Goal: Task Accomplishment & Management: Use online tool/utility

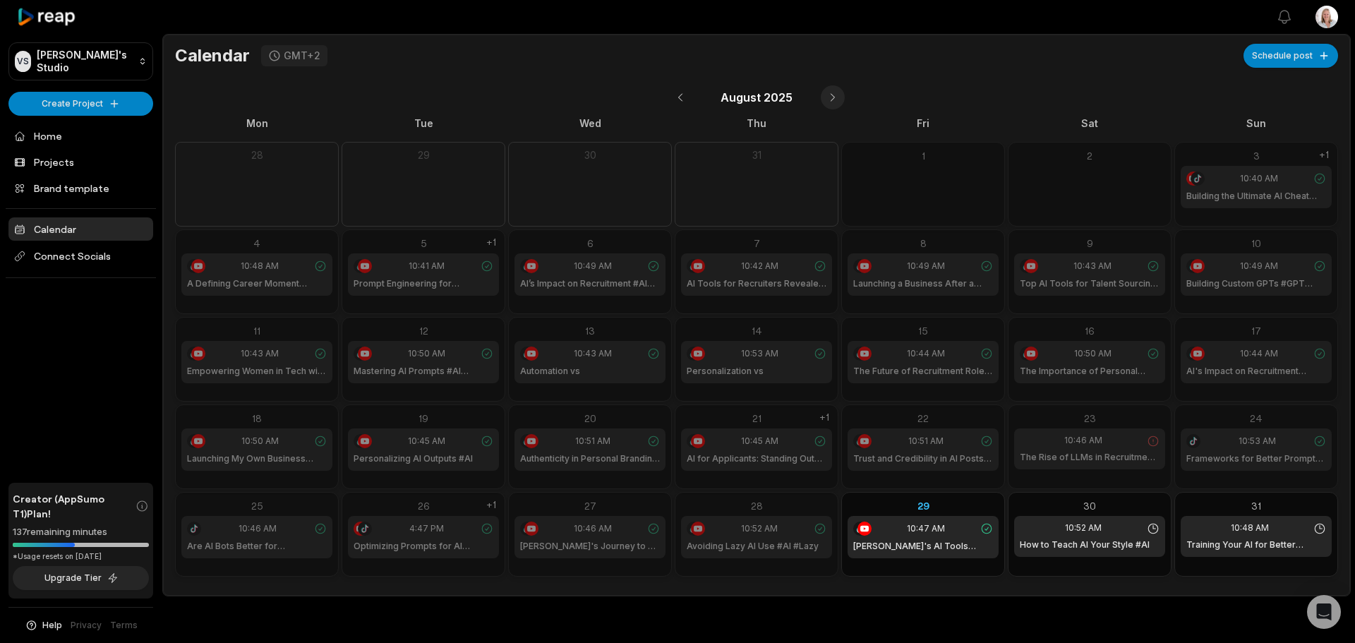
click at [831, 97] on button at bounding box center [833, 97] width 24 height 24
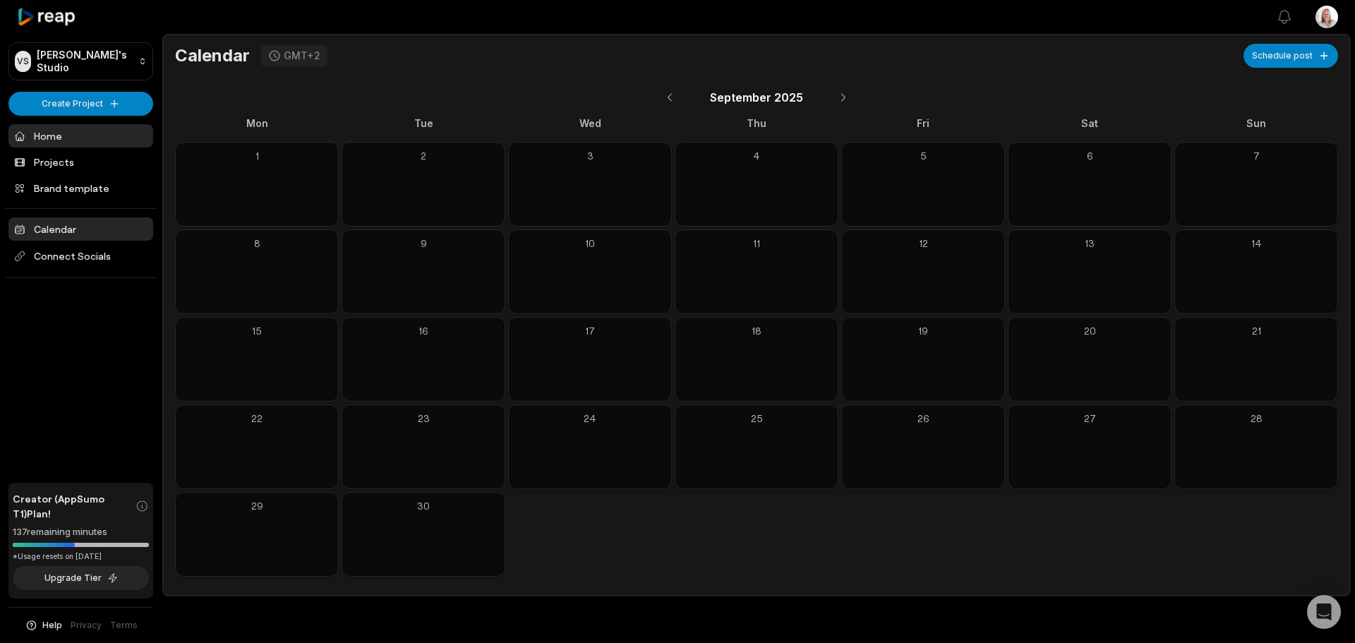
click at [56, 135] on link "Home" at bounding box center [80, 135] width 145 height 23
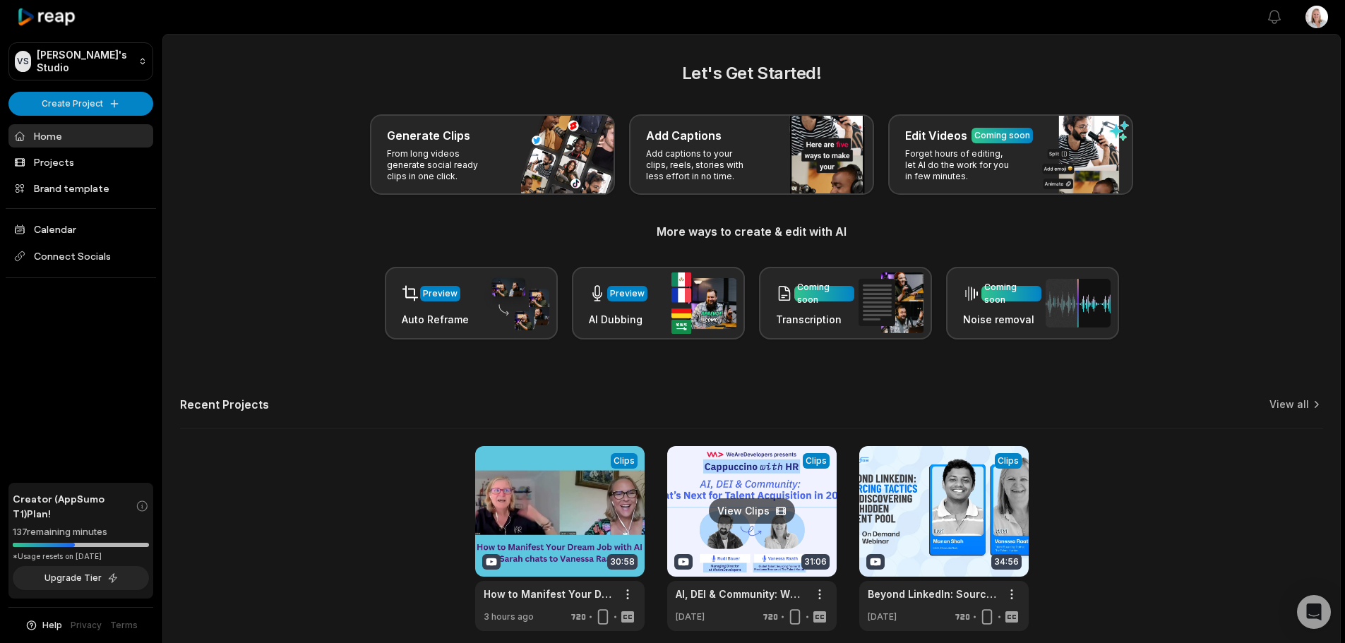
scroll to position [61, 0]
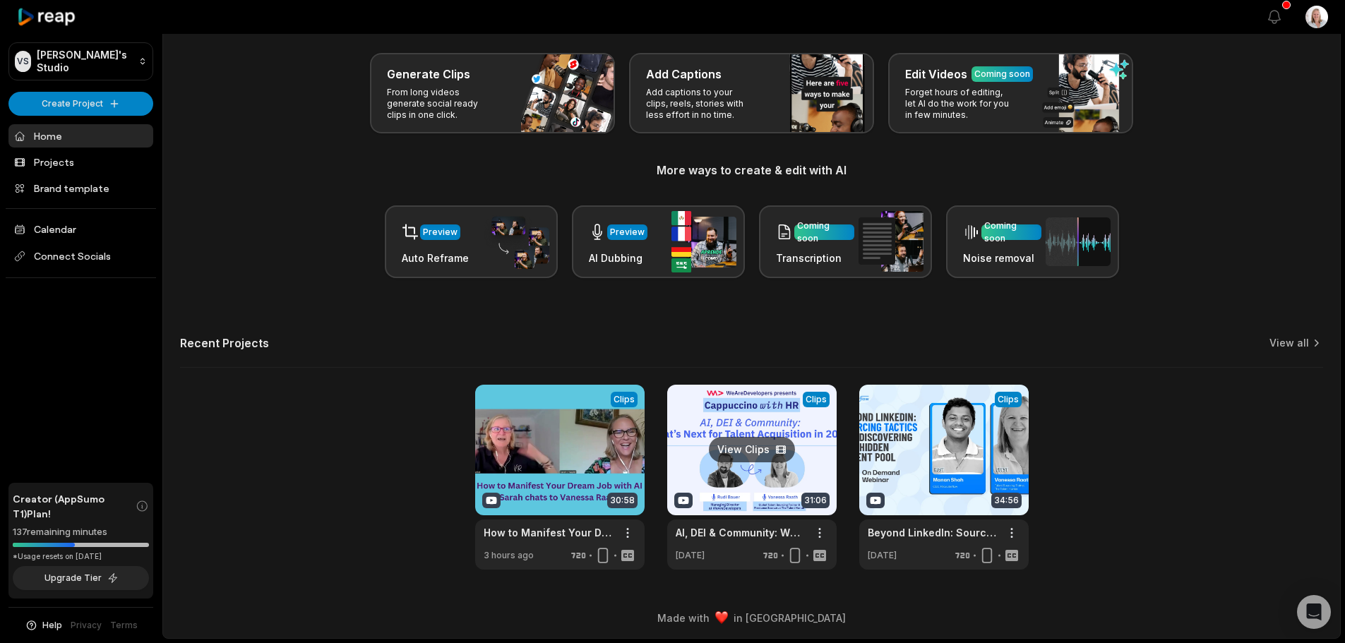
click at [750, 479] on link at bounding box center [751, 477] width 169 height 185
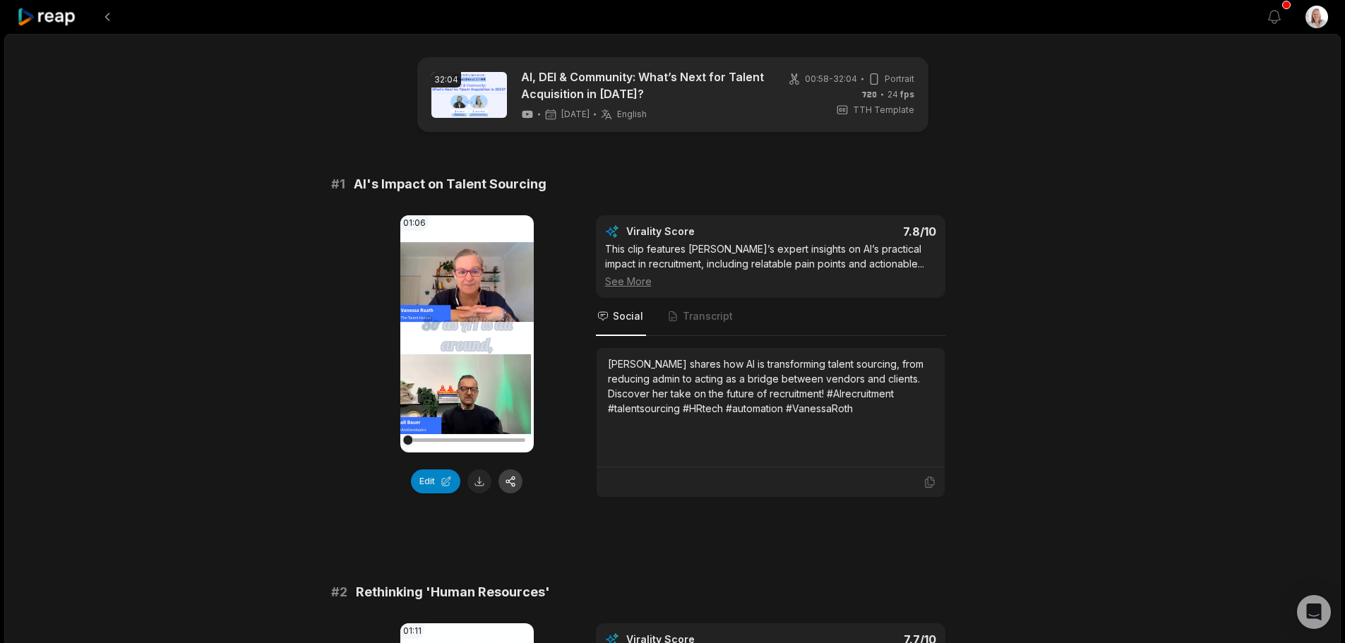
click at [511, 485] on button "button" at bounding box center [510, 481] width 24 height 24
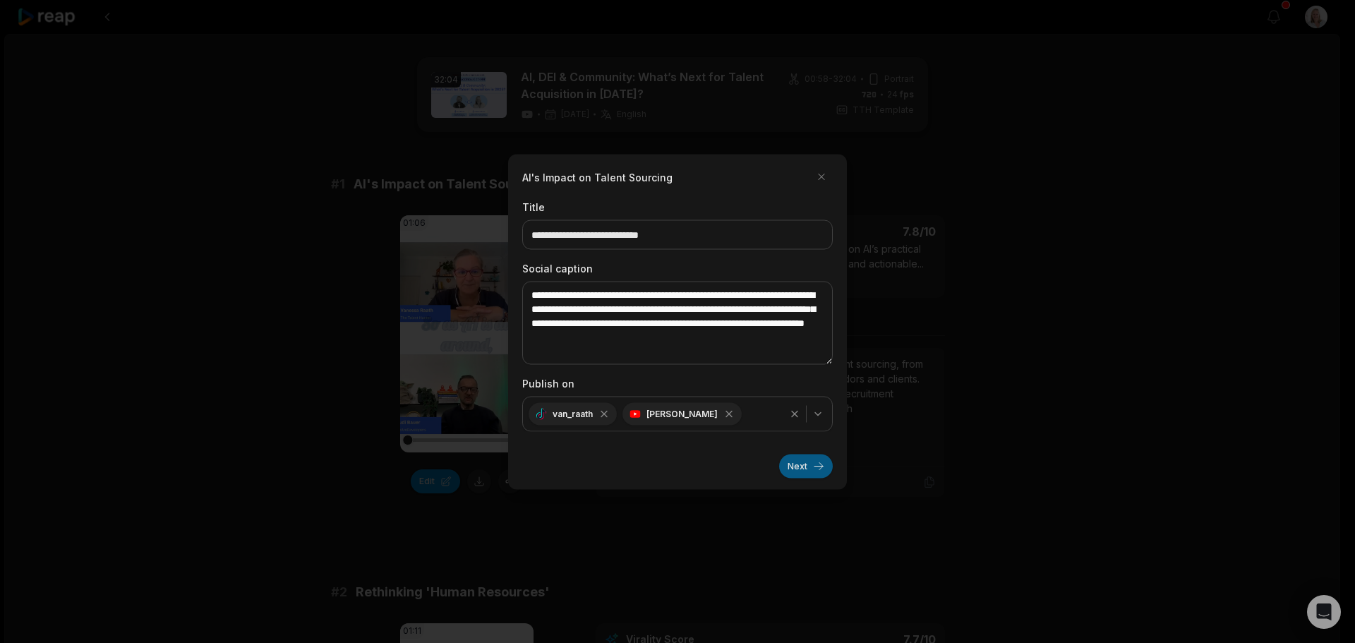
click at [804, 474] on button "Next" at bounding box center [806, 466] width 54 height 24
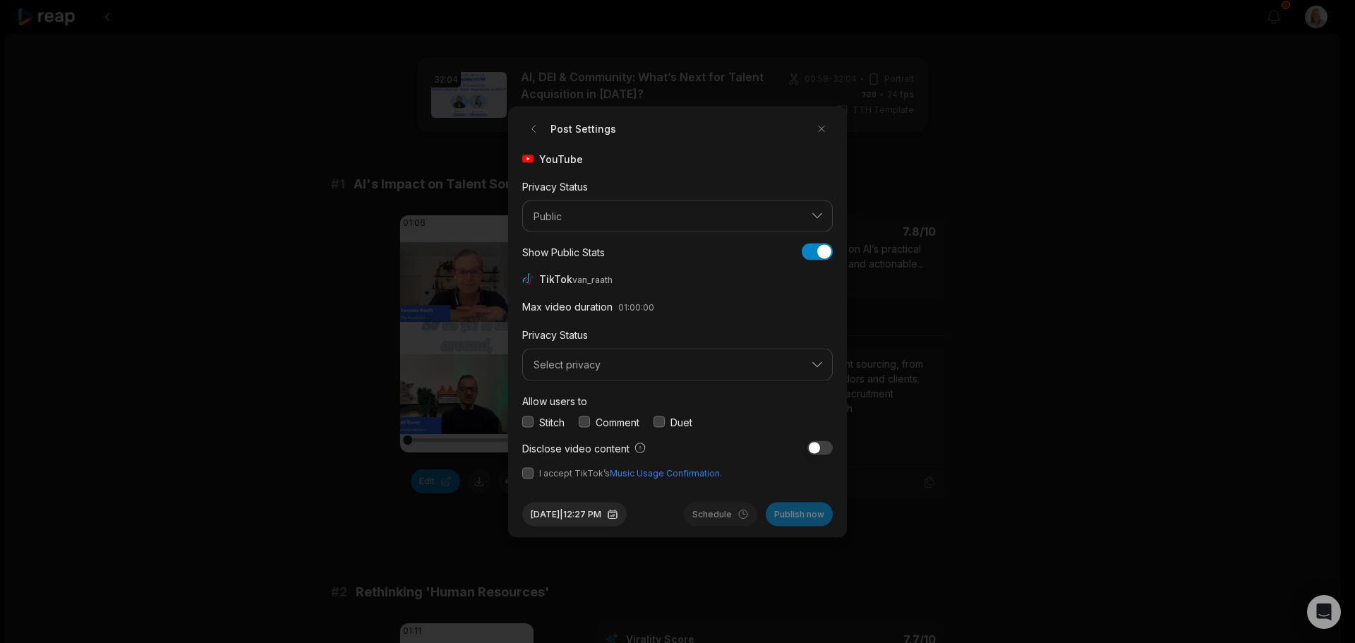
click at [583, 421] on button "button" at bounding box center [584, 421] width 11 height 11
click at [592, 368] on span "Select privacy" at bounding box center [668, 365] width 268 height 13
click at [589, 401] on p "Public To Everyone" at bounding box center [677, 401] width 292 height 15
click at [586, 421] on button "button" at bounding box center [584, 421] width 11 height 11
click at [588, 420] on button "button" at bounding box center [584, 421] width 11 height 11
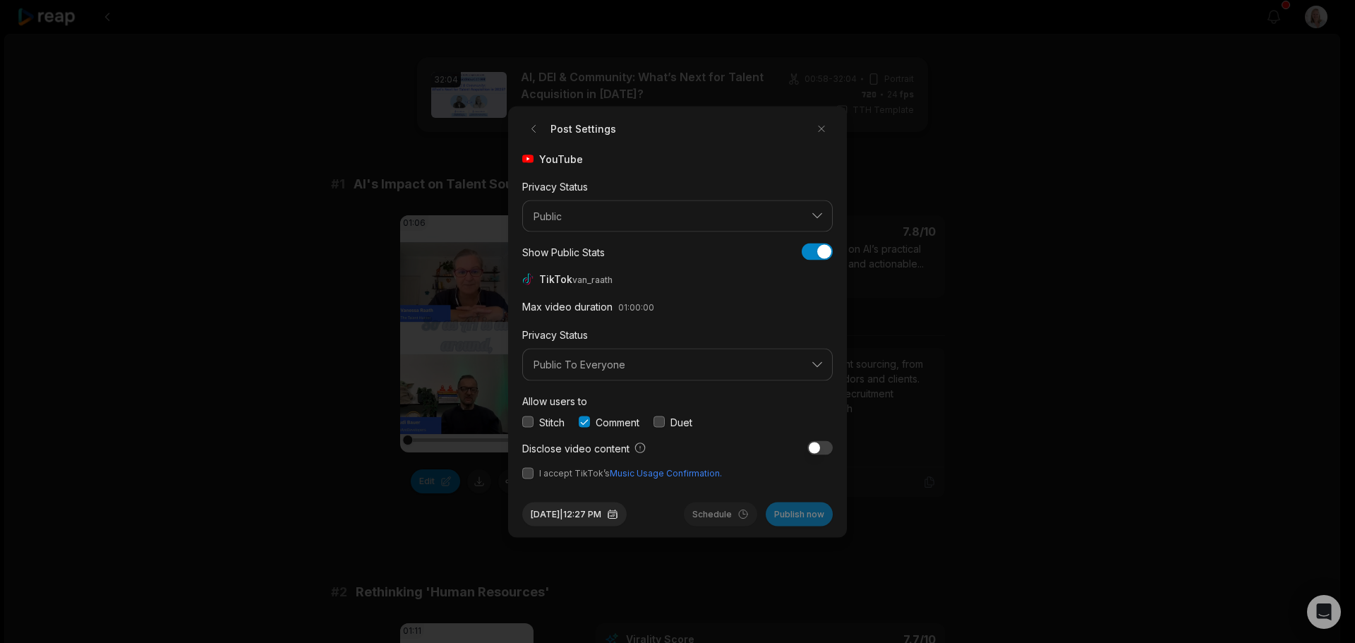
click at [529, 473] on button "button" at bounding box center [527, 472] width 11 height 11
click at [618, 516] on button "Aug 29, 2025 | 12:27 PM" at bounding box center [574, 514] width 104 height 24
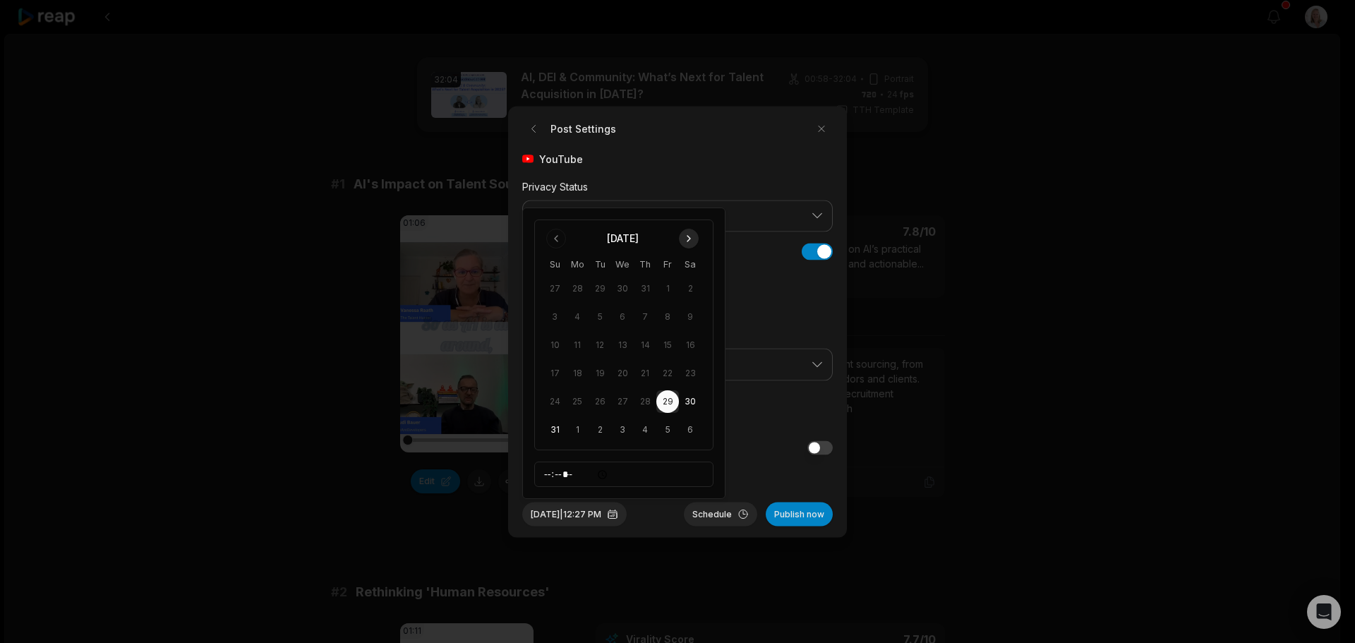
click at [690, 234] on button "Go to next month" at bounding box center [689, 239] width 20 height 20
click at [578, 317] on button "1" at bounding box center [577, 317] width 23 height 23
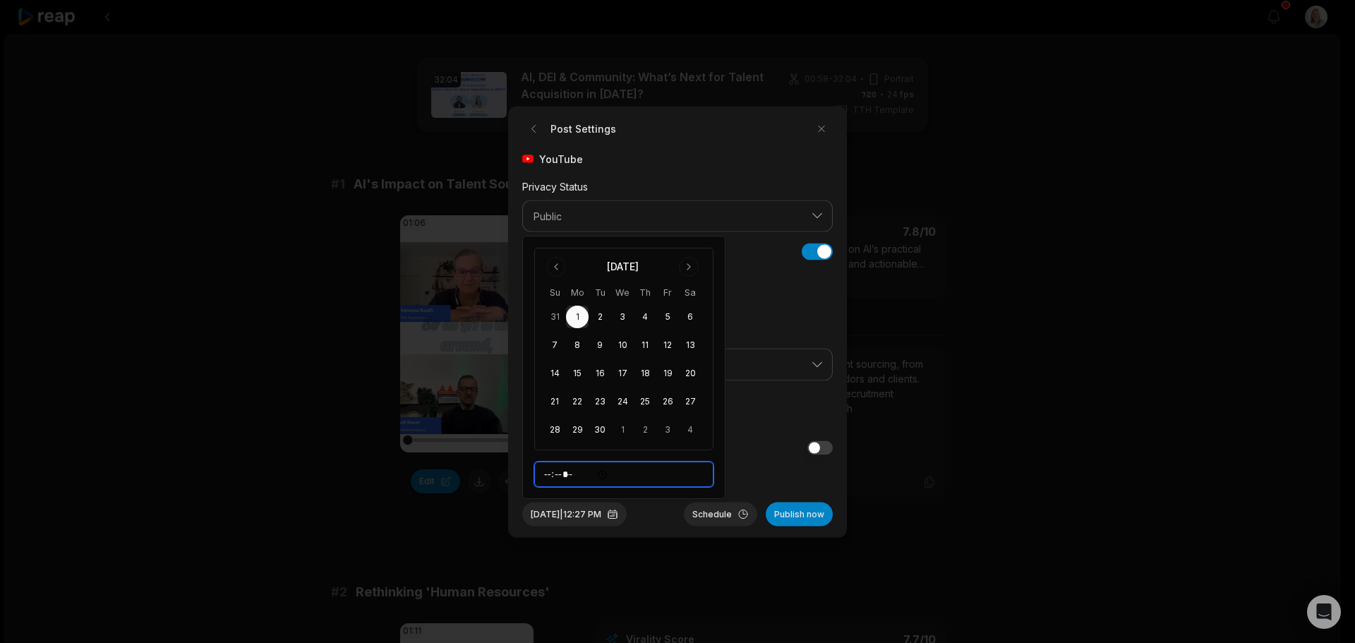
click at [548, 474] on input "*****" at bounding box center [623, 474] width 179 height 25
click at [759, 476] on span "I accept TikTok’s Music Usage Confirmation." at bounding box center [677, 473] width 311 height 13
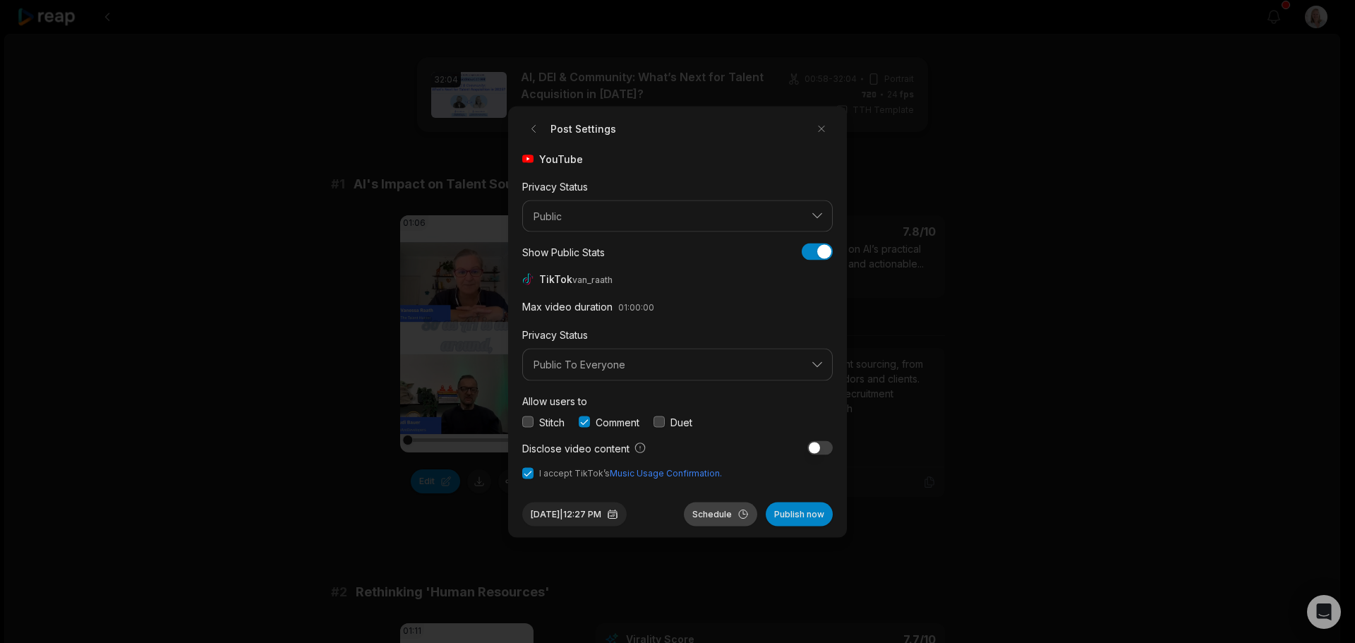
click at [725, 517] on button "Schedule" at bounding box center [720, 514] width 73 height 24
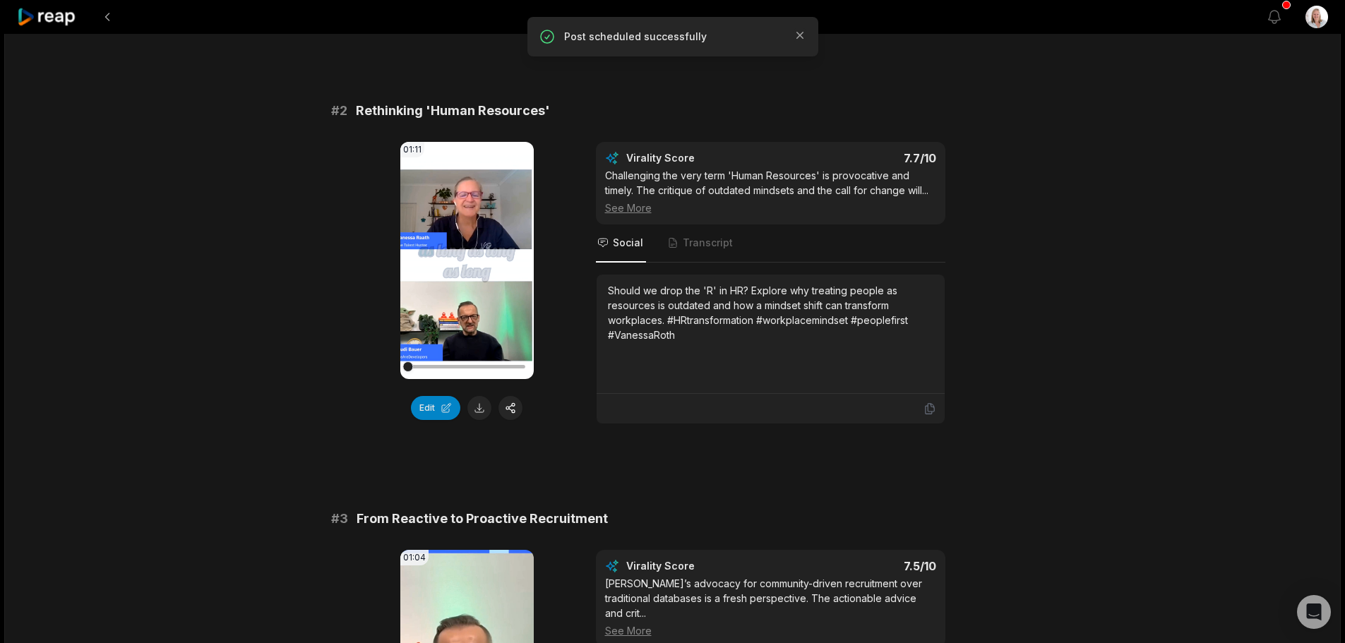
scroll to position [494, 0]
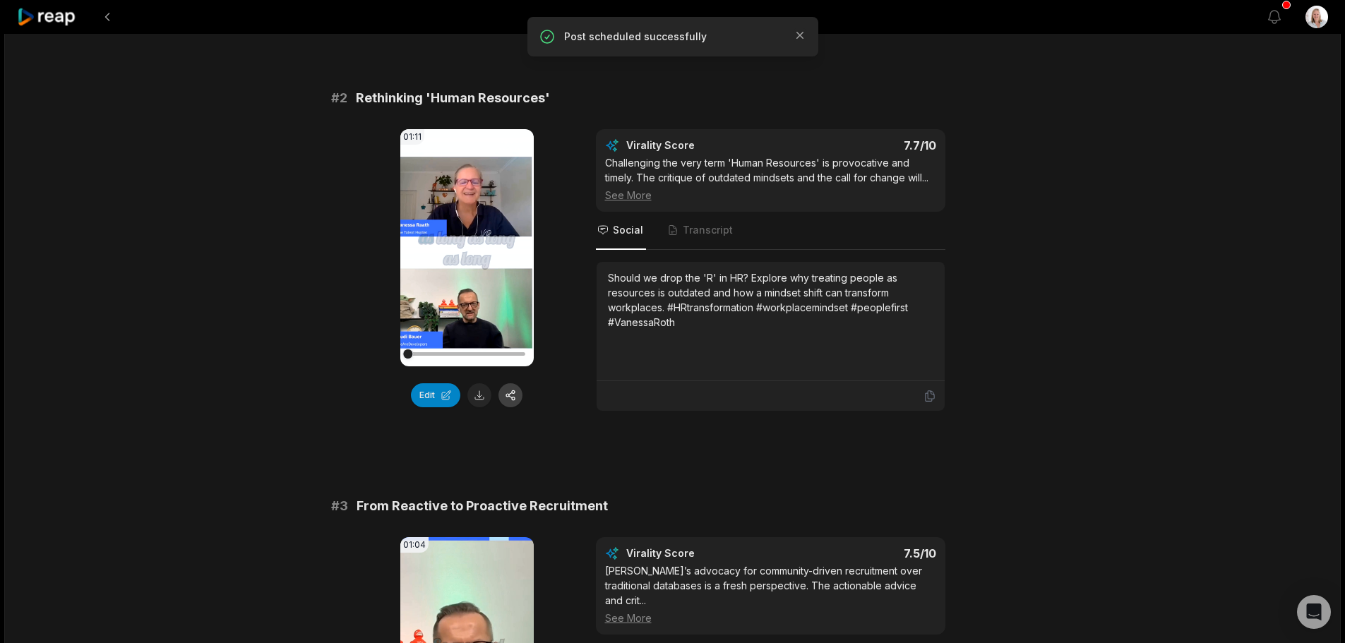
click at [513, 397] on button "button" at bounding box center [510, 395] width 24 height 24
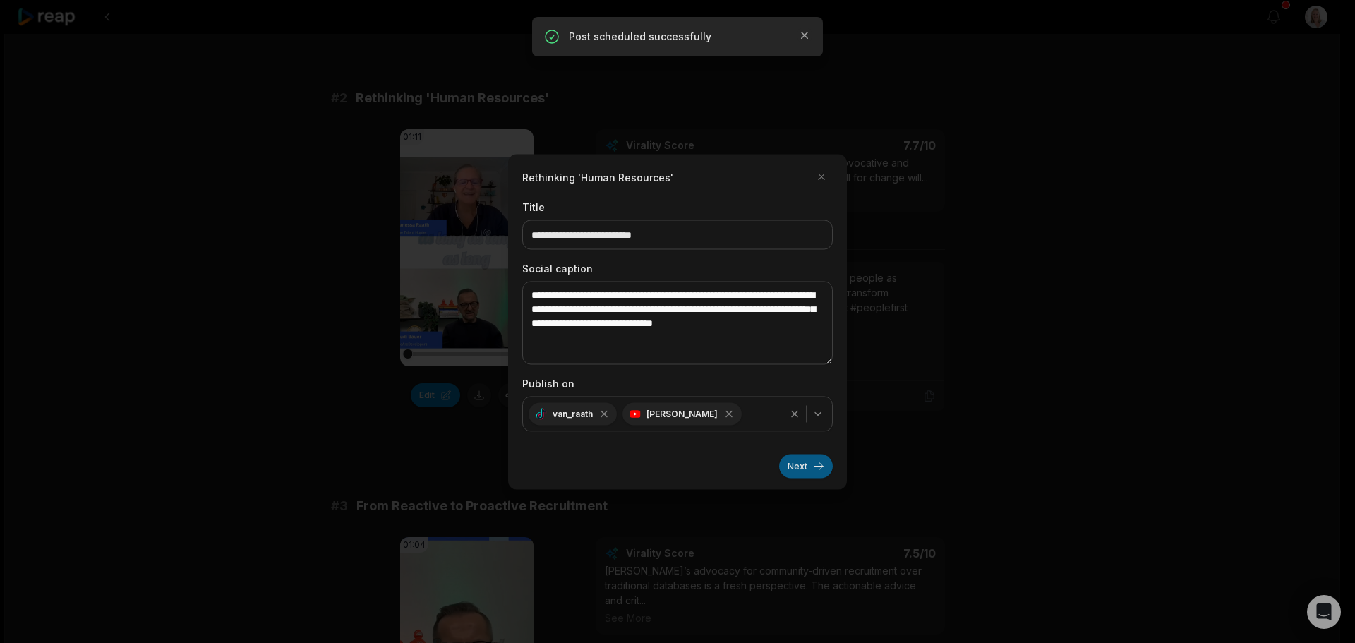
click at [807, 467] on button "Next" at bounding box center [806, 466] width 54 height 24
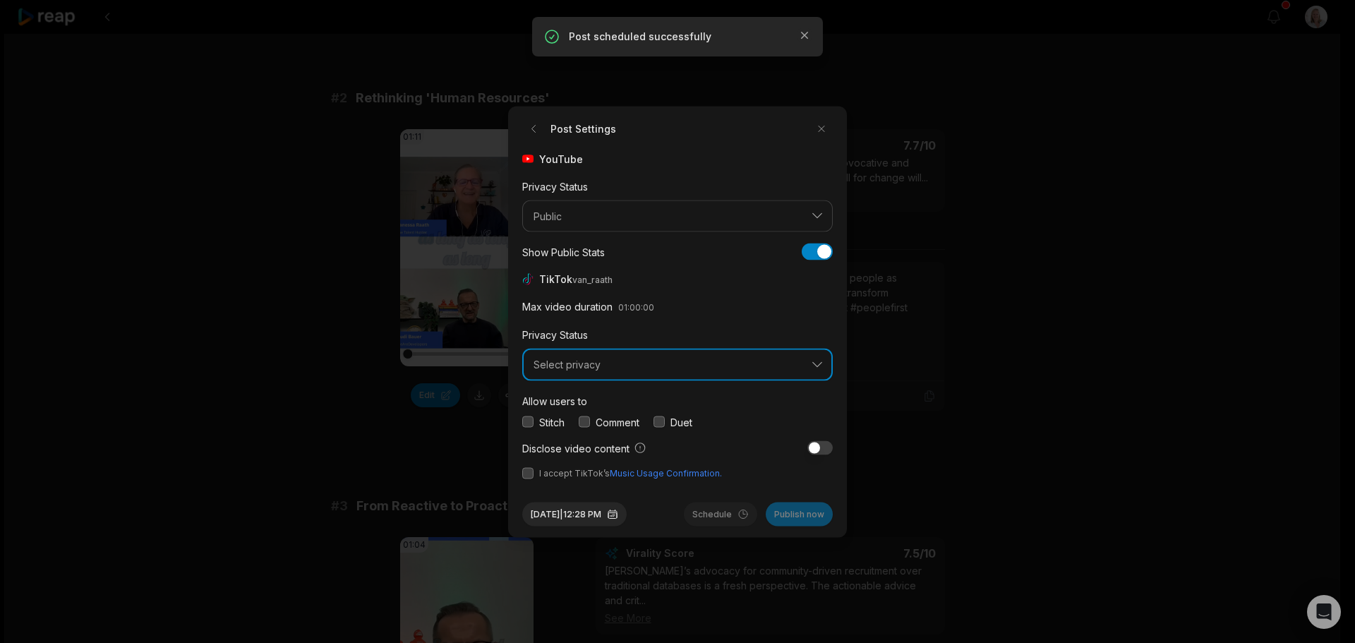
click at [565, 369] on span "Select privacy" at bounding box center [668, 365] width 268 height 13
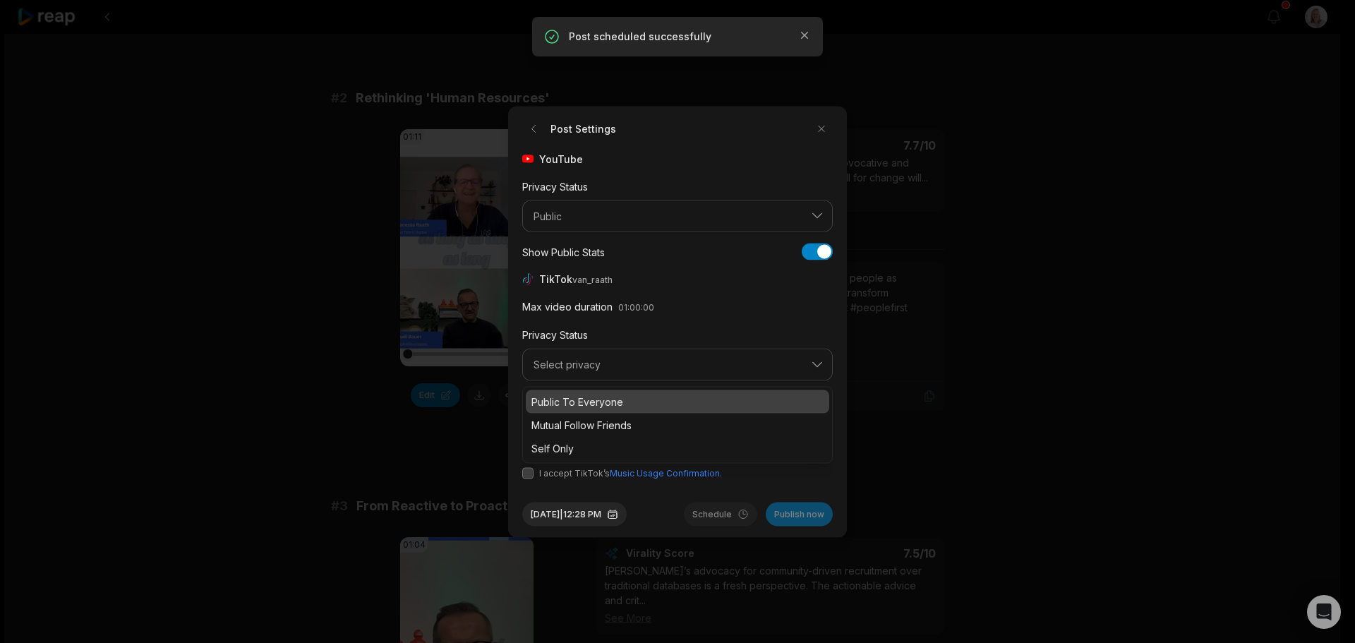
click at [591, 404] on p "Public To Everyone" at bounding box center [677, 401] width 292 height 15
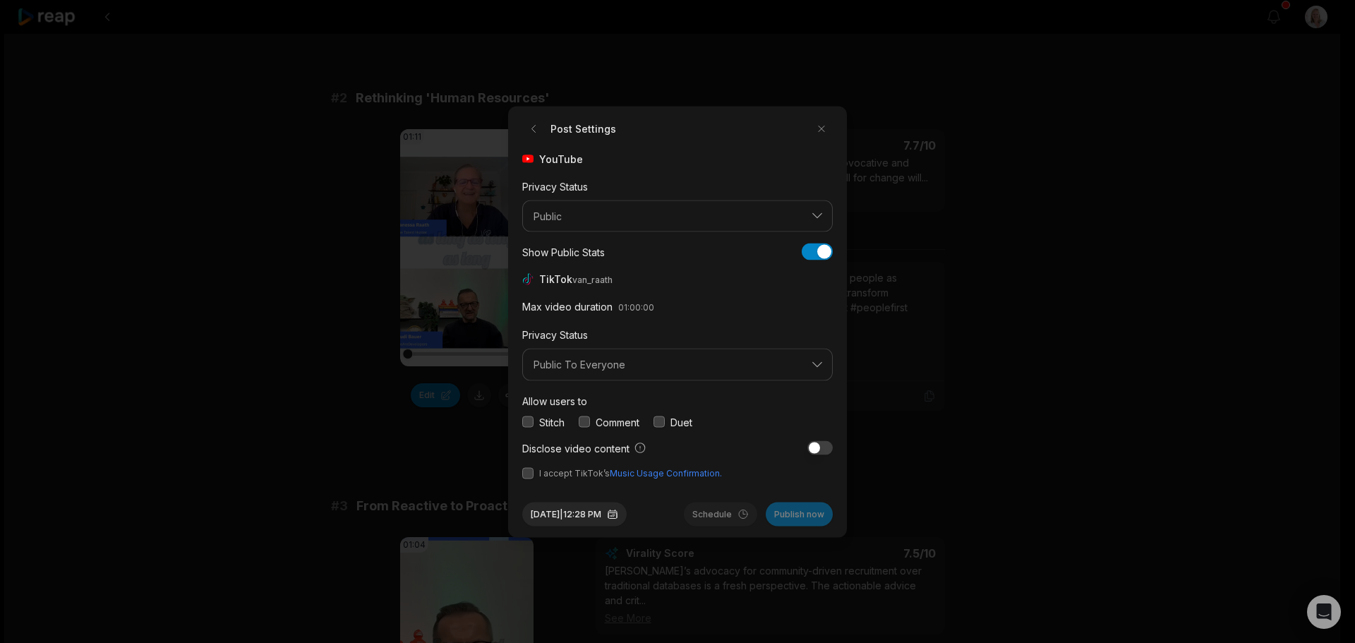
click at [585, 420] on button "button" at bounding box center [584, 421] width 11 height 11
click at [530, 476] on button "button" at bounding box center [527, 472] width 11 height 11
click at [580, 517] on button "Aug 29, 2025 | 12:28 PM" at bounding box center [574, 514] width 104 height 24
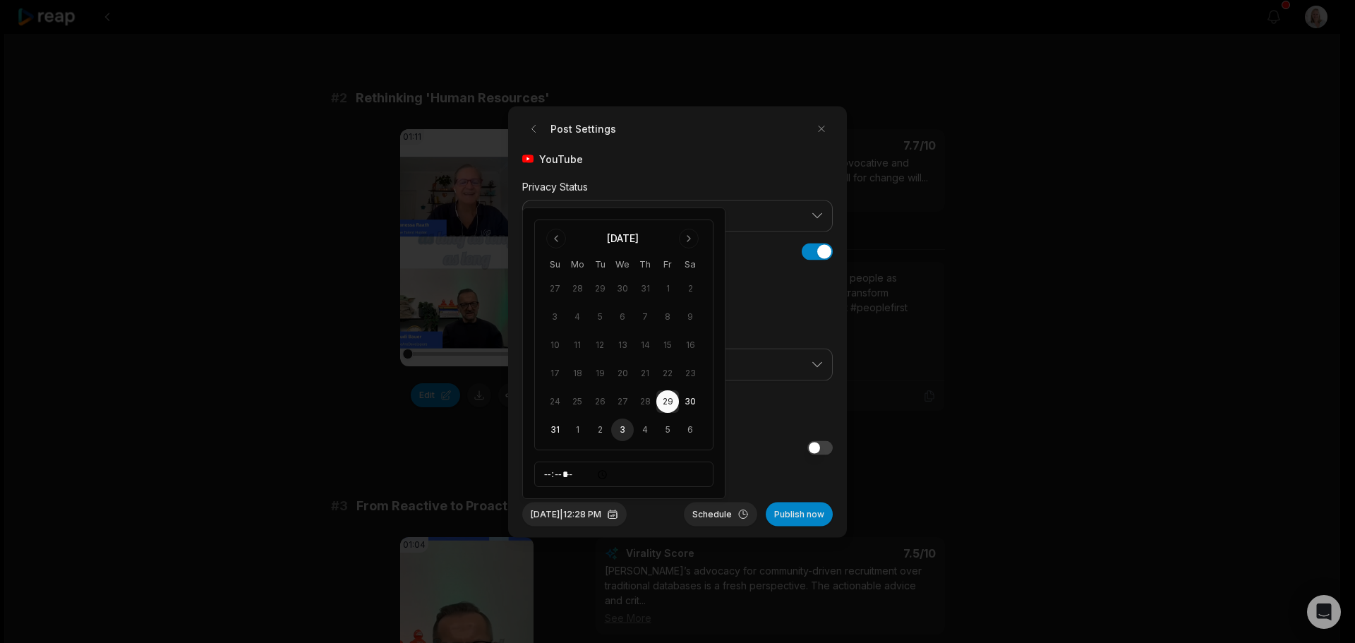
click at [621, 431] on button "3" at bounding box center [622, 430] width 23 height 23
drag, startPoint x: 726, startPoint y: 515, endPoint x: 707, endPoint y: 513, distance: 19.1
click at [725, 515] on button "Schedule" at bounding box center [720, 514] width 73 height 24
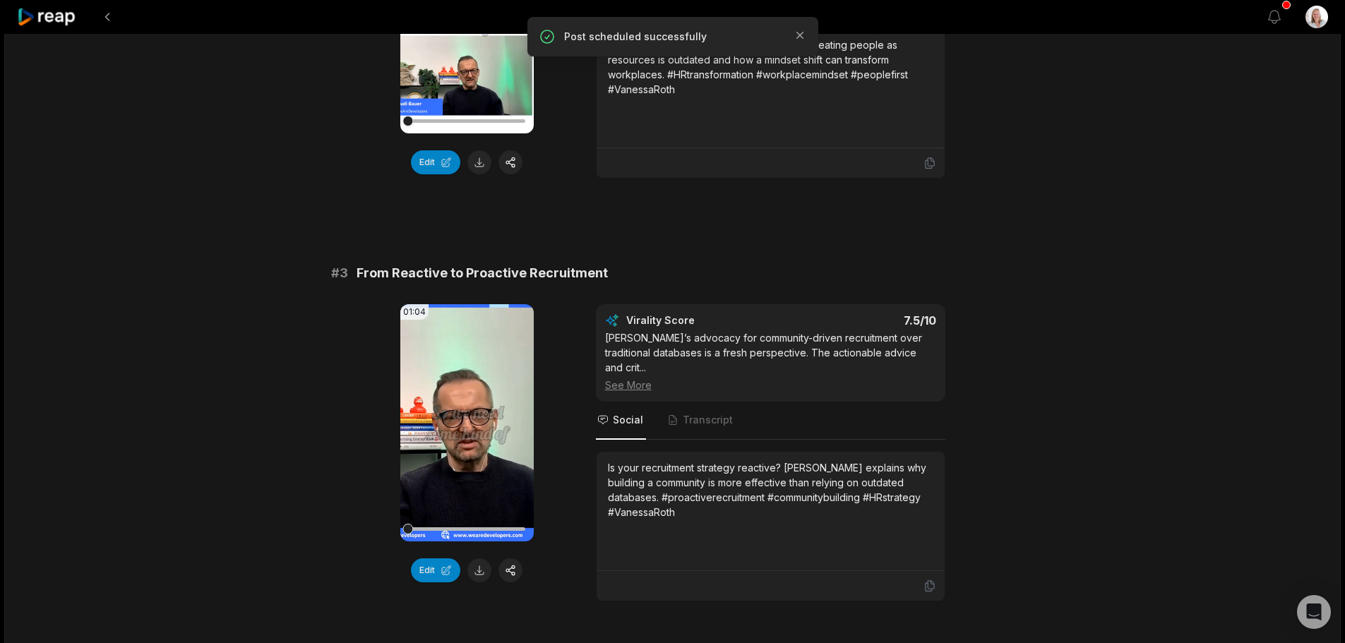
scroll to position [847, 0]
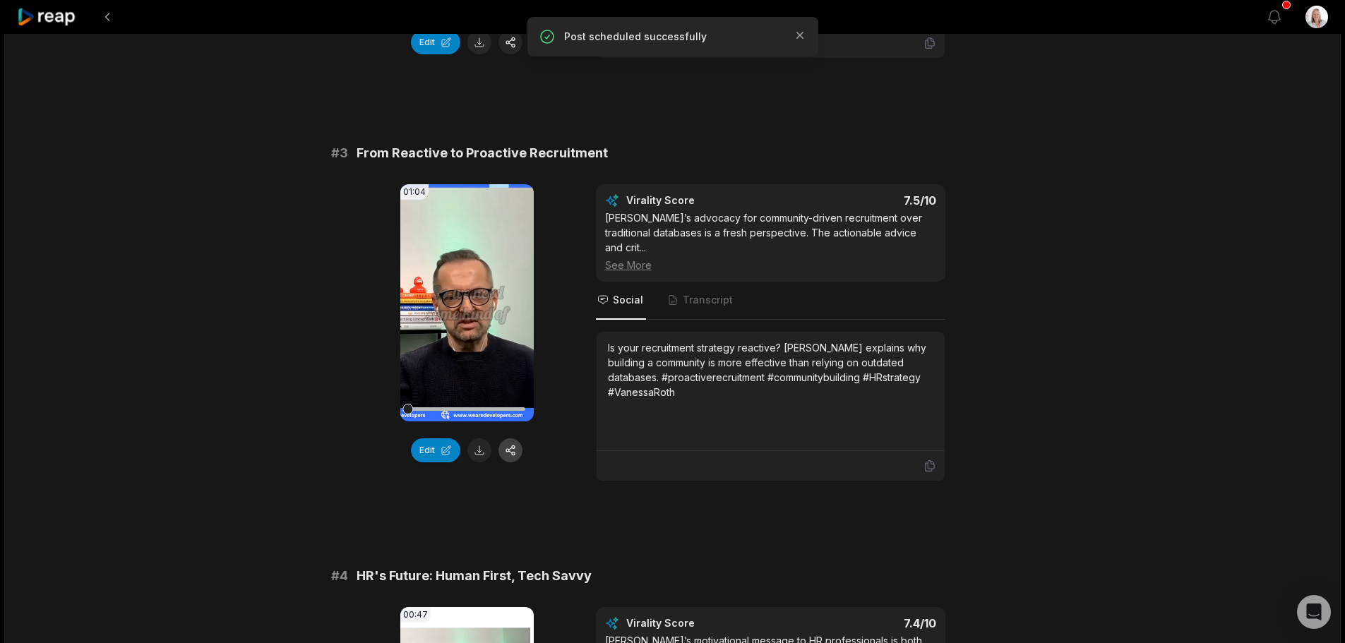
click at [515, 451] on button "button" at bounding box center [510, 450] width 24 height 24
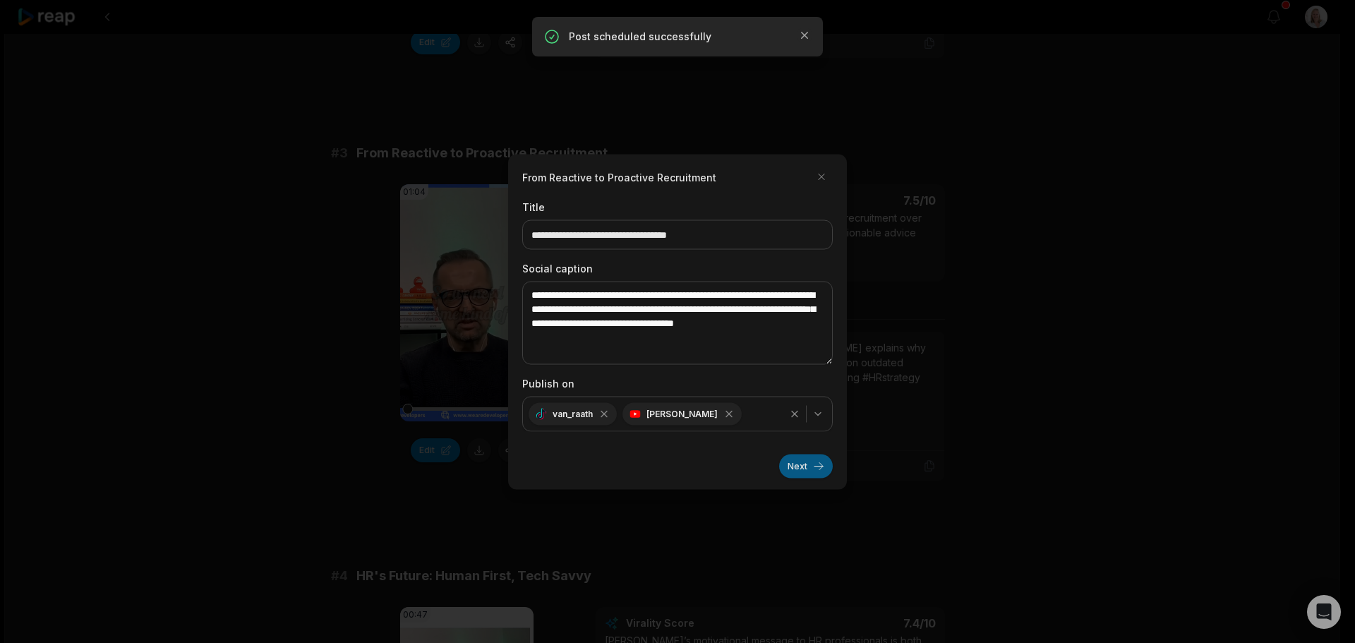
click at [793, 469] on button "Next" at bounding box center [806, 466] width 54 height 24
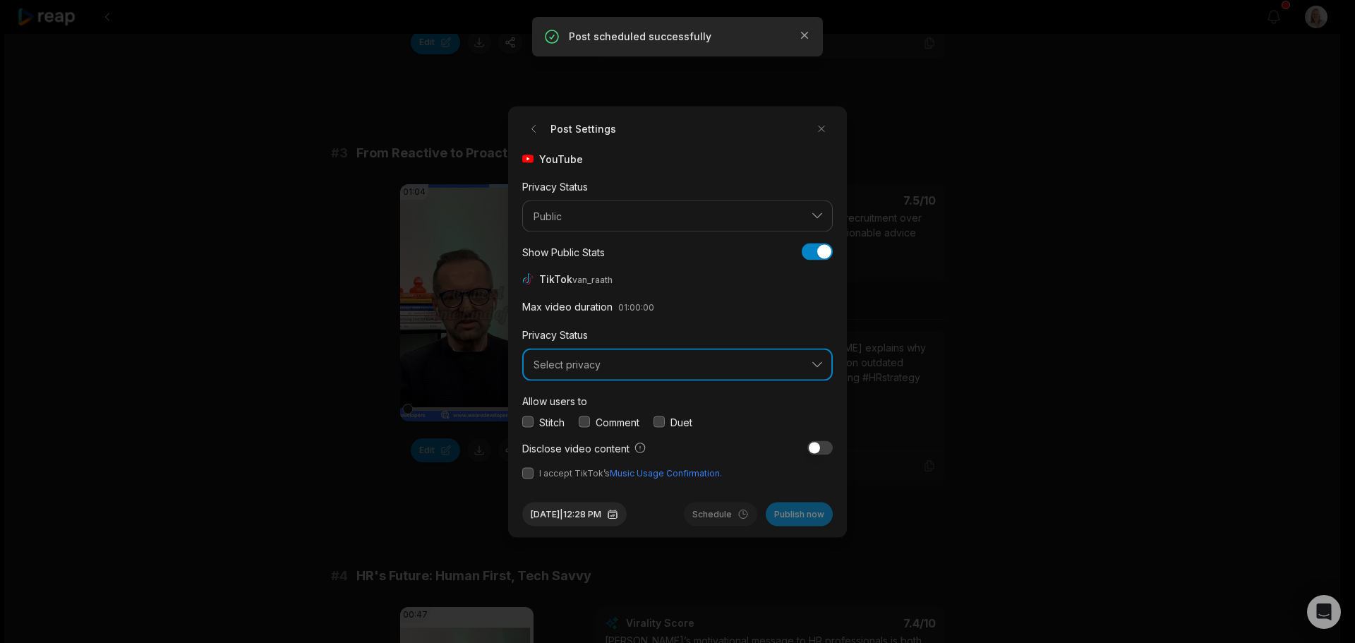
click at [582, 363] on span "Select privacy" at bounding box center [668, 365] width 268 height 13
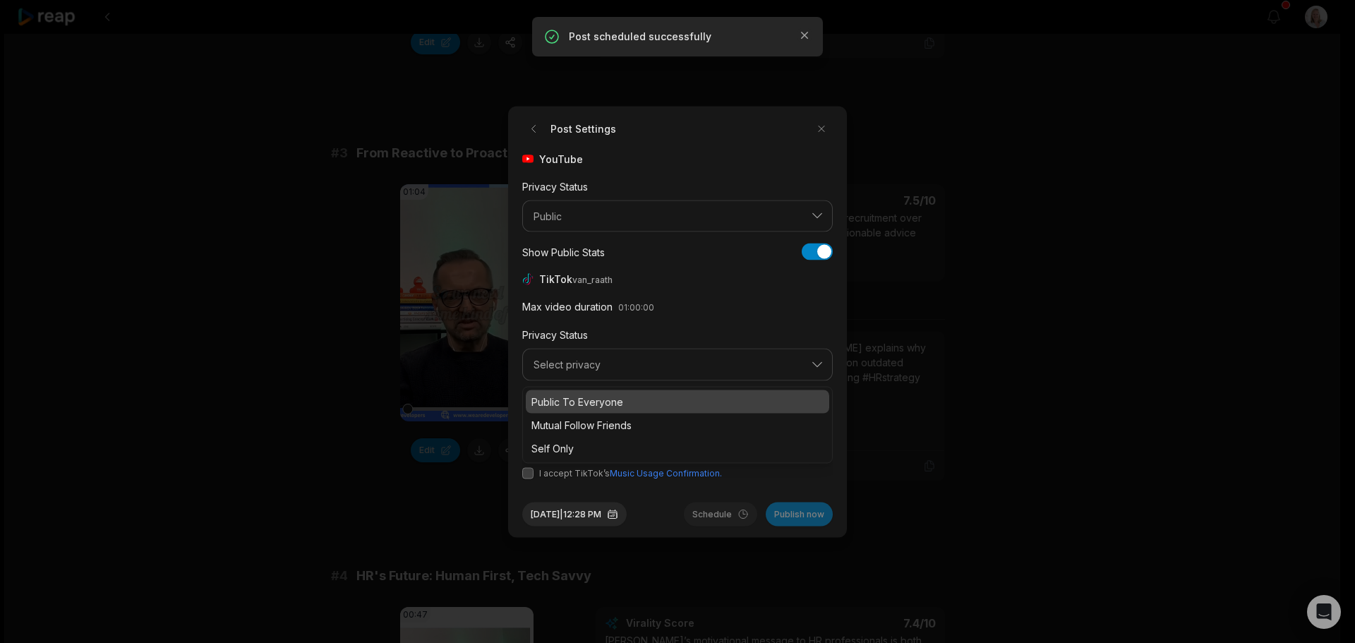
click at [597, 399] on p "Public To Everyone" at bounding box center [677, 401] width 292 height 15
click at [586, 421] on button "button" at bounding box center [584, 421] width 11 height 11
click at [529, 474] on button "button" at bounding box center [527, 472] width 11 height 11
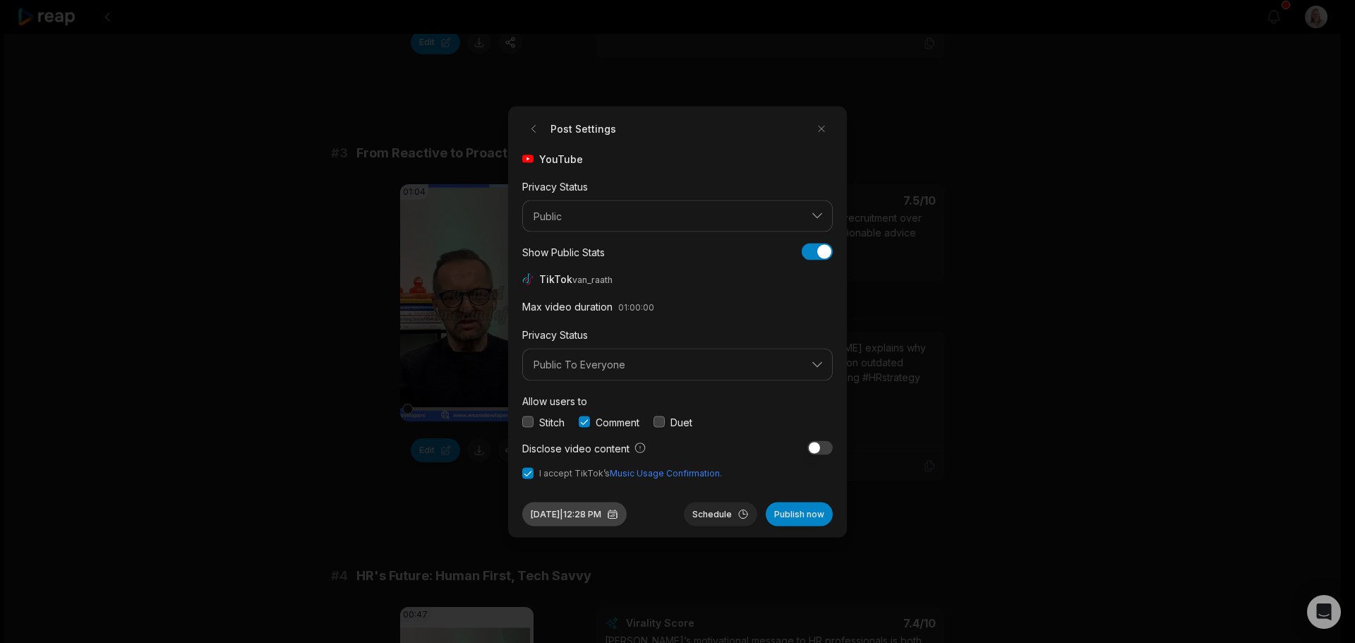
click at [615, 513] on button "Aug 29, 2025 | 12:28 PM" at bounding box center [574, 514] width 104 height 24
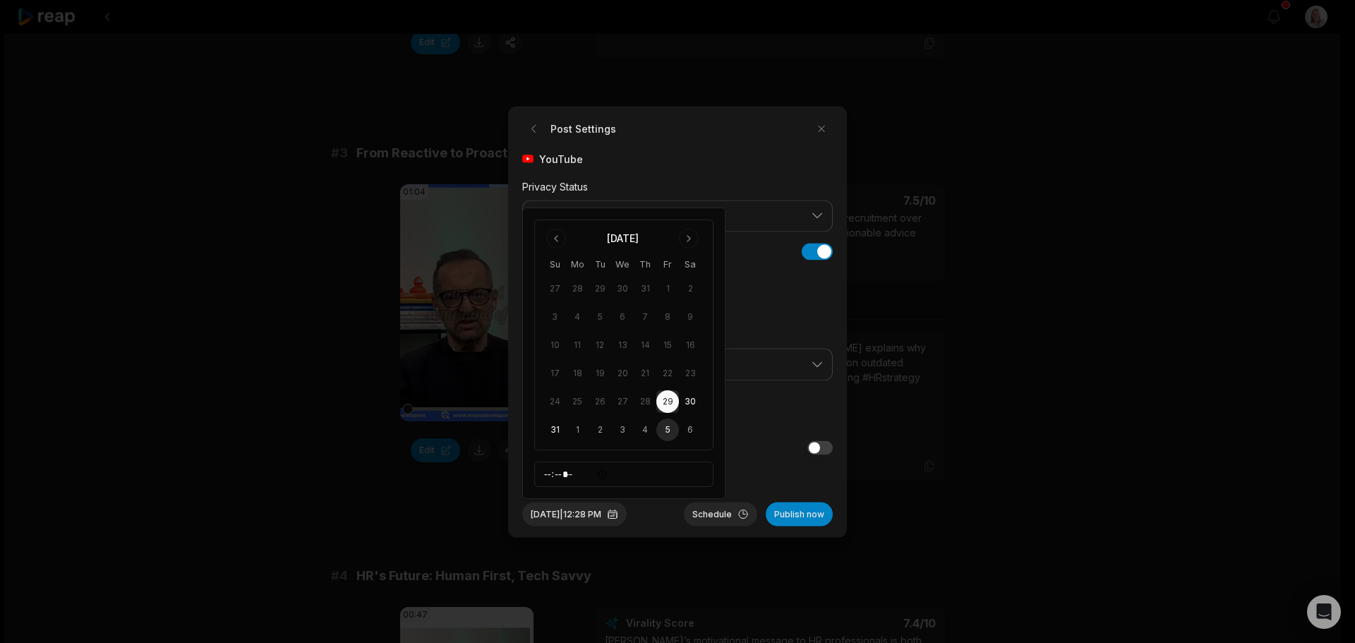
click at [668, 430] on button "5" at bounding box center [667, 430] width 23 height 23
drag, startPoint x: 713, startPoint y: 512, endPoint x: 687, endPoint y: 517, distance: 26.6
click at [712, 512] on button "Schedule" at bounding box center [720, 514] width 73 height 24
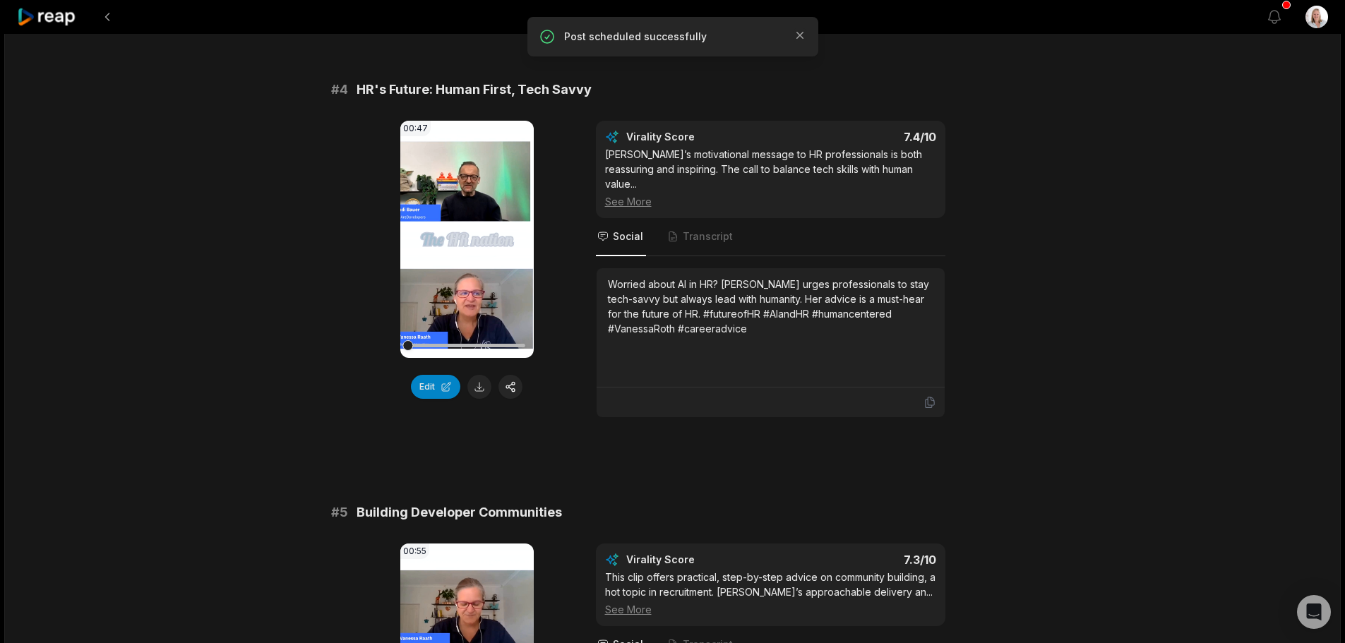
scroll to position [1341, 0]
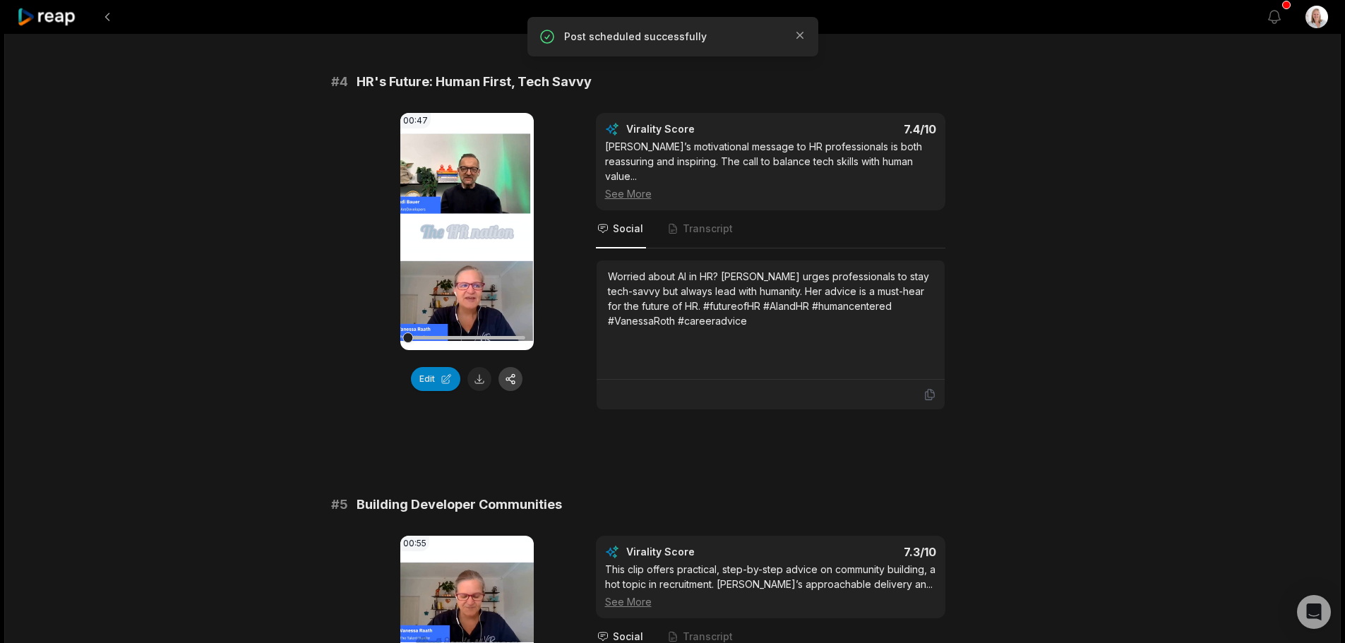
click at [512, 367] on button "button" at bounding box center [510, 379] width 24 height 24
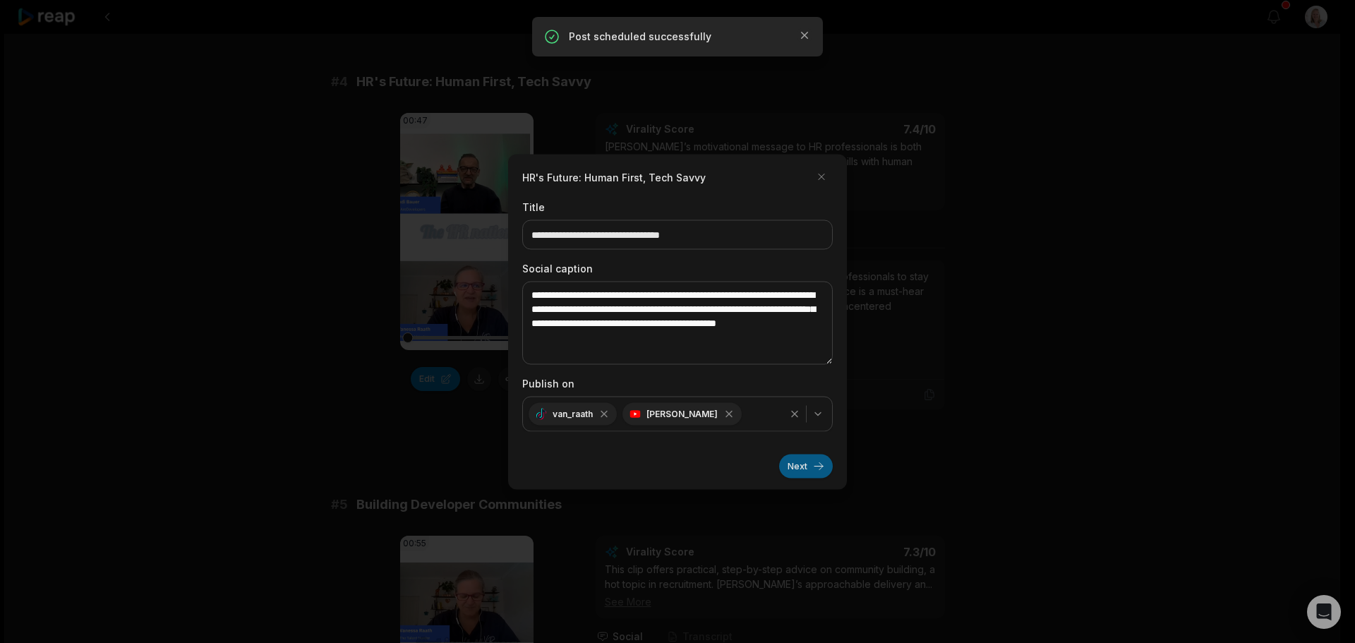
click at [797, 469] on button "Next" at bounding box center [806, 466] width 54 height 24
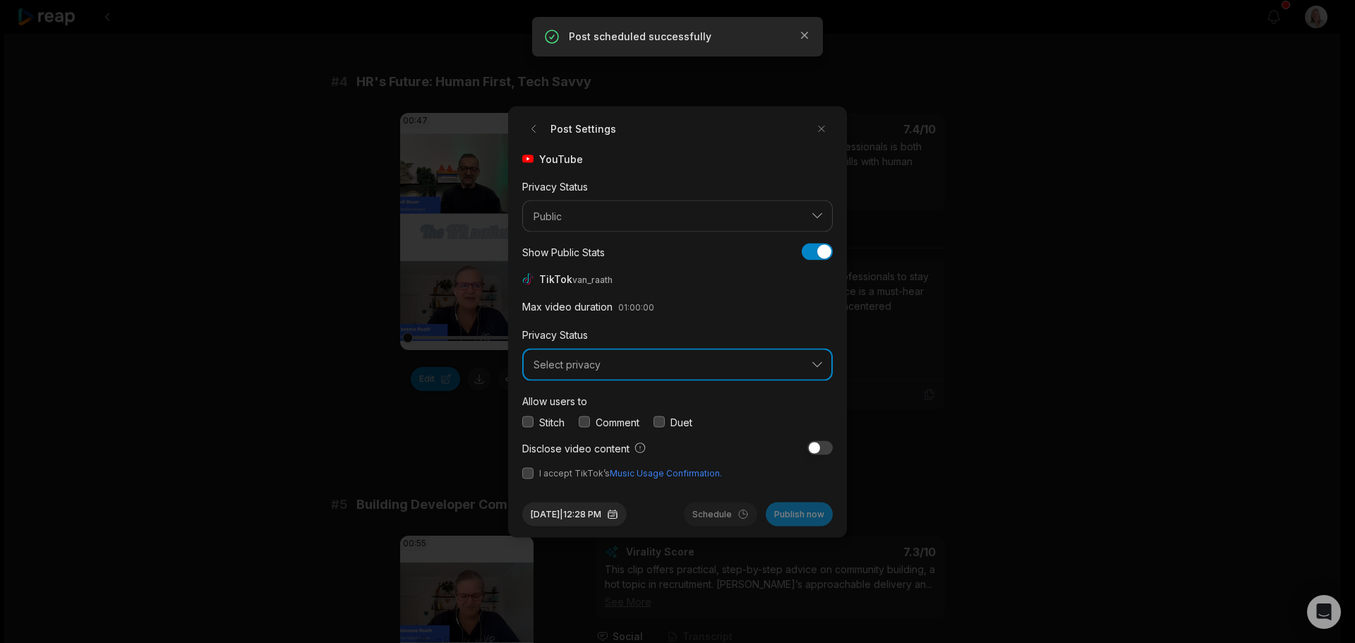
click at [574, 368] on span "Select privacy" at bounding box center [668, 365] width 268 height 13
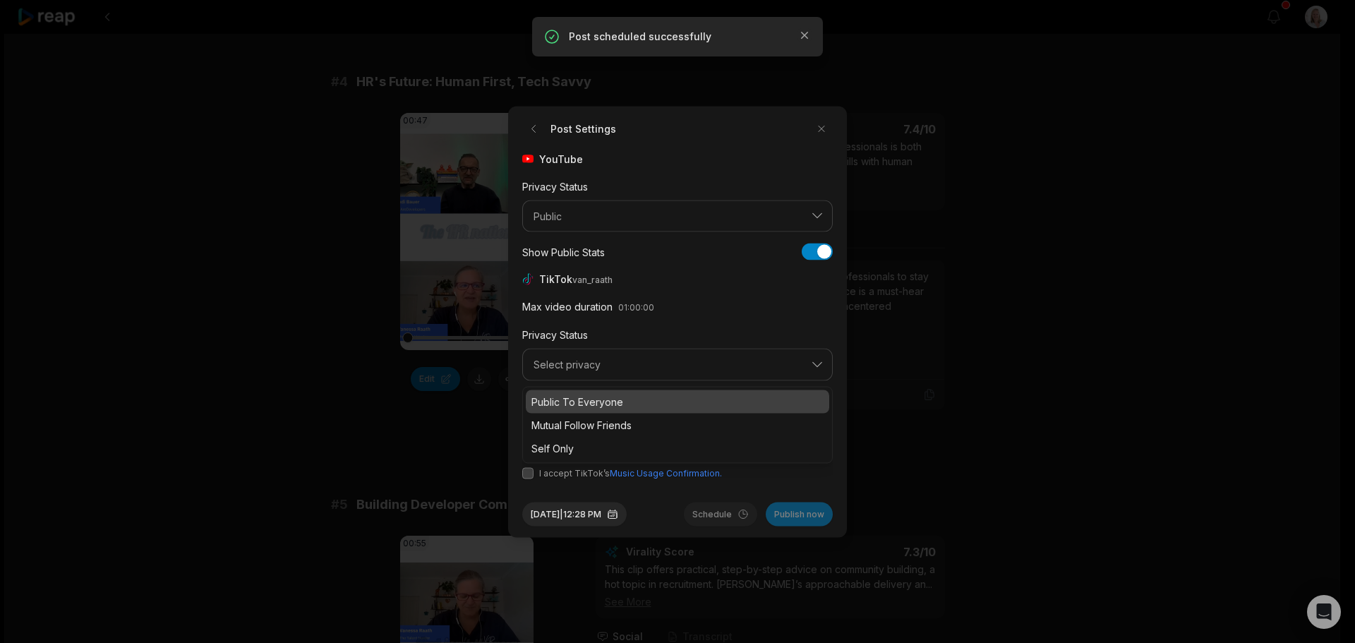
click at [589, 407] on p "Public To Everyone" at bounding box center [677, 401] width 292 height 15
click at [585, 420] on button "button" at bounding box center [584, 421] width 11 height 11
click at [527, 472] on button "button" at bounding box center [527, 472] width 11 height 11
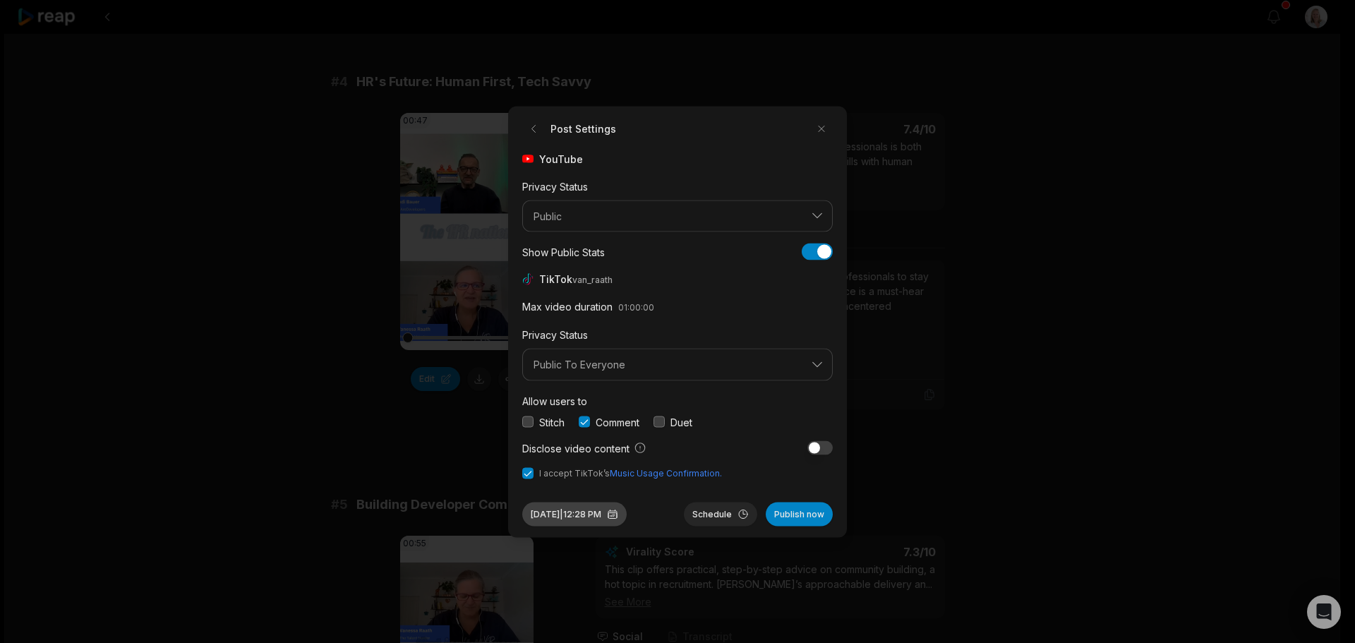
click at [609, 515] on button "Aug 29, 2025 | 12:28 PM" at bounding box center [574, 514] width 104 height 24
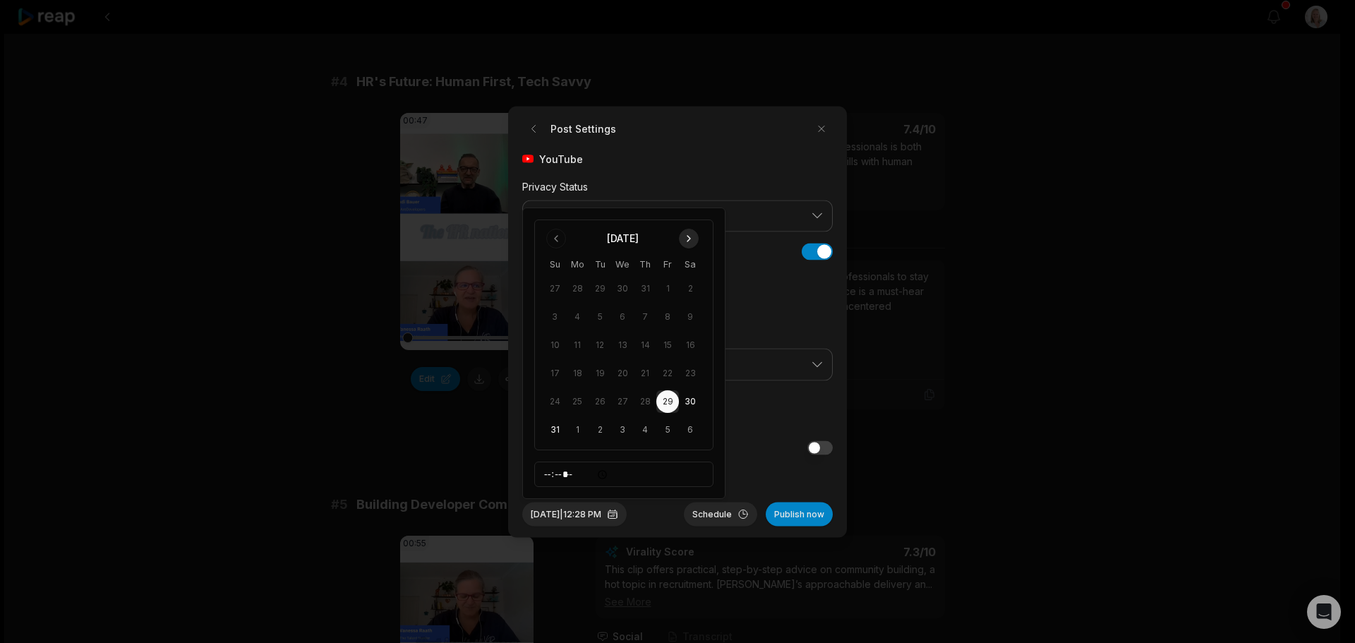
click at [690, 237] on button "Go to next month" at bounding box center [689, 239] width 20 height 20
click at [558, 344] on button "7" at bounding box center [554, 345] width 23 height 23
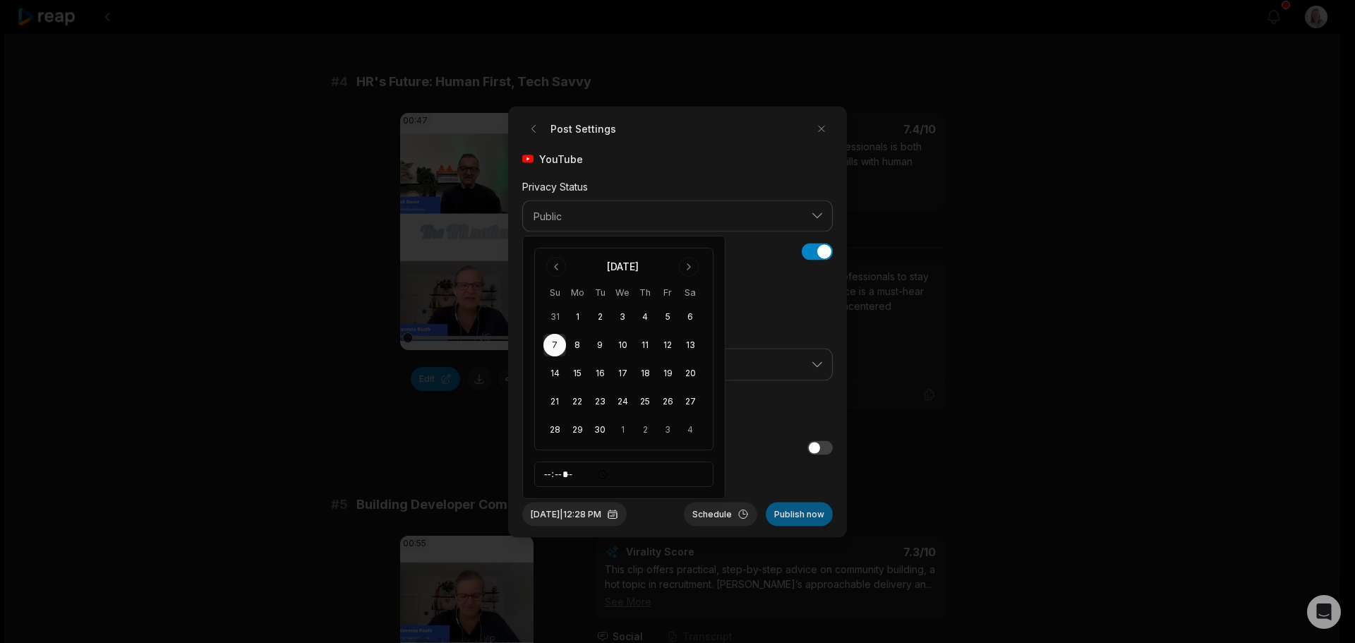
click at [807, 517] on button "Publish now" at bounding box center [799, 514] width 67 height 24
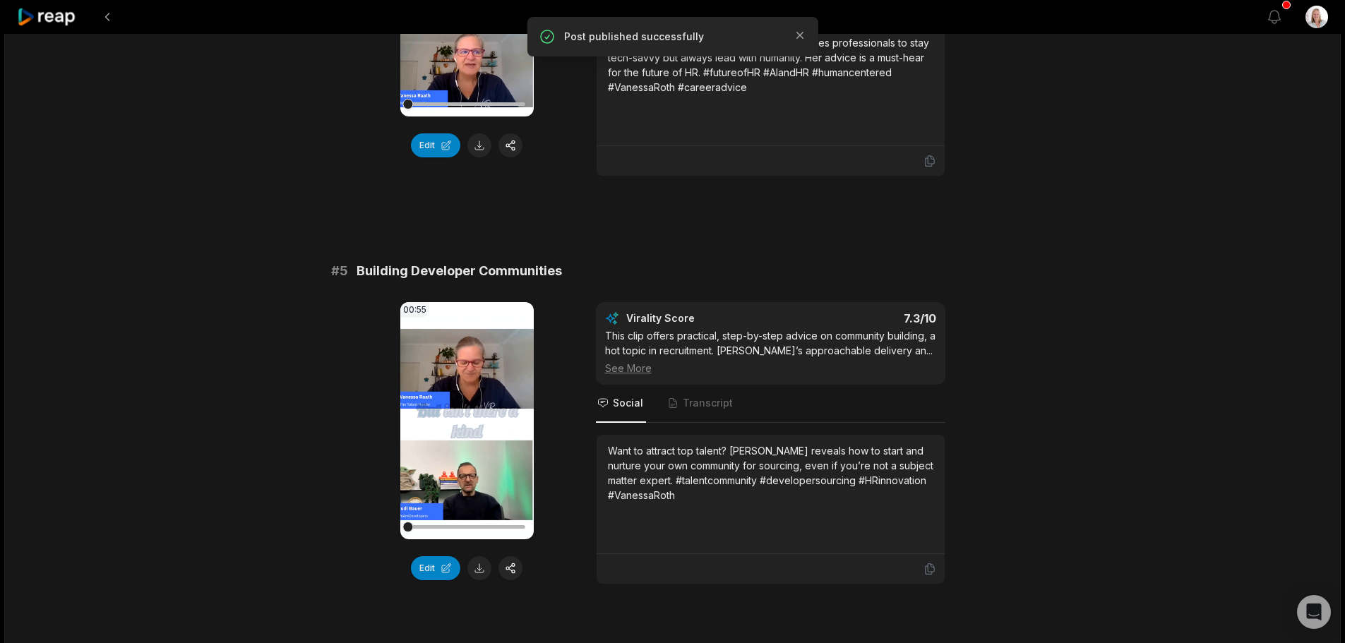
scroll to position [1623, 0]
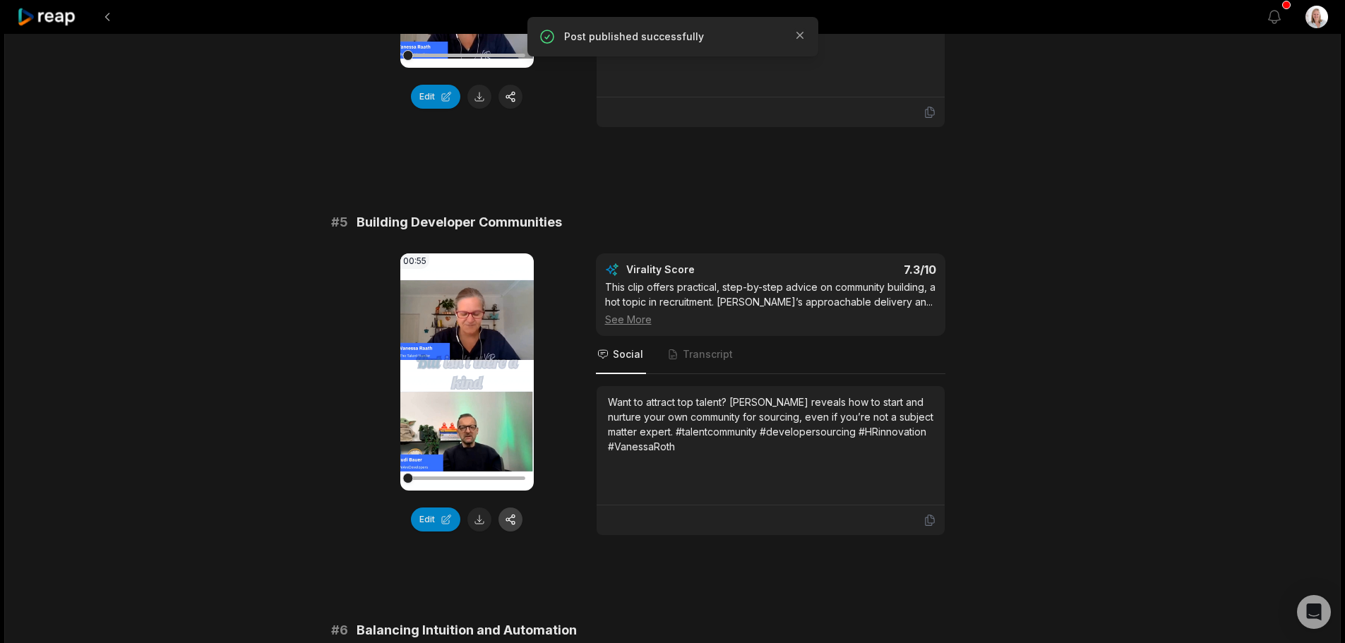
click at [515, 507] on button "button" at bounding box center [510, 519] width 24 height 24
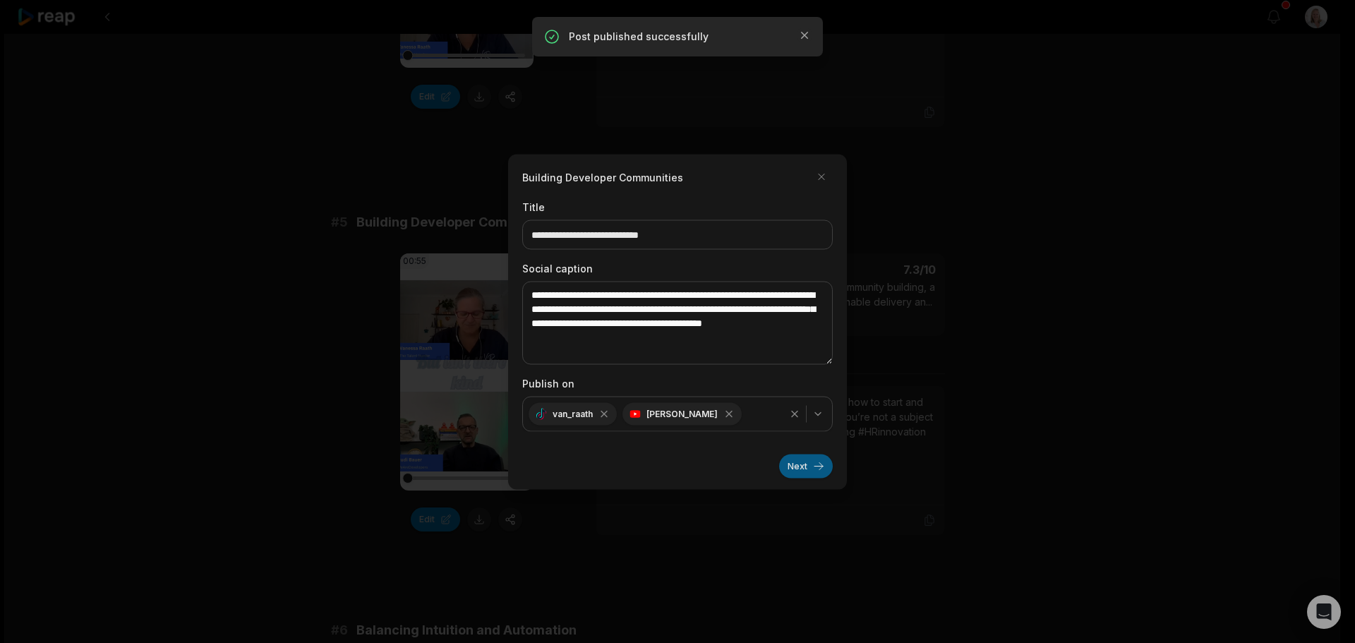
click at [791, 469] on button "Next" at bounding box center [806, 466] width 54 height 24
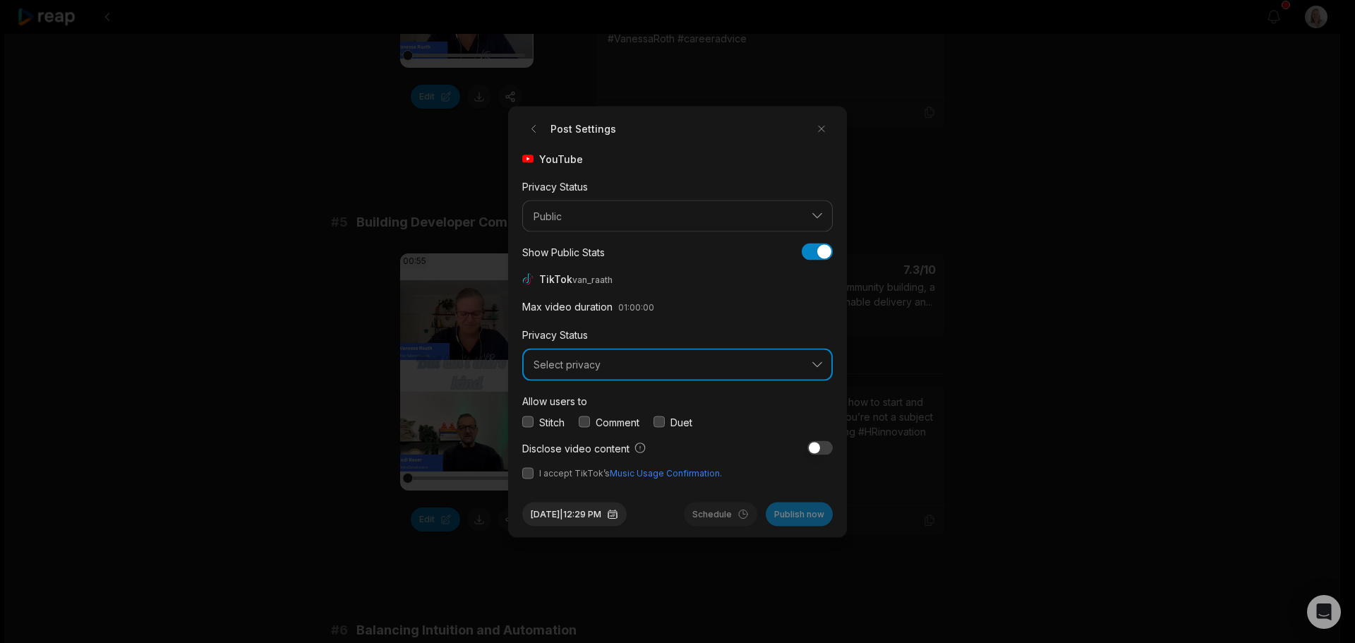
click at [578, 368] on span "Select privacy" at bounding box center [668, 365] width 268 height 13
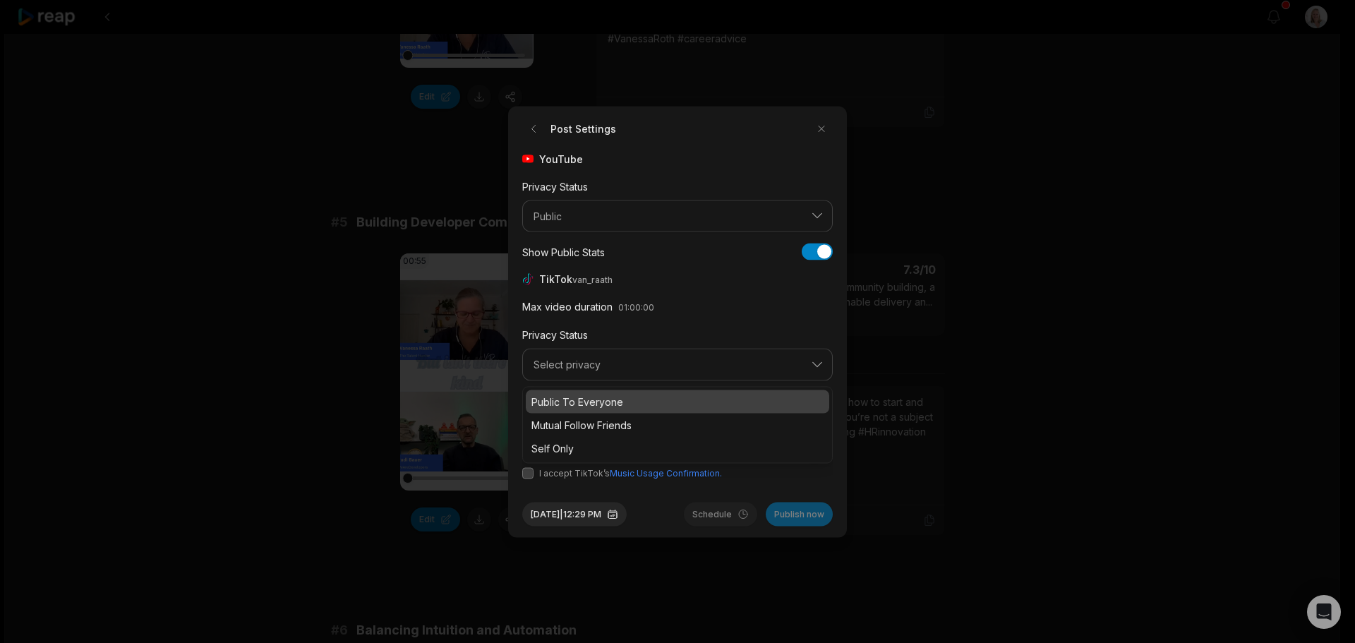
click at [602, 400] on p "Public To Everyone" at bounding box center [677, 401] width 292 height 15
click at [582, 417] on button "button" at bounding box center [584, 421] width 11 height 11
click at [531, 474] on button "button" at bounding box center [527, 472] width 11 height 11
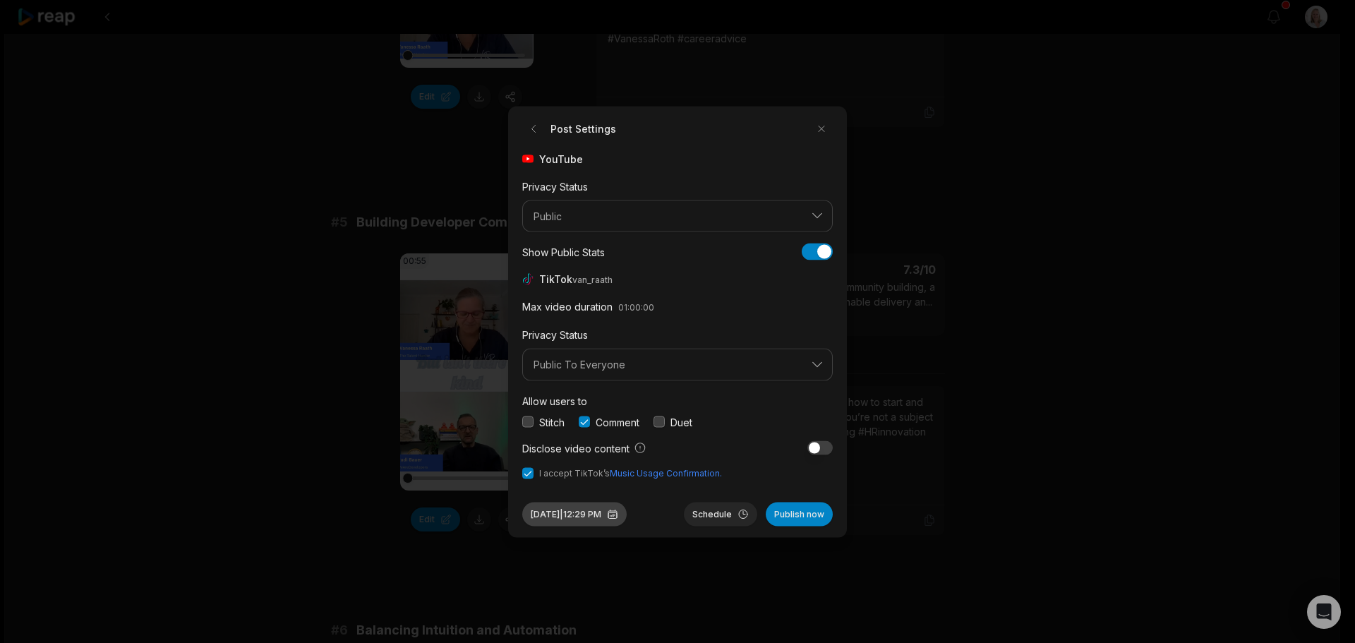
click at [566, 515] on button "Aug 29, 2025 | 12:29 PM" at bounding box center [574, 514] width 104 height 24
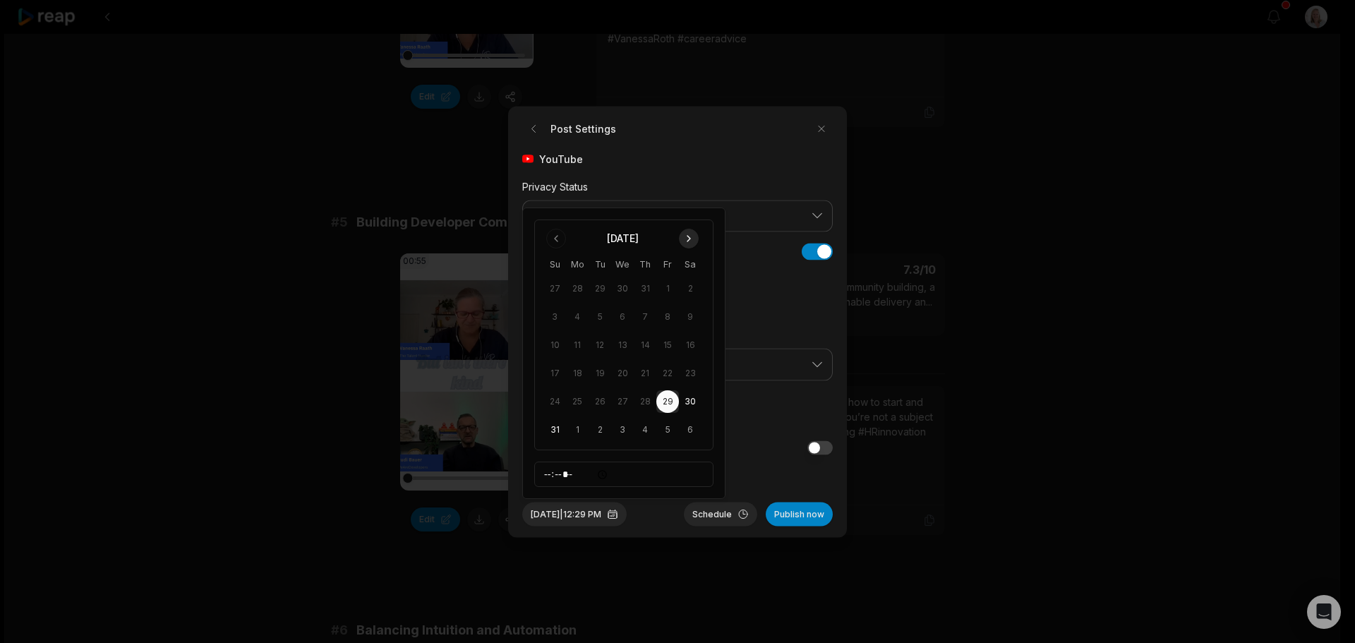
click at [695, 236] on button "Go to next month" at bounding box center [689, 239] width 20 height 20
click at [558, 345] on button "7" at bounding box center [554, 345] width 23 height 23
click at [721, 516] on button "Schedule" at bounding box center [720, 514] width 73 height 24
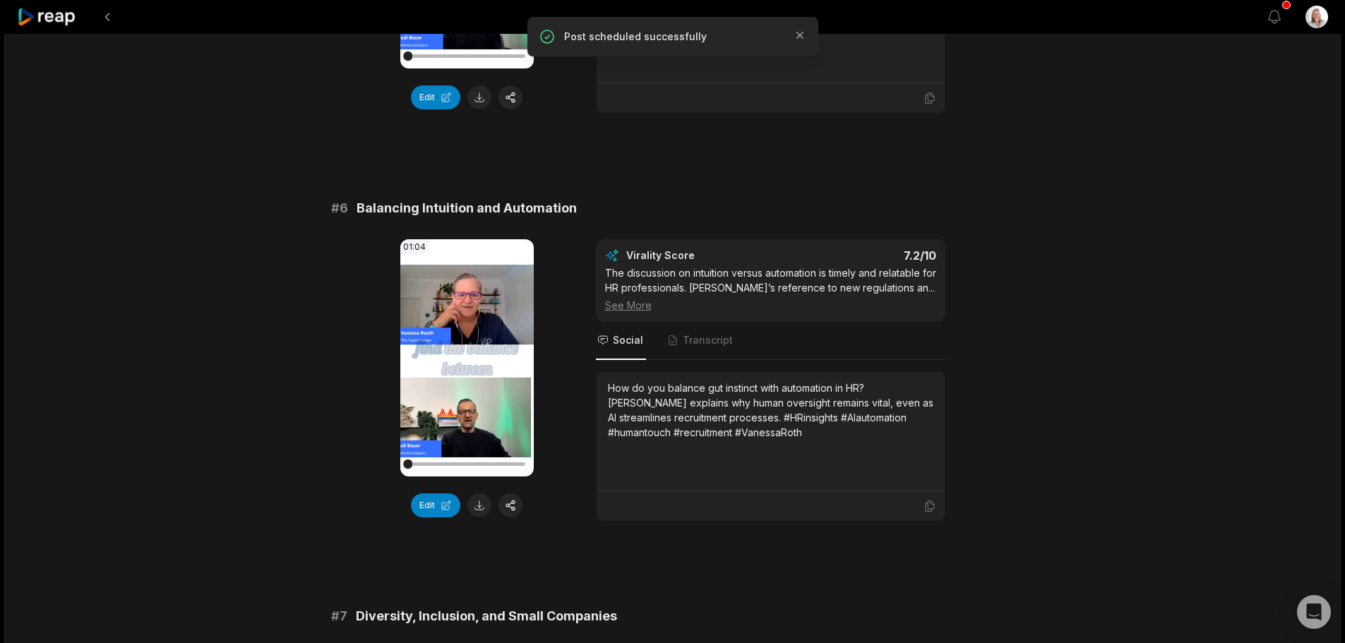
scroll to position [2047, 0]
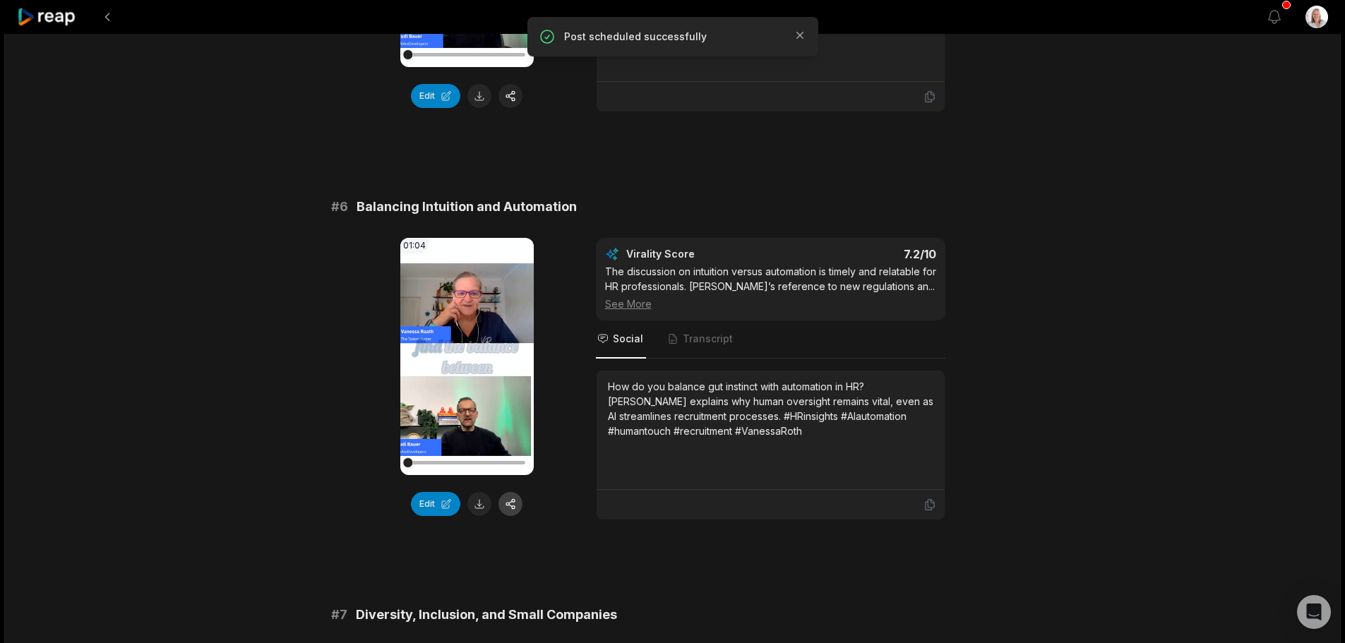
click at [517, 492] on button "button" at bounding box center [510, 504] width 24 height 24
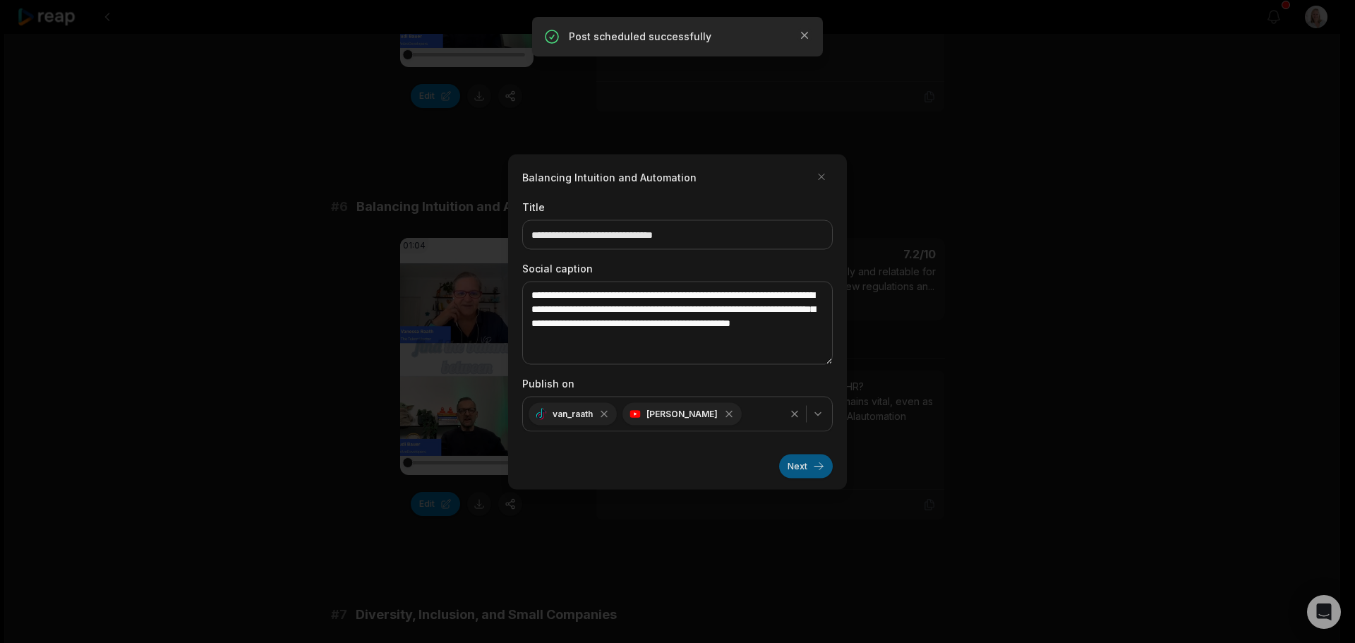
click at [797, 467] on button "Next" at bounding box center [806, 466] width 54 height 24
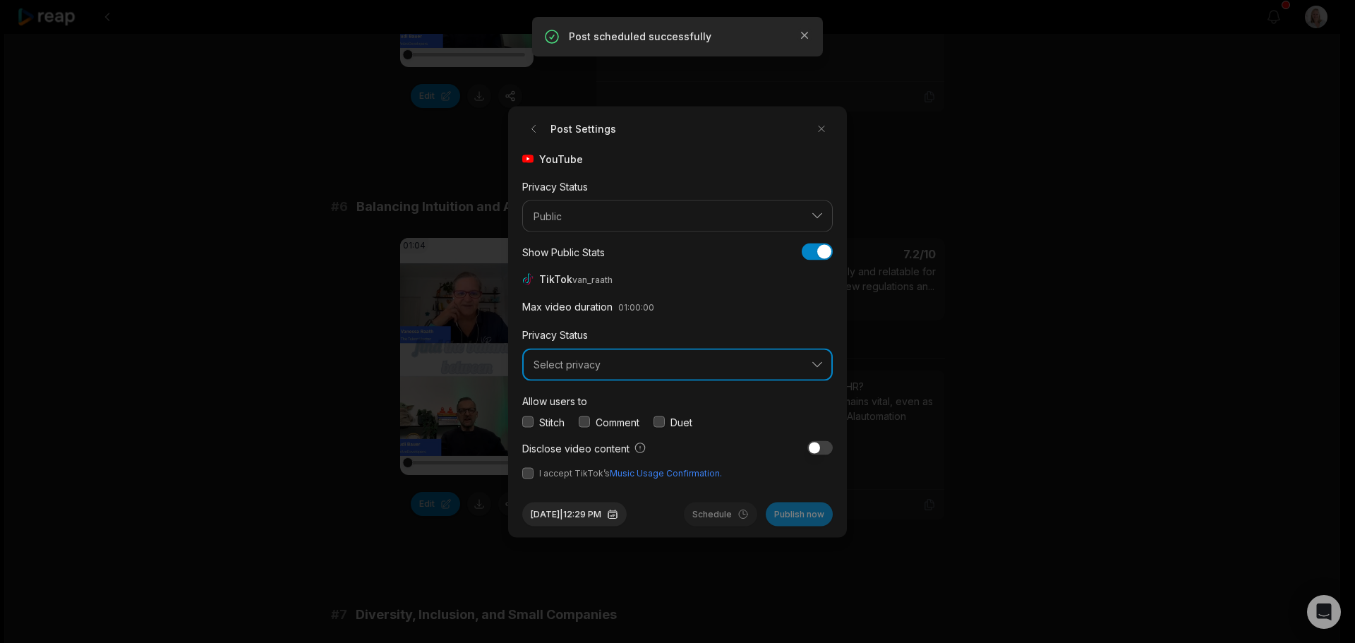
click at [579, 371] on button "Select privacy" at bounding box center [677, 365] width 311 height 32
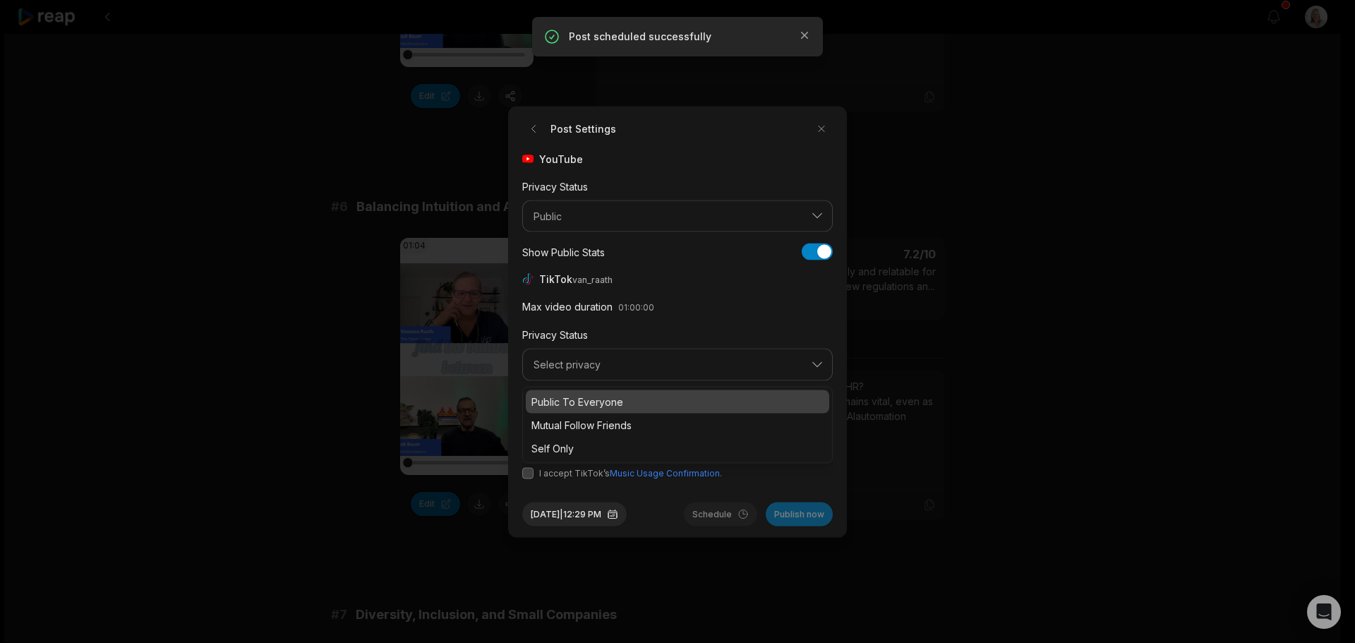
click at [589, 402] on p "Public To Everyone" at bounding box center [677, 401] width 292 height 15
click at [588, 419] on button "button" at bounding box center [584, 421] width 11 height 11
click at [527, 474] on button "button" at bounding box center [527, 472] width 11 height 11
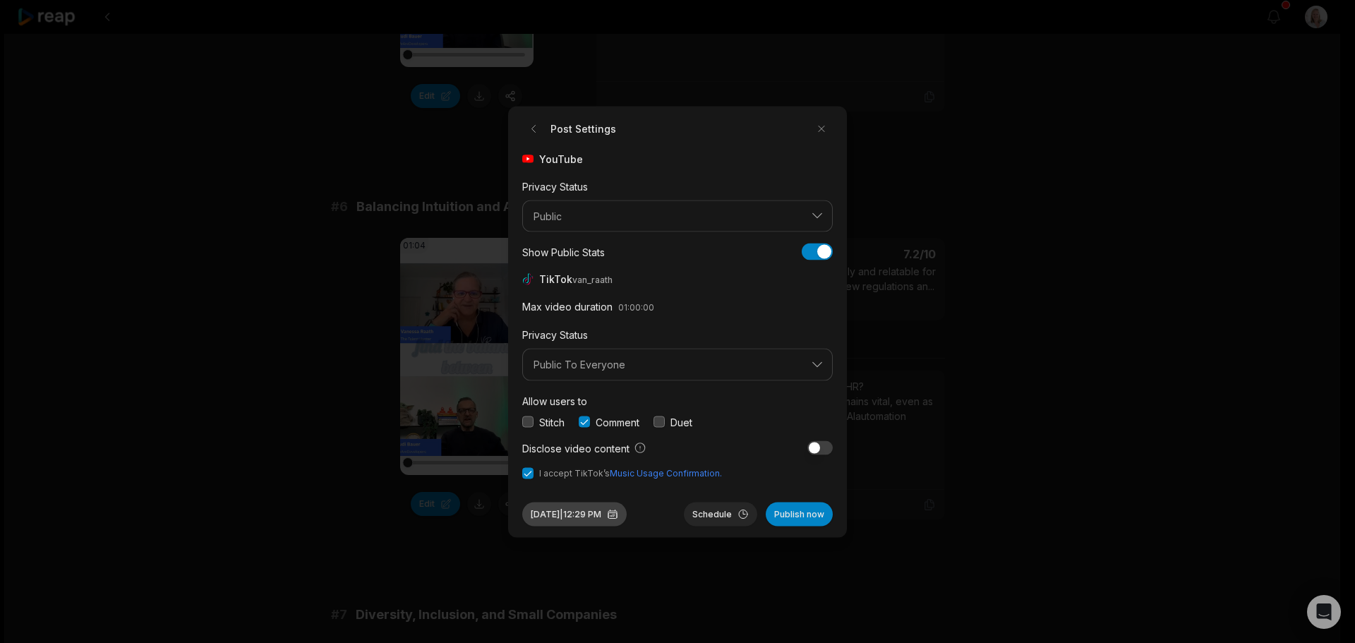
click at [579, 519] on button "Aug 29, 2025 | 12:29 PM" at bounding box center [574, 514] width 104 height 24
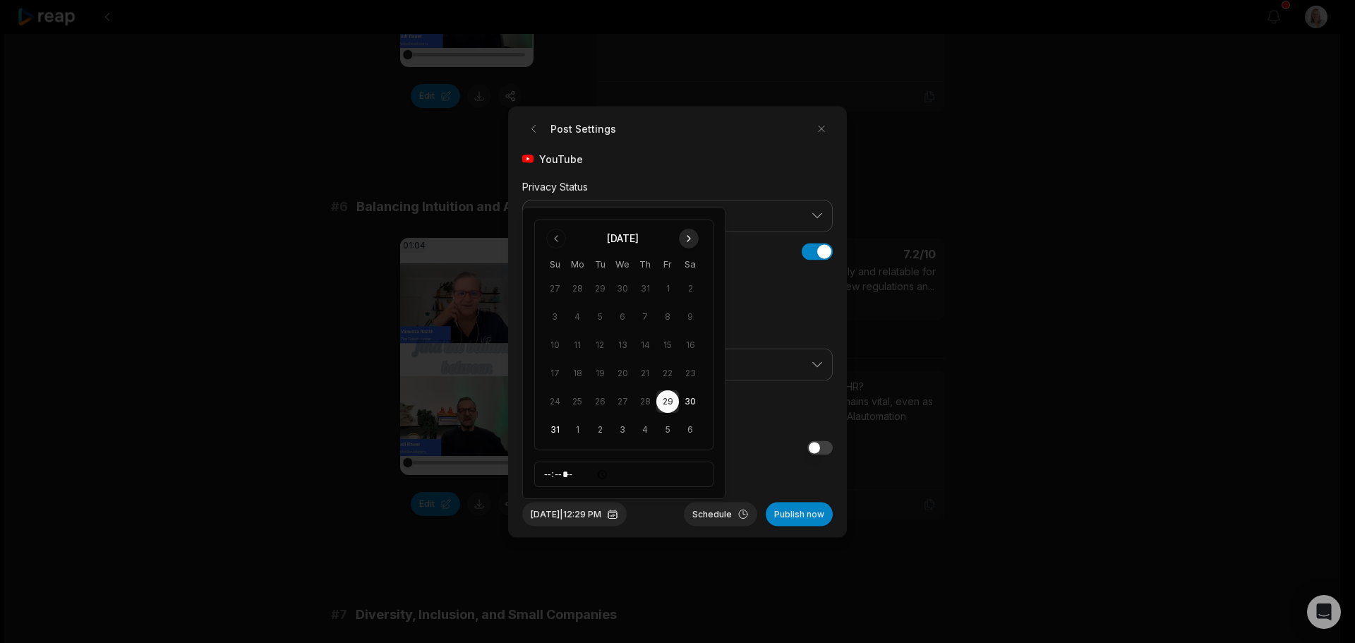
click at [692, 239] on button "Go to next month" at bounding box center [689, 239] width 20 height 20
click at [604, 346] on button "9" at bounding box center [600, 345] width 23 height 23
click at [716, 516] on button "Schedule" at bounding box center [720, 514] width 73 height 24
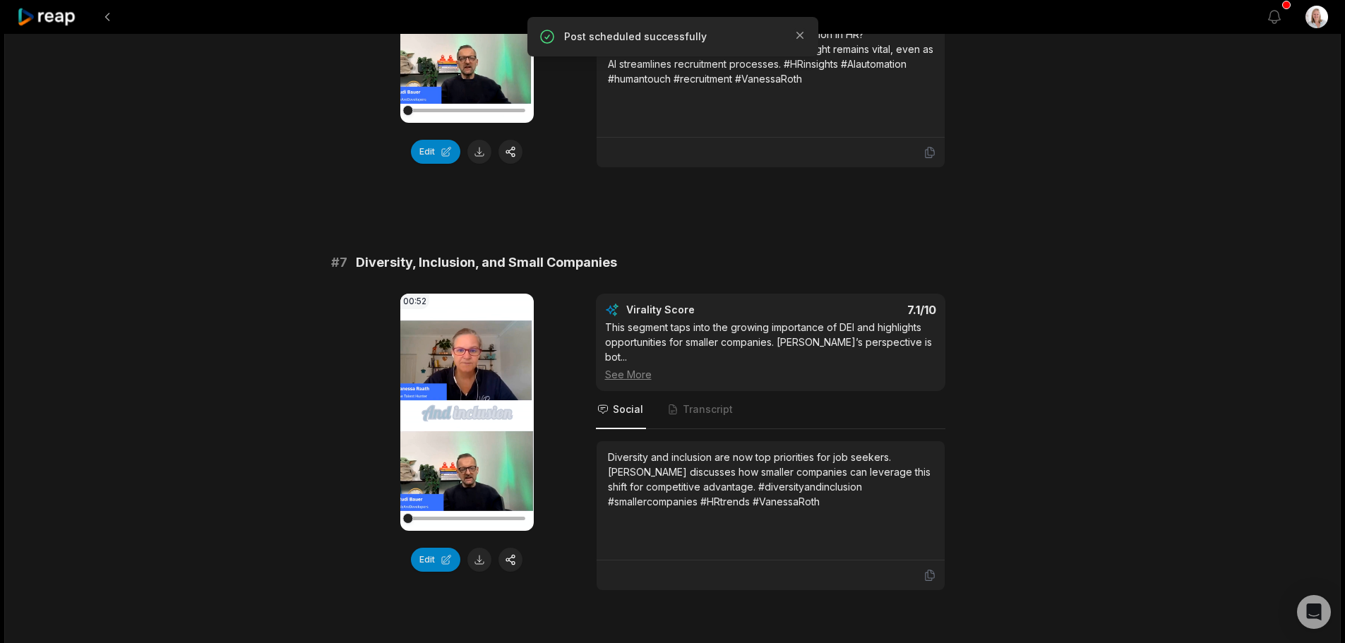
scroll to position [2400, 0]
click at [514, 547] on button "button" at bounding box center [510, 559] width 24 height 24
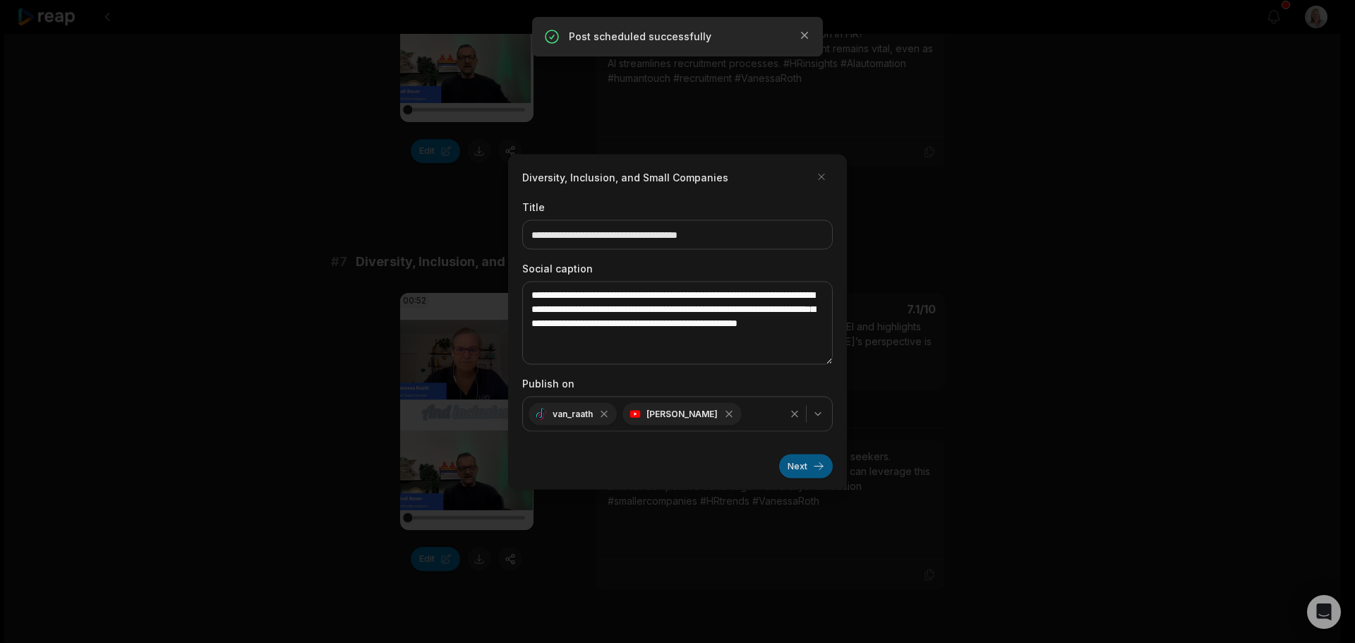
click at [795, 468] on button "Next" at bounding box center [806, 466] width 54 height 24
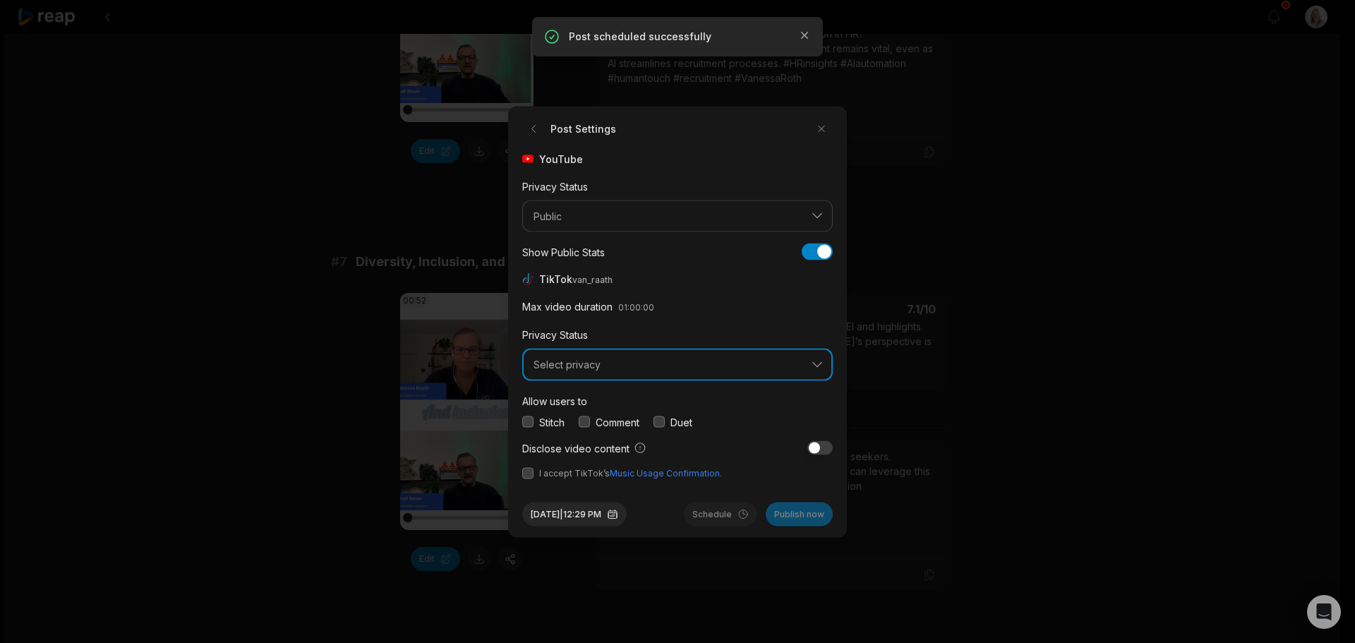
click at [592, 366] on span "Select privacy" at bounding box center [668, 365] width 268 height 13
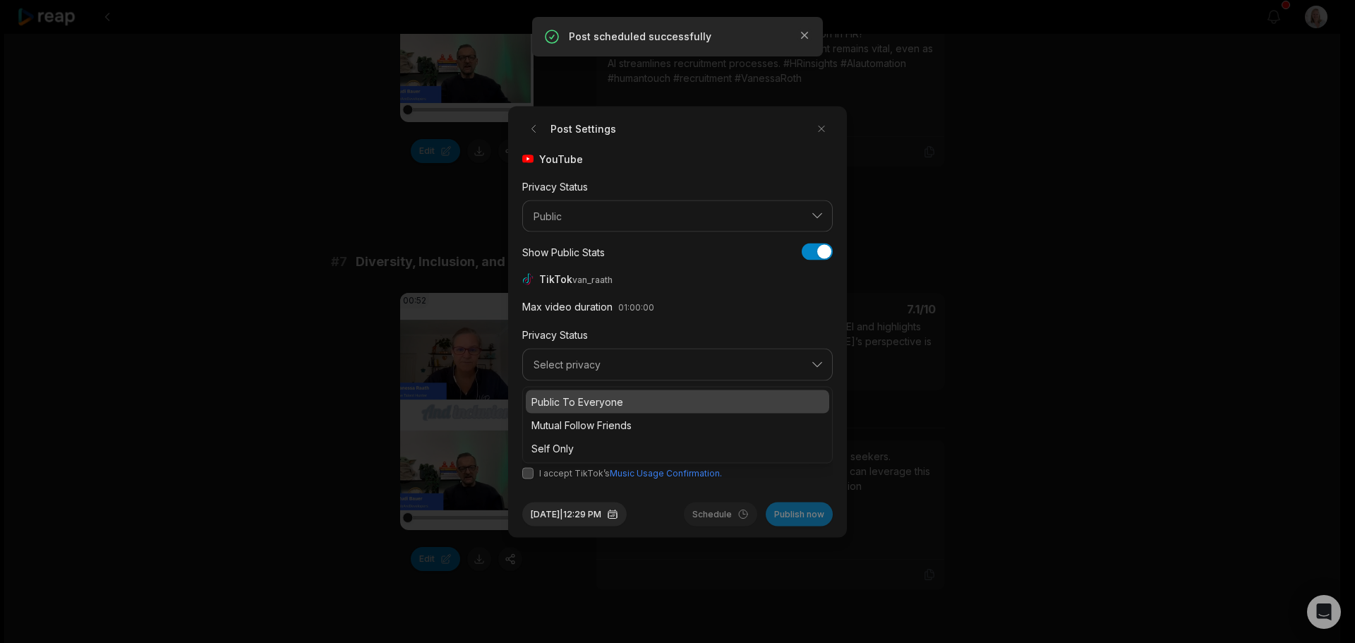
click at [605, 399] on p "Public To Everyone" at bounding box center [677, 401] width 292 height 15
click at [588, 421] on button "button" at bounding box center [584, 421] width 11 height 11
click at [529, 473] on button "button" at bounding box center [527, 472] width 11 height 11
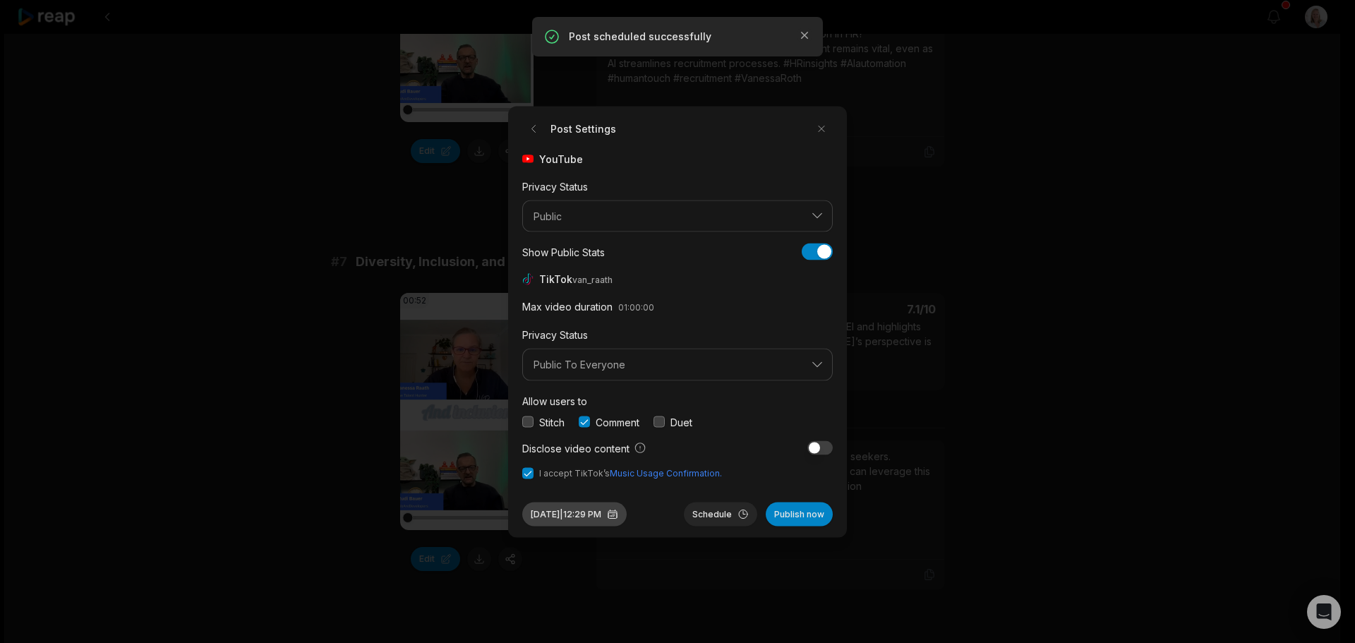
click at [589, 519] on button "Aug 29, 2025 | 12:29 PM" at bounding box center [574, 514] width 104 height 24
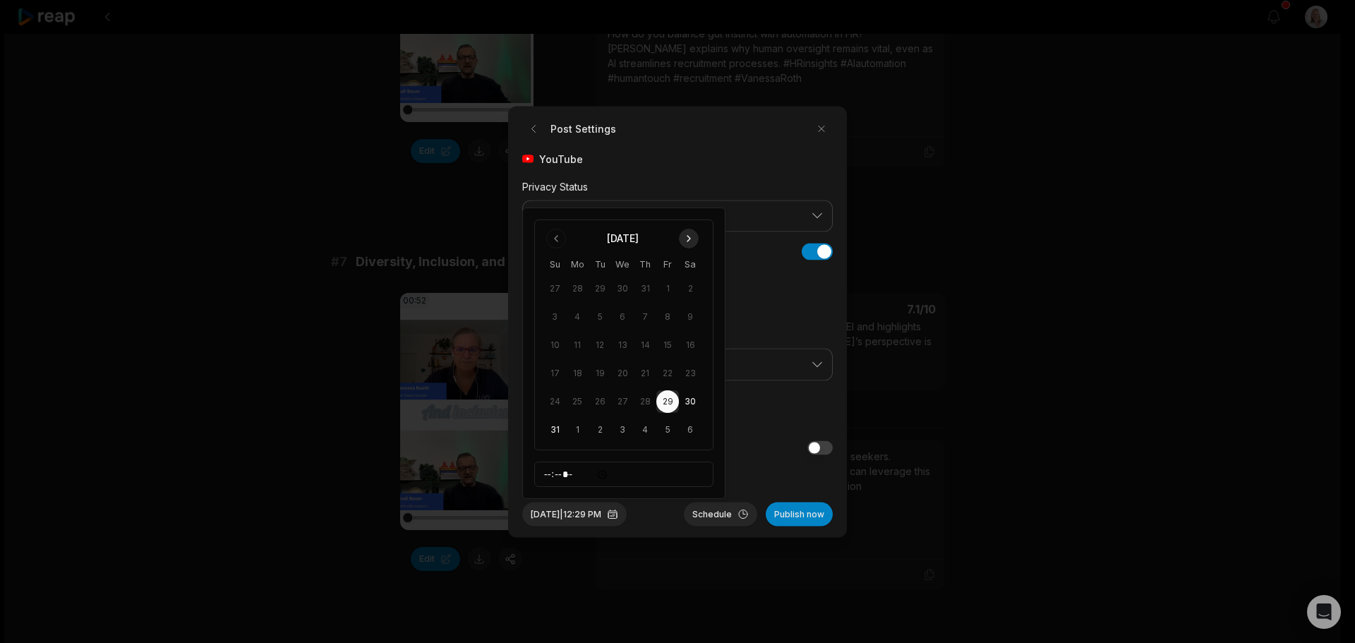
click at [687, 239] on button "Go to next month" at bounding box center [689, 239] width 20 height 20
click at [646, 344] on button "11" at bounding box center [645, 345] width 23 height 23
click at [719, 517] on button "Schedule" at bounding box center [720, 514] width 73 height 24
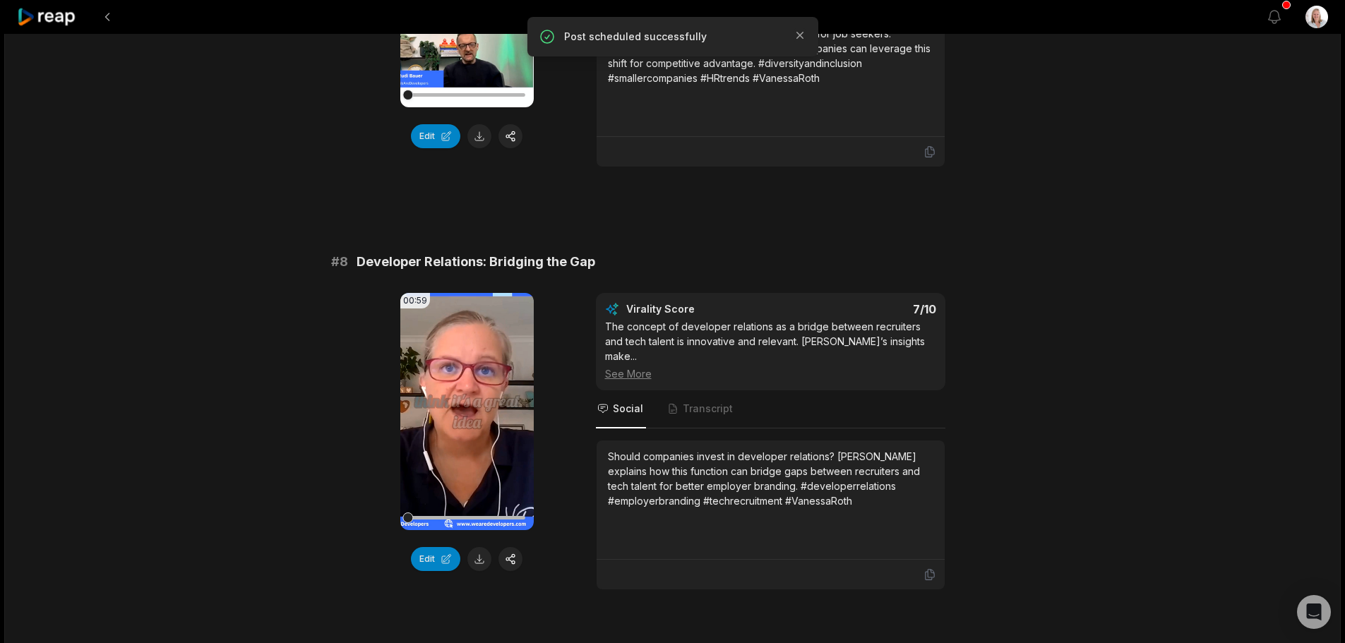
scroll to position [2823, 0]
click at [512, 546] on button "button" at bounding box center [510, 558] width 24 height 24
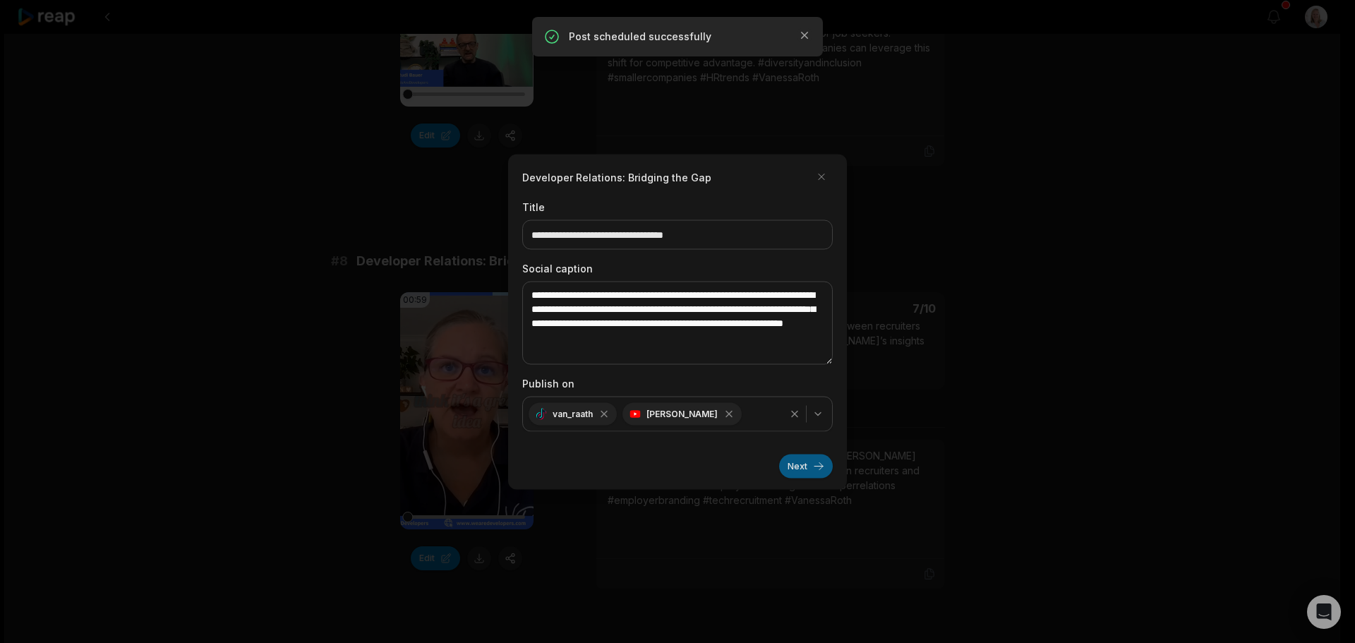
click at [787, 466] on button "Next" at bounding box center [806, 466] width 54 height 24
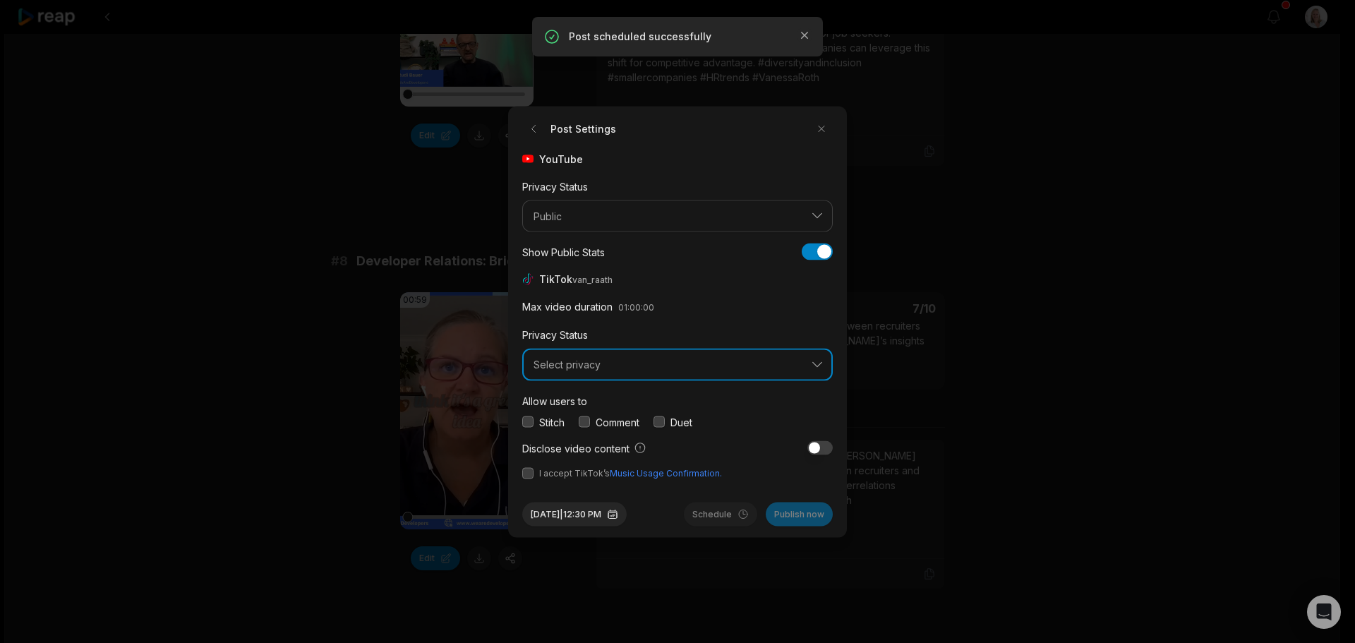
click at [603, 366] on span "Select privacy" at bounding box center [668, 365] width 268 height 13
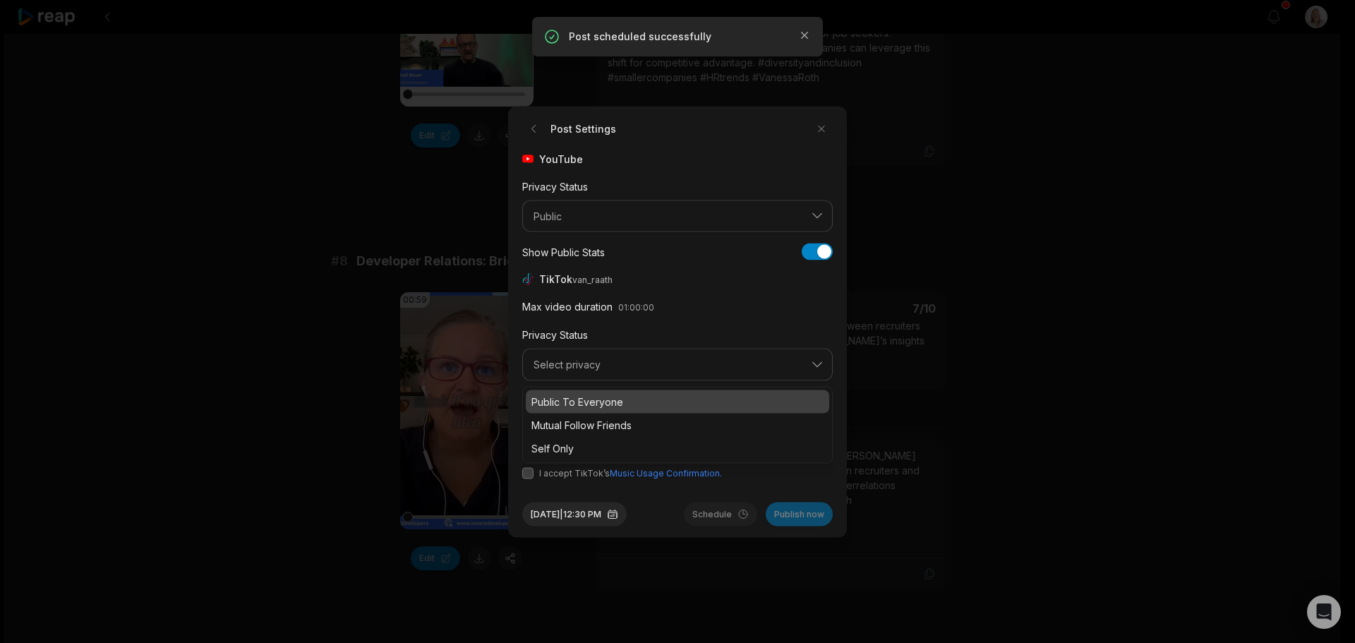
click at [599, 403] on p "Public To Everyone" at bounding box center [677, 401] width 292 height 15
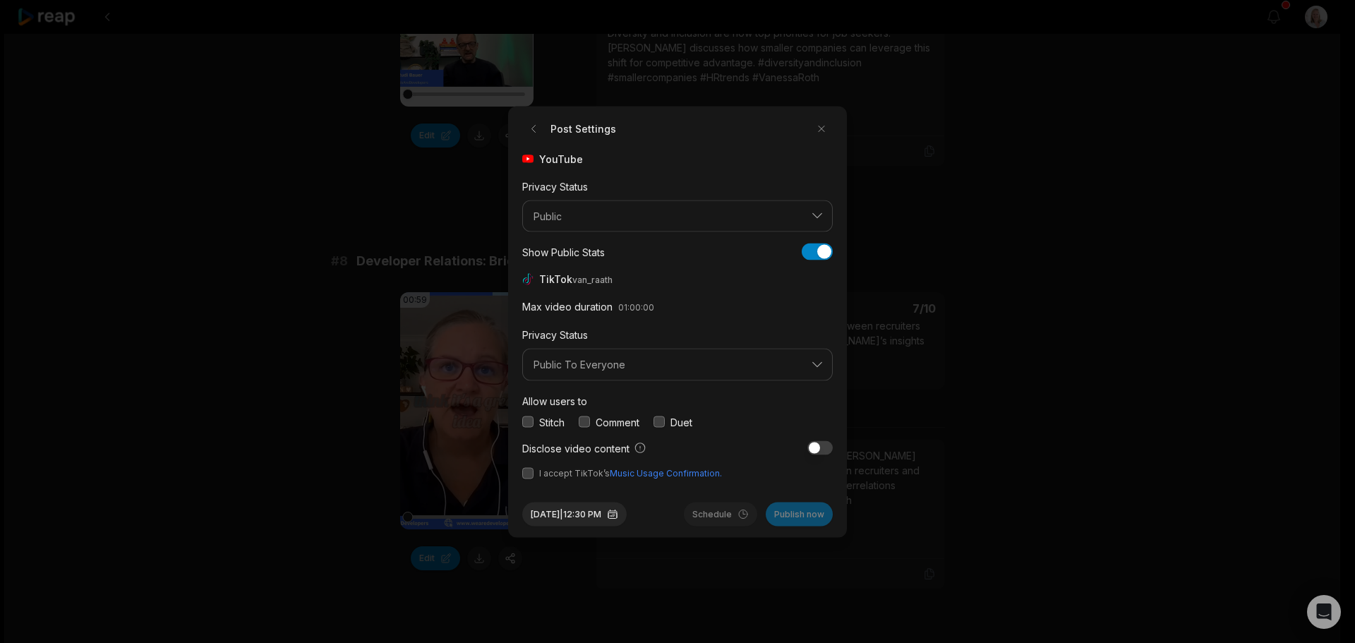
click at [590, 422] on button "button" at bounding box center [584, 421] width 11 height 11
click at [524, 474] on button "button" at bounding box center [527, 472] width 11 height 11
drag, startPoint x: 591, startPoint y: 514, endPoint x: 602, endPoint y: 513, distance: 10.6
click at [591, 515] on button "Aug 29, 2025 | 12:30 PM" at bounding box center [574, 514] width 104 height 24
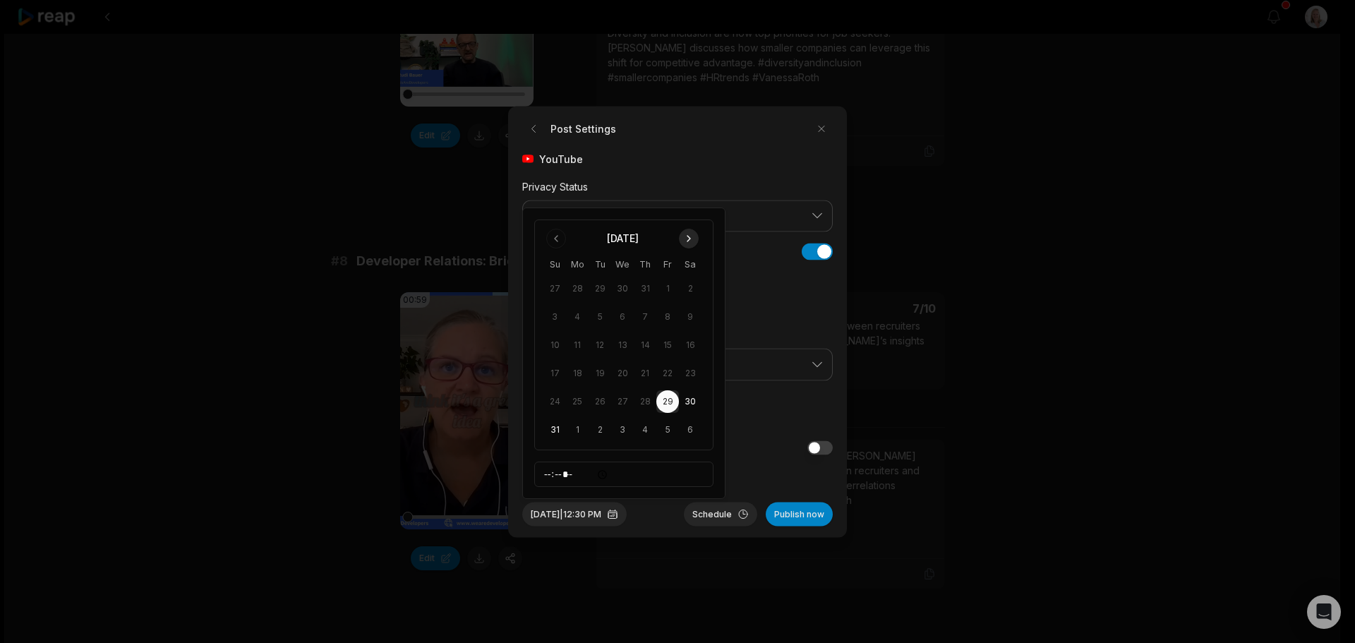
click at [685, 244] on button "Go to next month" at bounding box center [689, 239] width 20 height 20
click at [691, 344] on button "13" at bounding box center [690, 345] width 23 height 23
click at [719, 513] on button "Schedule" at bounding box center [720, 514] width 73 height 24
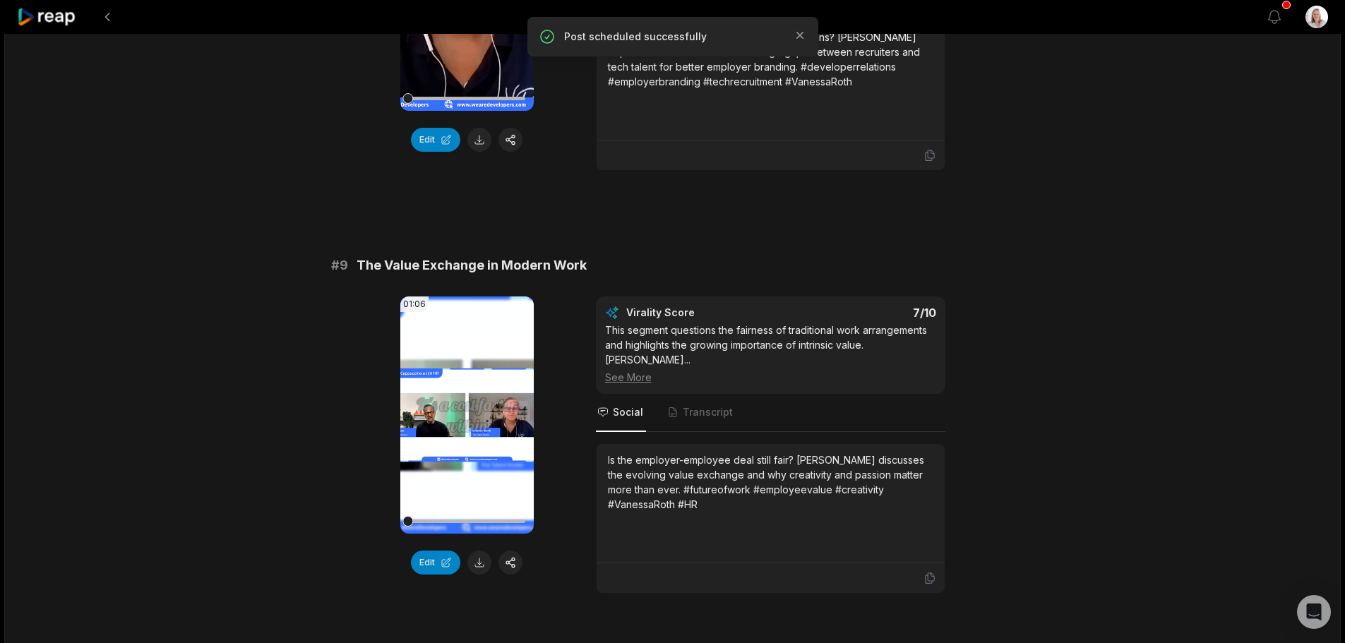
scroll to position [3247, 0]
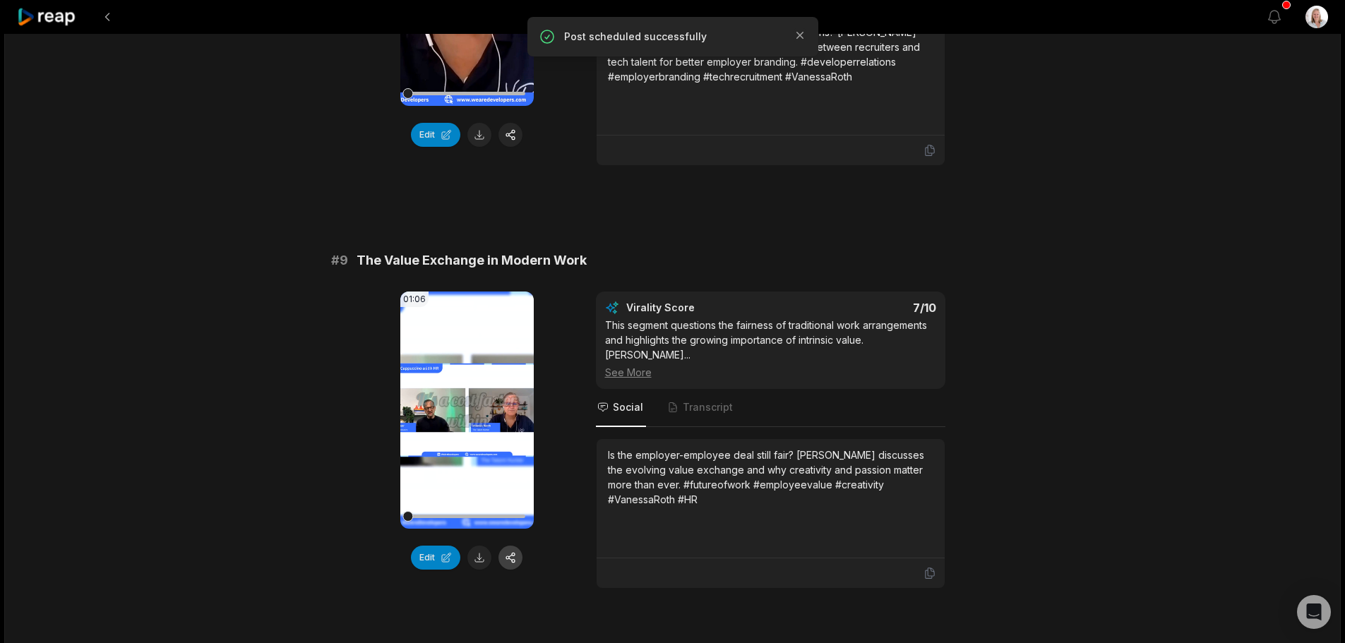
click at [515, 546] on button "button" at bounding box center [510, 558] width 24 height 24
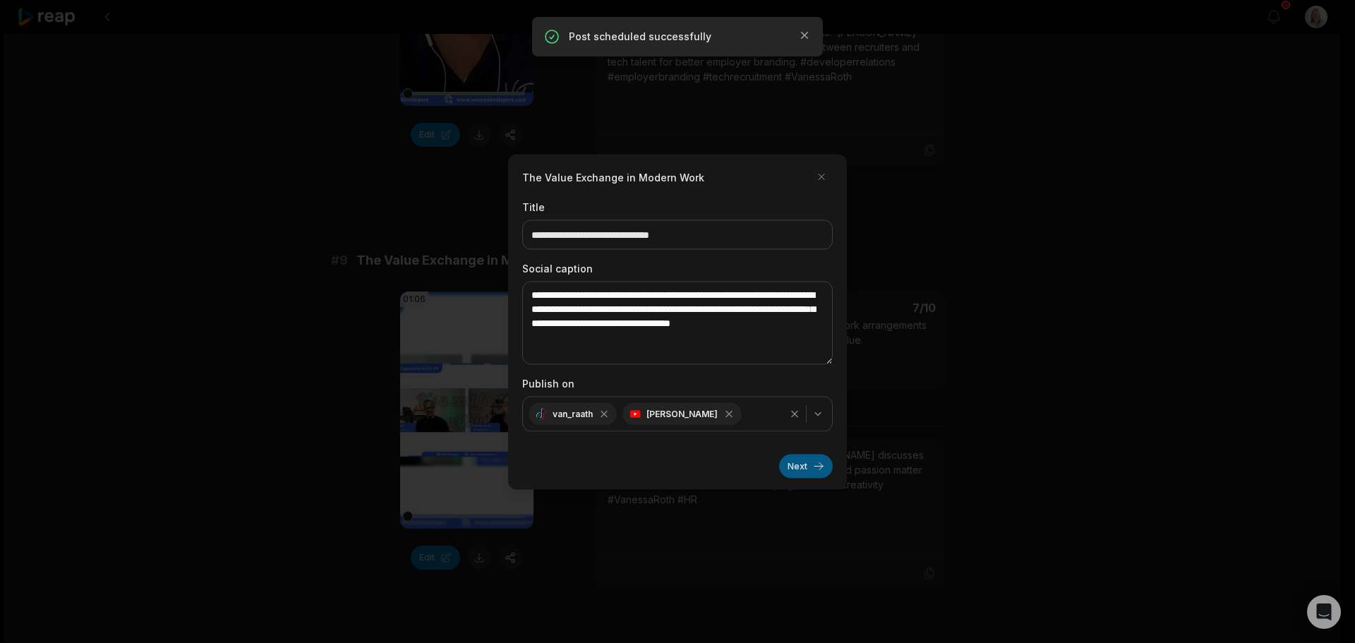
click at [794, 464] on button "Next" at bounding box center [806, 466] width 54 height 24
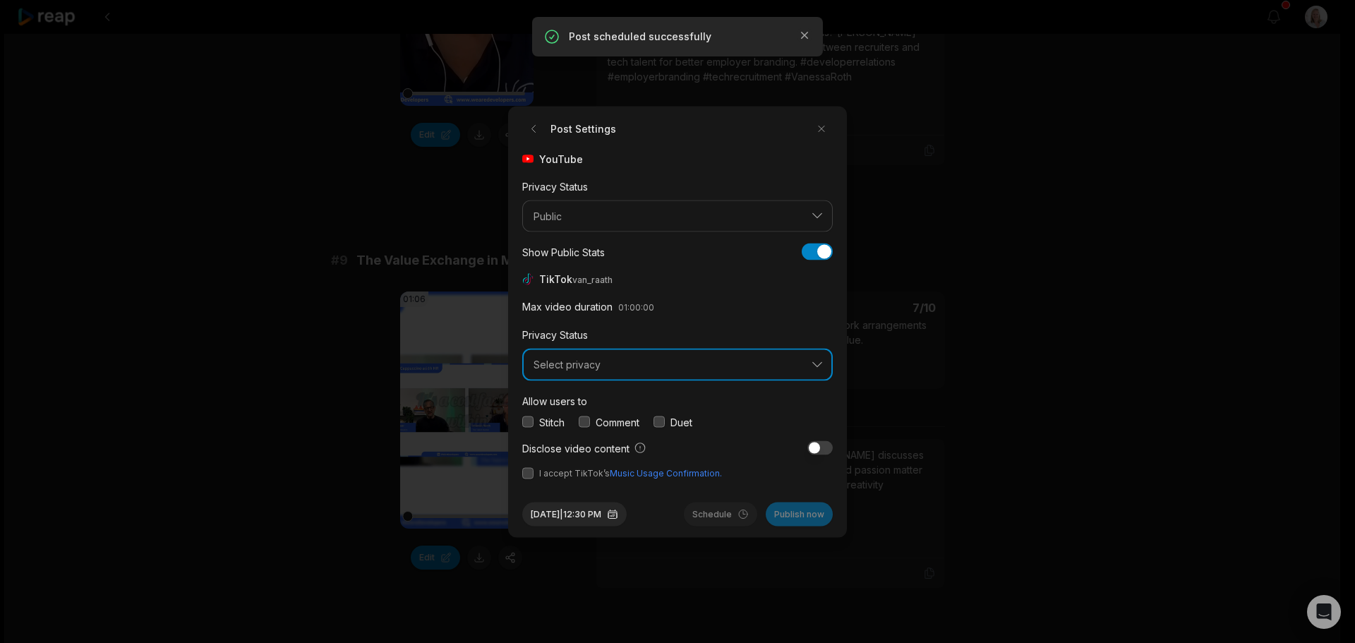
click at [587, 368] on span "Select privacy" at bounding box center [668, 365] width 268 height 13
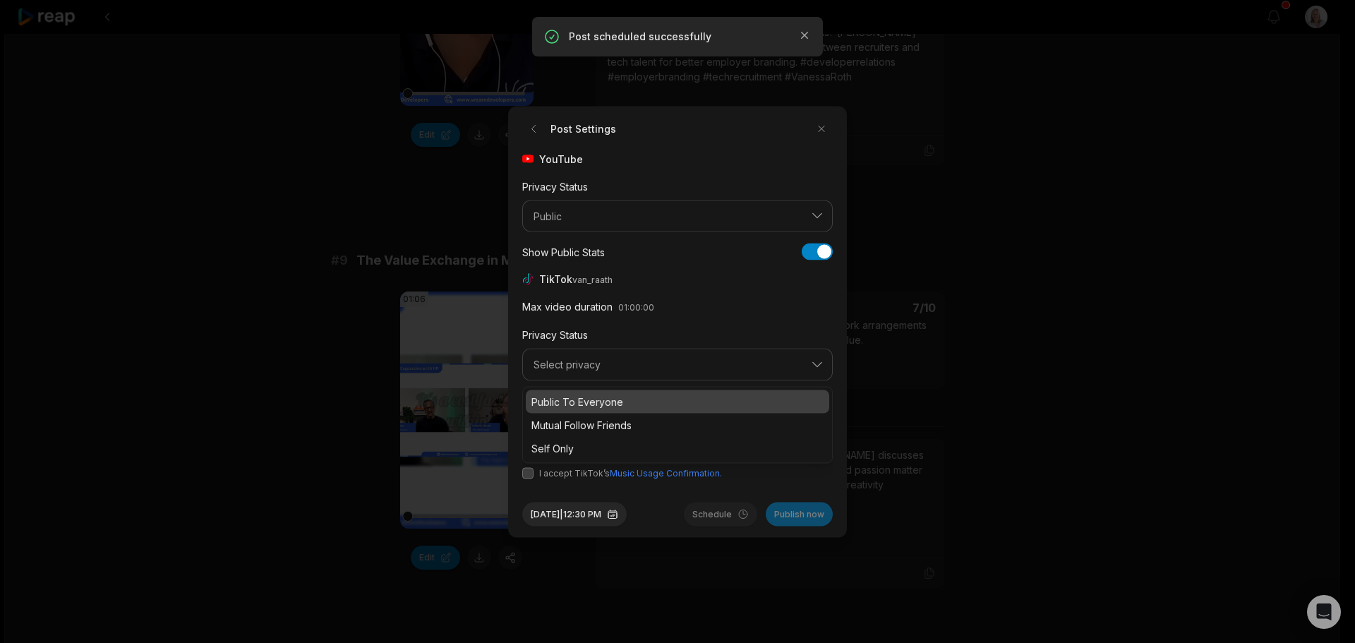
click at [589, 404] on p "Public To Everyone" at bounding box center [677, 401] width 292 height 15
click at [588, 421] on button "button" at bounding box center [584, 421] width 11 height 11
click at [527, 476] on button "button" at bounding box center [527, 472] width 11 height 11
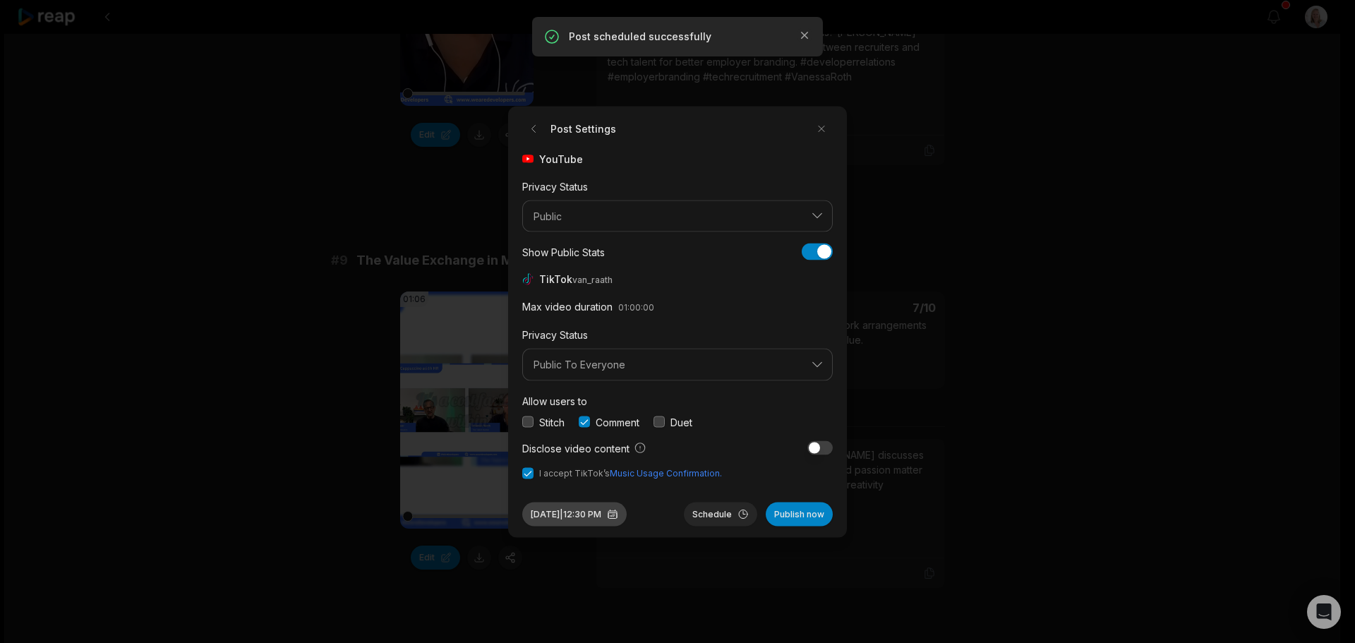
click at [615, 513] on button "Aug 29, 2025 | 12:30 PM" at bounding box center [574, 514] width 104 height 24
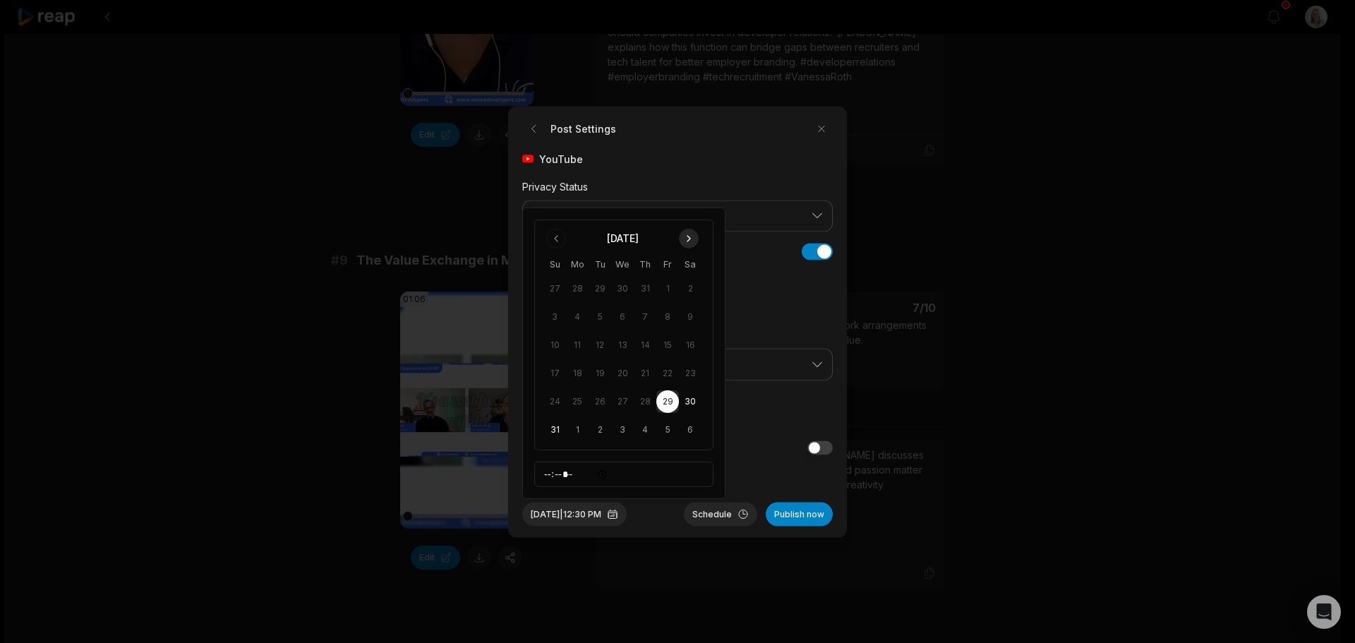
click at [686, 239] on button "Go to next month" at bounding box center [689, 239] width 20 height 20
click at [579, 373] on button "15" at bounding box center [577, 373] width 23 height 23
drag, startPoint x: 719, startPoint y: 518, endPoint x: 680, endPoint y: 515, distance: 38.3
click at [718, 518] on button "Schedule" at bounding box center [720, 514] width 73 height 24
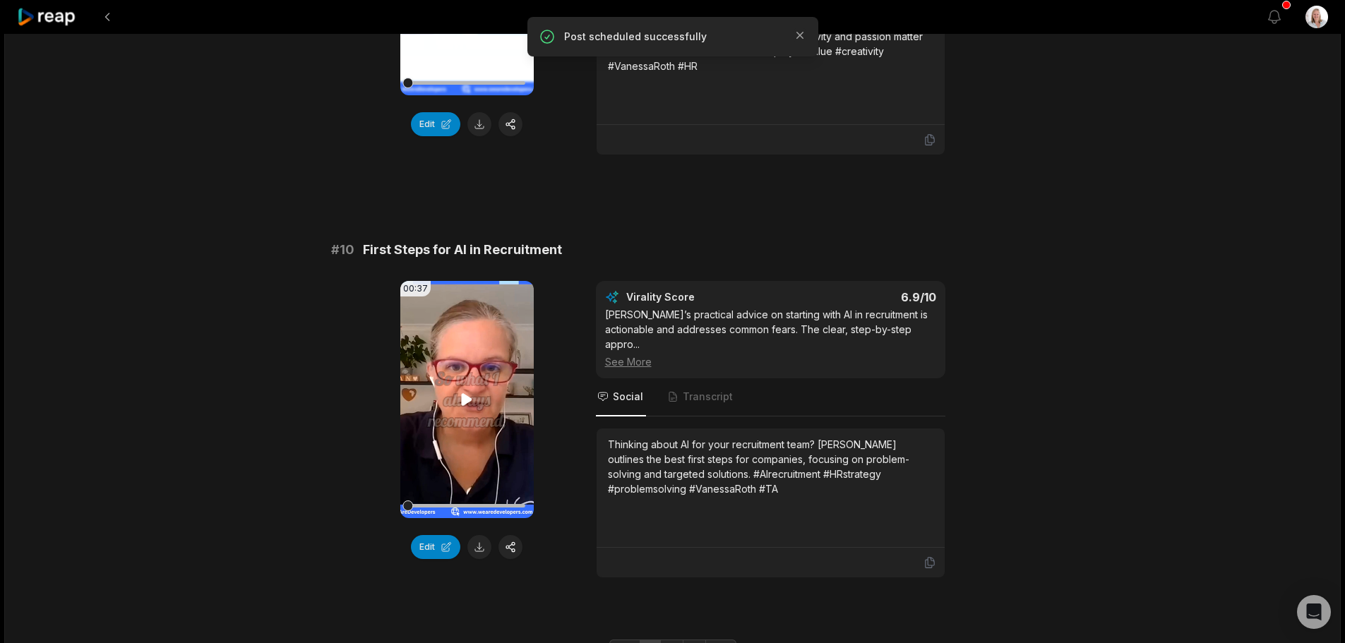
scroll to position [3682, 0]
click at [511, 534] on button "button" at bounding box center [510, 546] width 24 height 24
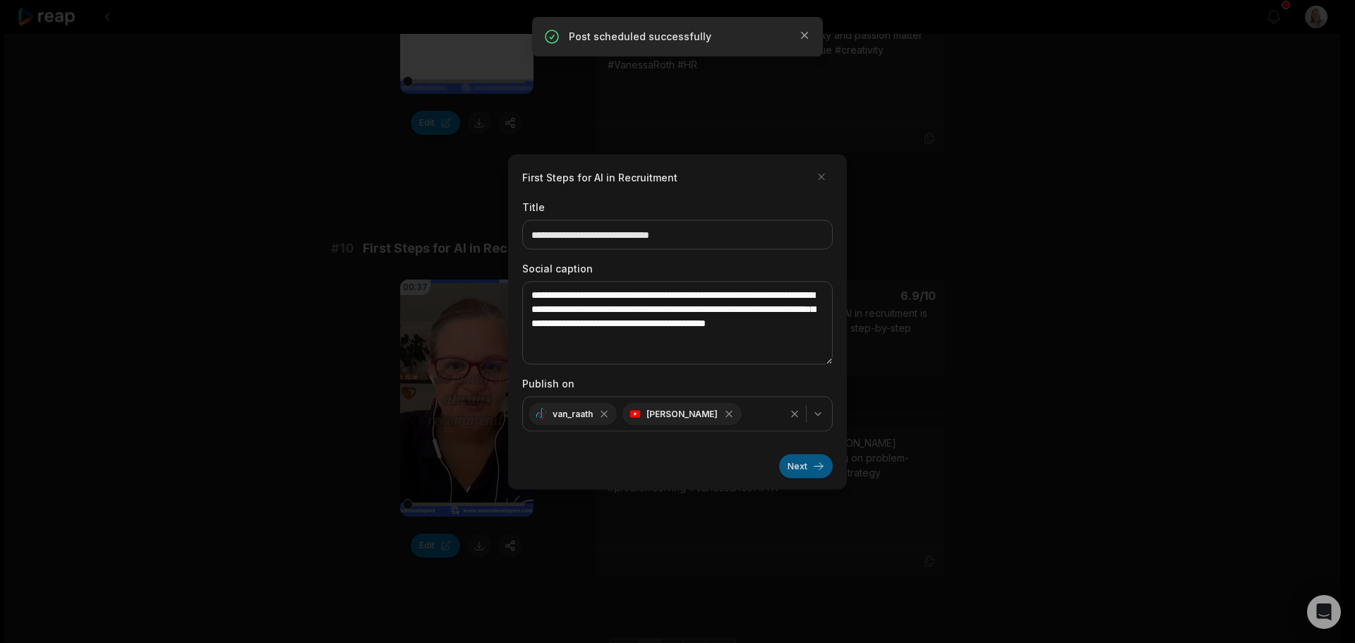
click at [791, 466] on button "Next" at bounding box center [806, 466] width 54 height 24
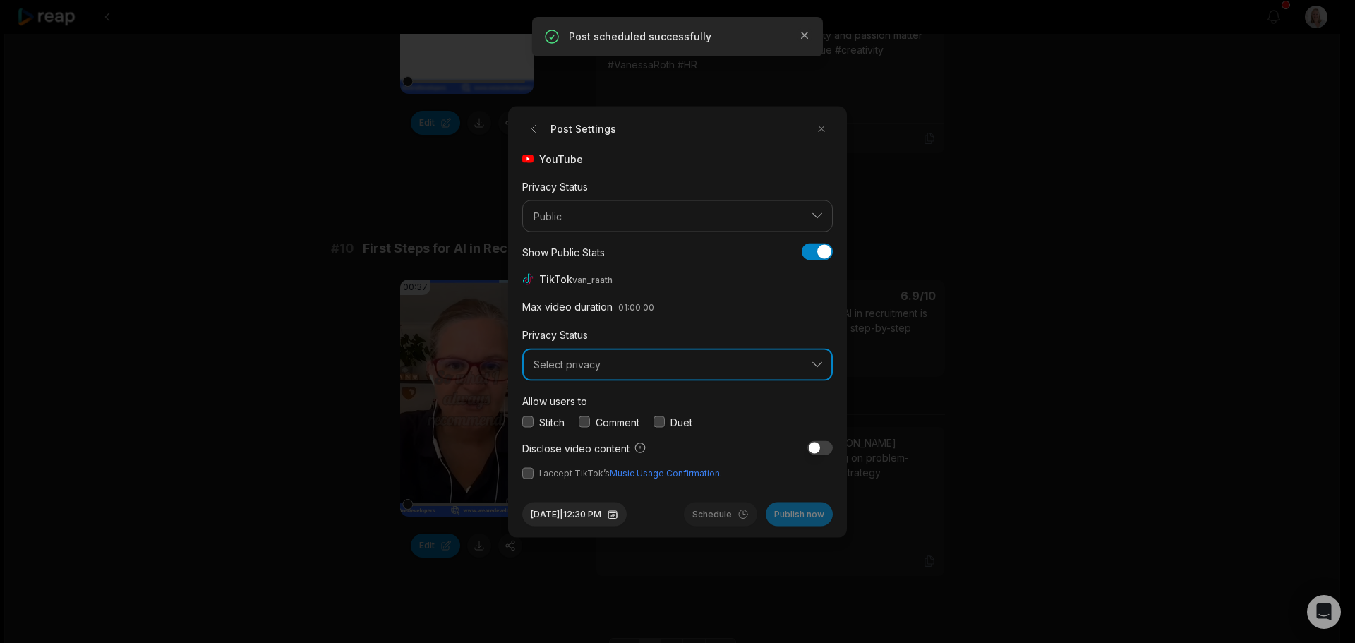
click at [580, 371] on button "Select privacy" at bounding box center [677, 365] width 311 height 32
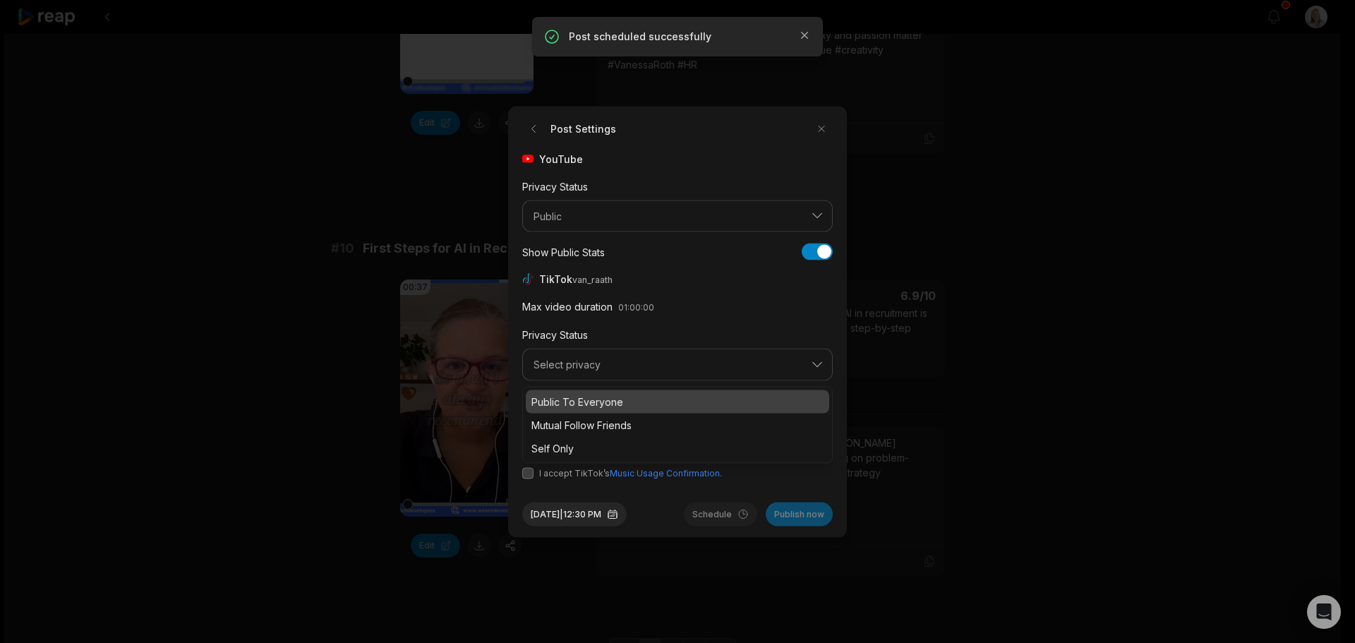
click at [588, 401] on p "Public To Everyone" at bounding box center [677, 401] width 292 height 15
click at [589, 421] on button "button" at bounding box center [584, 421] width 11 height 11
click at [527, 472] on button "button" at bounding box center [527, 472] width 11 height 11
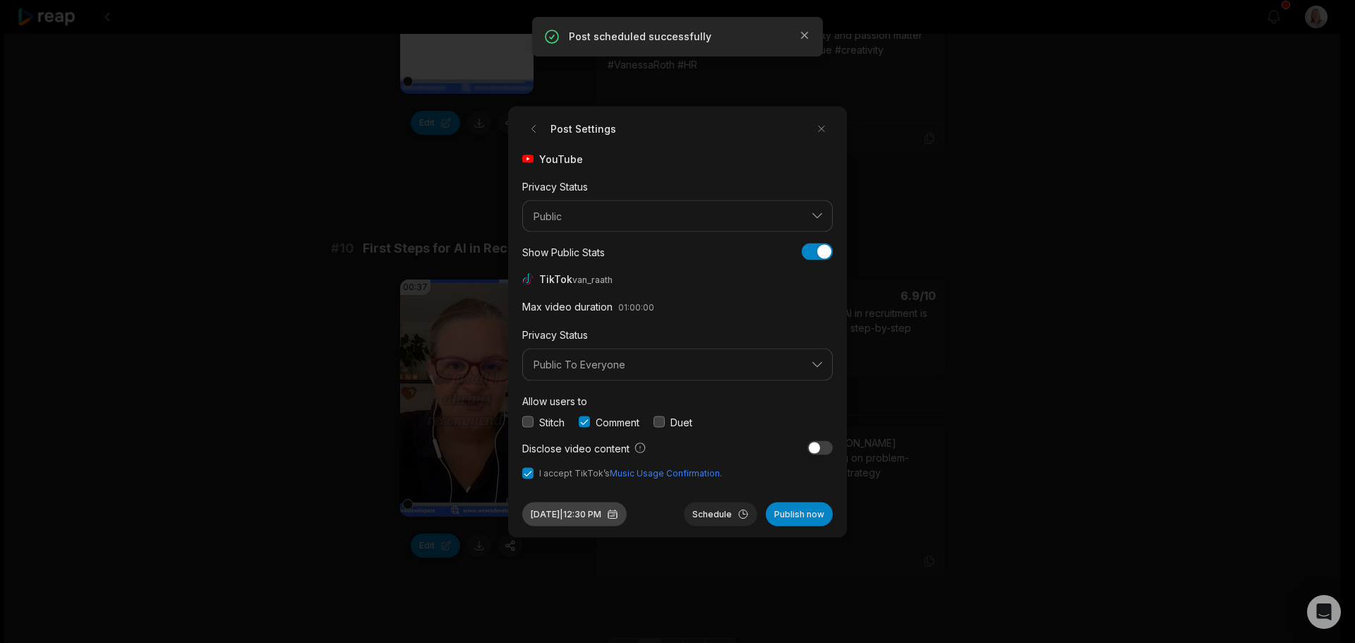
click at [581, 511] on button "Aug 29, 2025 | 12:30 PM" at bounding box center [574, 514] width 104 height 24
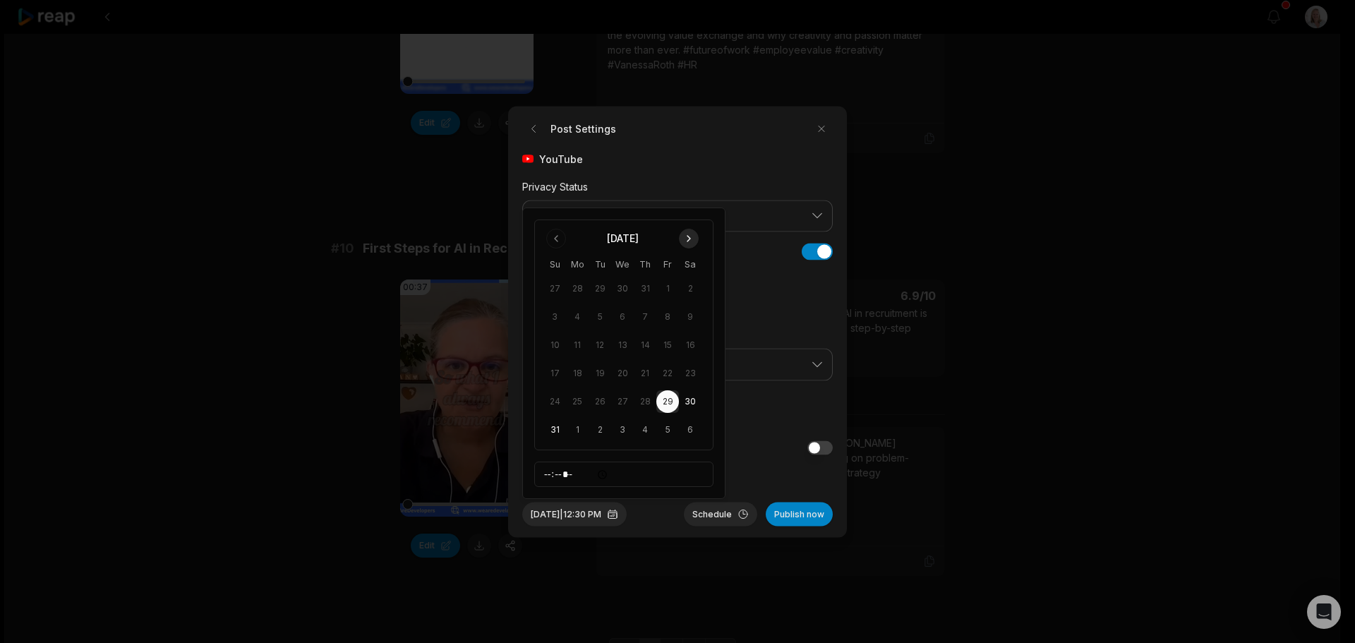
click at [690, 244] on button "Go to next month" at bounding box center [689, 239] width 20 height 20
click at [626, 373] on button "17" at bounding box center [622, 373] width 23 height 23
drag, startPoint x: 711, startPoint y: 515, endPoint x: 620, endPoint y: 488, distance: 95.4
click at [709, 515] on button "Schedule" at bounding box center [720, 514] width 73 height 24
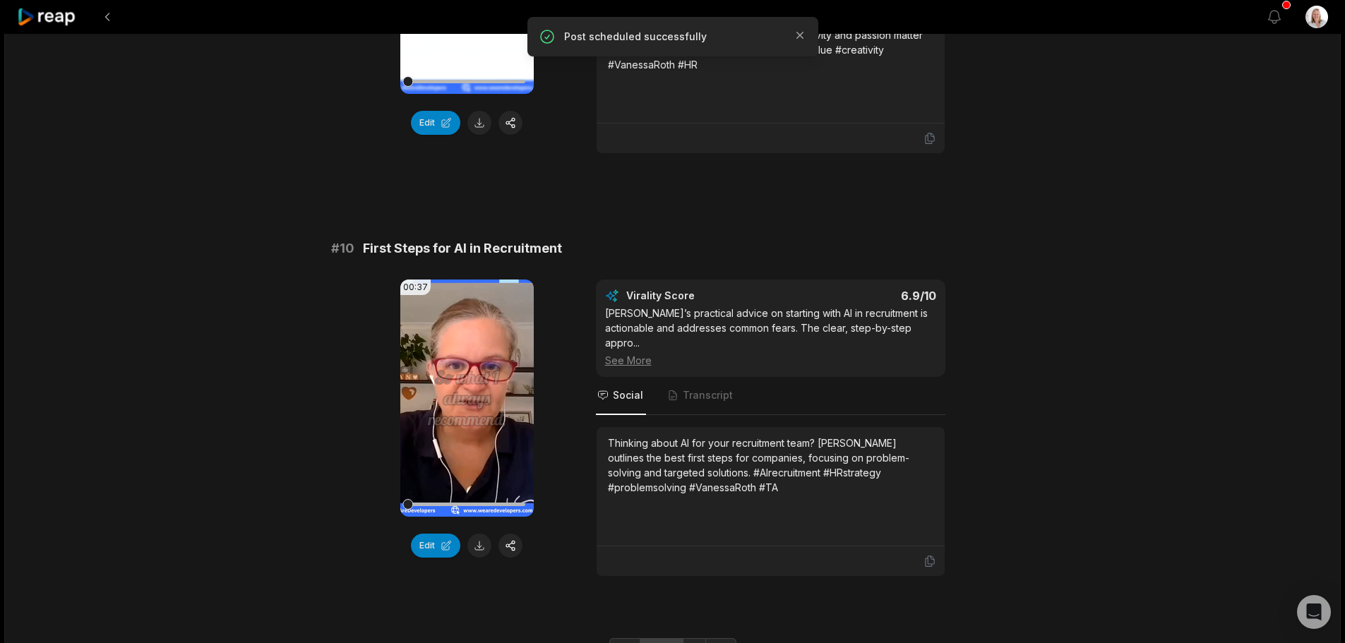
click at [671, 638] on link "2" at bounding box center [671, 649] width 23 height 23
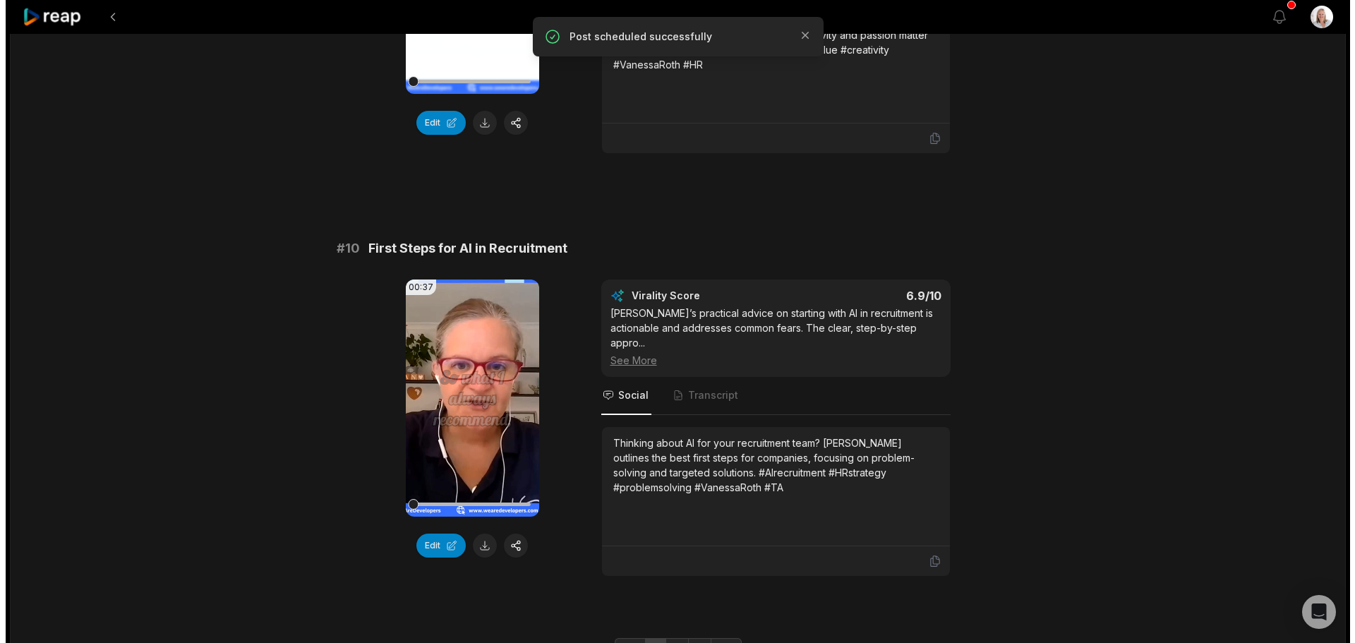
scroll to position [0, 0]
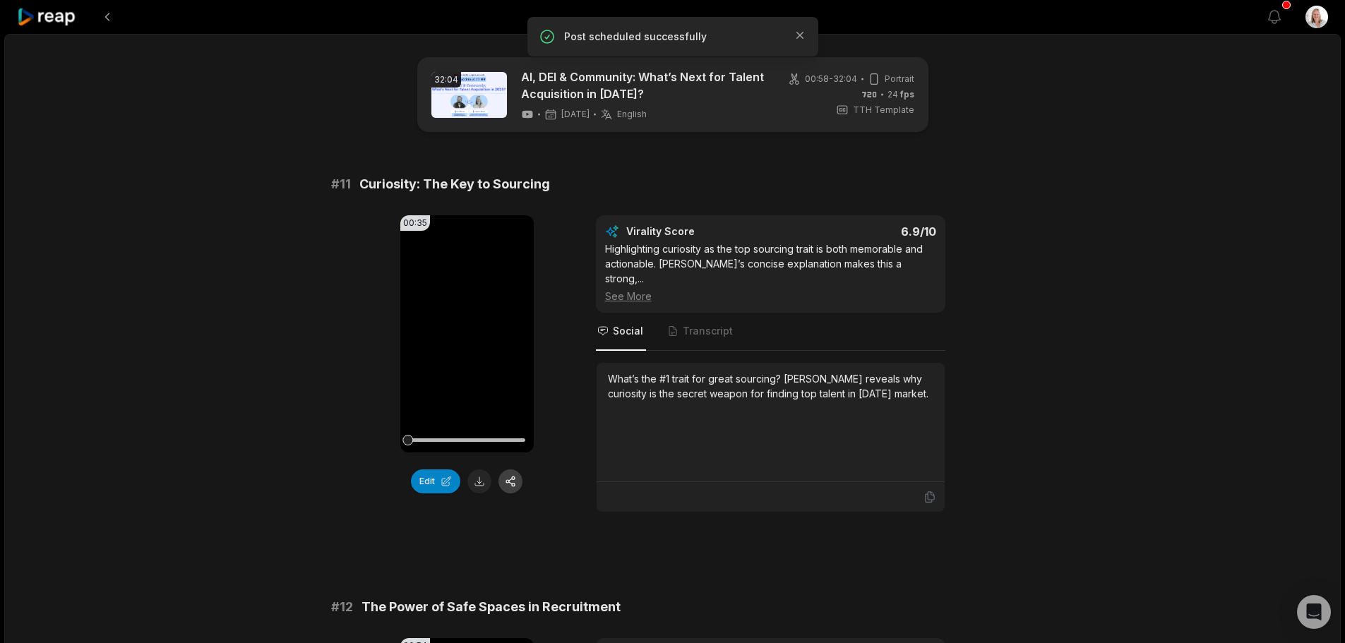
click at [516, 486] on button "button" at bounding box center [510, 481] width 24 height 24
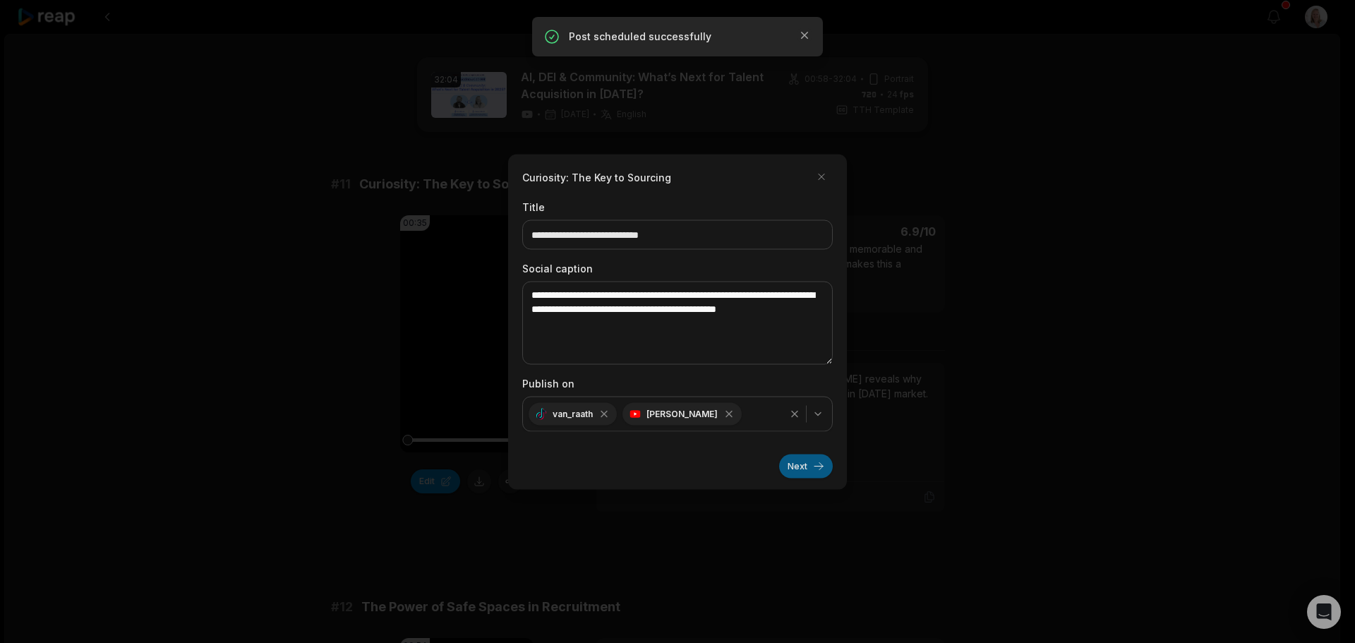
click at [803, 470] on button "Next" at bounding box center [806, 466] width 54 height 24
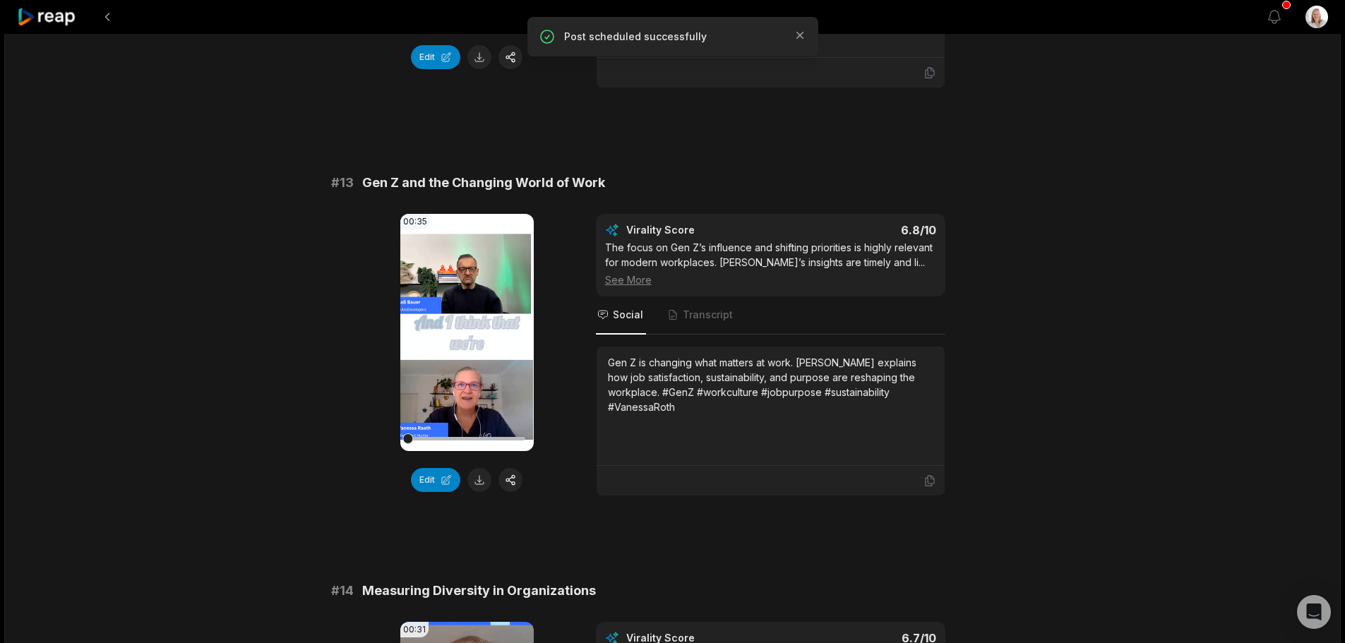
click at [510, 468] on button "button" at bounding box center [510, 480] width 24 height 24
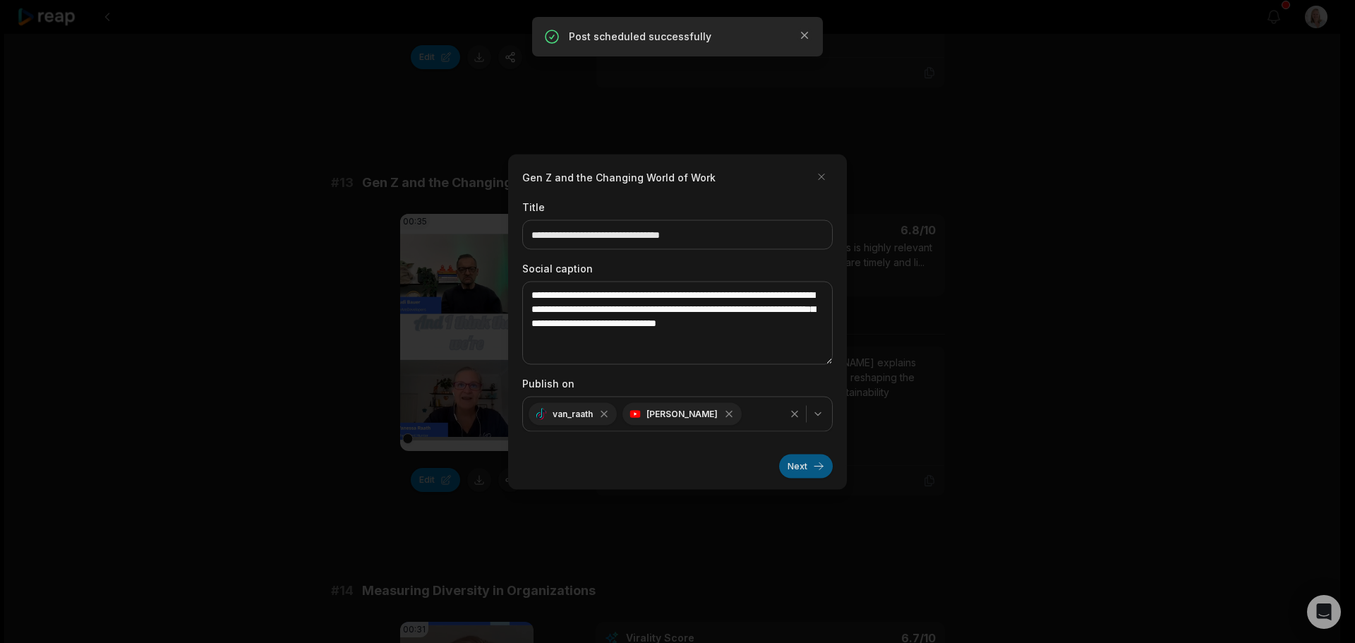
click at [792, 470] on button "Next" at bounding box center [806, 466] width 54 height 24
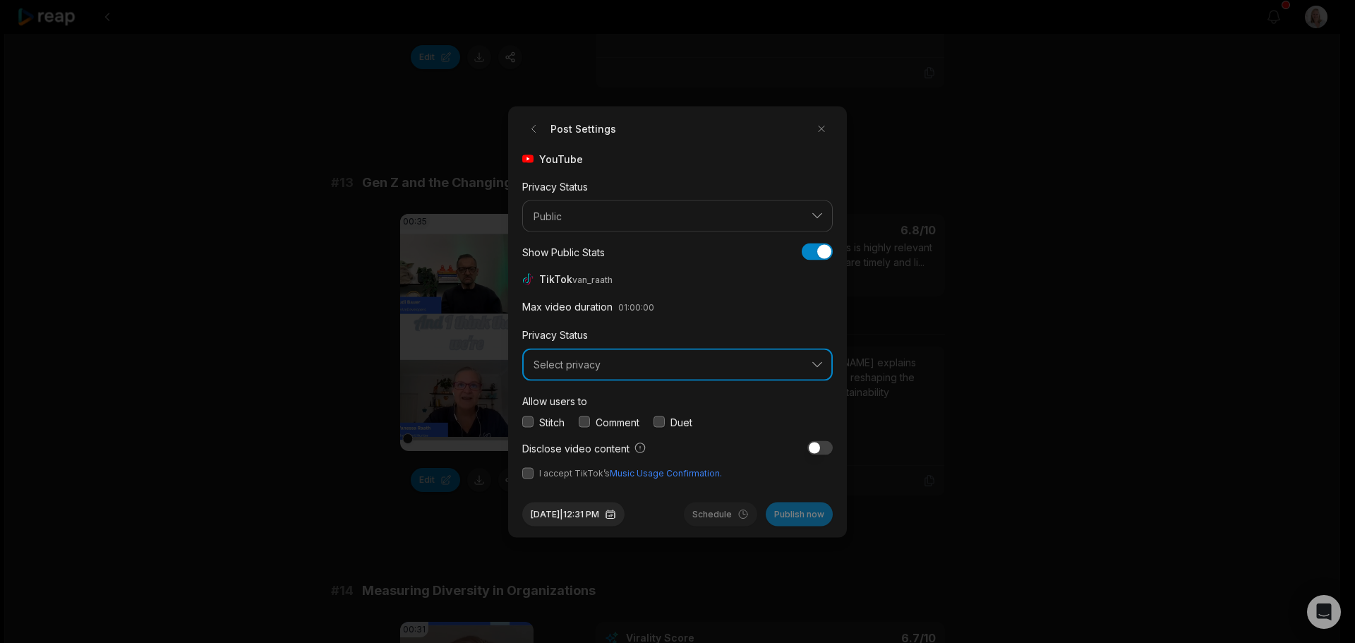
click at [600, 367] on span "Select privacy" at bounding box center [668, 365] width 268 height 13
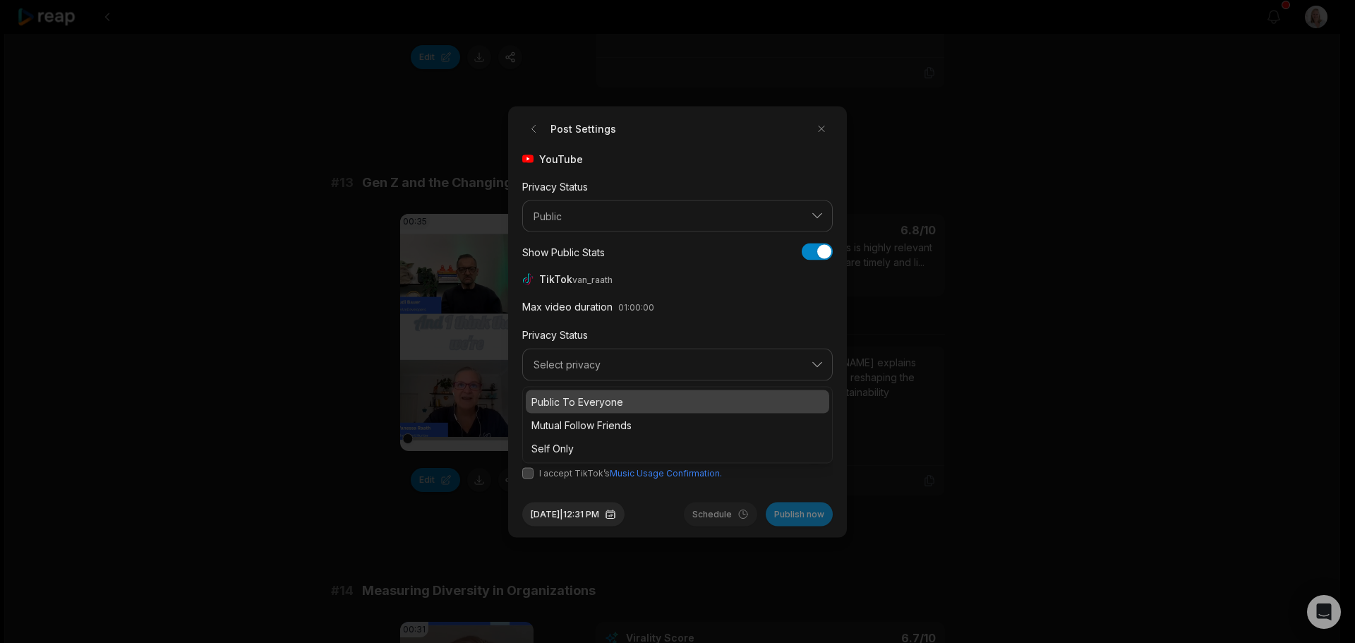
click at [594, 404] on p "Public To Everyone" at bounding box center [677, 401] width 292 height 15
click at [584, 420] on button "button" at bounding box center [584, 421] width 11 height 11
click at [527, 476] on button "button" at bounding box center [527, 472] width 11 height 11
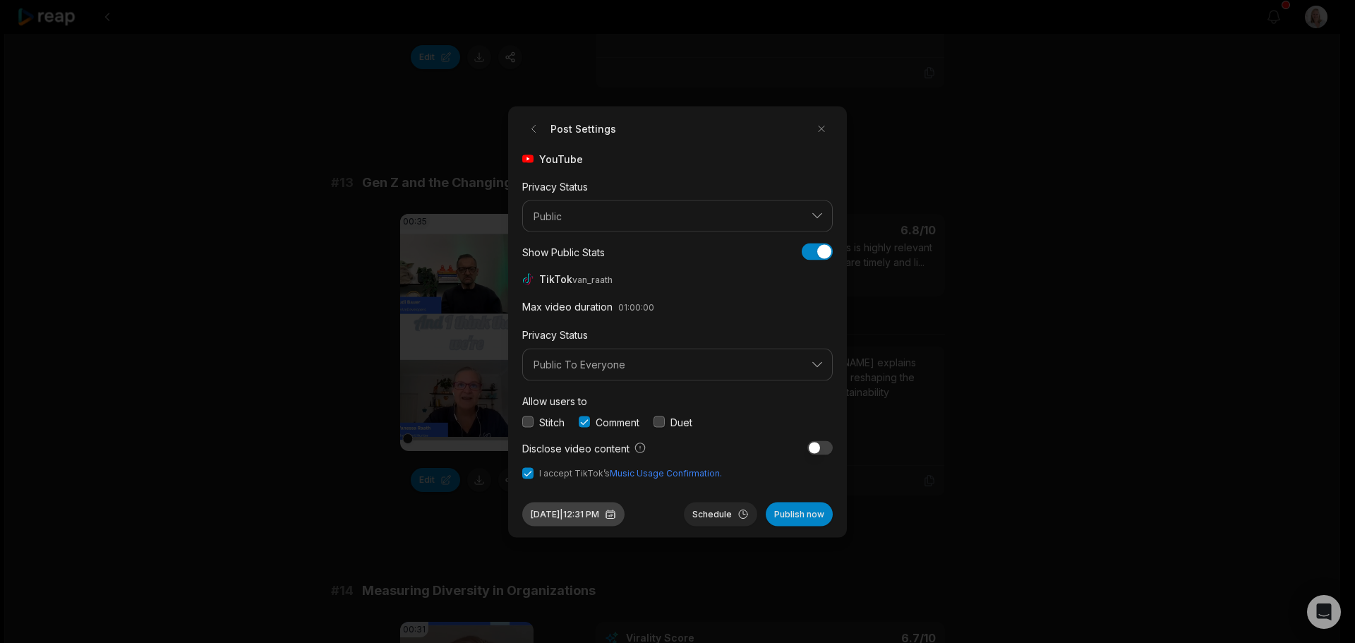
click at [587, 512] on button "Aug 29, 2025 | 12:31 PM" at bounding box center [573, 514] width 102 height 24
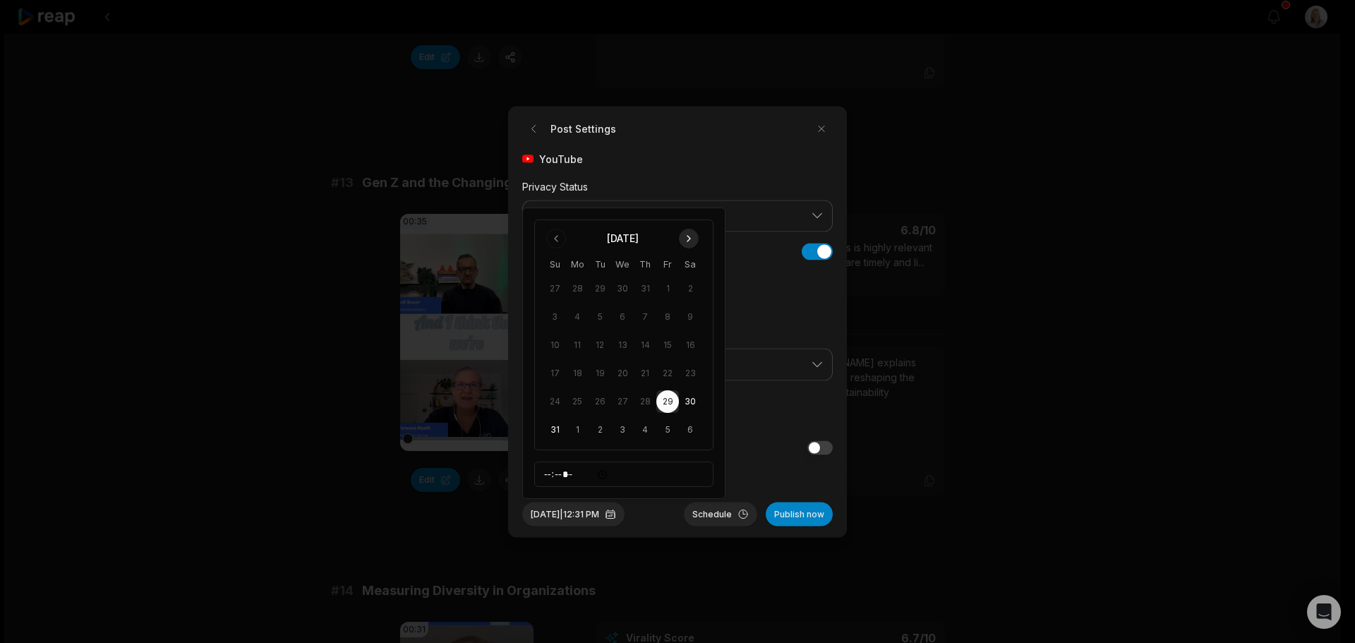
click at [690, 241] on button "Go to next month" at bounding box center [689, 239] width 20 height 20
click at [556, 401] on button "21" at bounding box center [554, 401] width 23 height 23
click at [714, 511] on button "Schedule" at bounding box center [720, 514] width 73 height 24
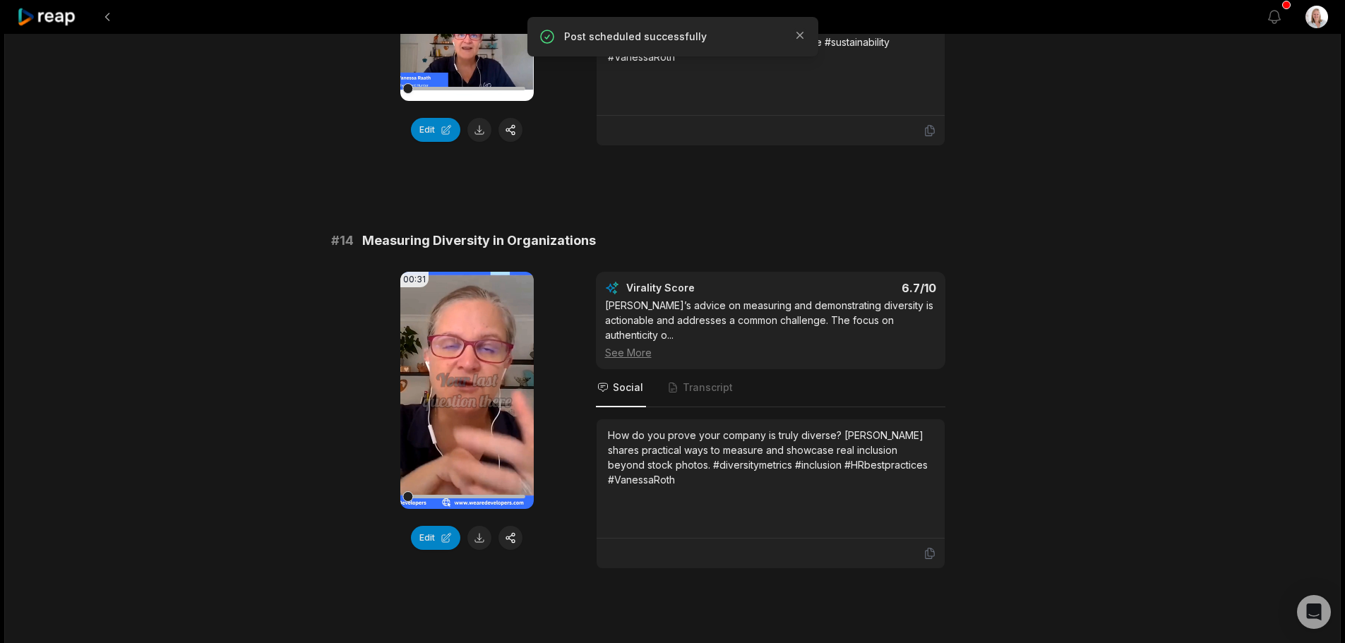
scroll to position [1200, 0]
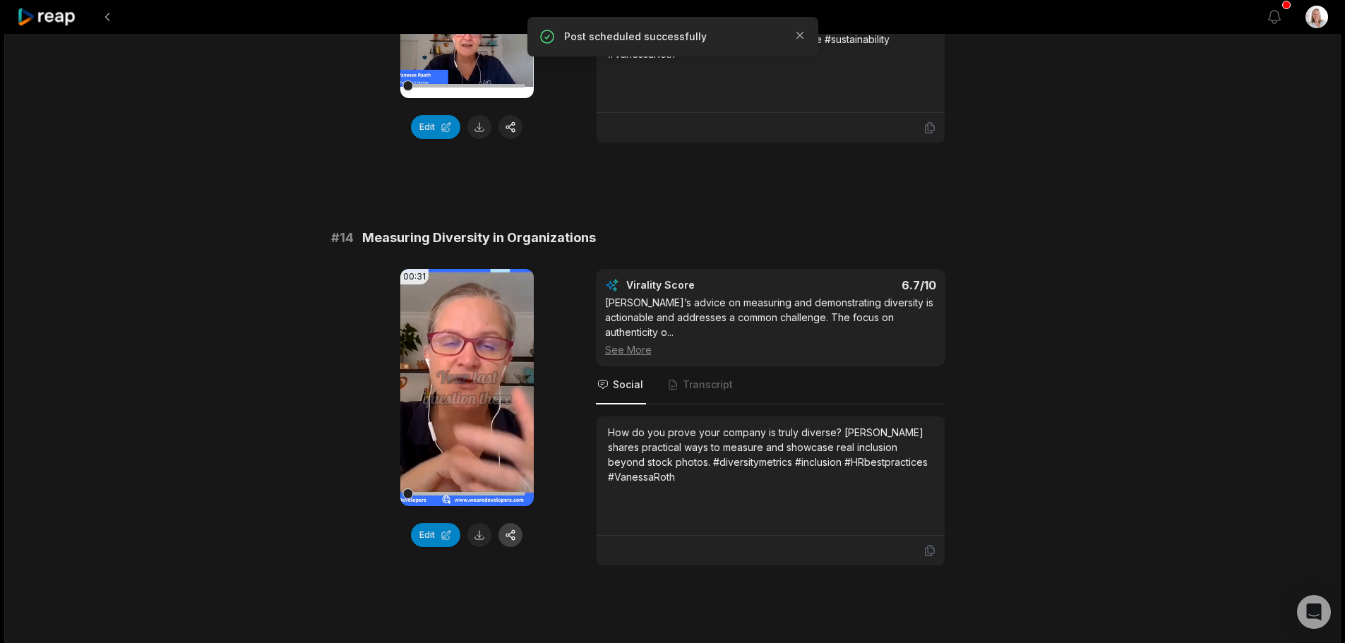
click at [512, 523] on button "button" at bounding box center [510, 535] width 24 height 24
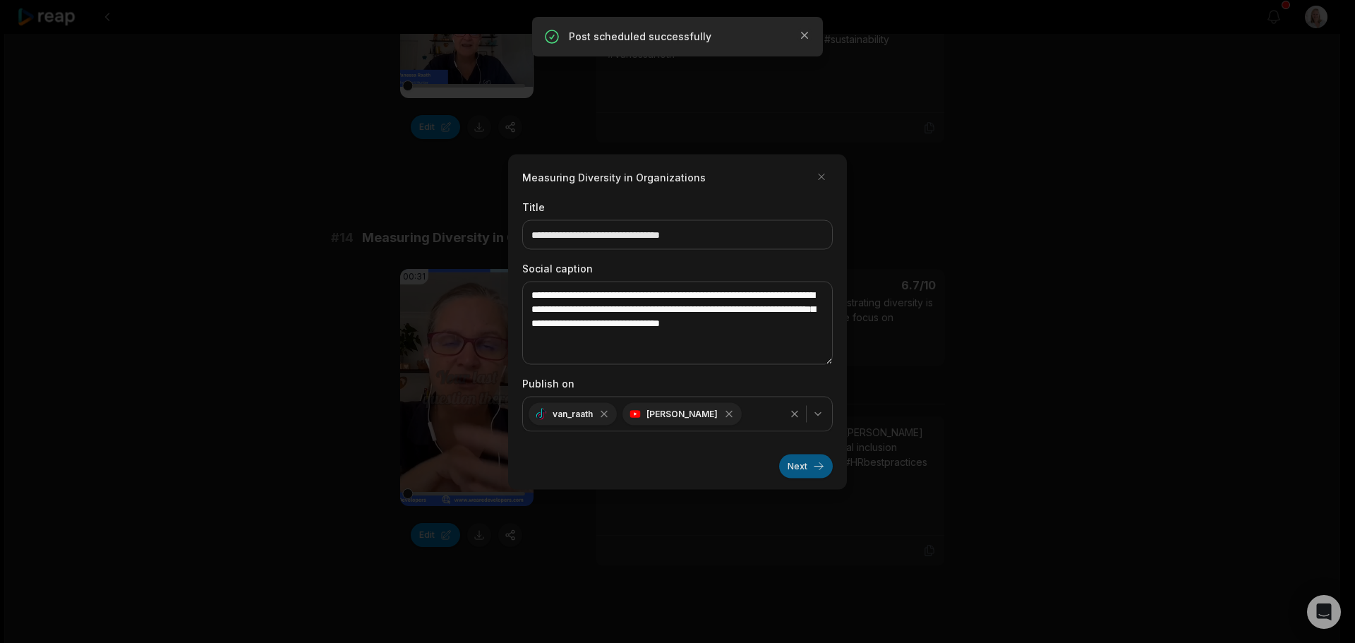
click at [793, 466] on button "Next" at bounding box center [806, 466] width 54 height 24
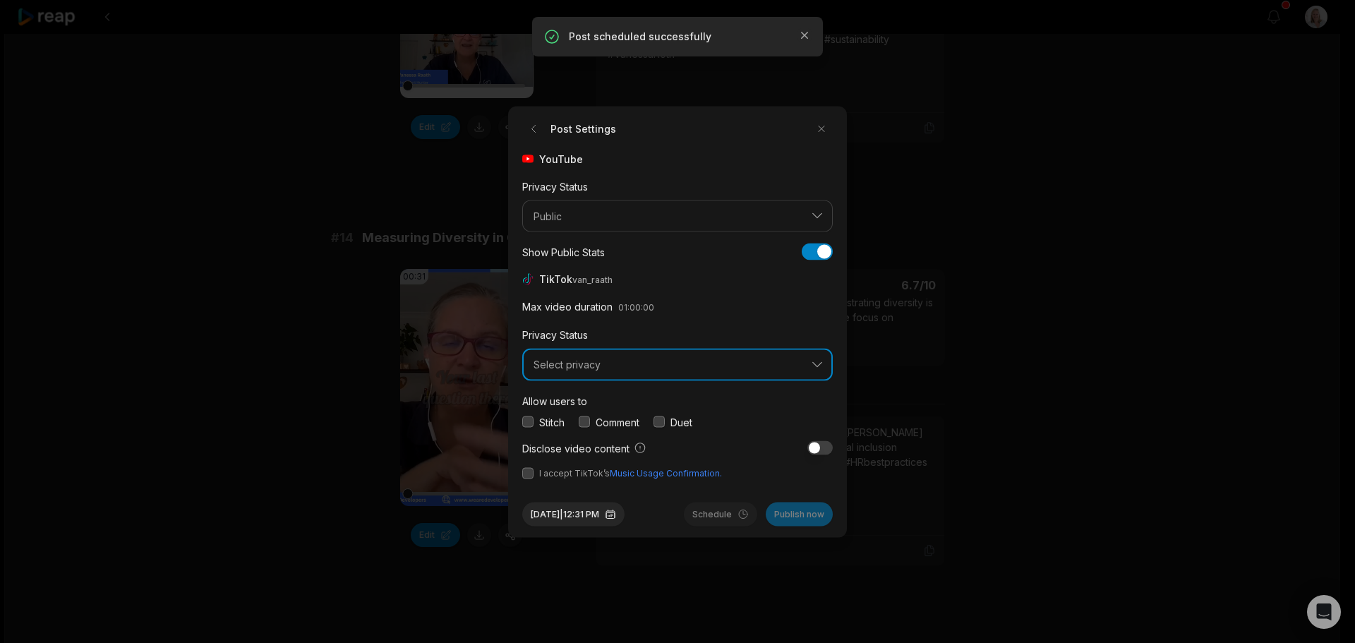
click at [580, 373] on button "Select privacy" at bounding box center [677, 365] width 311 height 32
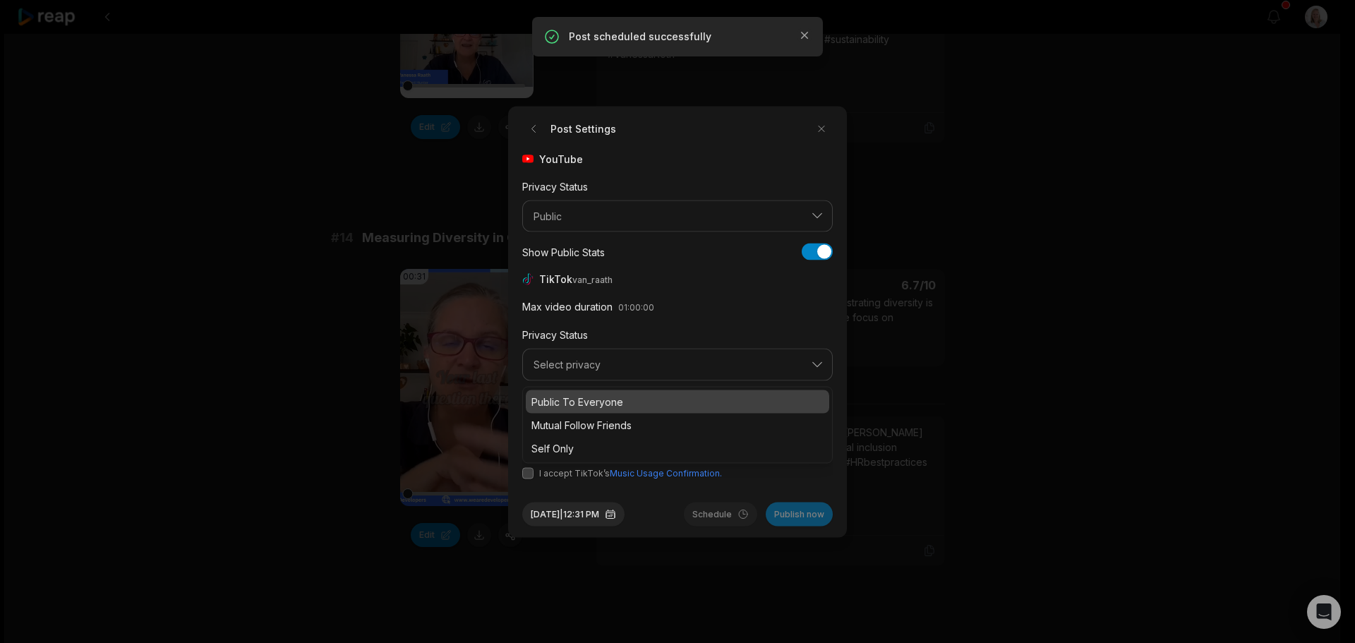
click at [581, 397] on p "Public To Everyone" at bounding box center [677, 401] width 292 height 15
click at [588, 421] on button "button" at bounding box center [584, 421] width 11 height 11
click at [523, 472] on button "button" at bounding box center [527, 472] width 11 height 11
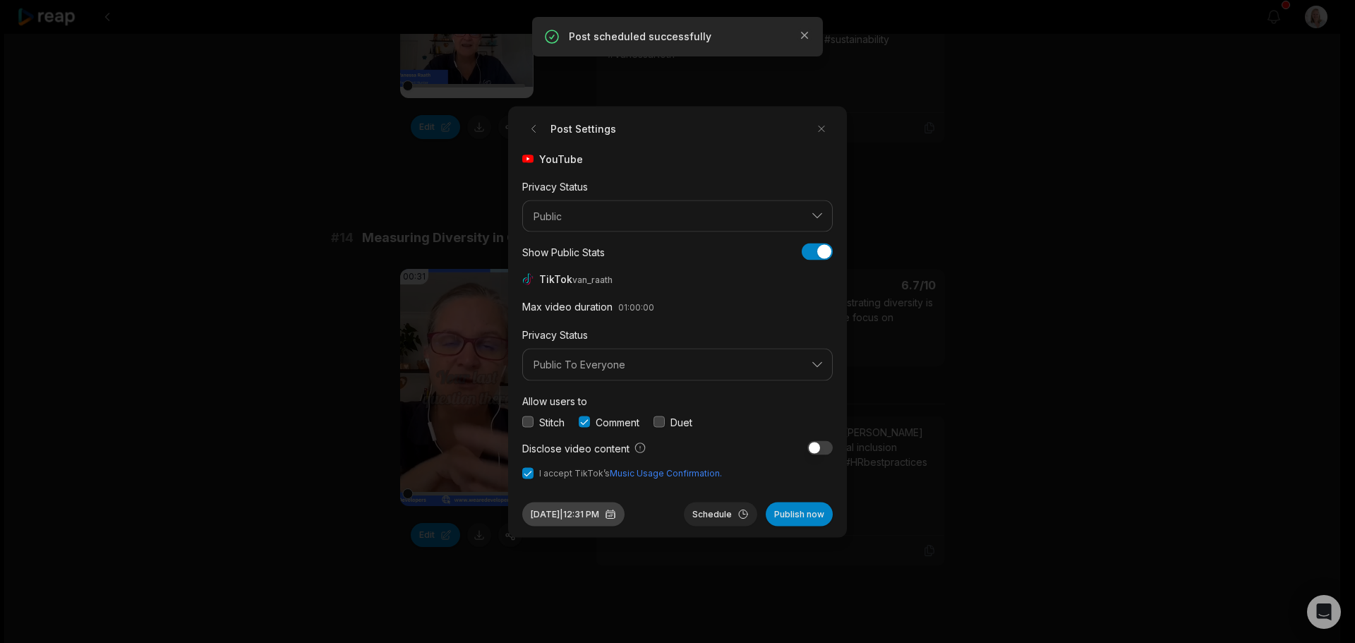
click at [618, 512] on button "Aug 29, 2025 | 12:31 PM" at bounding box center [573, 514] width 102 height 24
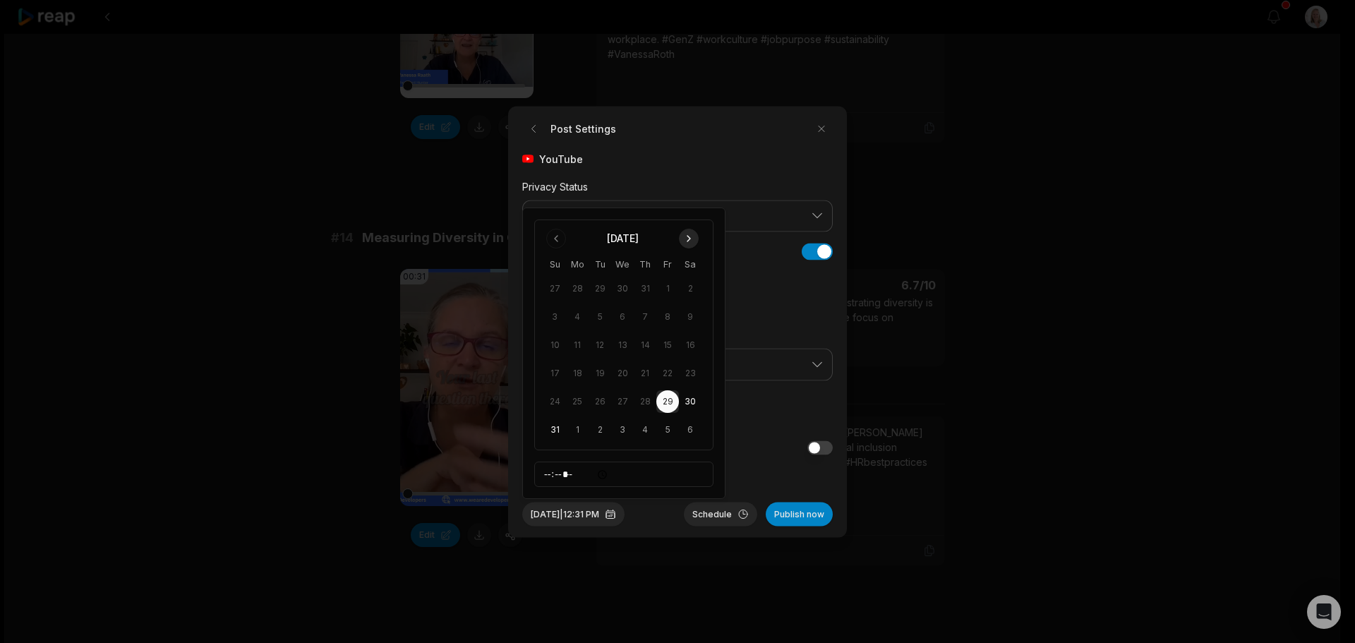
click at [692, 233] on button "Go to next month" at bounding box center [689, 239] width 20 height 20
click at [603, 395] on button "23" at bounding box center [600, 401] width 23 height 23
click at [712, 517] on button "Schedule" at bounding box center [720, 514] width 73 height 24
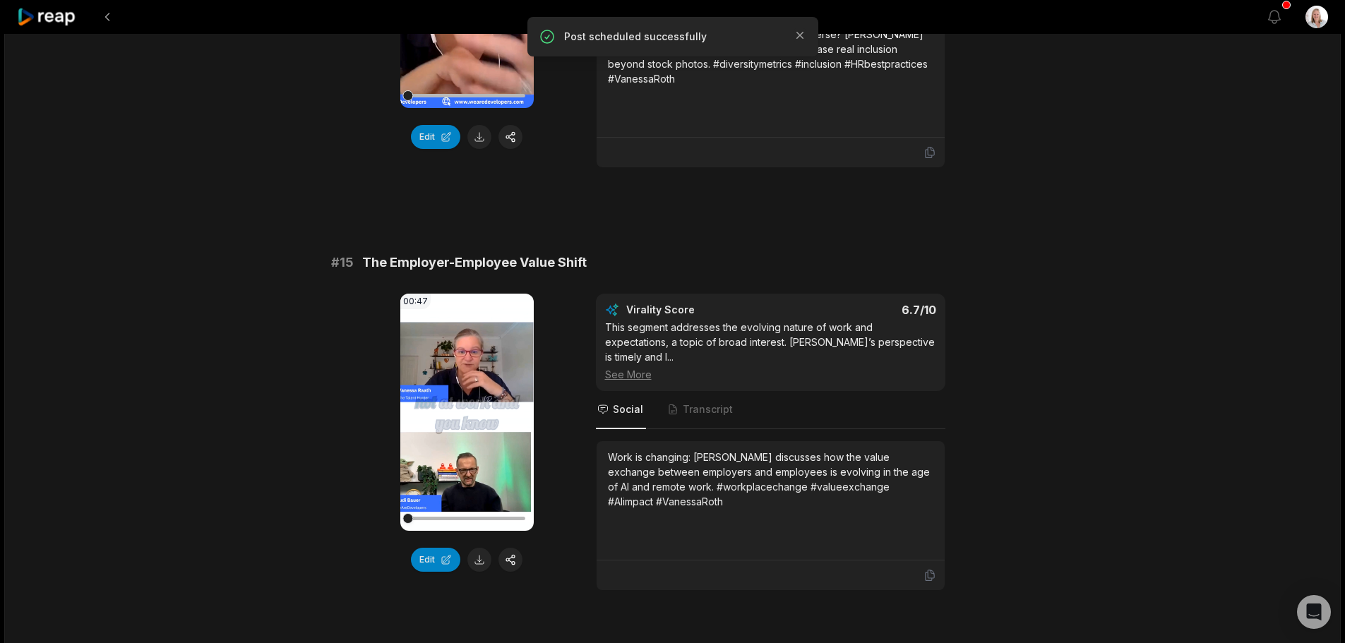
scroll to position [1623, 0]
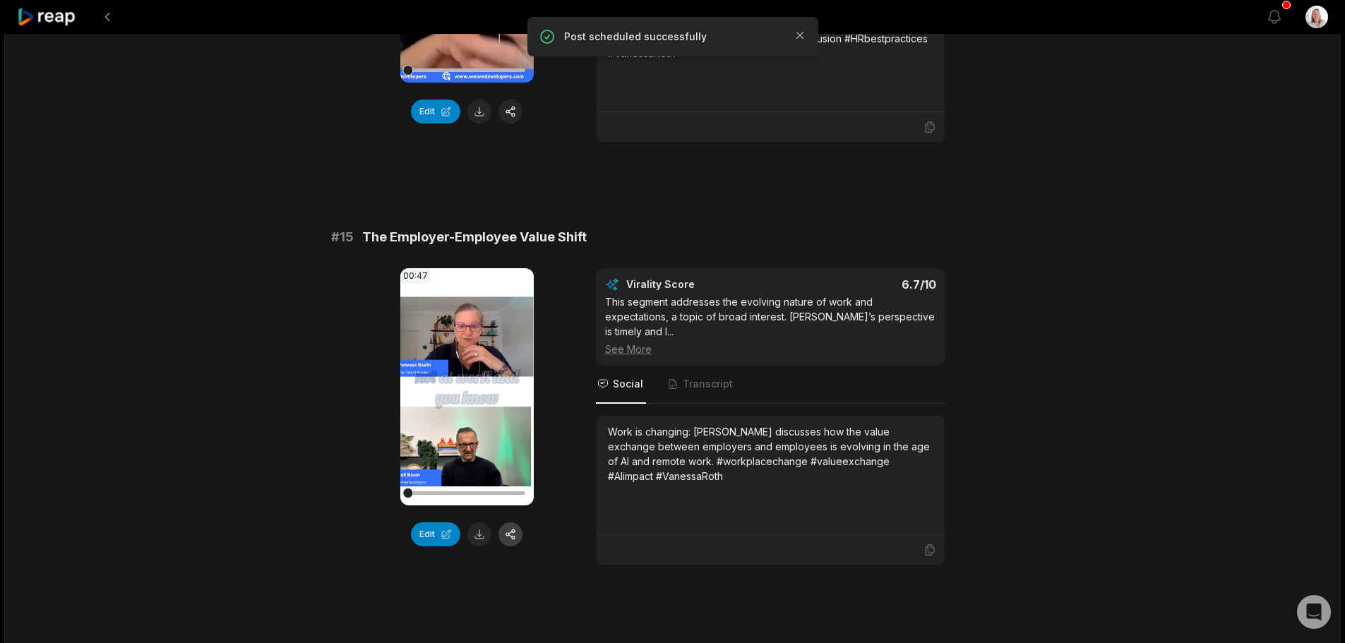
click at [513, 522] on button "button" at bounding box center [510, 534] width 24 height 24
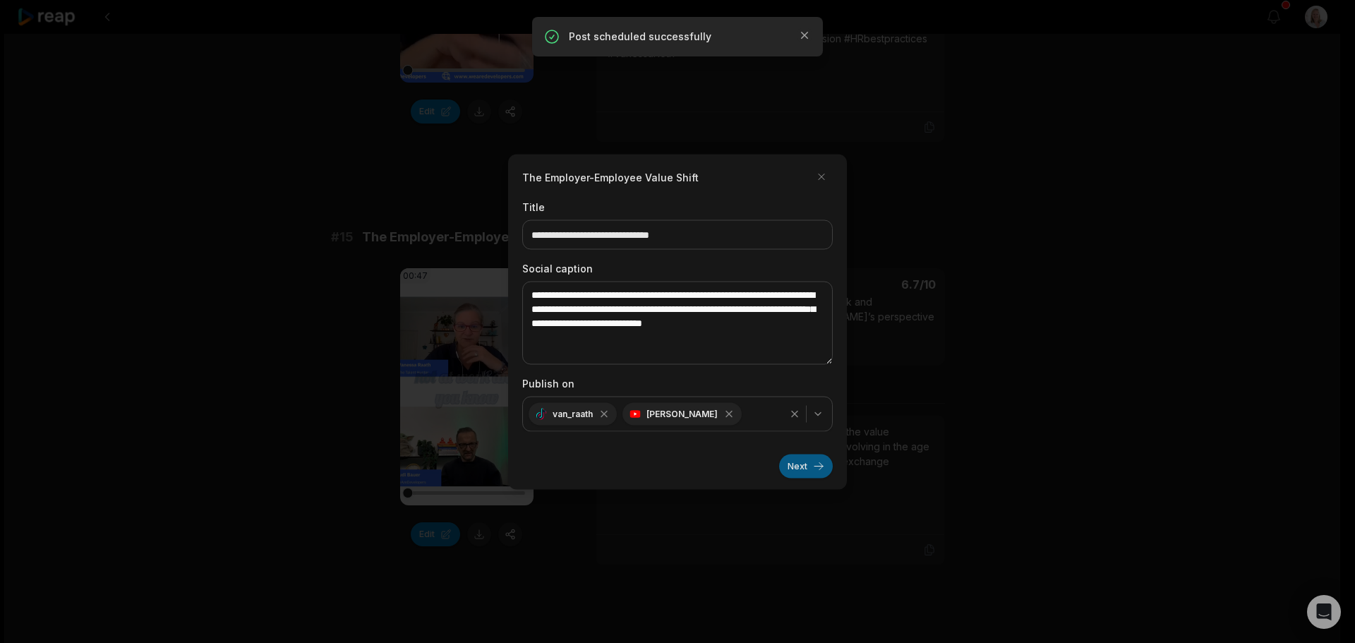
click at [795, 467] on button "Next" at bounding box center [806, 466] width 54 height 24
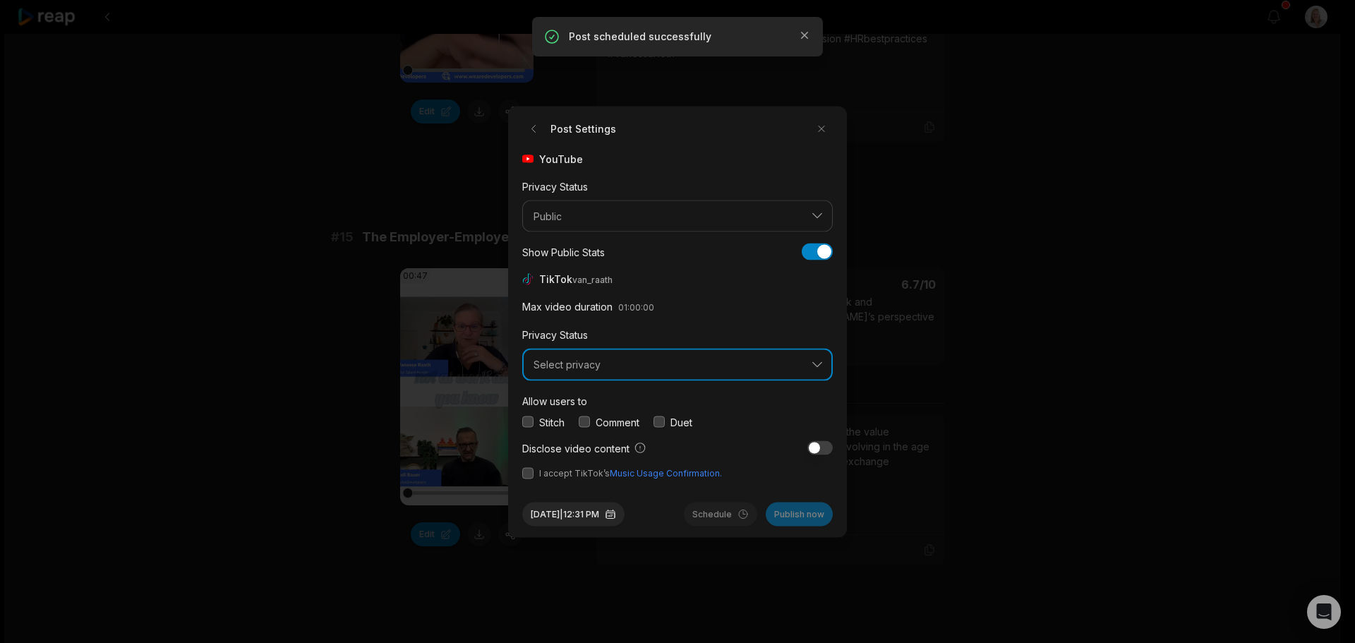
click at [587, 362] on span "Select privacy" at bounding box center [668, 365] width 268 height 13
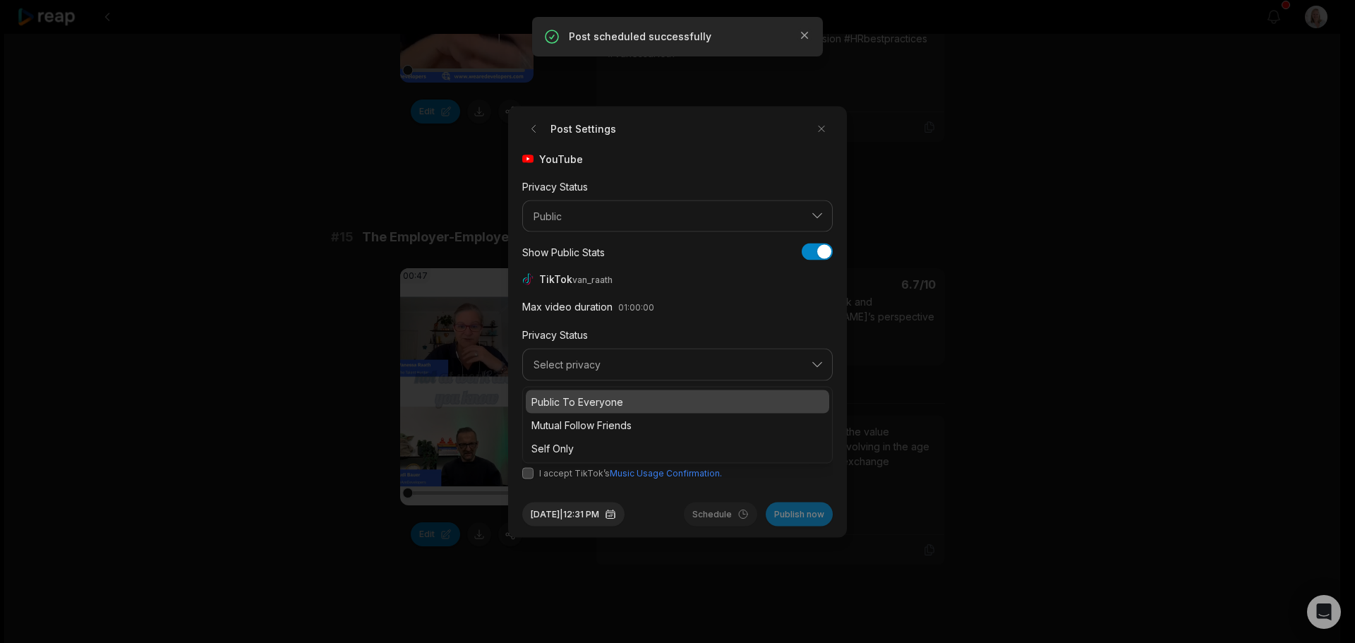
click at [582, 404] on p "Public To Everyone" at bounding box center [677, 401] width 292 height 15
click at [587, 418] on button "button" at bounding box center [584, 421] width 11 height 11
click at [531, 474] on button "button" at bounding box center [527, 472] width 11 height 11
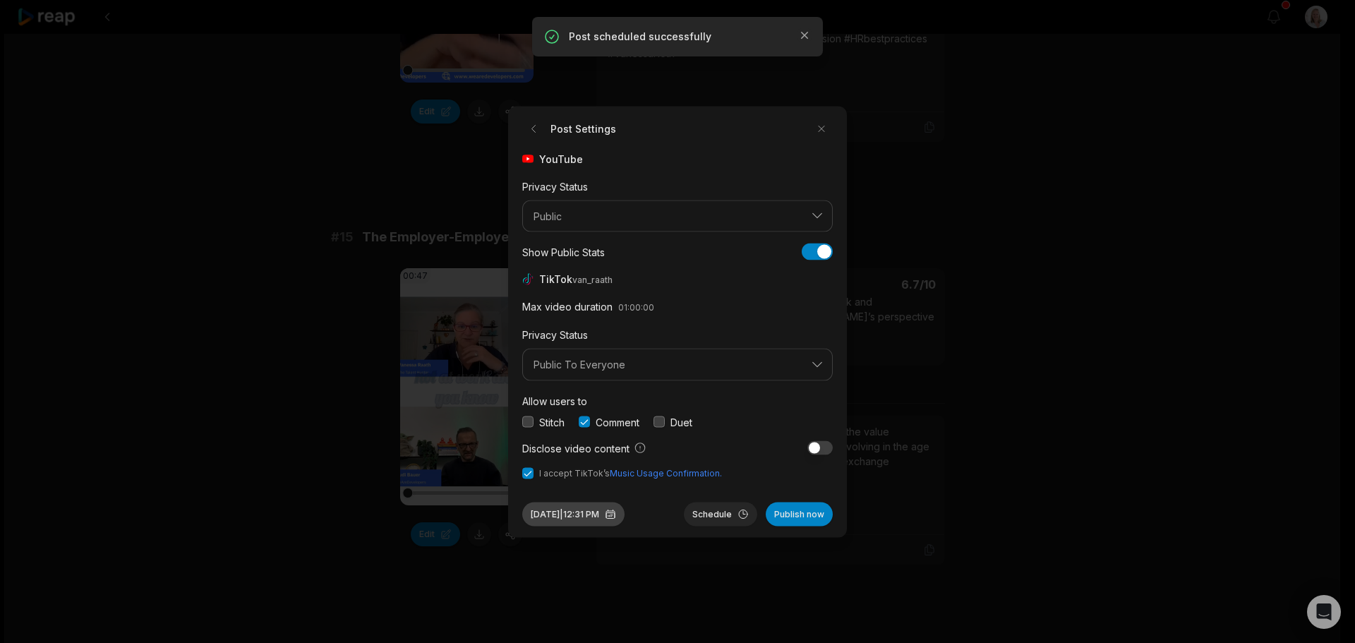
click at [592, 511] on button "Aug 29, 2025 | 12:31 PM" at bounding box center [573, 514] width 102 height 24
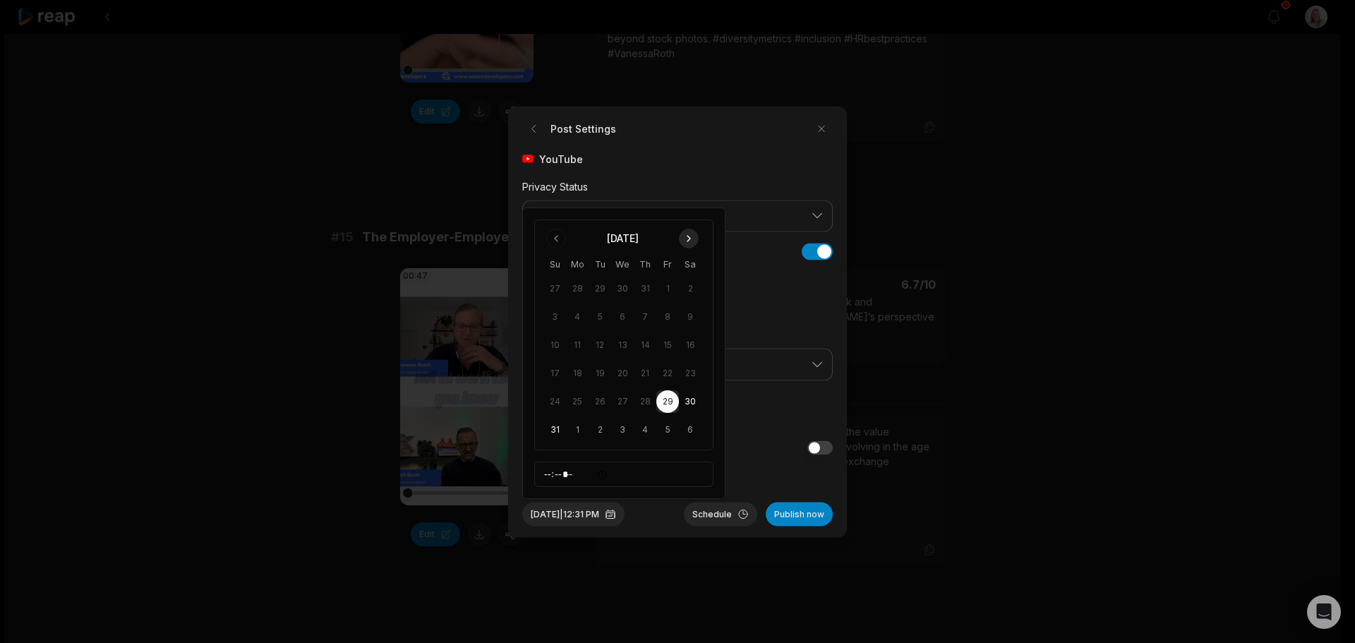
click at [687, 239] on button "Go to next month" at bounding box center [689, 239] width 20 height 20
click at [646, 403] on button "25" at bounding box center [645, 401] width 23 height 23
drag, startPoint x: 716, startPoint y: 511, endPoint x: 642, endPoint y: 528, distance: 76.7
click at [716, 512] on button "Schedule" at bounding box center [720, 514] width 73 height 24
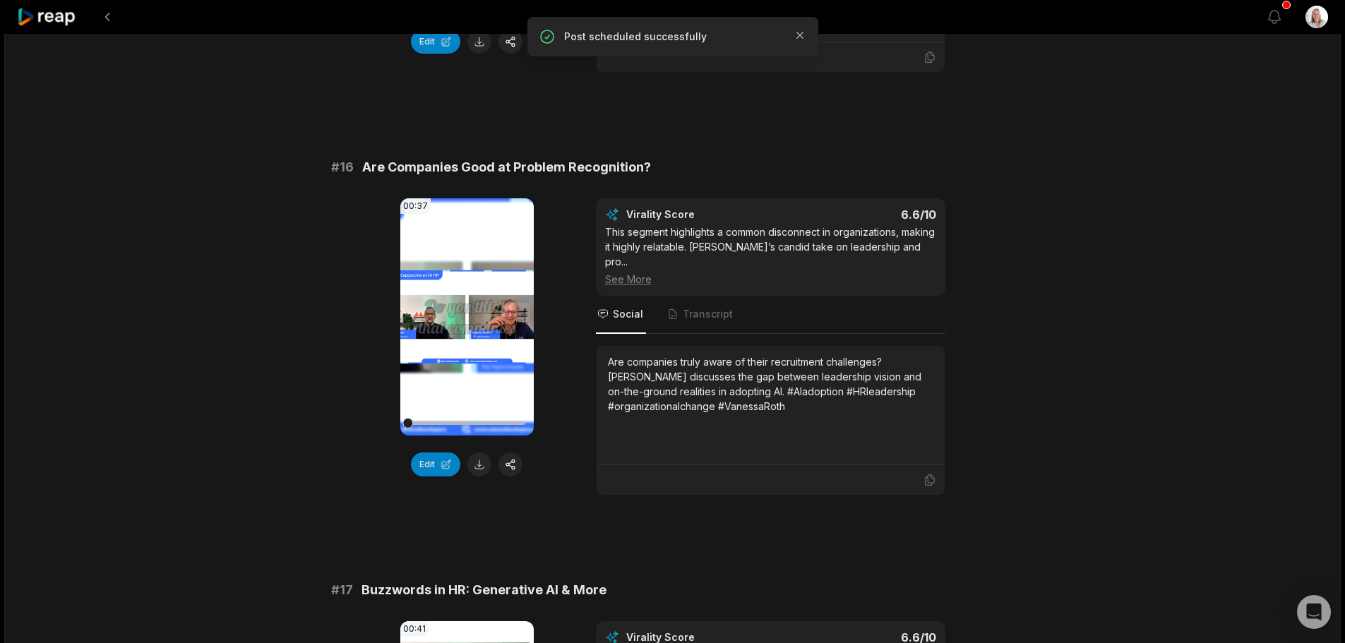
scroll to position [2117, 0]
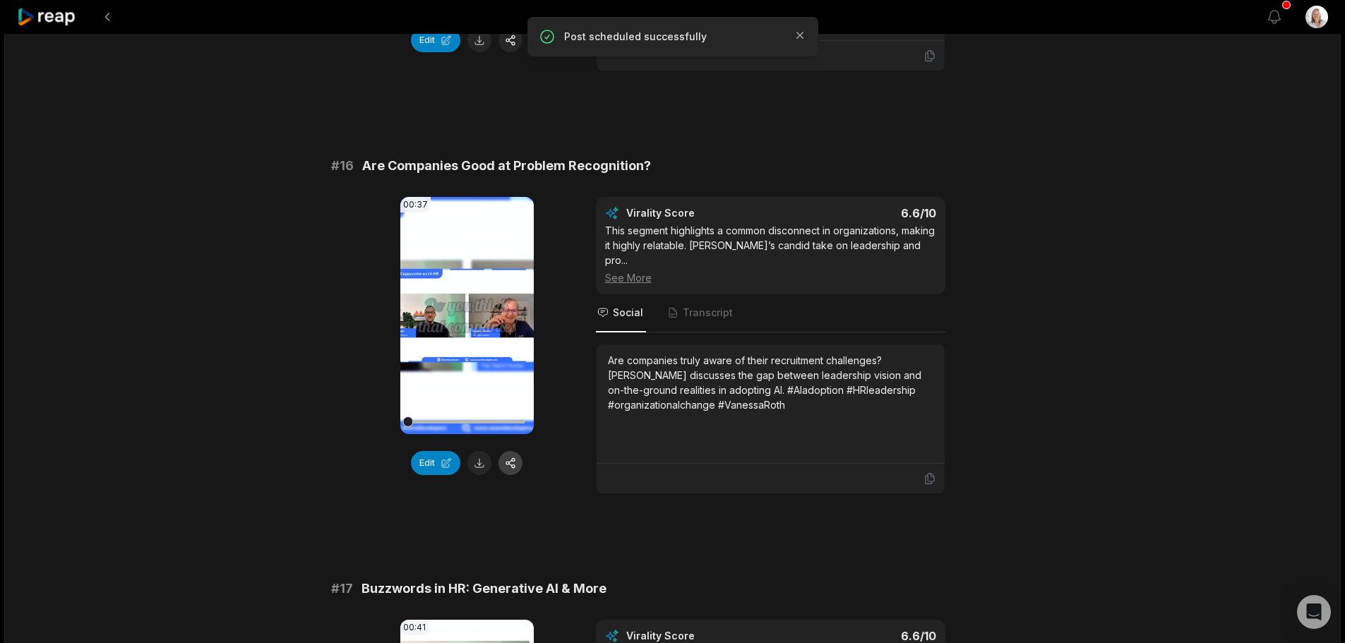
click at [512, 451] on button "button" at bounding box center [510, 463] width 24 height 24
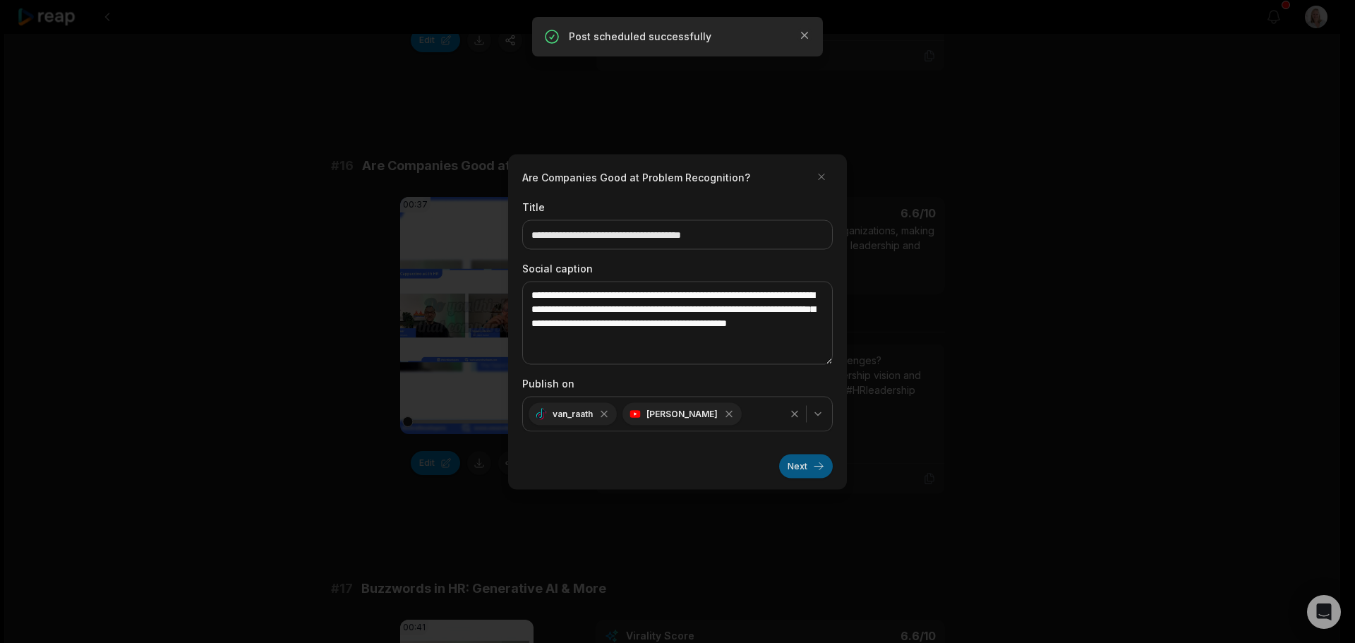
click at [792, 461] on button "Next" at bounding box center [806, 466] width 54 height 24
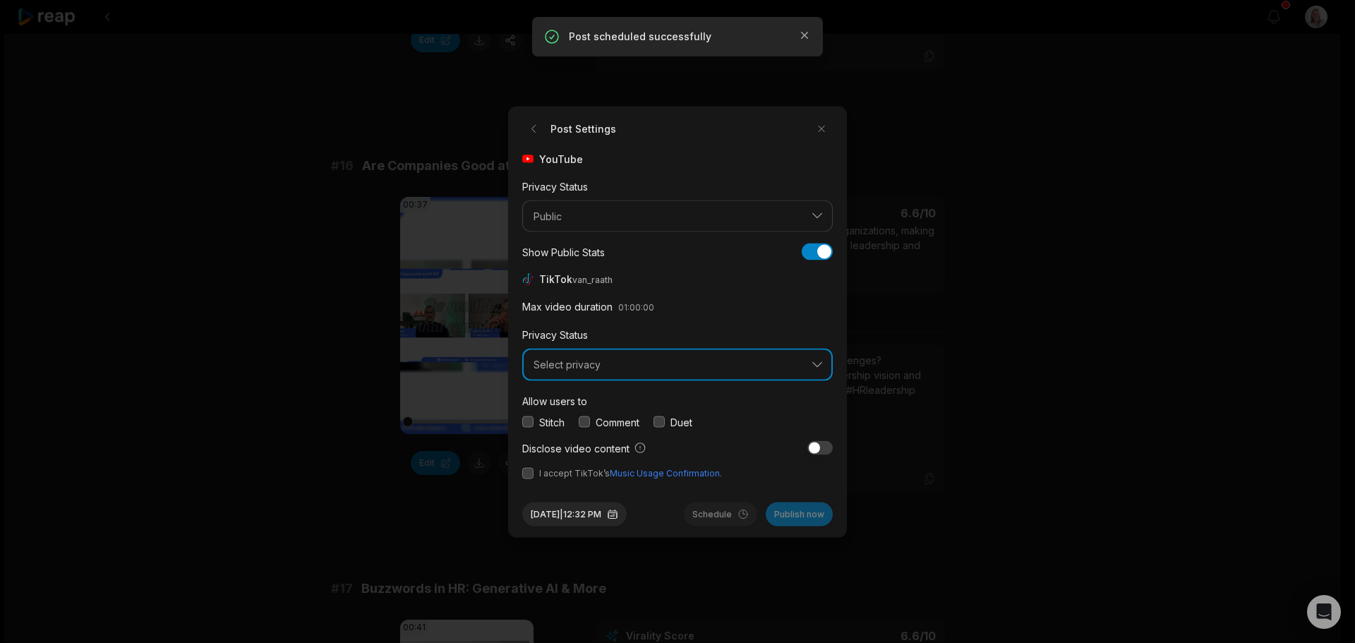
click at [582, 362] on span "Select privacy" at bounding box center [668, 365] width 268 height 13
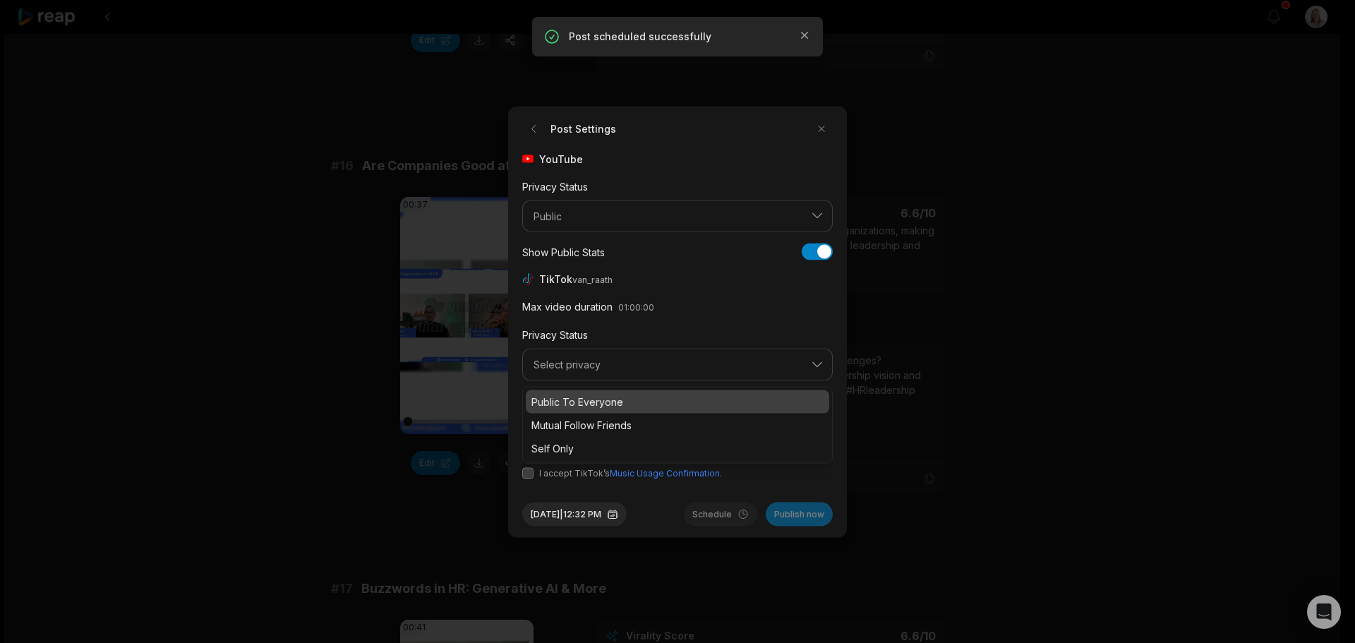
click at [590, 402] on p "Public To Everyone" at bounding box center [677, 401] width 292 height 15
click at [581, 419] on button "button" at bounding box center [584, 421] width 11 height 11
click at [527, 475] on button "button" at bounding box center [527, 472] width 11 height 11
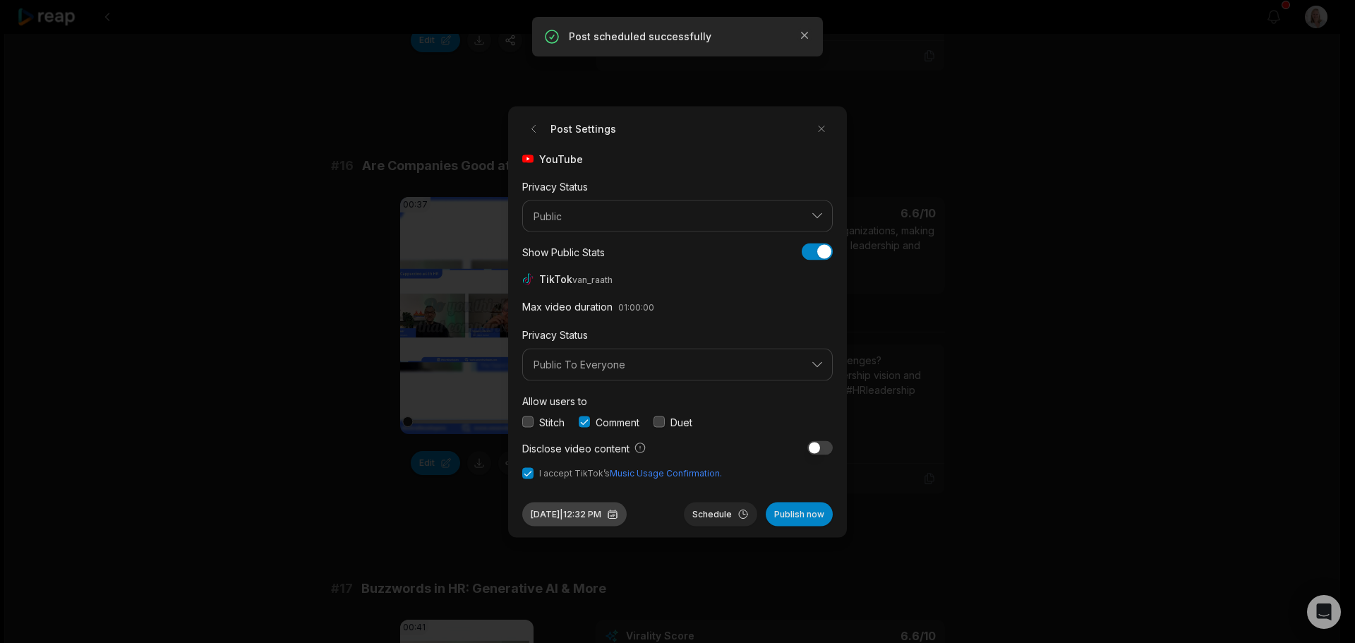
click at [620, 516] on button "Aug 29, 2025 | 12:32 PM" at bounding box center [574, 514] width 104 height 24
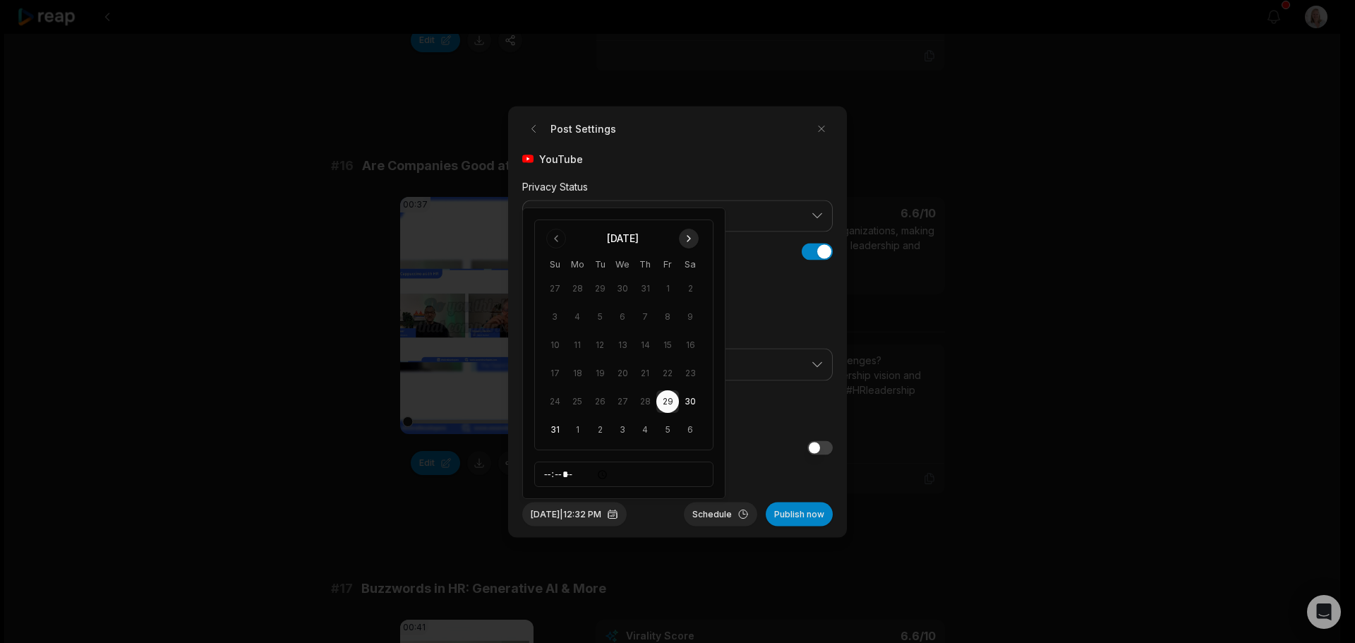
click at [687, 242] on button "Go to next month" at bounding box center [689, 239] width 20 height 20
click at [689, 400] on button "27" at bounding box center [690, 401] width 23 height 23
click at [723, 513] on button "Schedule" at bounding box center [720, 514] width 73 height 24
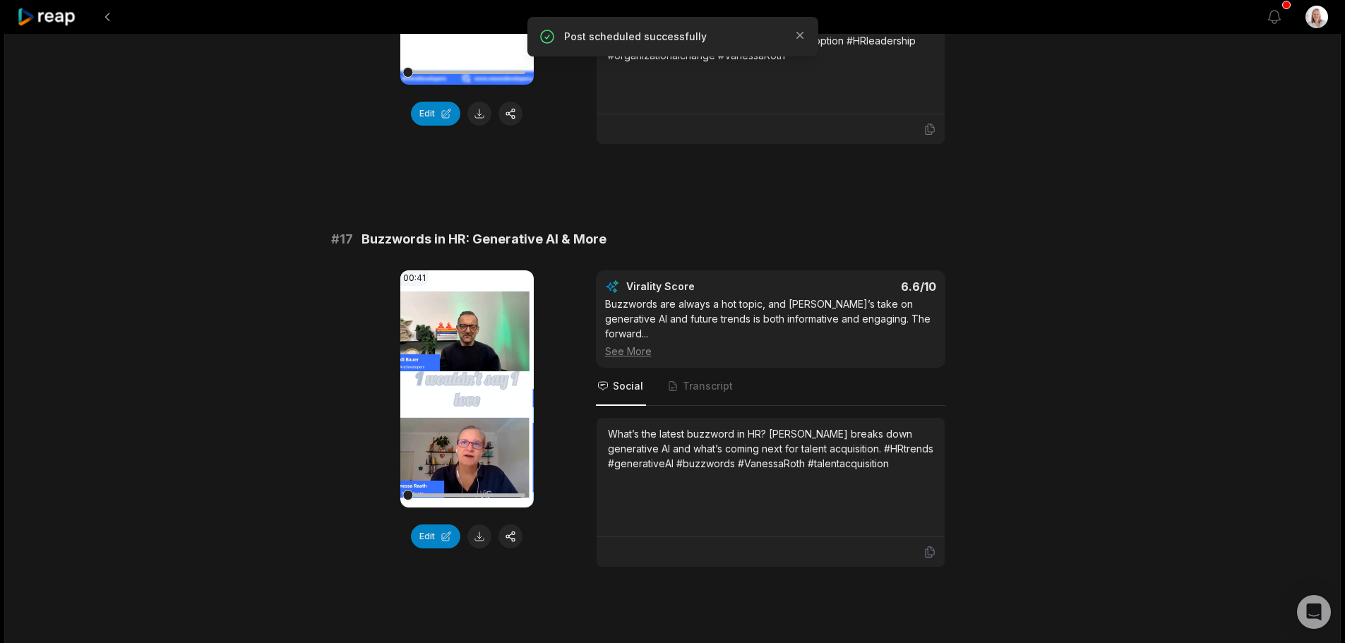
scroll to position [2470, 0]
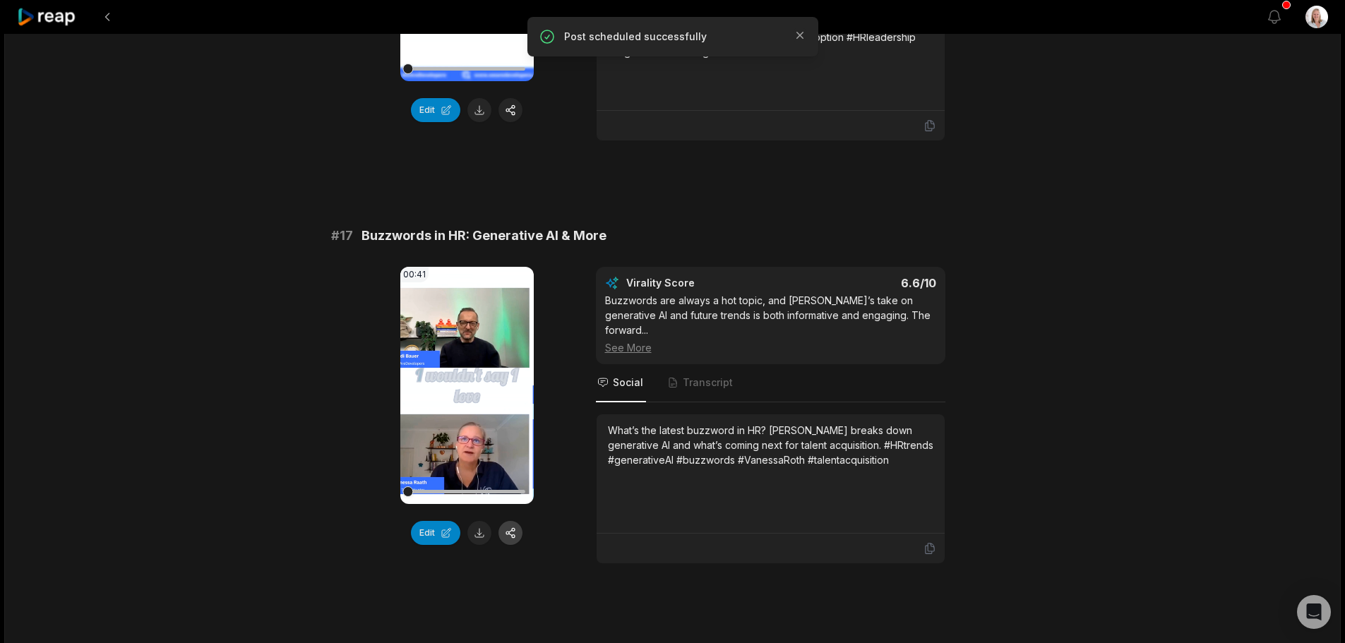
click at [512, 521] on button "button" at bounding box center [510, 533] width 24 height 24
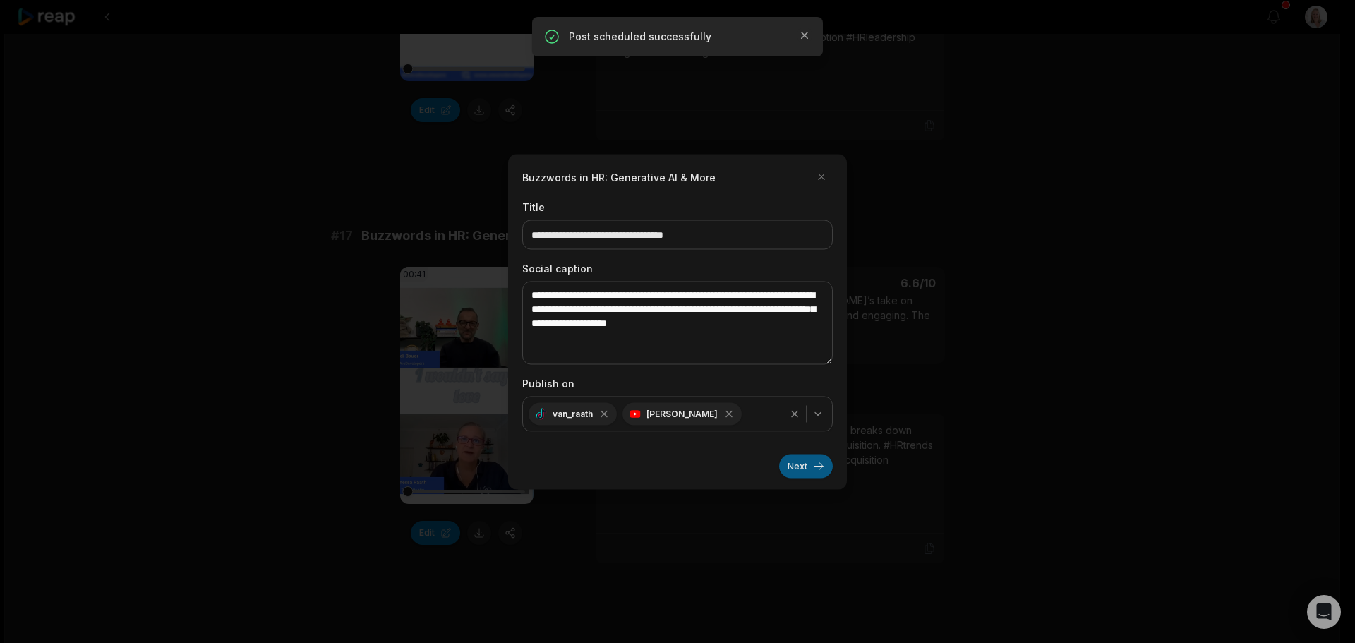
click at [794, 468] on button "Next" at bounding box center [806, 466] width 54 height 24
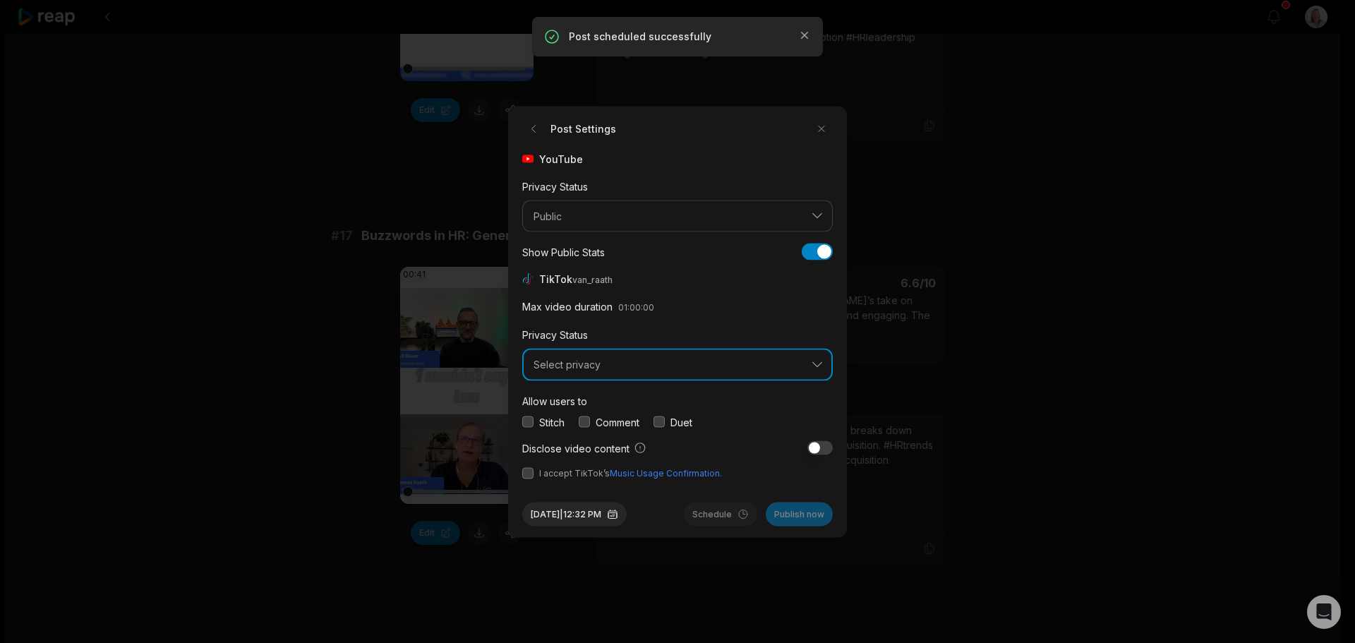
click at [586, 370] on span "Select privacy" at bounding box center [668, 365] width 268 height 13
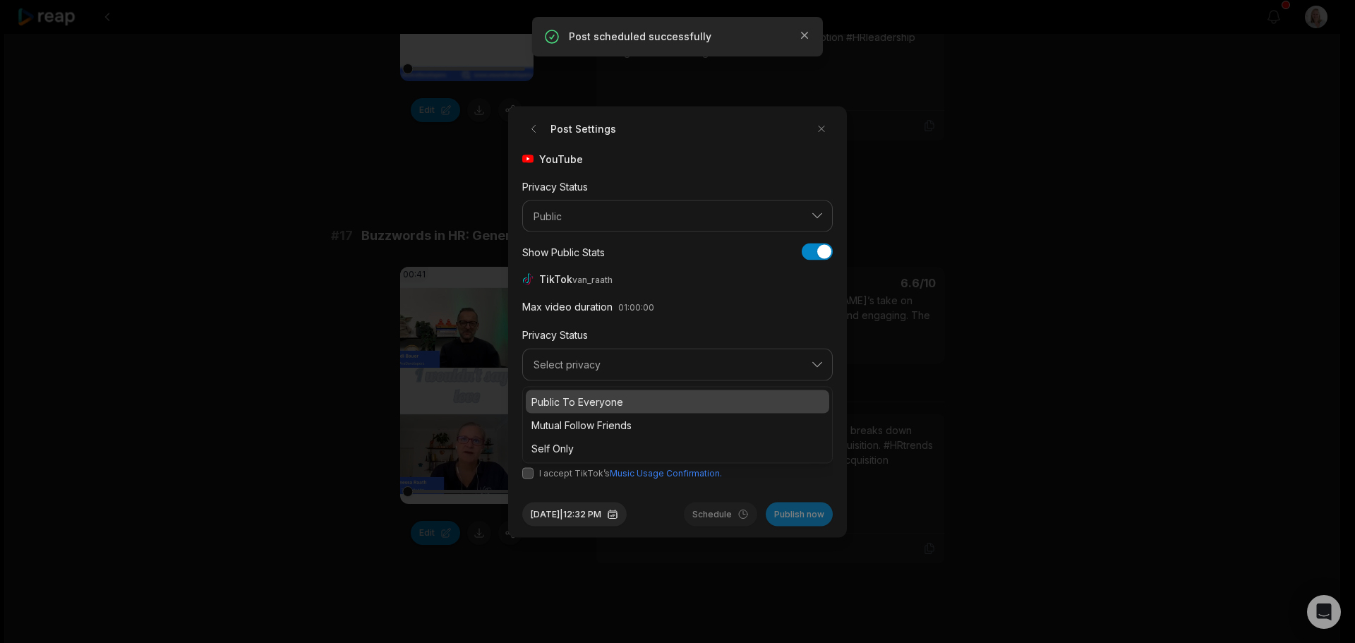
click at [583, 395] on p "Public To Everyone" at bounding box center [677, 401] width 292 height 15
click at [588, 419] on button "button" at bounding box center [584, 421] width 11 height 11
click at [529, 472] on button "button" at bounding box center [527, 472] width 11 height 11
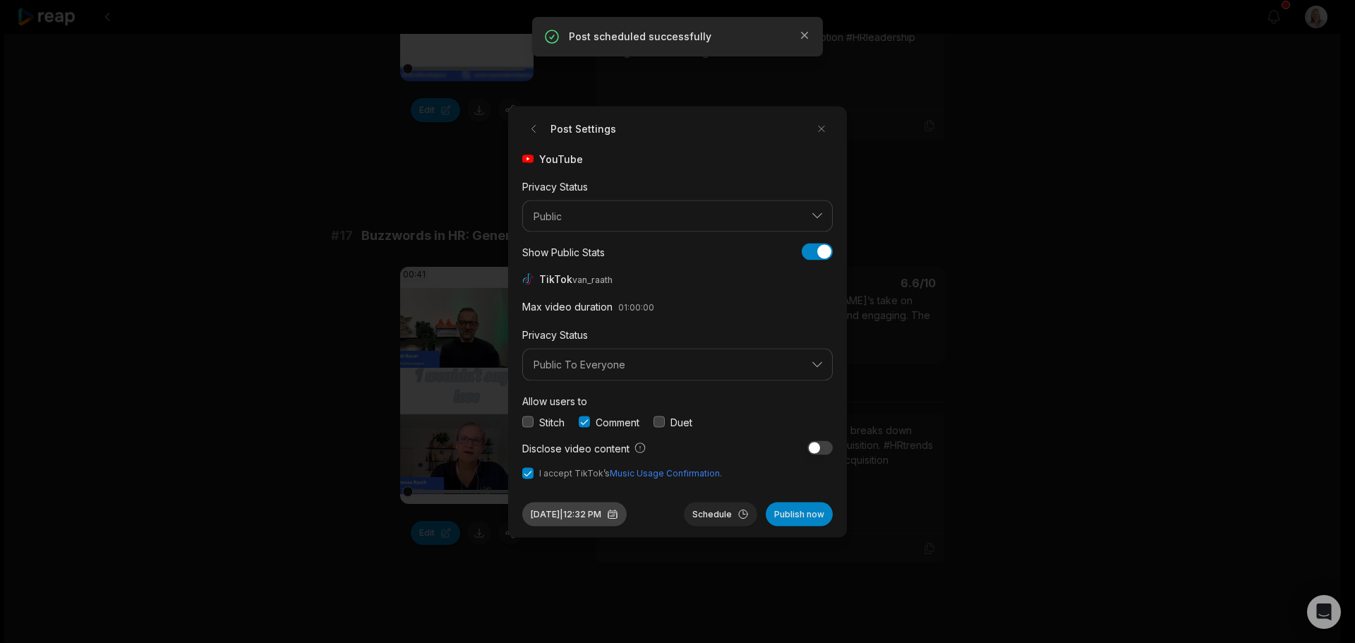
click at [590, 512] on button "Aug 29, 2025 | 12:32 PM" at bounding box center [574, 514] width 104 height 24
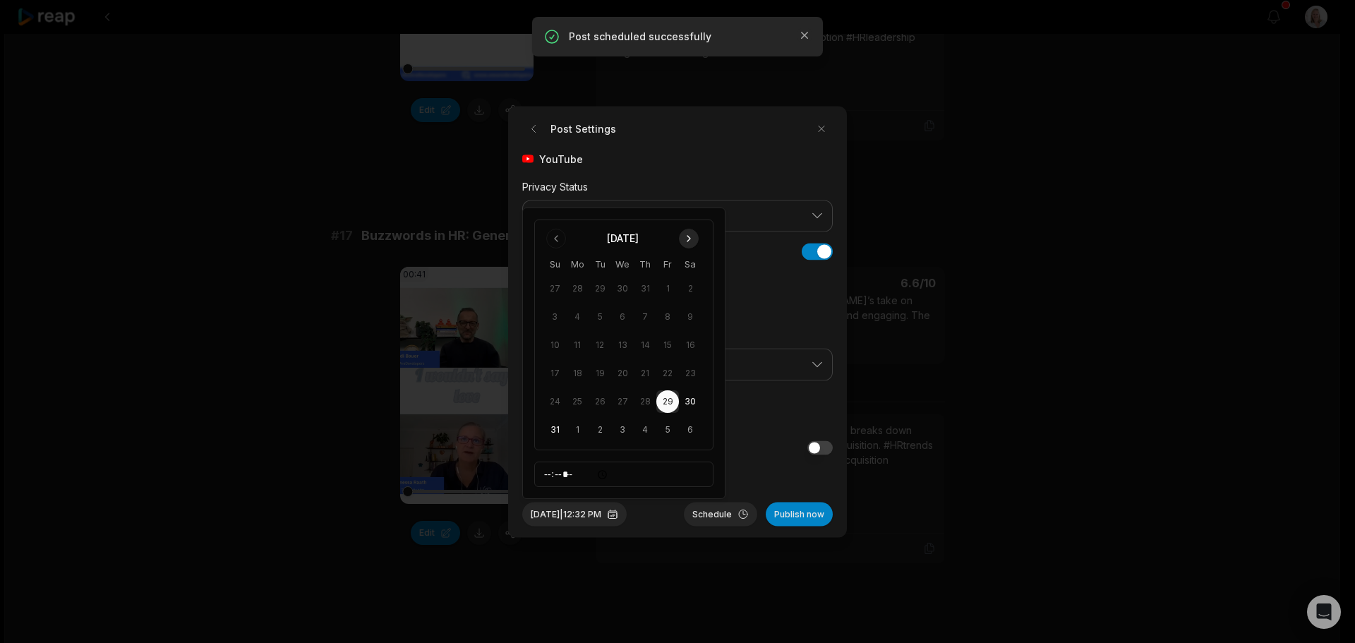
click at [686, 239] on button "Go to next month" at bounding box center [689, 239] width 20 height 20
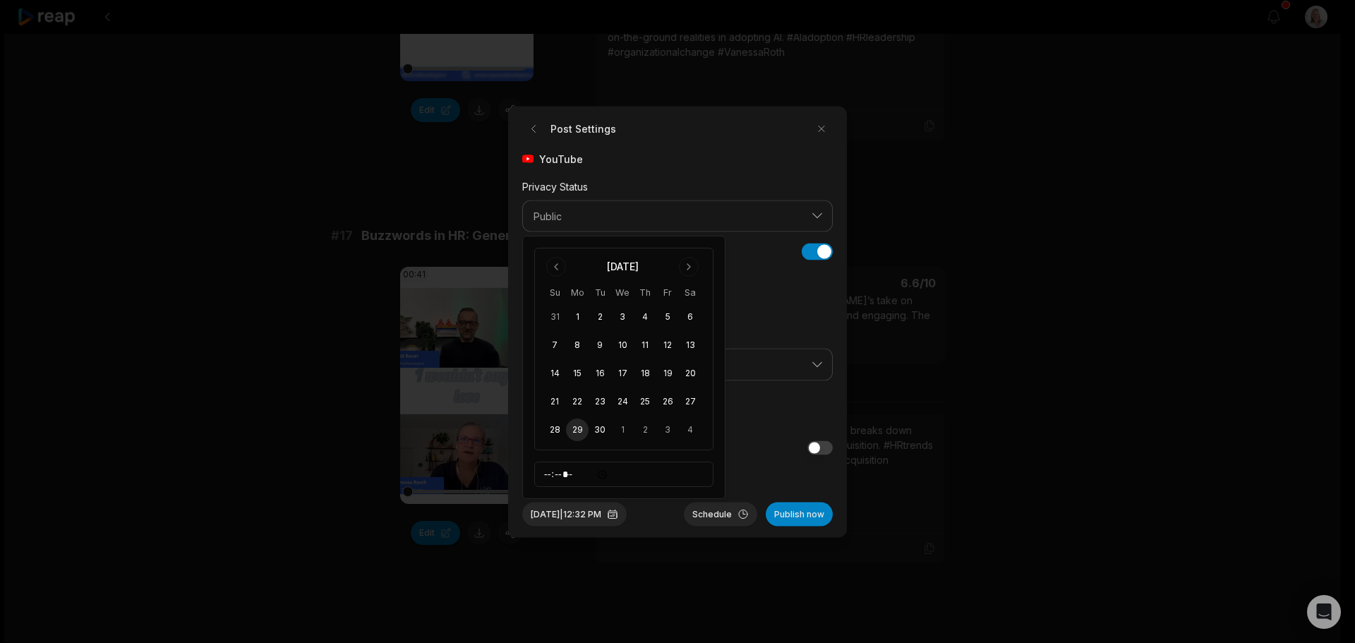
click at [574, 430] on button "29" at bounding box center [577, 430] width 23 height 23
click at [716, 513] on button "Schedule" at bounding box center [720, 514] width 73 height 24
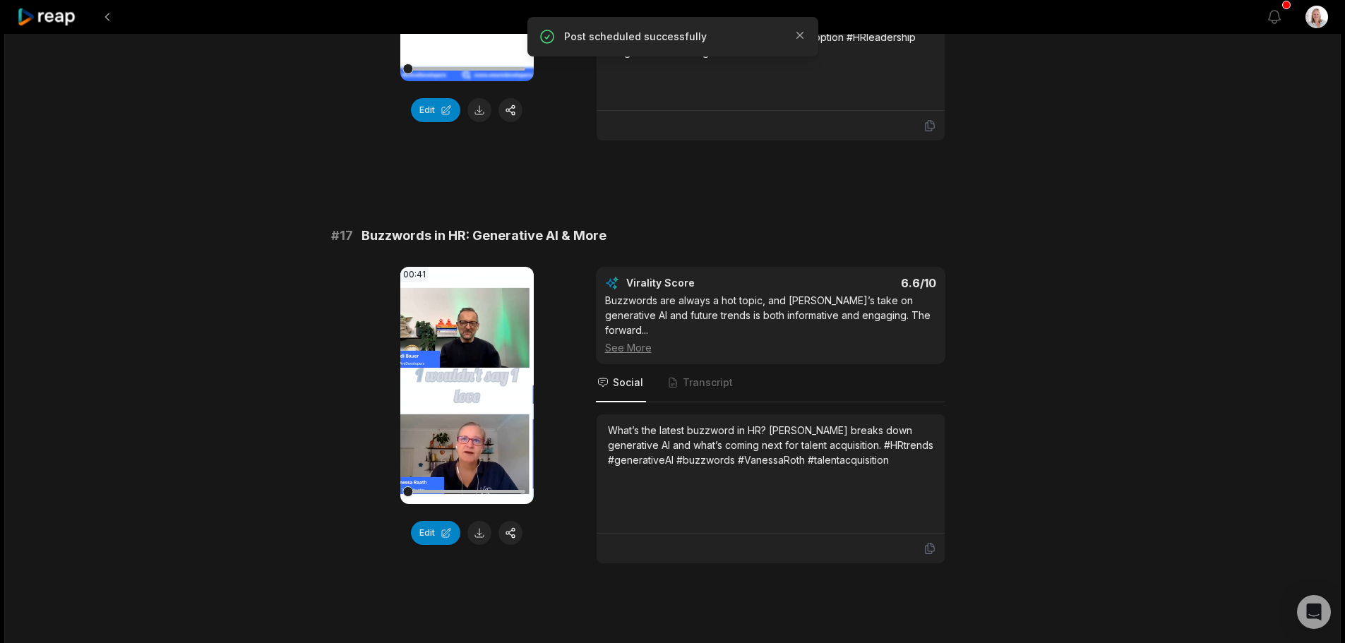
click at [61, 16] on icon at bounding box center [47, 17] width 60 height 19
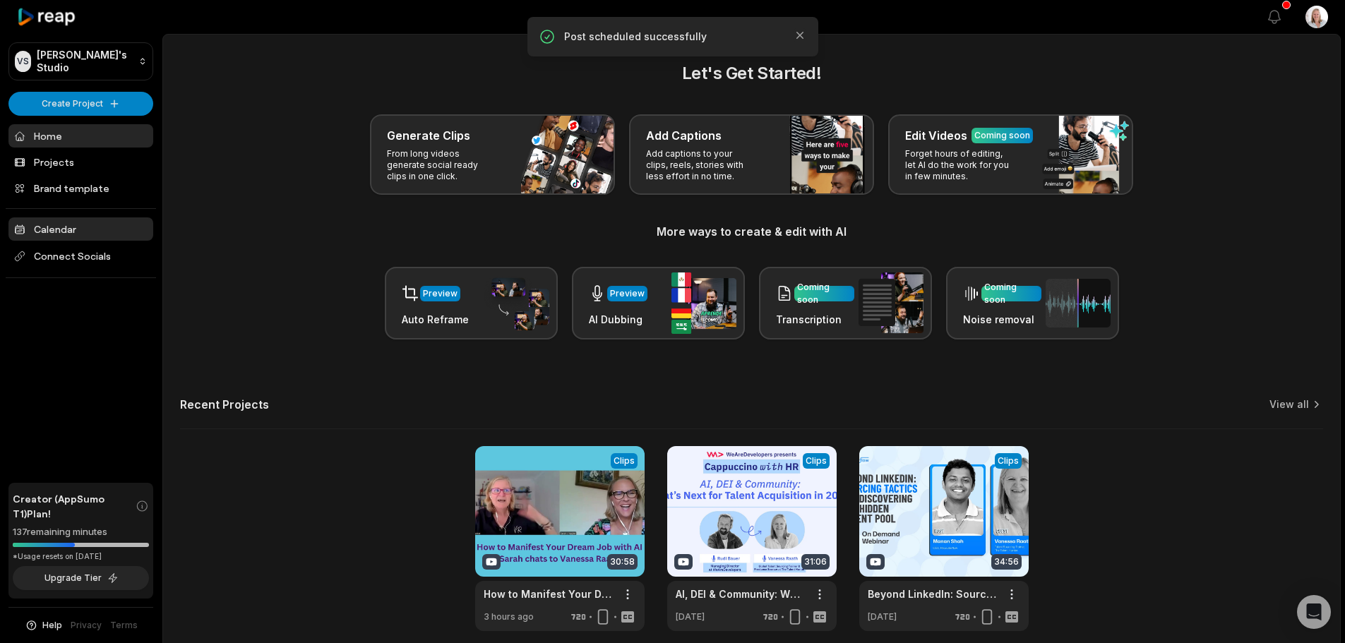
click at [74, 232] on link "Calendar" at bounding box center [80, 228] width 145 height 23
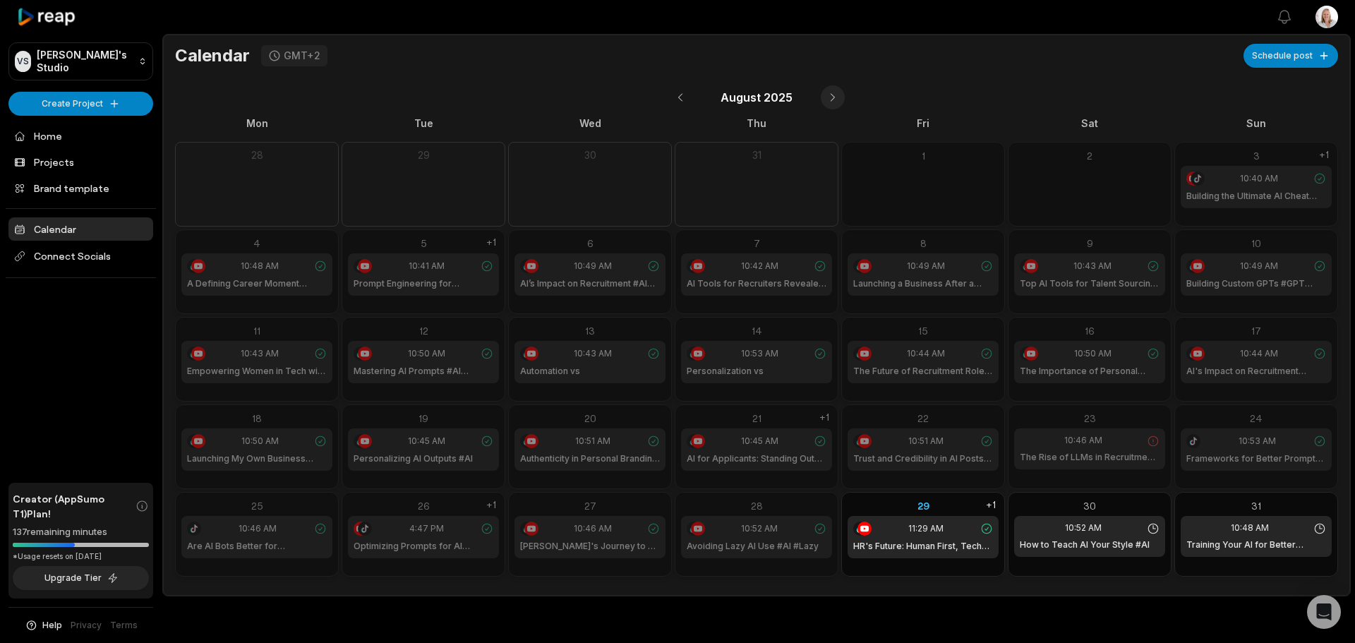
click at [831, 97] on button at bounding box center [833, 97] width 24 height 24
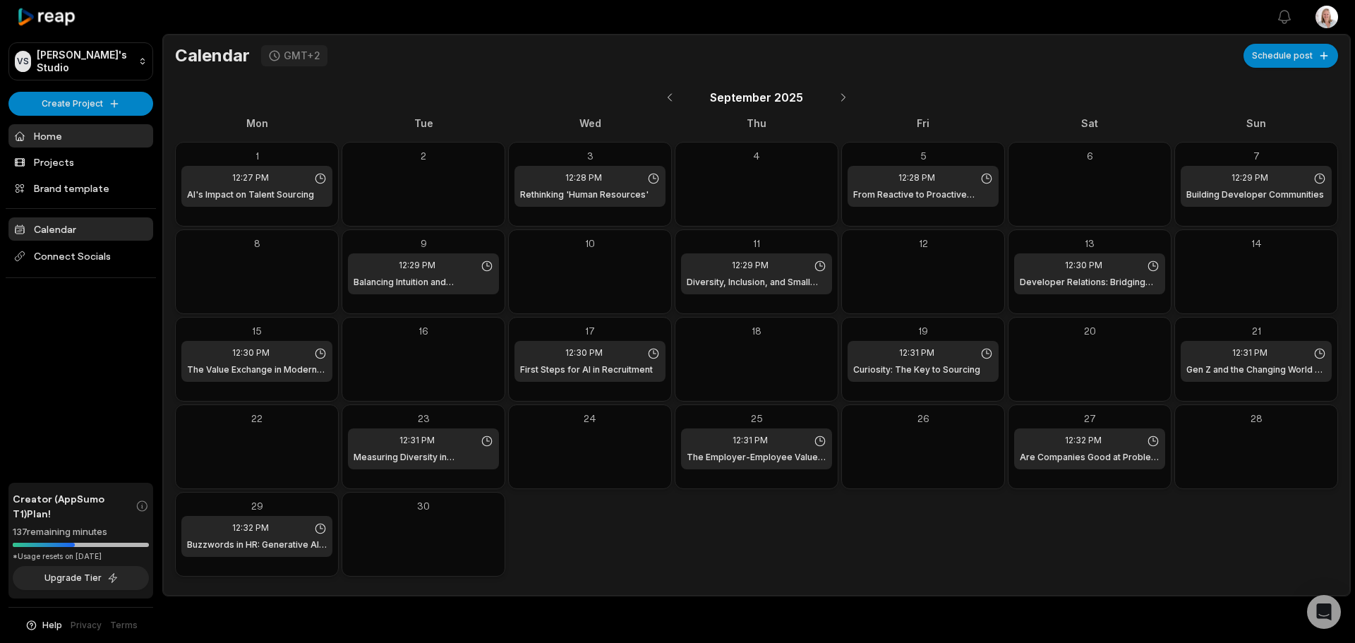
click at [59, 136] on link "Home" at bounding box center [80, 135] width 145 height 23
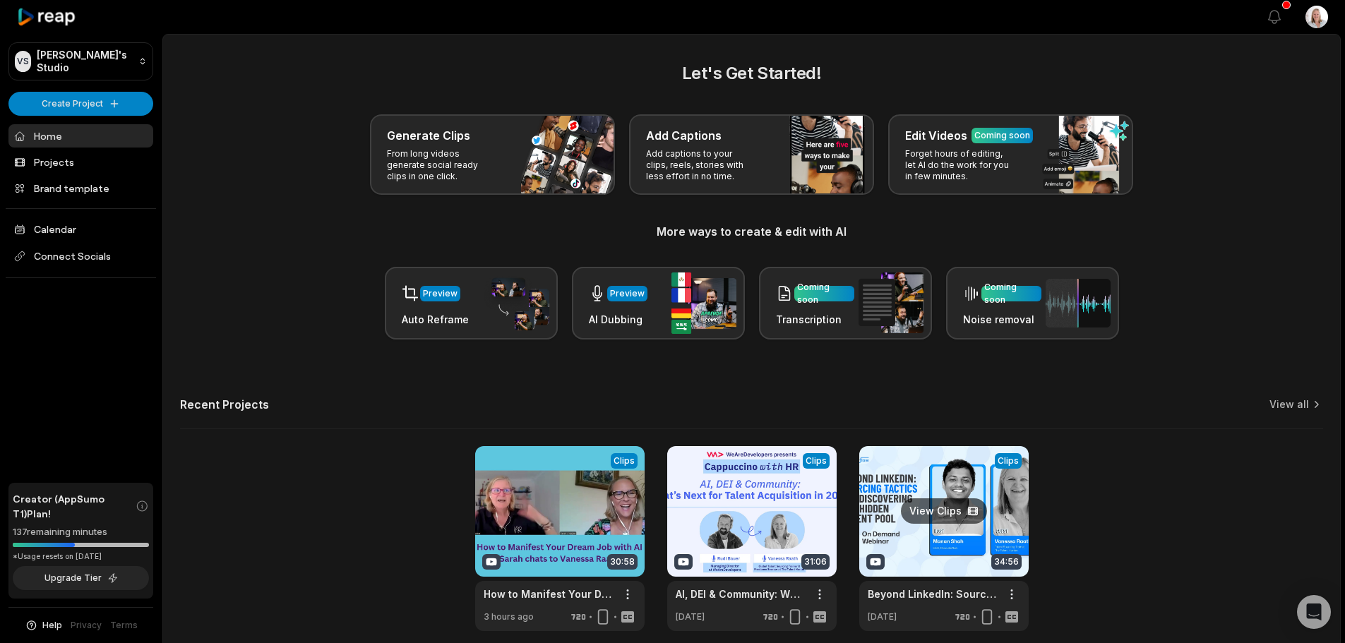
click at [934, 476] on link at bounding box center [943, 538] width 169 height 185
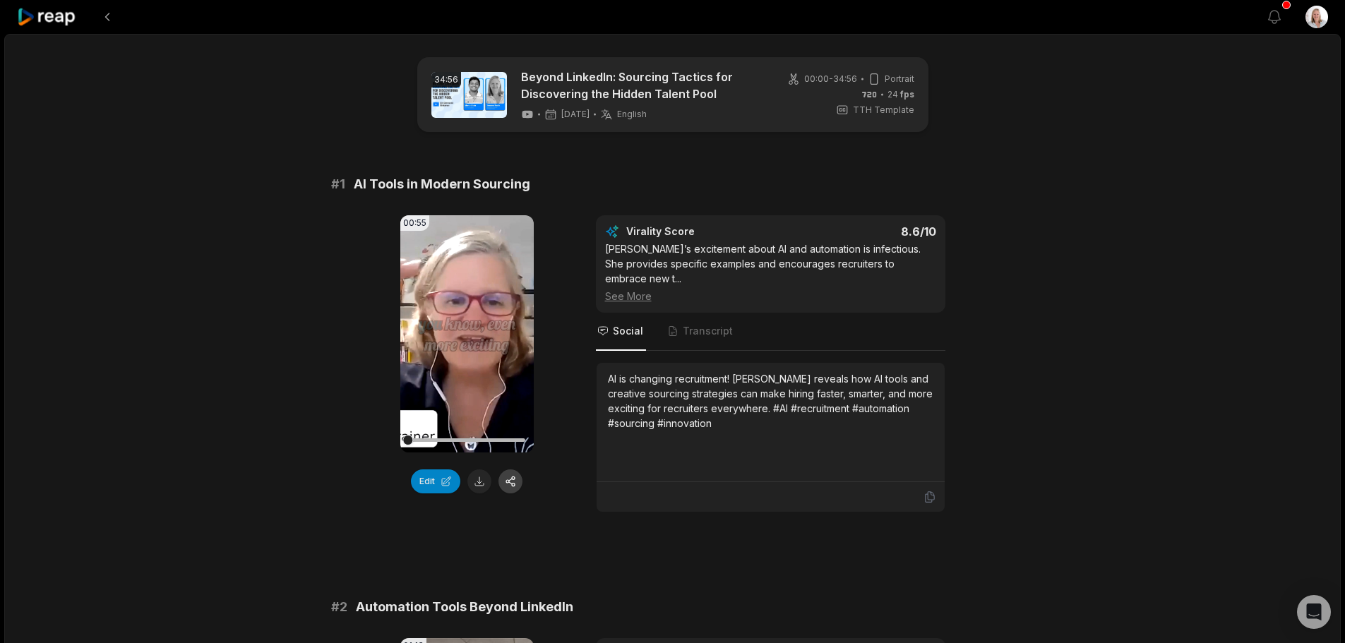
click at [518, 483] on button "button" at bounding box center [510, 481] width 24 height 24
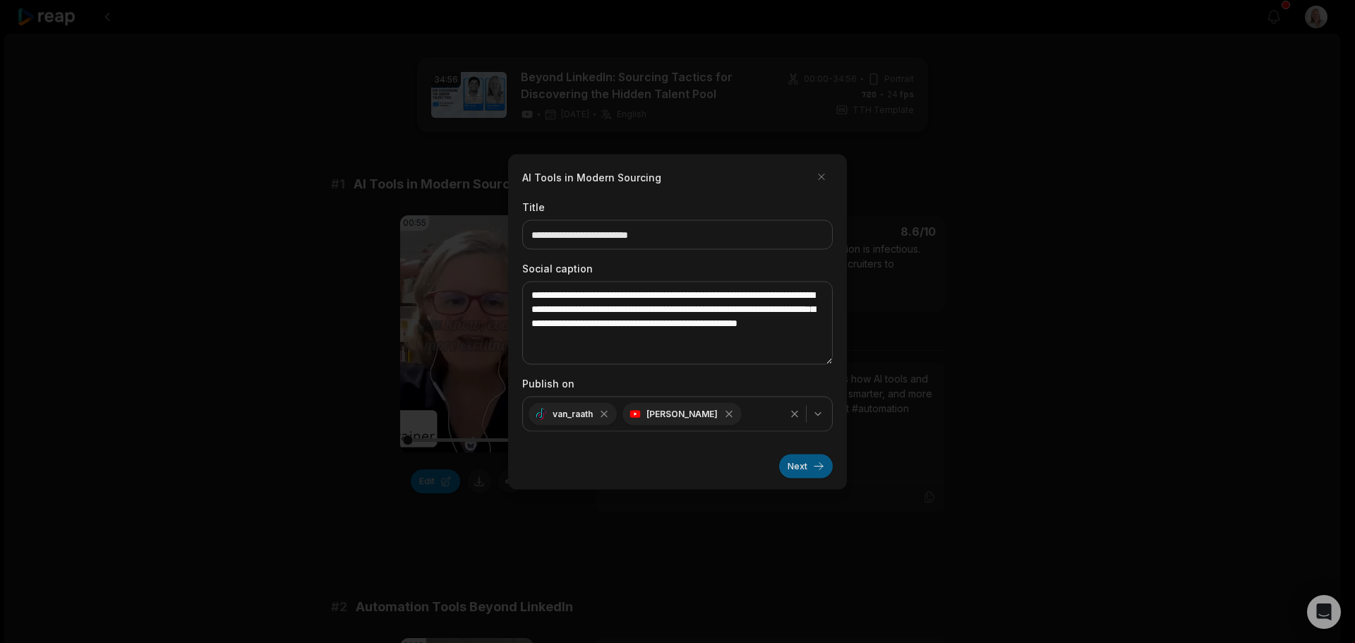
click at [798, 464] on button "Next" at bounding box center [806, 466] width 54 height 24
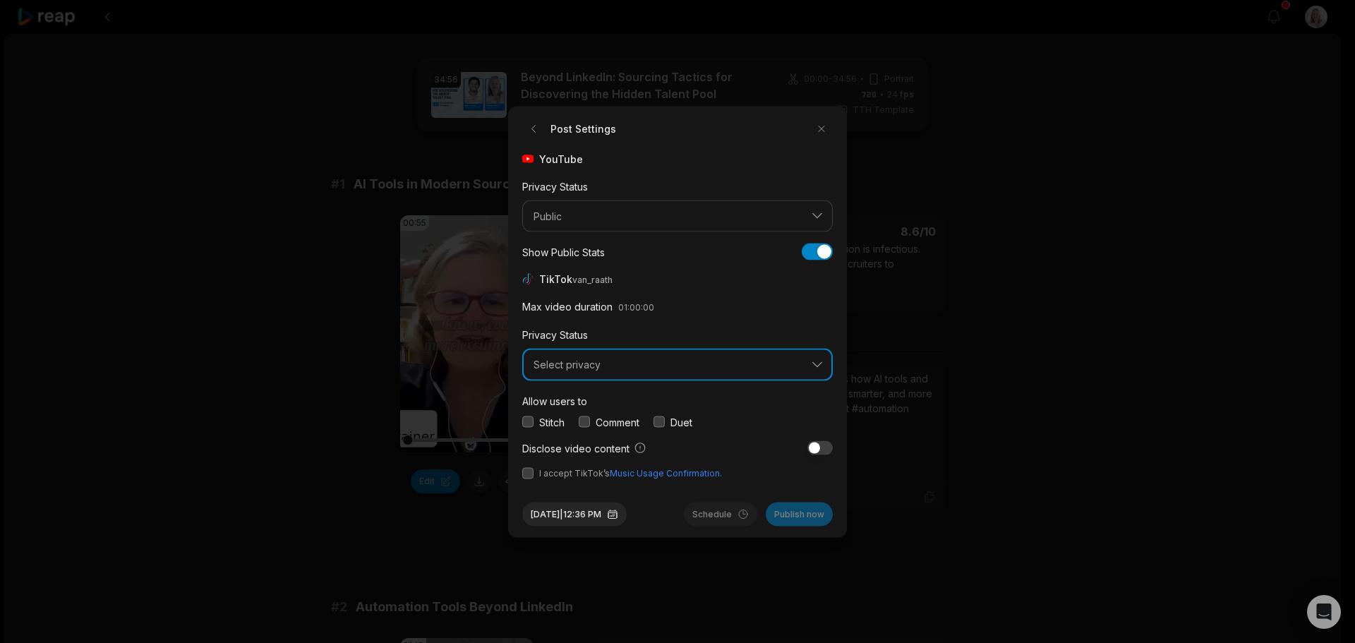
click at [596, 366] on span "Select privacy" at bounding box center [668, 365] width 268 height 13
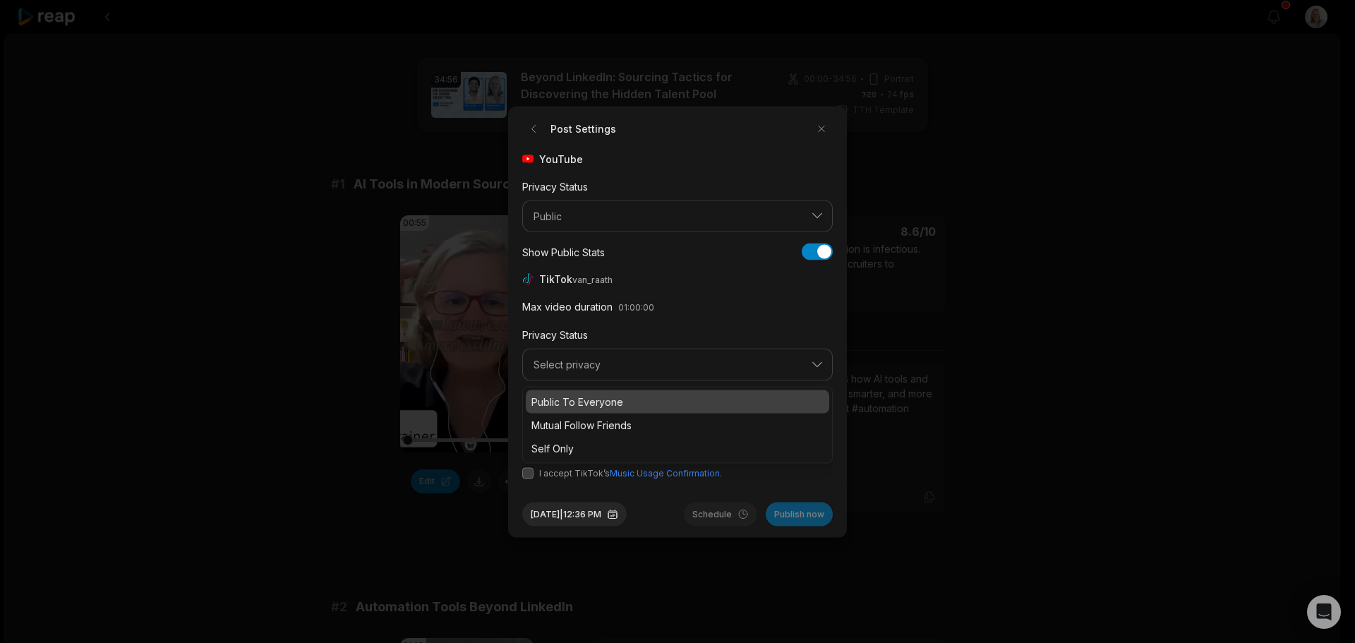
click at [603, 402] on p "Public To Everyone" at bounding box center [677, 401] width 292 height 15
click at [587, 419] on button "button" at bounding box center [584, 421] width 11 height 11
click at [528, 471] on button "button" at bounding box center [527, 472] width 11 height 11
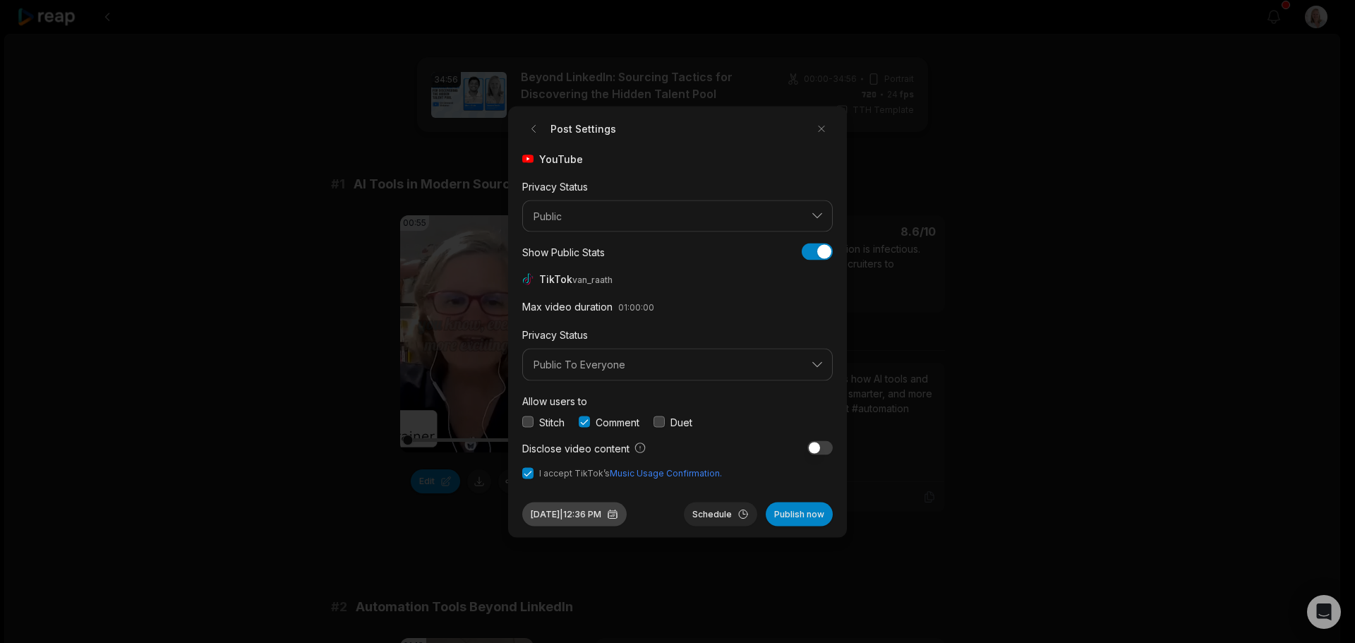
click at [591, 509] on button "Aug 29, 2025 | 12:36 PM" at bounding box center [574, 514] width 104 height 24
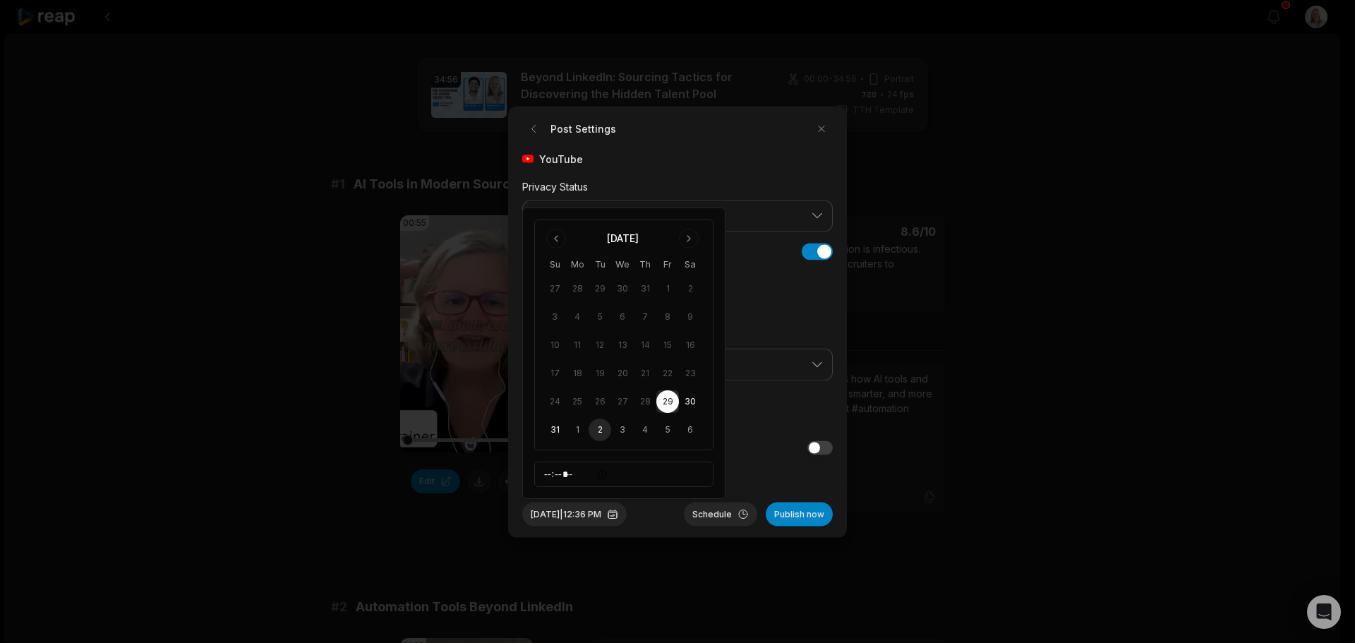
click at [599, 433] on button "2" at bounding box center [600, 430] width 23 height 23
click at [712, 517] on button "Schedule" at bounding box center [720, 514] width 73 height 24
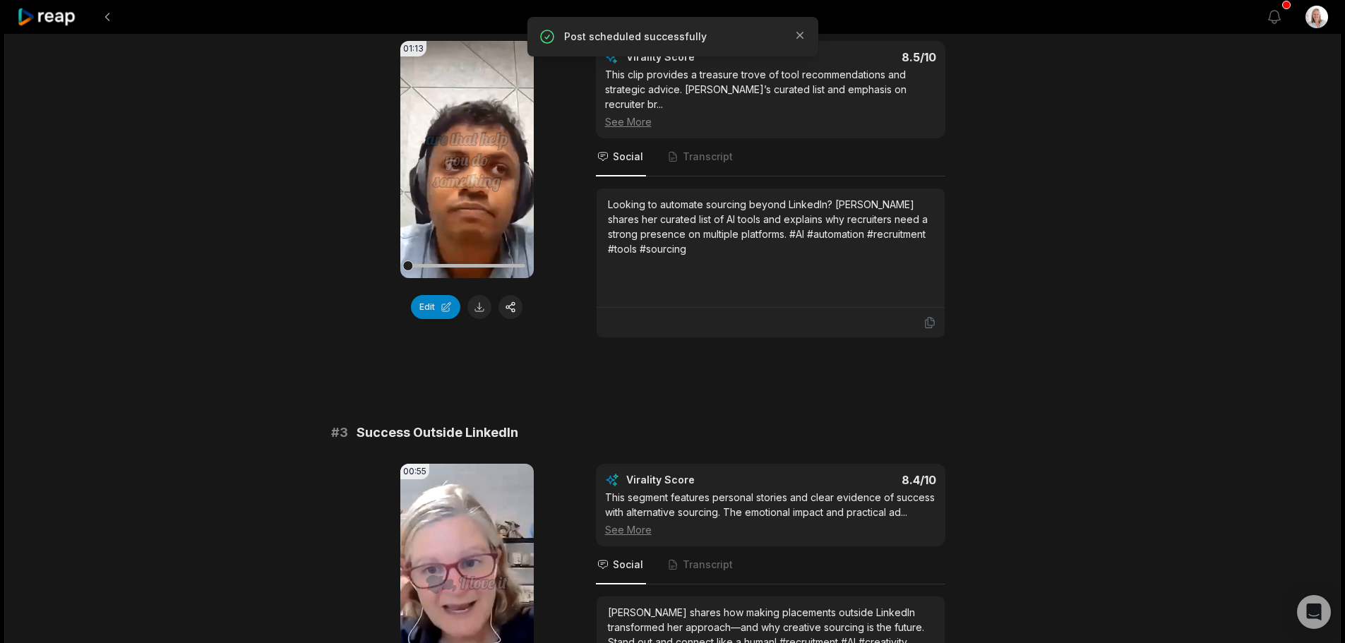
scroll to position [635, 0]
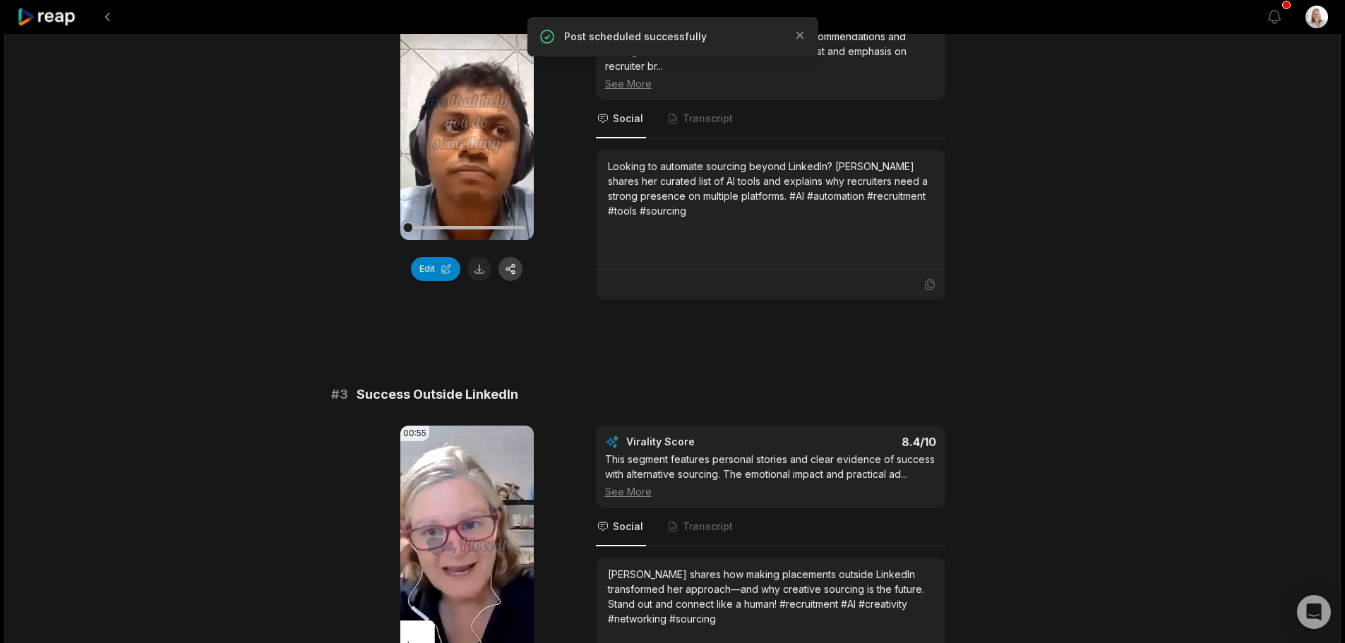
click at [515, 270] on button "button" at bounding box center [510, 269] width 24 height 24
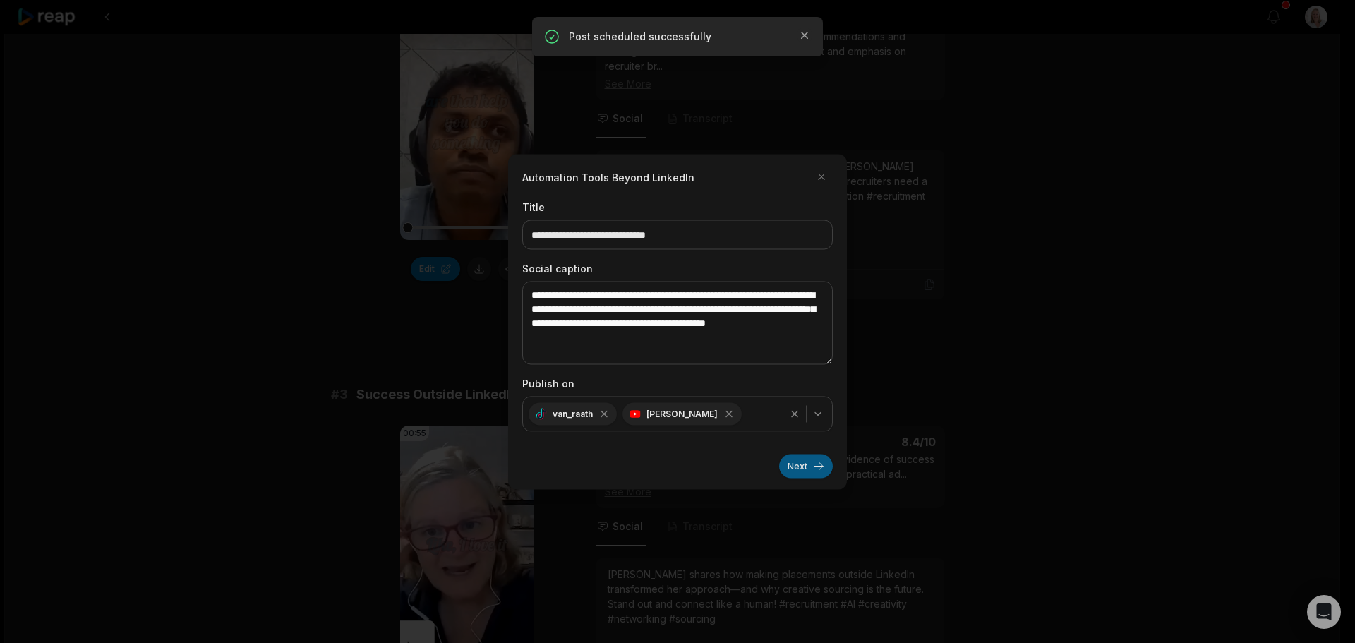
click at [806, 471] on button "Next" at bounding box center [806, 466] width 54 height 24
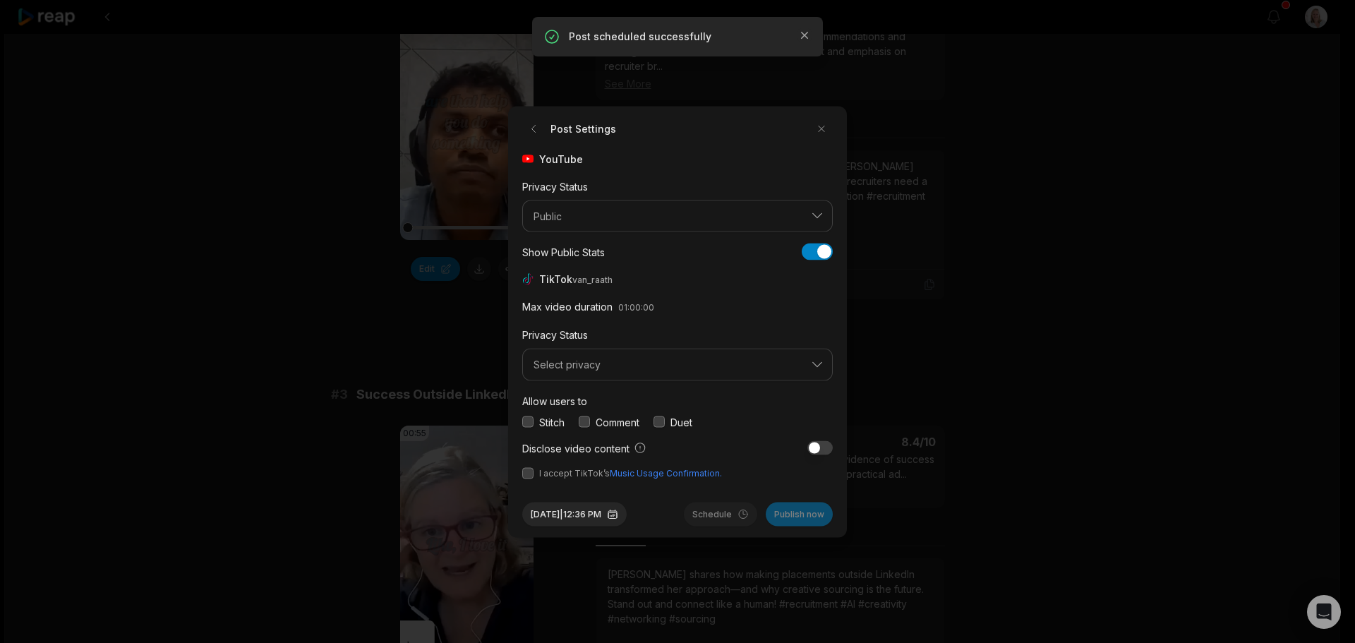
click at [584, 423] on button "button" at bounding box center [584, 421] width 11 height 11
click at [569, 363] on span "Select privacy" at bounding box center [668, 365] width 268 height 13
click at [589, 398] on p "Public To Everyone" at bounding box center [677, 401] width 292 height 15
click at [531, 474] on button "button" at bounding box center [527, 472] width 11 height 11
click at [607, 512] on button "Aug 29, 2025 | 12:36 PM" at bounding box center [574, 514] width 104 height 24
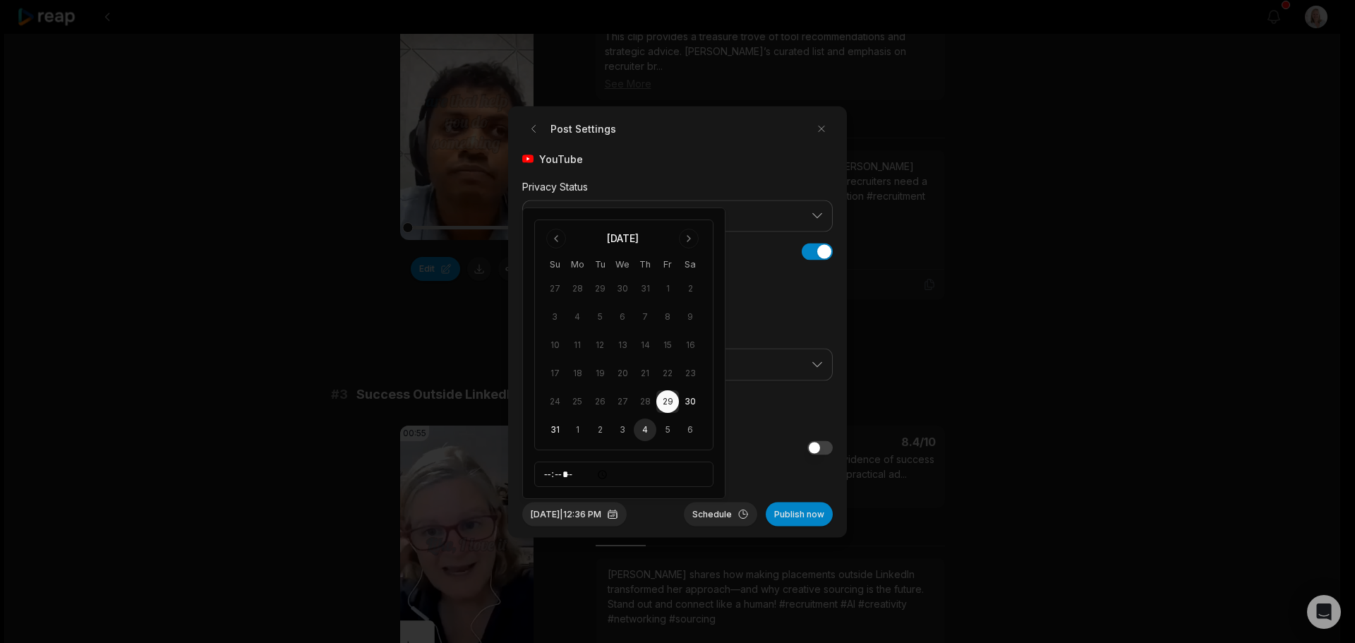
click at [645, 431] on button "4" at bounding box center [645, 430] width 23 height 23
click at [716, 512] on button "Schedule" at bounding box center [720, 514] width 73 height 24
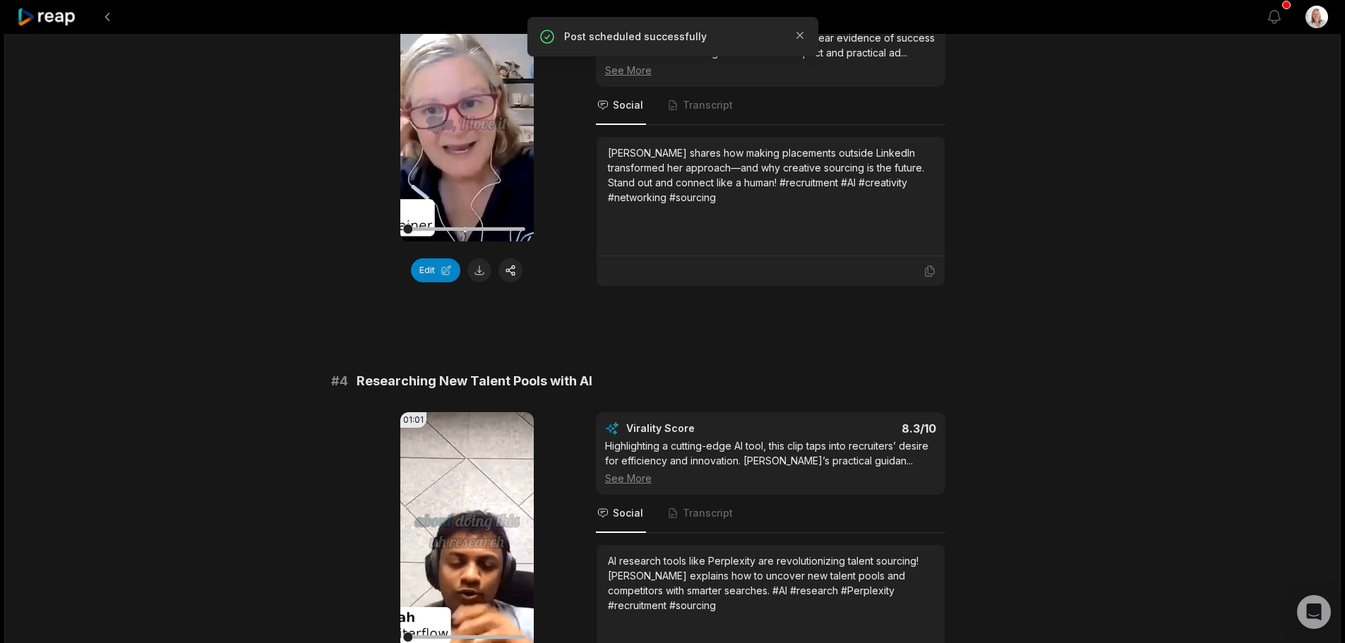
scroll to position [1059, 0]
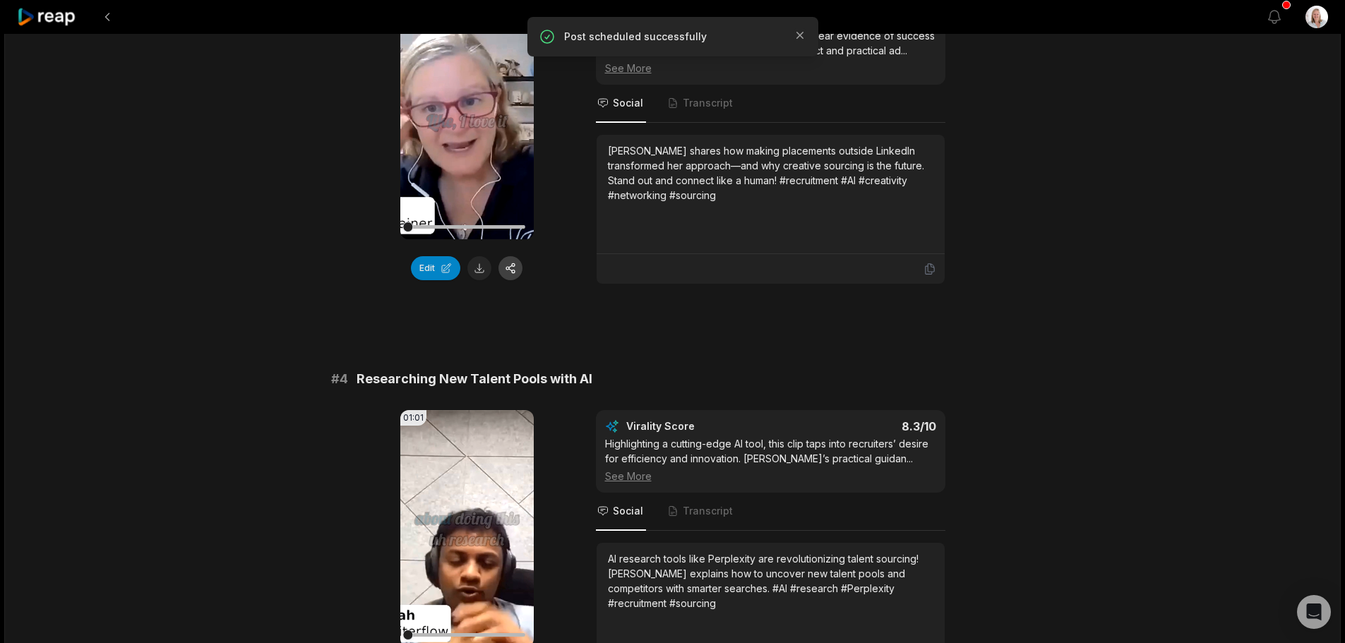
click at [512, 256] on button "button" at bounding box center [510, 268] width 24 height 24
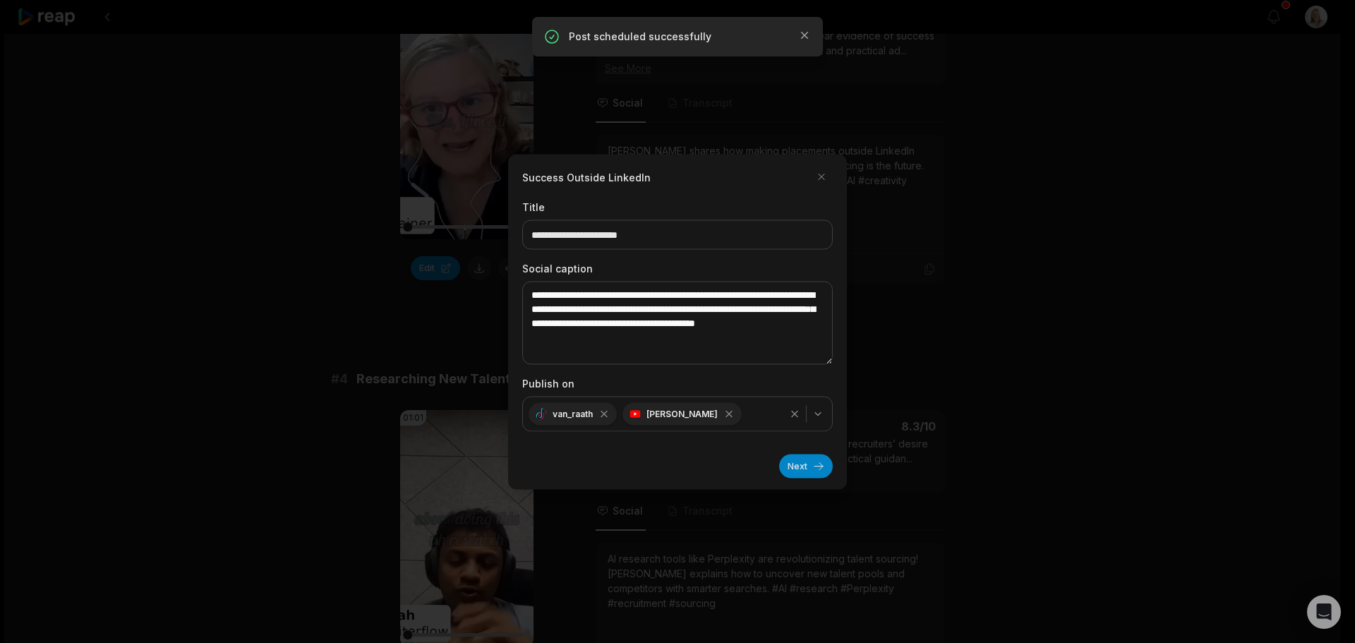
click at [794, 467] on button "Next" at bounding box center [806, 466] width 54 height 24
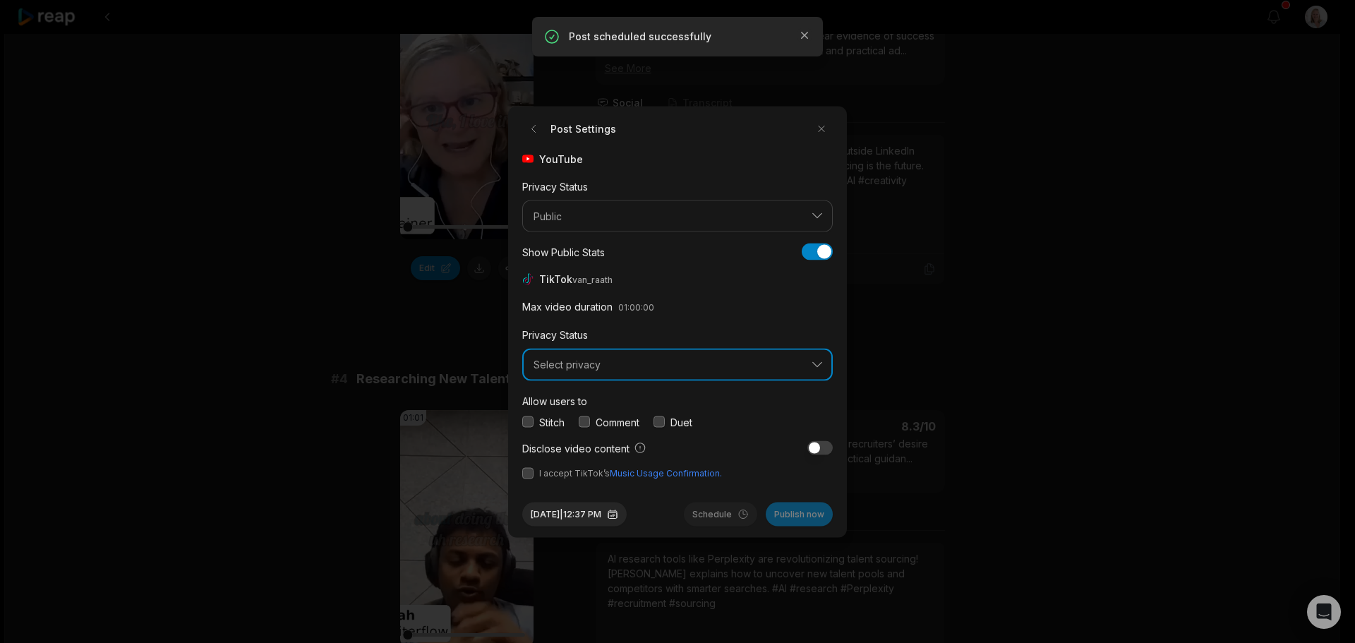
click at [573, 366] on span "Select privacy" at bounding box center [668, 365] width 268 height 13
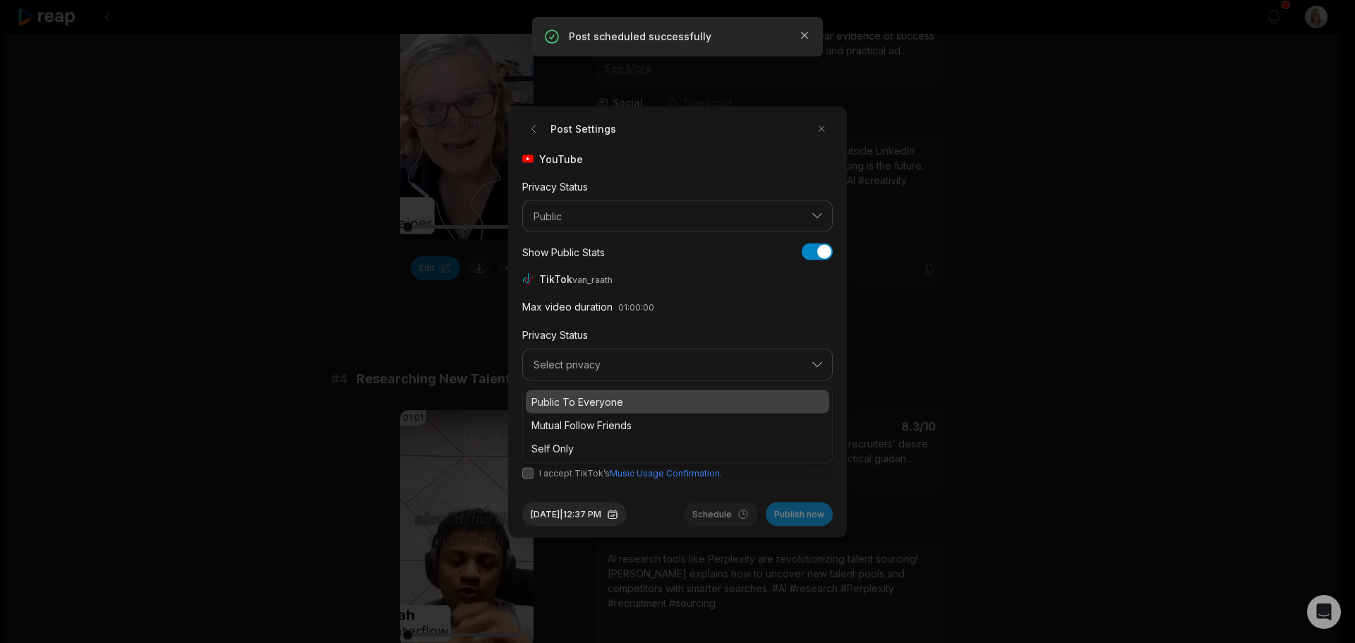
click at [586, 400] on p "Public To Everyone" at bounding box center [677, 401] width 292 height 15
click at [584, 423] on button "button" at bounding box center [584, 421] width 11 height 11
click at [531, 474] on button "button" at bounding box center [527, 472] width 11 height 11
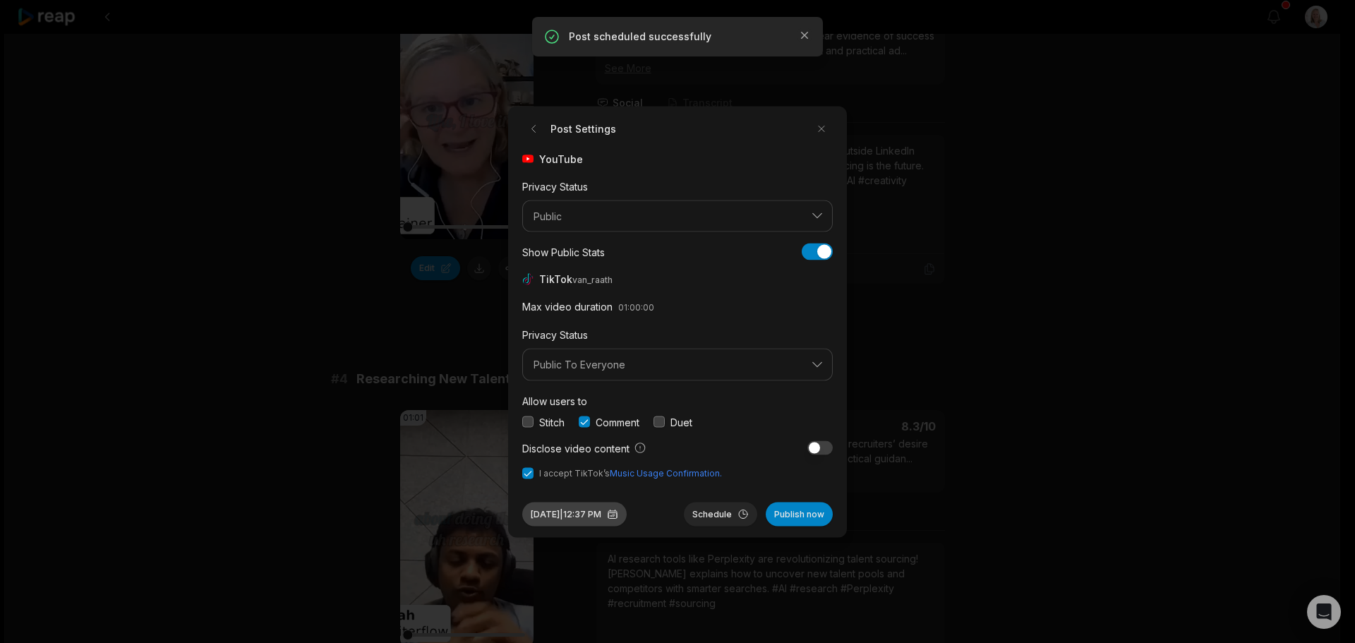
drag, startPoint x: 597, startPoint y: 510, endPoint x: 602, endPoint y: 503, distance: 8.0
click at [598, 510] on button "Aug 29, 2025 | 12:37 PM" at bounding box center [574, 514] width 104 height 24
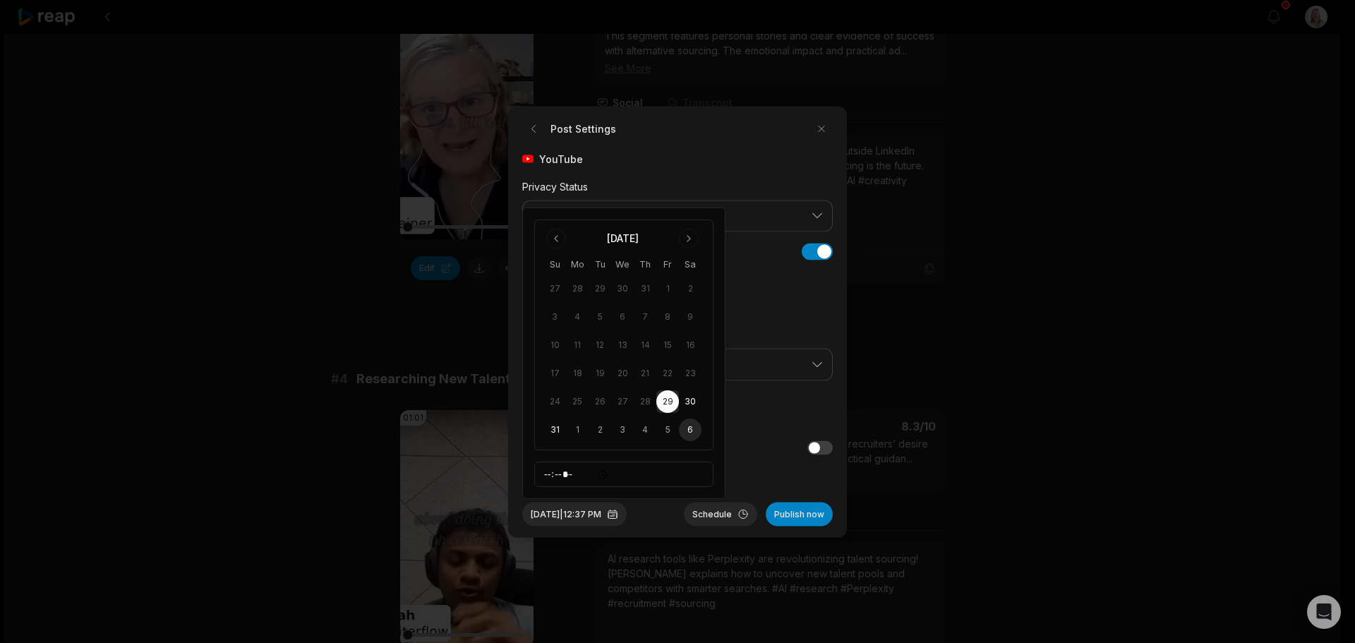
click at [689, 429] on button "6" at bounding box center [690, 430] width 23 height 23
click at [711, 517] on button "Schedule" at bounding box center [720, 514] width 73 height 24
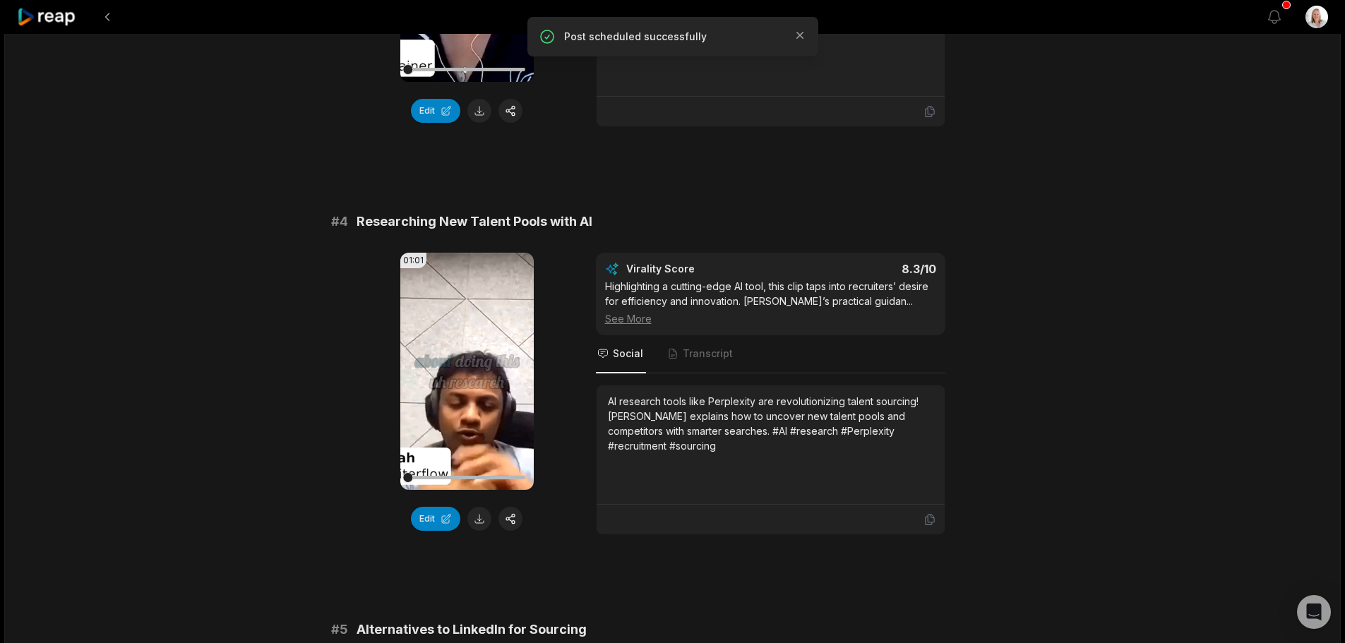
scroll to position [1341, 0]
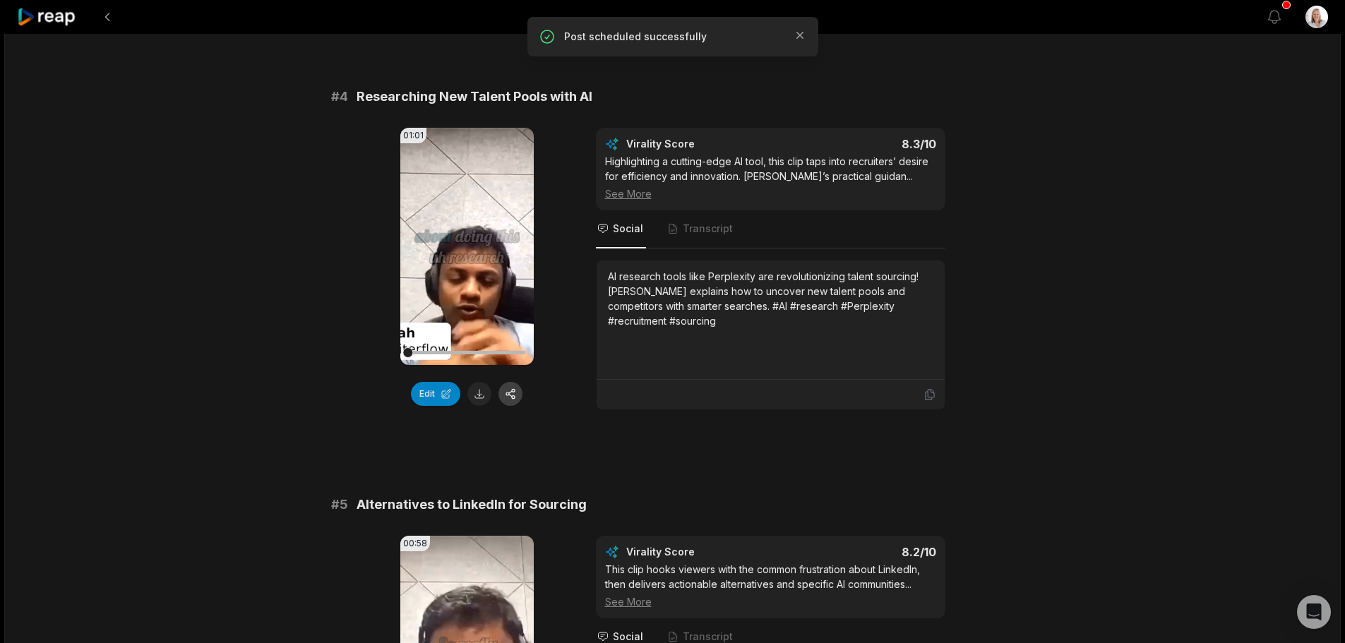
click at [513, 382] on button "button" at bounding box center [510, 394] width 24 height 24
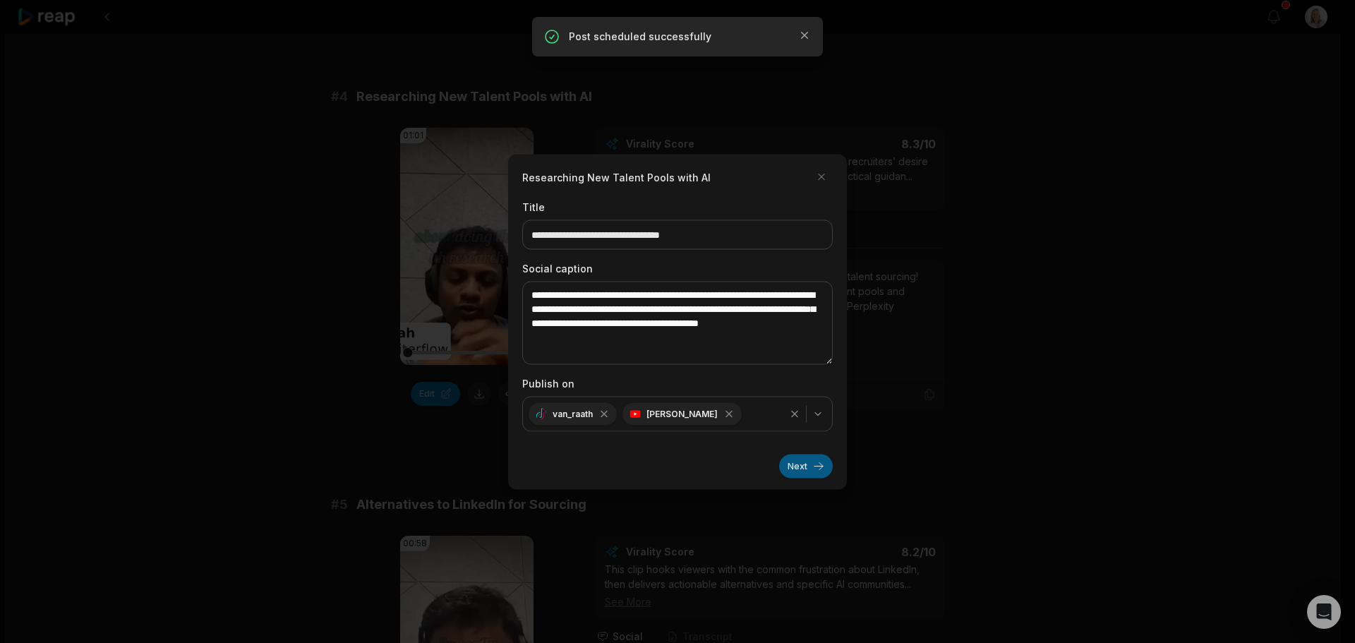
click at [792, 468] on button "Next" at bounding box center [806, 466] width 54 height 24
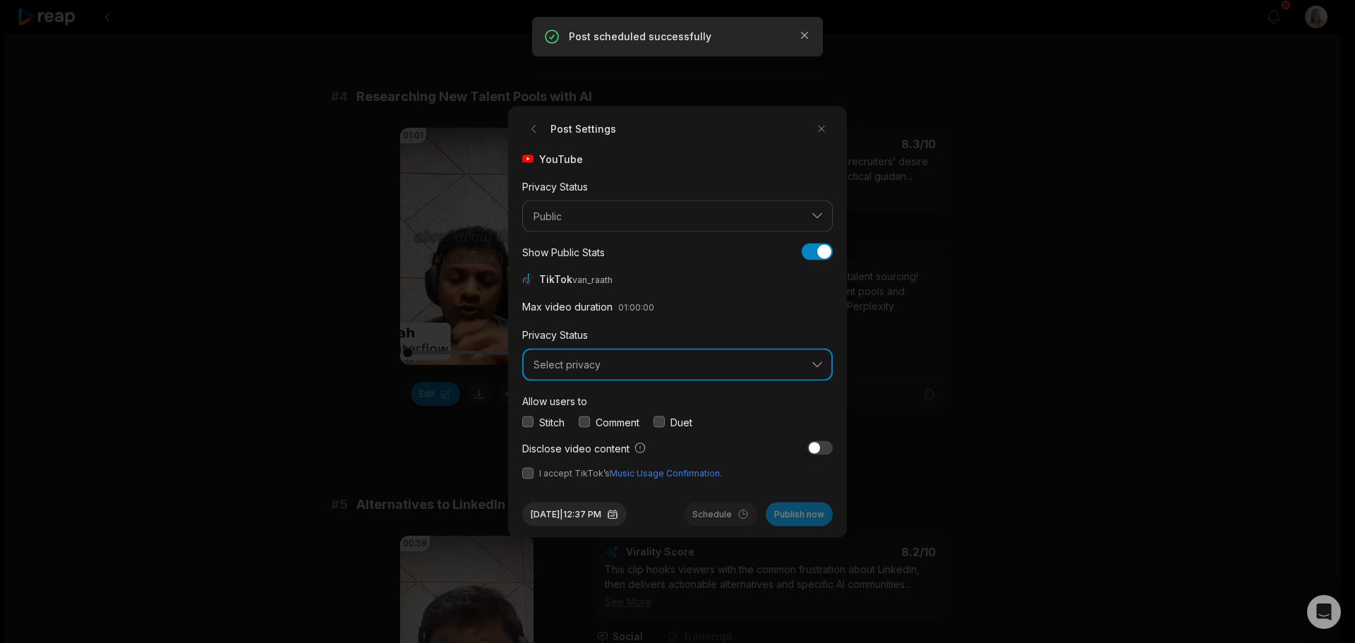
click at [609, 364] on span "Select privacy" at bounding box center [668, 365] width 268 height 13
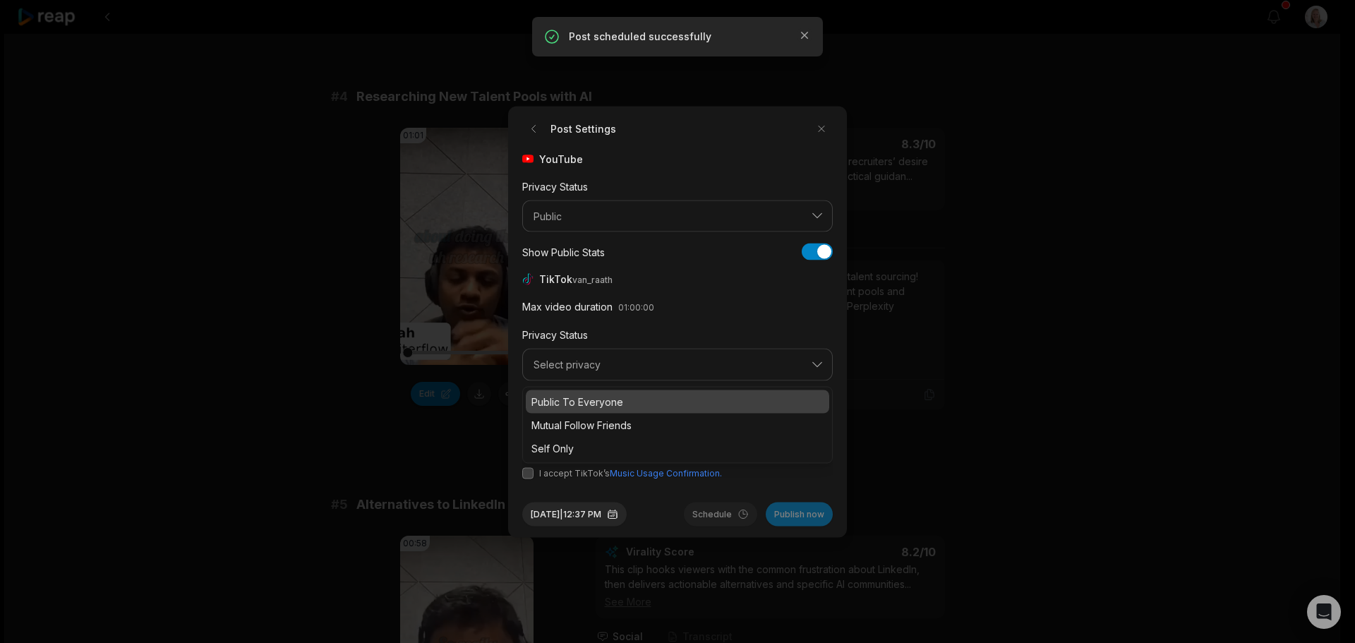
click at [608, 401] on p "Public To Everyone" at bounding box center [677, 401] width 292 height 15
drag, startPoint x: 584, startPoint y: 421, endPoint x: 577, endPoint y: 423, distance: 7.6
click at [584, 421] on button "button" at bounding box center [584, 421] width 11 height 11
click at [524, 473] on button "button" at bounding box center [527, 472] width 11 height 11
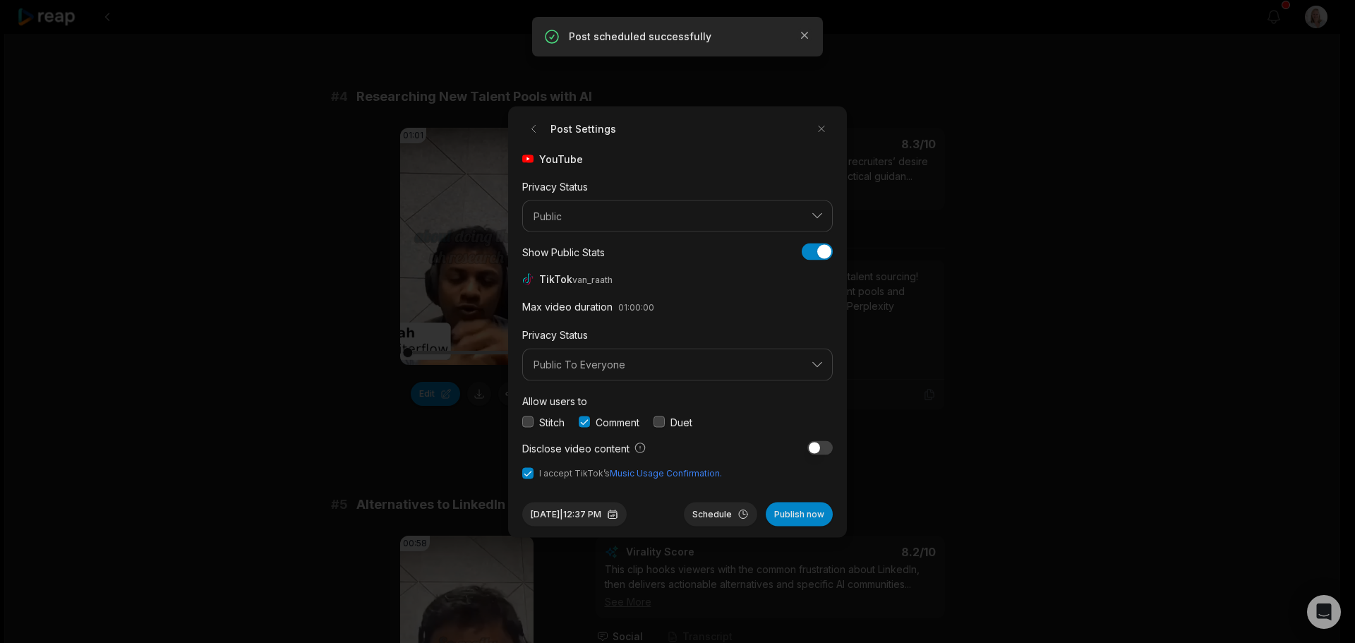
drag, startPoint x: 567, startPoint y: 511, endPoint x: 572, endPoint y: 501, distance: 11.0
click at [567, 511] on button "Aug 29, 2025 | 12:37 PM" at bounding box center [574, 514] width 104 height 24
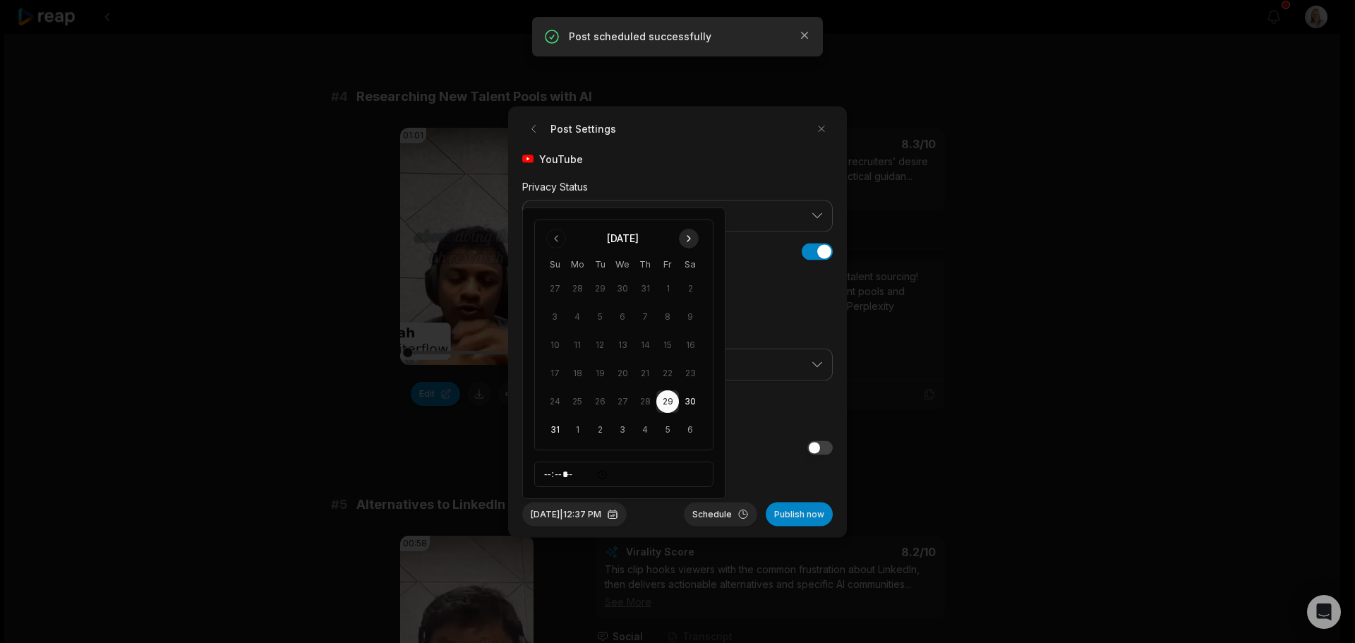
click at [687, 236] on button "Go to next month" at bounding box center [689, 239] width 20 height 20
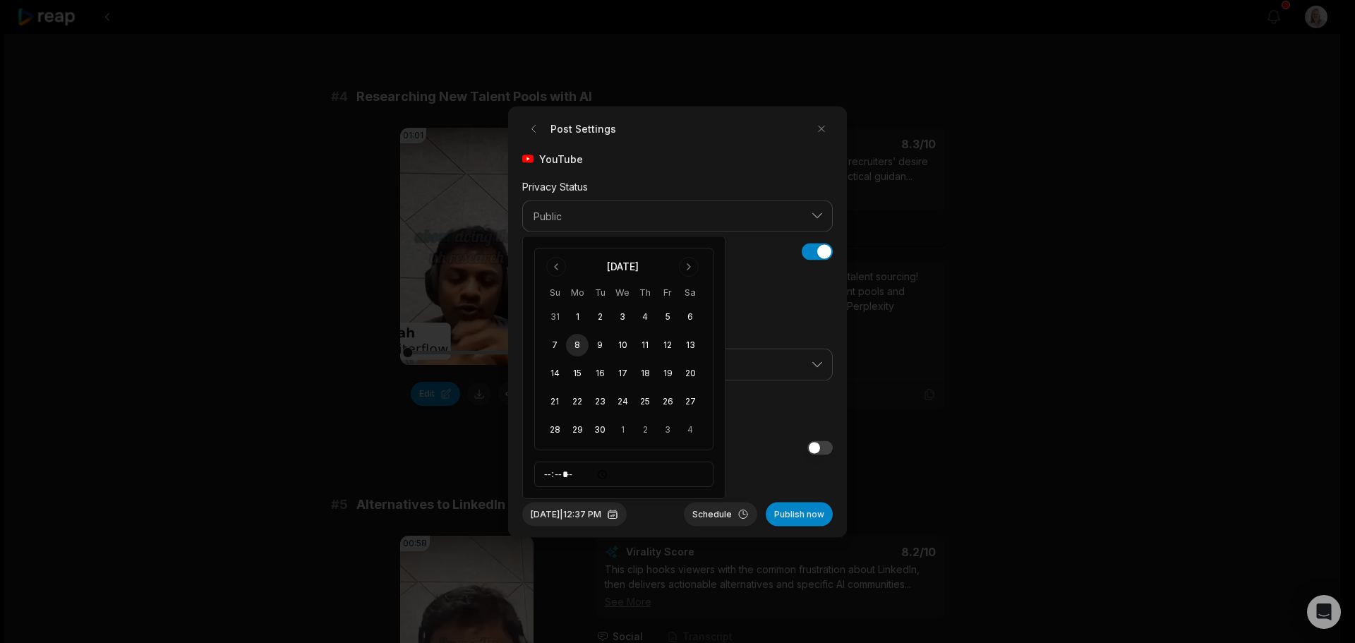
click at [575, 348] on button "8" at bounding box center [577, 345] width 23 height 23
click at [728, 511] on button "Schedule" at bounding box center [720, 514] width 73 height 24
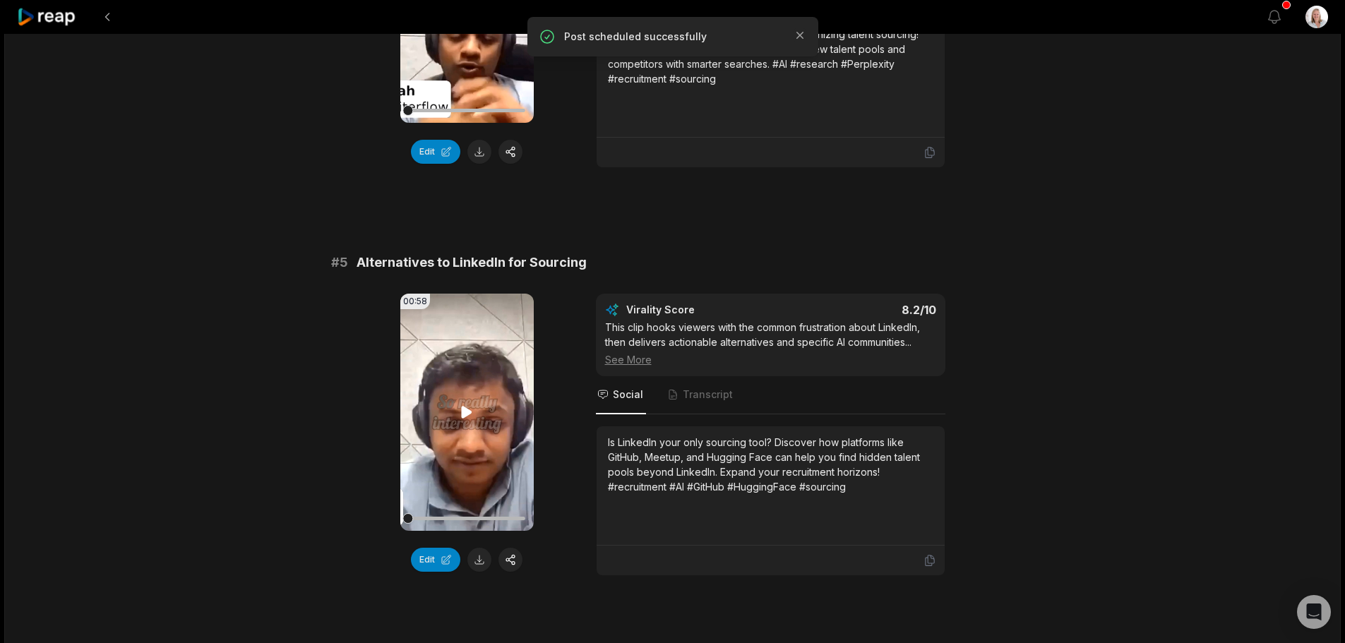
scroll to position [1623, 0]
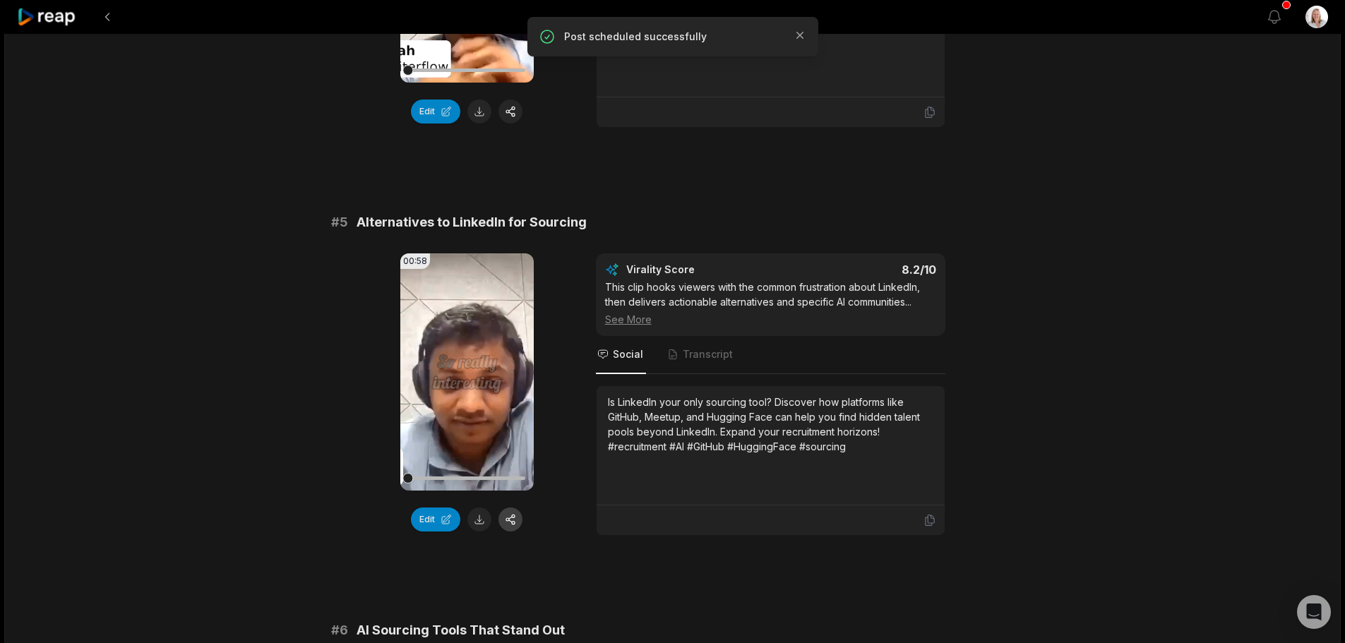
click at [512, 509] on button "button" at bounding box center [510, 519] width 24 height 24
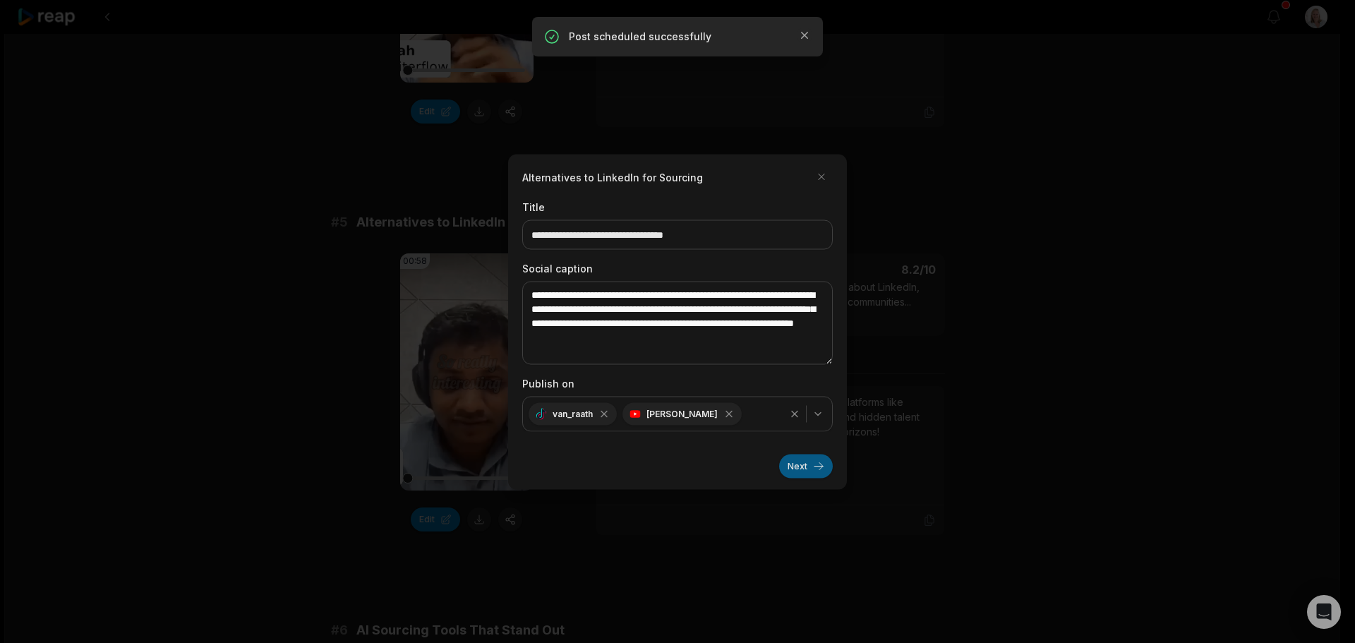
click at [798, 467] on button "Next" at bounding box center [806, 466] width 54 height 24
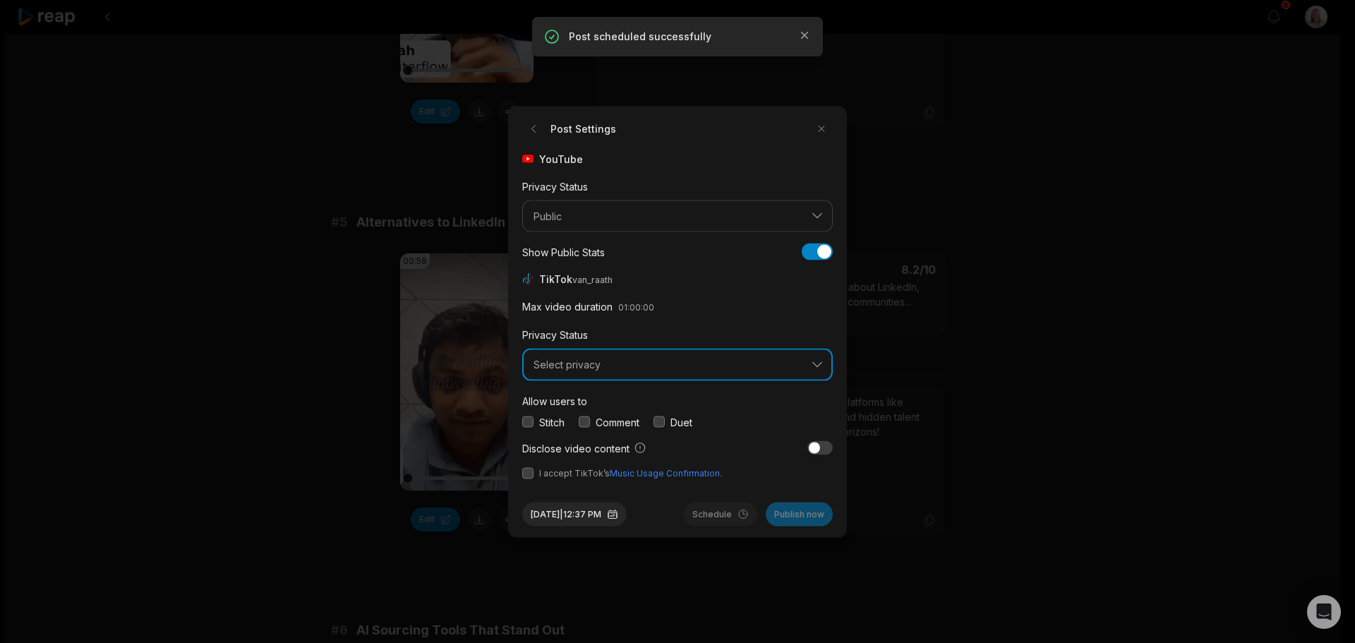
click at [627, 373] on button "Select privacy" at bounding box center [677, 365] width 311 height 32
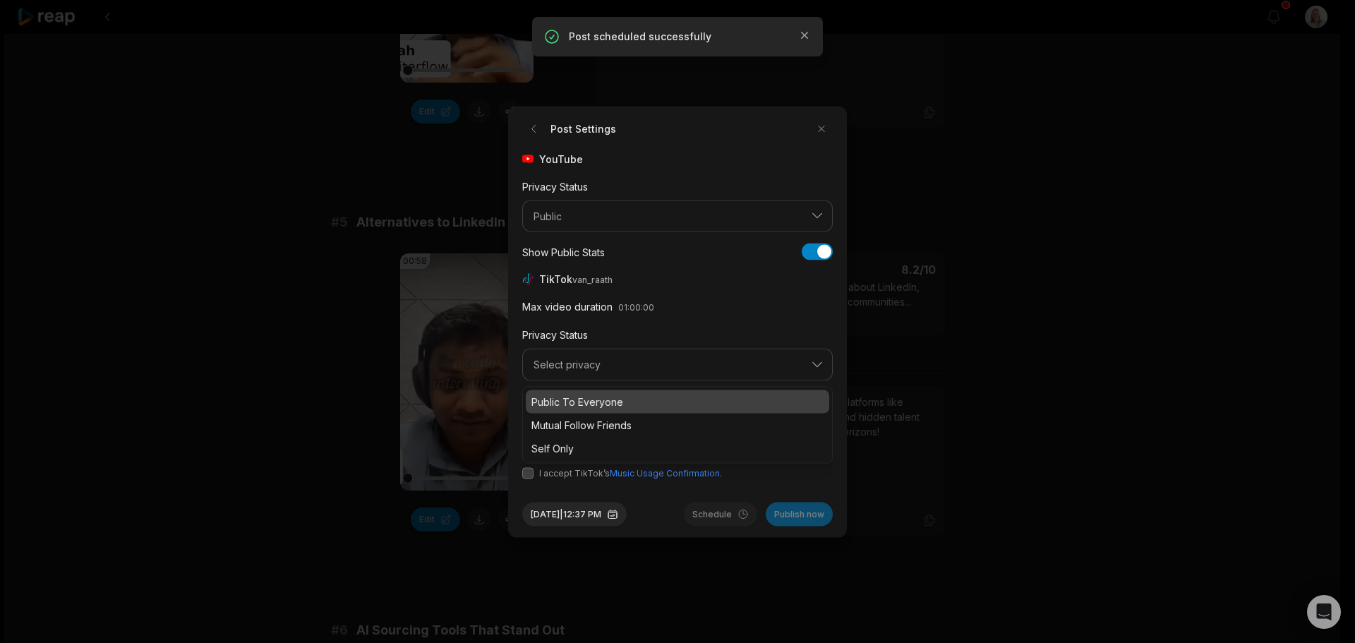
click at [621, 403] on p "Public To Everyone" at bounding box center [677, 401] width 292 height 15
click at [585, 421] on button "button" at bounding box center [584, 421] width 11 height 11
click at [530, 472] on button "button" at bounding box center [527, 472] width 11 height 11
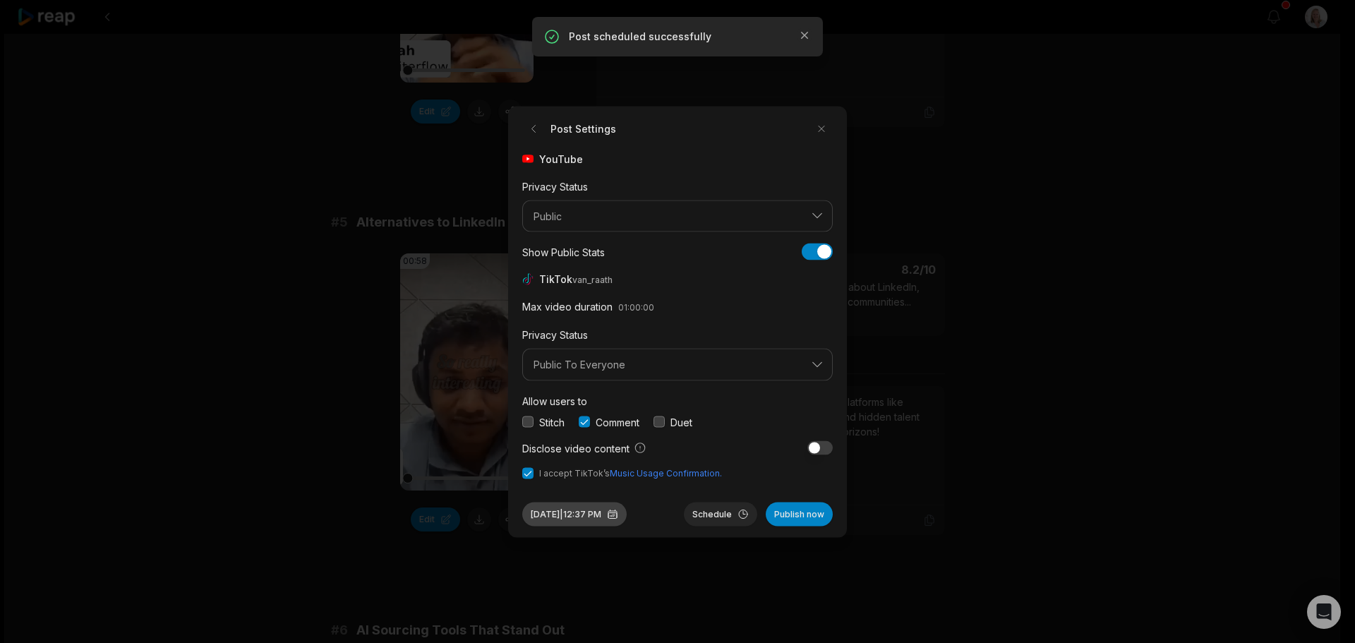
click at [614, 517] on button "Aug 29, 2025 | 12:37 PM" at bounding box center [574, 514] width 104 height 24
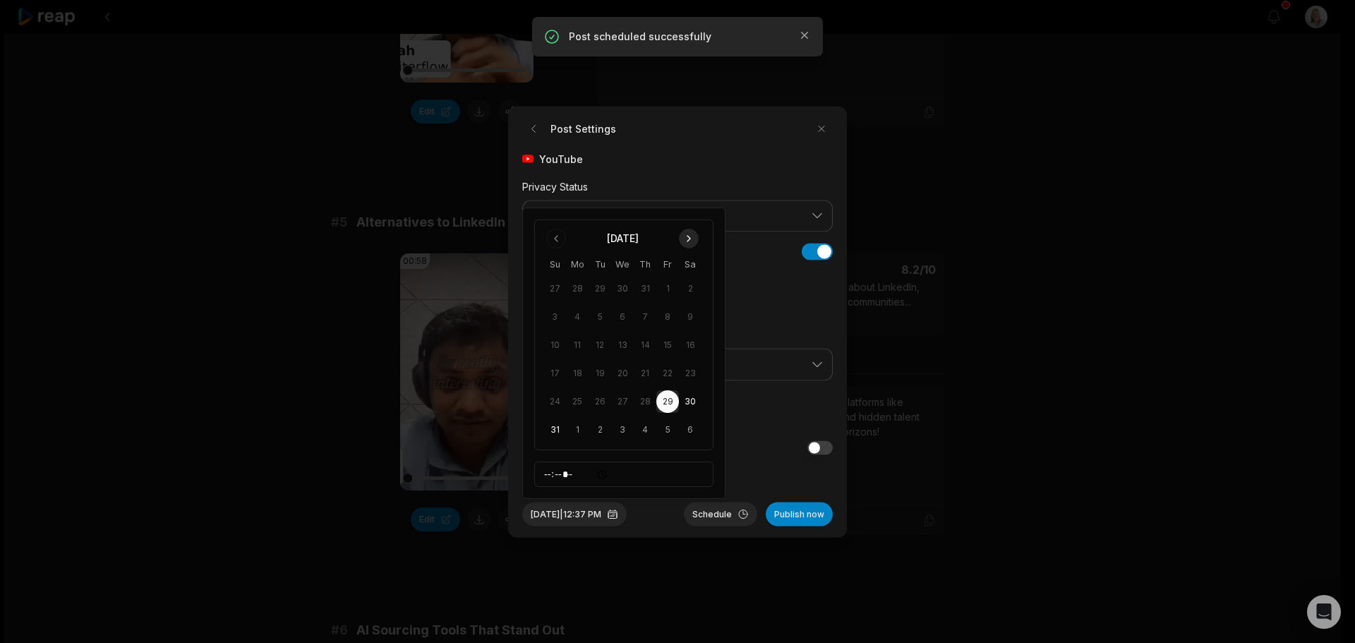
click at [688, 236] on button "Go to next month" at bounding box center [689, 239] width 20 height 20
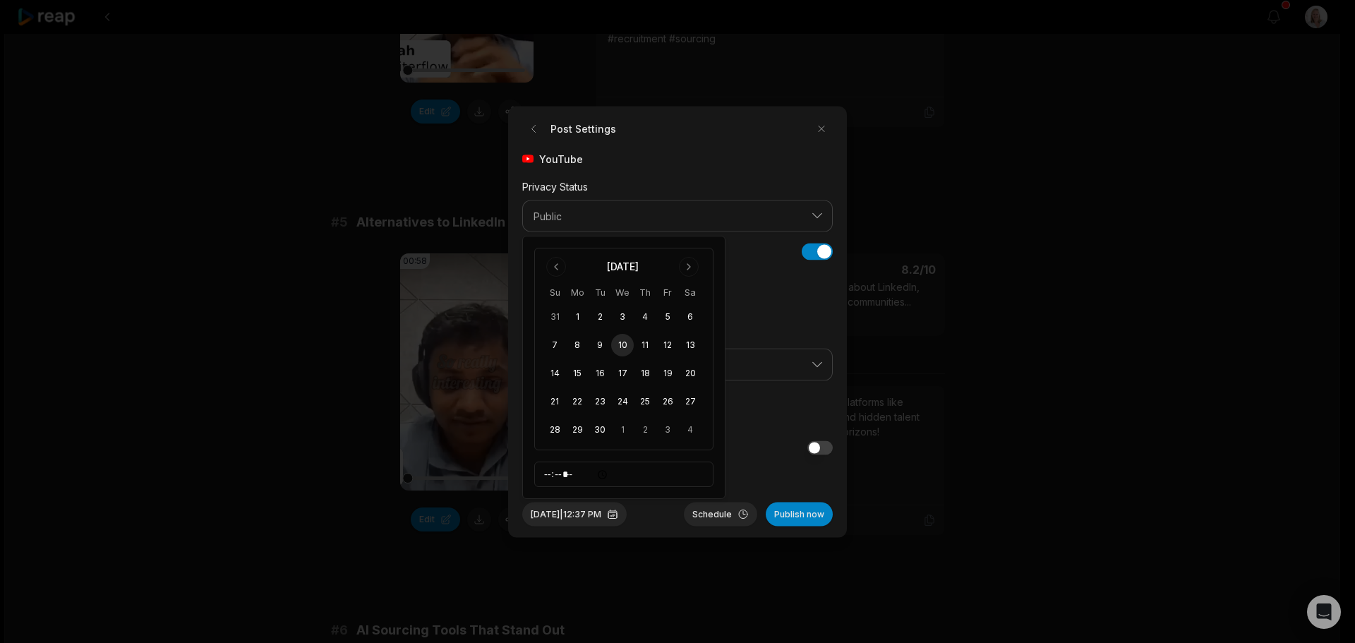
click at [620, 346] on button "10" at bounding box center [622, 345] width 23 height 23
click at [720, 517] on button "Schedule" at bounding box center [720, 514] width 73 height 24
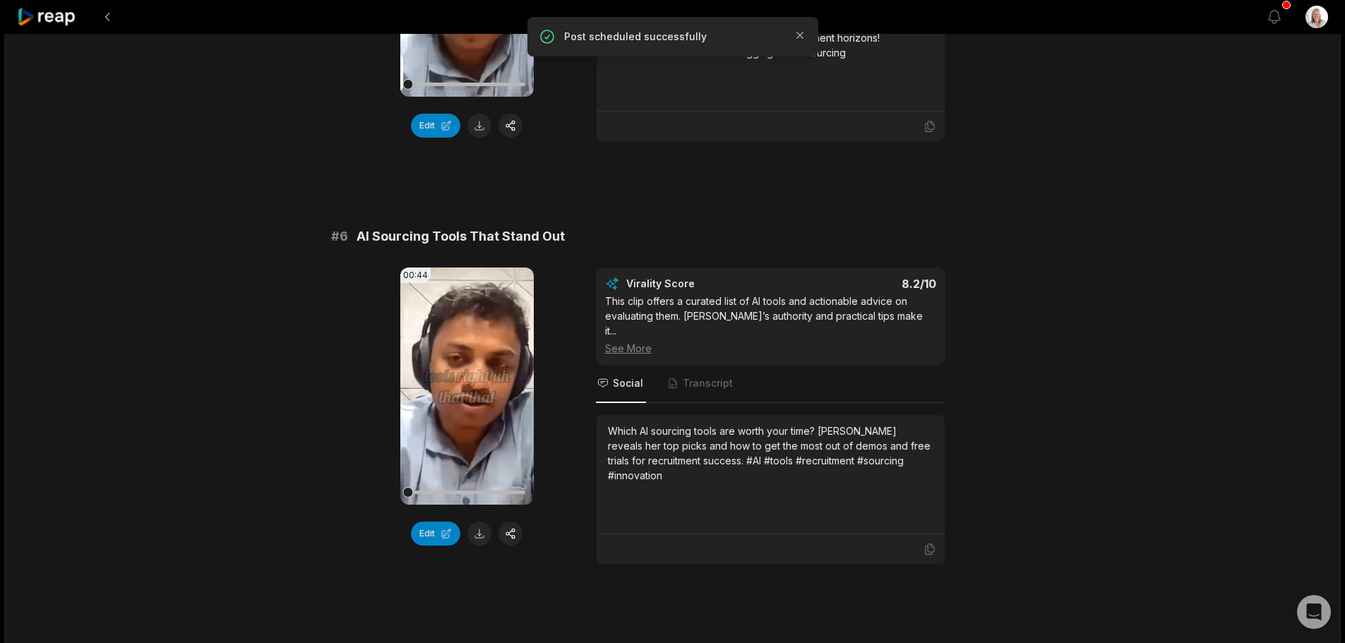
scroll to position [2047, 0]
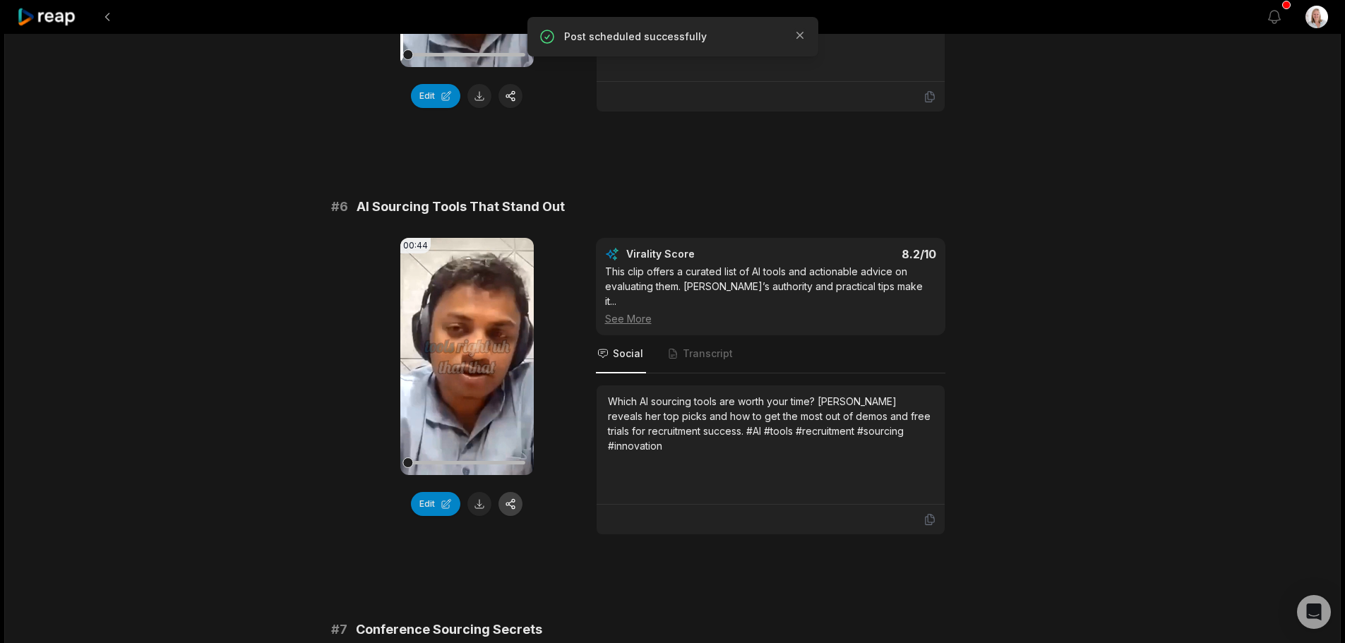
click at [512, 492] on button "button" at bounding box center [510, 504] width 24 height 24
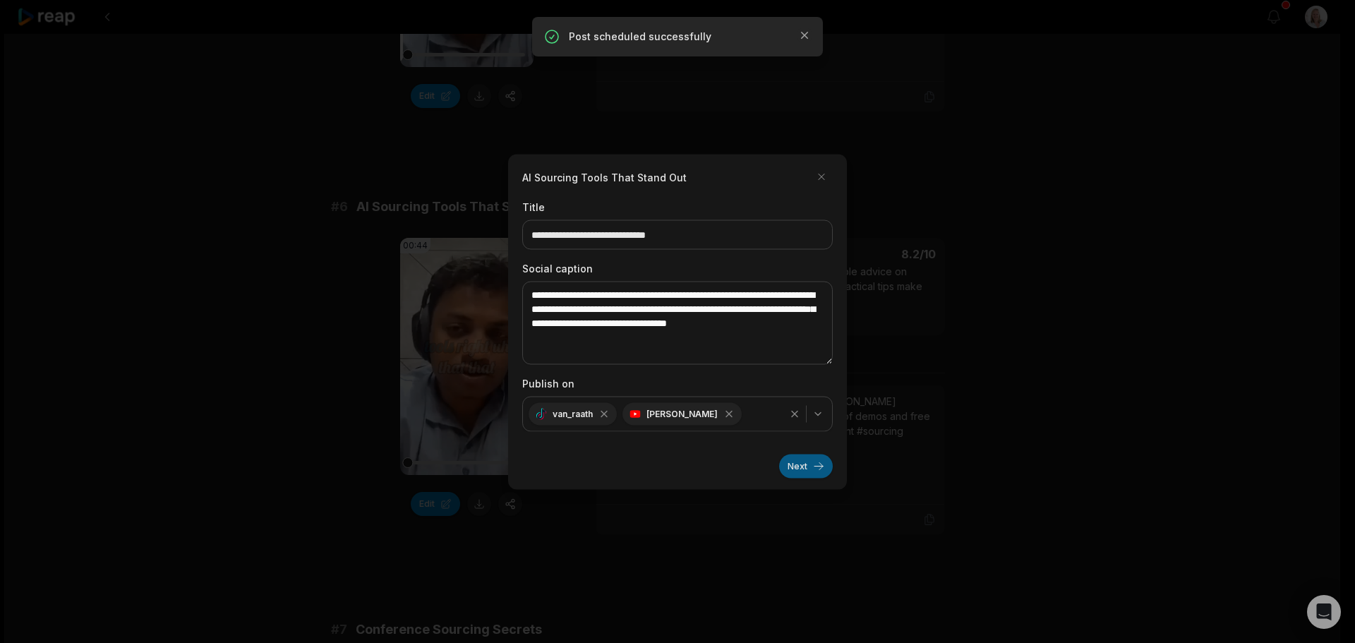
click at [788, 464] on button "Next" at bounding box center [806, 466] width 54 height 24
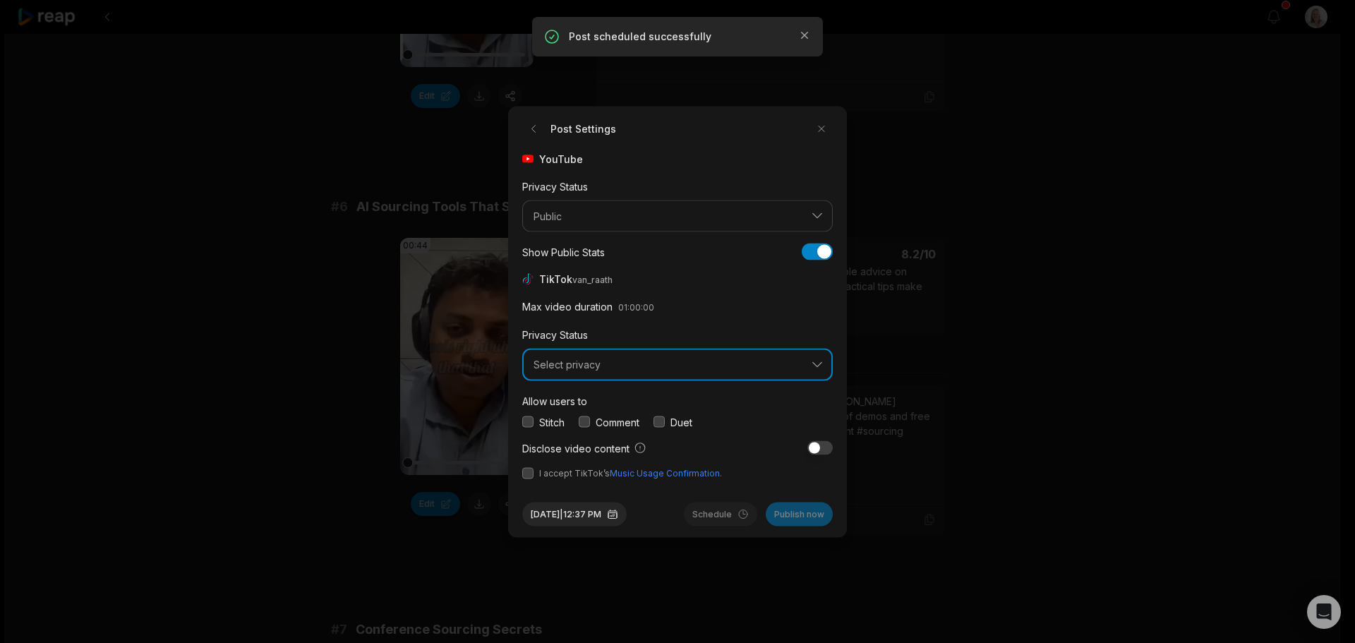
click at [593, 368] on span "Select privacy" at bounding box center [668, 365] width 268 height 13
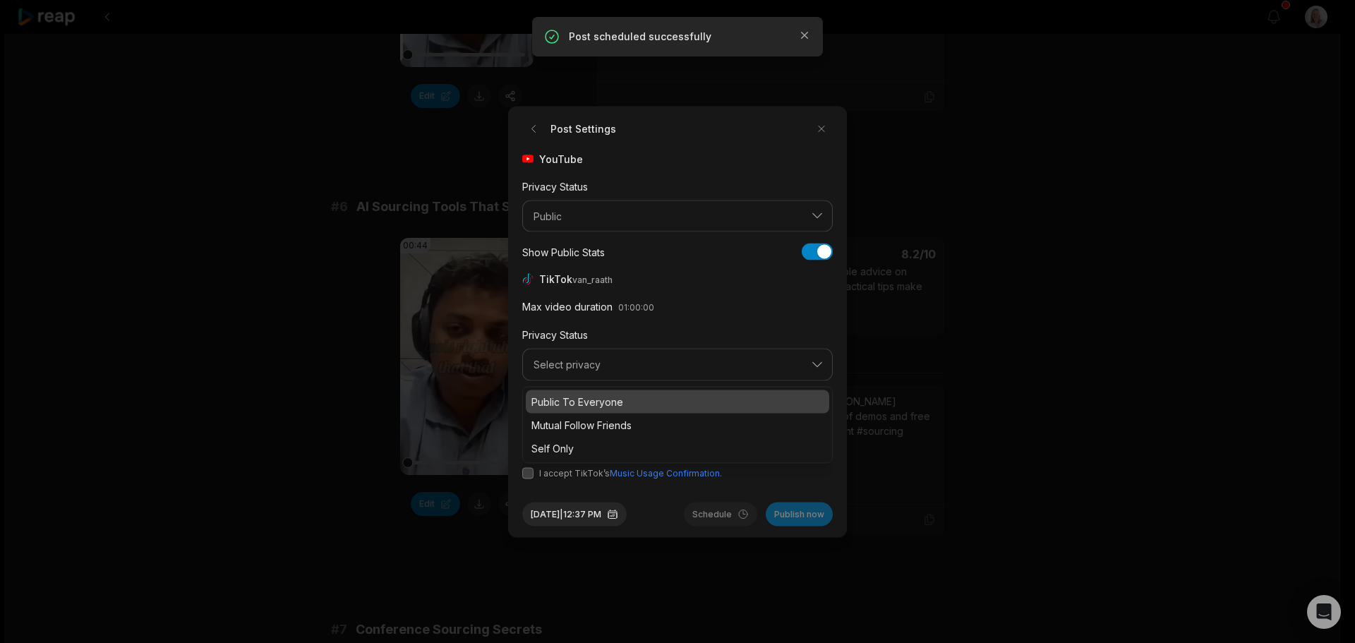
click at [603, 399] on p "Public To Everyone" at bounding box center [677, 401] width 292 height 15
click at [584, 421] on button "button" at bounding box center [584, 421] width 11 height 11
click at [528, 474] on button "button" at bounding box center [527, 472] width 11 height 11
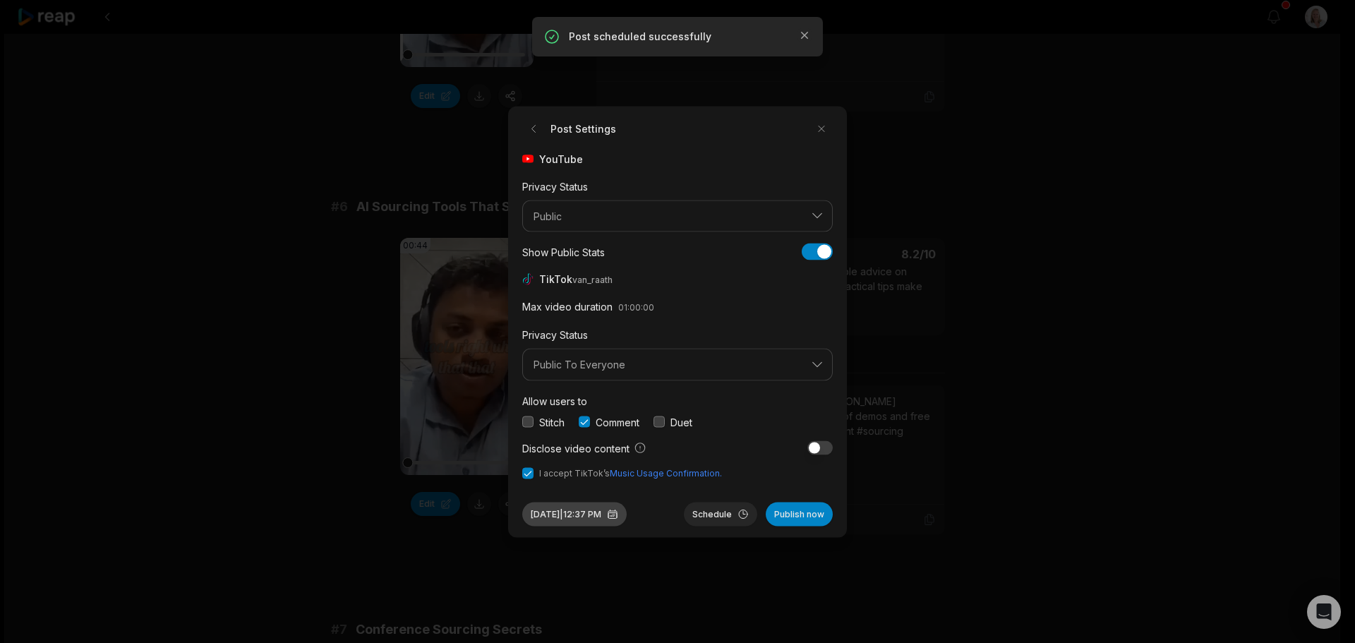
click at [604, 517] on button "Aug 29, 2025 | 12:37 PM" at bounding box center [574, 514] width 104 height 24
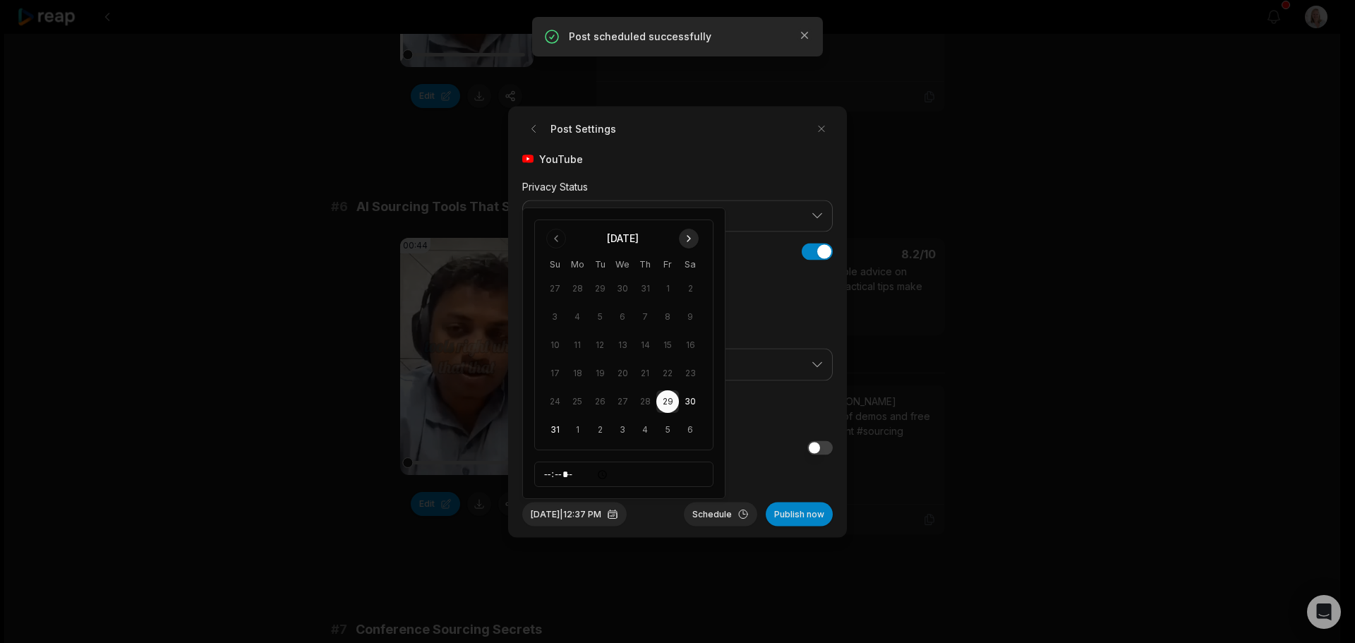
click at [687, 232] on button "Go to next month" at bounding box center [689, 239] width 20 height 20
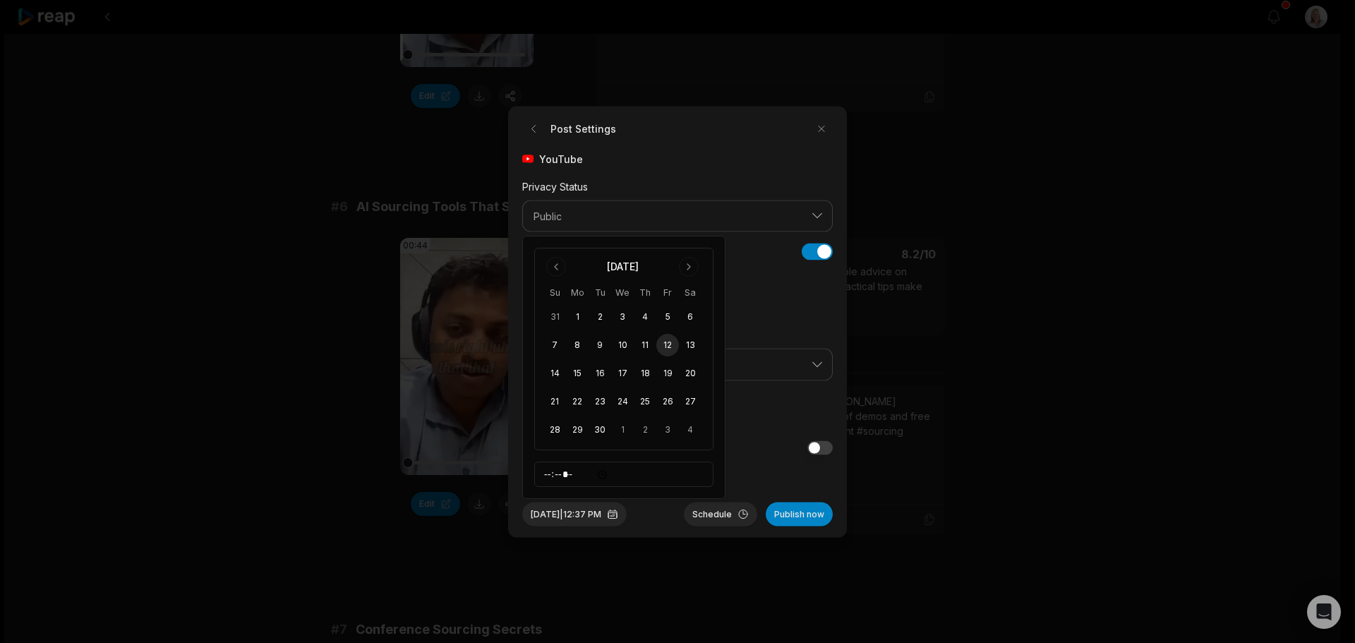
click at [669, 343] on button "12" at bounding box center [667, 345] width 23 height 23
click at [719, 515] on button "Schedule" at bounding box center [720, 514] width 73 height 24
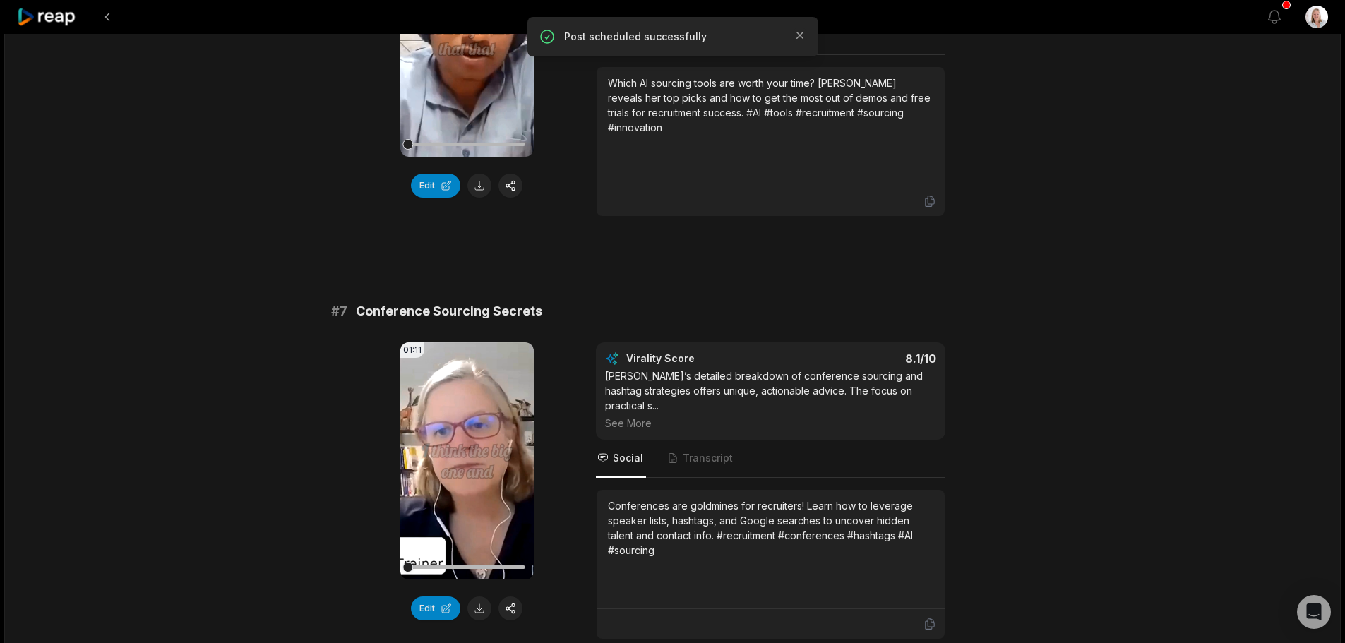
scroll to position [2400, 0]
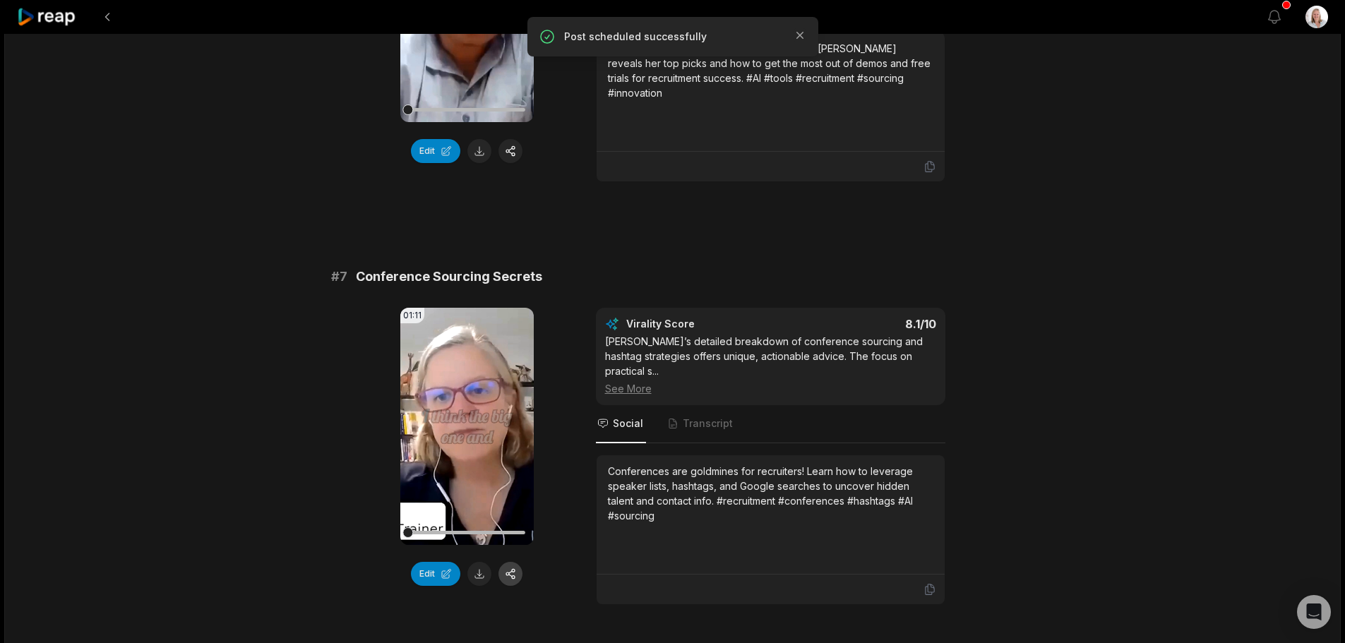
click at [513, 562] on button "button" at bounding box center [510, 574] width 24 height 24
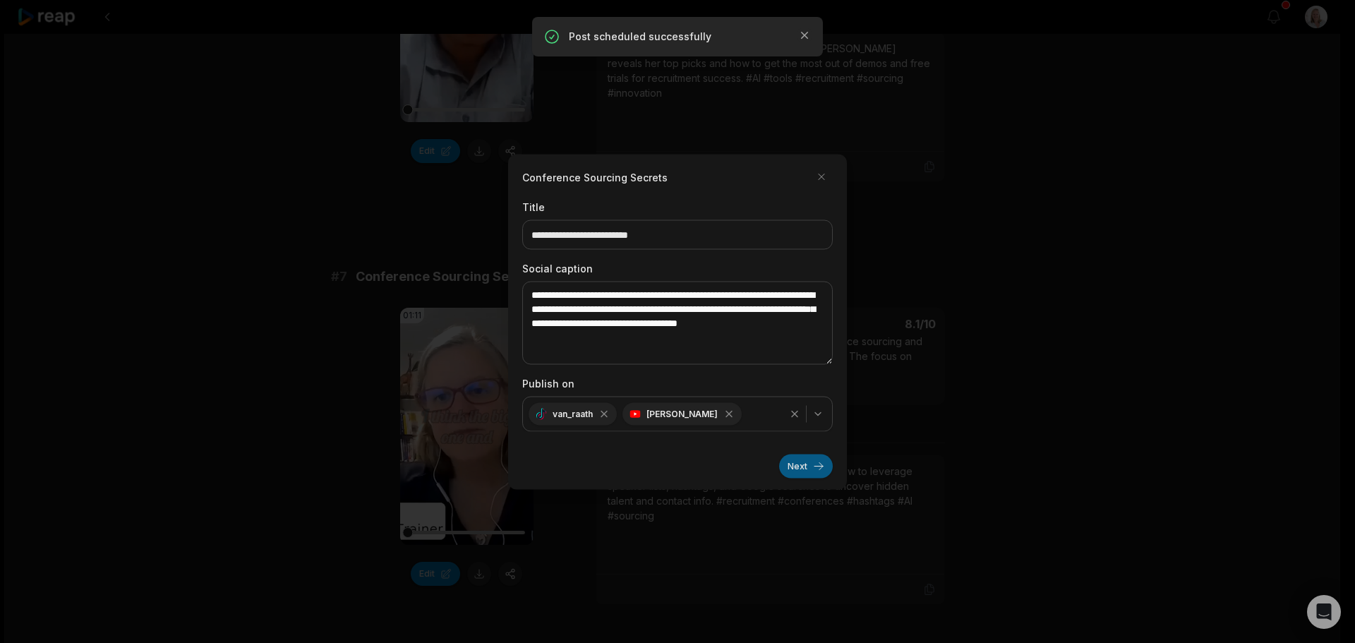
click at [789, 463] on button "Next" at bounding box center [806, 466] width 54 height 24
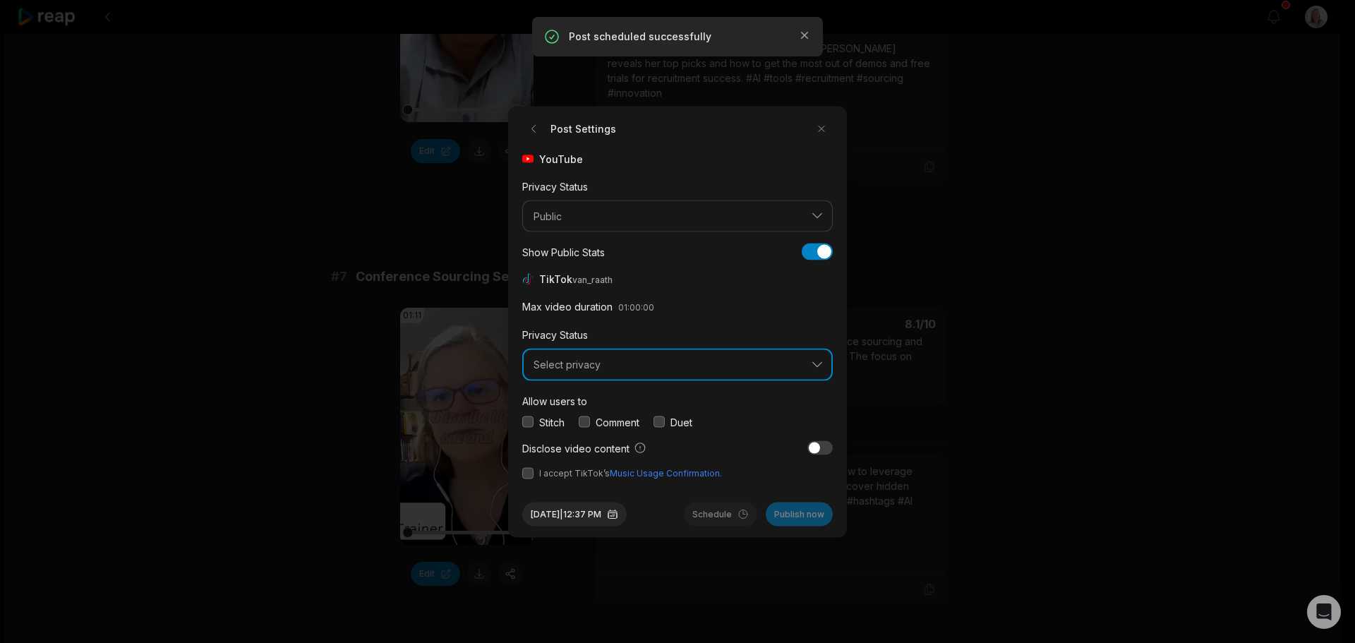
click at [605, 363] on span "Select privacy" at bounding box center [668, 365] width 268 height 13
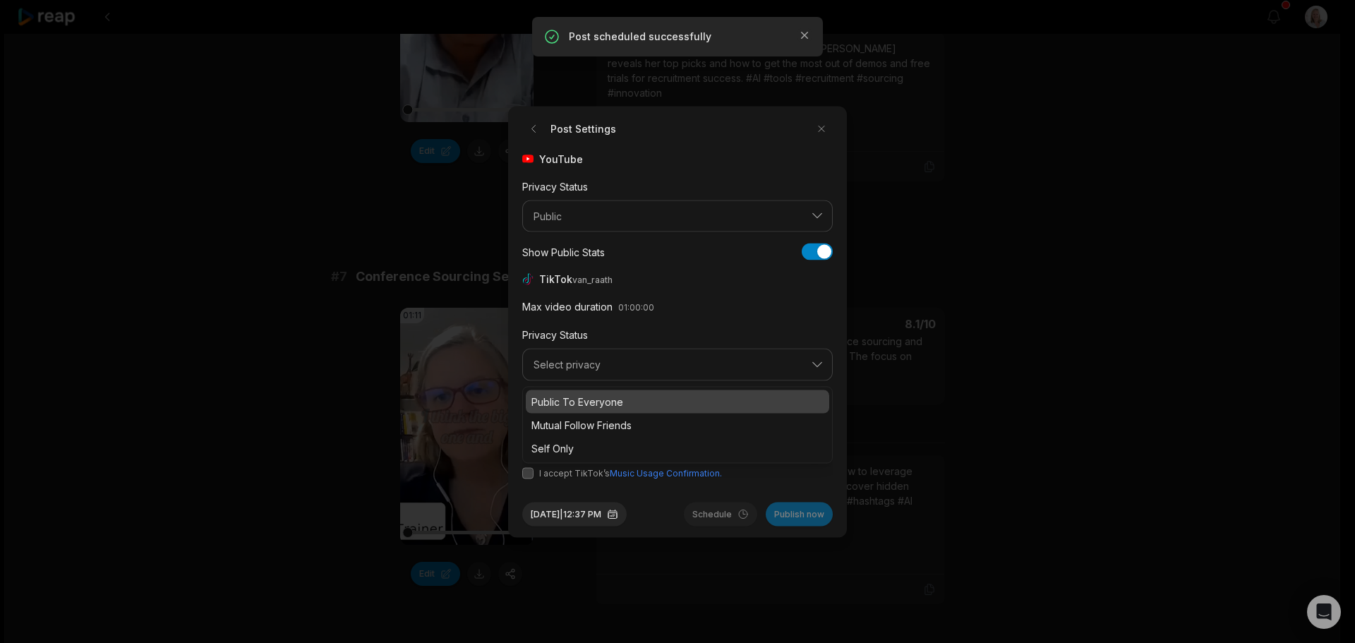
click at [611, 399] on p "Public To Everyone" at bounding box center [677, 401] width 292 height 15
click at [587, 422] on button "button" at bounding box center [584, 421] width 11 height 11
click at [530, 473] on button "button" at bounding box center [527, 472] width 11 height 11
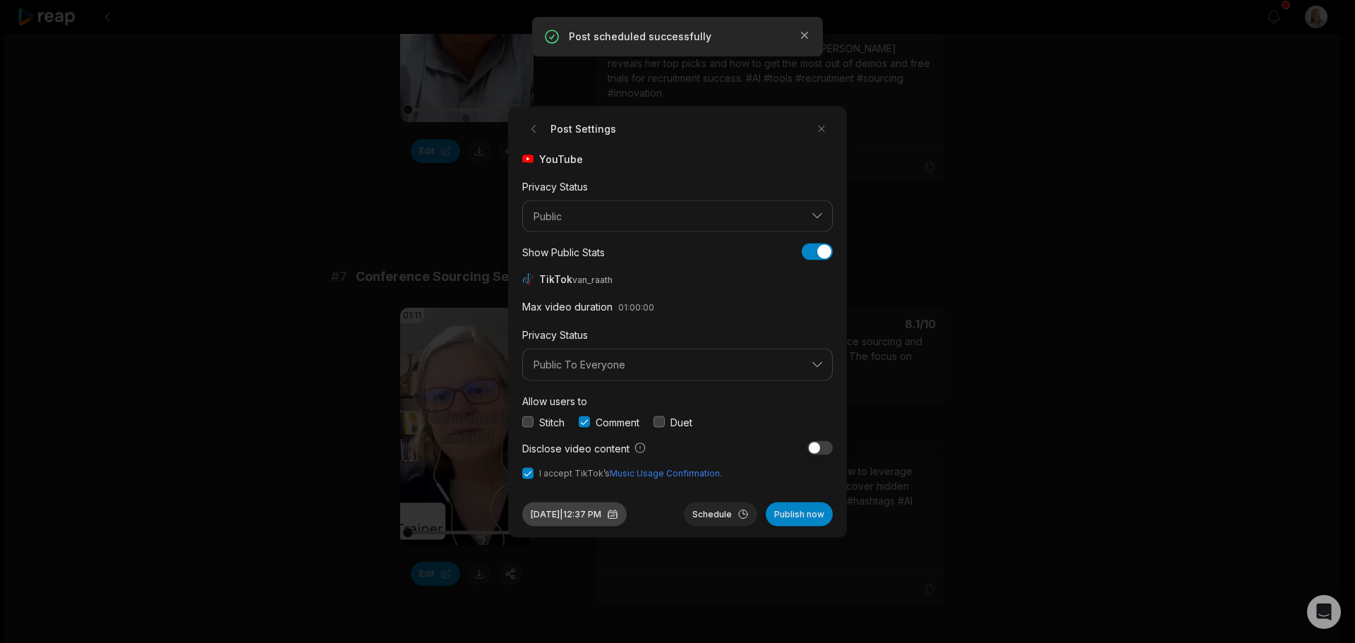
click at [622, 522] on button "Aug 29, 2025 | 12:37 PM" at bounding box center [574, 514] width 104 height 24
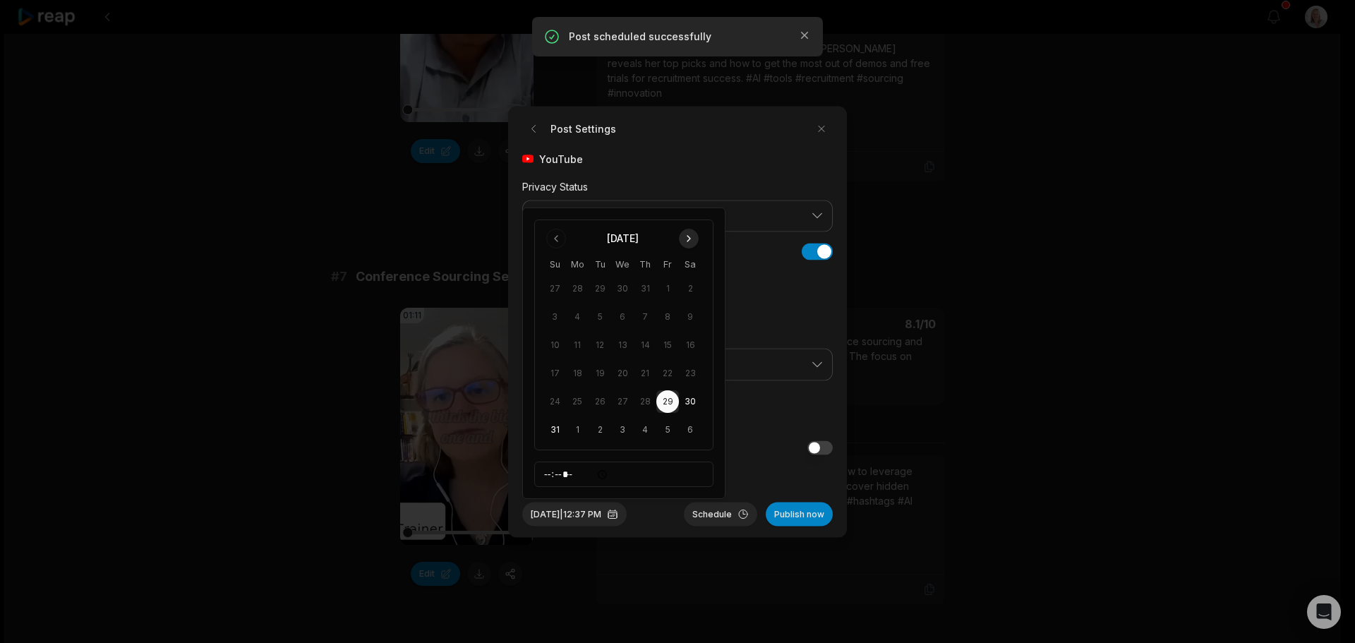
click at [690, 234] on button "Go to next month" at bounding box center [689, 239] width 20 height 20
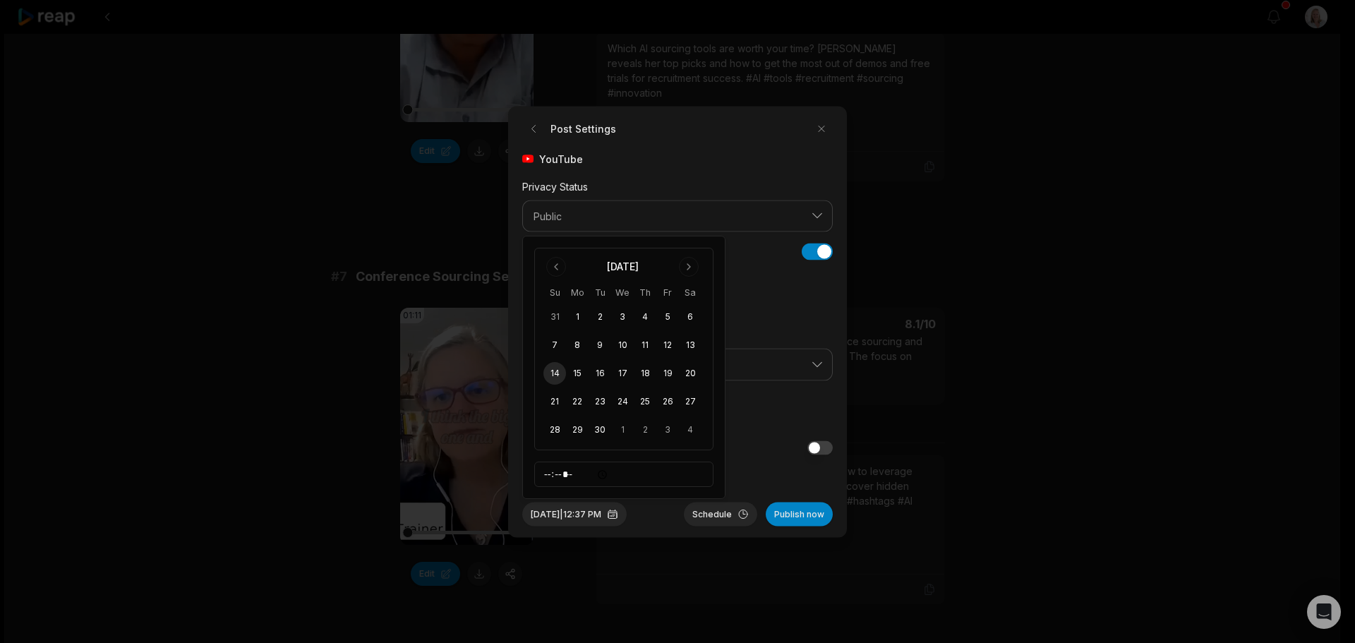
click at [554, 374] on button "14" at bounding box center [554, 373] width 23 height 23
click at [713, 516] on button "Schedule" at bounding box center [720, 514] width 73 height 24
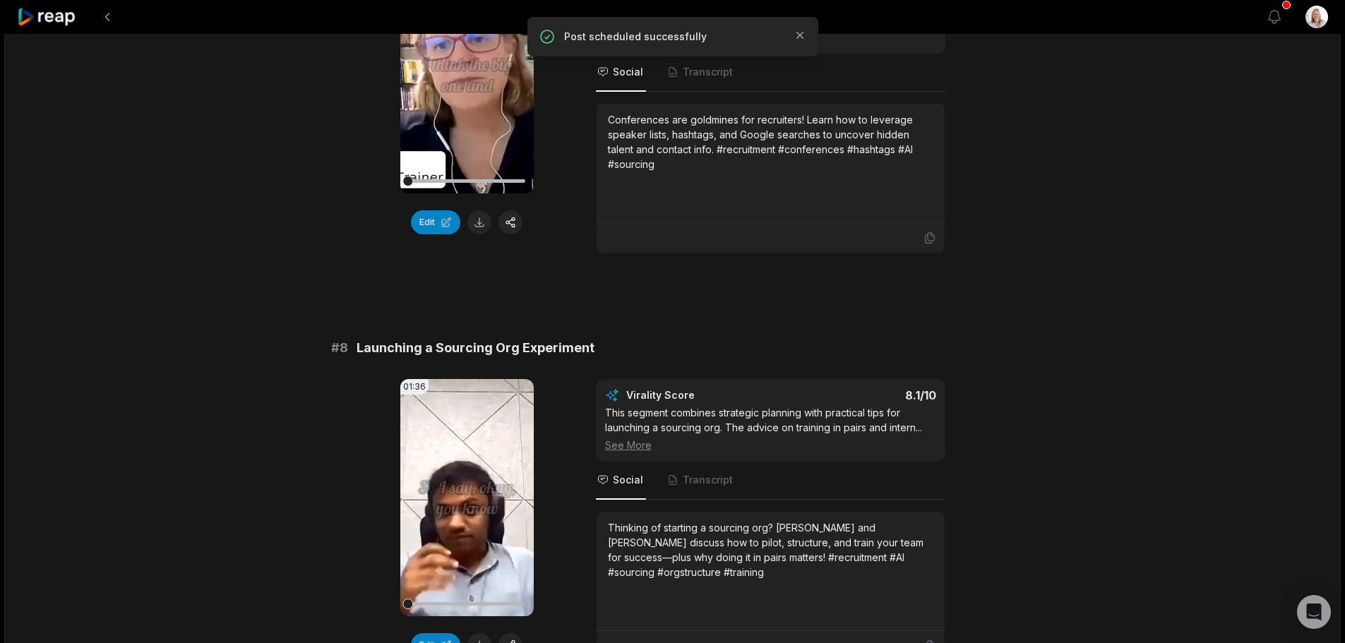
scroll to position [2753, 0]
click at [515, 632] on button "button" at bounding box center [510, 644] width 24 height 24
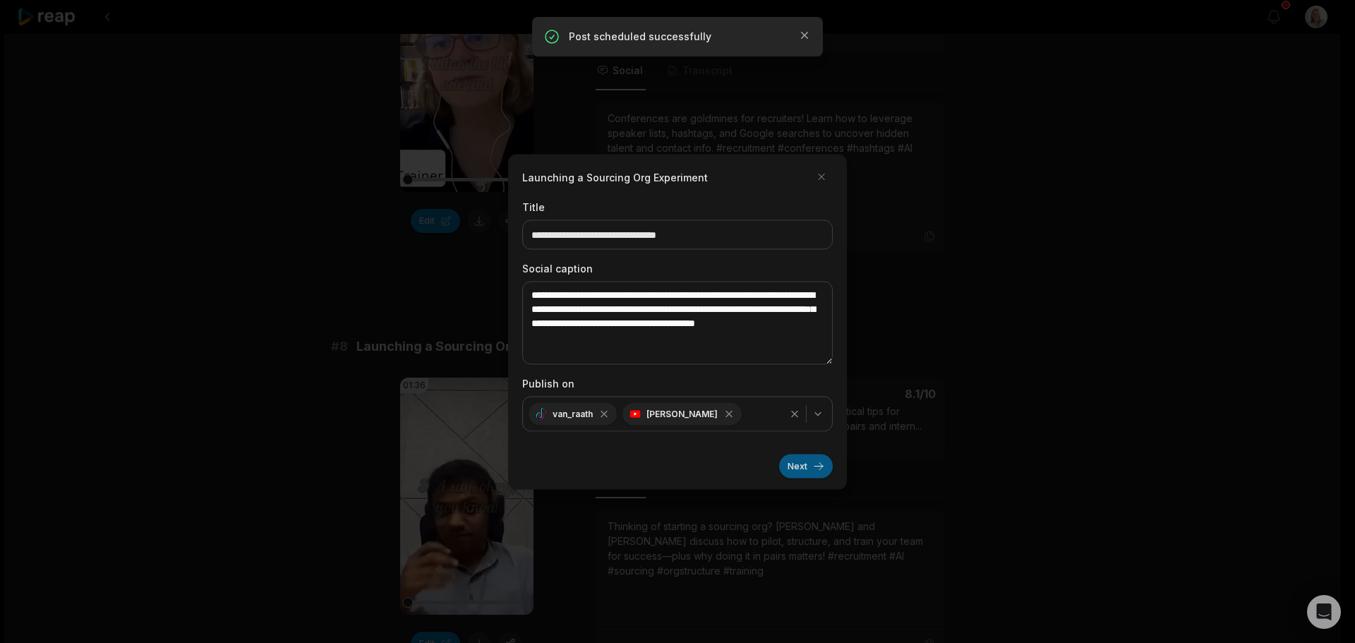
click at [792, 467] on button "Next" at bounding box center [806, 466] width 54 height 24
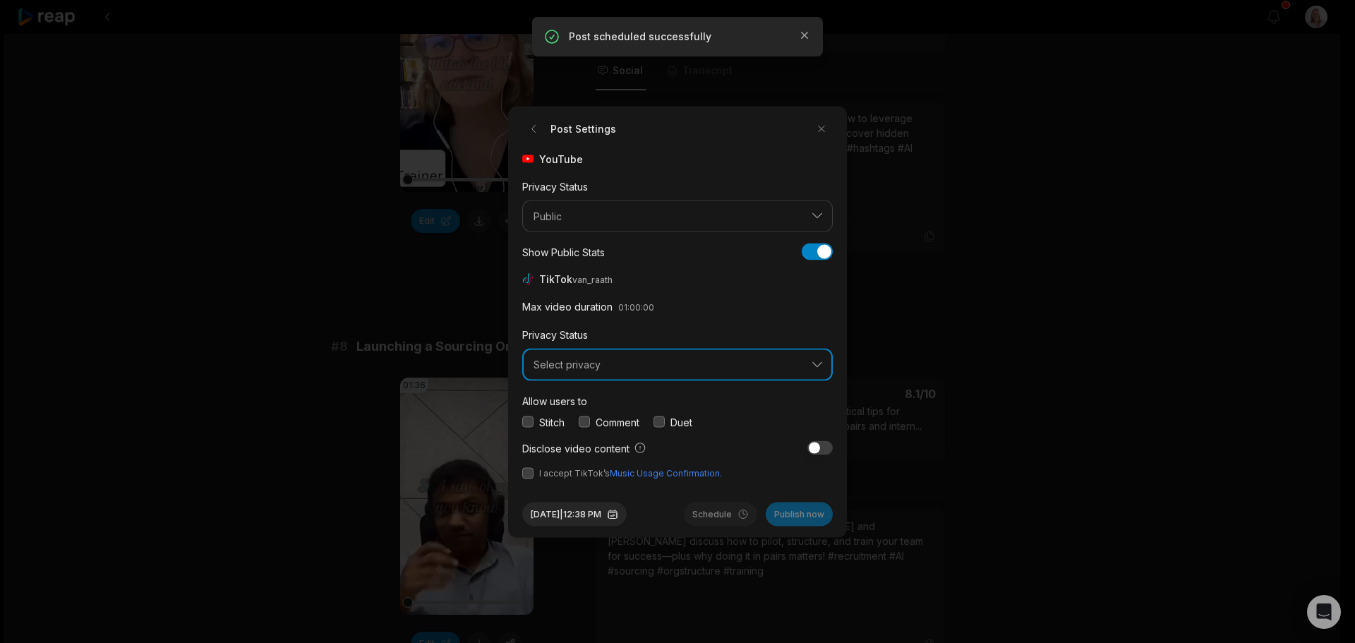
click at [601, 367] on span "Select privacy" at bounding box center [668, 365] width 268 height 13
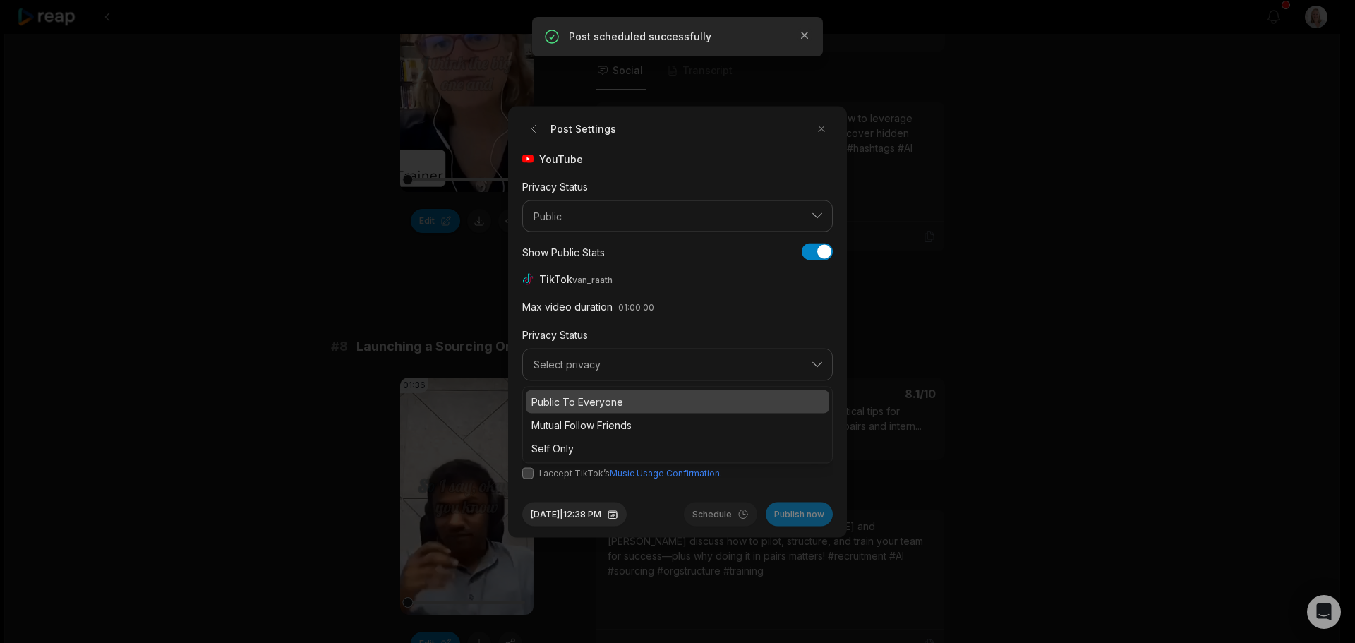
click at [606, 402] on p "Public To Everyone" at bounding box center [677, 401] width 292 height 15
click at [584, 422] on button "button" at bounding box center [584, 421] width 11 height 11
click at [528, 473] on button "button" at bounding box center [527, 472] width 11 height 11
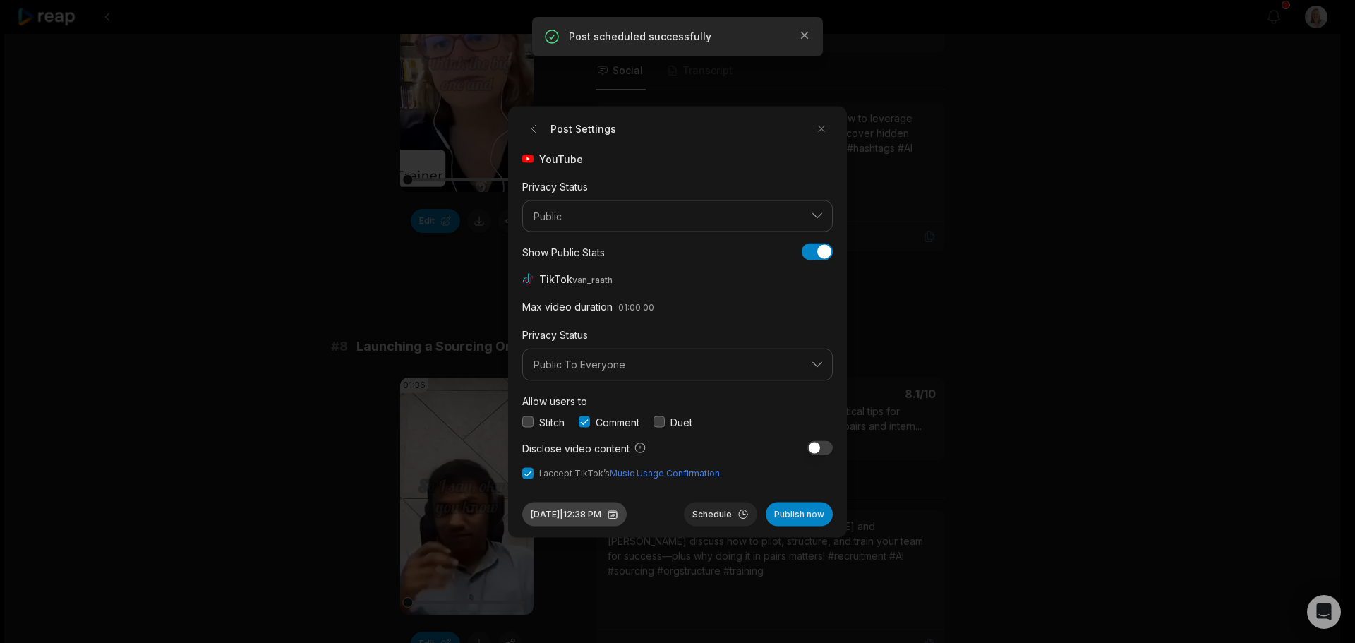
click at [611, 520] on button "Aug 29, 2025 | 12:38 PM" at bounding box center [574, 514] width 104 height 24
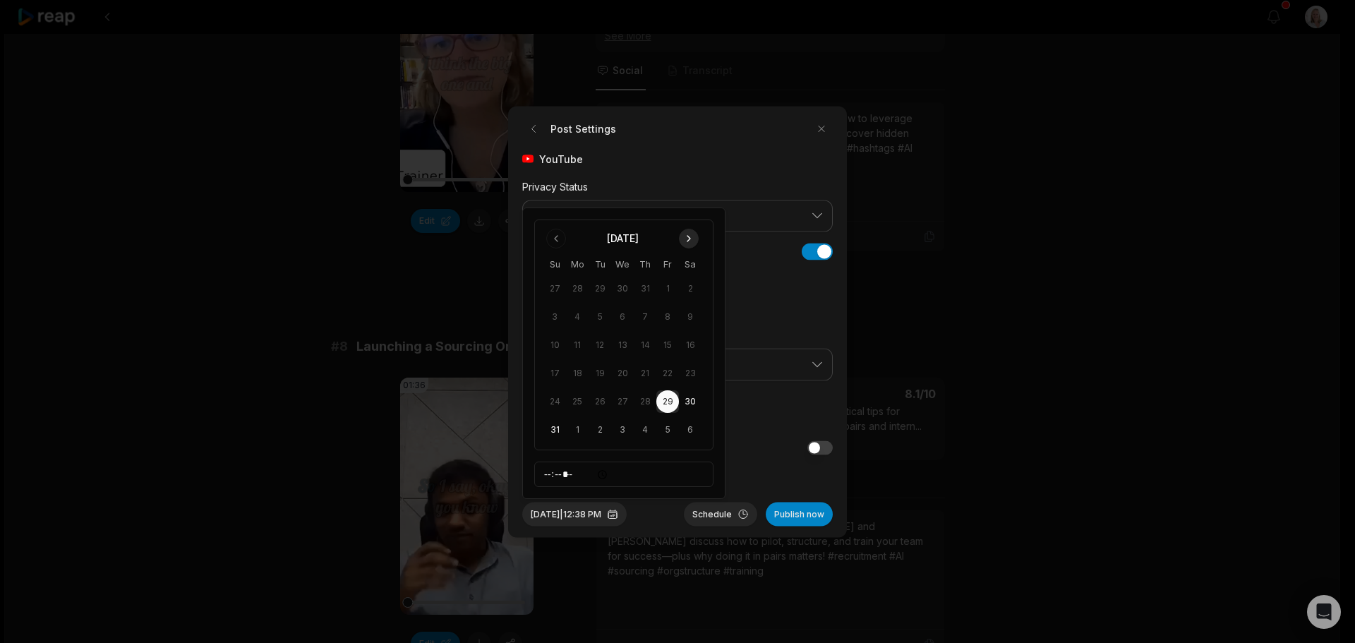
click at [688, 241] on button "Go to next month" at bounding box center [689, 239] width 20 height 20
click at [599, 373] on button "16" at bounding box center [600, 373] width 23 height 23
click at [716, 516] on button "Schedule" at bounding box center [720, 514] width 73 height 24
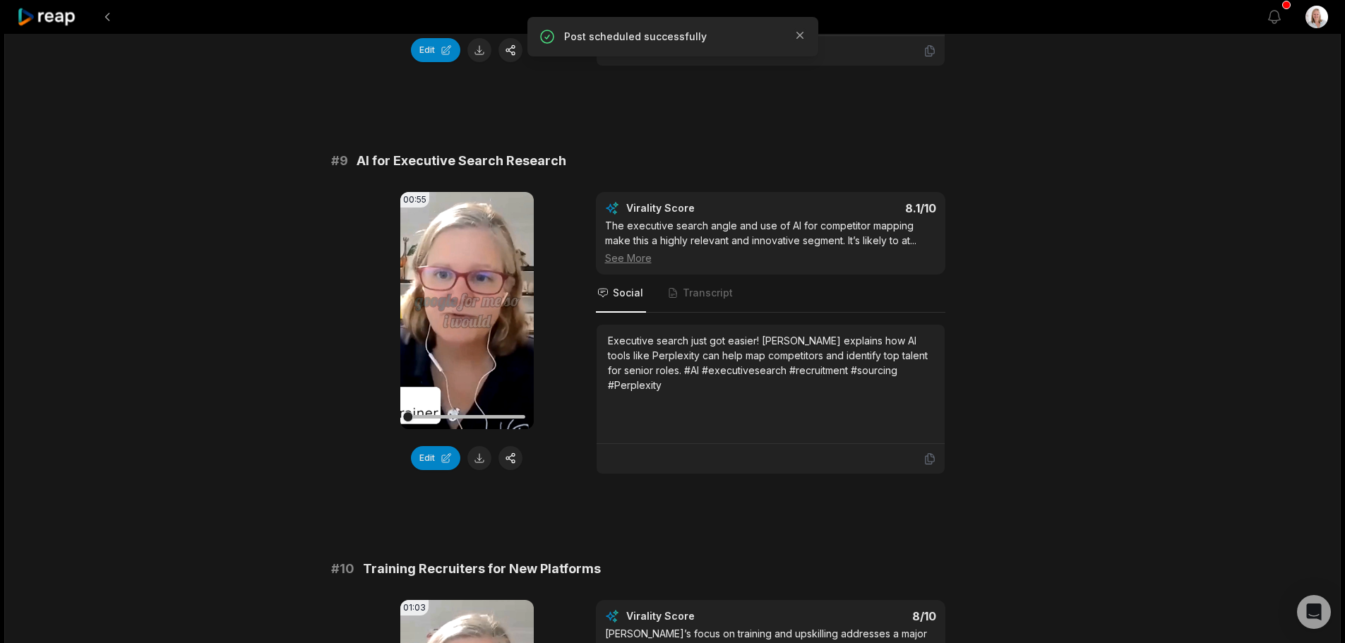
scroll to position [3388, 0]
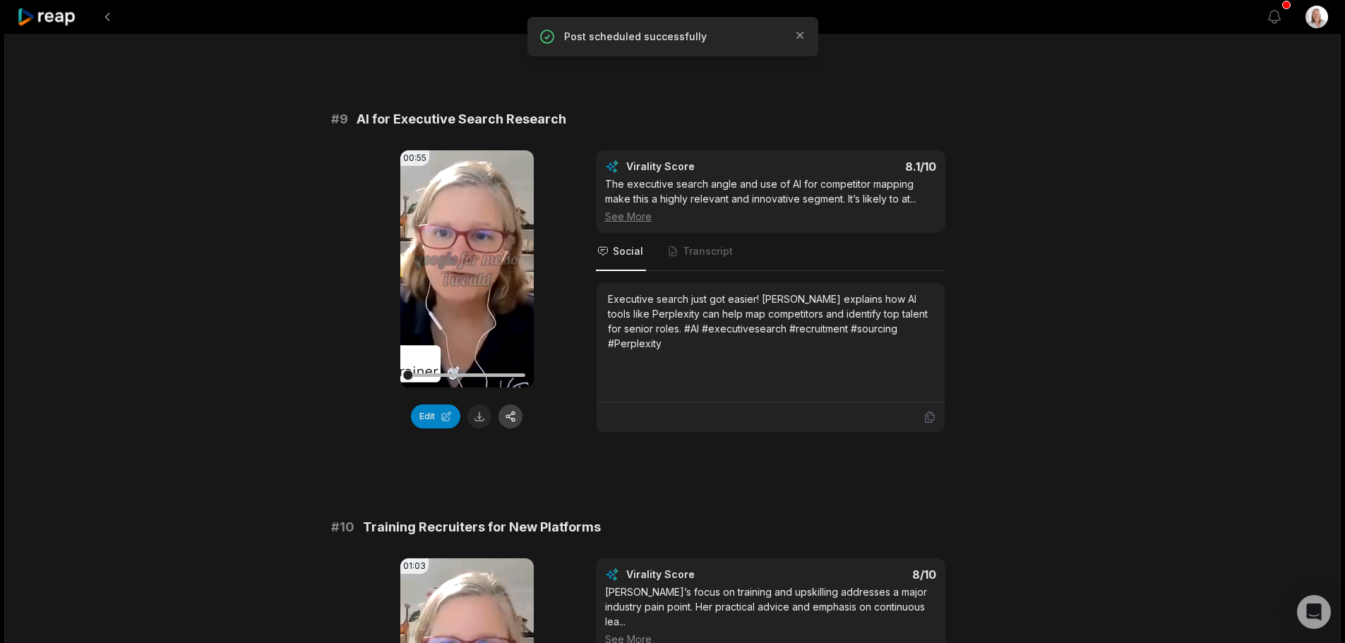
click at [507, 404] on button "button" at bounding box center [510, 416] width 24 height 24
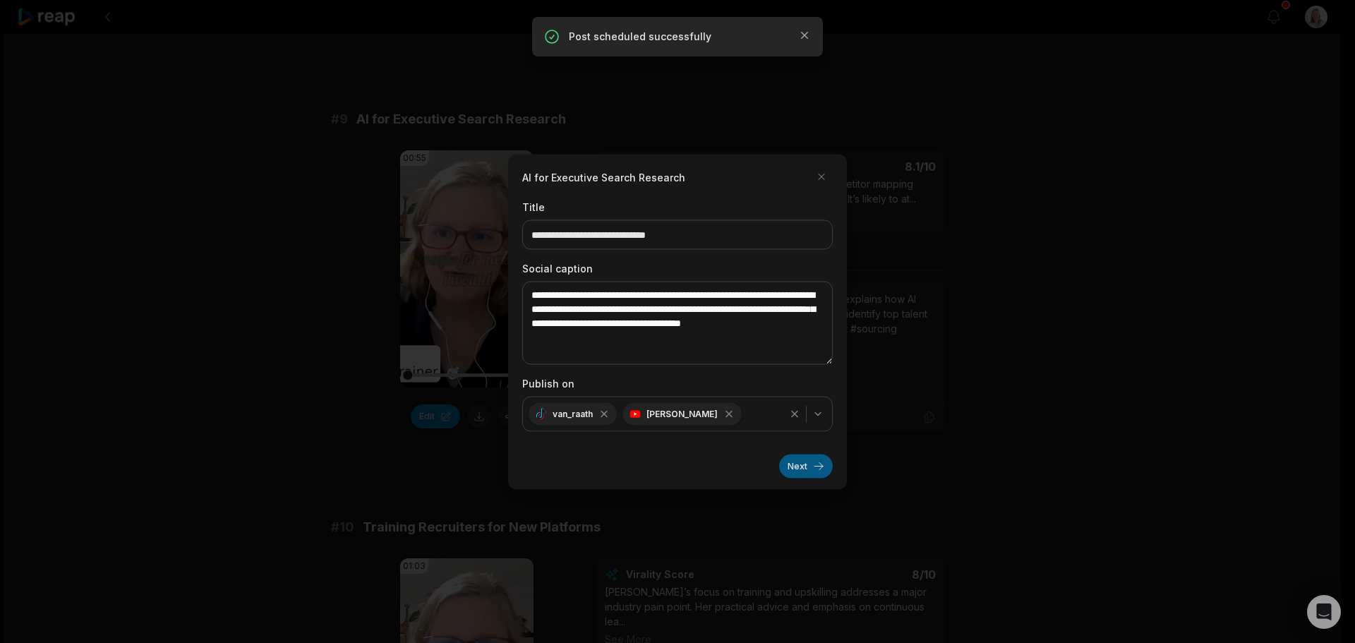
click at [800, 468] on button "Next" at bounding box center [806, 466] width 54 height 24
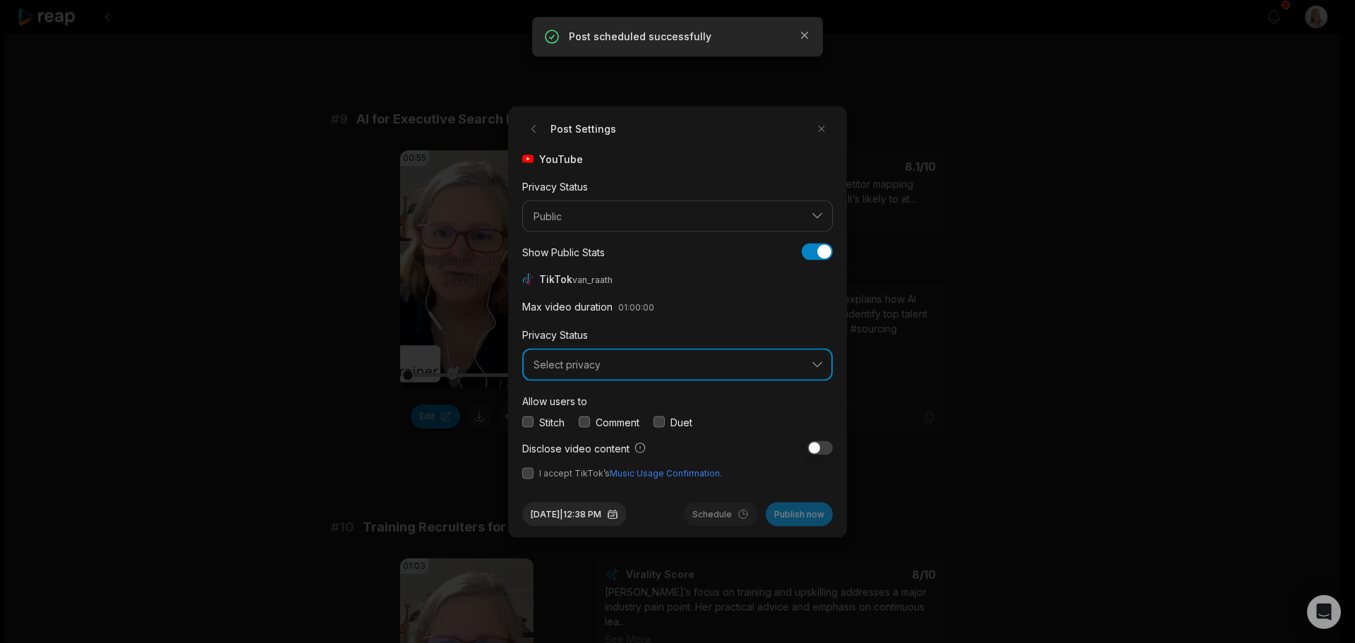
click at [634, 373] on button "Select privacy" at bounding box center [677, 365] width 311 height 32
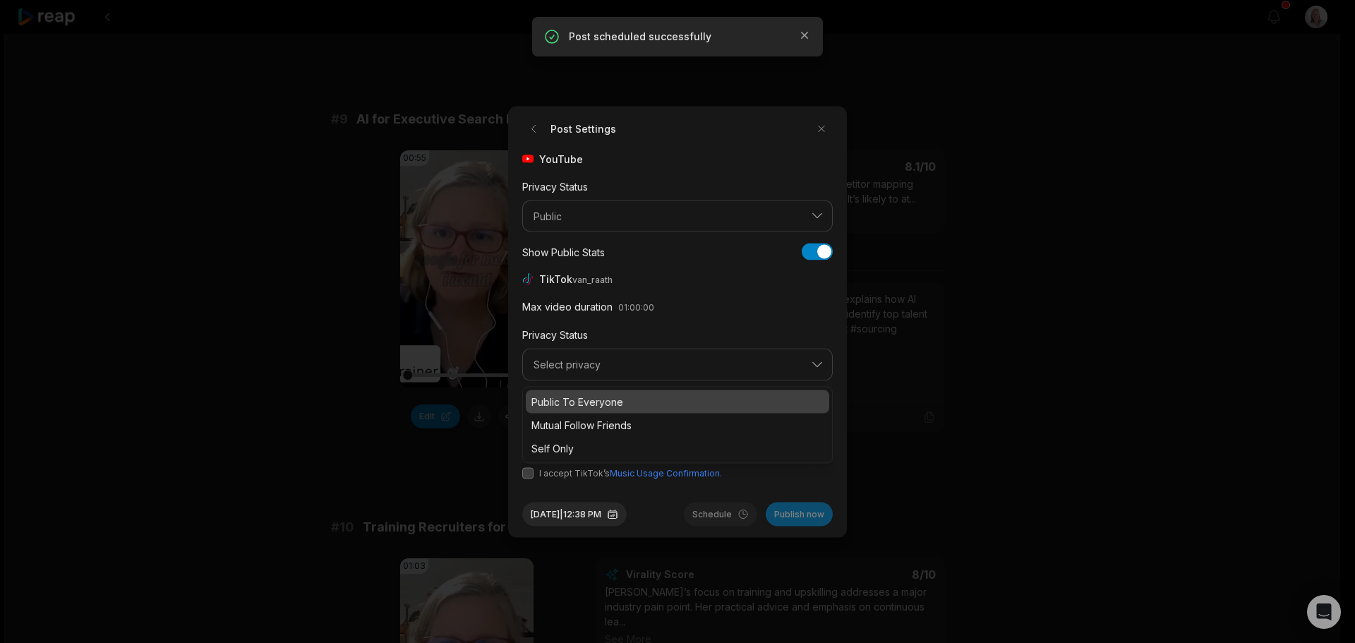
click at [608, 400] on p "Public To Everyone" at bounding box center [677, 401] width 292 height 15
click at [590, 418] on button "button" at bounding box center [584, 421] width 11 height 11
click at [529, 474] on button "button" at bounding box center [527, 472] width 11 height 11
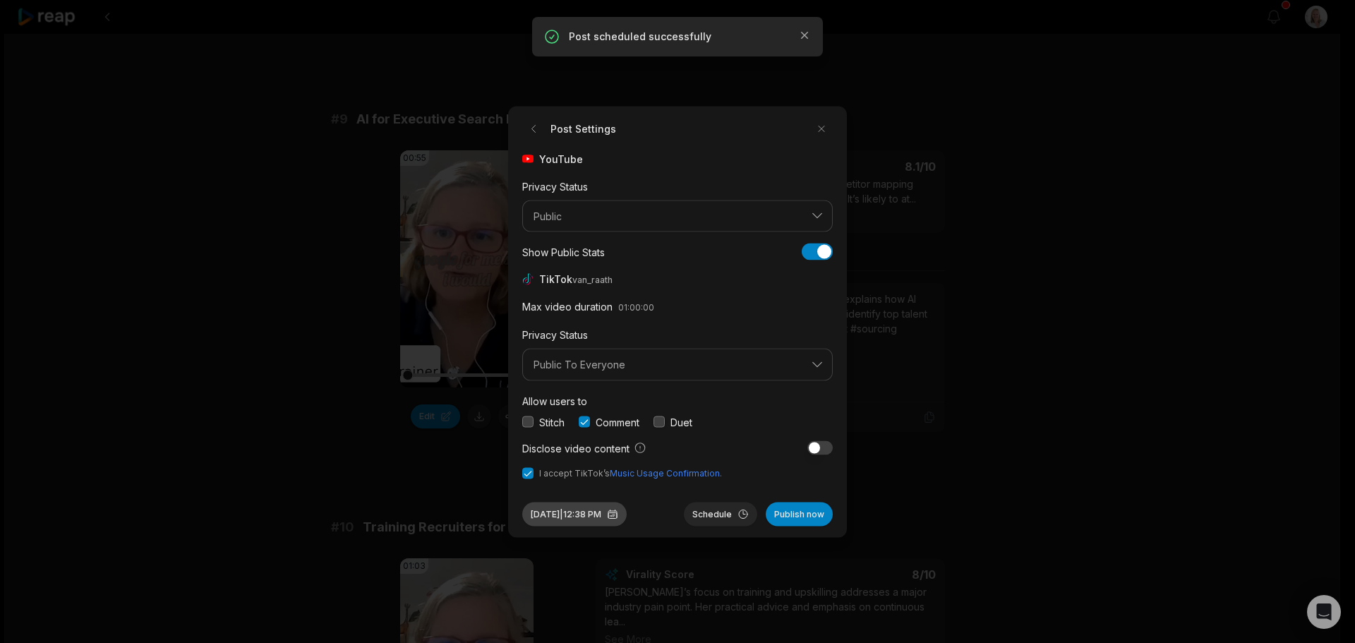
click at [606, 516] on button "Aug 29, 2025 | 12:38 PM" at bounding box center [574, 514] width 104 height 24
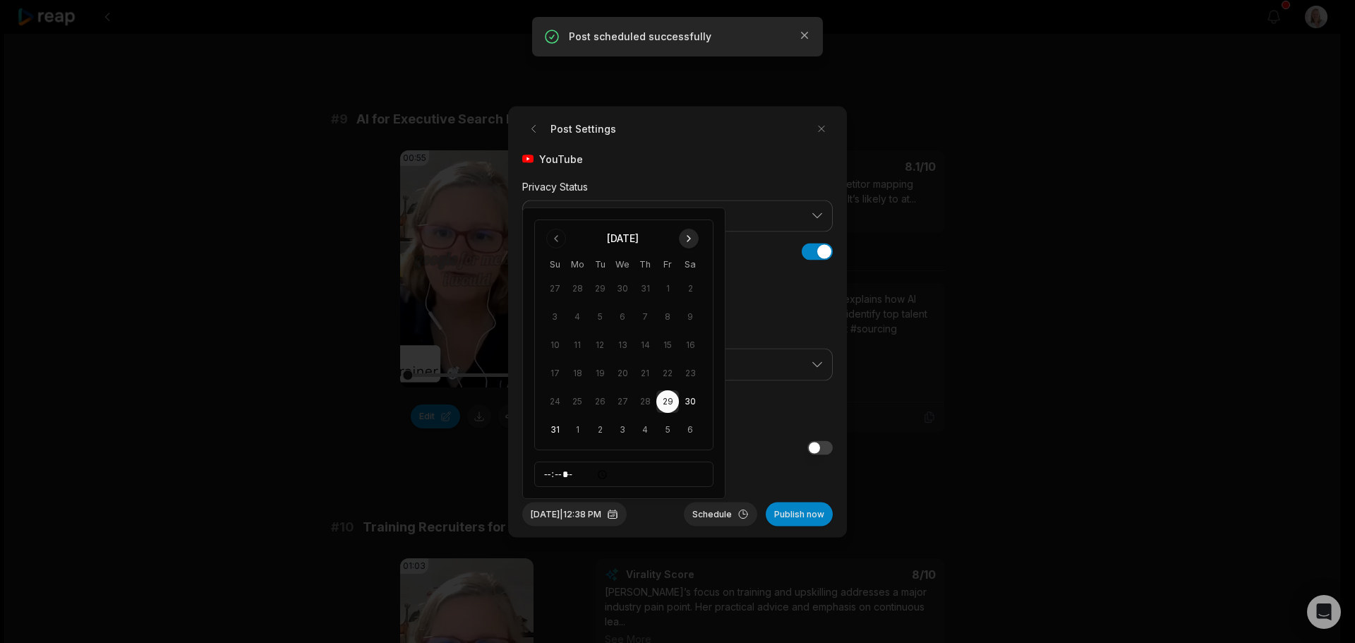
click at [691, 239] on button "Go to next month" at bounding box center [689, 239] width 20 height 20
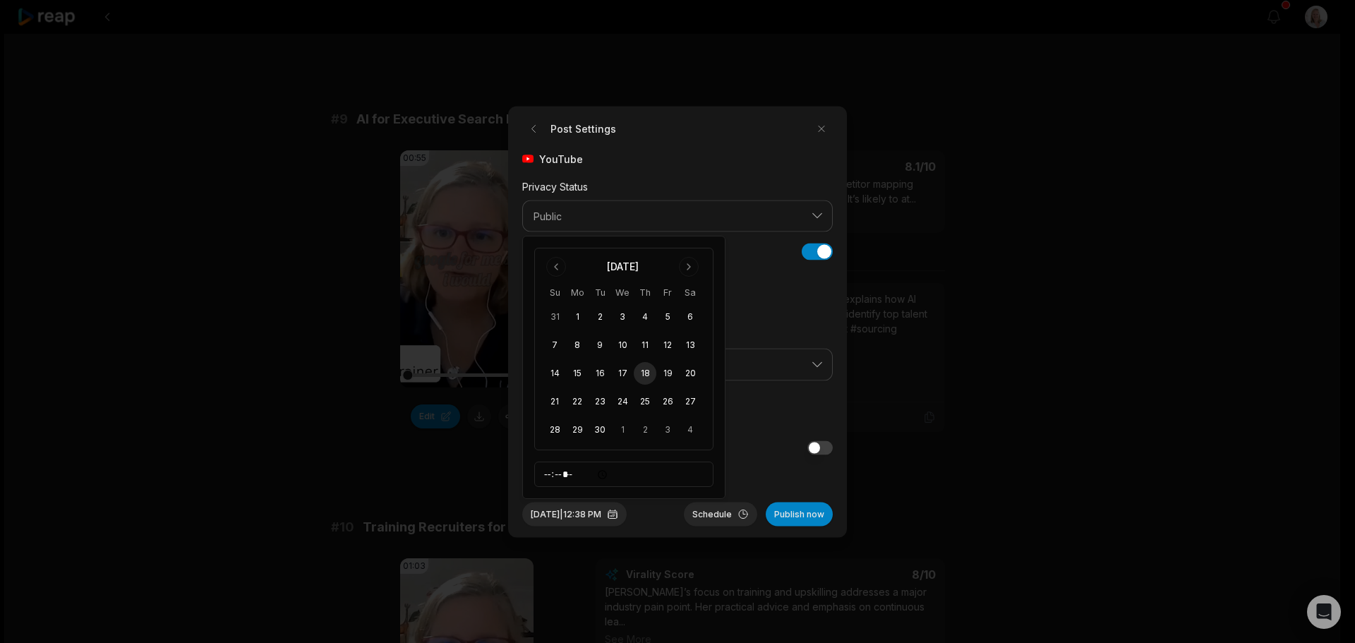
click at [648, 374] on button "18" at bounding box center [645, 373] width 23 height 23
click at [717, 513] on button "Schedule" at bounding box center [720, 514] width 73 height 24
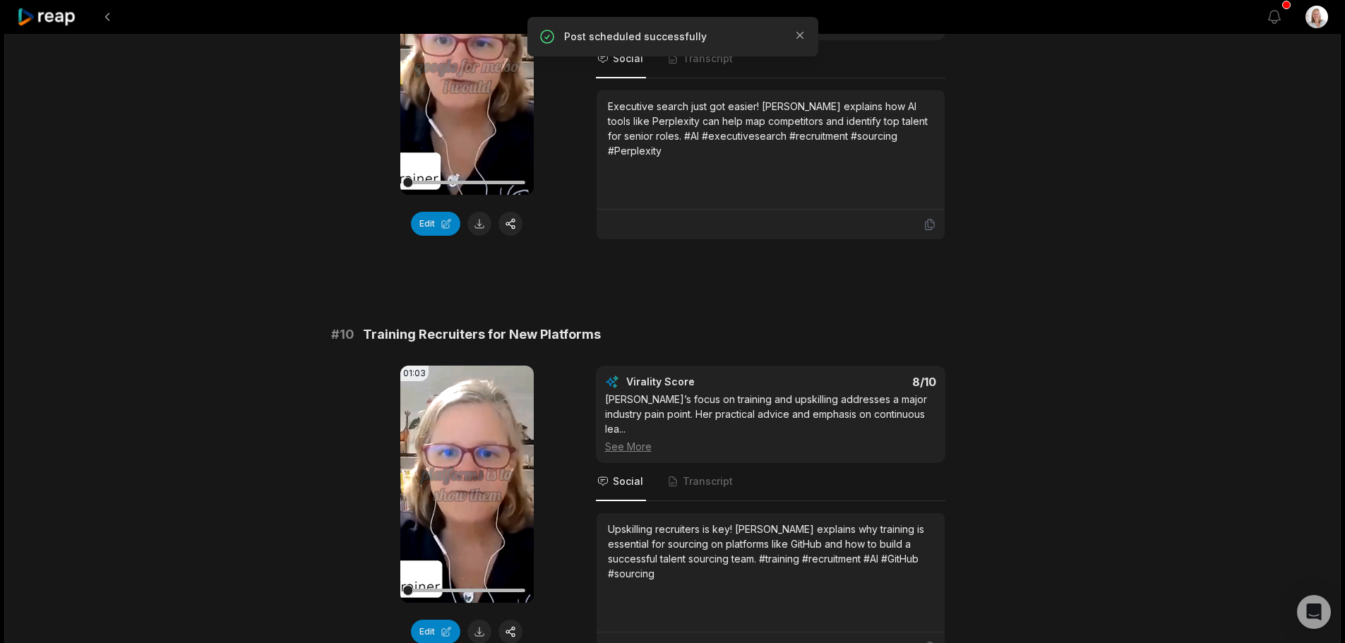
scroll to position [3682, 0]
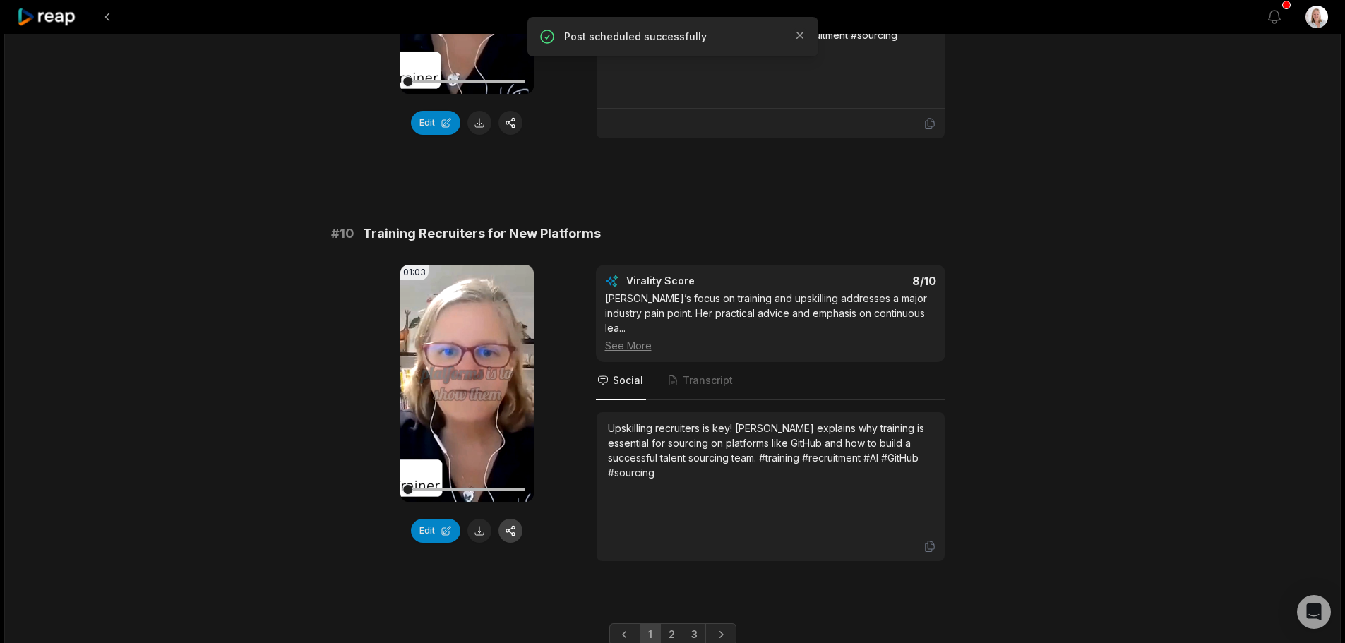
click at [514, 519] on button "button" at bounding box center [510, 531] width 24 height 24
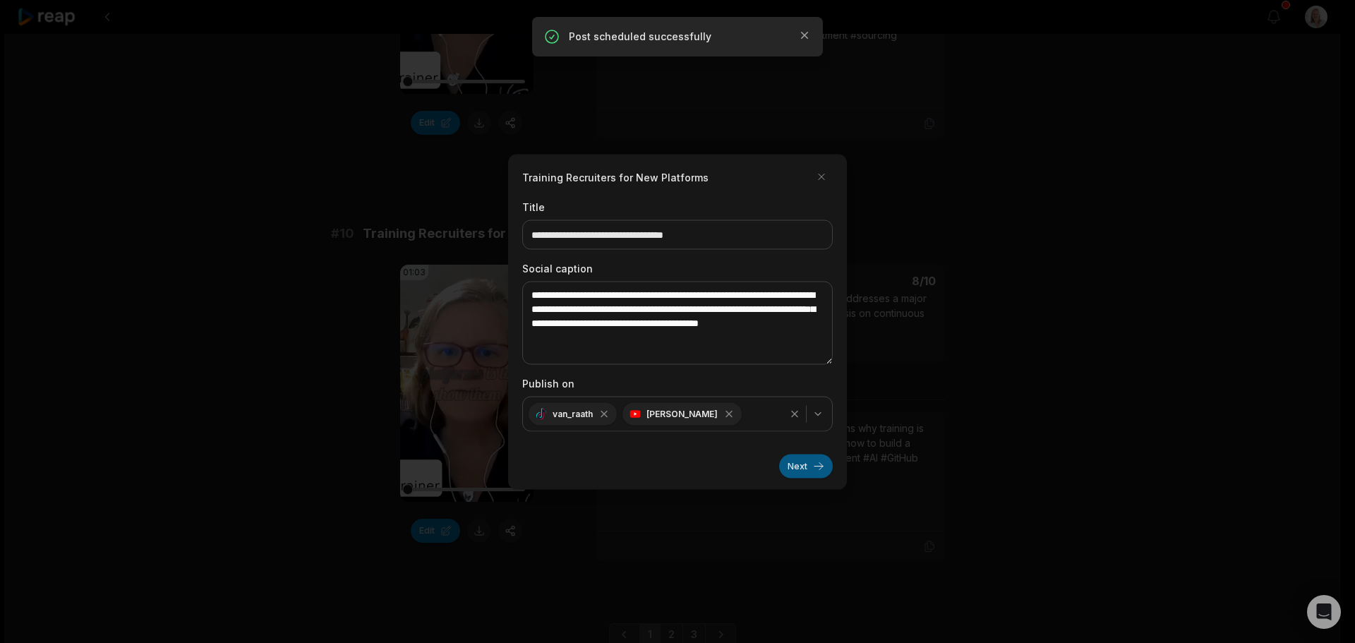
click at [787, 469] on button "Next" at bounding box center [806, 466] width 54 height 24
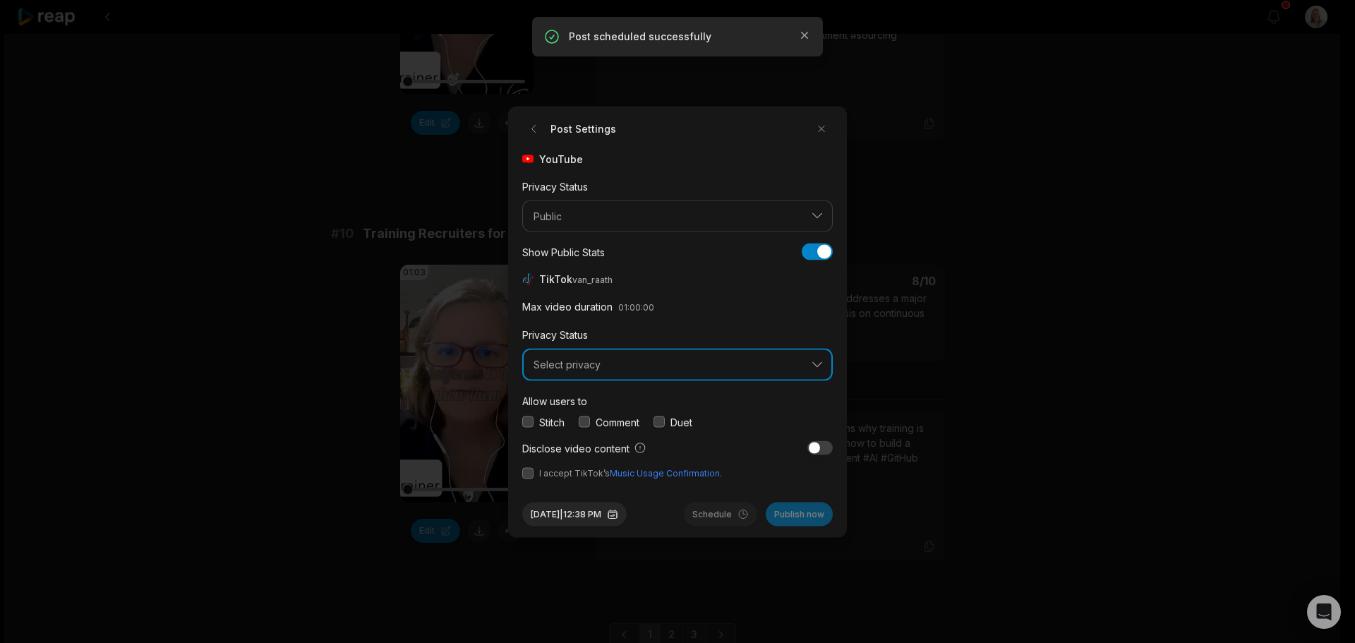
click at [581, 369] on span "Select privacy" at bounding box center [668, 365] width 268 height 13
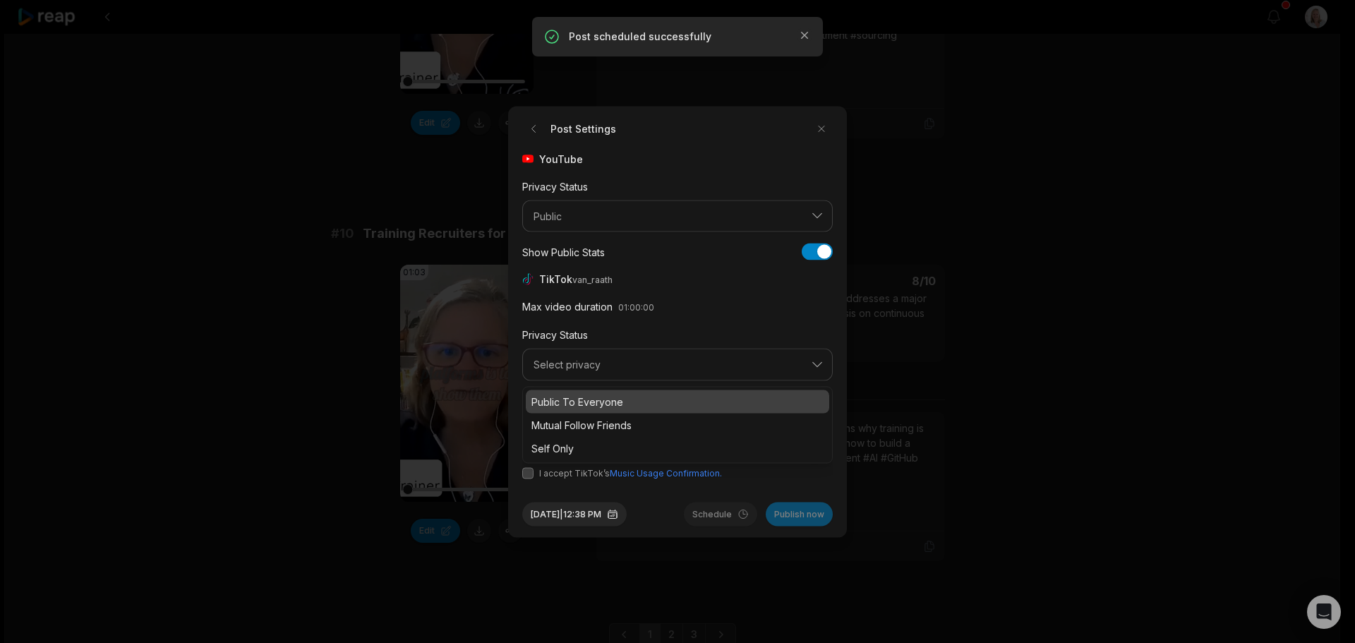
click at [600, 403] on p "Public To Everyone" at bounding box center [677, 401] width 292 height 15
click at [589, 420] on button "button" at bounding box center [584, 421] width 11 height 11
click at [531, 474] on button "button" at bounding box center [527, 472] width 11 height 11
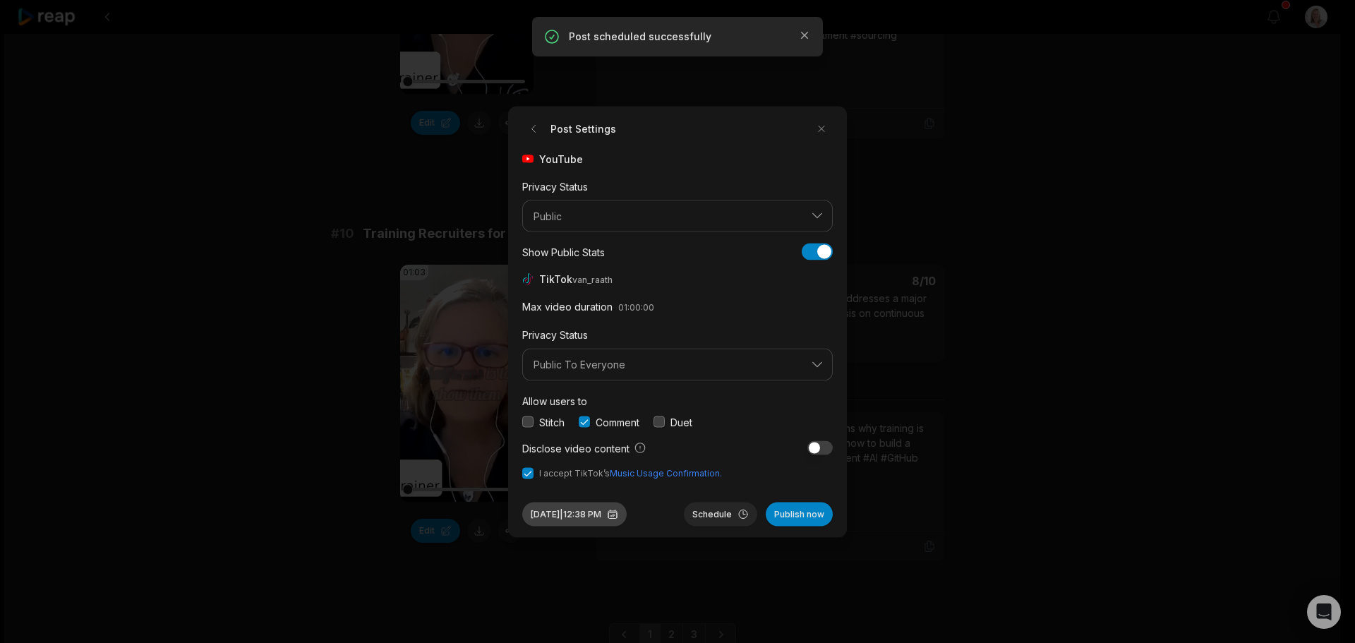
click at [608, 513] on button "Aug 29, 2025 | 12:38 PM" at bounding box center [574, 514] width 104 height 24
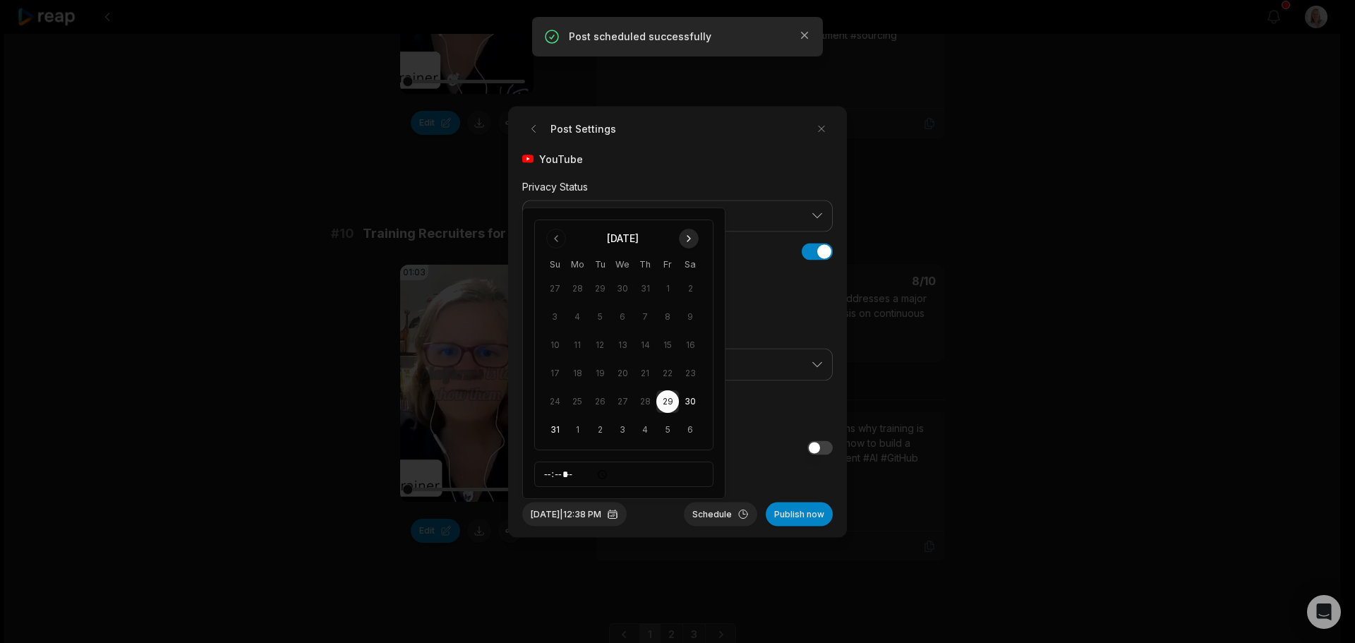
click at [690, 240] on button "Go to next month" at bounding box center [689, 239] width 20 height 20
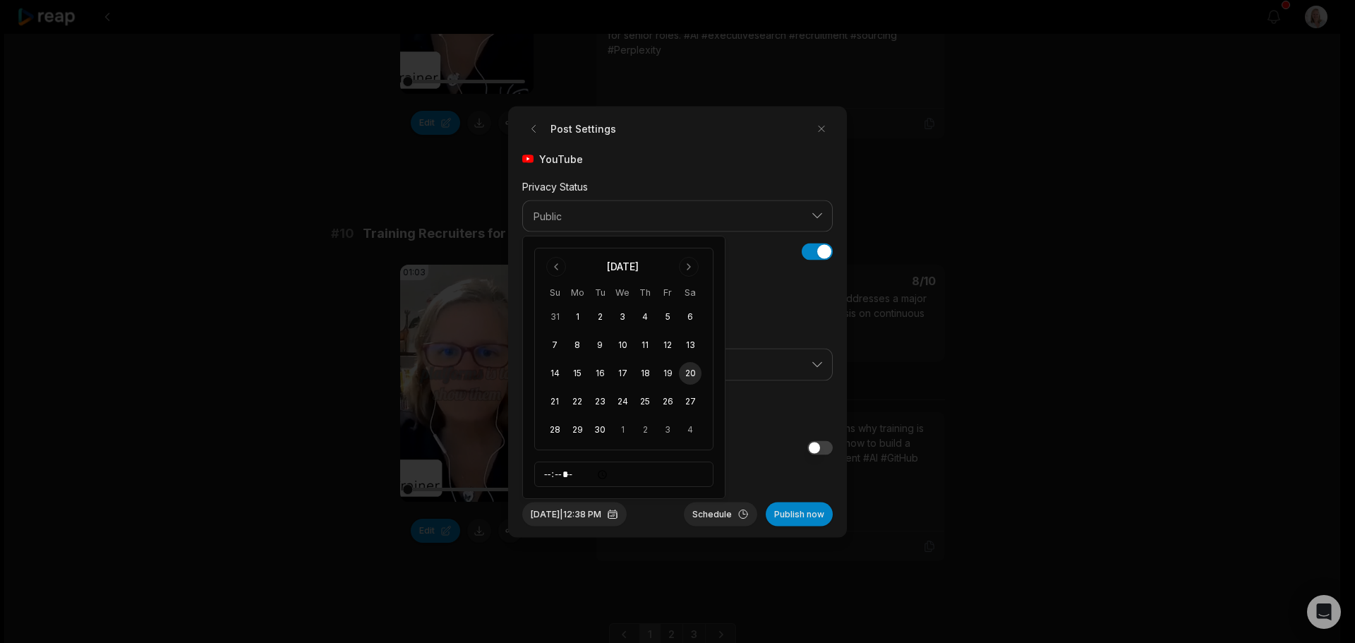
click at [691, 375] on button "20" at bounding box center [690, 373] width 23 height 23
click at [712, 514] on button "Schedule" at bounding box center [720, 514] width 73 height 24
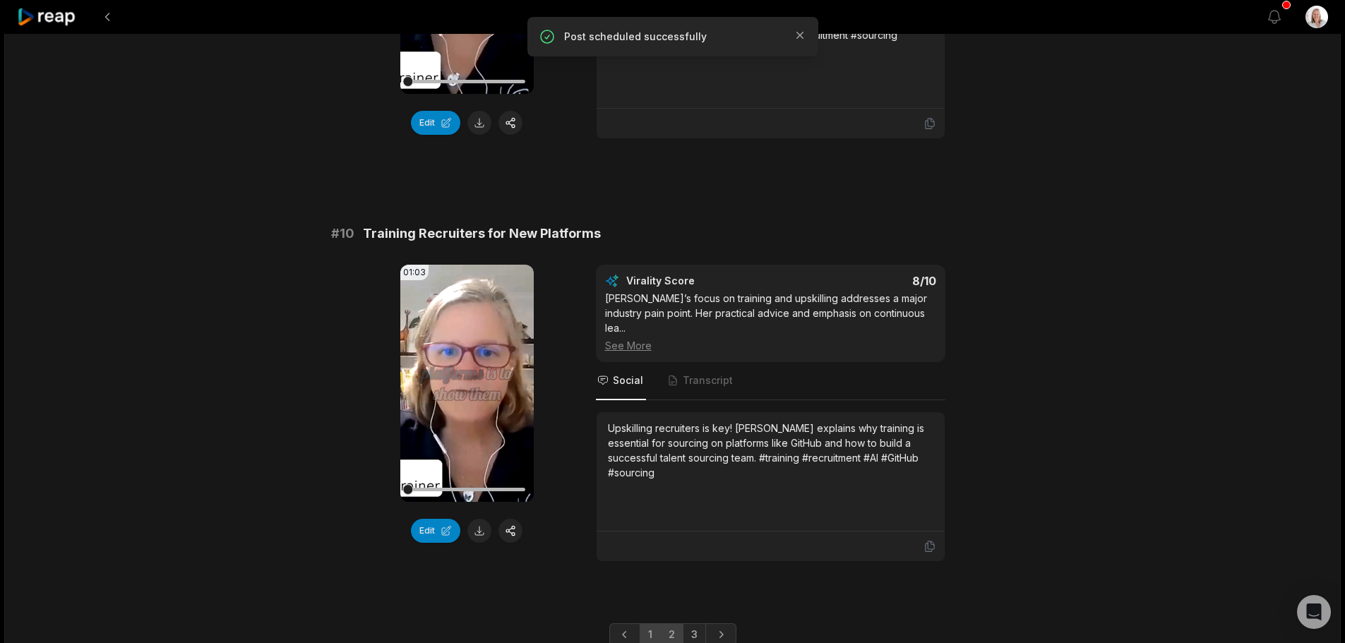
click at [670, 623] on link "2" at bounding box center [671, 634] width 23 height 23
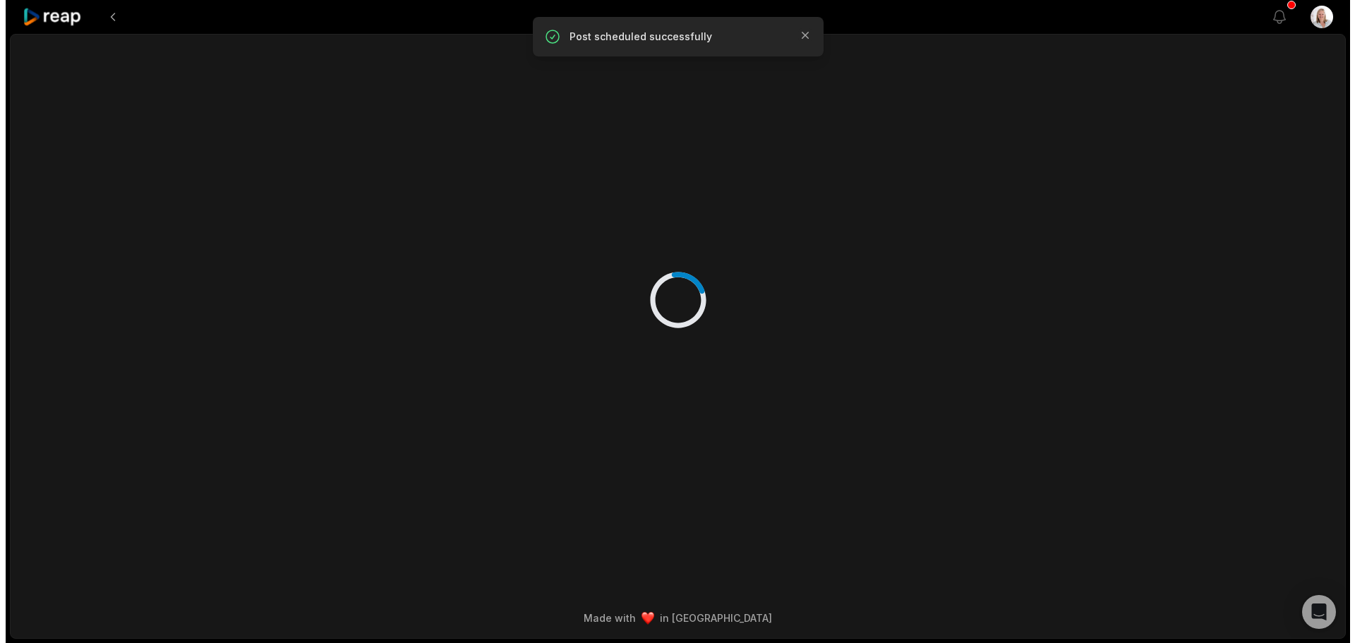
scroll to position [0, 0]
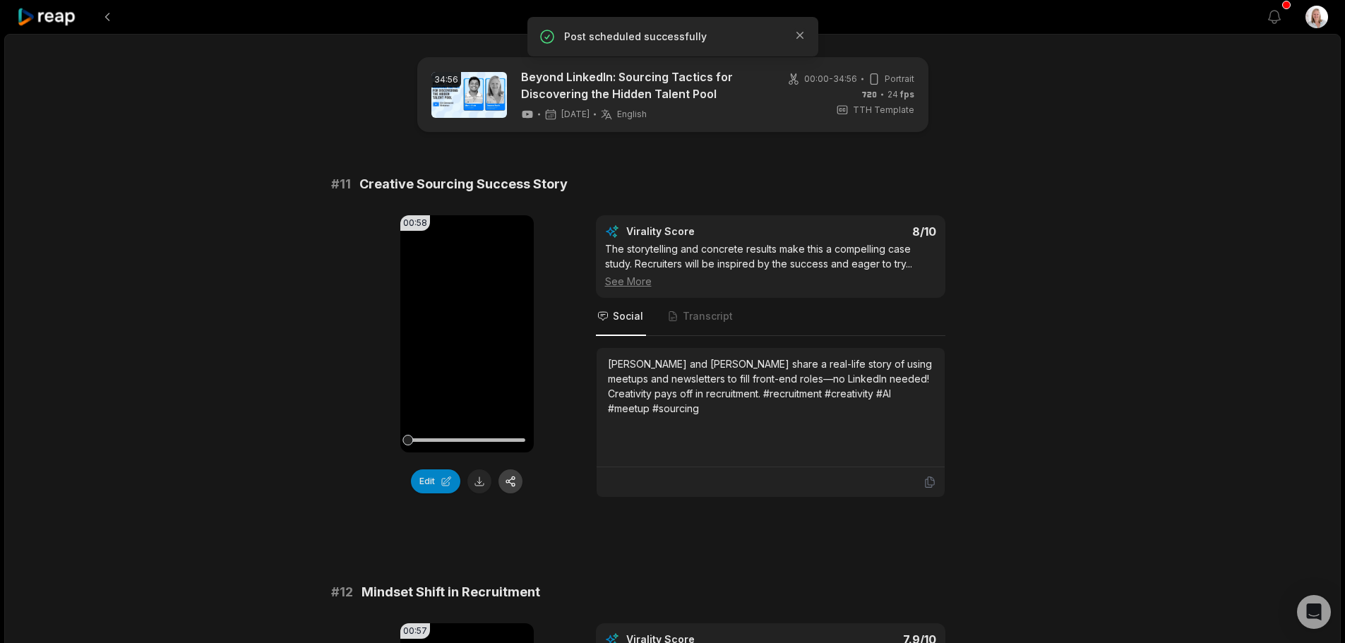
click at [507, 483] on button "button" at bounding box center [510, 481] width 24 height 24
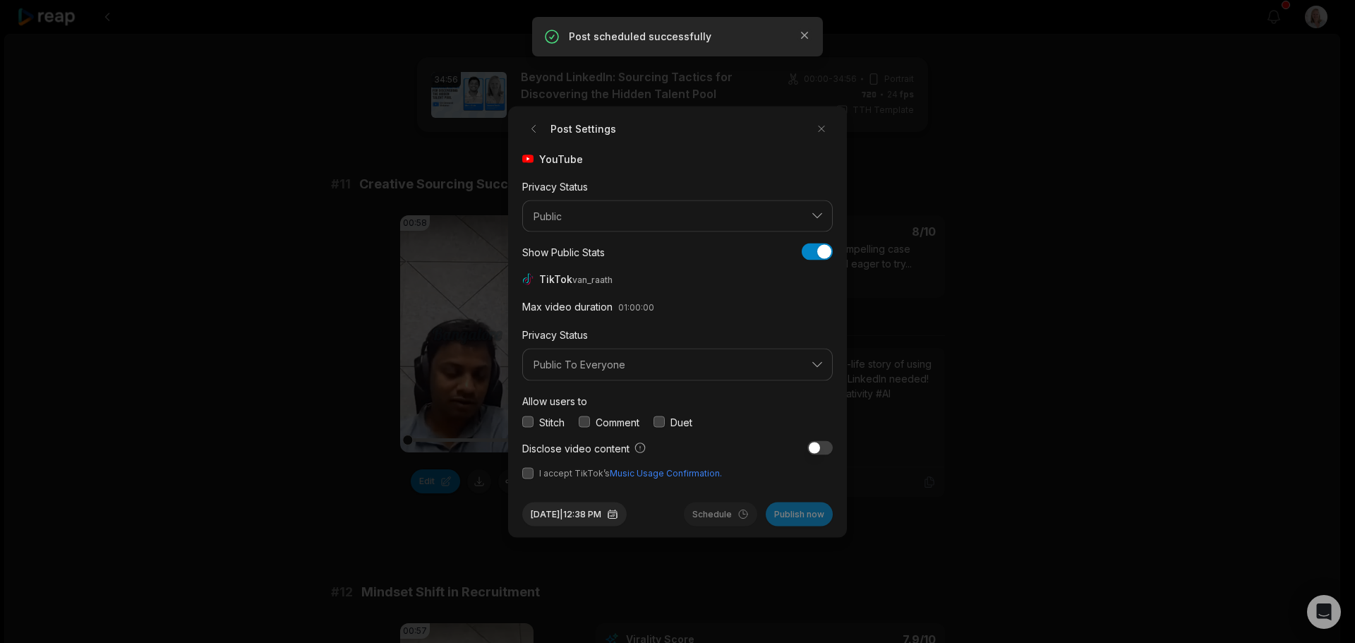
click at [589, 422] on button "button" at bounding box center [584, 421] width 11 height 11
click at [526, 477] on button "button" at bounding box center [527, 472] width 11 height 11
click at [591, 512] on button "[DATE] 12:38 PM" at bounding box center [574, 514] width 104 height 24
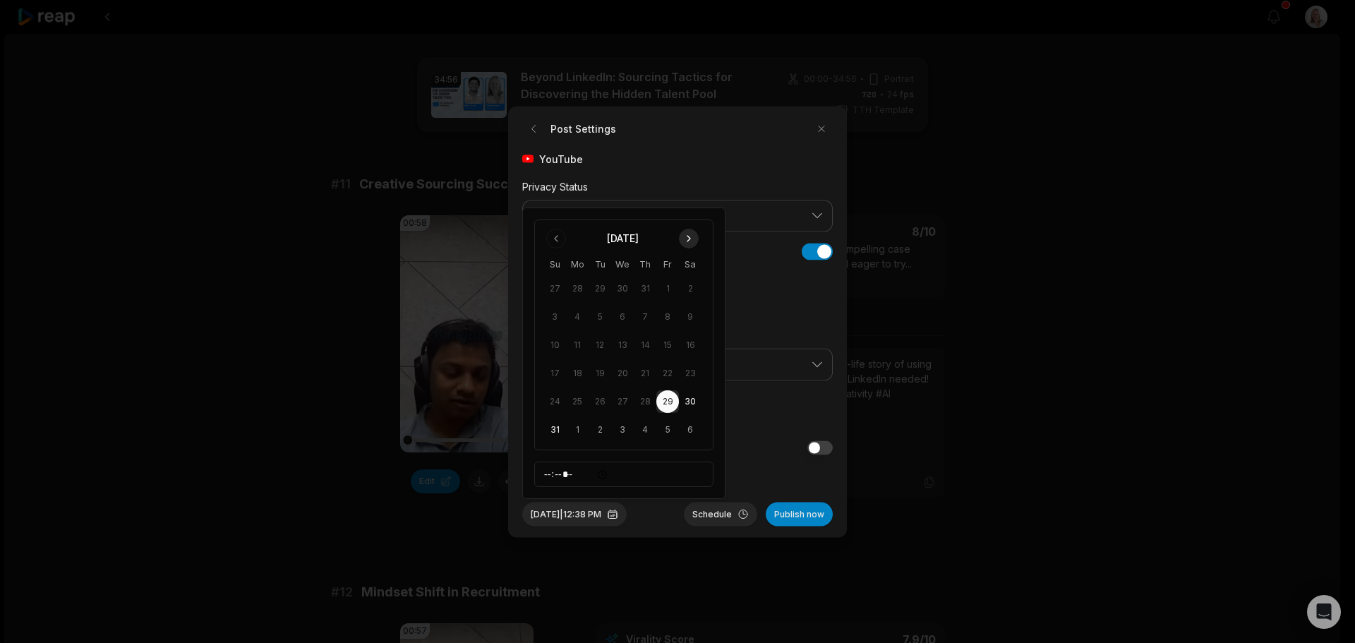
click at [692, 234] on button "Go to next month" at bounding box center [689, 239] width 20 height 20
click at [579, 402] on button "22" at bounding box center [577, 401] width 23 height 23
click at [719, 517] on button "Schedule" at bounding box center [720, 514] width 73 height 24
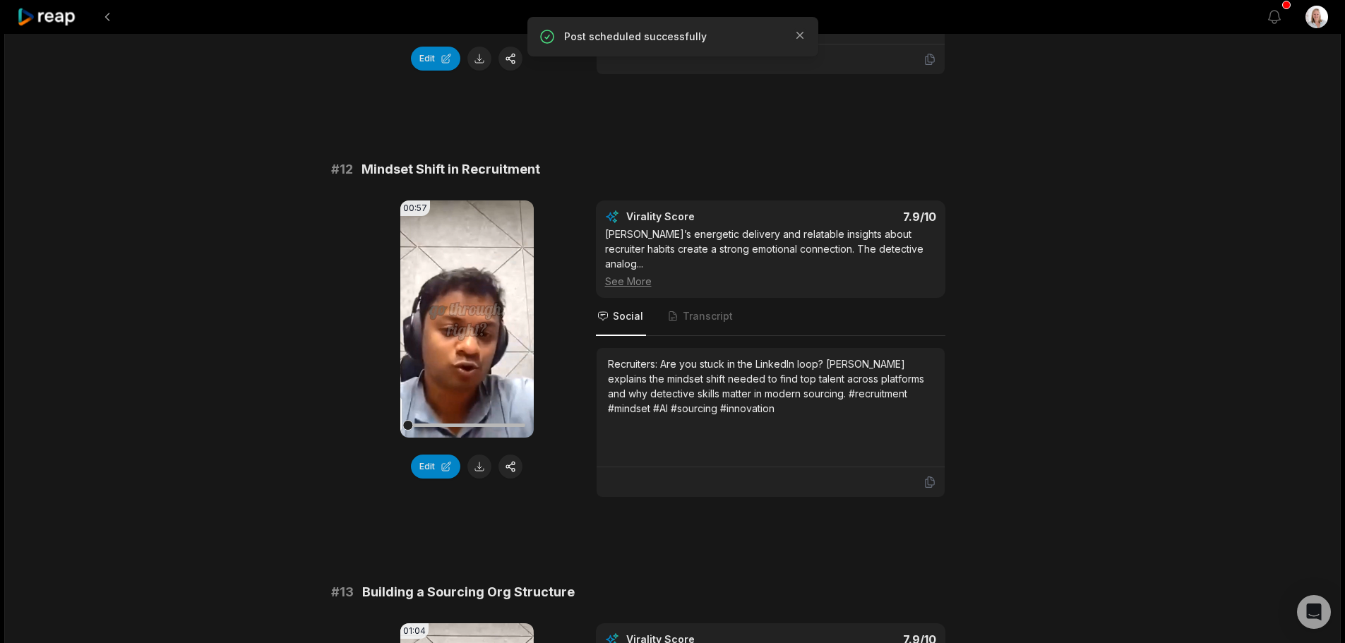
scroll to position [423, 0]
click at [506, 464] on button "button" at bounding box center [510, 466] width 24 height 24
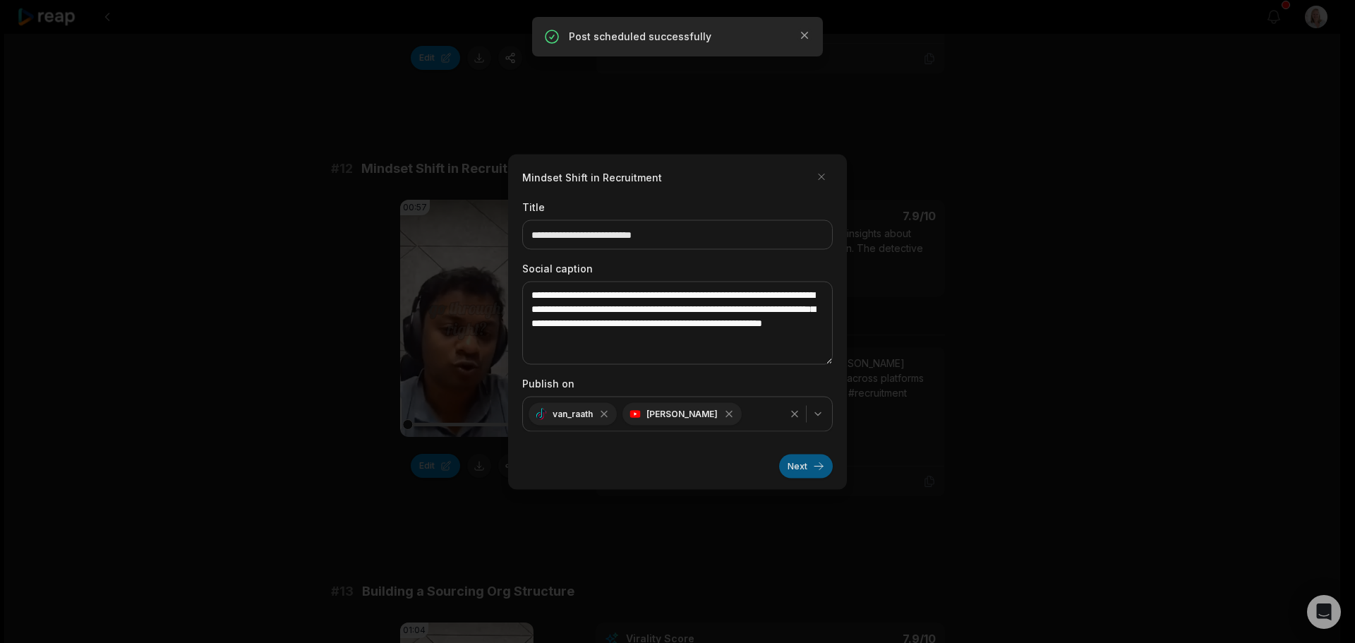
click at [791, 468] on button "Next" at bounding box center [806, 466] width 54 height 24
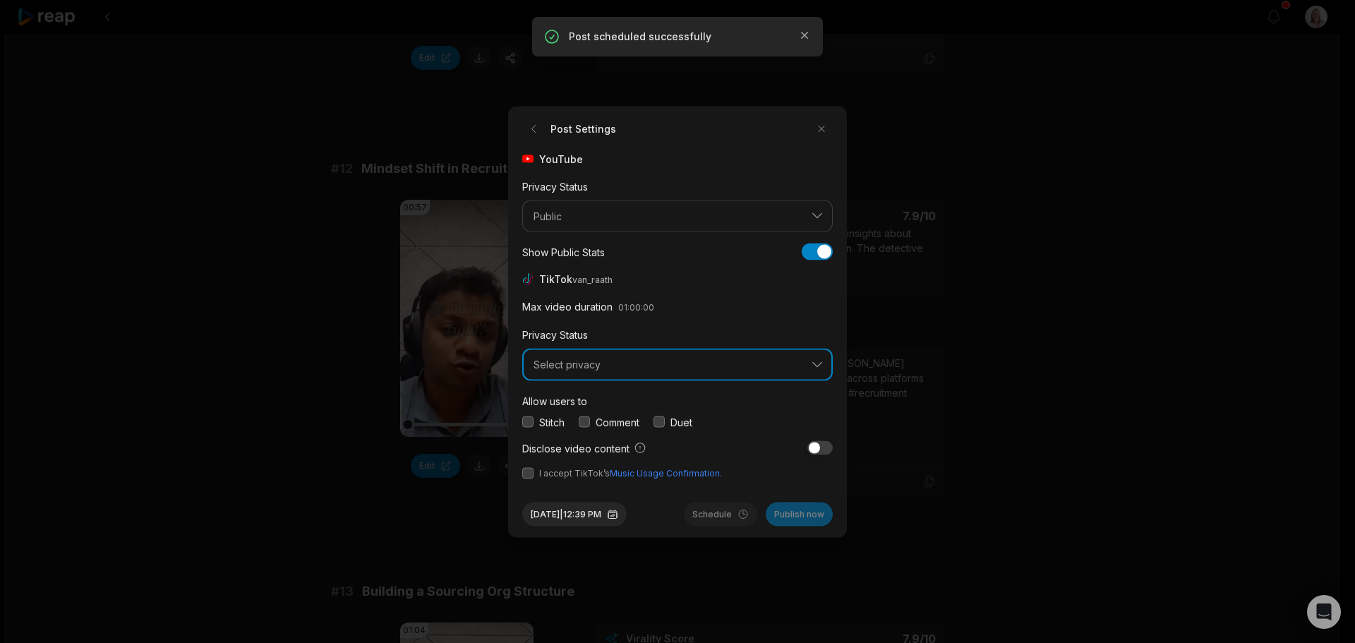
click at [589, 370] on span "Select privacy" at bounding box center [668, 365] width 268 height 13
click at [596, 366] on span "Select privacy" at bounding box center [668, 365] width 268 height 13
click at [600, 369] on span "Select privacy" at bounding box center [668, 365] width 268 height 13
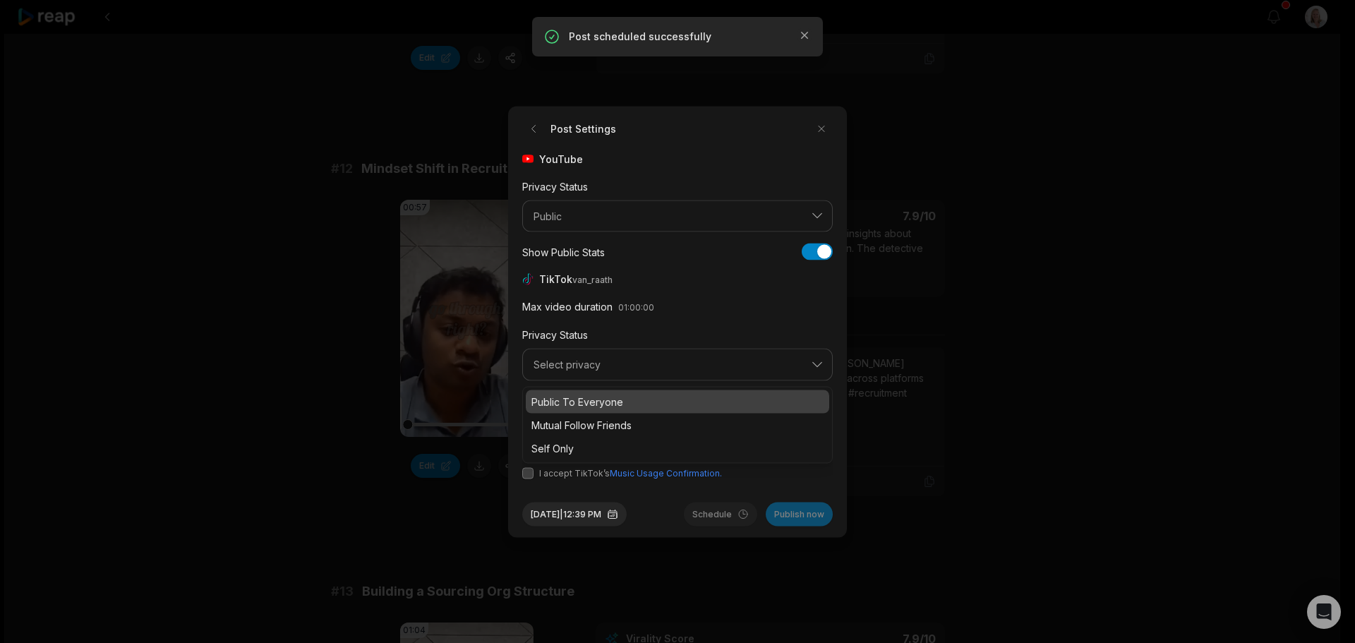
click at [602, 402] on p "Public To Everyone" at bounding box center [677, 401] width 292 height 15
click at [586, 423] on button "button" at bounding box center [584, 421] width 11 height 11
click at [529, 470] on button "button" at bounding box center [527, 472] width 11 height 11
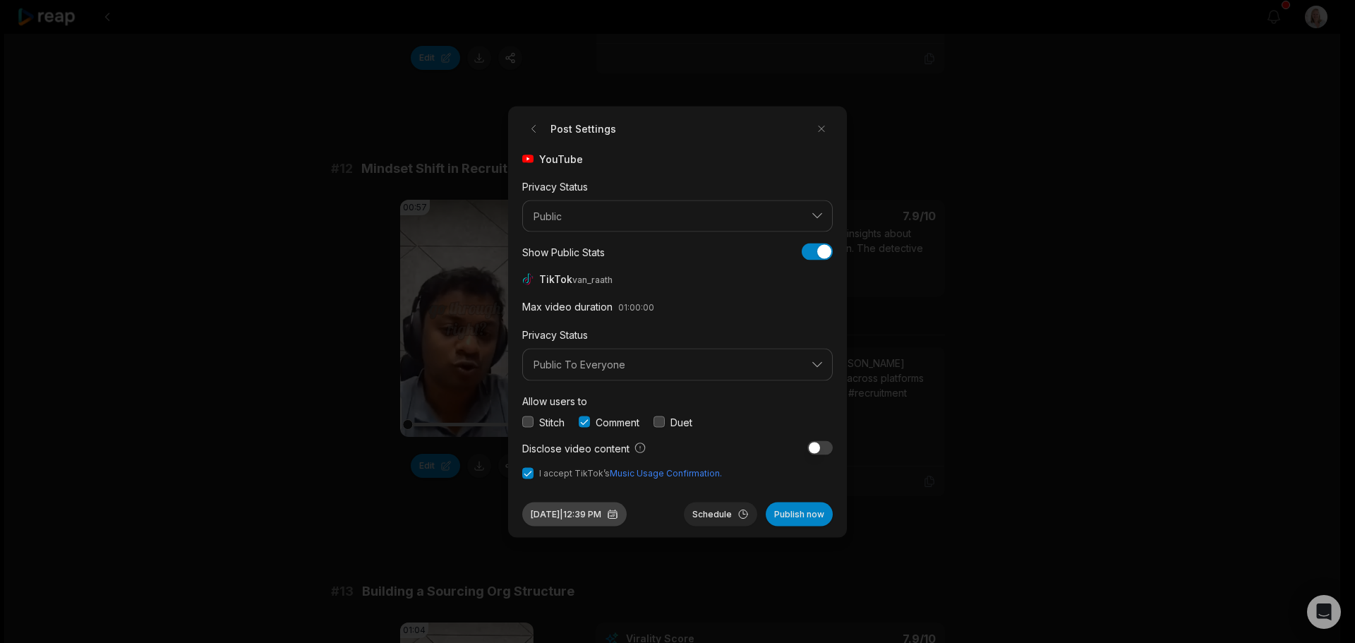
click at [627, 515] on button "[DATE] 12:39 PM" at bounding box center [574, 514] width 104 height 24
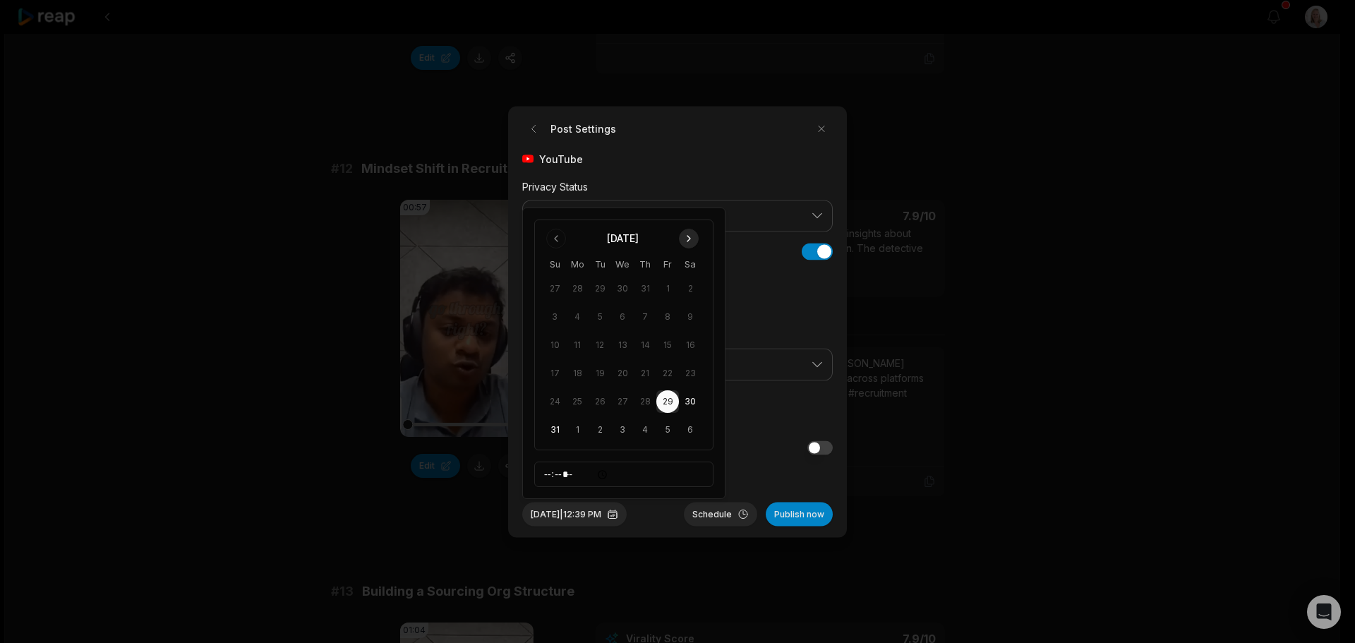
click at [687, 241] on button "Go to next month" at bounding box center [689, 239] width 20 height 20
click at [621, 398] on button "24" at bounding box center [622, 401] width 23 height 23
click at [712, 516] on button "Schedule" at bounding box center [720, 514] width 73 height 24
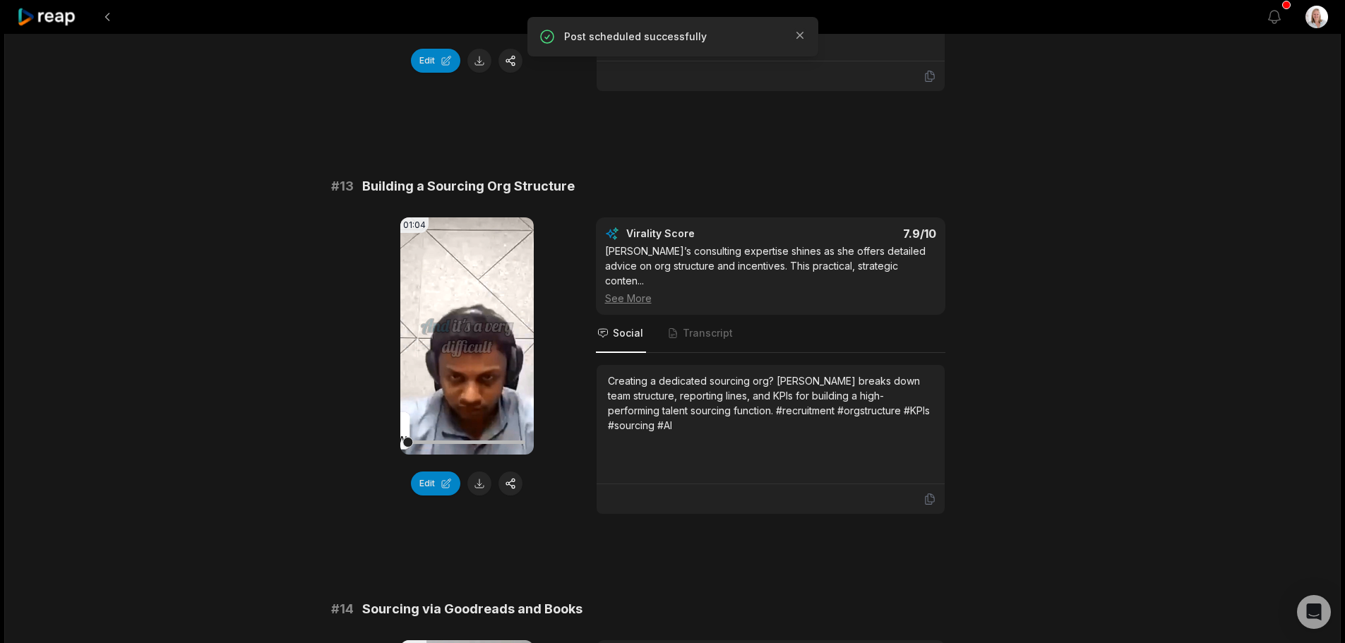
scroll to position [847, 0]
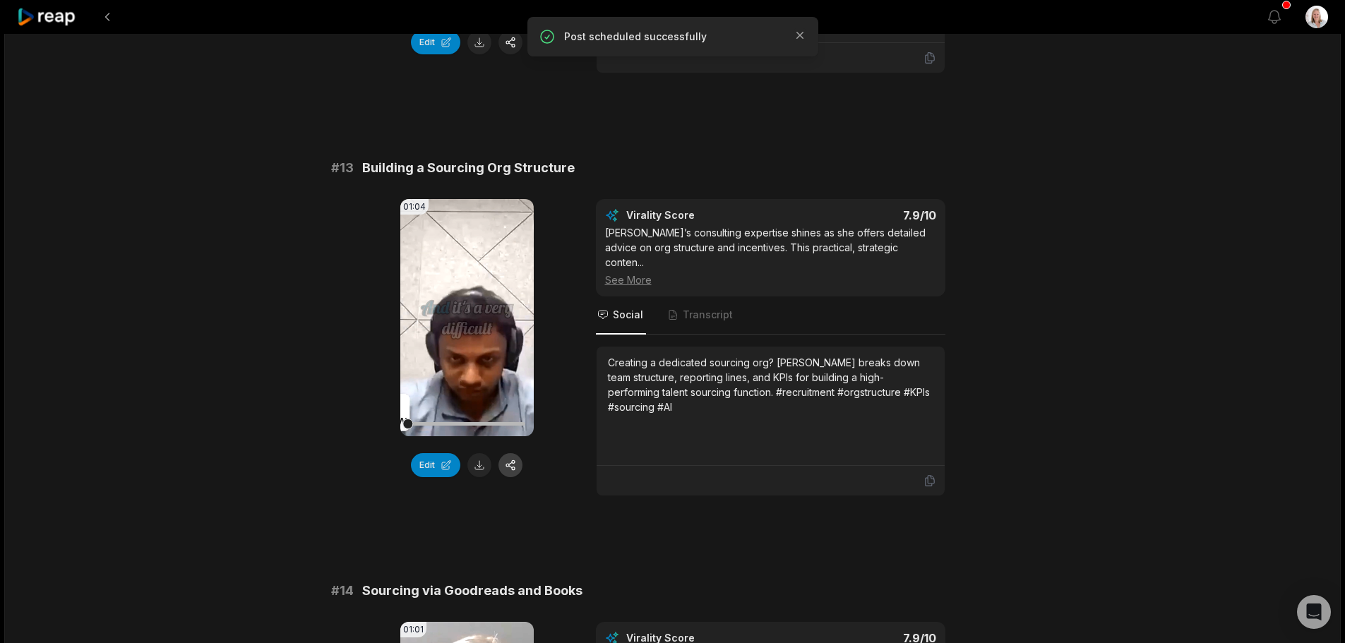
click at [516, 453] on button "button" at bounding box center [510, 465] width 24 height 24
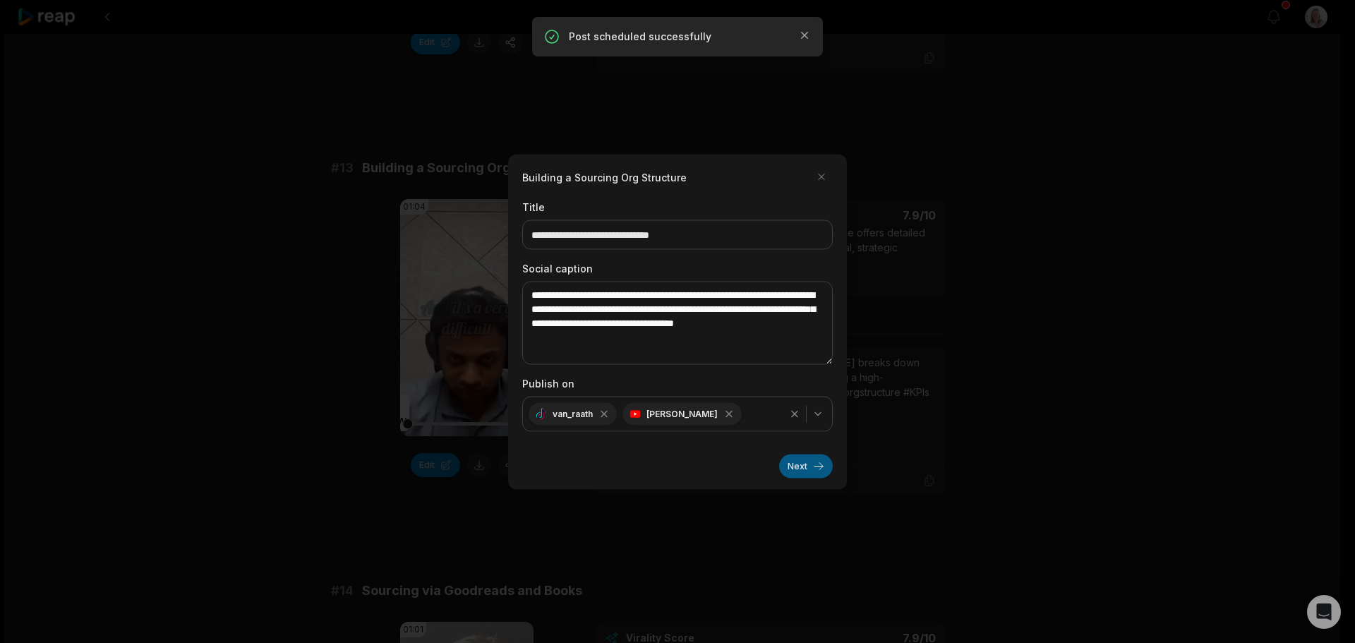
click at [791, 468] on button "Next" at bounding box center [806, 466] width 54 height 24
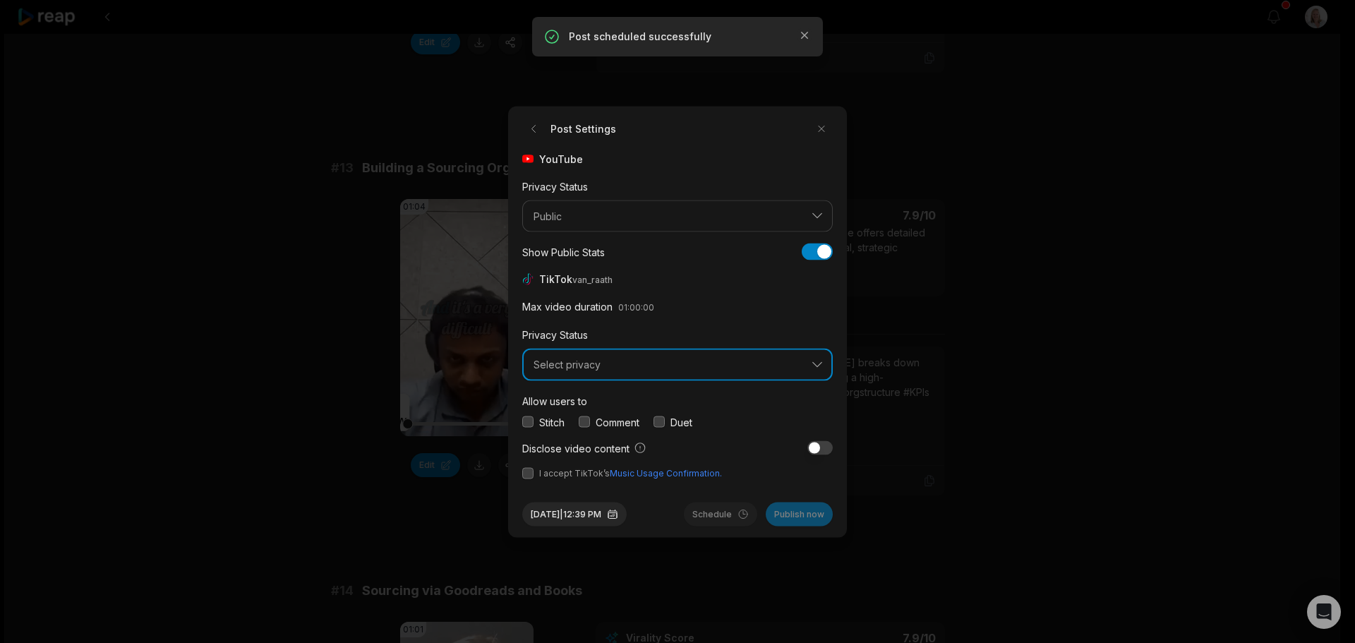
click at [584, 366] on span "Select privacy" at bounding box center [668, 365] width 268 height 13
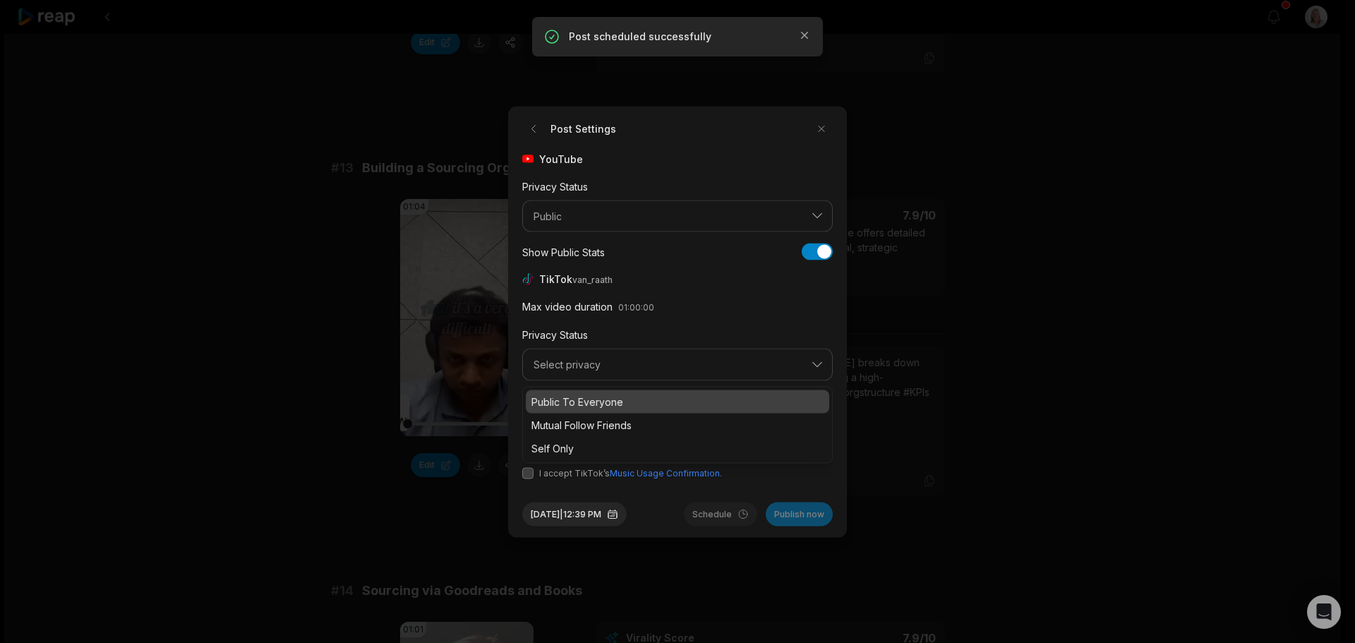
click at [591, 404] on p "Public To Everyone" at bounding box center [677, 401] width 292 height 15
click at [584, 421] on button "button" at bounding box center [584, 421] width 11 height 11
click at [527, 473] on button "button" at bounding box center [527, 472] width 11 height 11
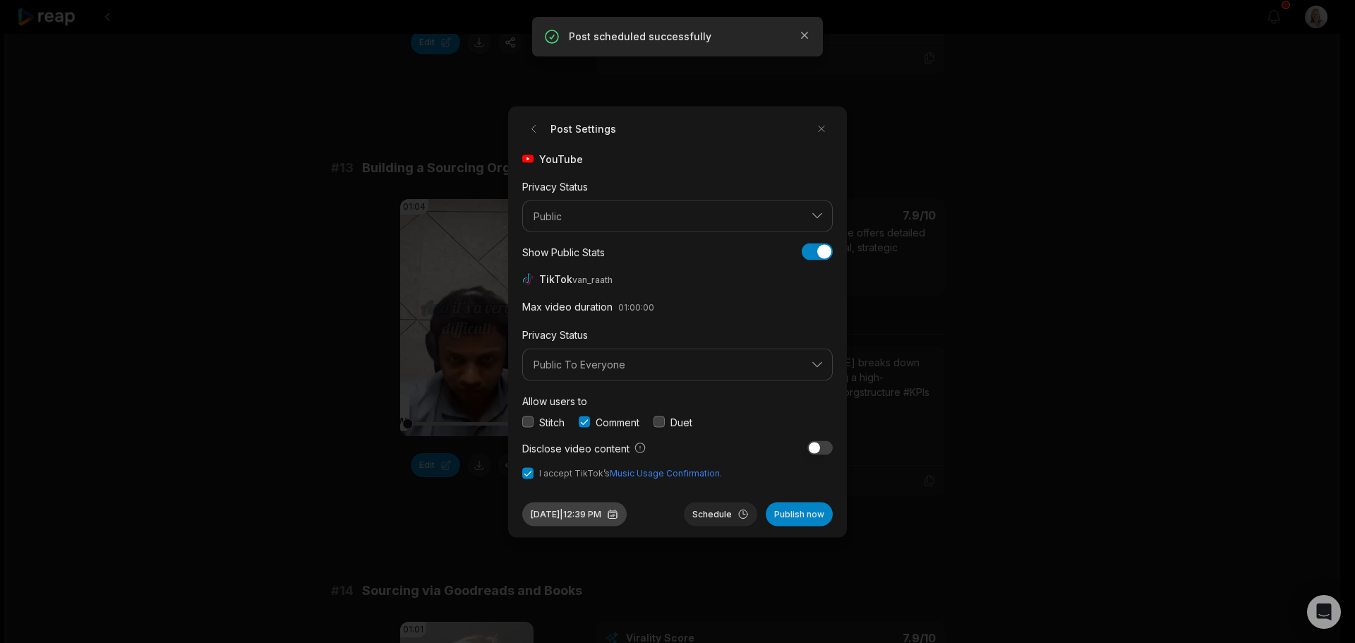
click at [597, 511] on button "[DATE] 12:39 PM" at bounding box center [574, 514] width 104 height 24
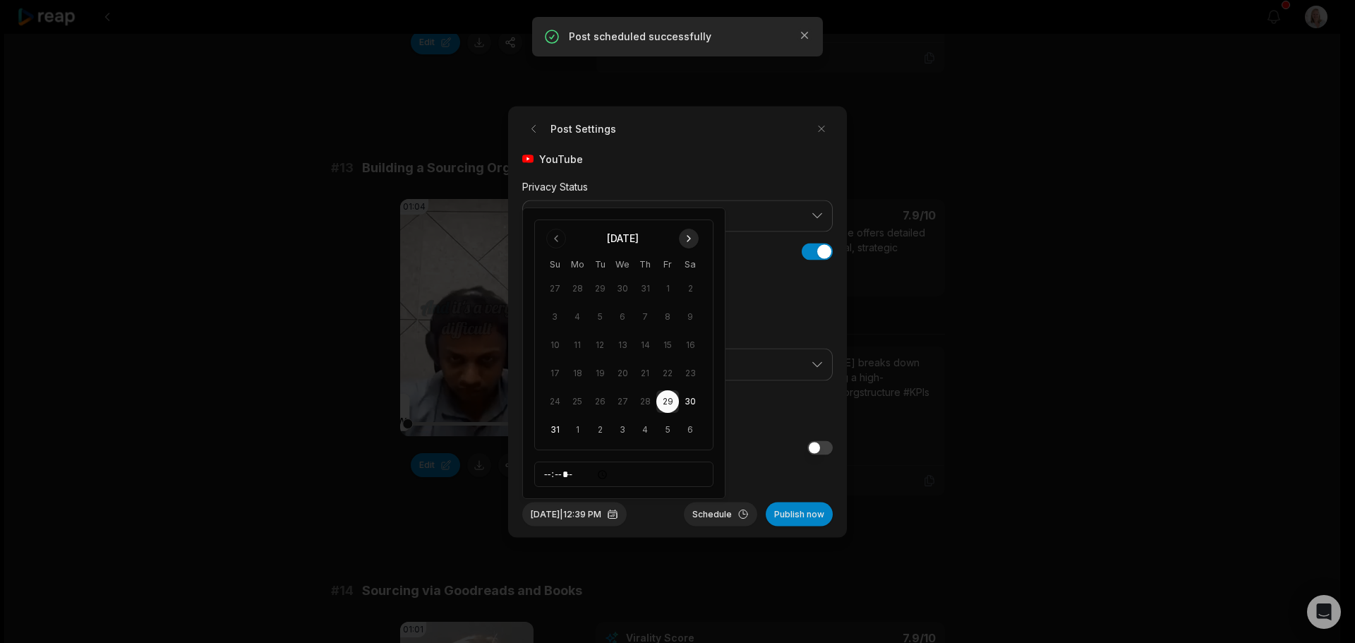
click at [692, 234] on button "Go to next month" at bounding box center [689, 239] width 20 height 20
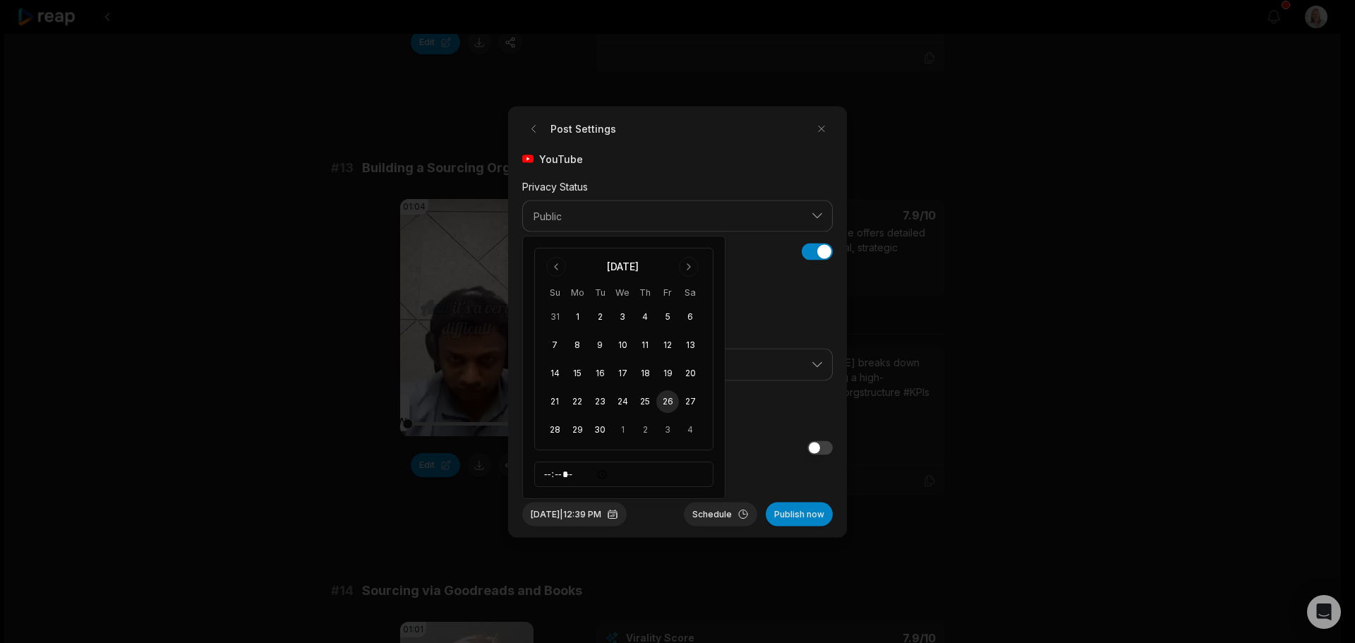
click at [667, 403] on button "26" at bounding box center [667, 401] width 23 height 23
click at [714, 516] on button "Schedule" at bounding box center [720, 514] width 73 height 24
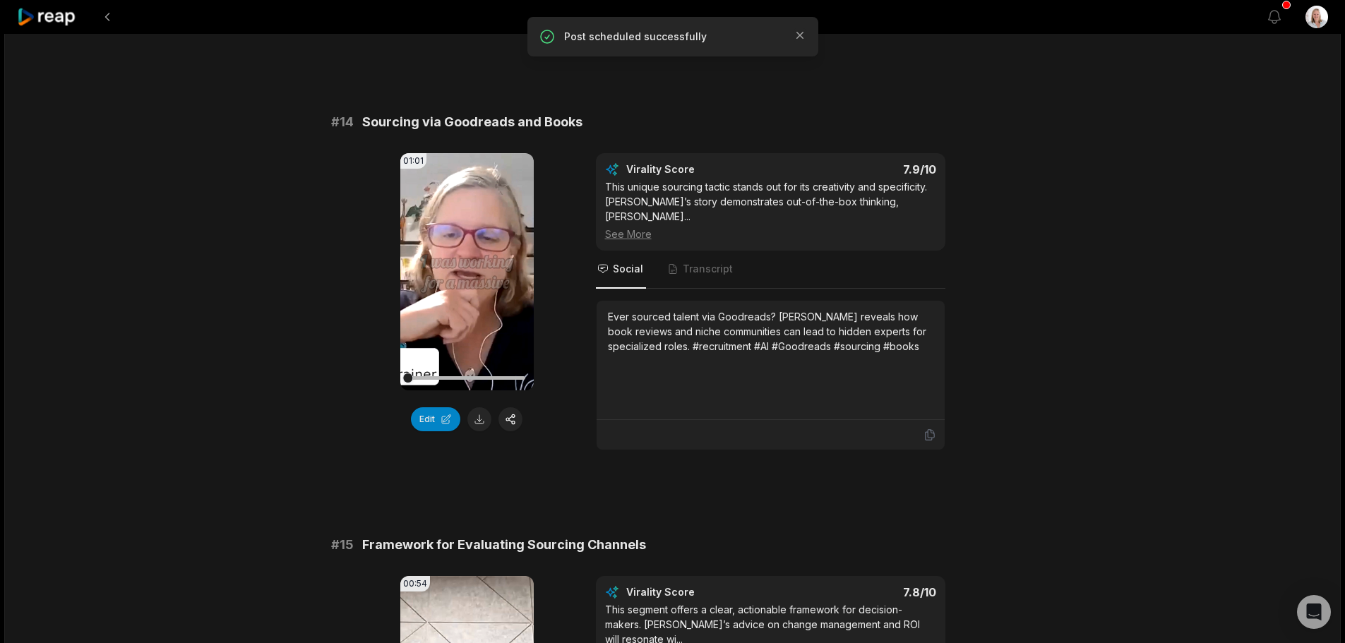
scroll to position [1341, 0]
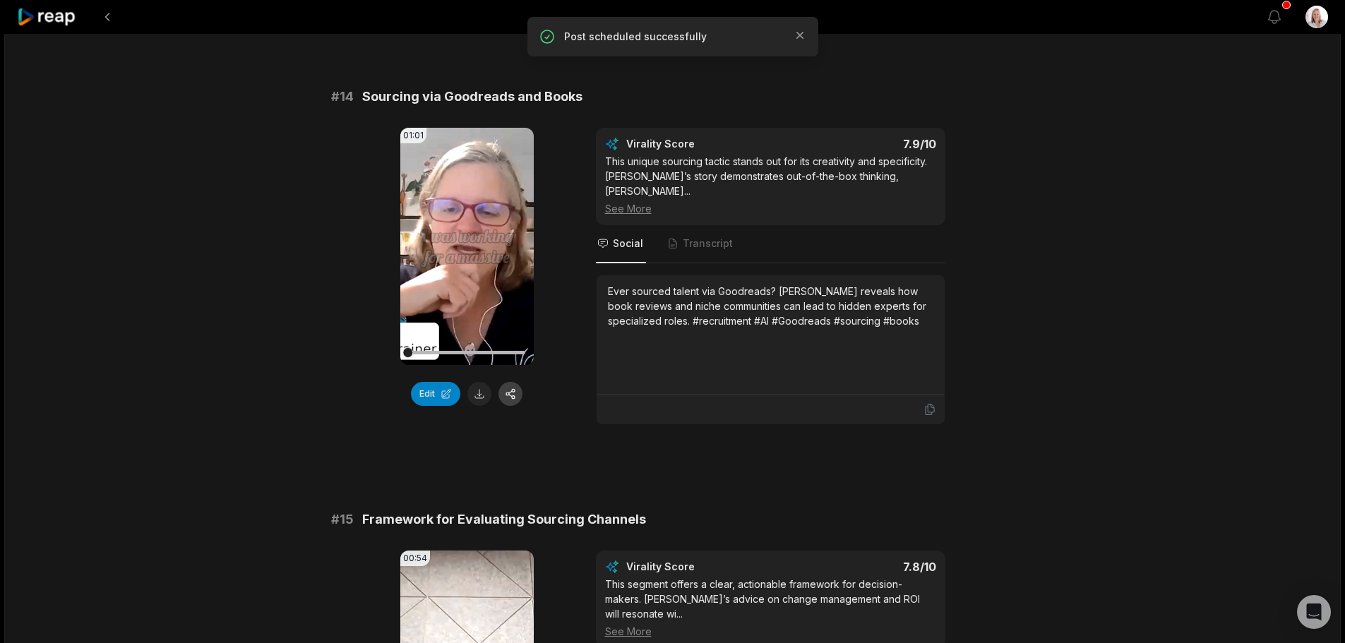
click at [514, 382] on button "button" at bounding box center [510, 394] width 24 height 24
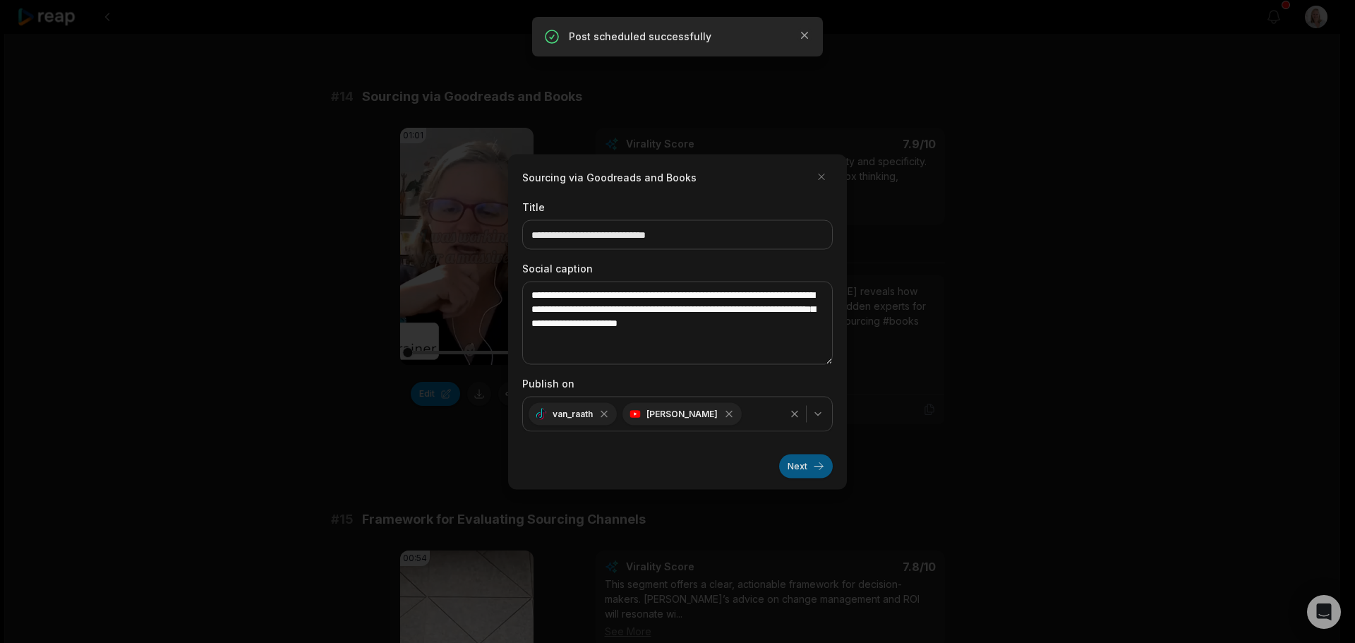
click at [794, 465] on button "Next" at bounding box center [806, 466] width 54 height 24
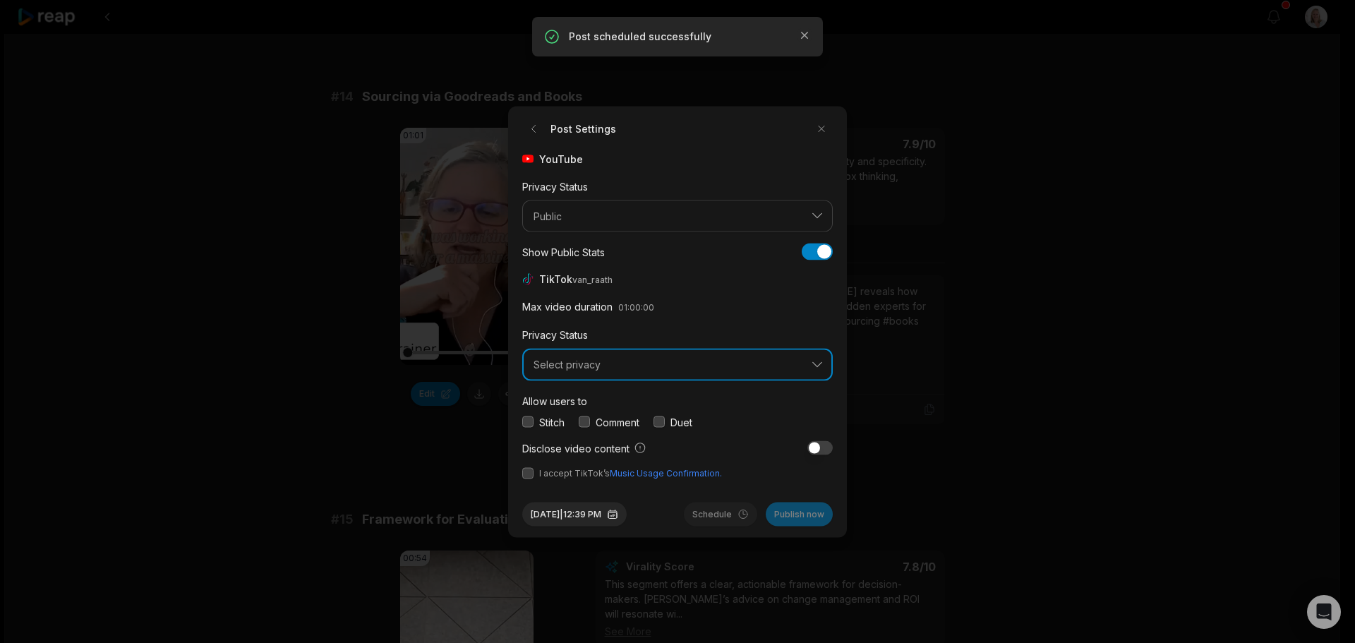
click at [598, 367] on span "Select privacy" at bounding box center [668, 365] width 268 height 13
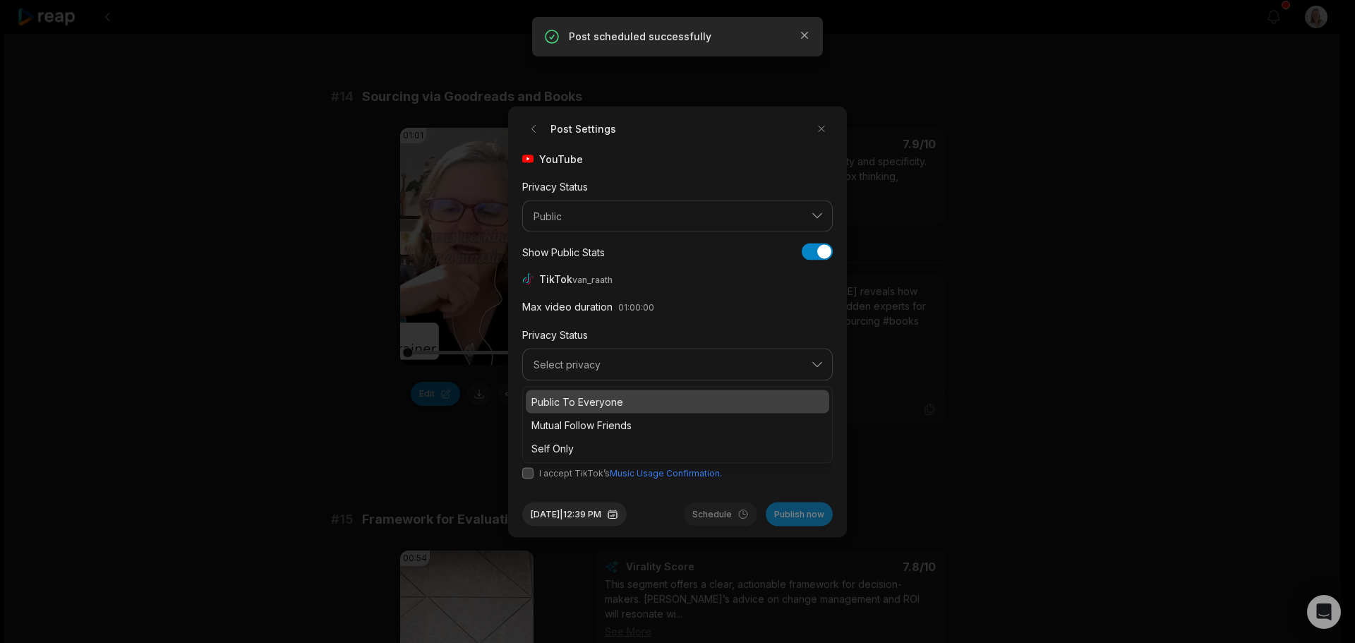
click at [608, 402] on p "Public To Everyone" at bounding box center [677, 401] width 292 height 15
click at [587, 423] on button "button" at bounding box center [584, 421] width 11 height 11
click at [526, 479] on span "I accept TikTok’s Music Usage Confirmation." at bounding box center [677, 473] width 311 height 13
click at [524, 469] on button "button" at bounding box center [527, 472] width 11 height 11
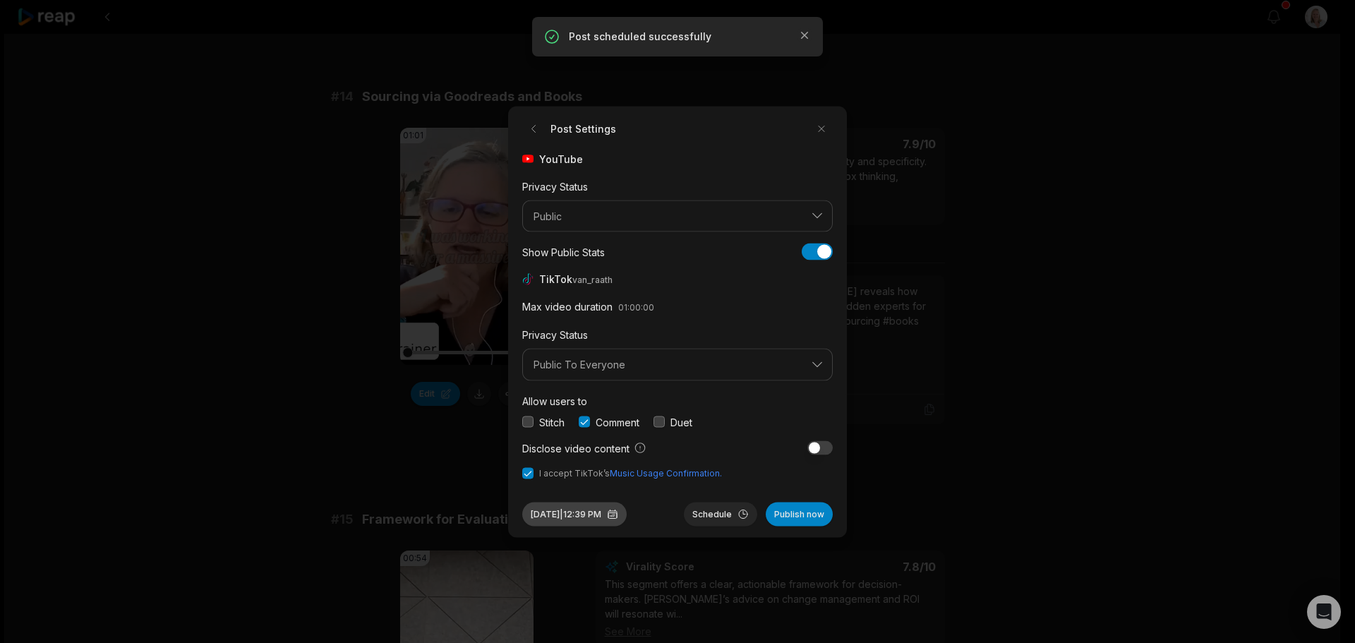
click at [611, 511] on button "[DATE] 12:39 PM" at bounding box center [574, 514] width 104 height 24
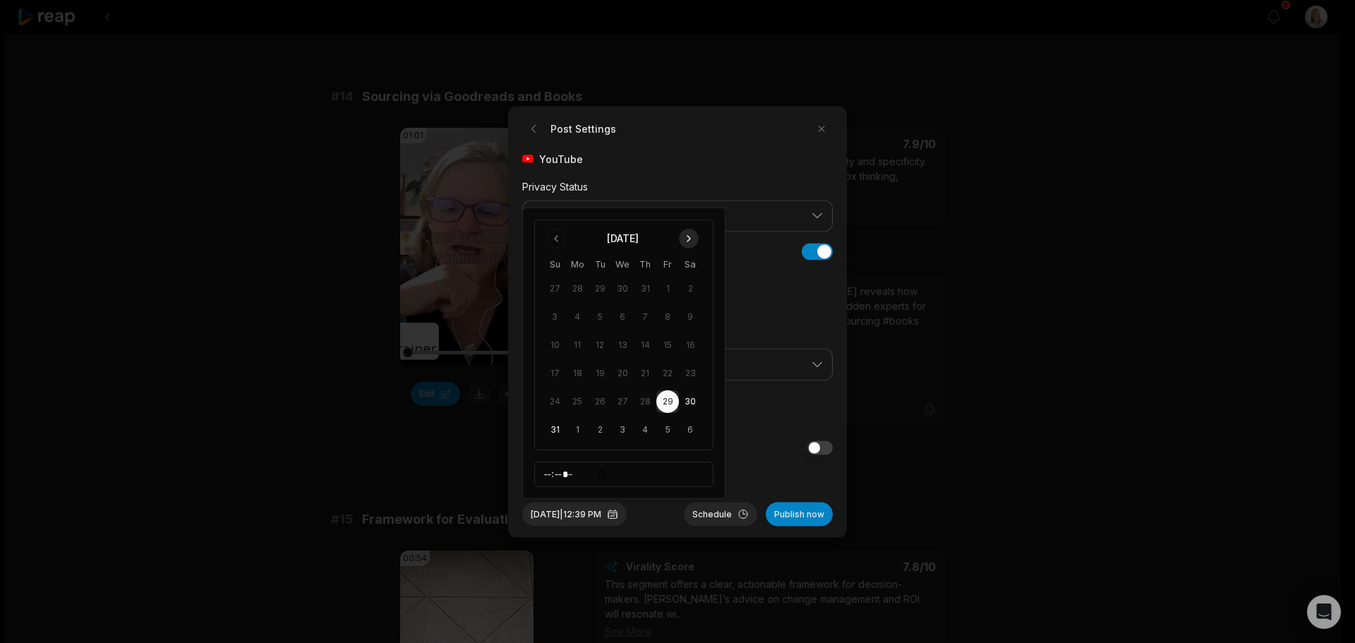
click at [687, 239] on button "Go to next month" at bounding box center [689, 239] width 20 height 20
click at [548, 429] on button "28" at bounding box center [554, 430] width 23 height 23
click at [700, 515] on button "Schedule" at bounding box center [720, 514] width 73 height 24
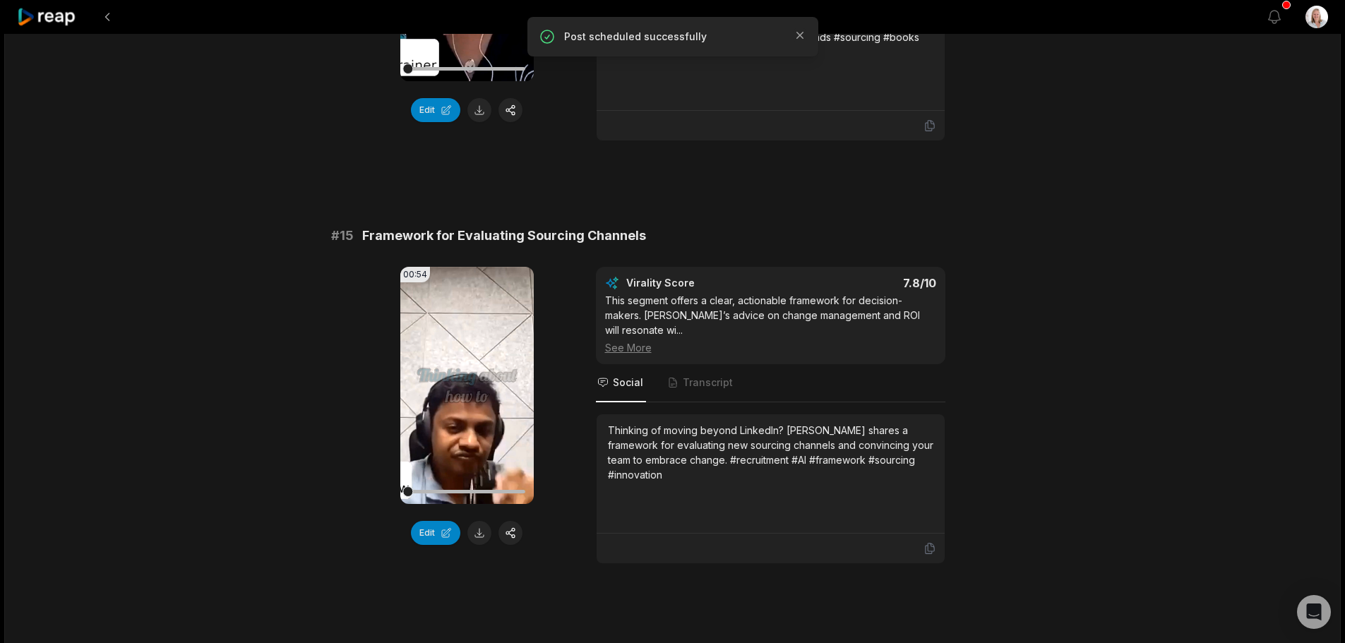
scroll to position [1694, 0]
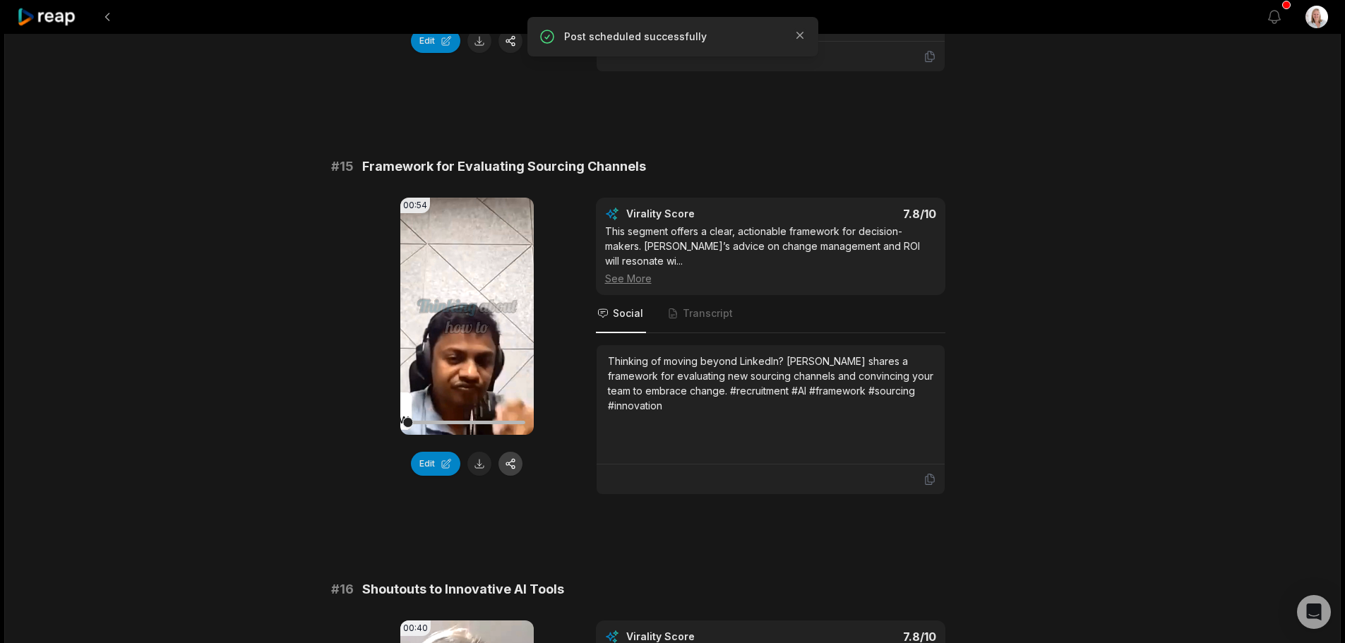
click at [510, 452] on button "button" at bounding box center [510, 464] width 24 height 24
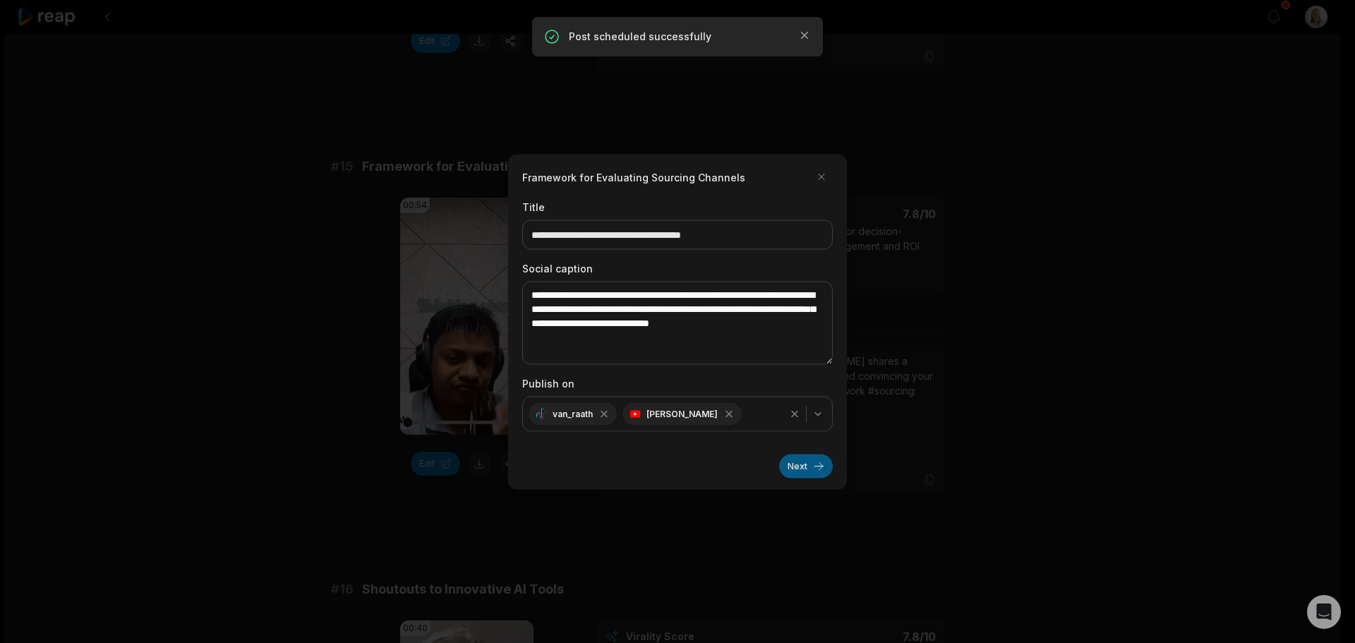
click at [801, 471] on button "Next" at bounding box center [806, 466] width 54 height 24
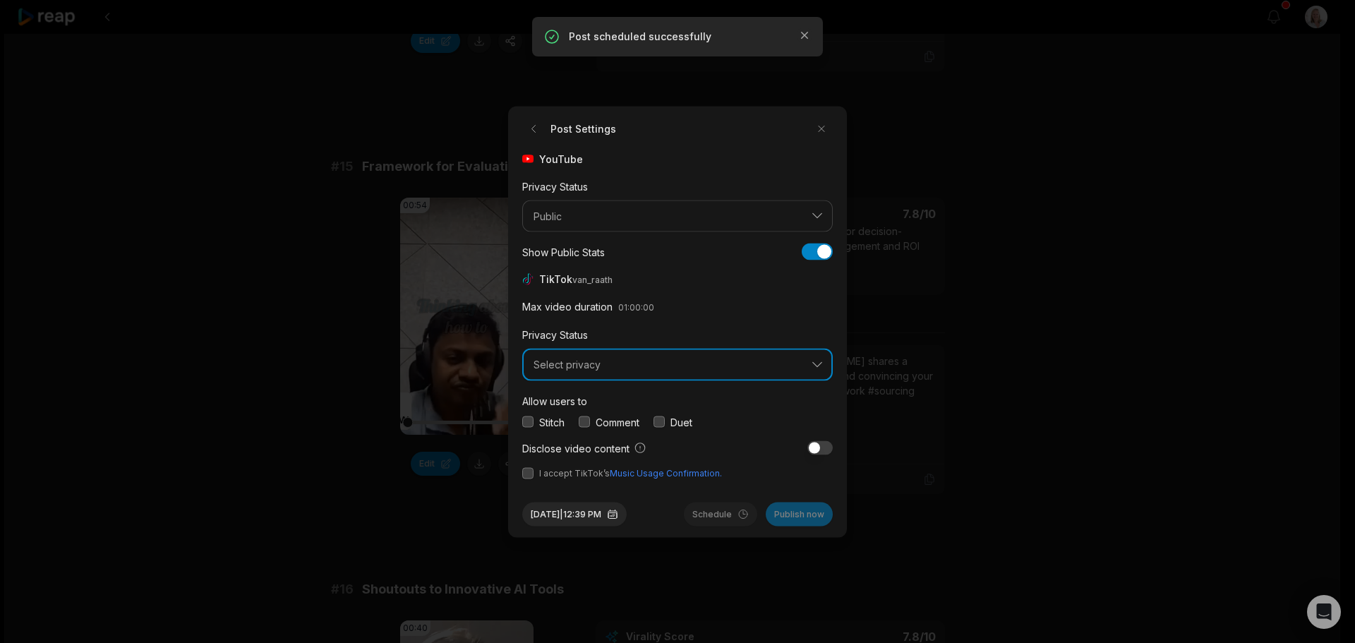
click at [605, 365] on span "Select privacy" at bounding box center [668, 365] width 268 height 13
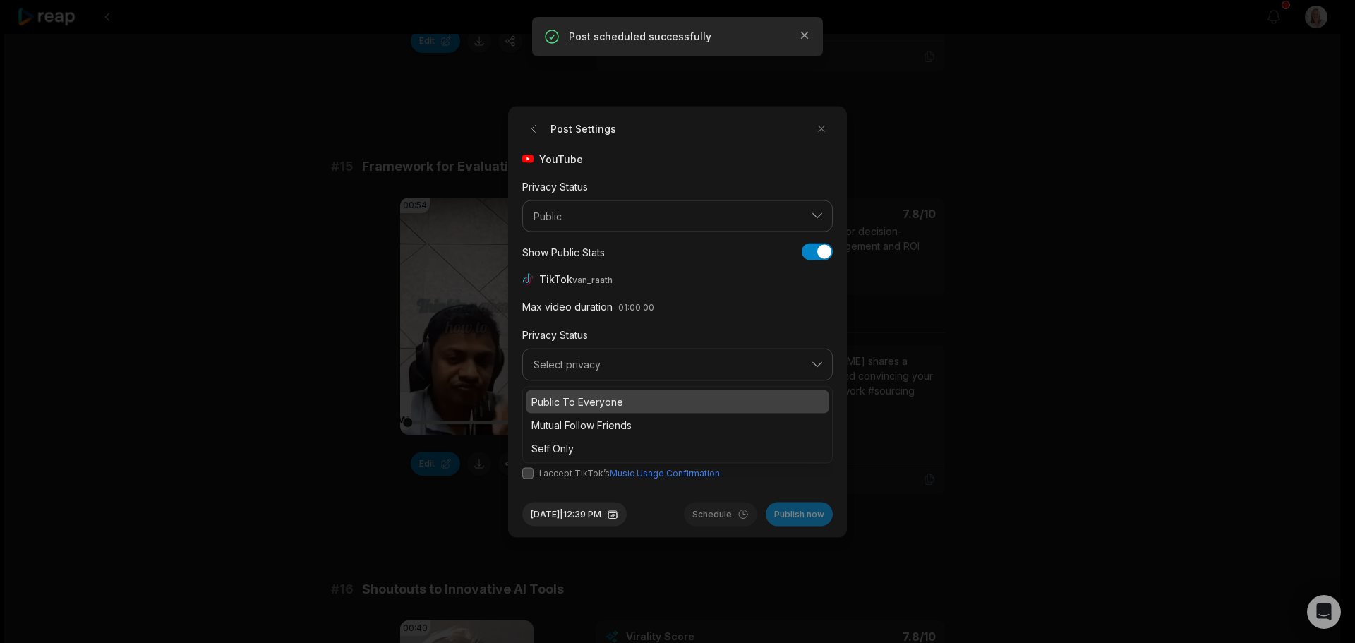
click at [601, 398] on p "Public To Everyone" at bounding box center [677, 401] width 292 height 15
click at [585, 421] on button "button" at bounding box center [584, 421] width 11 height 11
click at [531, 471] on button "button" at bounding box center [527, 472] width 11 height 11
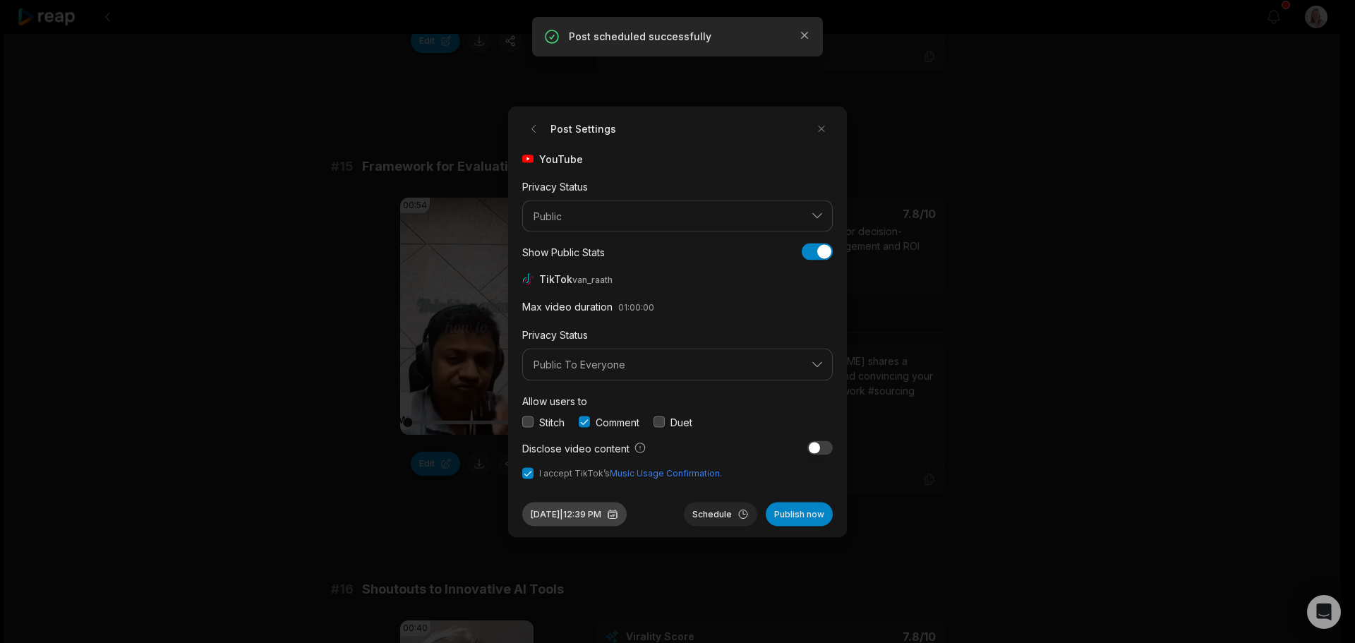
click at [569, 511] on button "Aug 29, 2025 | 12:39 PM" at bounding box center [574, 514] width 104 height 24
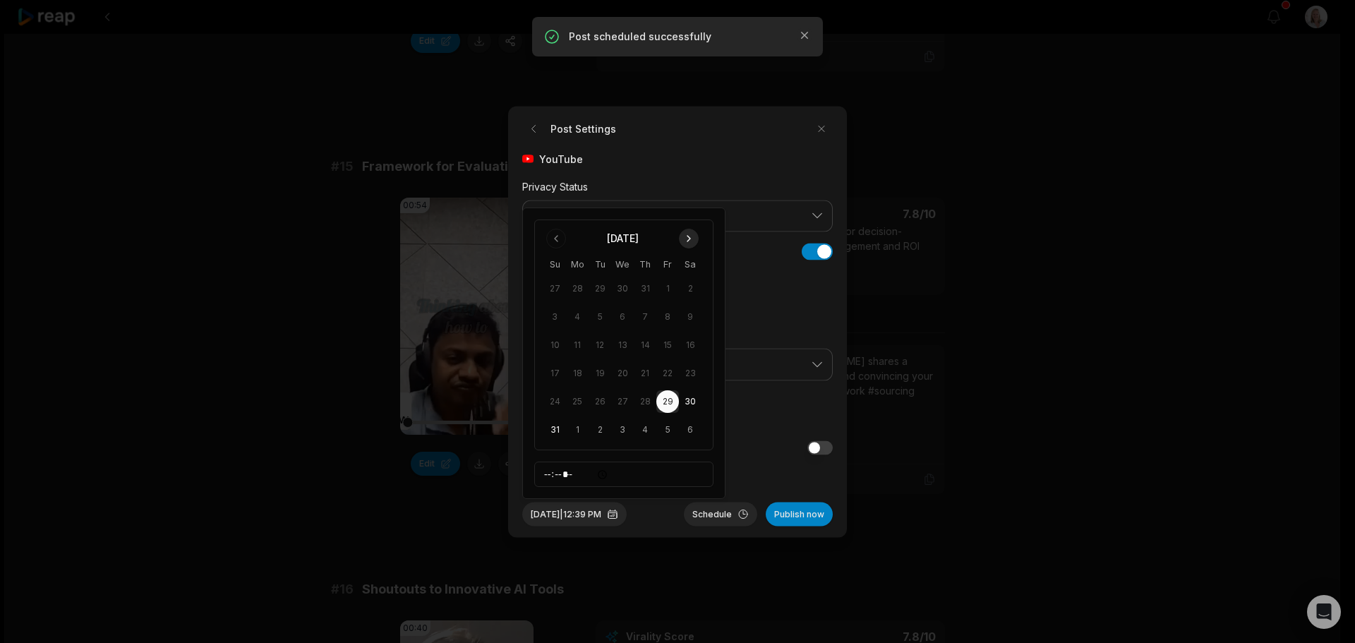
click at [690, 240] on button "Go to next month" at bounding box center [689, 239] width 20 height 20
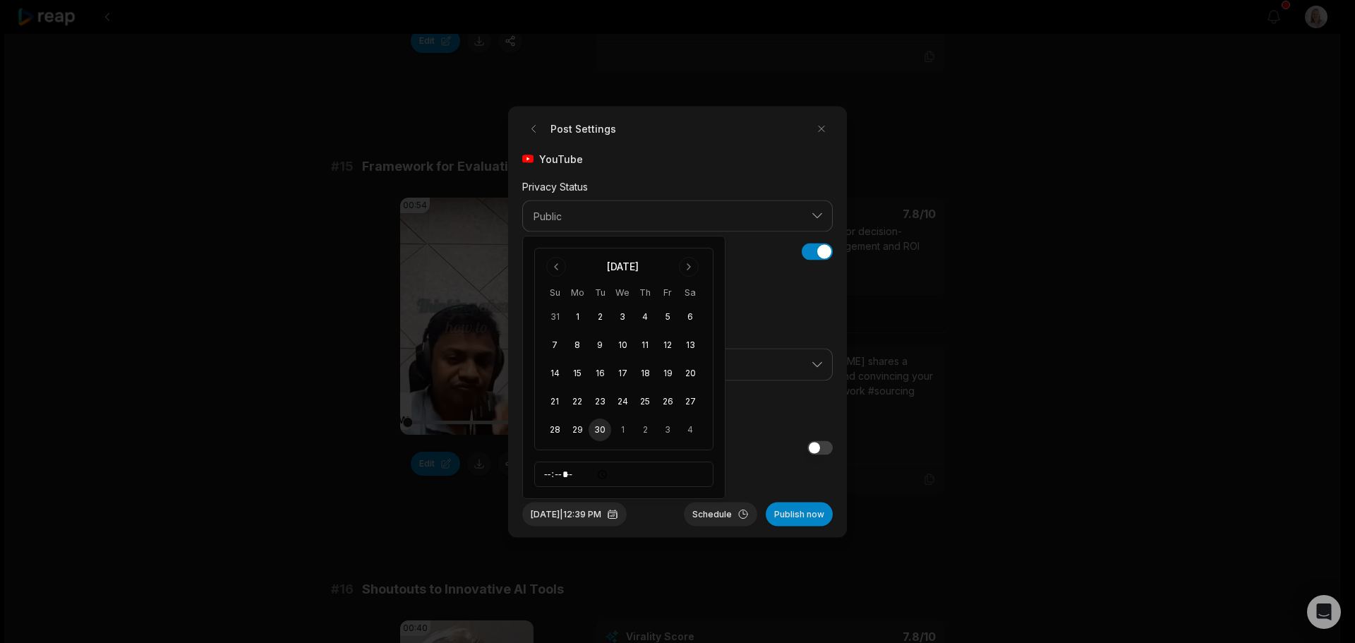
click at [600, 429] on button "30" at bounding box center [600, 430] width 23 height 23
click at [710, 517] on button "Schedule" at bounding box center [720, 514] width 73 height 24
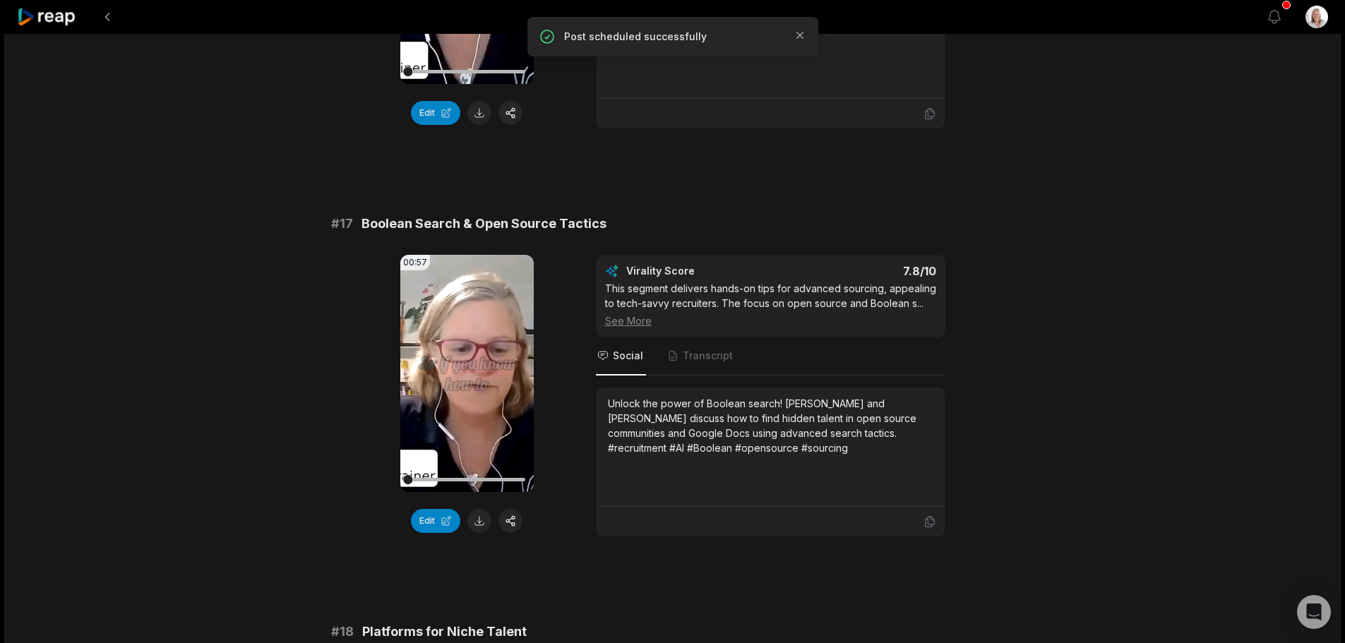
scroll to position [2470, 0]
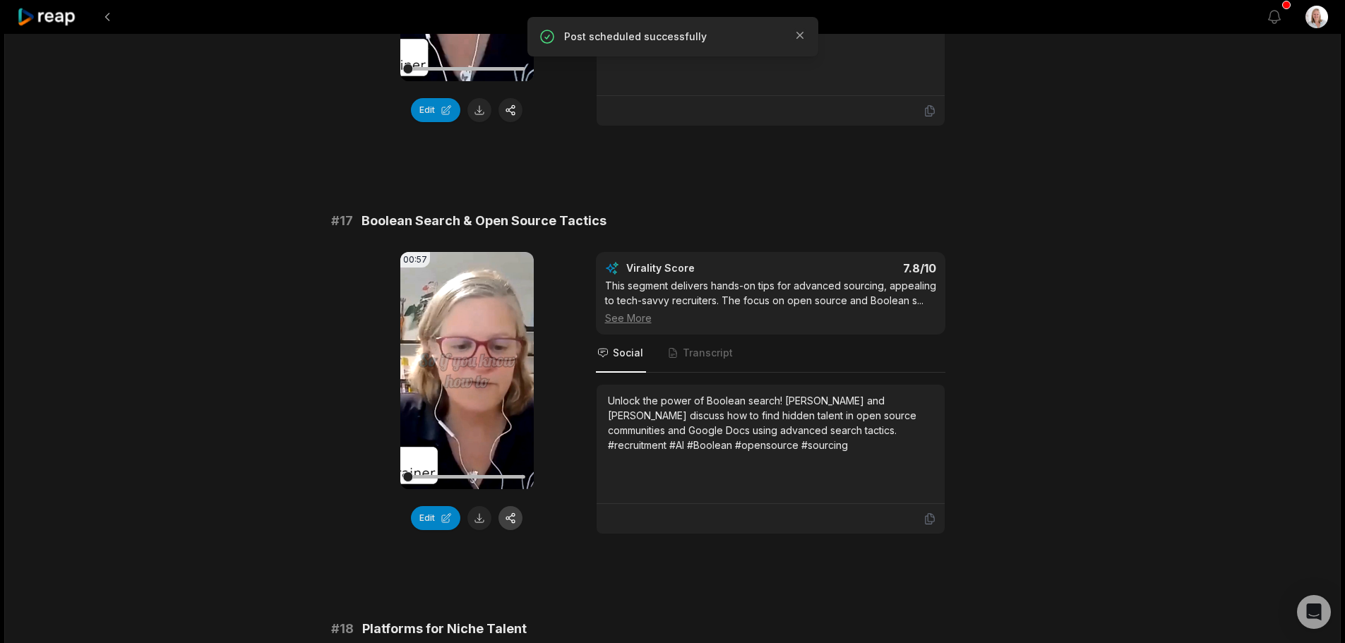
click at [515, 506] on button "button" at bounding box center [510, 518] width 24 height 24
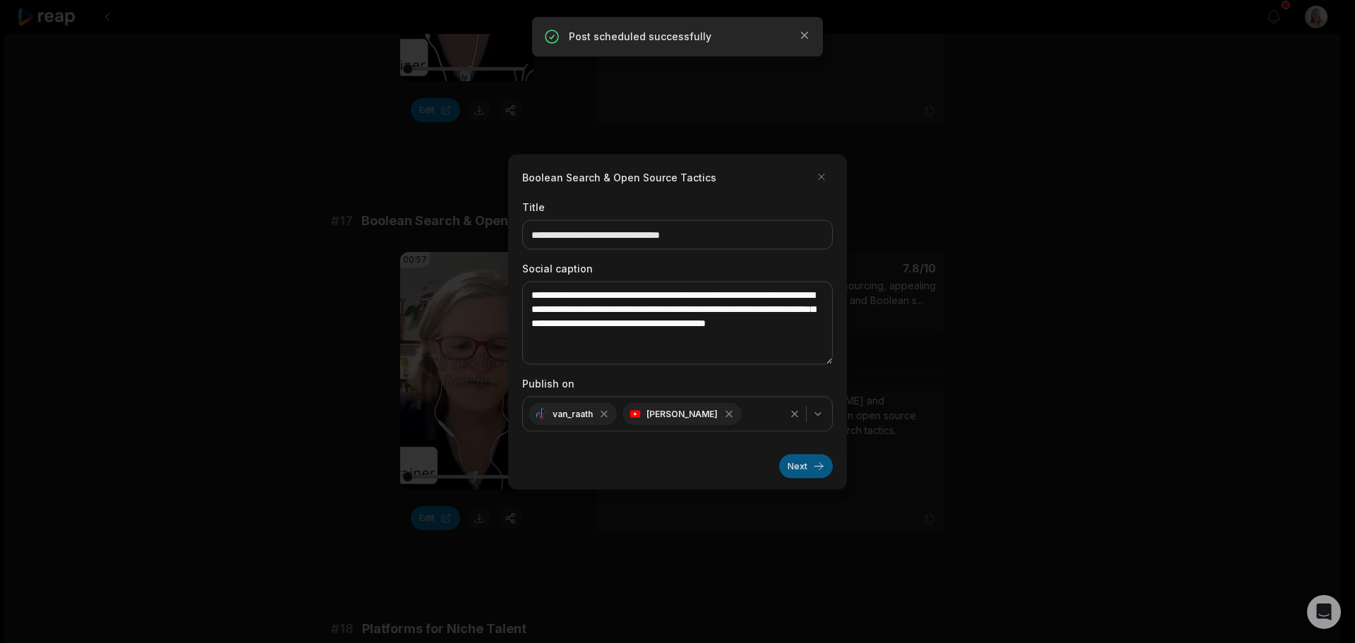
click at [795, 468] on button "Next" at bounding box center [806, 466] width 54 height 24
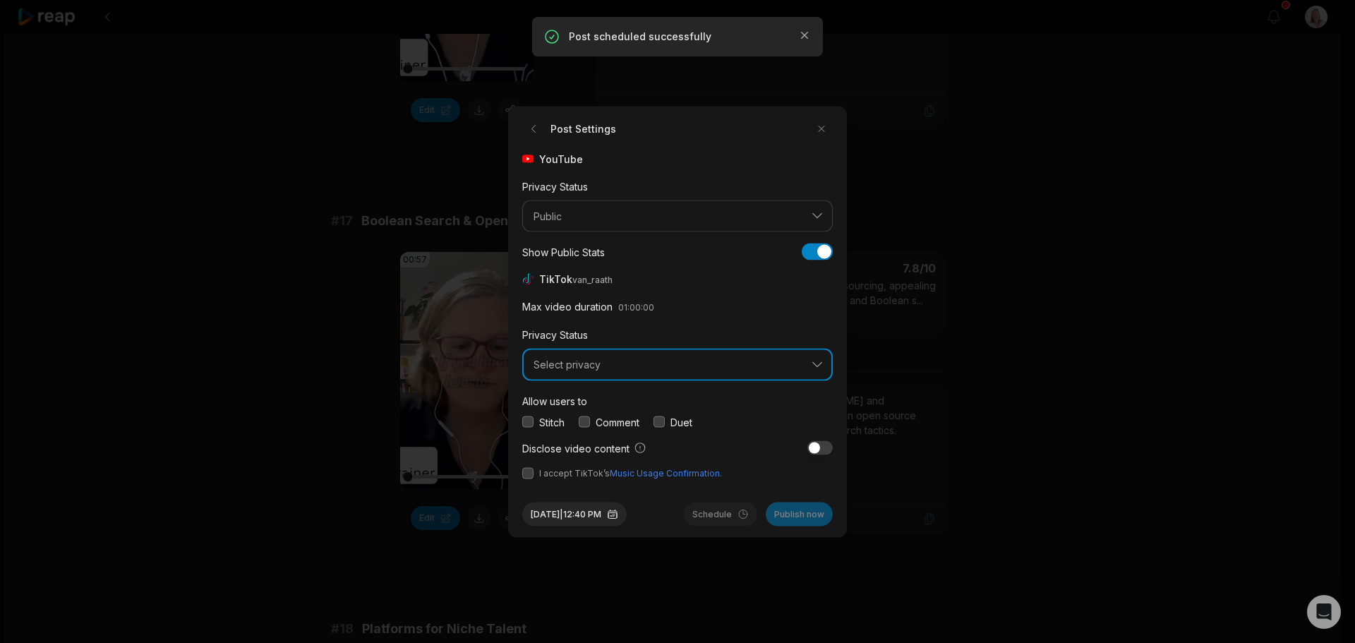
click at [596, 363] on span "Select privacy" at bounding box center [668, 365] width 268 height 13
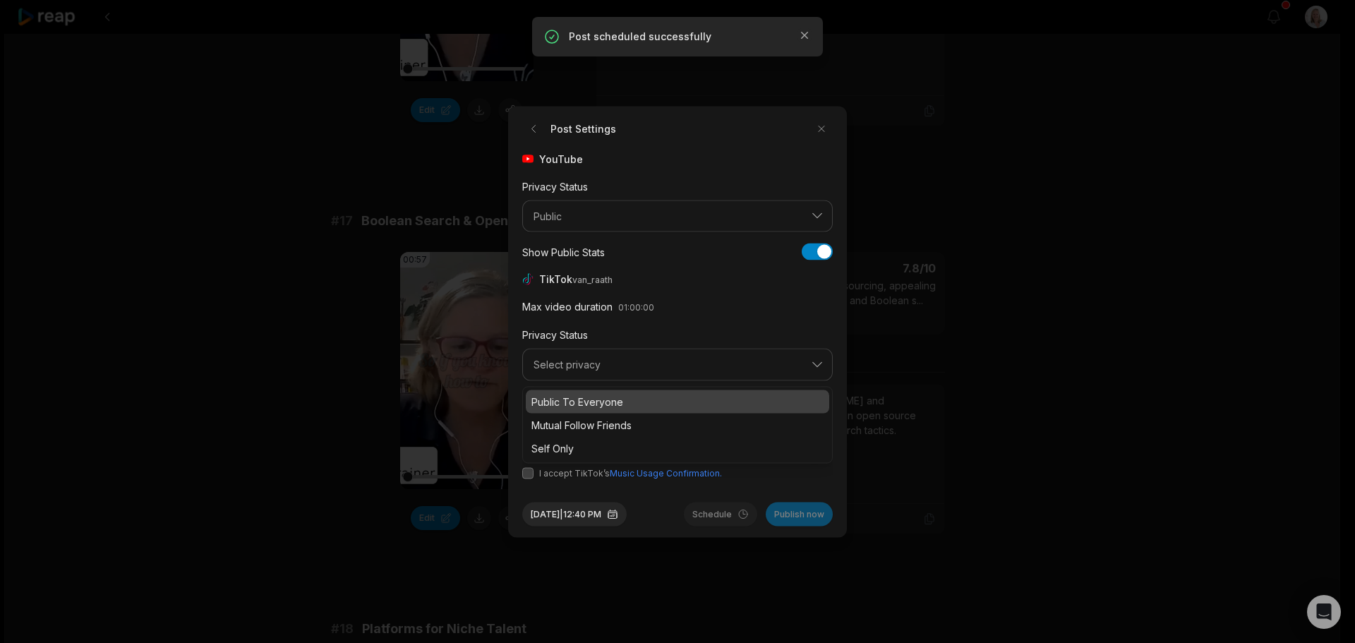
click at [606, 397] on p "Public To Everyone" at bounding box center [677, 401] width 292 height 15
click at [586, 421] on button "button" at bounding box center [584, 421] width 11 height 11
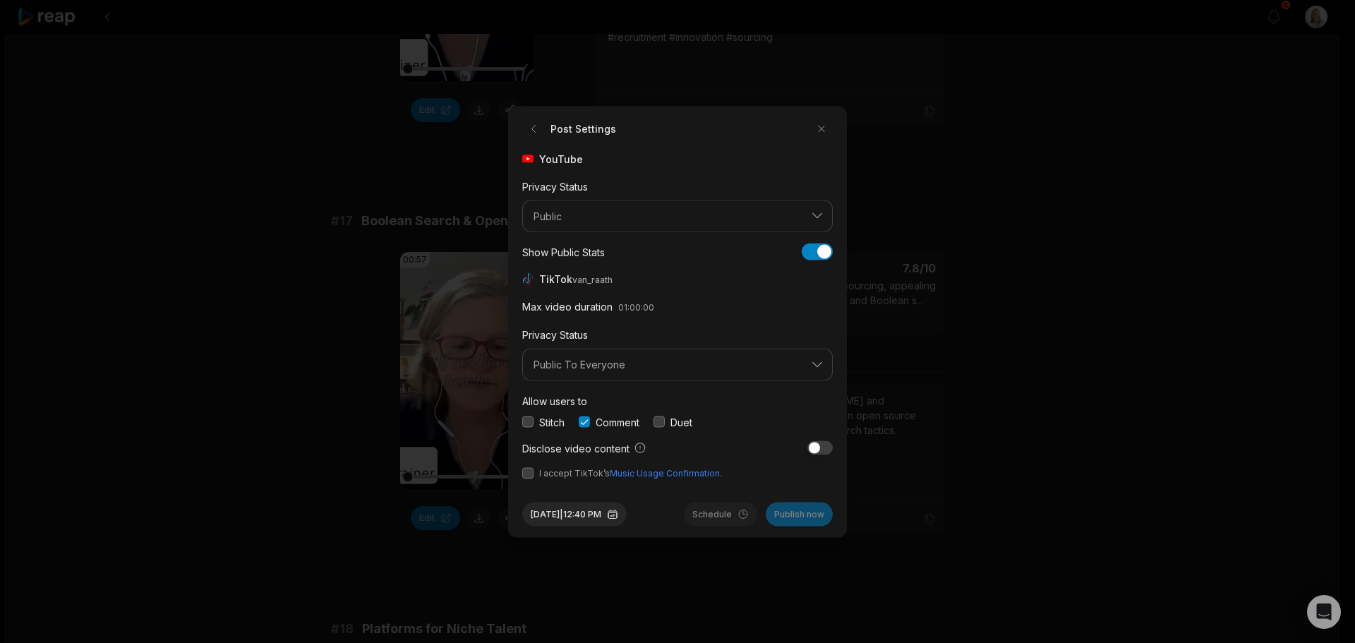
click at [527, 475] on button "button" at bounding box center [527, 472] width 11 height 11
click at [589, 516] on button "Aug 29, 2025 | 12:40 PM" at bounding box center [574, 514] width 104 height 24
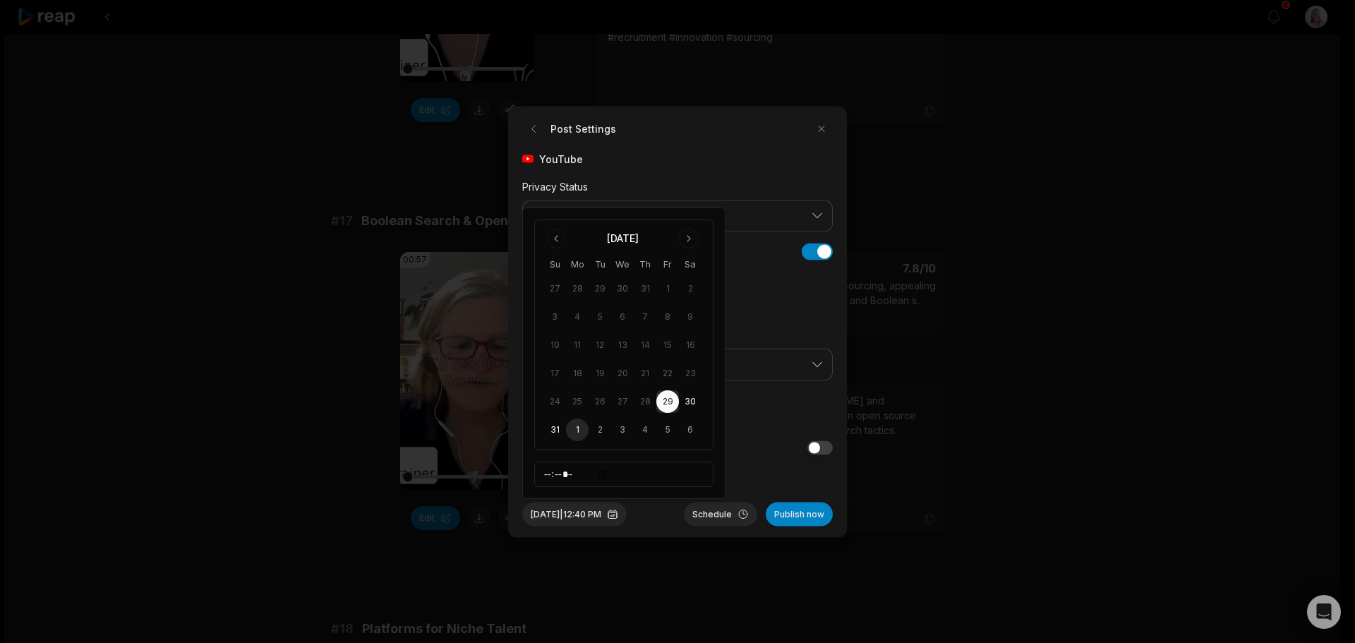
click at [576, 428] on button "1" at bounding box center [577, 430] width 23 height 23
click at [551, 471] on input "*****" at bounding box center [623, 474] width 179 height 25
type input "*****"
click at [721, 516] on button "Schedule" at bounding box center [720, 514] width 73 height 24
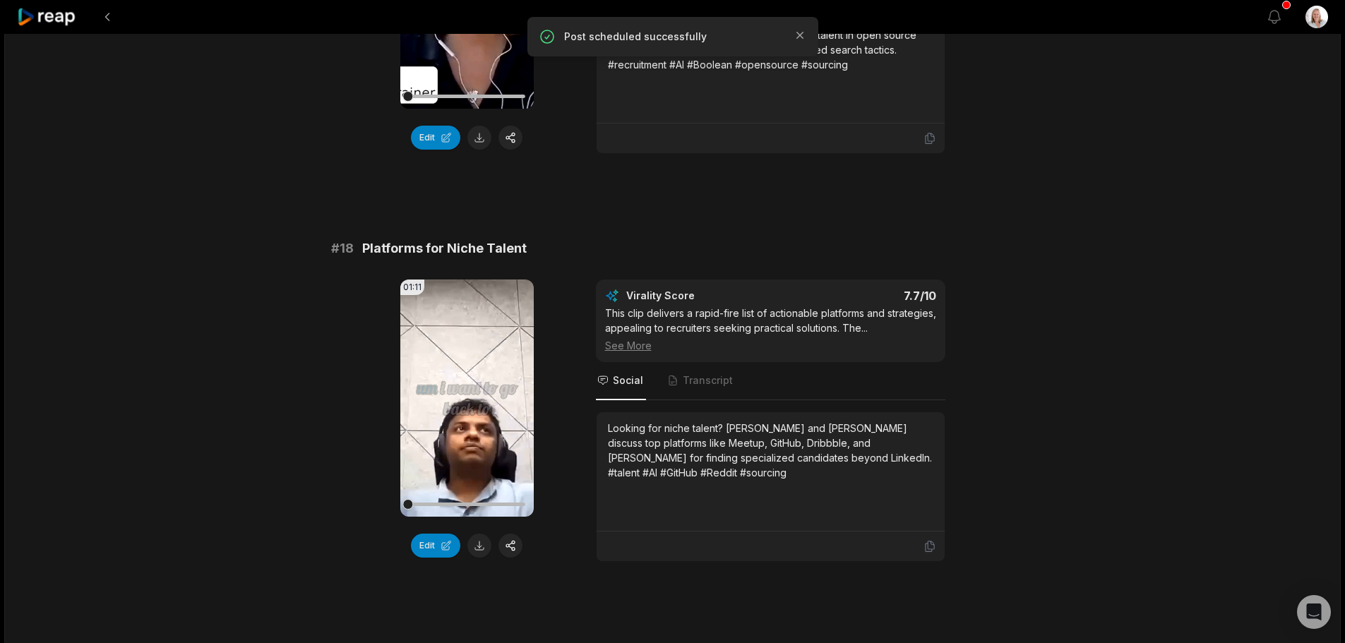
scroll to position [2894, 0]
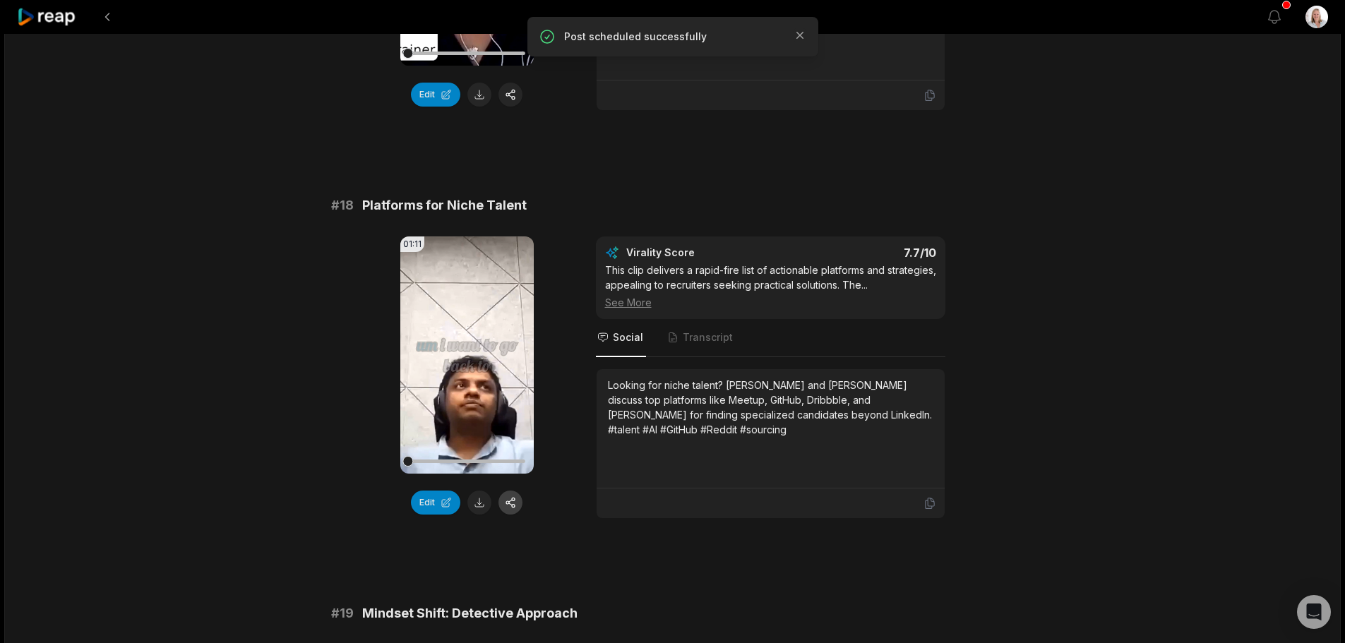
click at [515, 491] on button "button" at bounding box center [510, 503] width 24 height 24
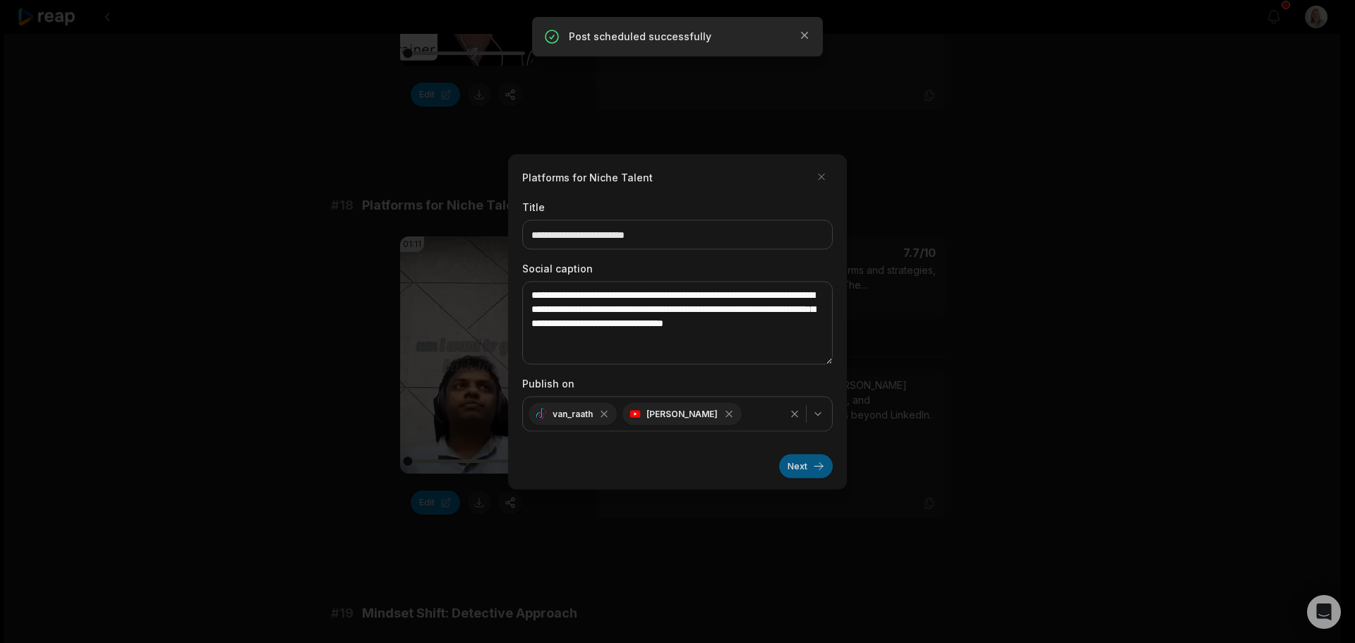
click at [793, 467] on button "Next" at bounding box center [806, 466] width 54 height 24
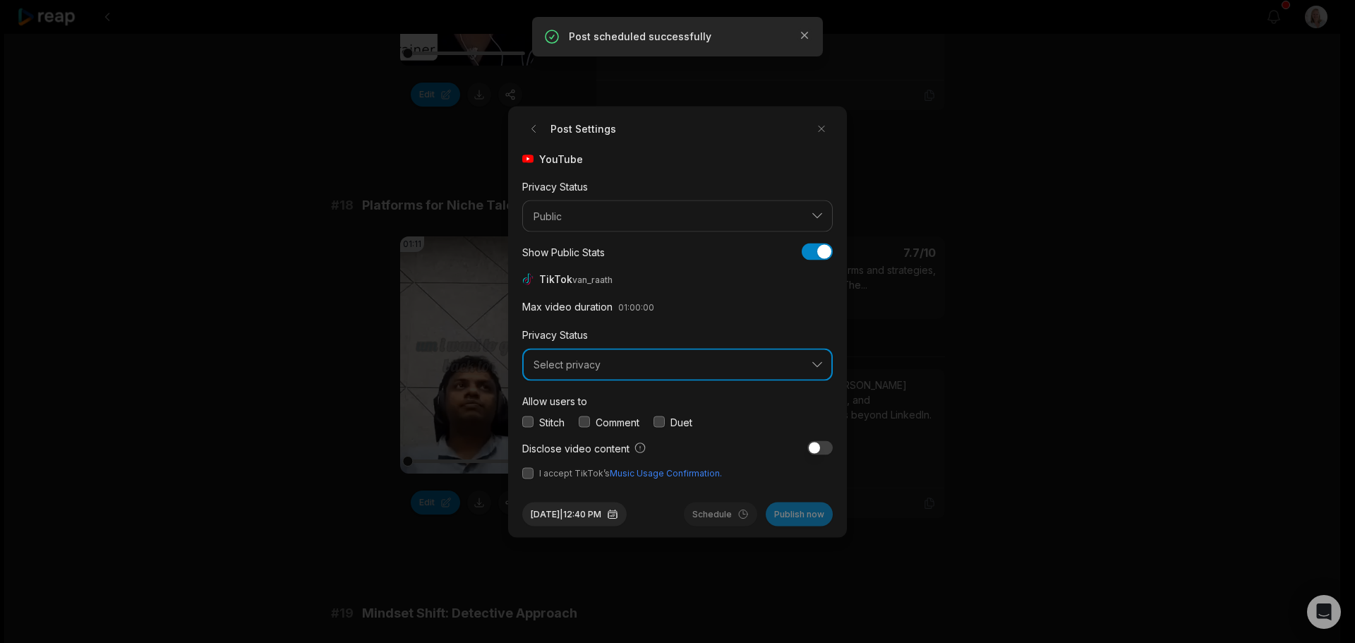
click at [589, 370] on span "Select privacy" at bounding box center [668, 365] width 268 height 13
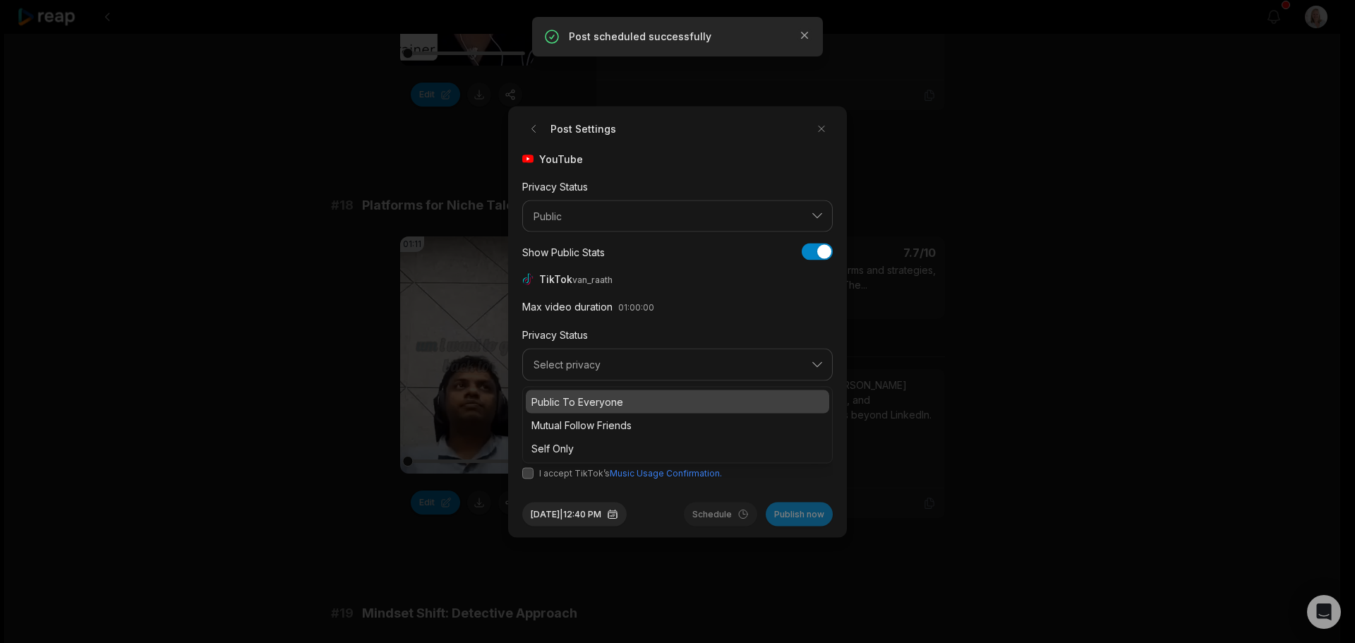
click at [594, 402] on p "Public To Everyone" at bounding box center [677, 401] width 292 height 15
click at [587, 423] on button "button" at bounding box center [584, 421] width 11 height 11
click at [529, 471] on button "button" at bounding box center [527, 472] width 11 height 11
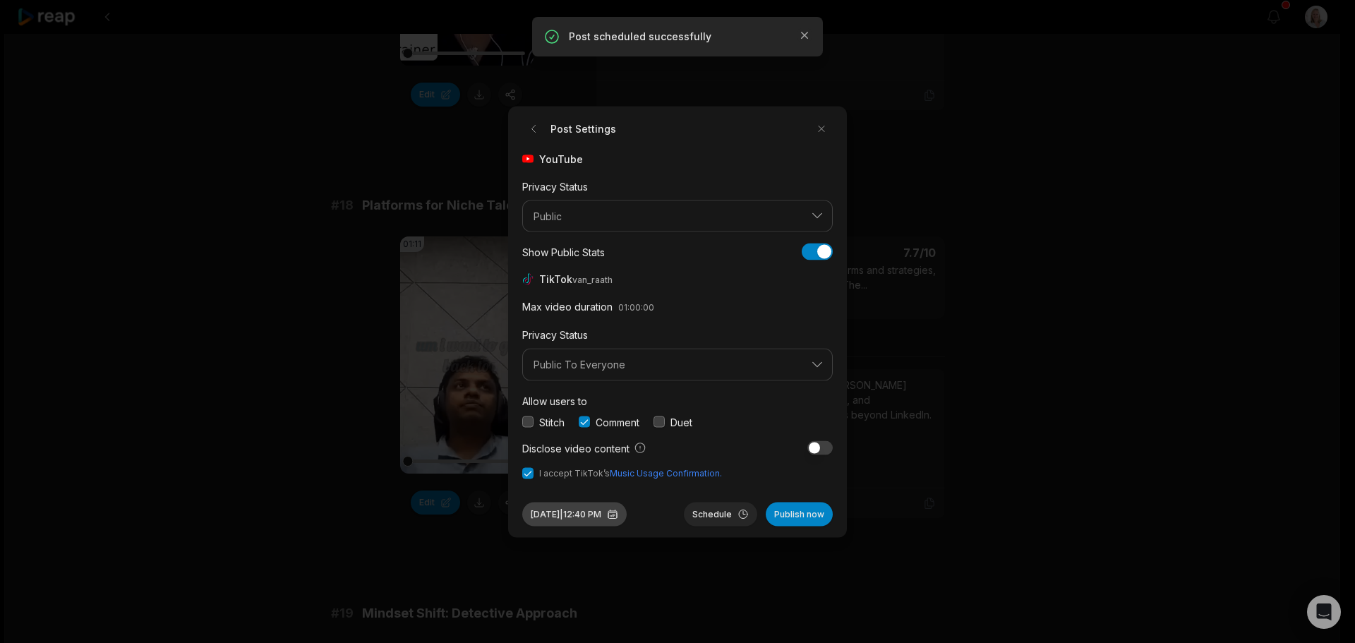
click at [591, 518] on button "Aug 29, 2025 | 12:40 PM" at bounding box center [574, 514] width 104 height 24
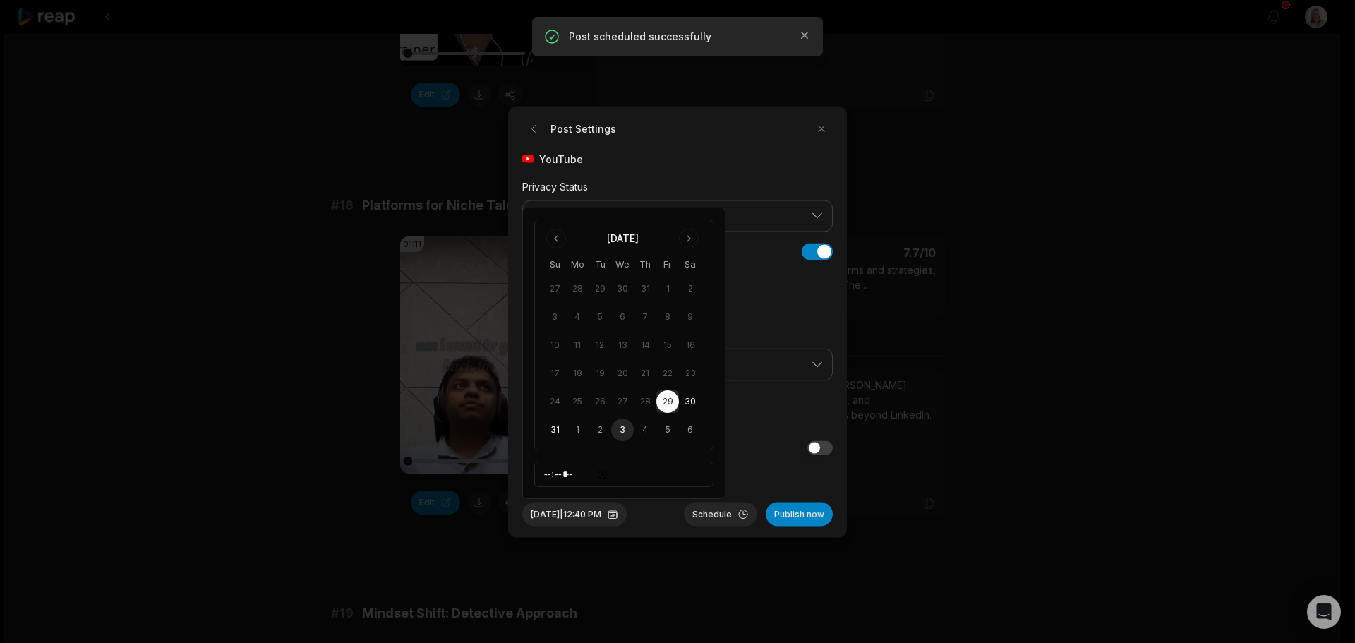
click at [622, 431] on button "3" at bounding box center [622, 430] width 23 height 23
click at [546, 476] on input "*****" at bounding box center [623, 474] width 179 height 25
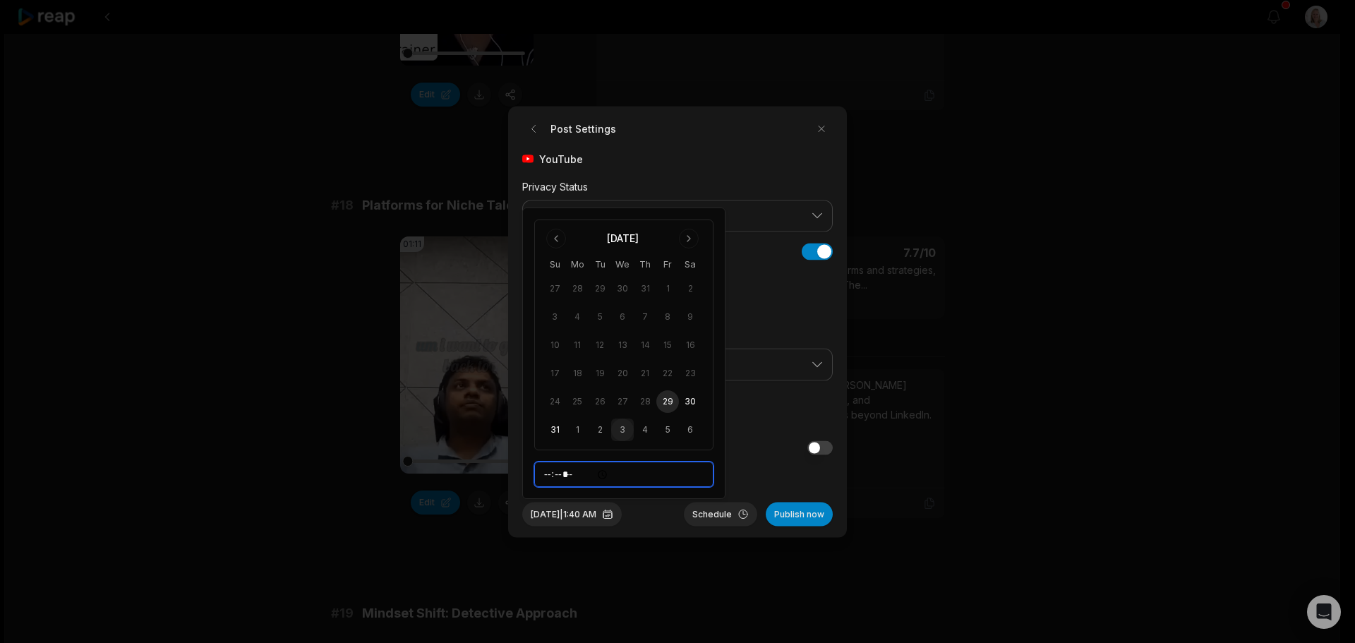
type input "*****"
click at [721, 518] on button "Schedule" at bounding box center [720, 514] width 73 height 24
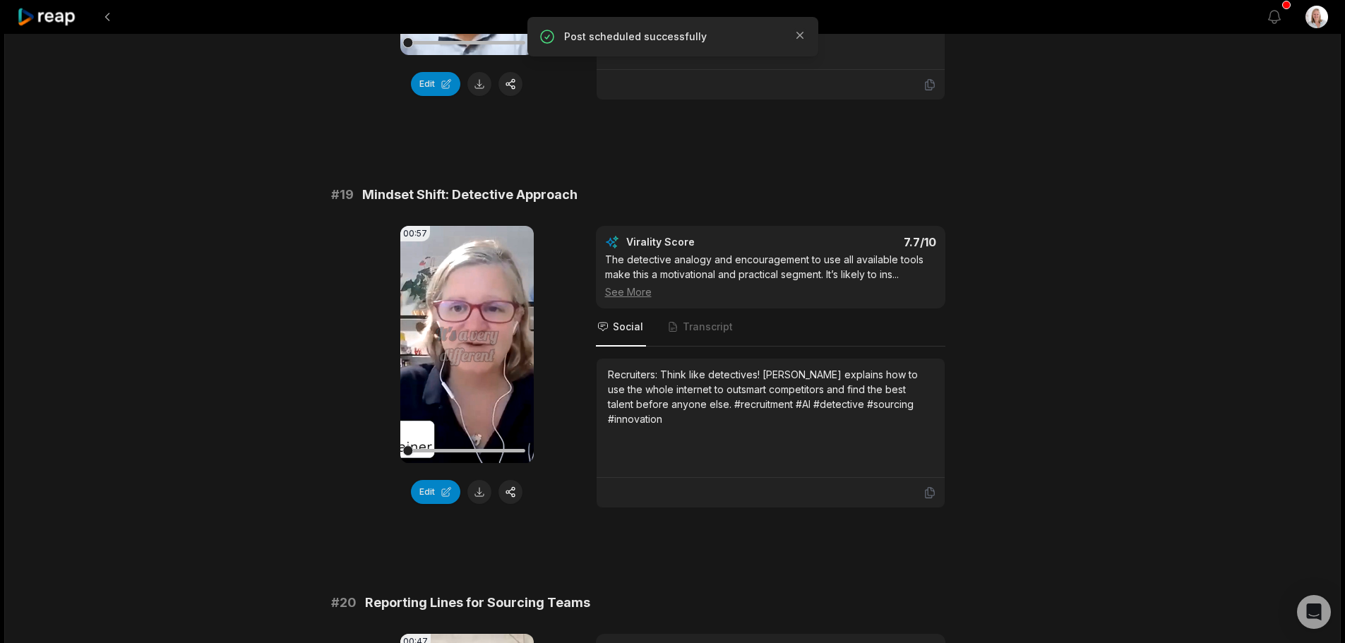
scroll to position [3317, 0]
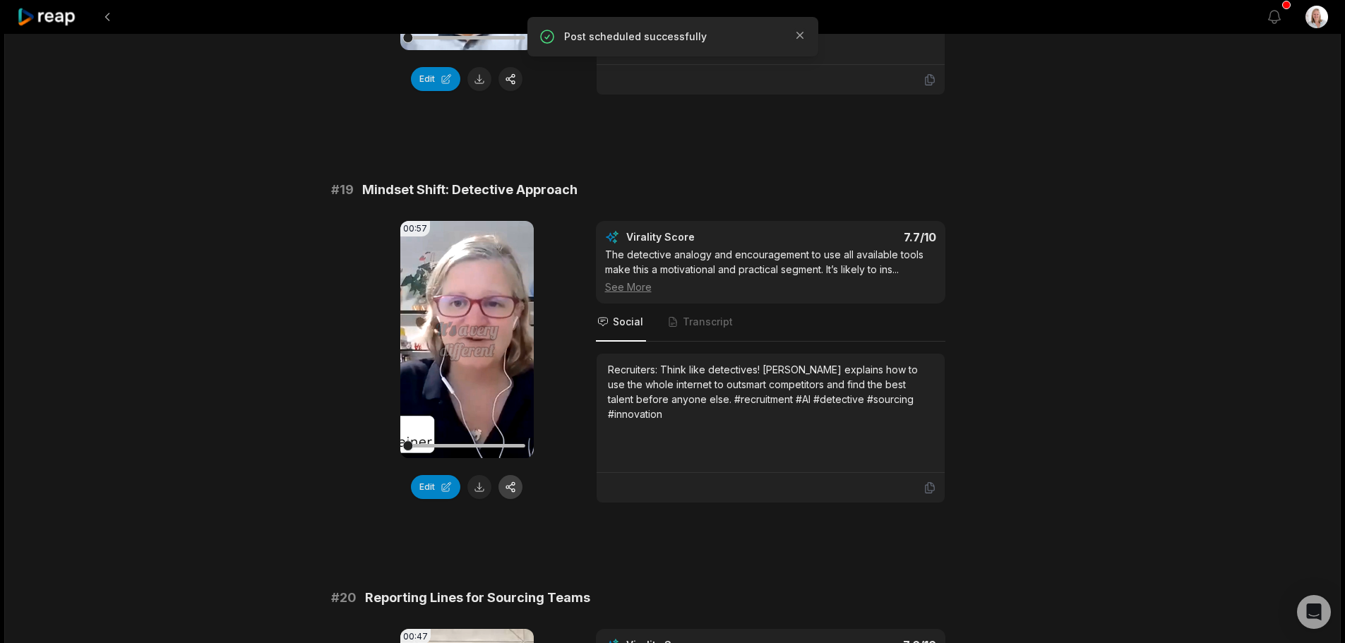
click at [511, 475] on button "button" at bounding box center [510, 487] width 24 height 24
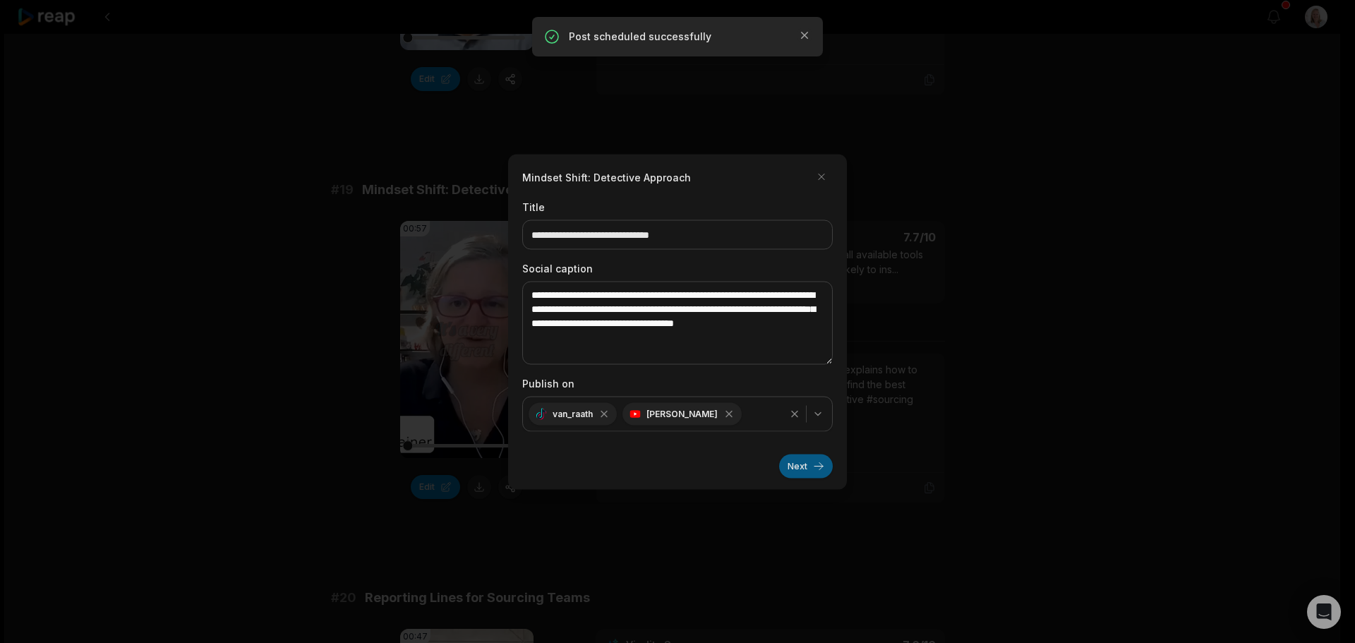
click at [797, 469] on button "Next" at bounding box center [806, 466] width 54 height 24
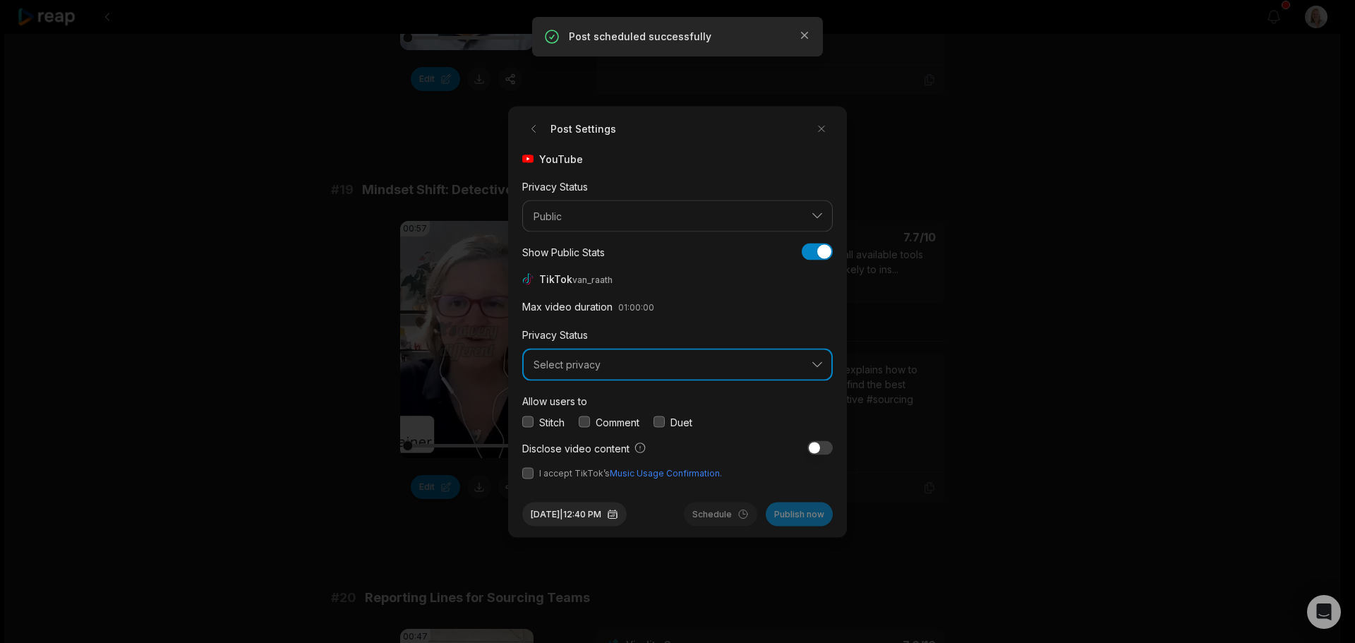
click at [582, 363] on span "Select privacy" at bounding box center [668, 365] width 268 height 13
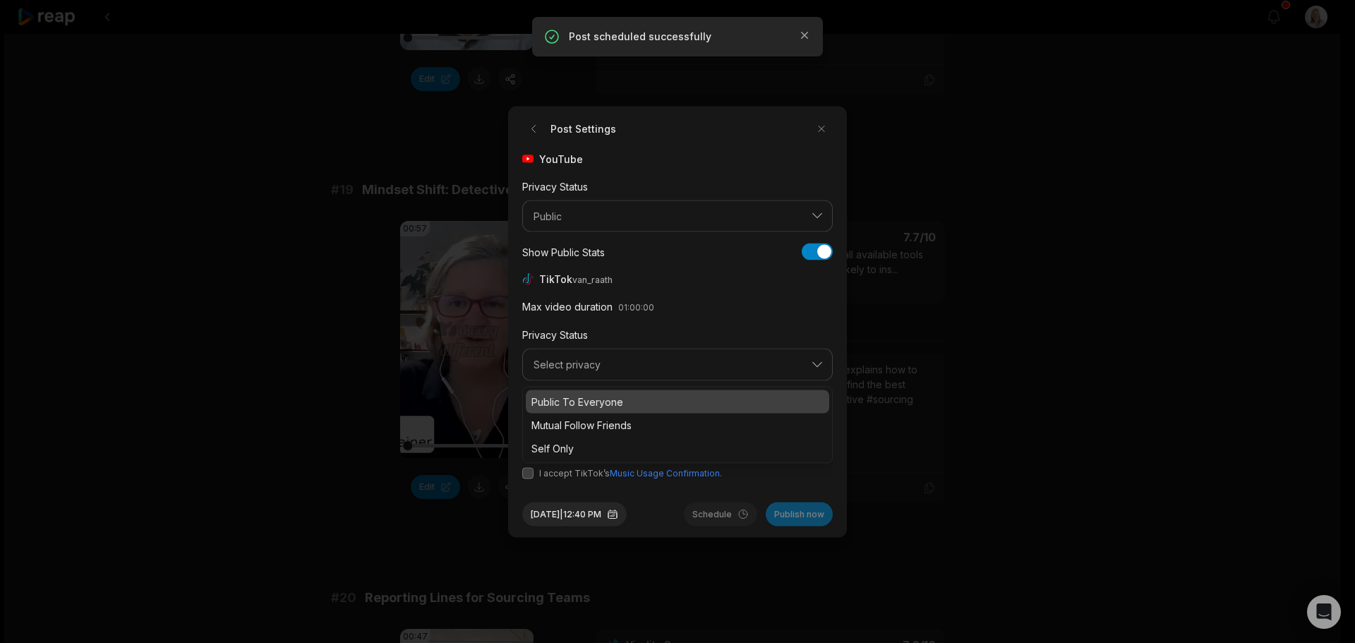
click at [593, 403] on p "Public To Everyone" at bounding box center [677, 401] width 292 height 15
click at [584, 422] on button "button" at bounding box center [584, 421] width 11 height 11
click at [527, 475] on button "button" at bounding box center [527, 472] width 11 height 11
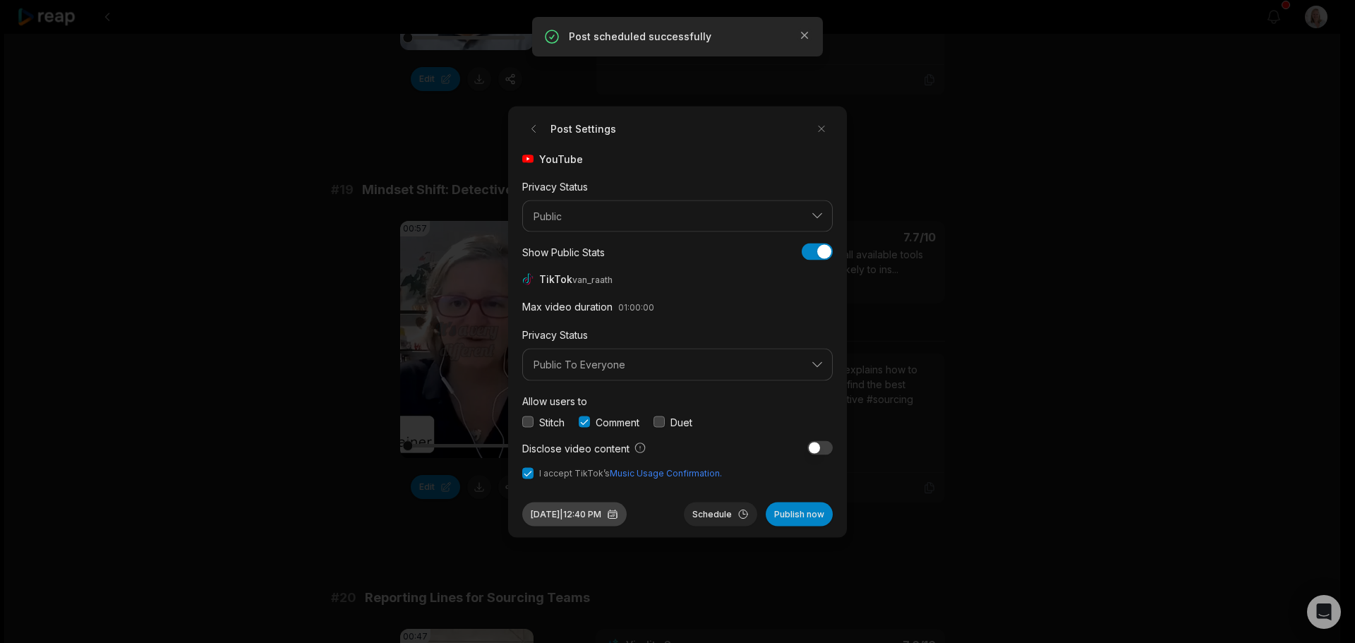
click at [611, 521] on button "Aug 29, 2025 | 12:40 PM" at bounding box center [574, 514] width 104 height 24
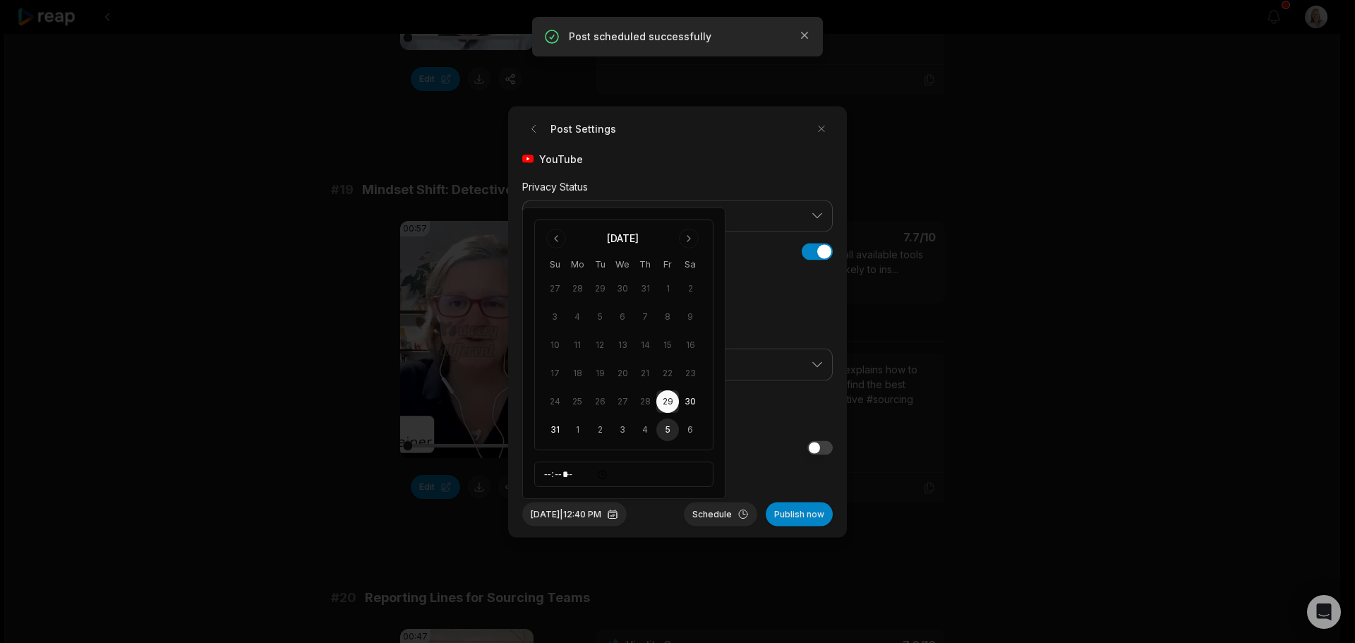
click at [664, 433] on button "5" at bounding box center [667, 430] width 23 height 23
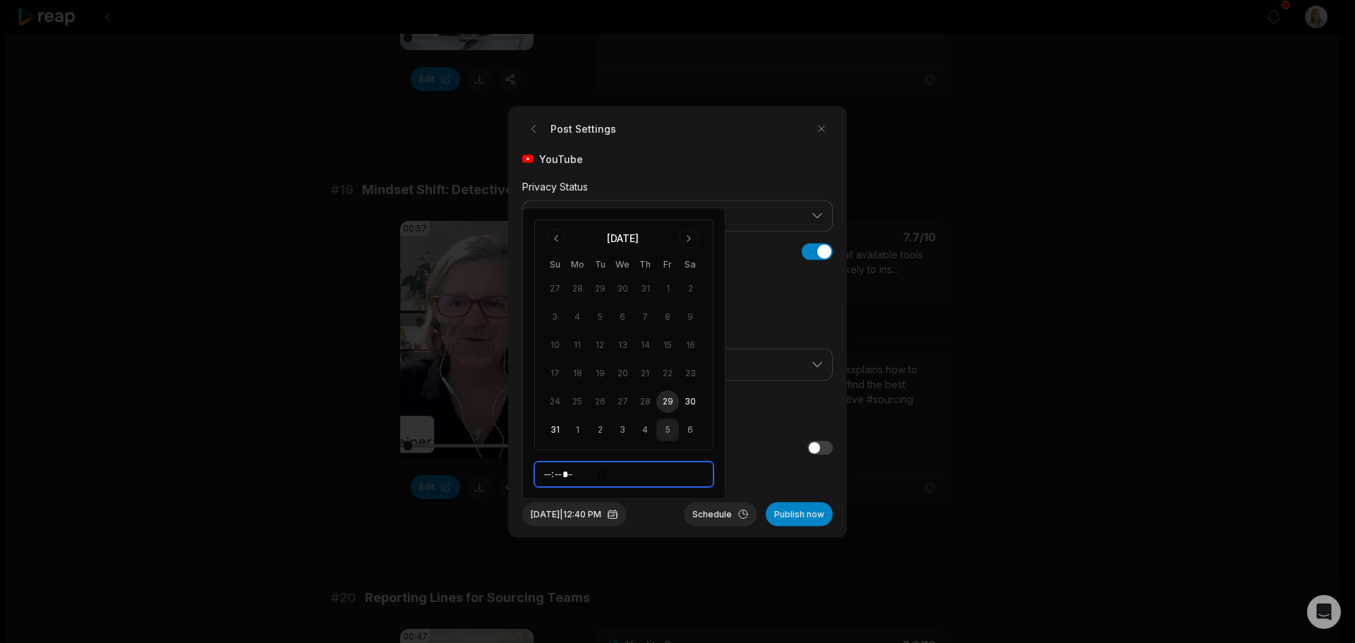
click at [549, 476] on input "*****" at bounding box center [623, 474] width 179 height 25
type input "*****"
click at [719, 515] on button "Schedule" at bounding box center [720, 514] width 73 height 24
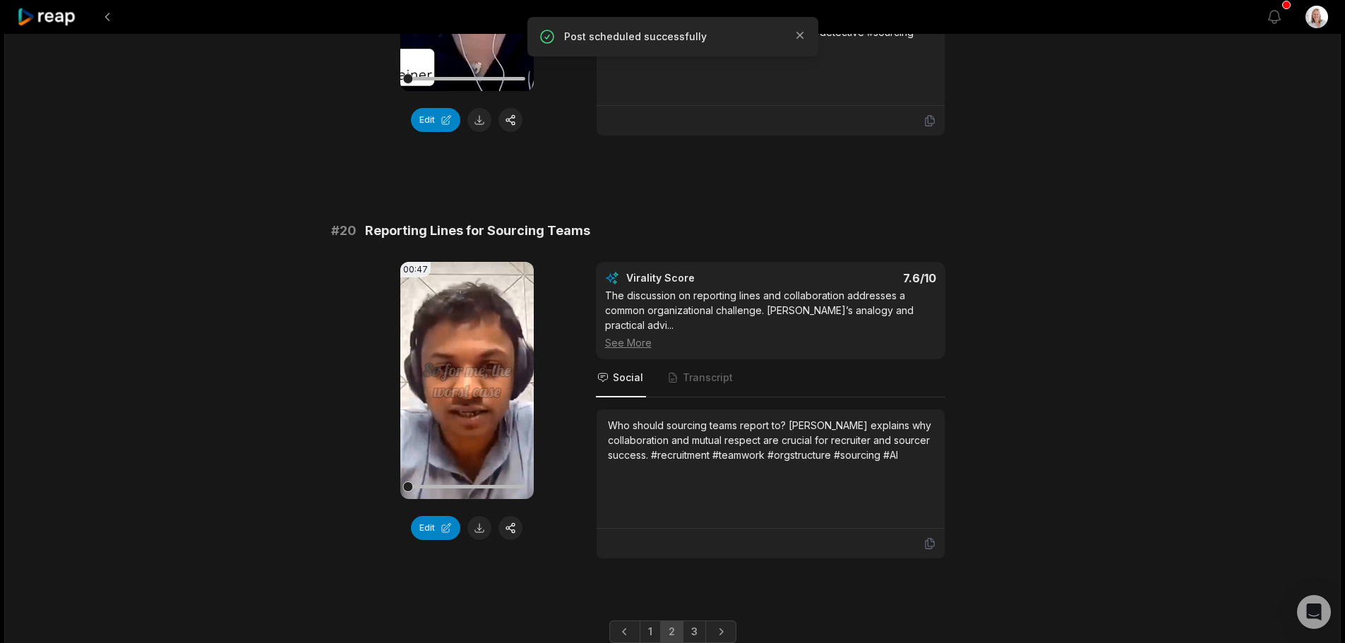
scroll to position [3696, 0]
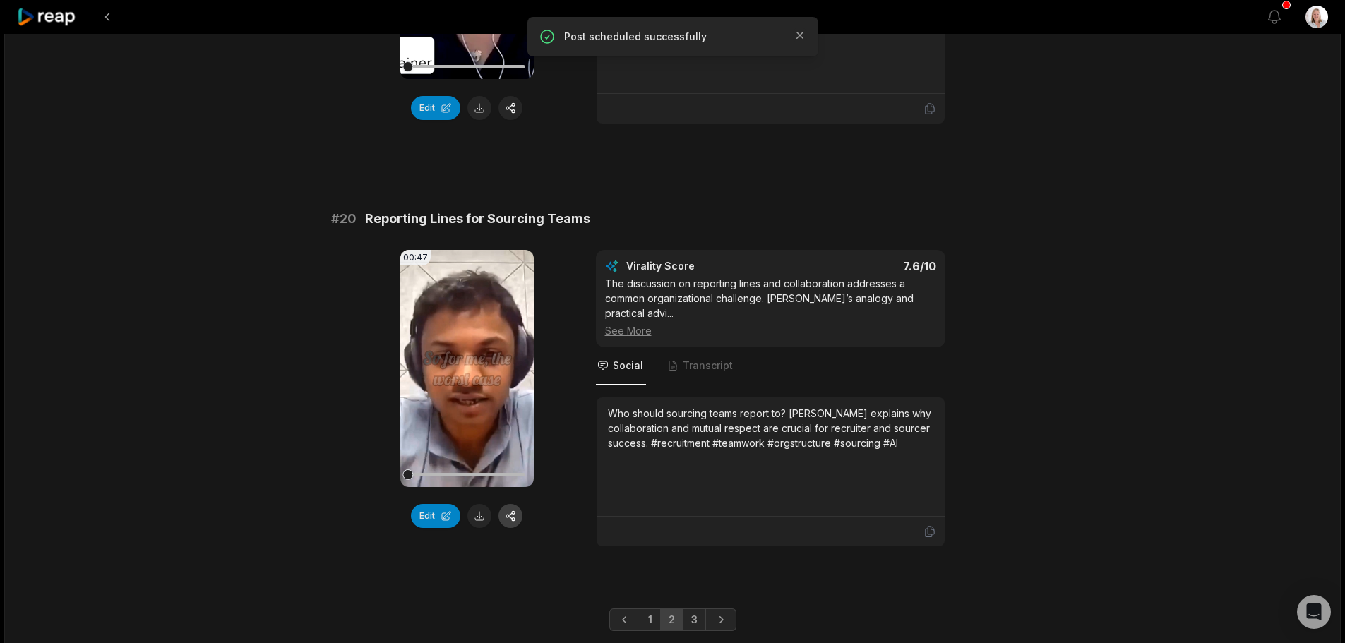
click at [515, 504] on button "button" at bounding box center [510, 516] width 24 height 24
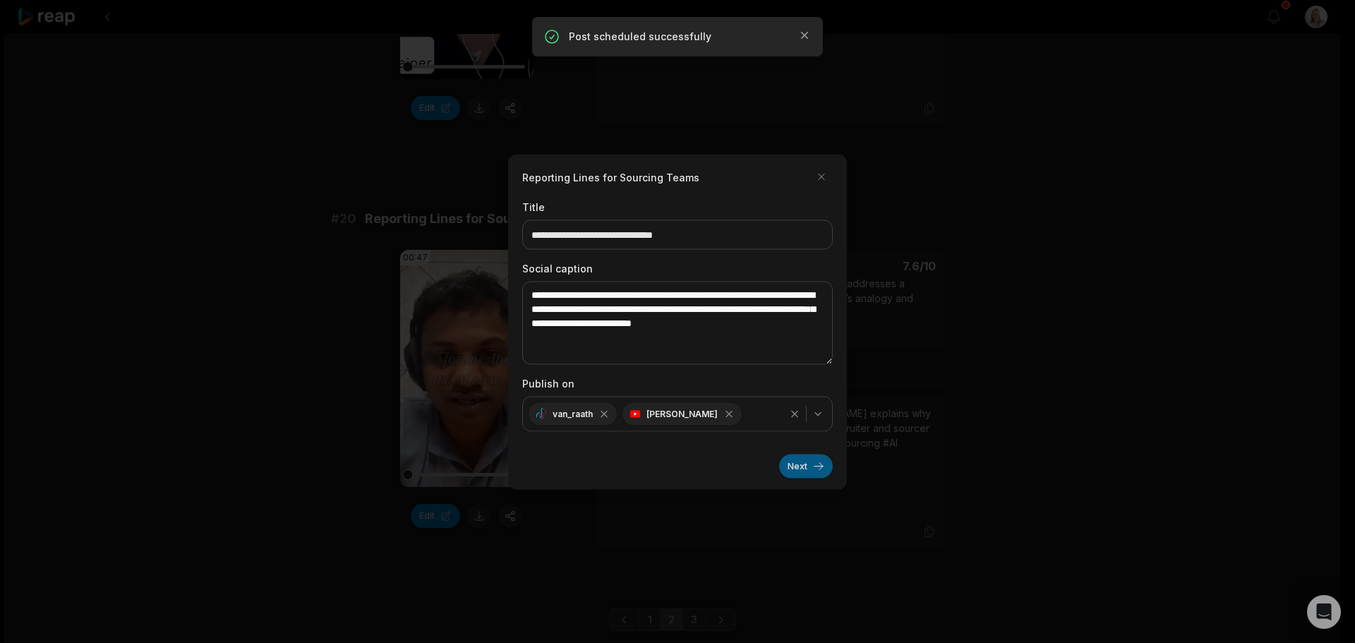
click at [794, 469] on button "Next" at bounding box center [806, 466] width 54 height 24
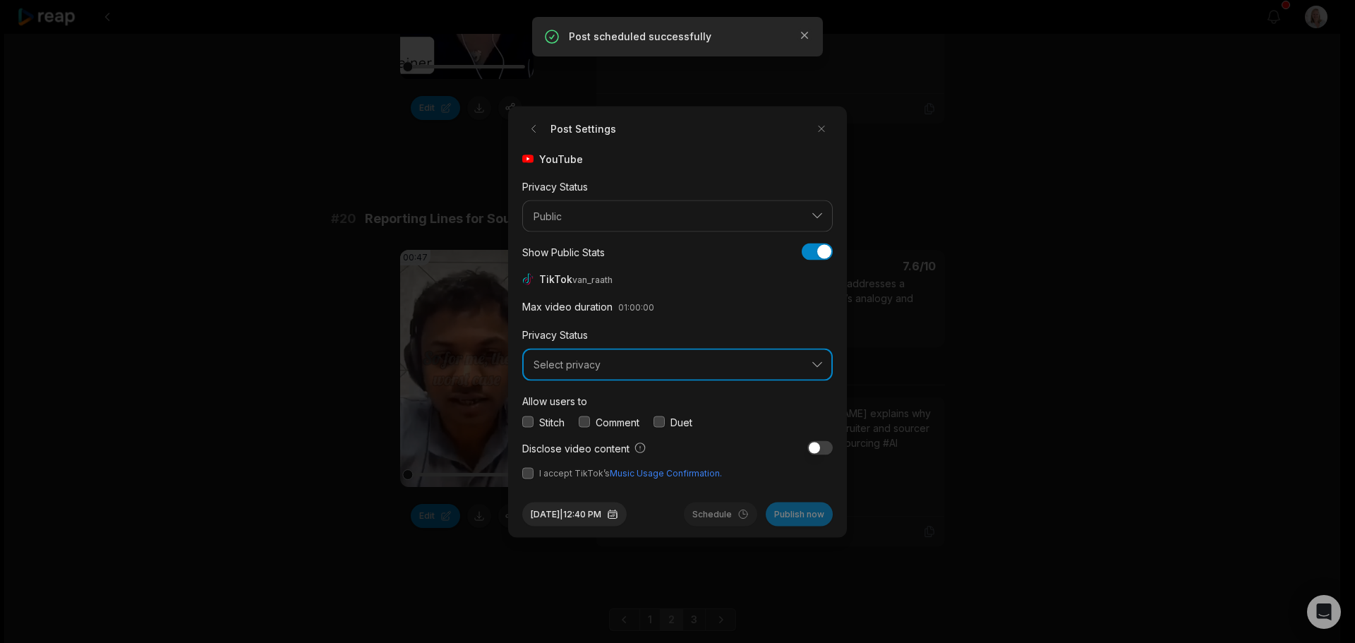
click at [606, 369] on span "Select privacy" at bounding box center [668, 365] width 268 height 13
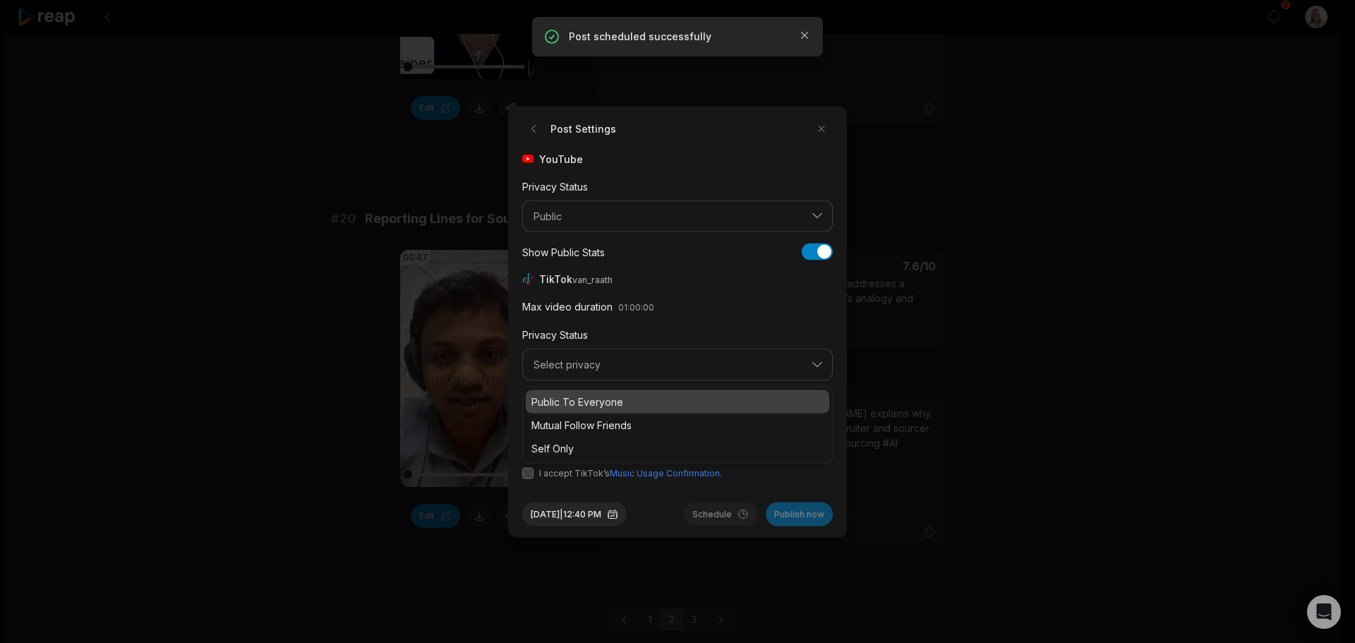
click at [607, 406] on p "Public To Everyone" at bounding box center [677, 401] width 292 height 15
click at [587, 423] on button "button" at bounding box center [584, 421] width 11 height 11
click at [530, 479] on form "Post Settings YouTube Privacy Status Public Show Public Stats Show Public Stats…" at bounding box center [677, 321] width 311 height 409
click at [529, 476] on button "button" at bounding box center [527, 472] width 11 height 11
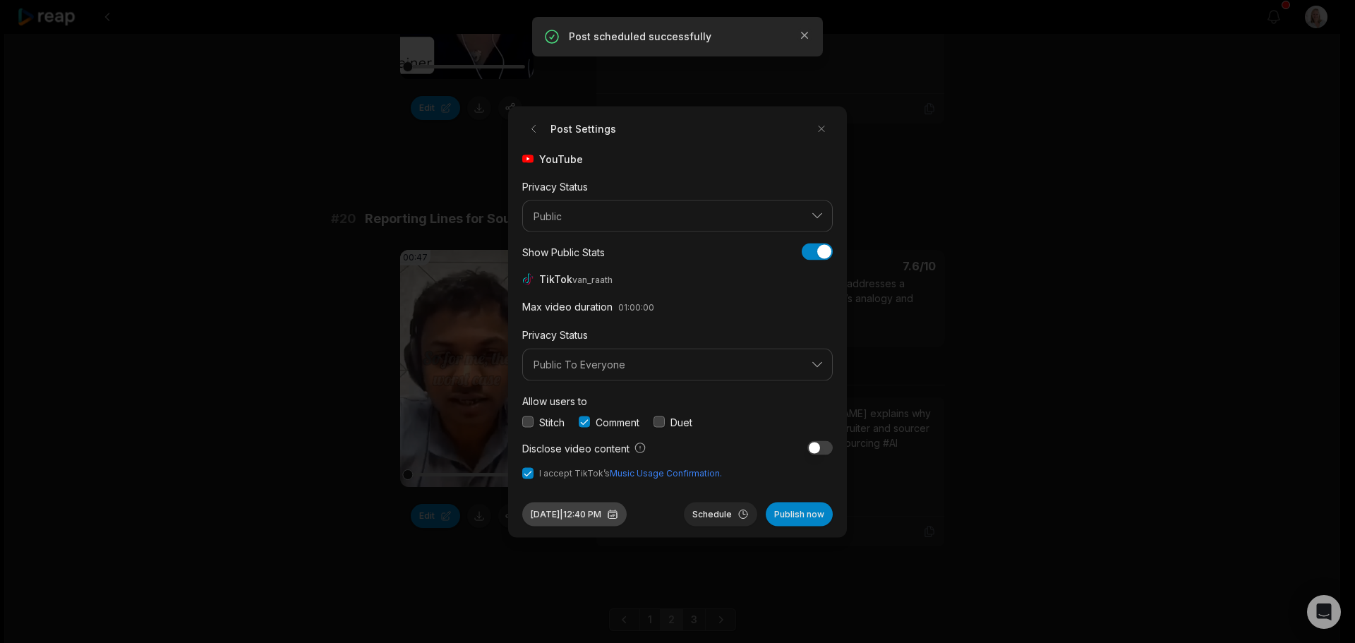
click at [601, 515] on button "Aug 29, 2025 | 12:40 PM" at bounding box center [574, 514] width 104 height 24
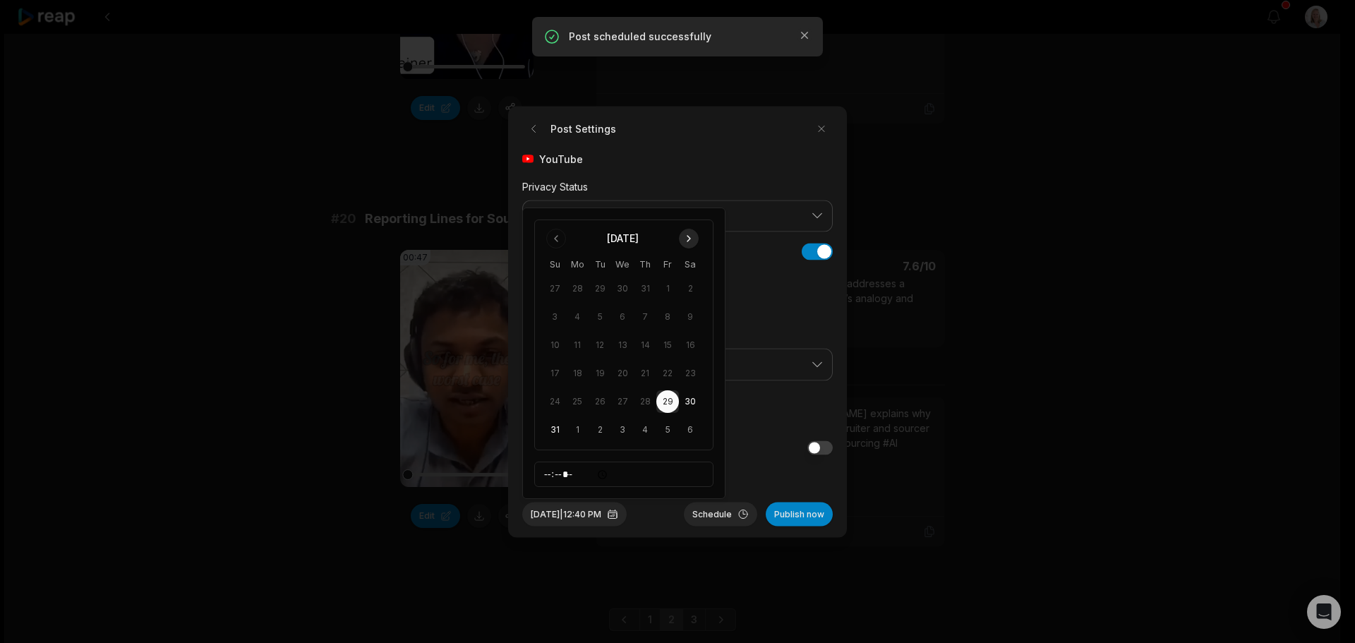
click at [691, 236] on button "Go to next month" at bounding box center [689, 239] width 20 height 20
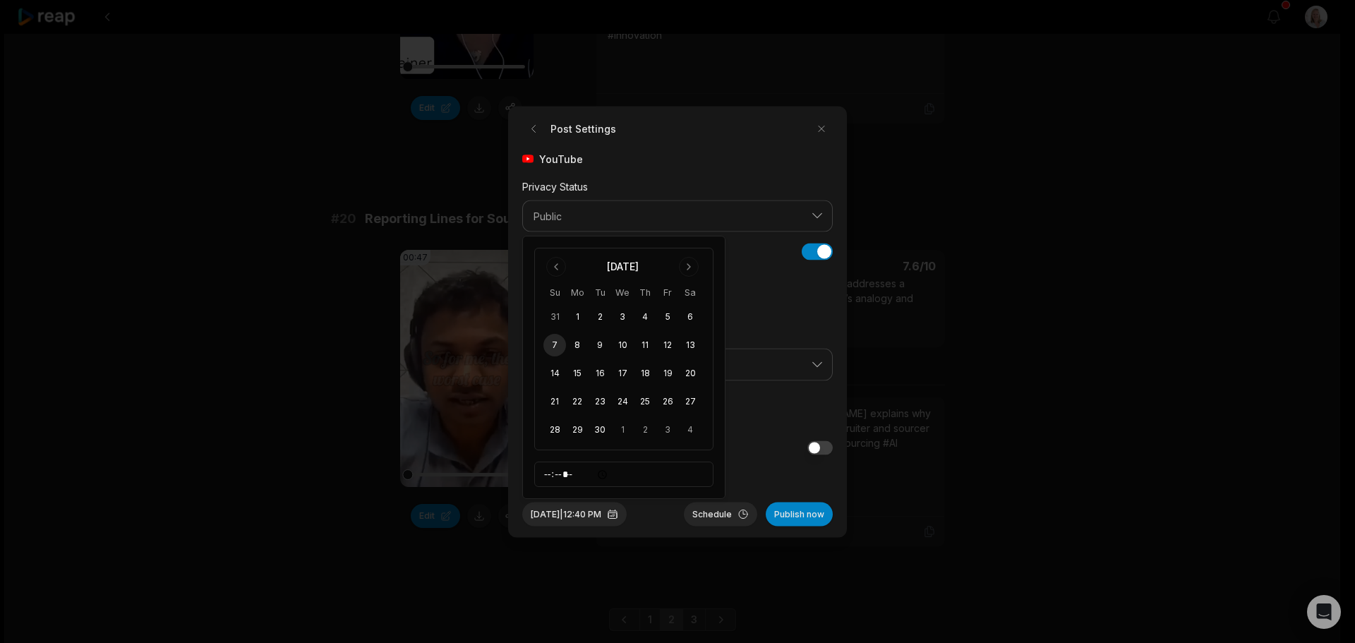
click at [558, 346] on button "7" at bounding box center [554, 345] width 23 height 23
click at [546, 476] on input "*****" at bounding box center [623, 474] width 179 height 25
type input "*****"
click at [722, 514] on button "Schedule" at bounding box center [720, 514] width 73 height 24
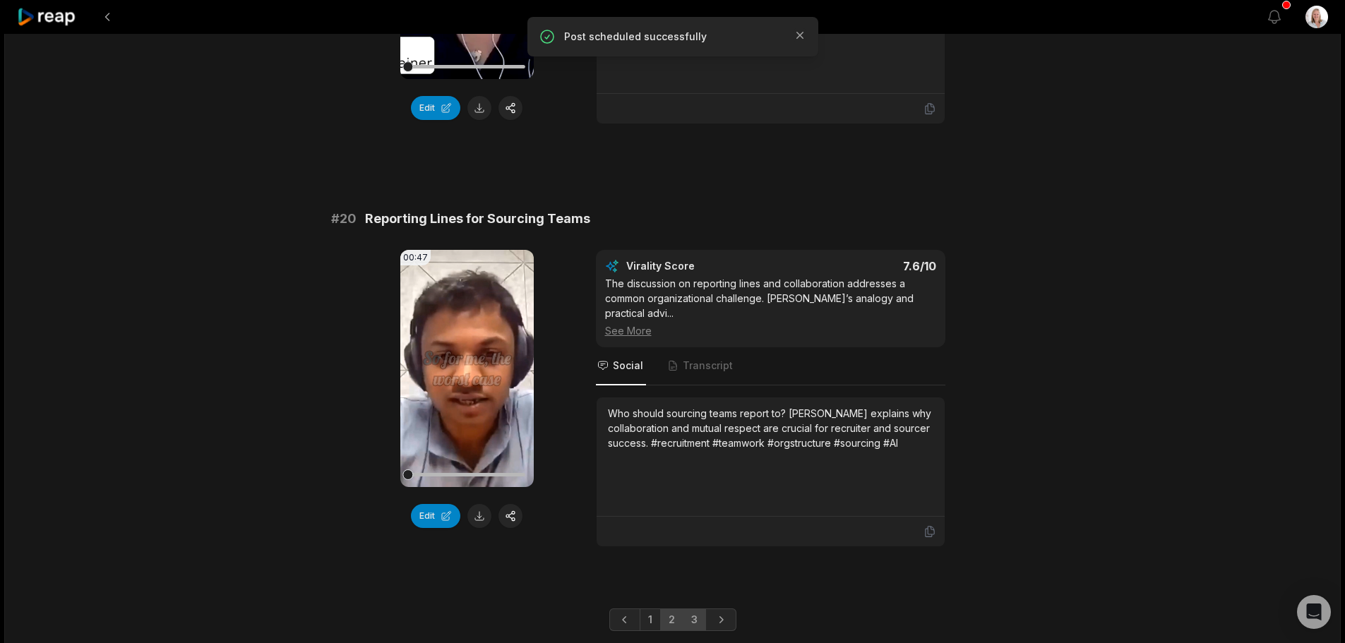
click at [700, 608] on link "3" at bounding box center [694, 619] width 23 height 23
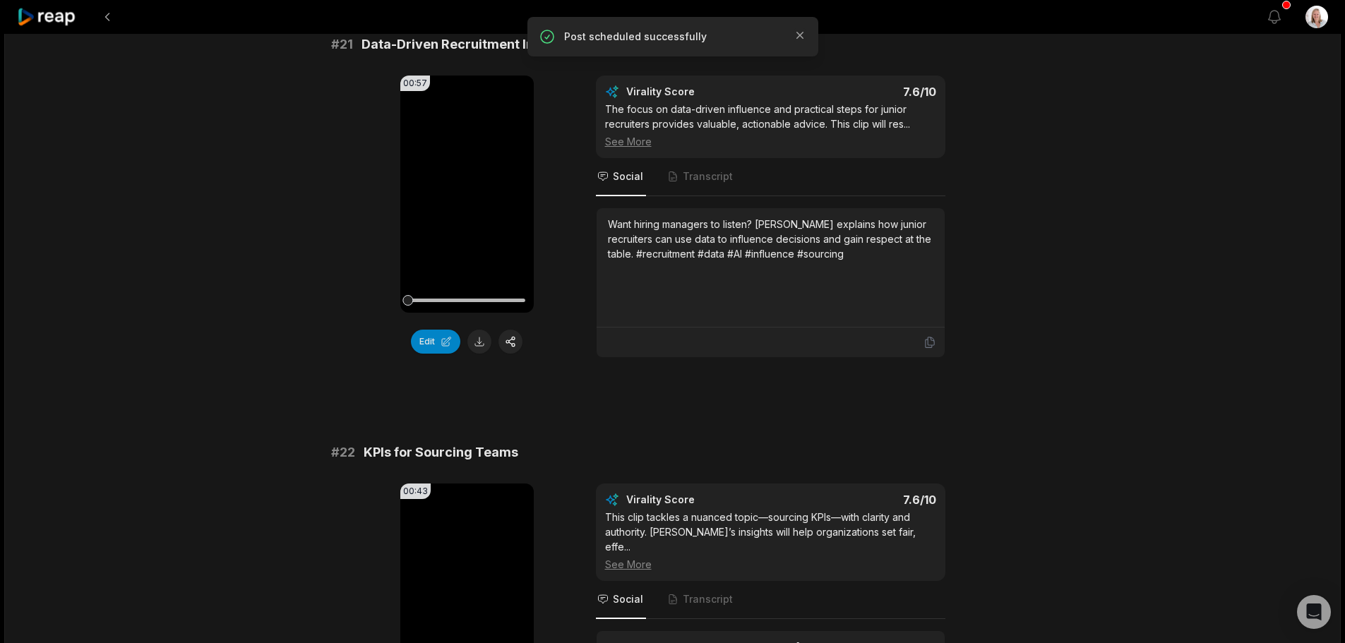
scroll to position [141, 0]
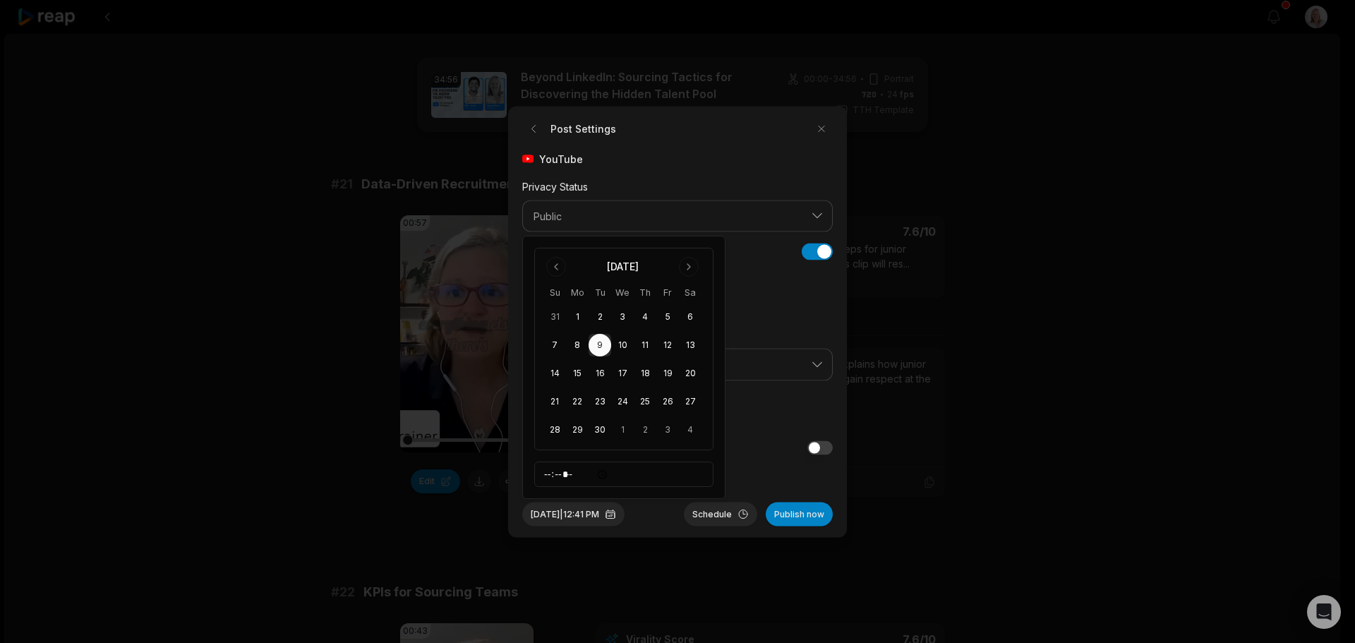
scroll to position [141, 0]
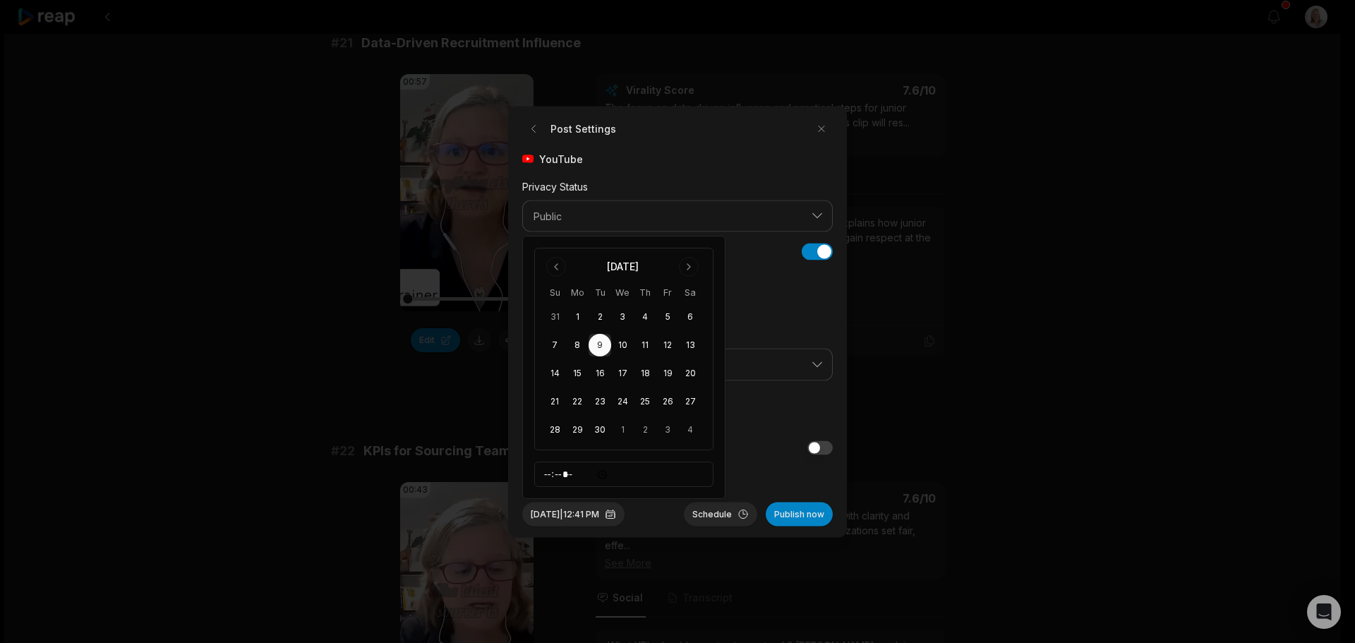
click at [551, 476] on input "*****" at bounding box center [623, 474] width 179 height 25
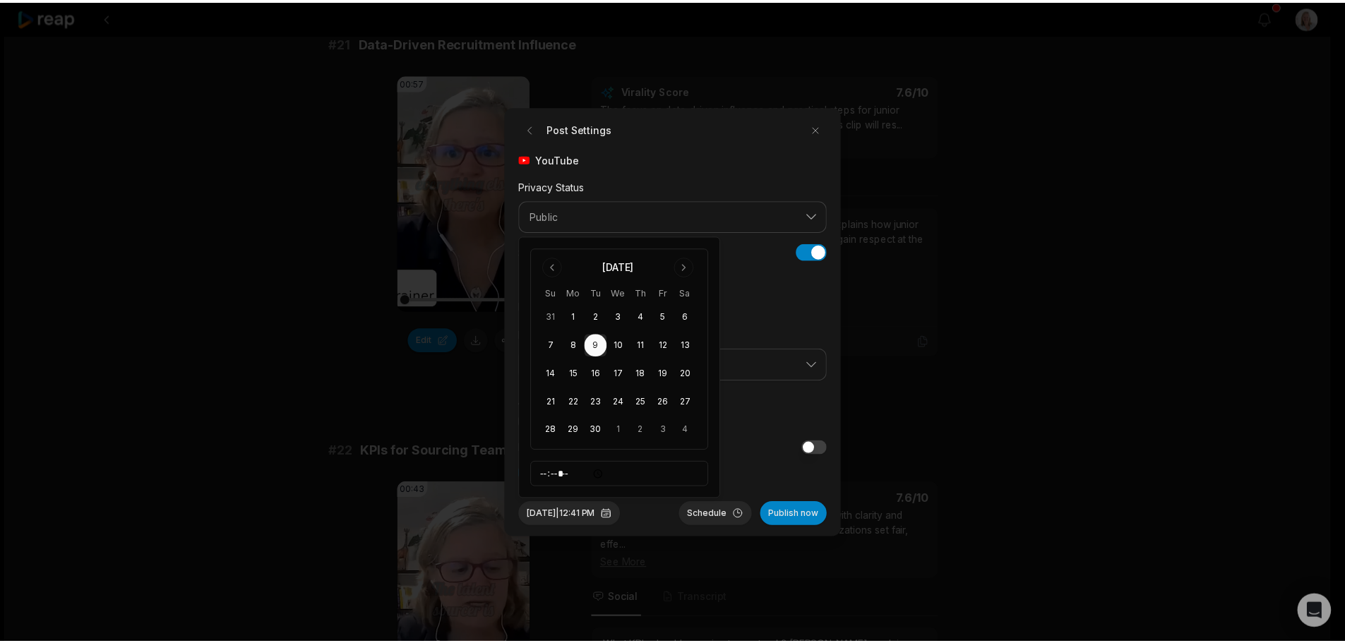
scroll to position [0, 0]
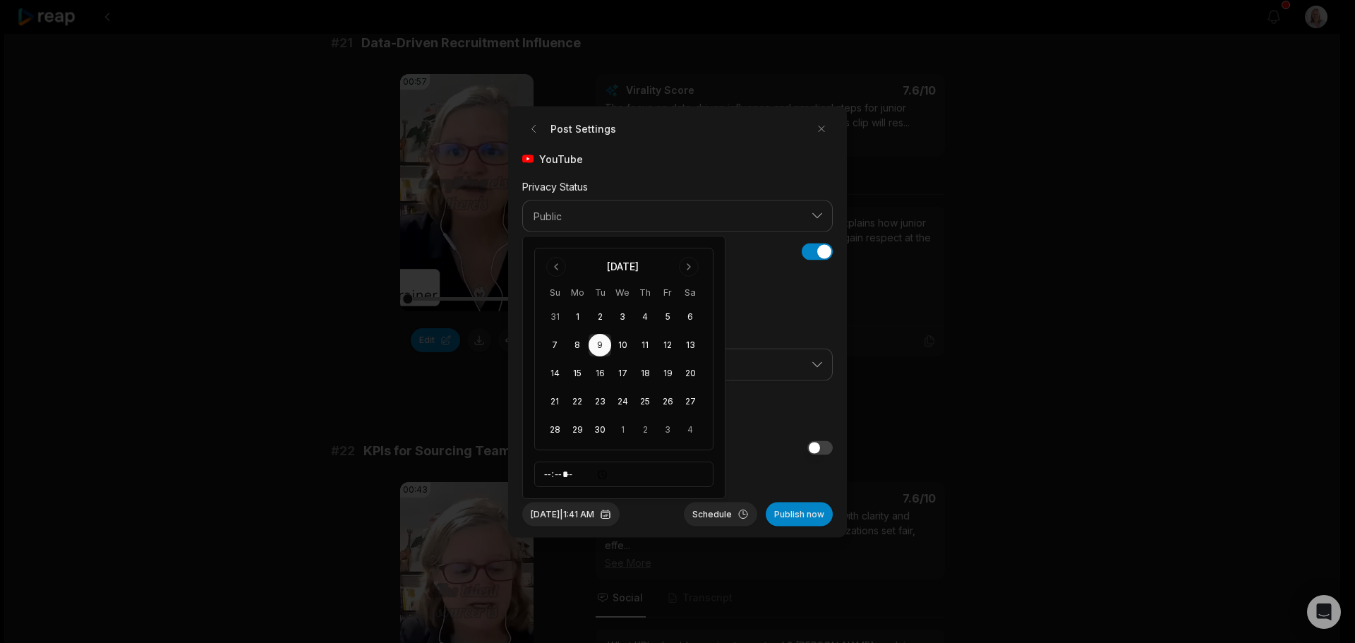
type input "*****"
click at [731, 512] on button "Schedule" at bounding box center [720, 514] width 73 height 24
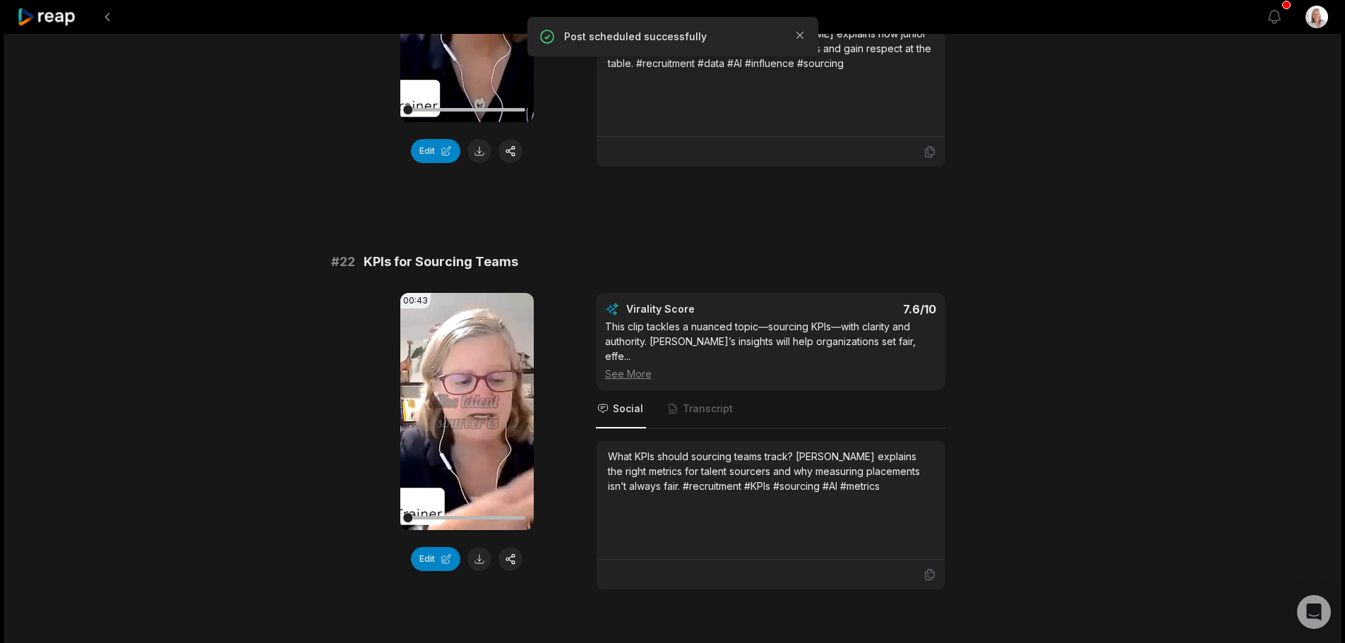
scroll to position [565, 0]
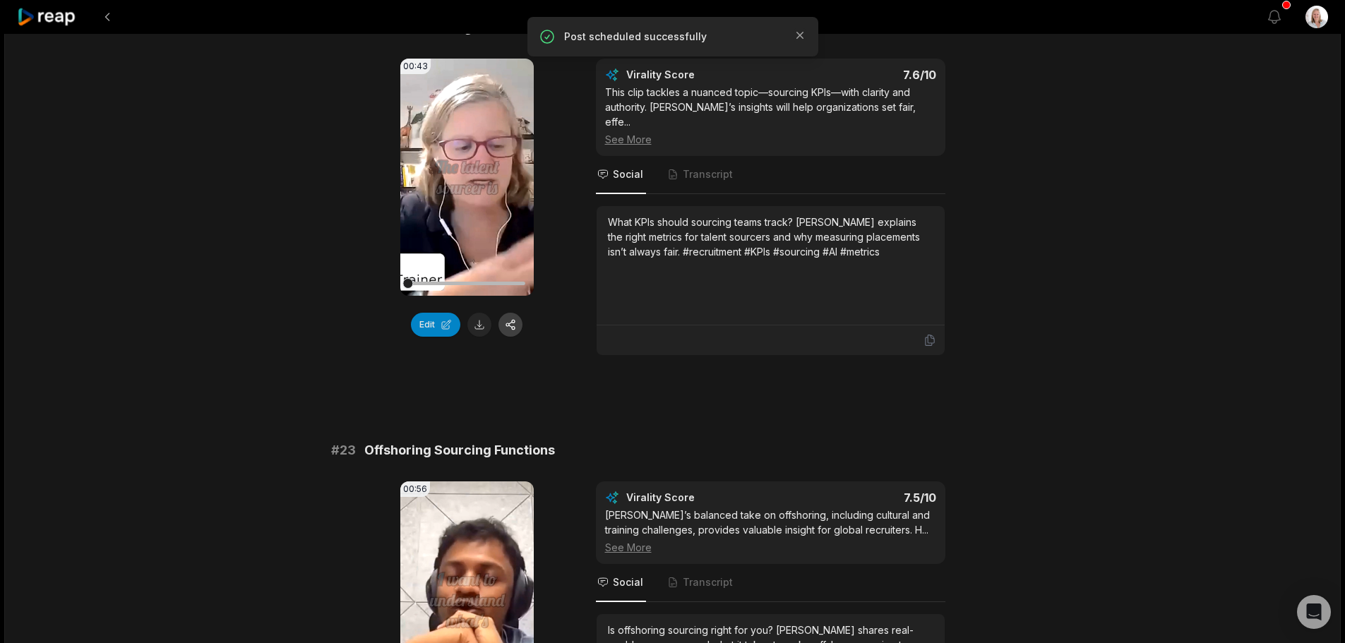
click at [510, 328] on button "button" at bounding box center [510, 325] width 24 height 24
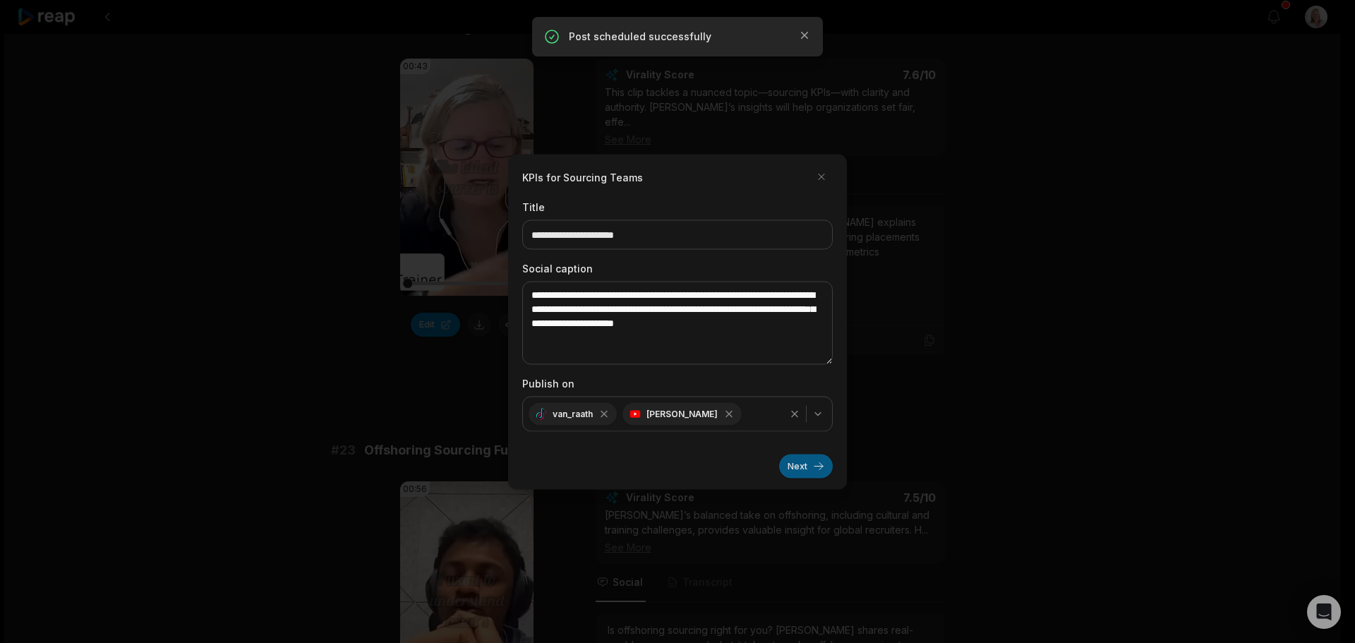
click at [793, 474] on button "Next" at bounding box center [806, 466] width 54 height 24
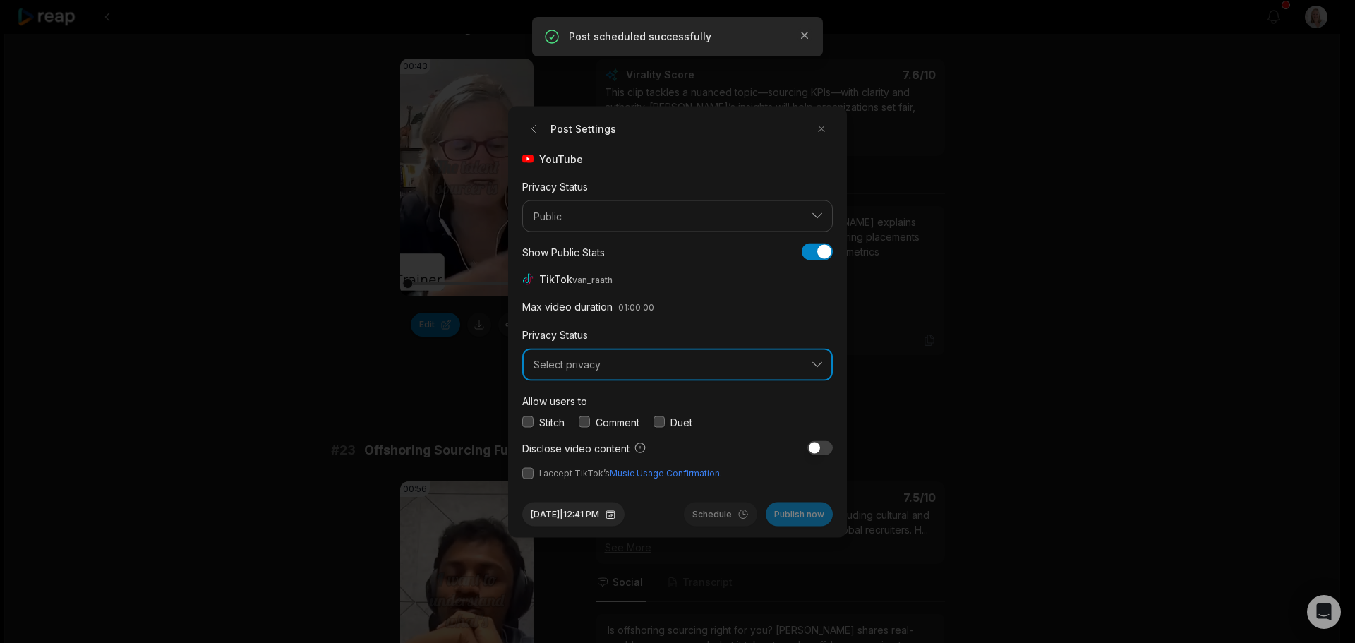
click at [576, 370] on span "Select privacy" at bounding box center [668, 365] width 268 height 13
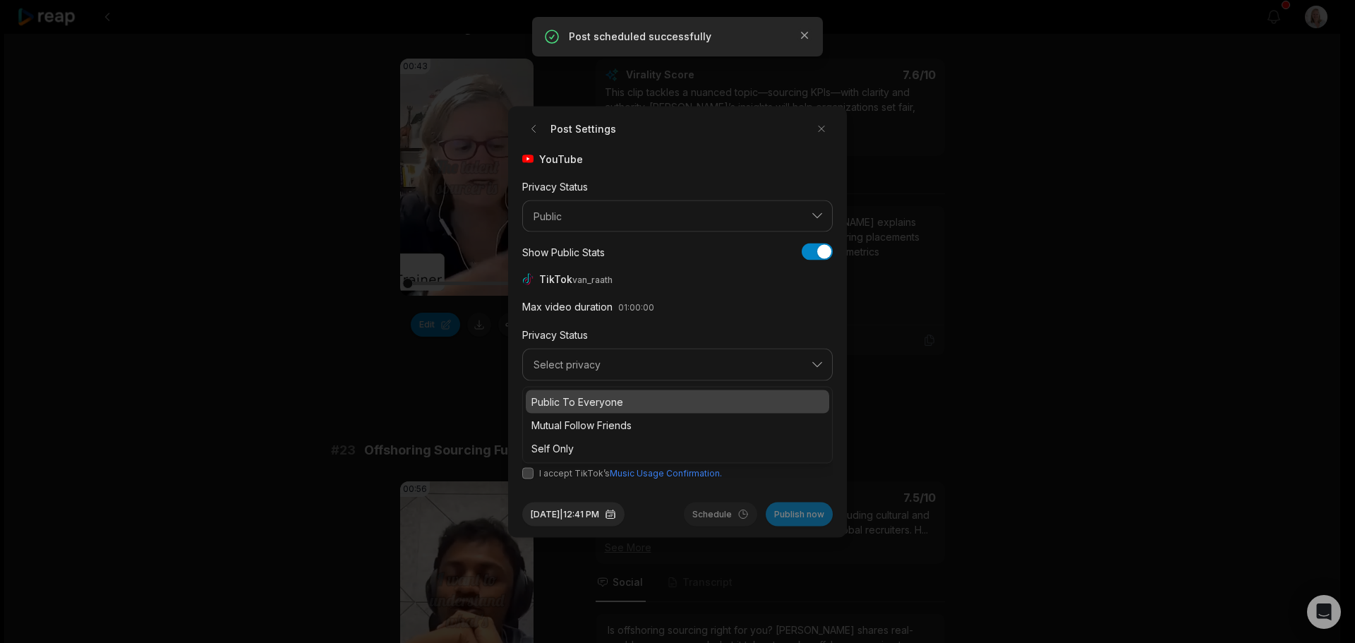
click at [585, 398] on p "Public To Everyone" at bounding box center [677, 401] width 292 height 15
drag, startPoint x: 590, startPoint y: 421, endPoint x: 570, endPoint y: 451, distance: 36.0
click at [589, 421] on button "button" at bounding box center [584, 421] width 11 height 11
click at [529, 476] on button "button" at bounding box center [527, 472] width 11 height 11
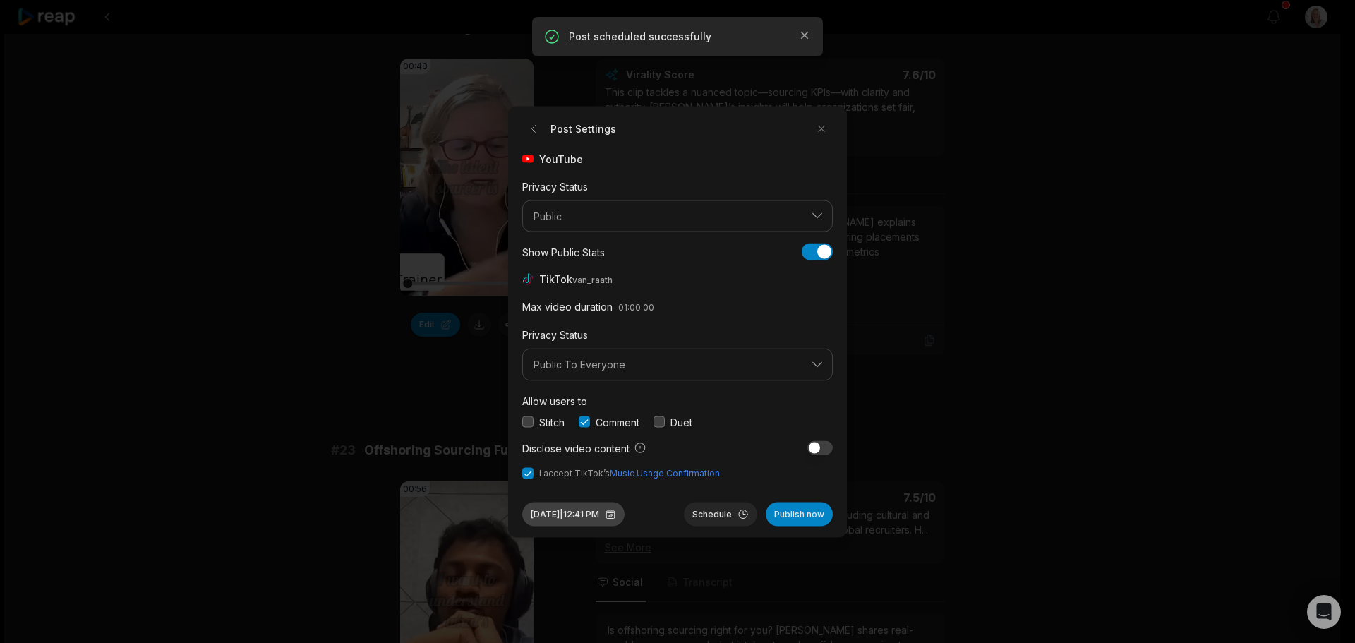
click at [601, 514] on button "[DATE] 12:41 PM" at bounding box center [573, 514] width 102 height 24
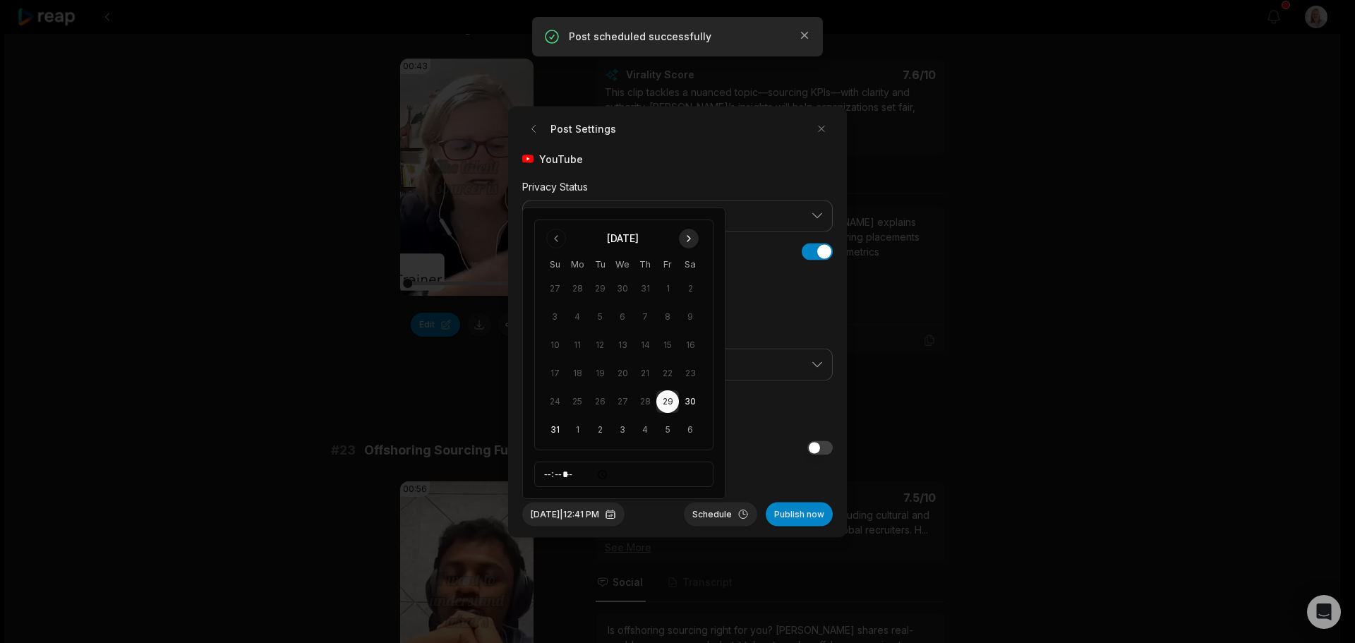
click at [687, 235] on button "Go to next month" at bounding box center [689, 239] width 20 height 20
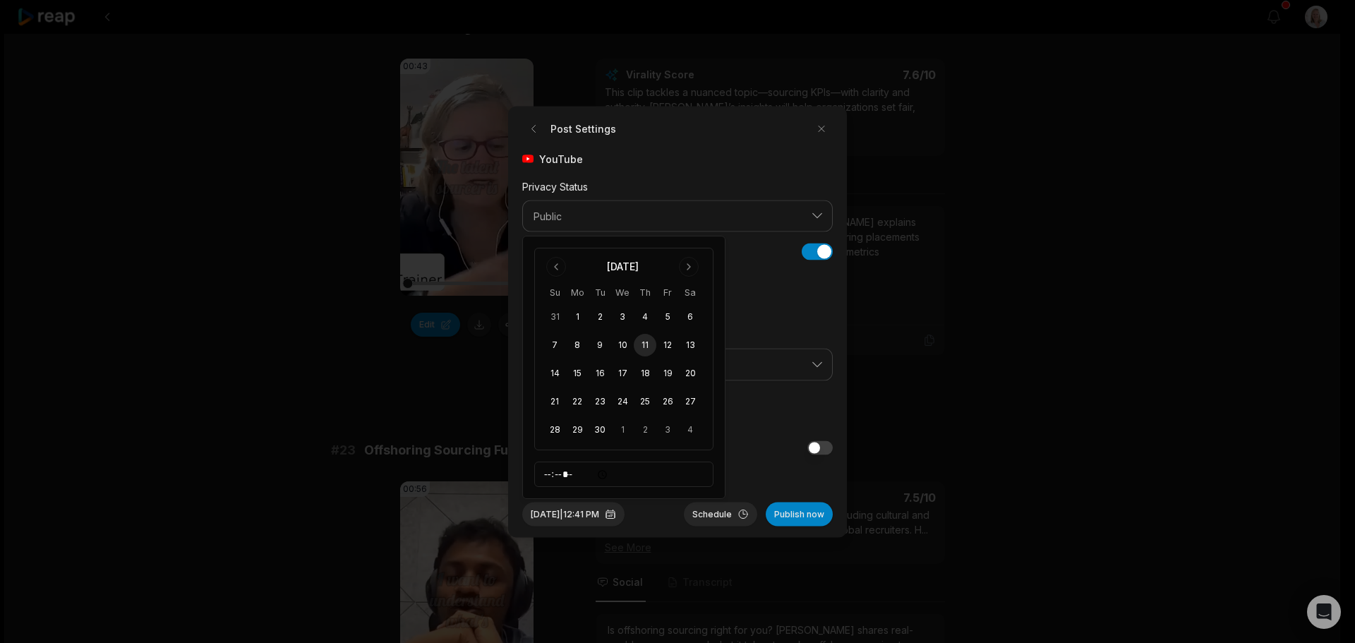
click at [651, 344] on button "11" at bounding box center [645, 345] width 23 height 23
click at [549, 474] on input "*****" at bounding box center [623, 474] width 179 height 25
type input "*****"
click at [721, 516] on button "Schedule" at bounding box center [720, 514] width 73 height 24
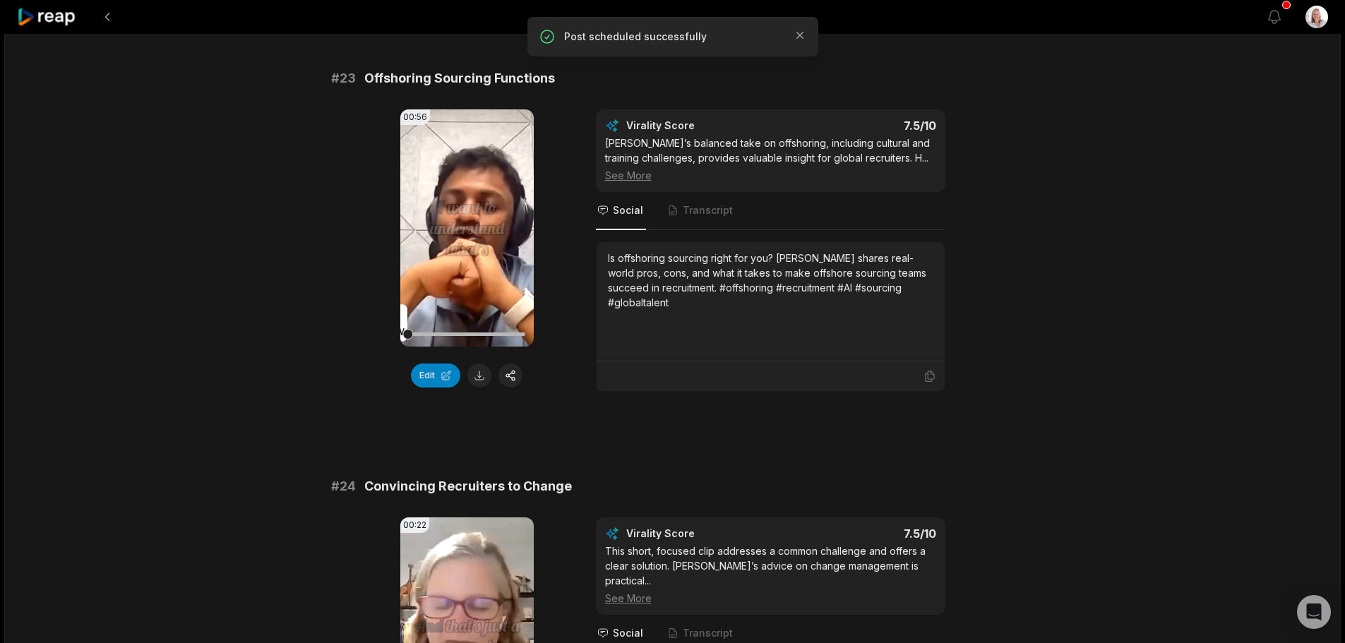
scroll to position [988, 0]
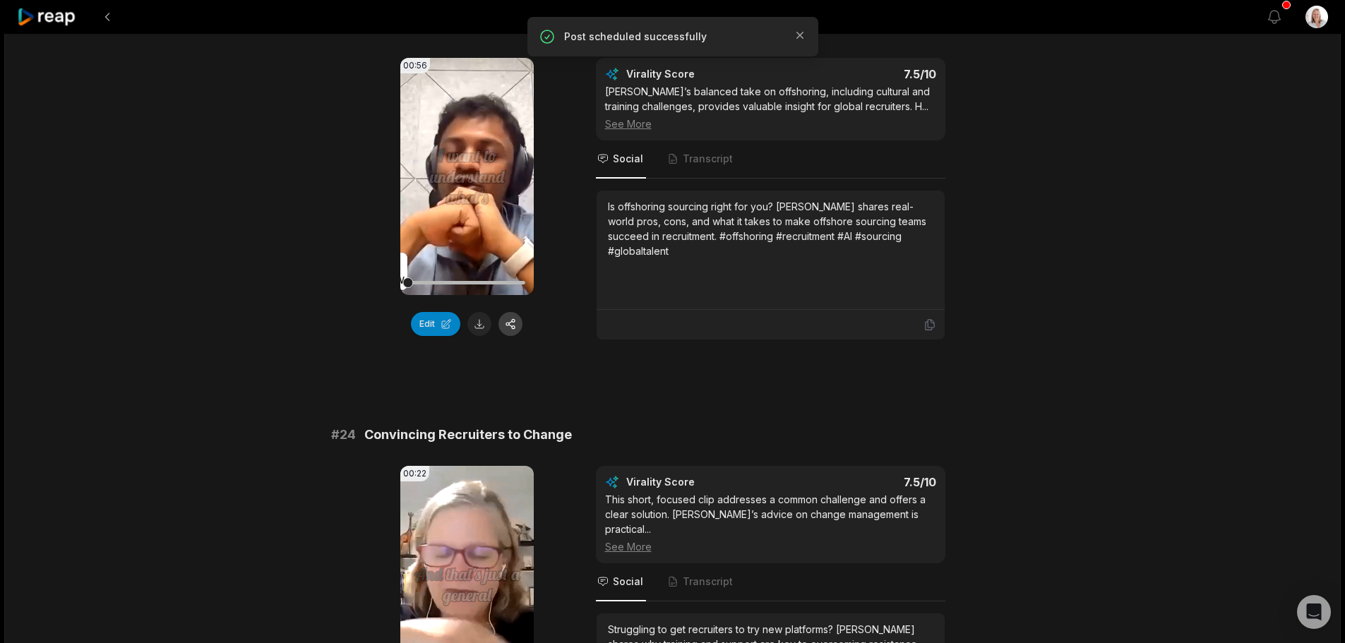
click at [513, 313] on button "button" at bounding box center [510, 324] width 24 height 24
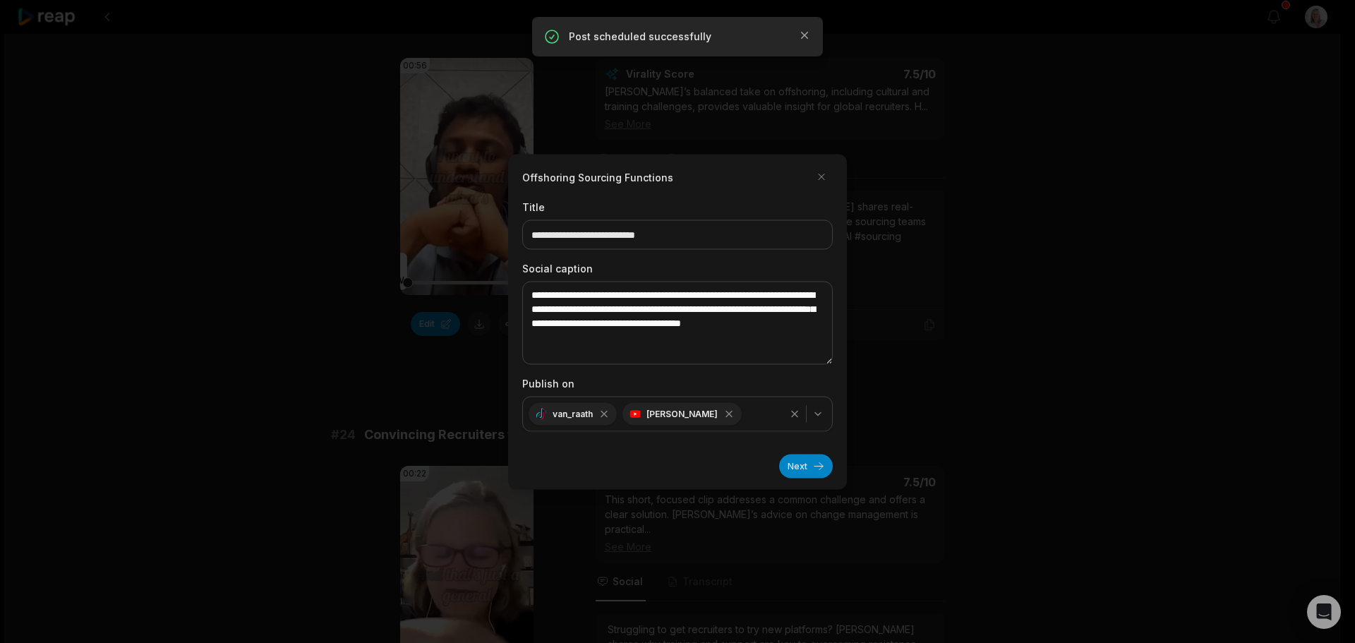
click at [791, 457] on button "Next" at bounding box center [806, 466] width 54 height 24
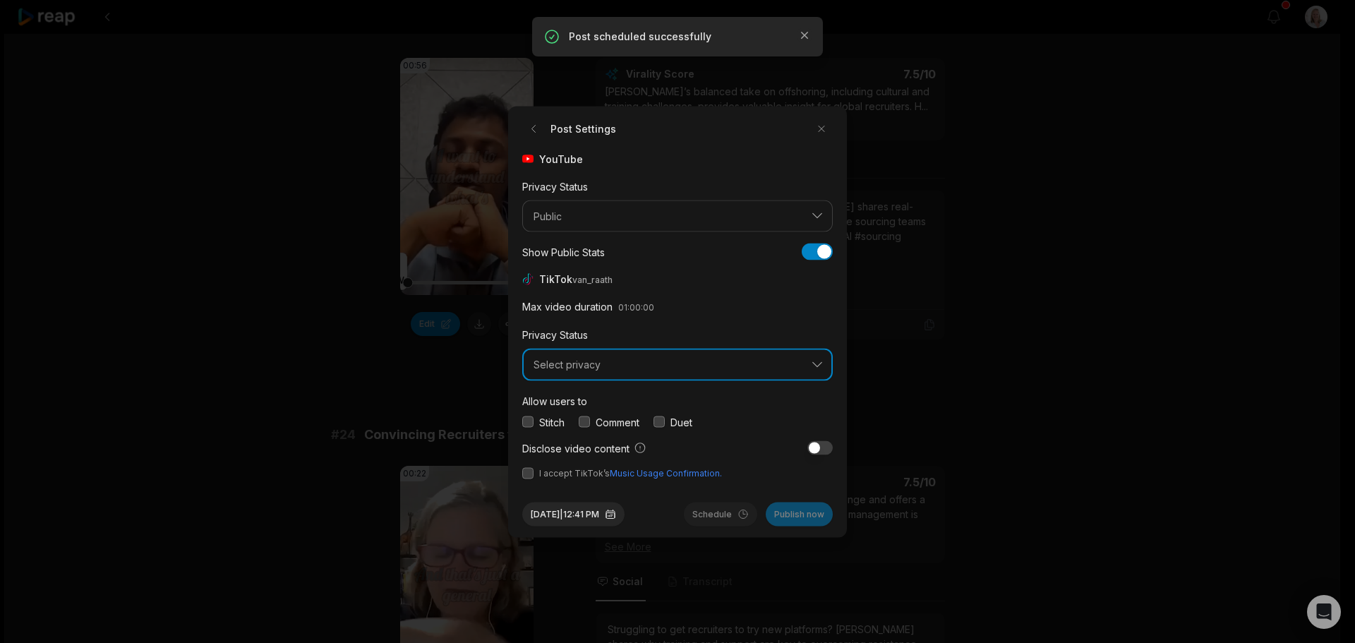
click at [611, 372] on button "Select privacy" at bounding box center [677, 365] width 311 height 32
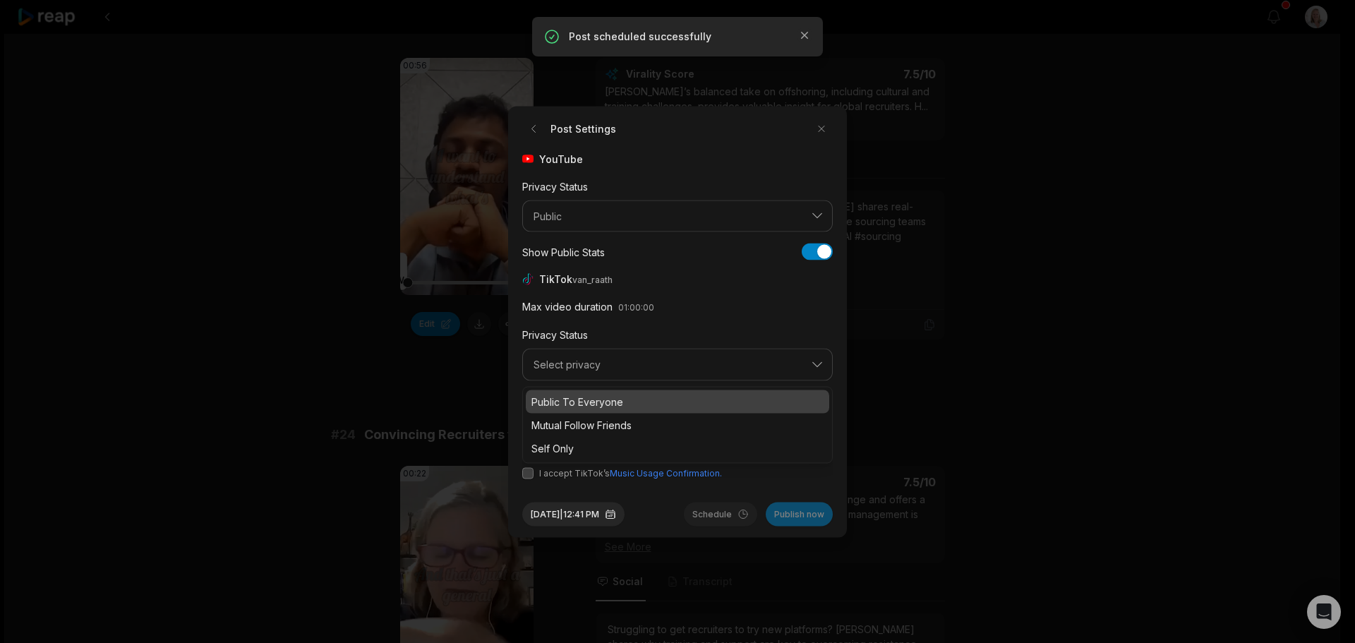
click at [578, 404] on p "Public To Everyone" at bounding box center [677, 401] width 292 height 15
click at [588, 421] on button "button" at bounding box center [584, 421] width 11 height 11
click at [524, 473] on button "button" at bounding box center [527, 472] width 11 height 11
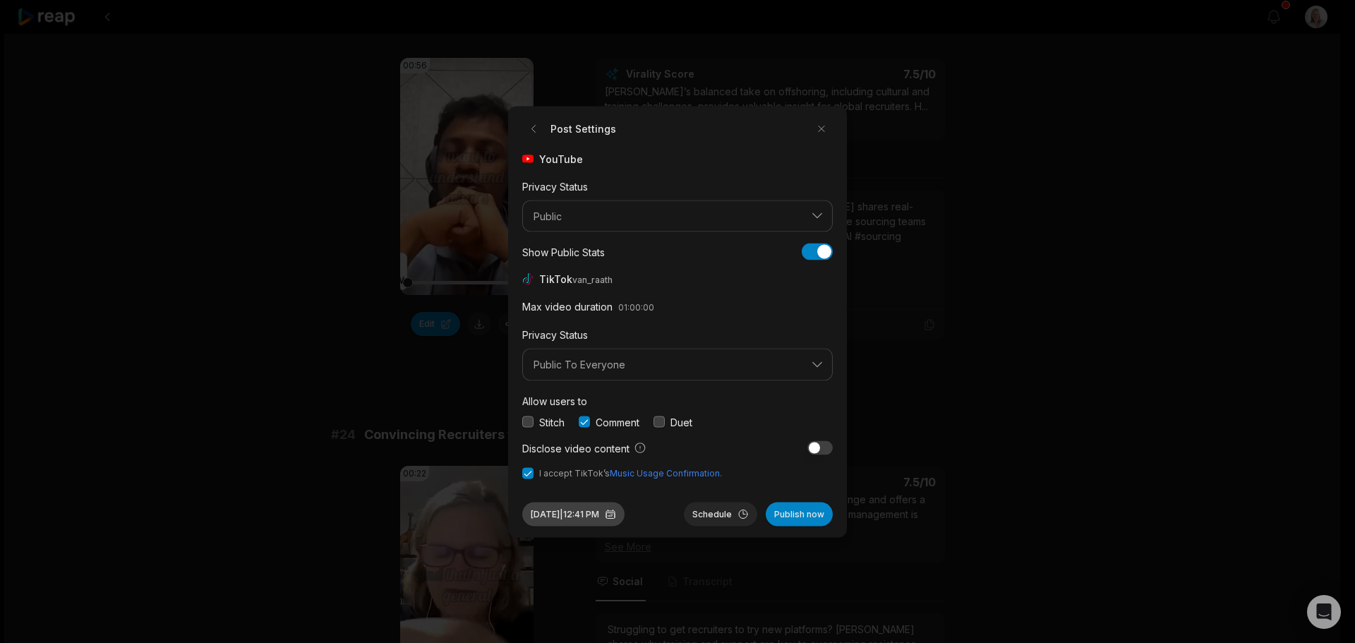
click at [601, 518] on button "Aug 29, 2025 | 12:41 PM" at bounding box center [573, 514] width 102 height 24
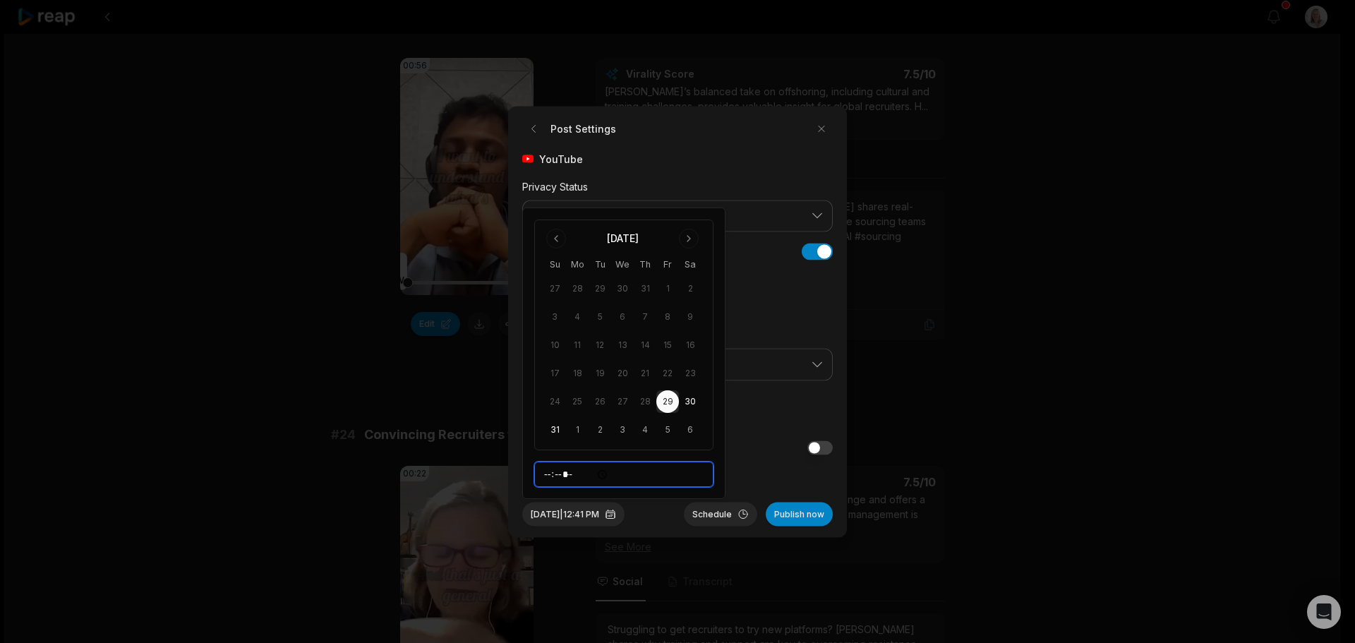
click at [549, 469] on input "*****" at bounding box center [623, 474] width 179 height 25
type input "*****"
click at [685, 239] on button "Go to next month" at bounding box center [689, 239] width 20 height 20
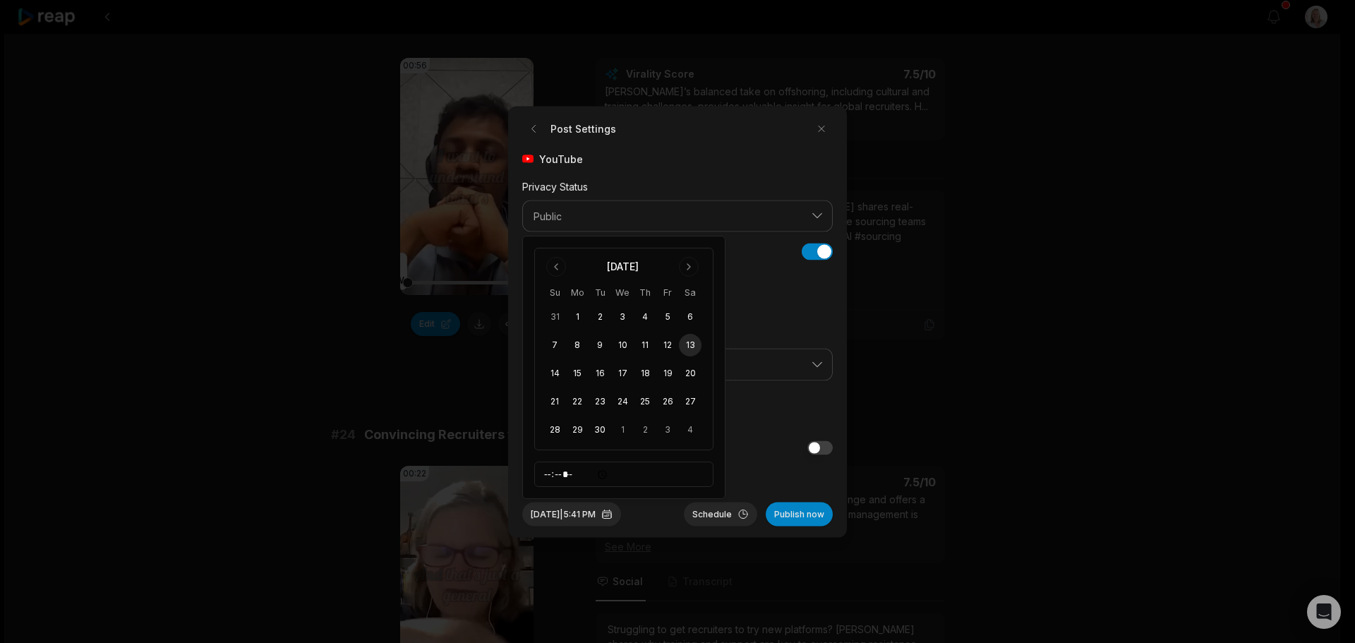
click at [693, 347] on button "13" at bounding box center [690, 345] width 23 height 23
click at [712, 515] on button "Schedule" at bounding box center [720, 514] width 73 height 24
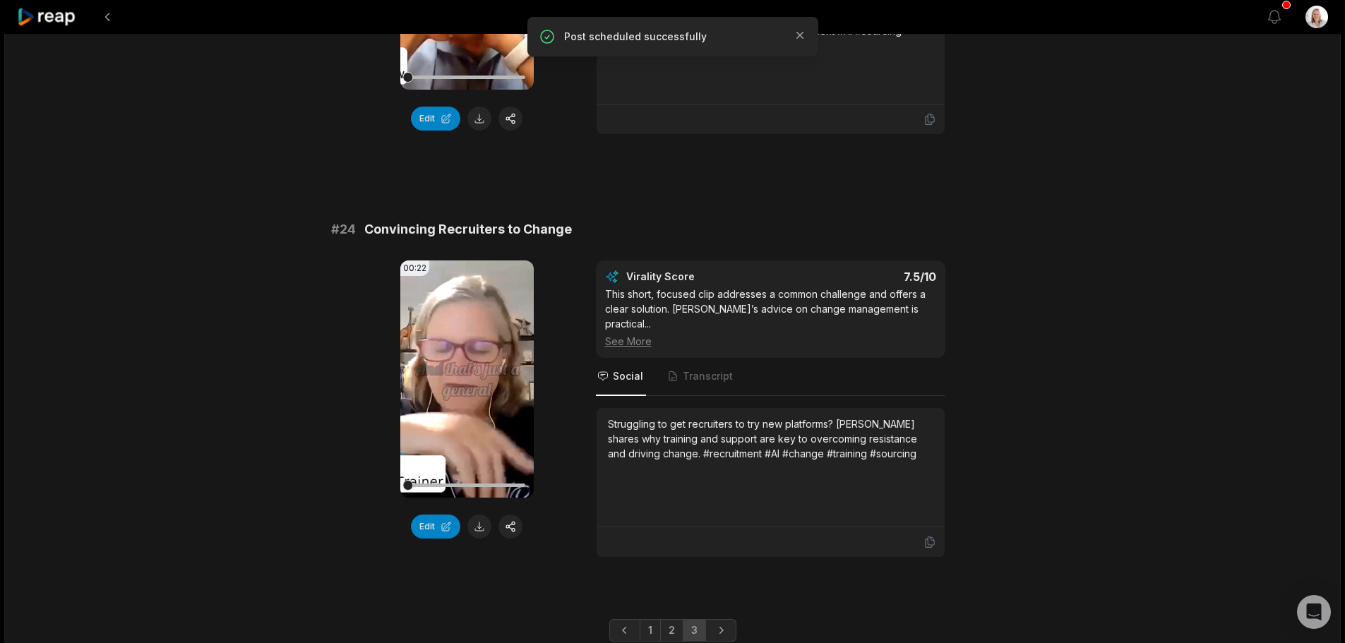
scroll to position [1219, 0]
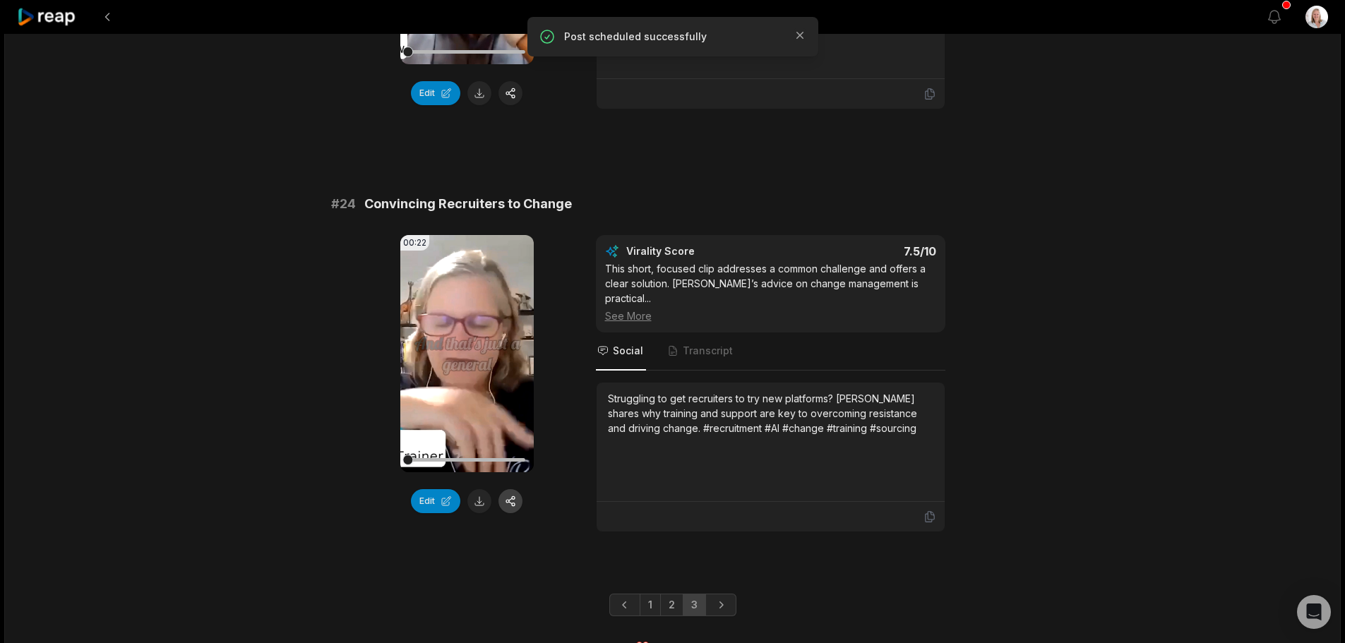
click at [510, 490] on button "button" at bounding box center [510, 501] width 24 height 24
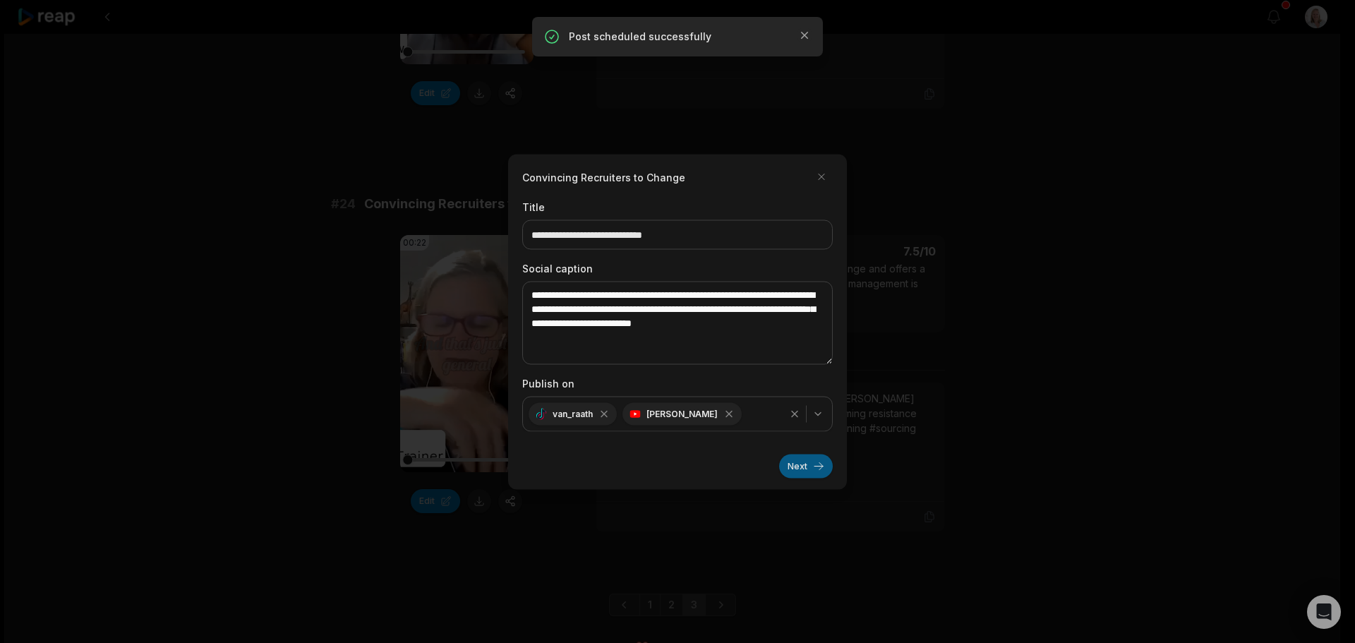
click at [793, 467] on button "Next" at bounding box center [806, 466] width 54 height 24
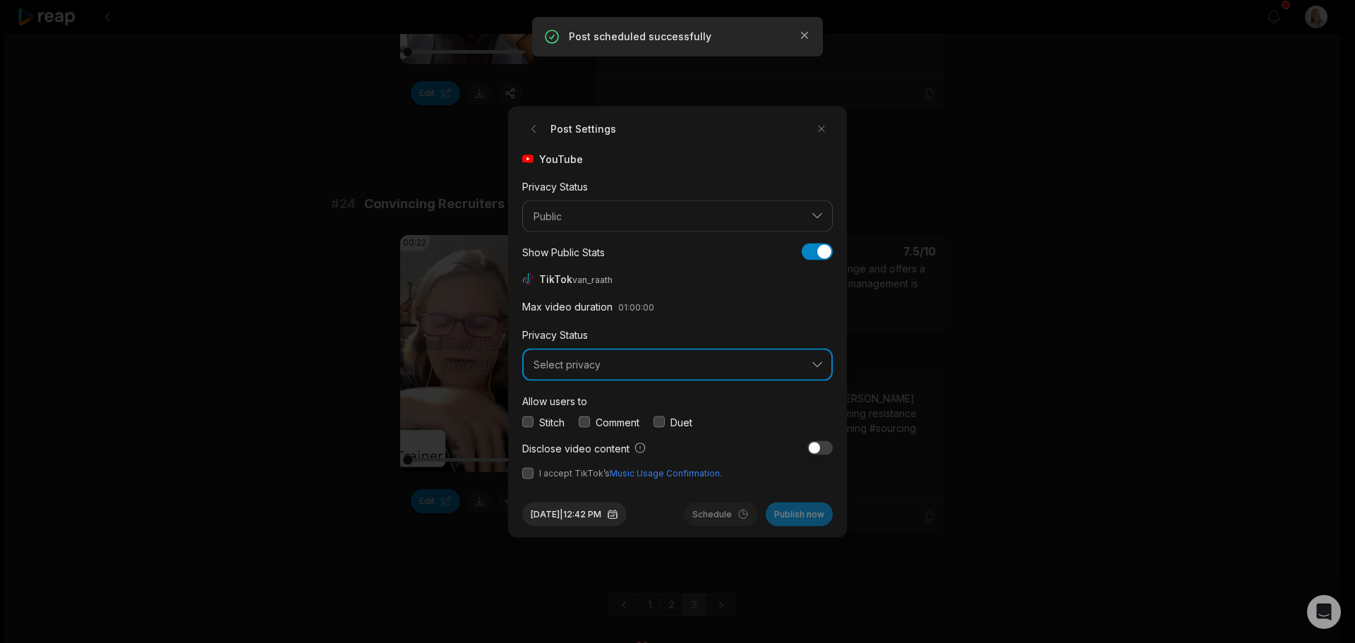
click at [590, 366] on span "Select privacy" at bounding box center [668, 365] width 268 height 13
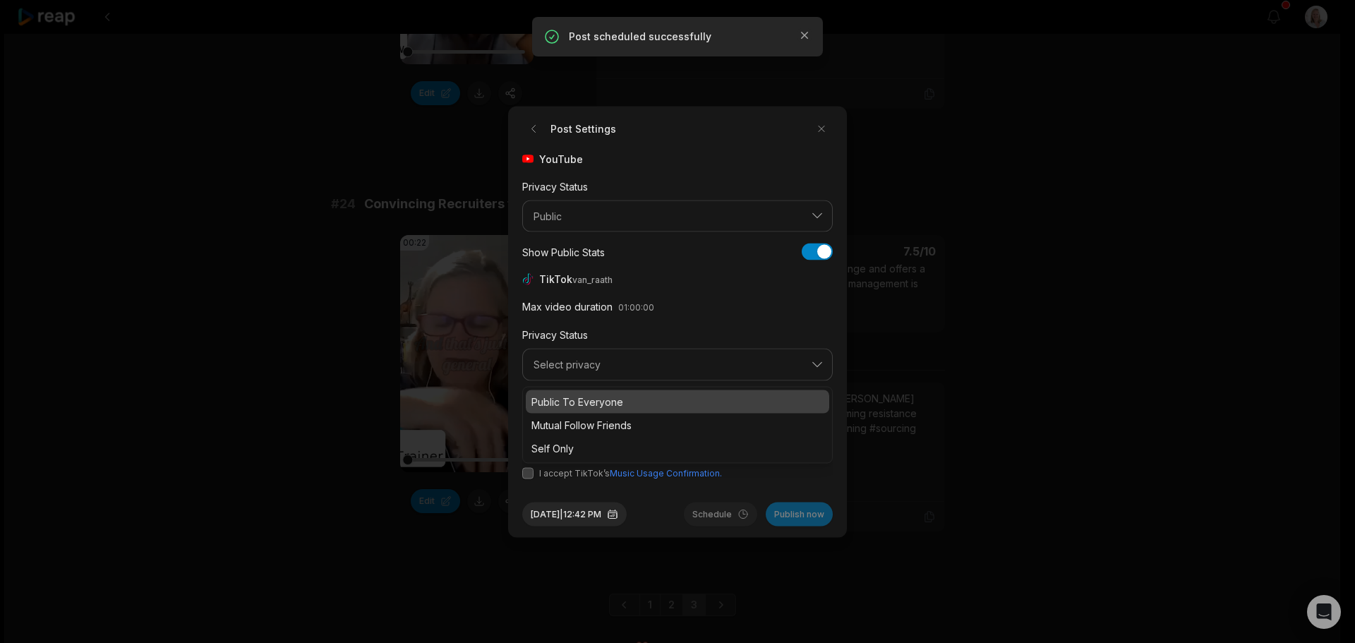
click at [610, 399] on p "Public To Everyone" at bounding box center [677, 401] width 292 height 15
click at [583, 421] on button "button" at bounding box center [584, 421] width 11 height 11
click at [529, 474] on button "button" at bounding box center [527, 472] width 11 height 11
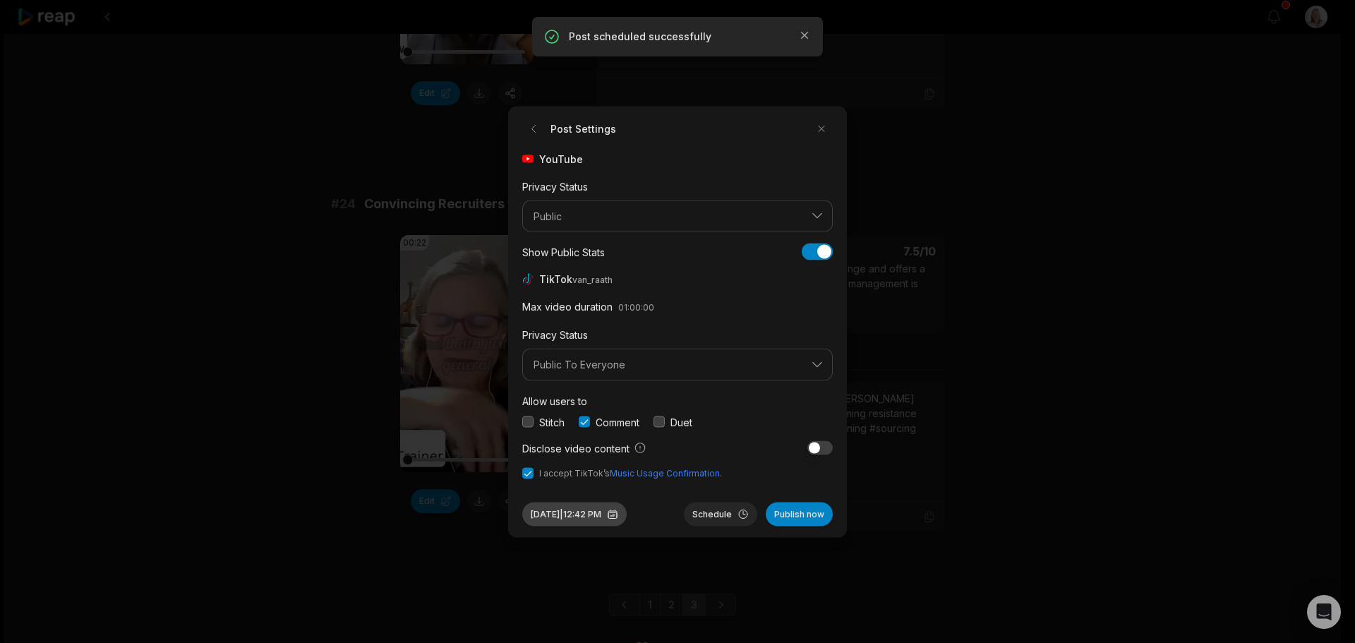
click at [618, 517] on button "Aug 29, 2025 | 12:42 PM" at bounding box center [574, 514] width 104 height 24
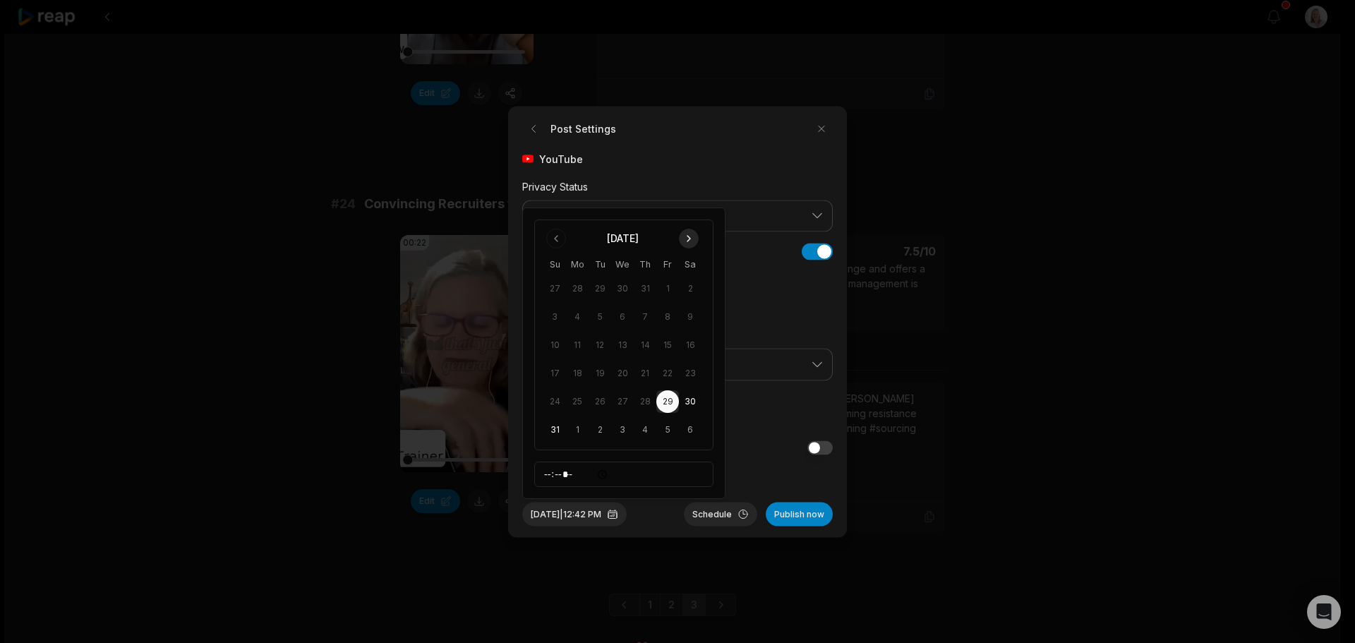
click at [685, 239] on button "Go to next month" at bounding box center [689, 239] width 20 height 20
click at [575, 375] on button "15" at bounding box center [577, 373] width 23 height 23
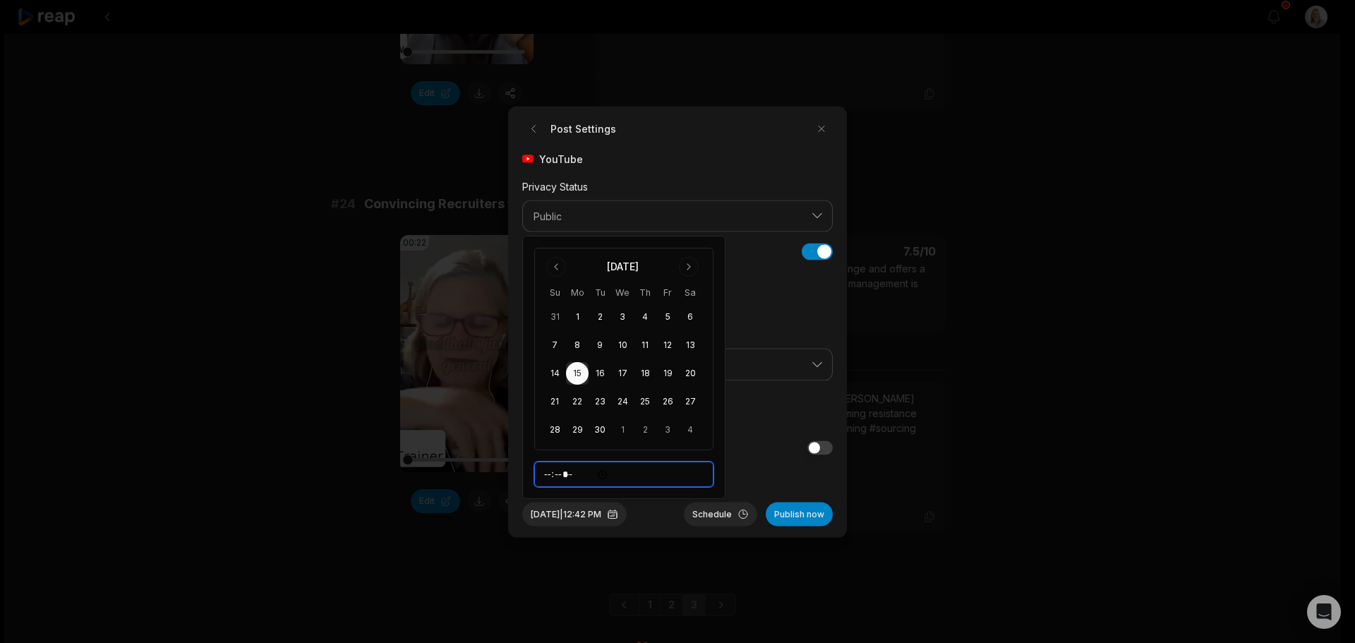
click at [547, 476] on input "*****" at bounding box center [623, 474] width 179 height 25
type input "*****"
click at [716, 510] on button "Schedule" at bounding box center [720, 514] width 73 height 24
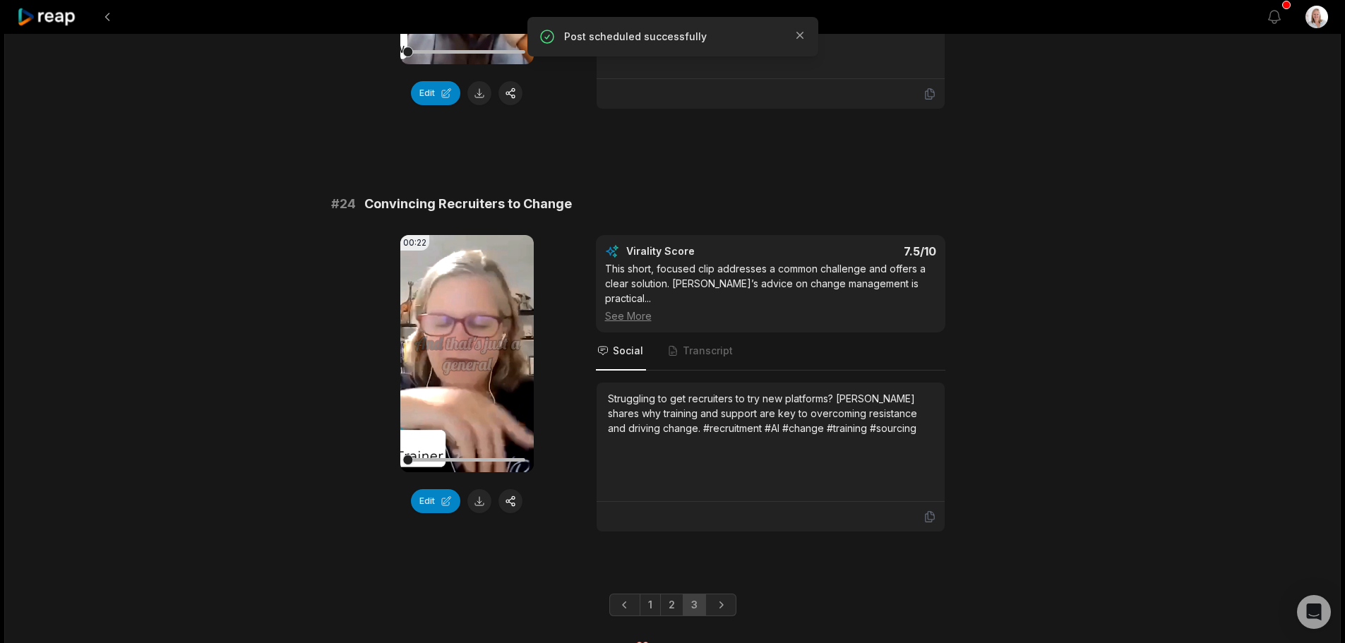
drag, startPoint x: 59, startPoint y: 22, endPoint x: 69, endPoint y: 30, distance: 13.0
click at [59, 22] on icon at bounding box center [47, 17] width 60 height 19
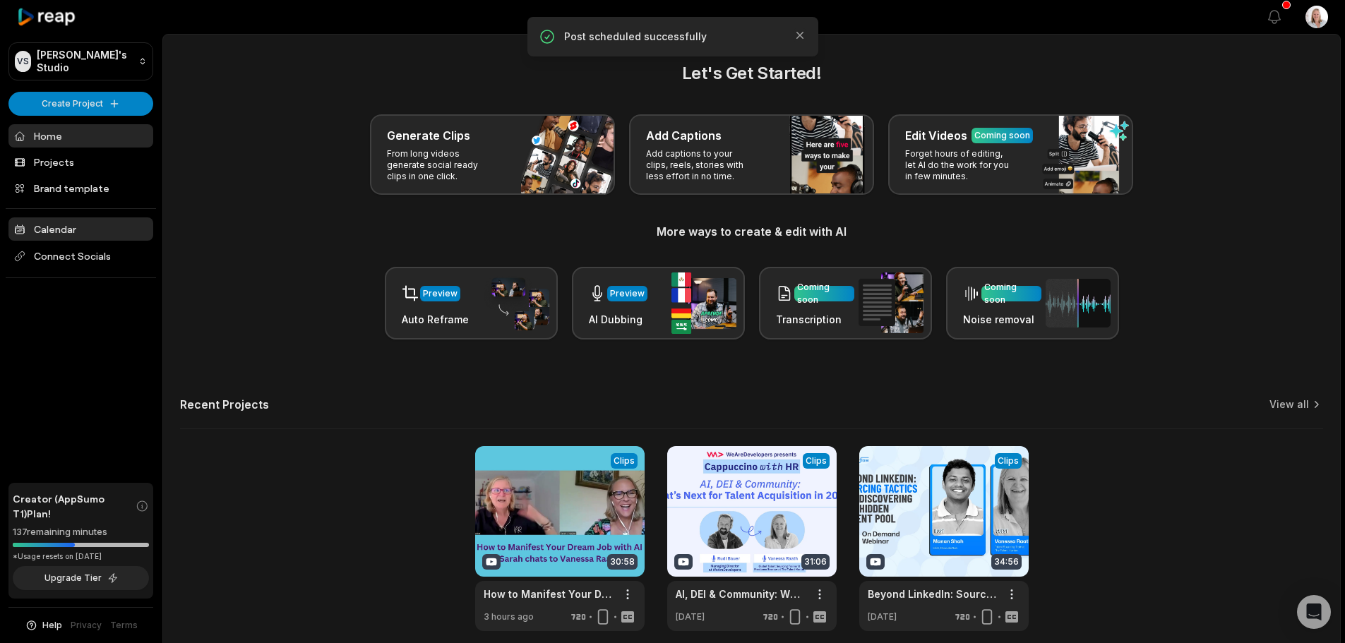
click at [73, 227] on link "Calendar" at bounding box center [80, 228] width 145 height 23
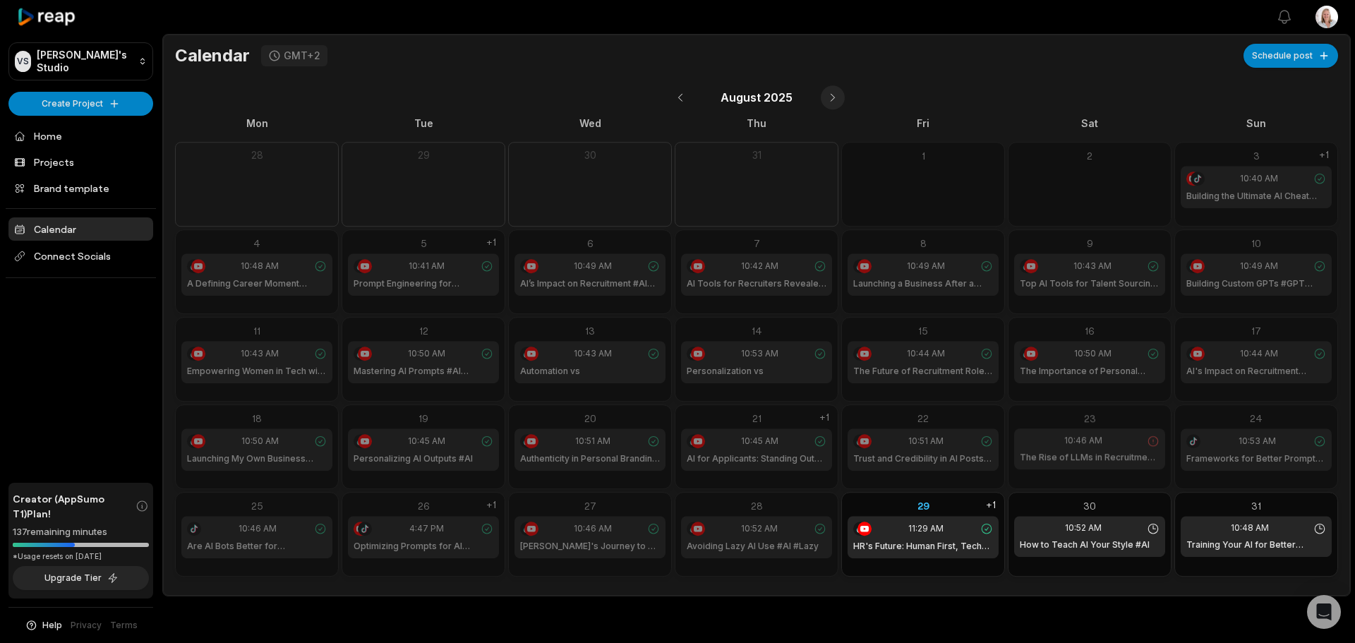
click at [827, 91] on button at bounding box center [833, 97] width 24 height 24
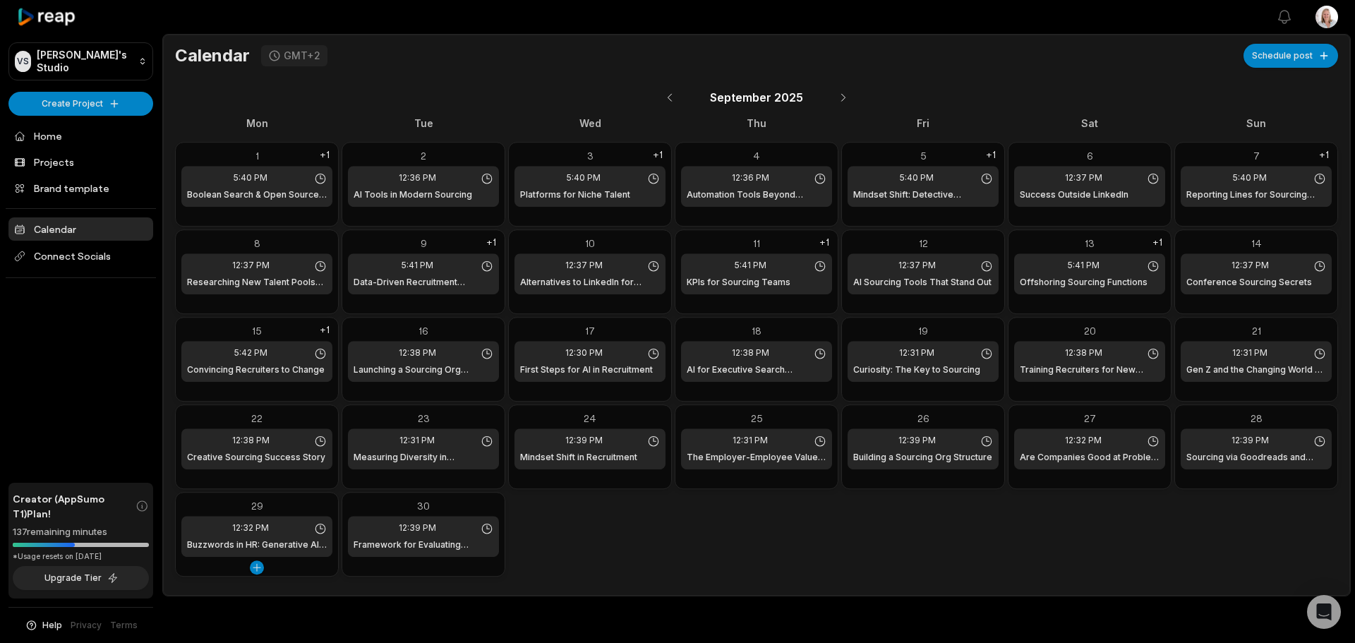
click at [285, 508] on div "29" at bounding box center [256, 505] width 151 height 15
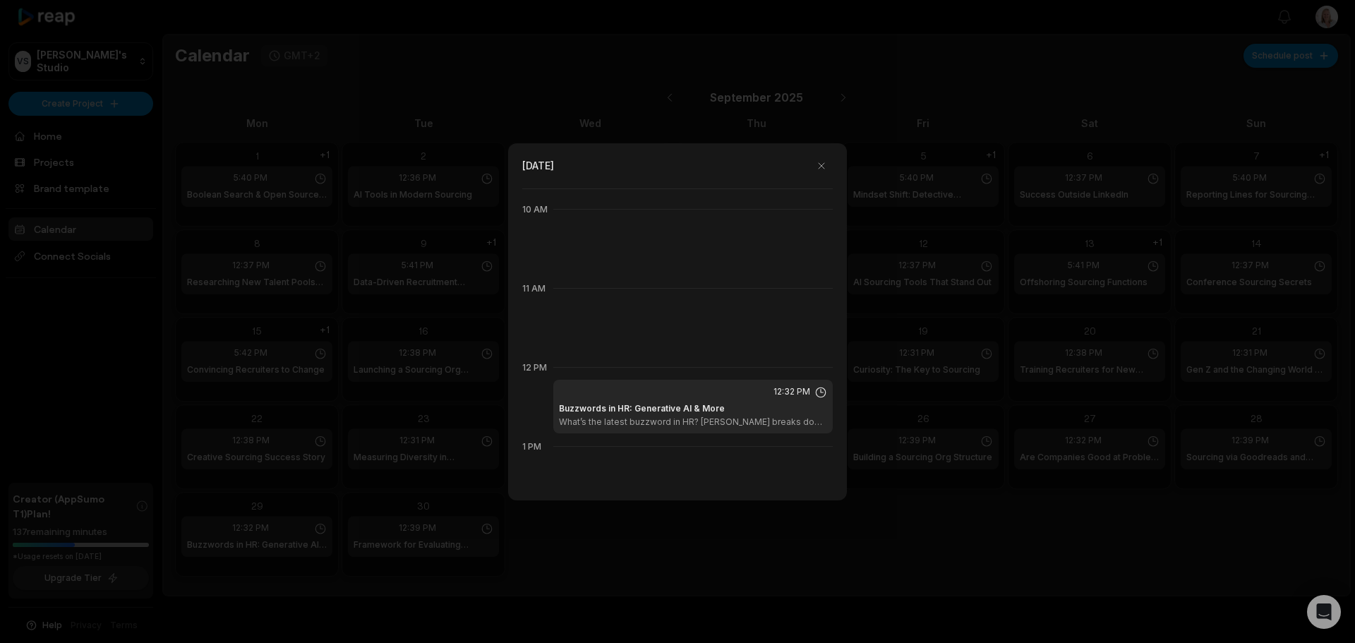
scroll to position [949, 0]
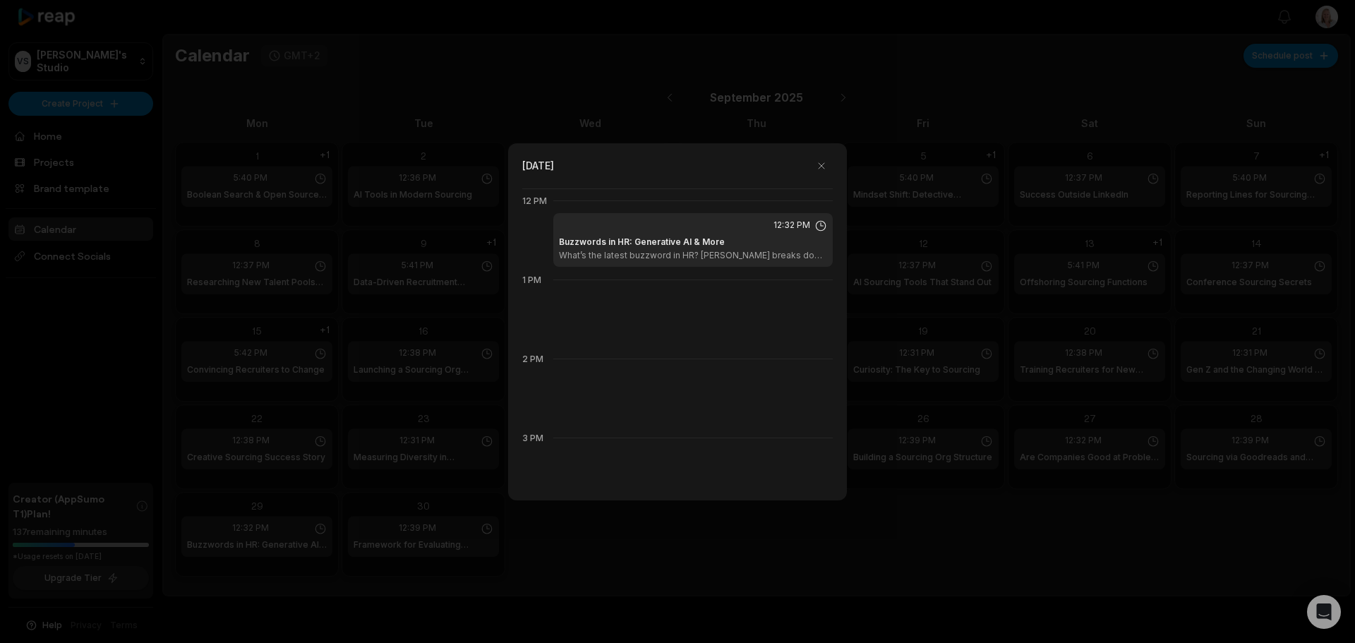
click at [78, 75] on div at bounding box center [677, 321] width 1355 height 643
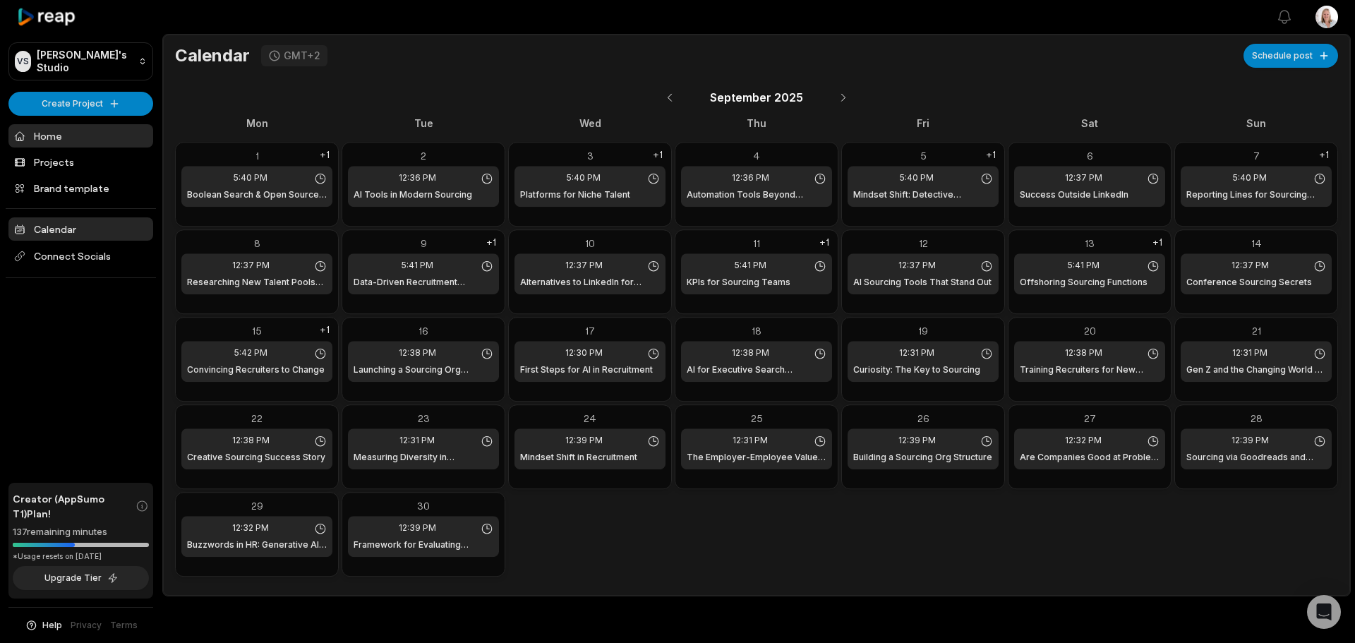
click at [47, 137] on link "Home" at bounding box center [80, 135] width 145 height 23
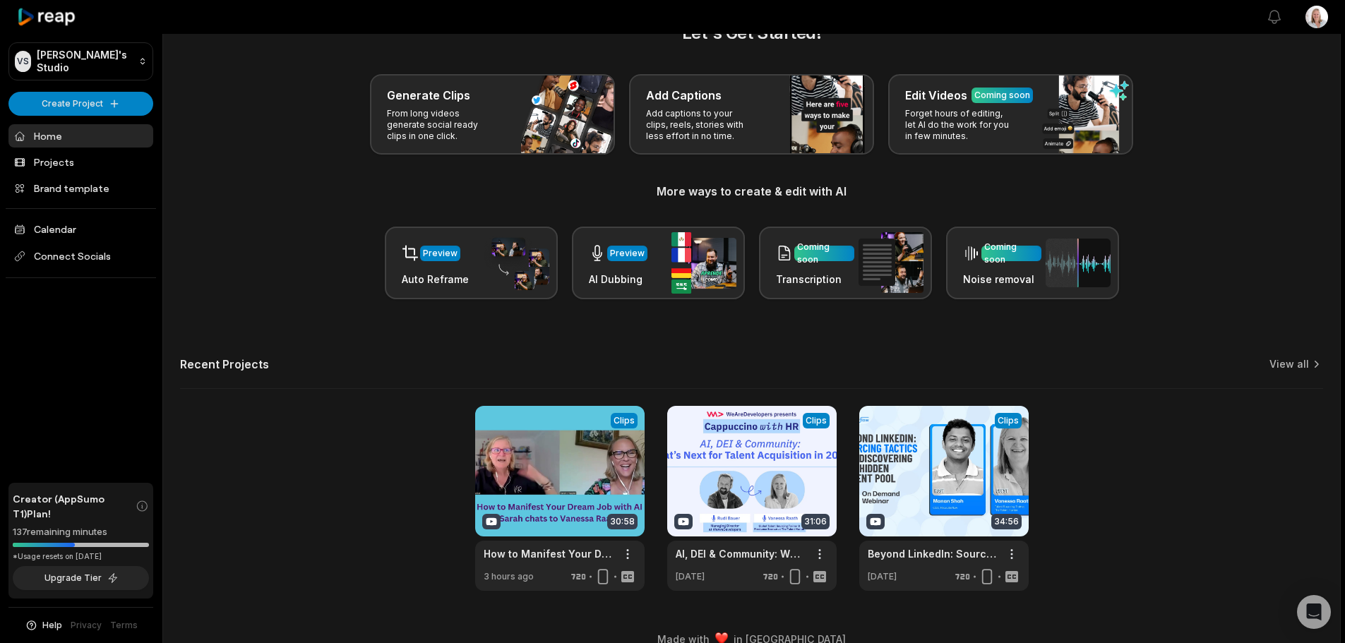
scroll to position [61, 0]
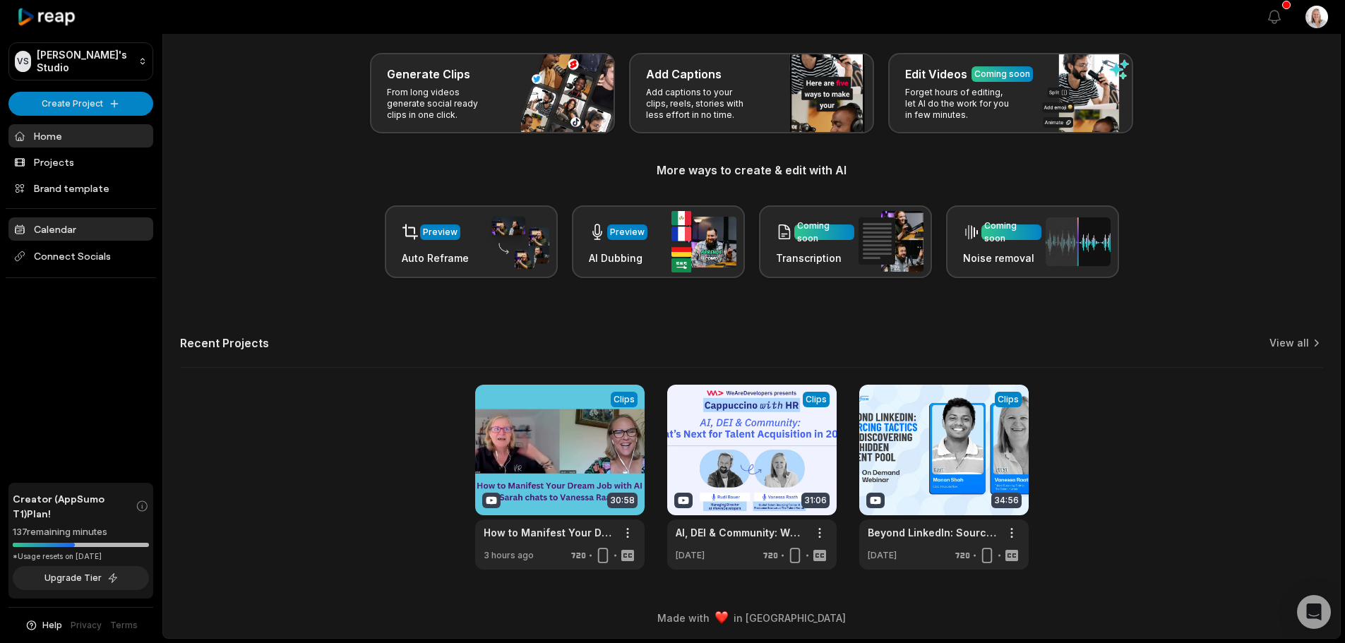
click at [75, 233] on link "Calendar" at bounding box center [80, 228] width 145 height 23
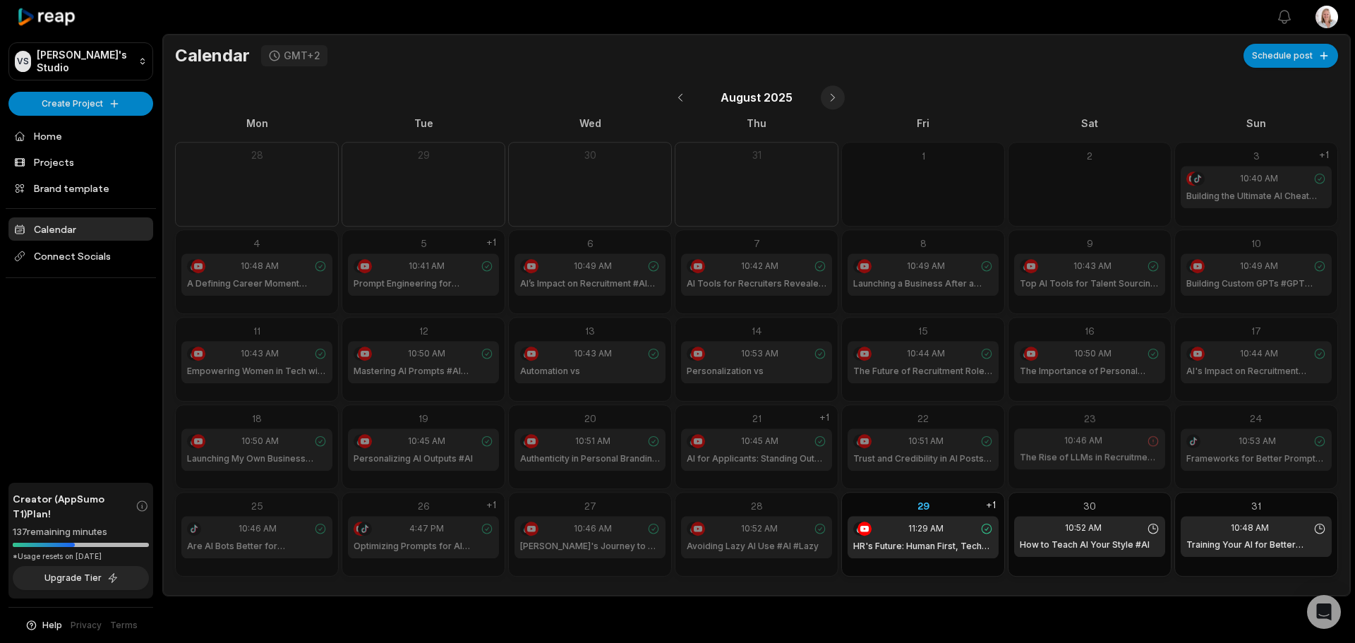
click at [832, 95] on button at bounding box center [833, 97] width 24 height 24
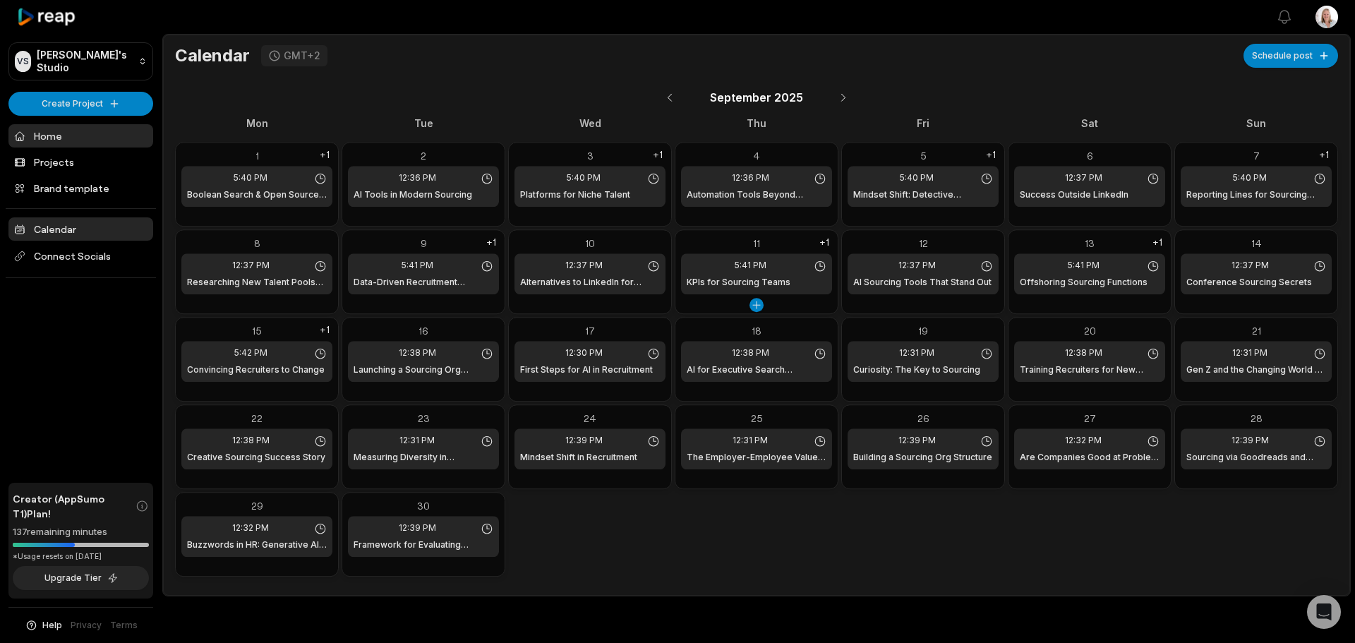
click at [54, 136] on link "Home" at bounding box center [80, 135] width 145 height 23
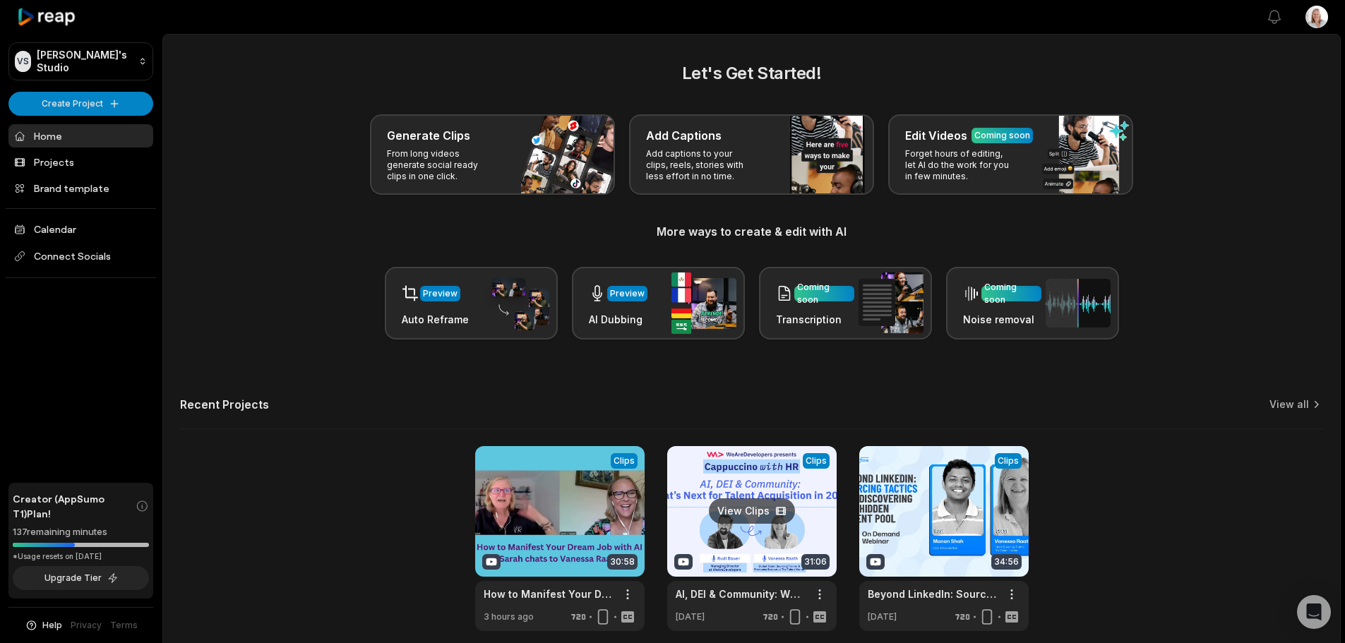
click at [716, 507] on link at bounding box center [751, 538] width 169 height 185
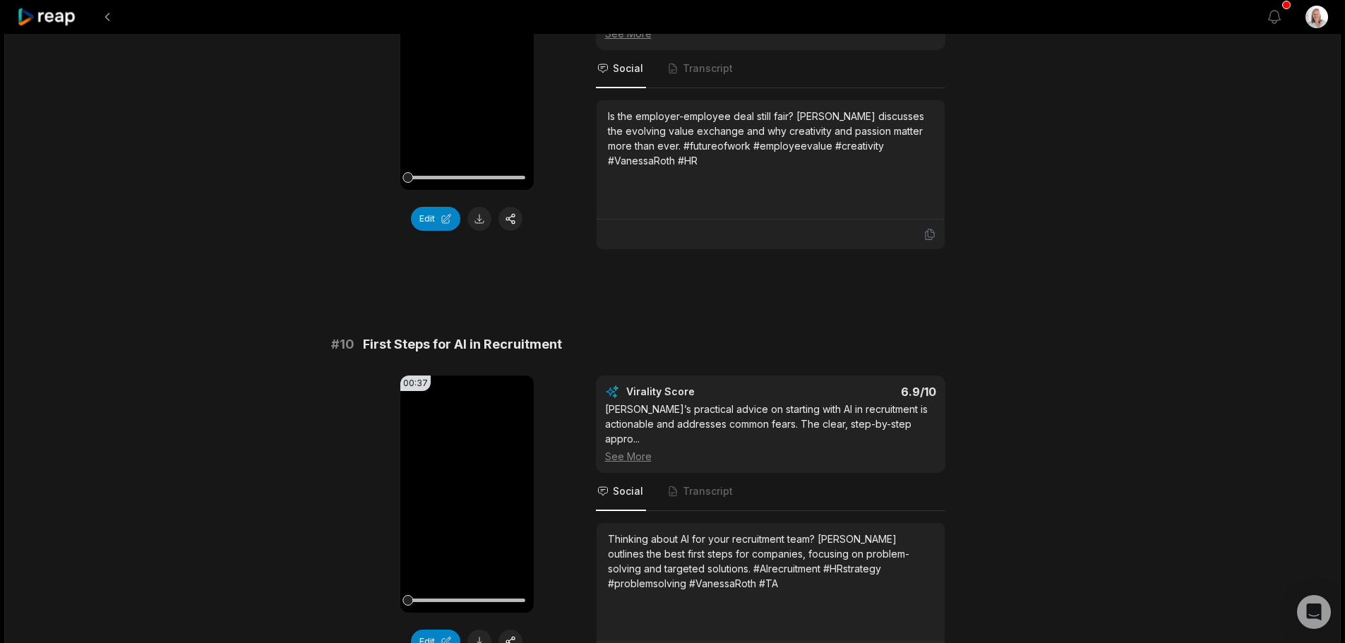
scroll to position [3682, 0]
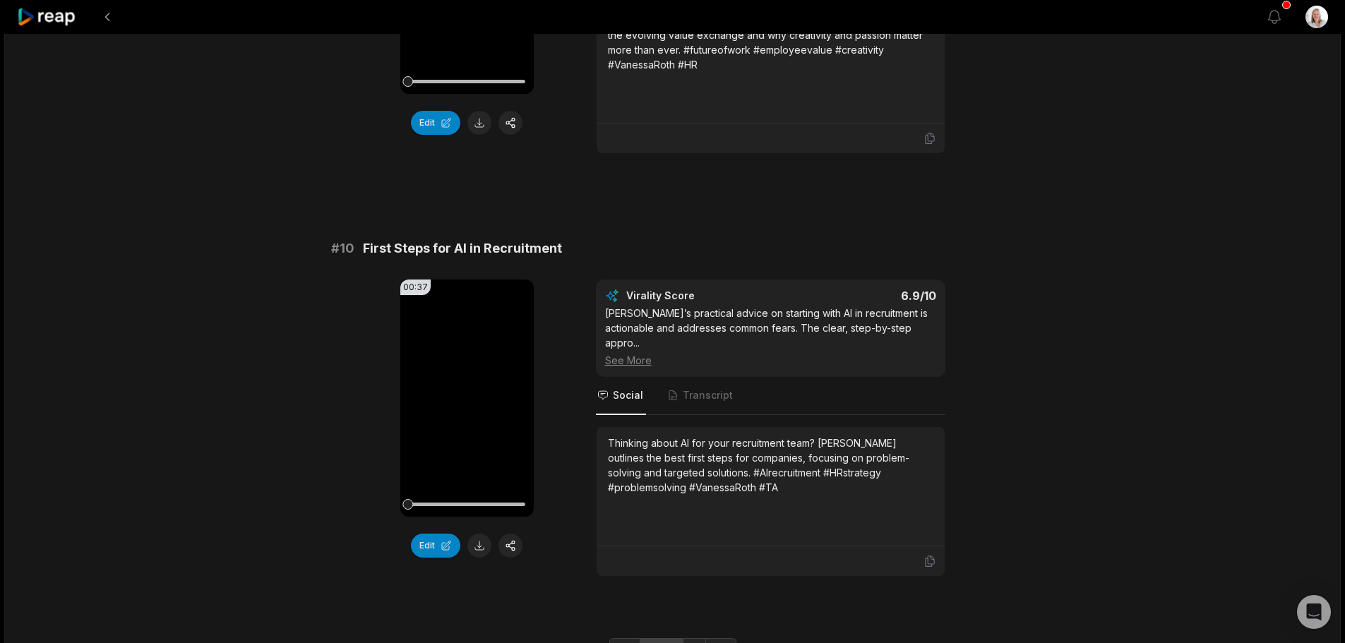
click at [675, 638] on link "2" at bounding box center [671, 649] width 23 height 23
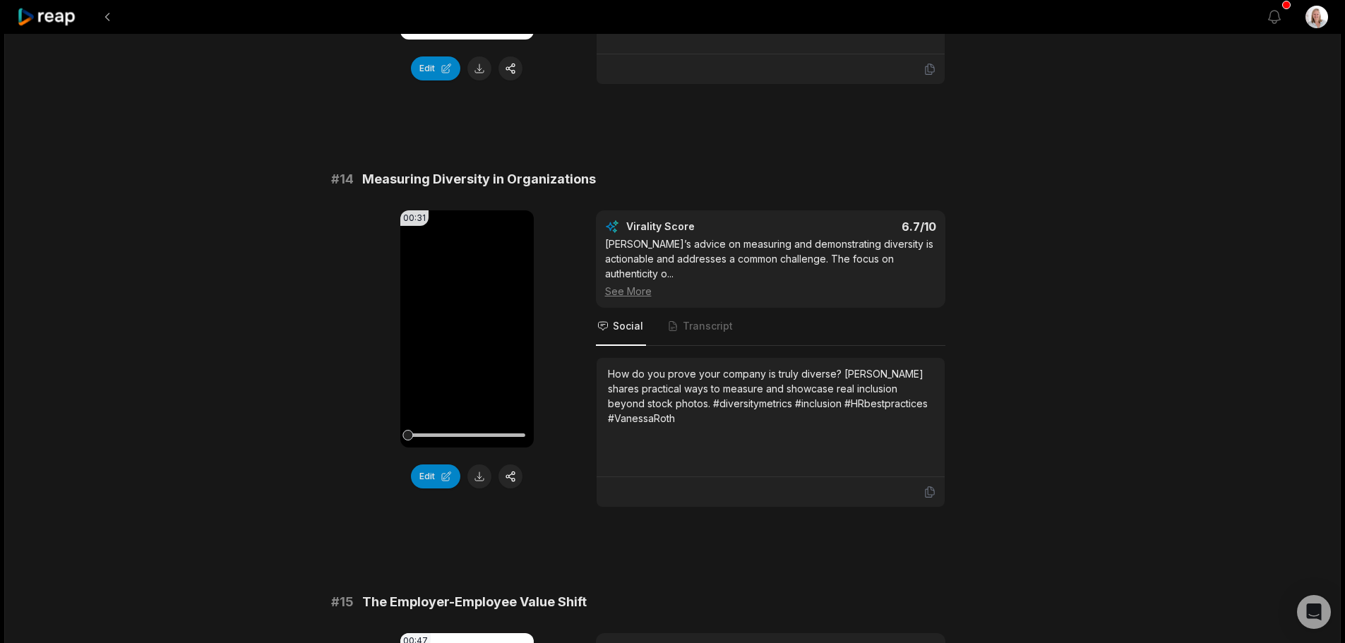
scroll to position [1553, 0]
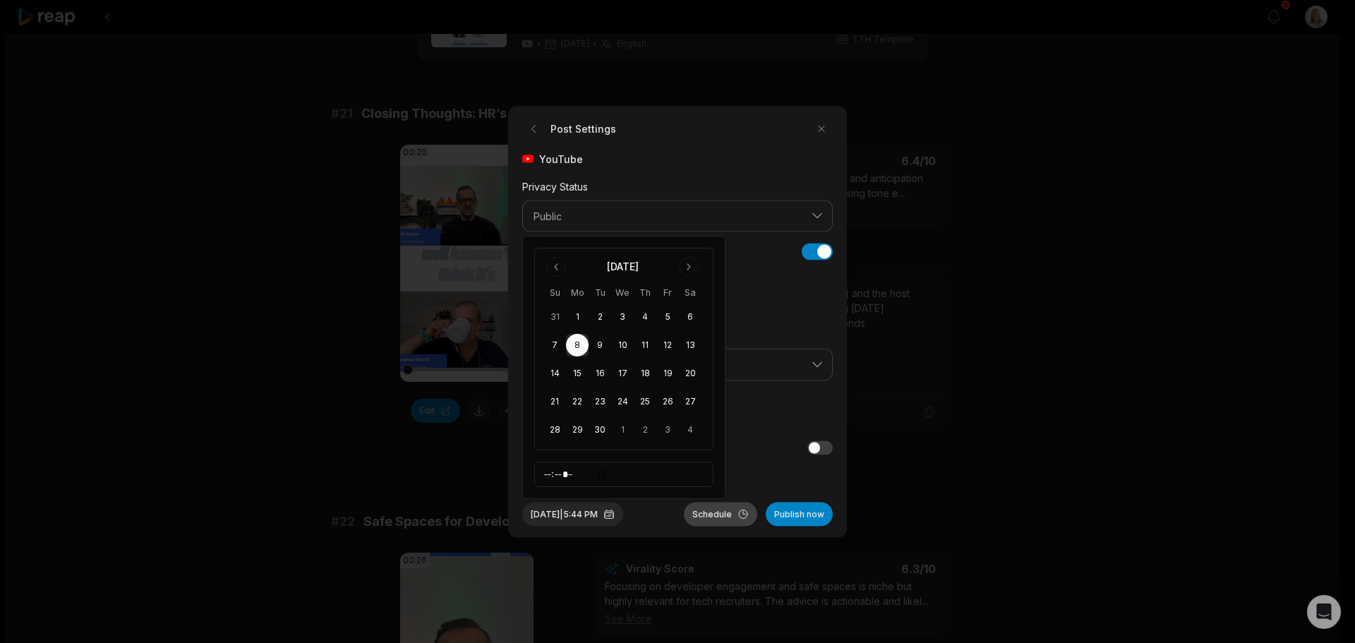
click at [715, 514] on button "Schedule" at bounding box center [720, 514] width 73 height 24
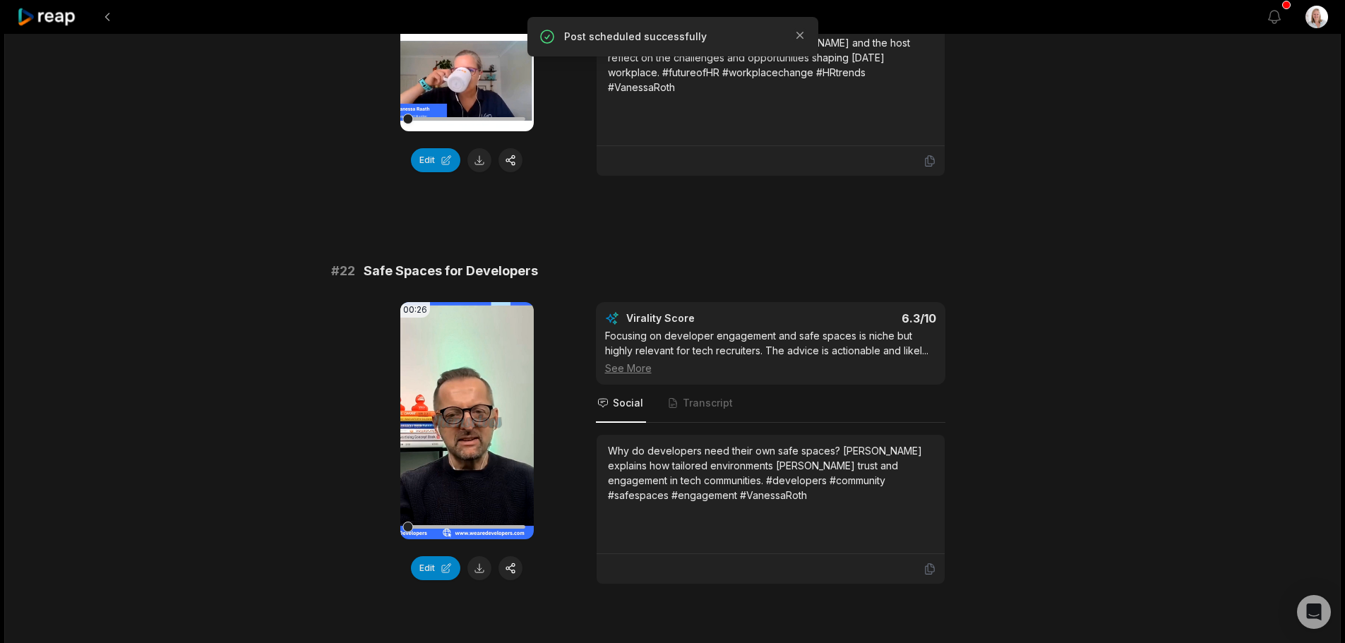
scroll to position [423, 0]
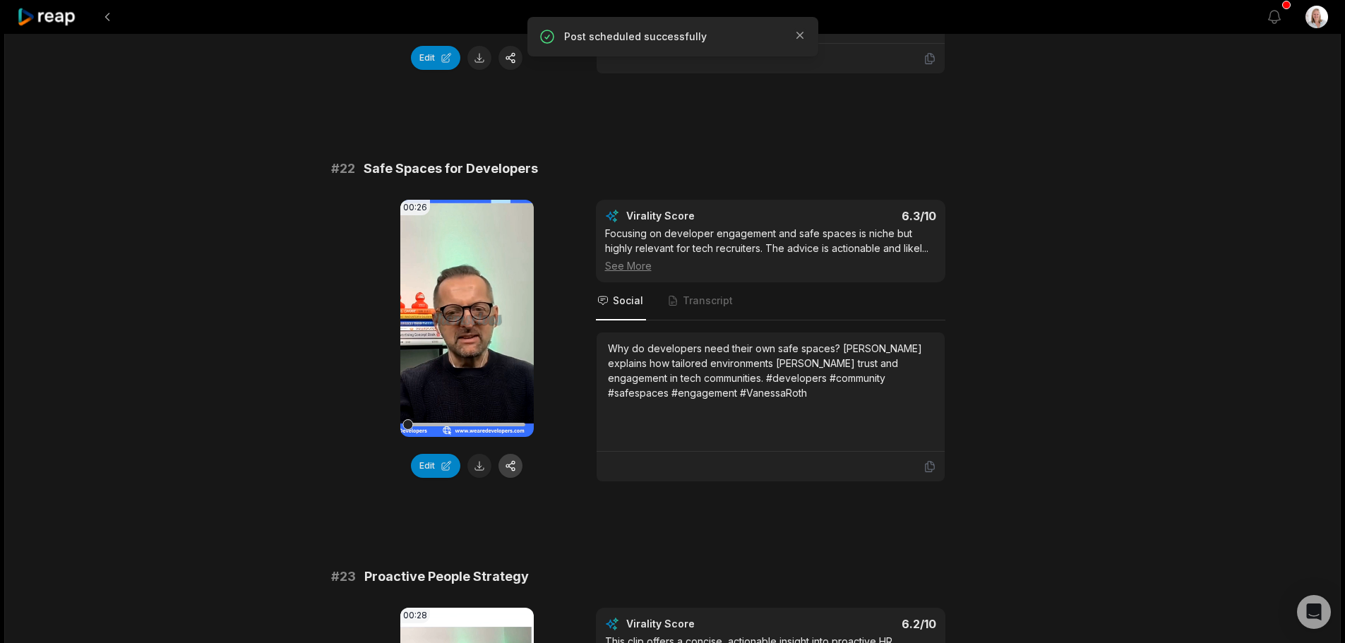
click at [515, 470] on button "button" at bounding box center [510, 466] width 24 height 24
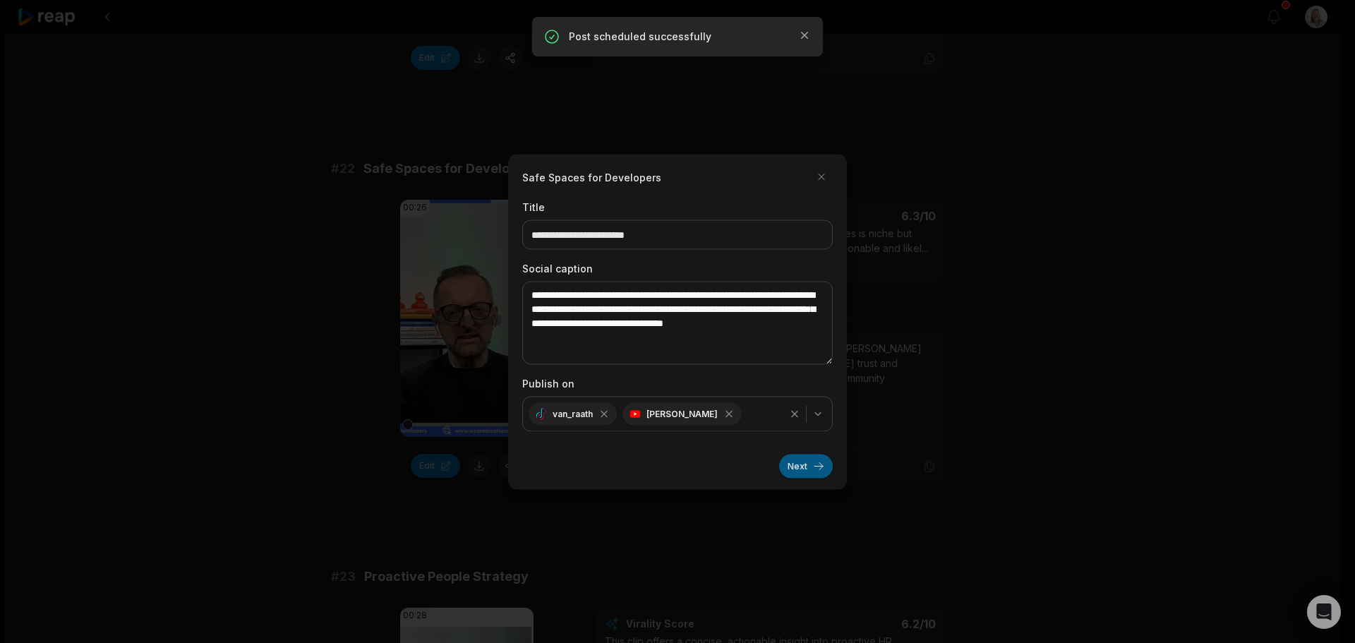
click at [793, 470] on button "Next" at bounding box center [806, 466] width 54 height 24
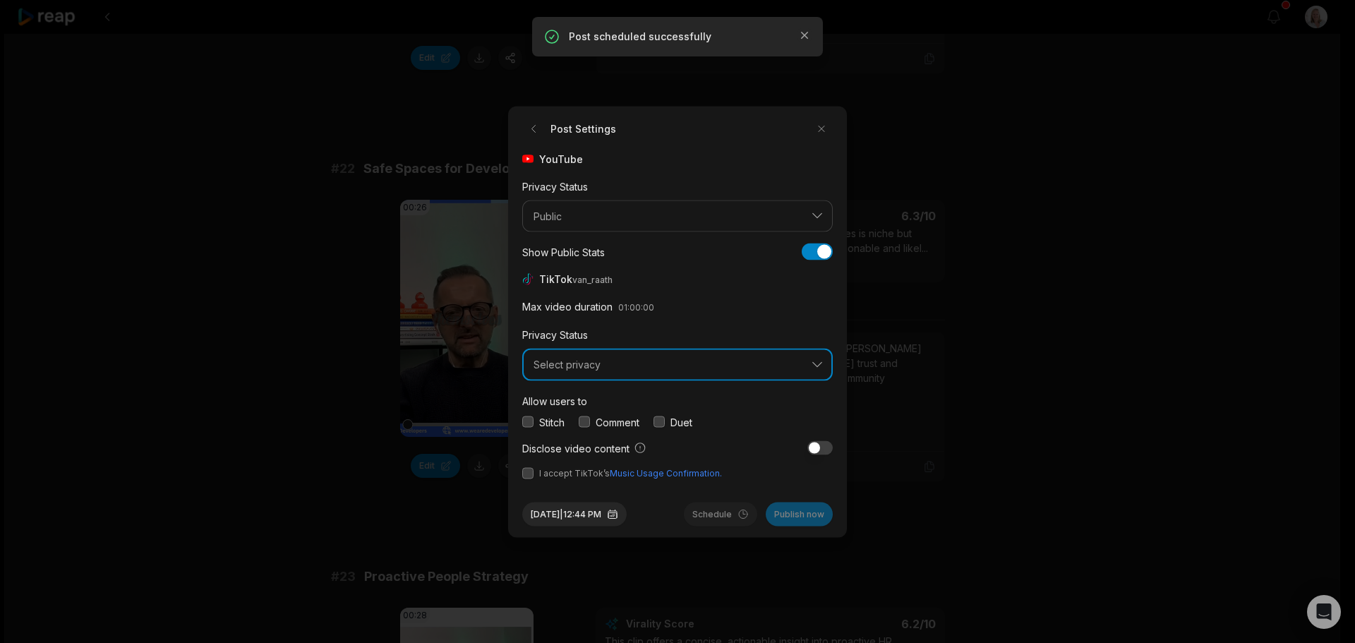
click at [610, 369] on span "Select privacy" at bounding box center [668, 365] width 268 height 13
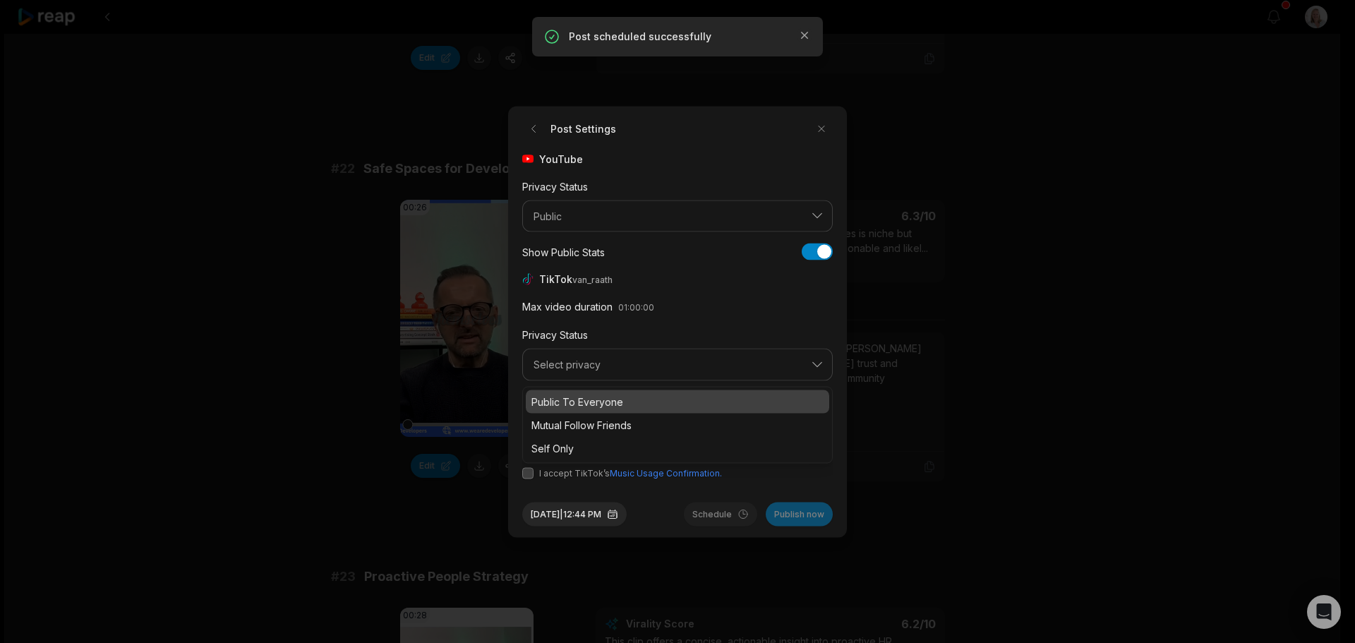
click at [615, 399] on p "Public To Everyone" at bounding box center [677, 401] width 292 height 15
click at [583, 419] on button "button" at bounding box center [584, 421] width 11 height 11
click at [527, 472] on button "button" at bounding box center [527, 472] width 11 height 11
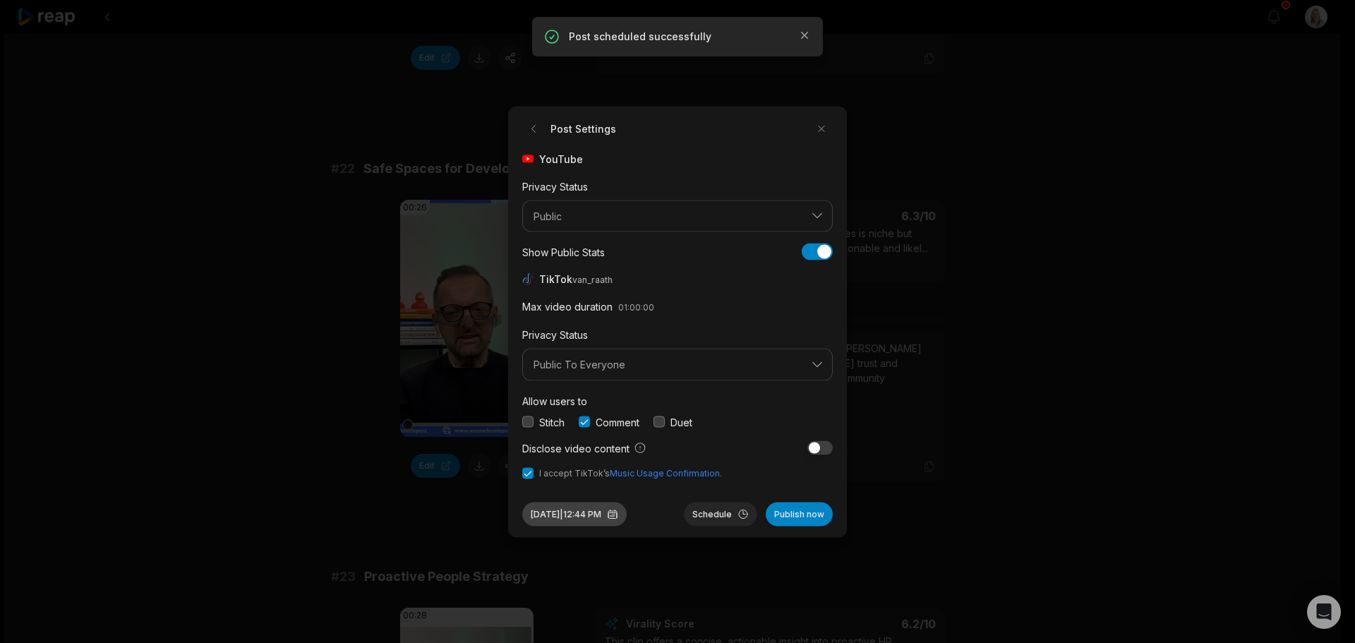
click at [596, 517] on button "Aug 29, 2025 | 12:44 PM" at bounding box center [574, 514] width 104 height 24
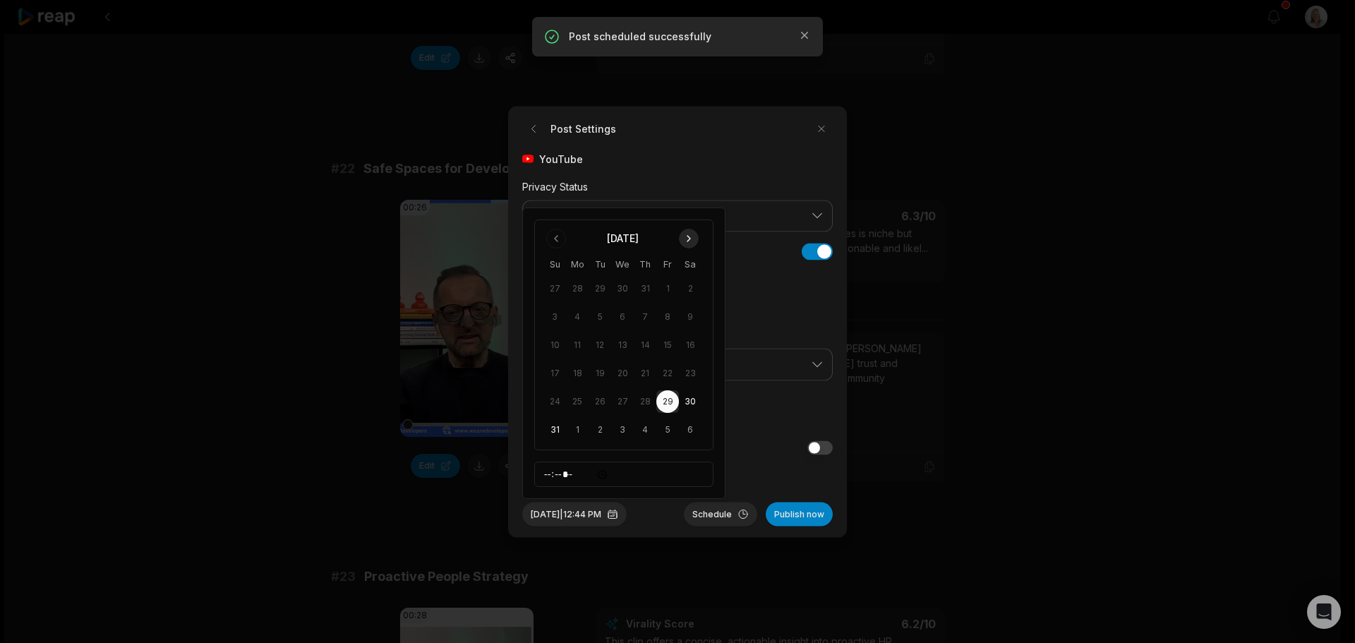
click at [689, 239] on button "Go to next month" at bounding box center [689, 239] width 20 height 20
click at [619, 343] on button "10" at bounding box center [622, 345] width 23 height 23
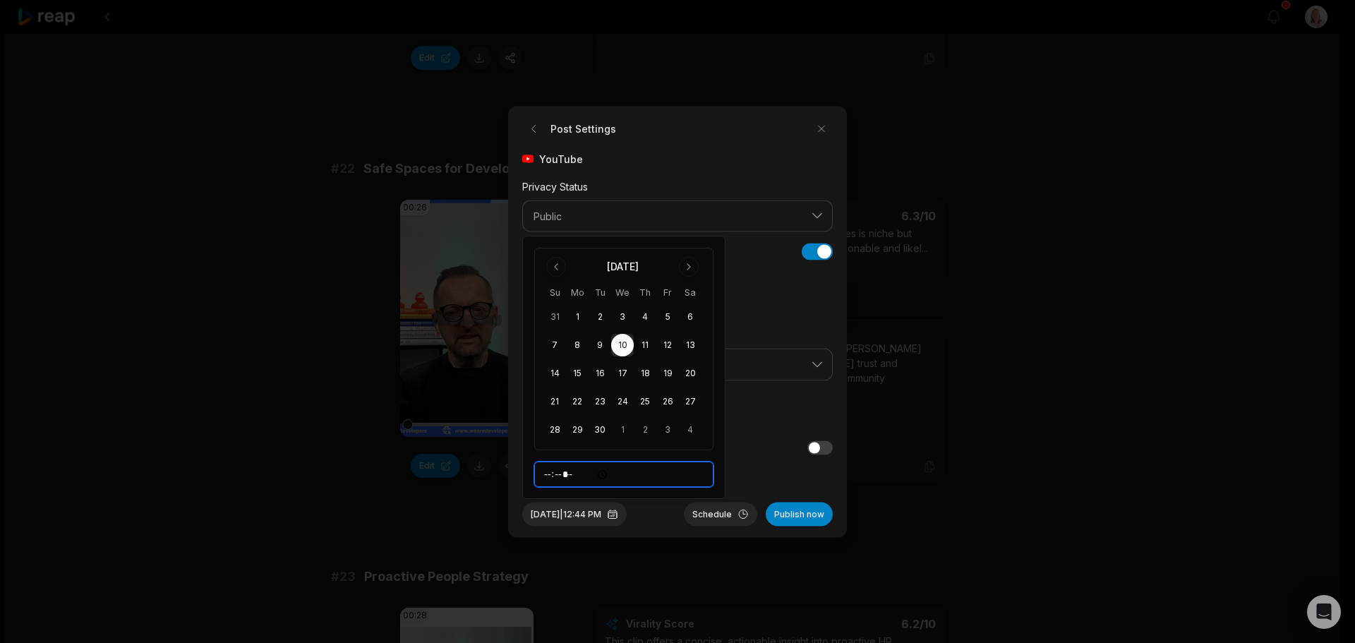
click at [545, 474] on input "*****" at bounding box center [623, 474] width 179 height 25
type input "*****"
click at [719, 517] on button "Schedule" at bounding box center [720, 514] width 73 height 24
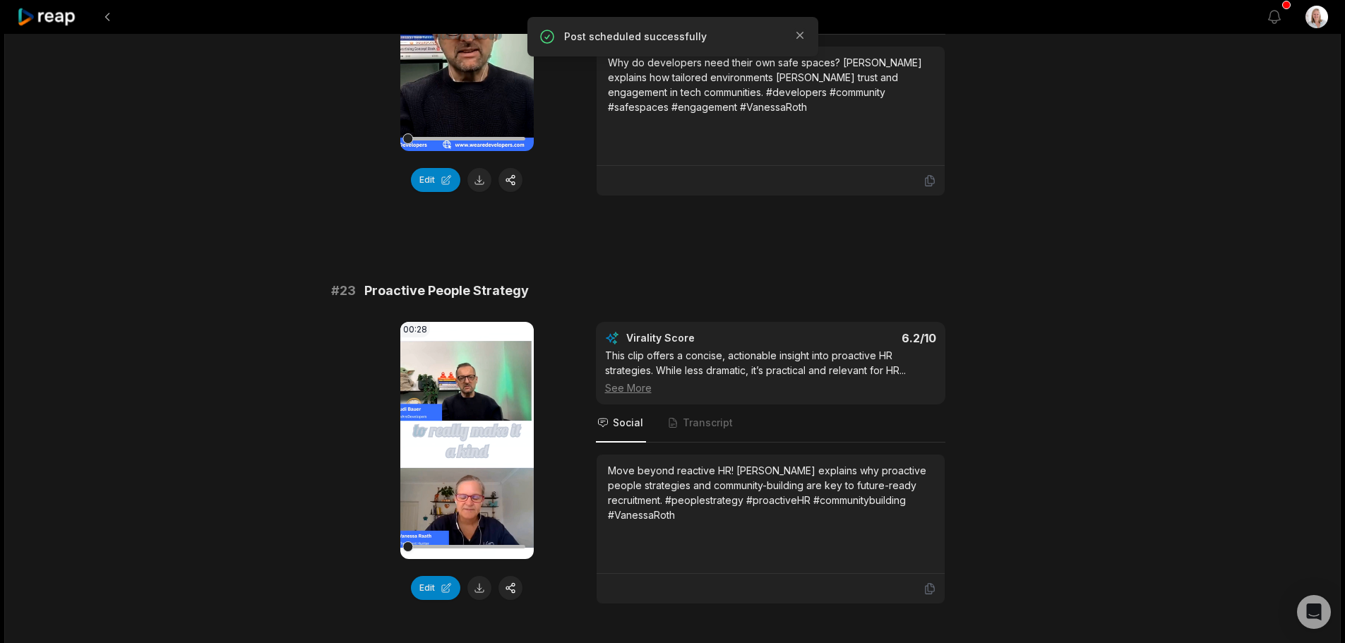
scroll to position [776, 0]
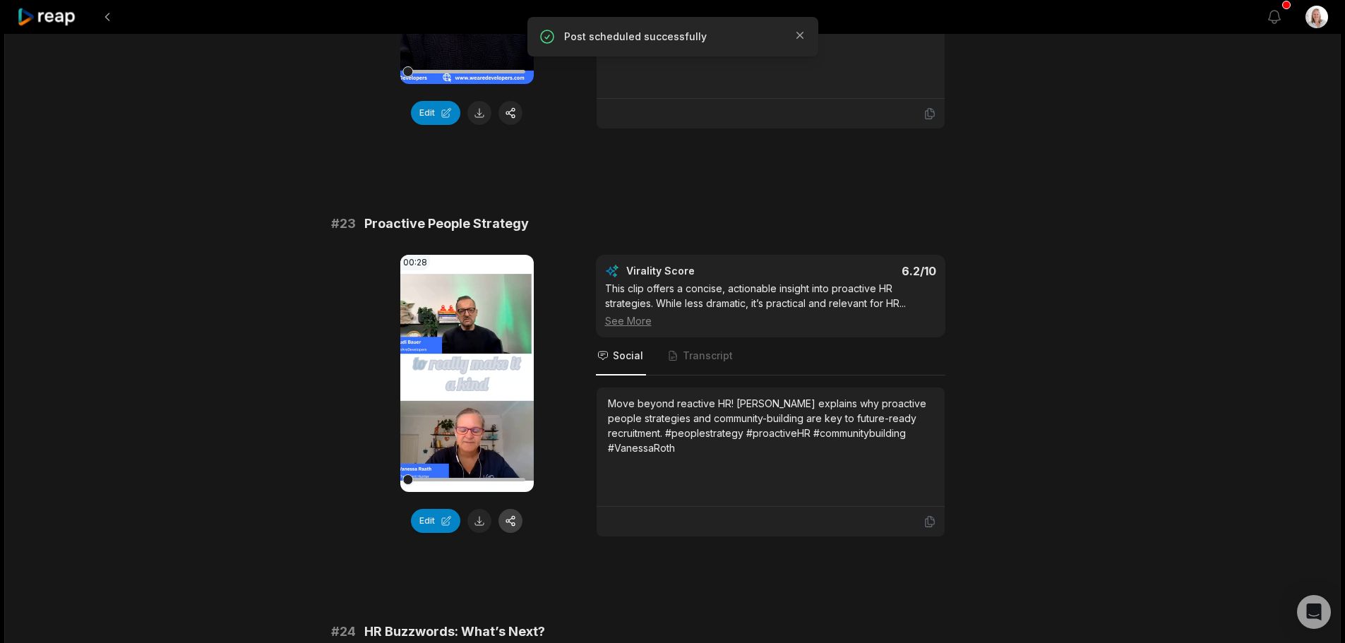
click at [515, 523] on button "button" at bounding box center [510, 521] width 24 height 24
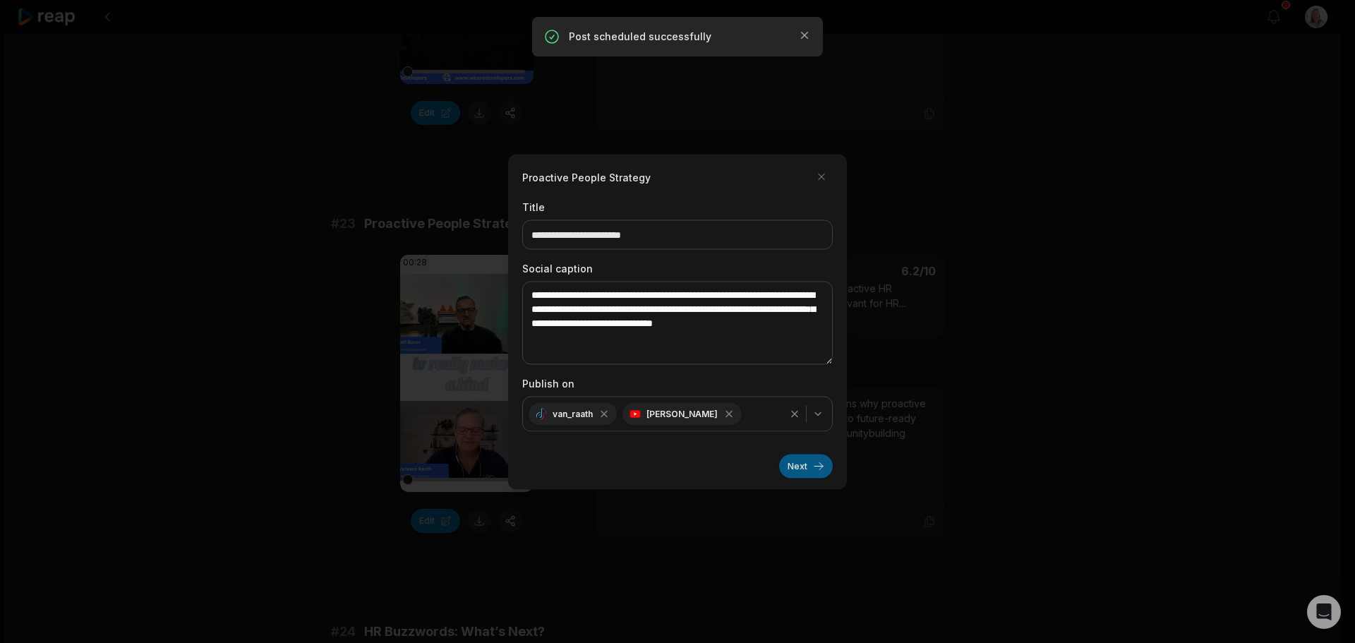
click at [788, 466] on button "Next" at bounding box center [806, 466] width 54 height 24
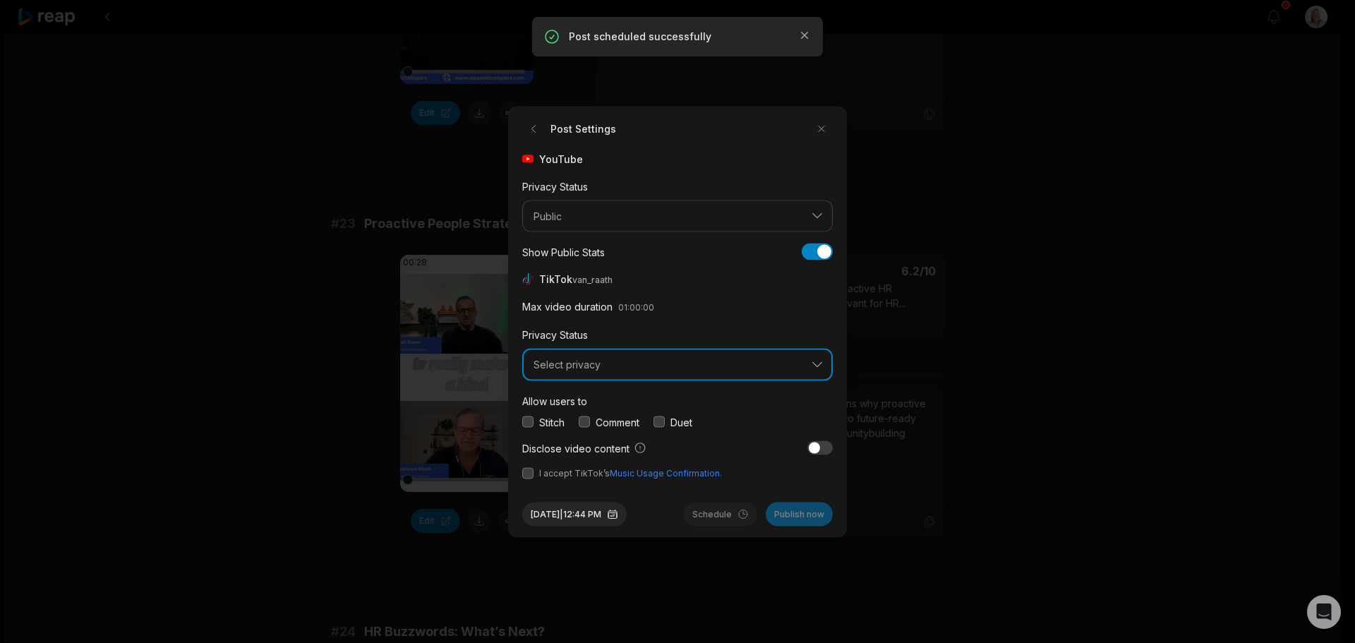
click at [576, 365] on span "Select privacy" at bounding box center [668, 365] width 268 height 13
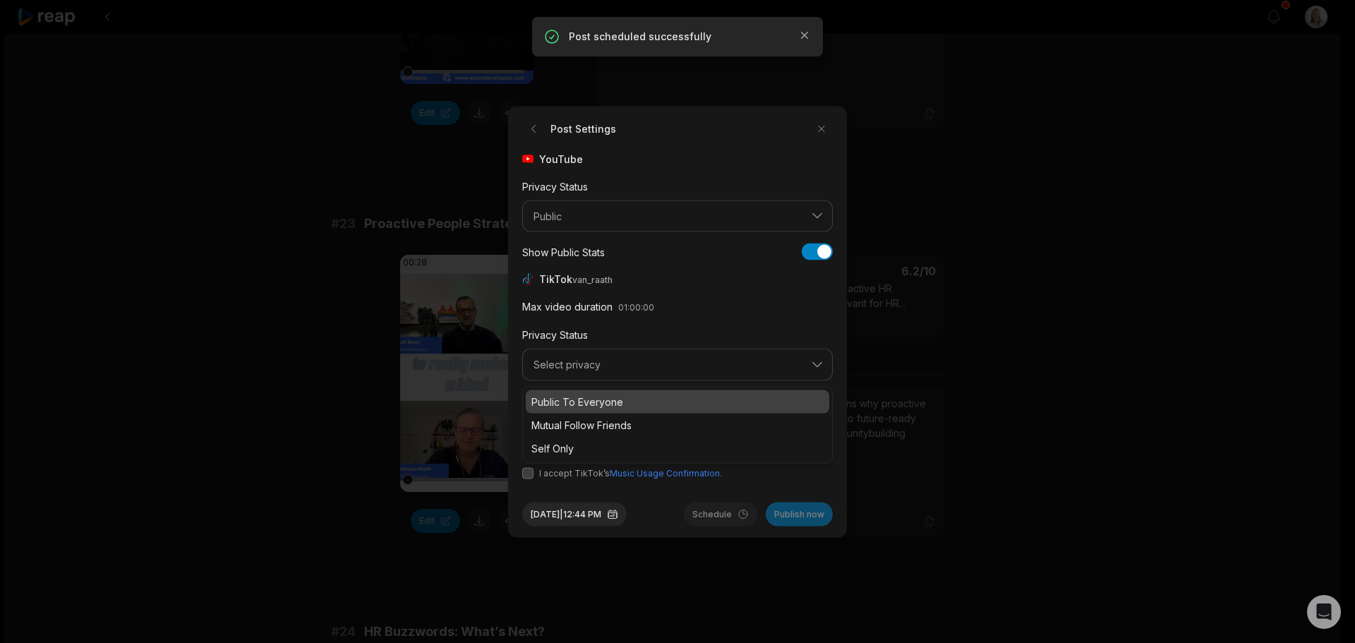
click at [591, 398] on p "Public To Everyone" at bounding box center [677, 401] width 292 height 15
click at [588, 419] on button "button" at bounding box center [584, 421] width 11 height 11
click at [531, 472] on button "button" at bounding box center [527, 472] width 11 height 11
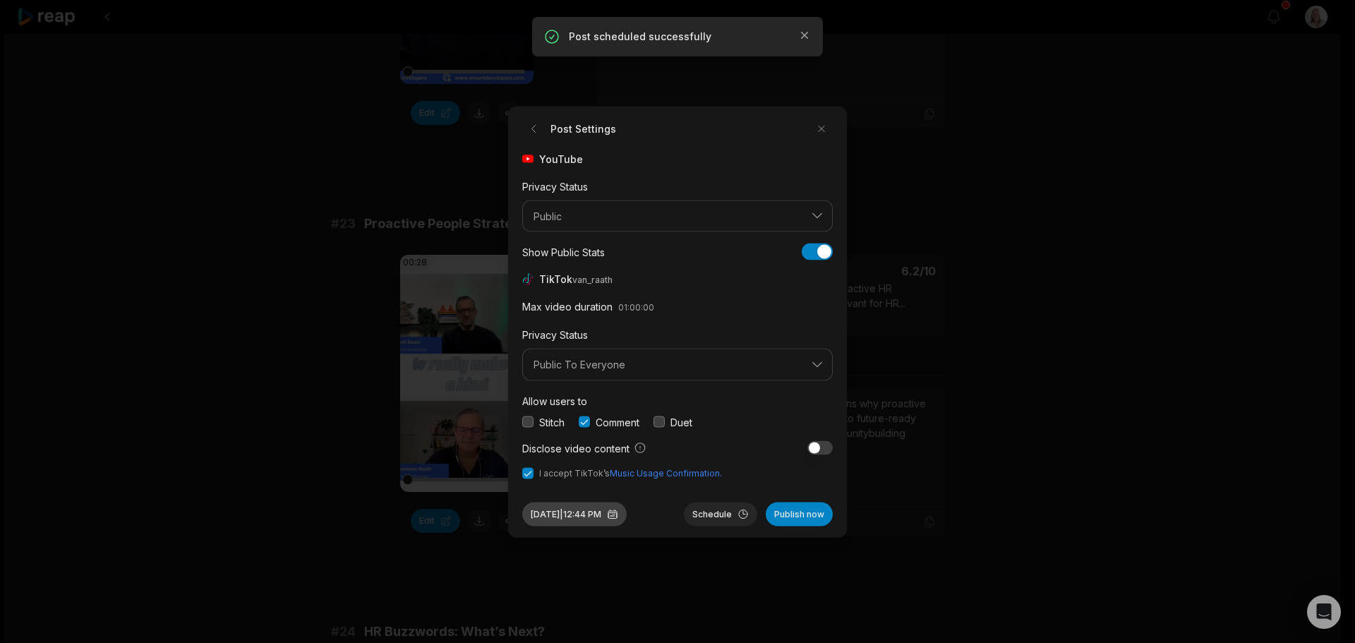
click at [604, 517] on button "Aug 29, 2025 | 12:44 PM" at bounding box center [574, 514] width 104 height 24
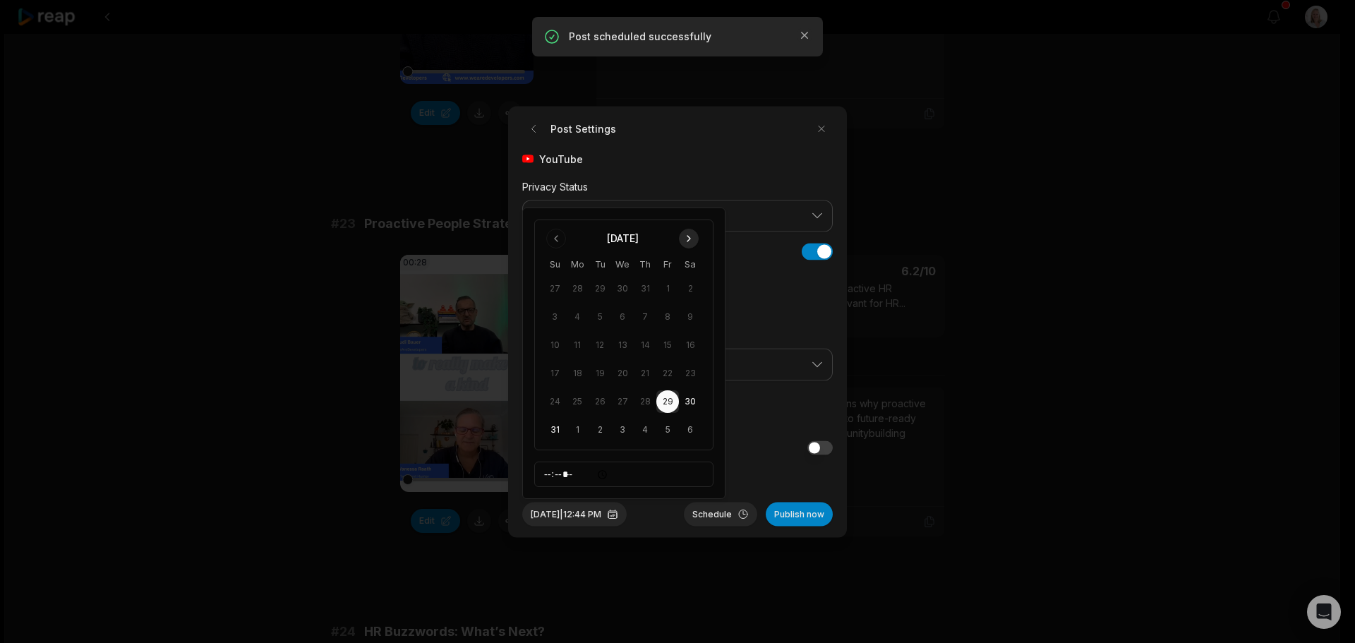
click at [690, 241] on button "Go to next month" at bounding box center [689, 239] width 20 height 20
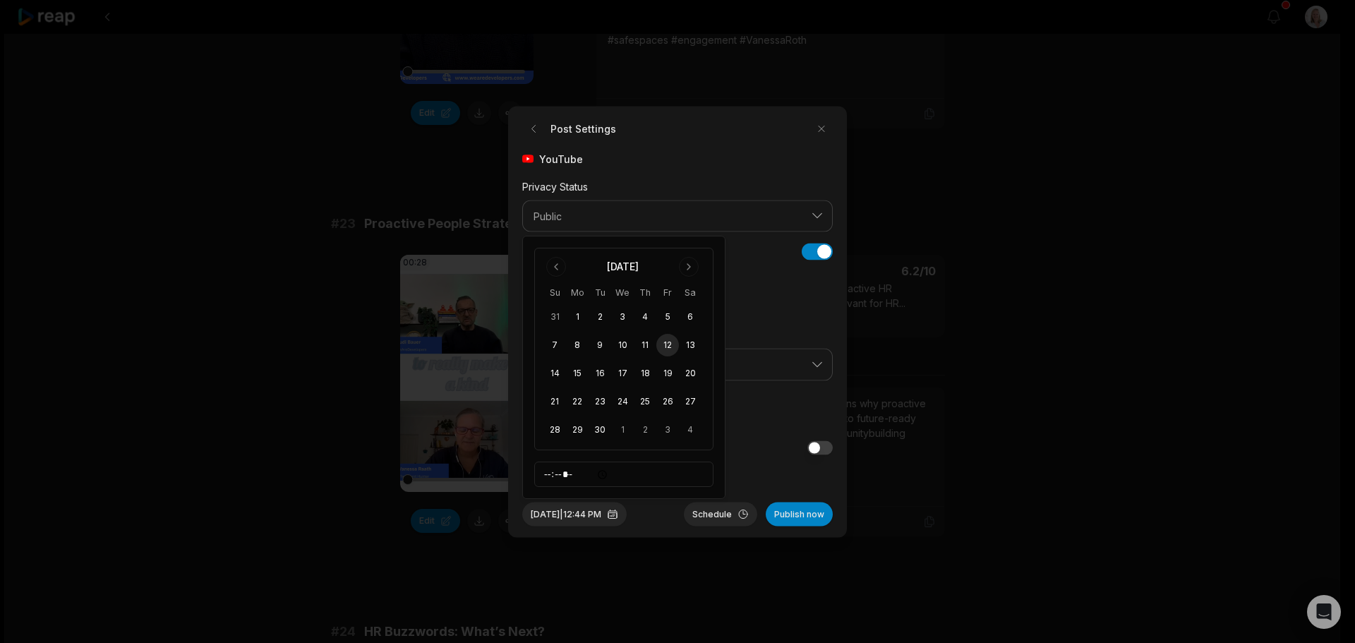
click at [671, 342] on button "12" at bounding box center [667, 345] width 23 height 23
click at [544, 474] on input "*****" at bounding box center [623, 474] width 179 height 25
type input "*****"
click at [714, 510] on button "Schedule" at bounding box center [720, 514] width 73 height 24
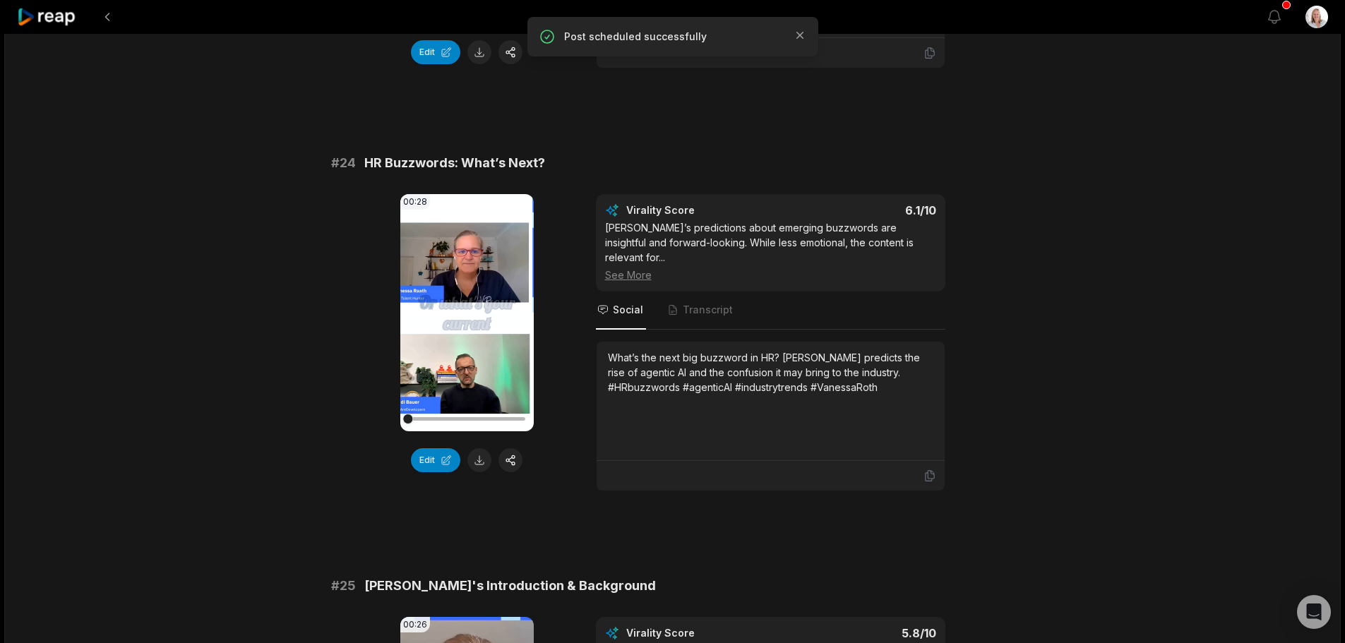
scroll to position [1270, 0]
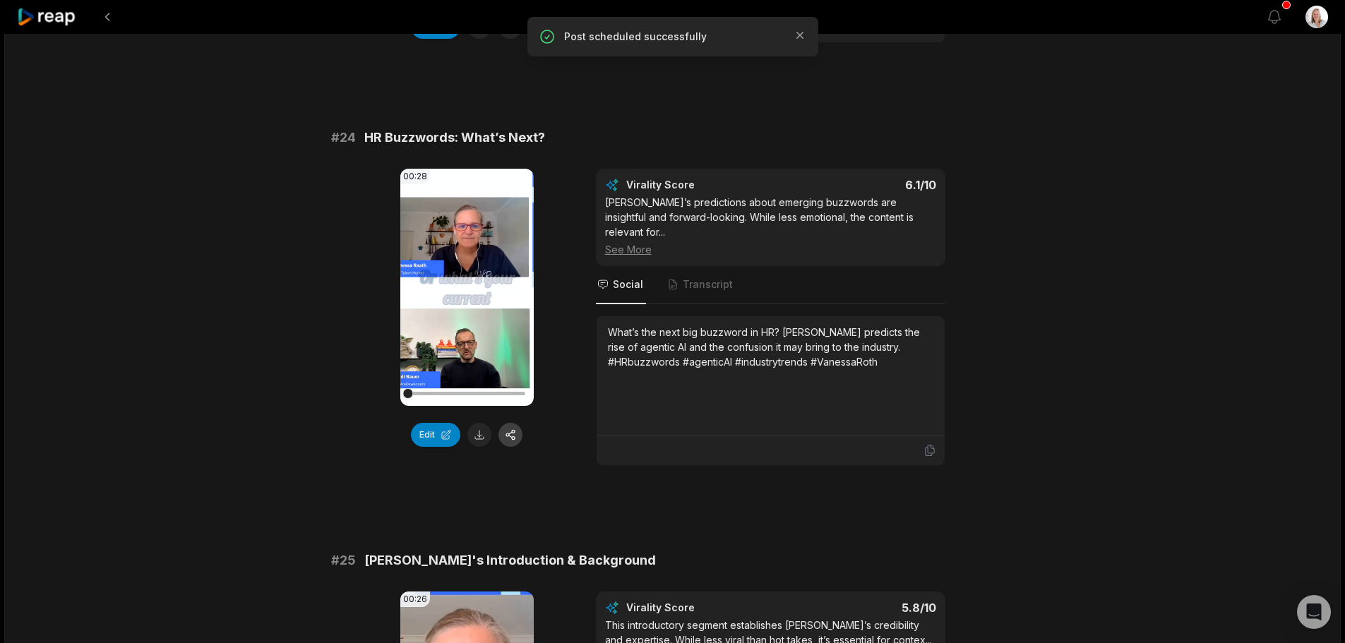
click at [512, 435] on button "button" at bounding box center [510, 435] width 24 height 24
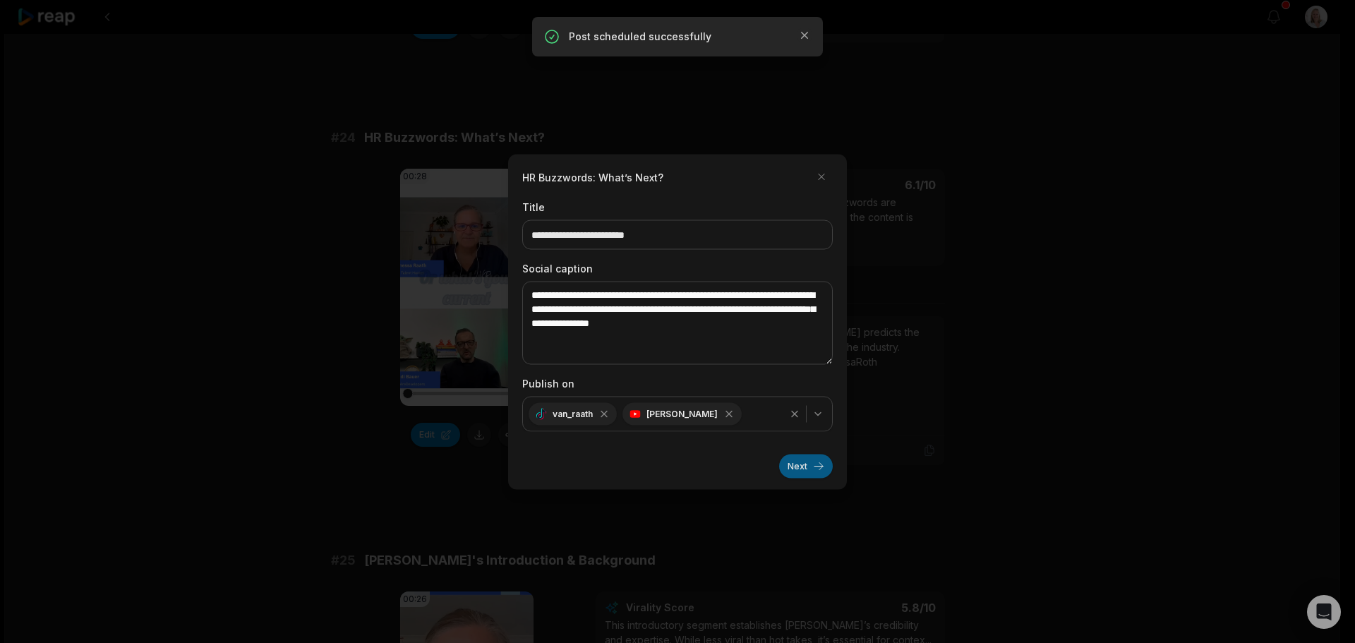
click at [793, 466] on button "Next" at bounding box center [806, 466] width 54 height 24
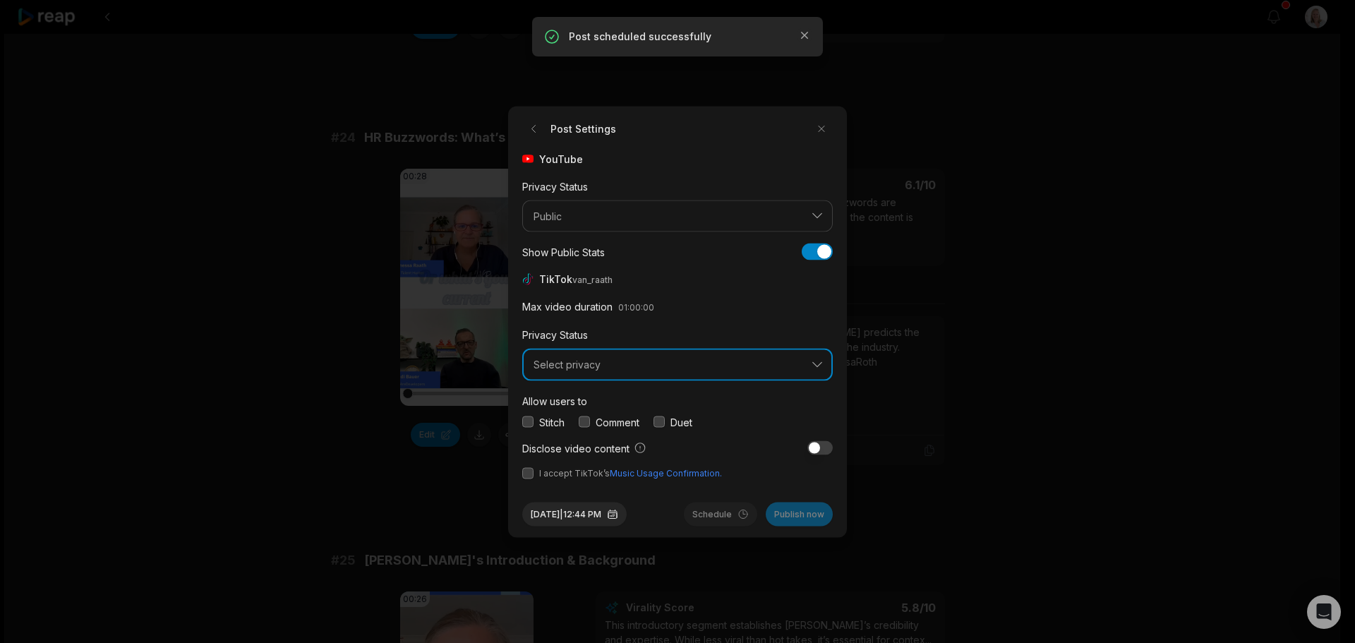
click at [592, 368] on span "Select privacy" at bounding box center [668, 365] width 268 height 13
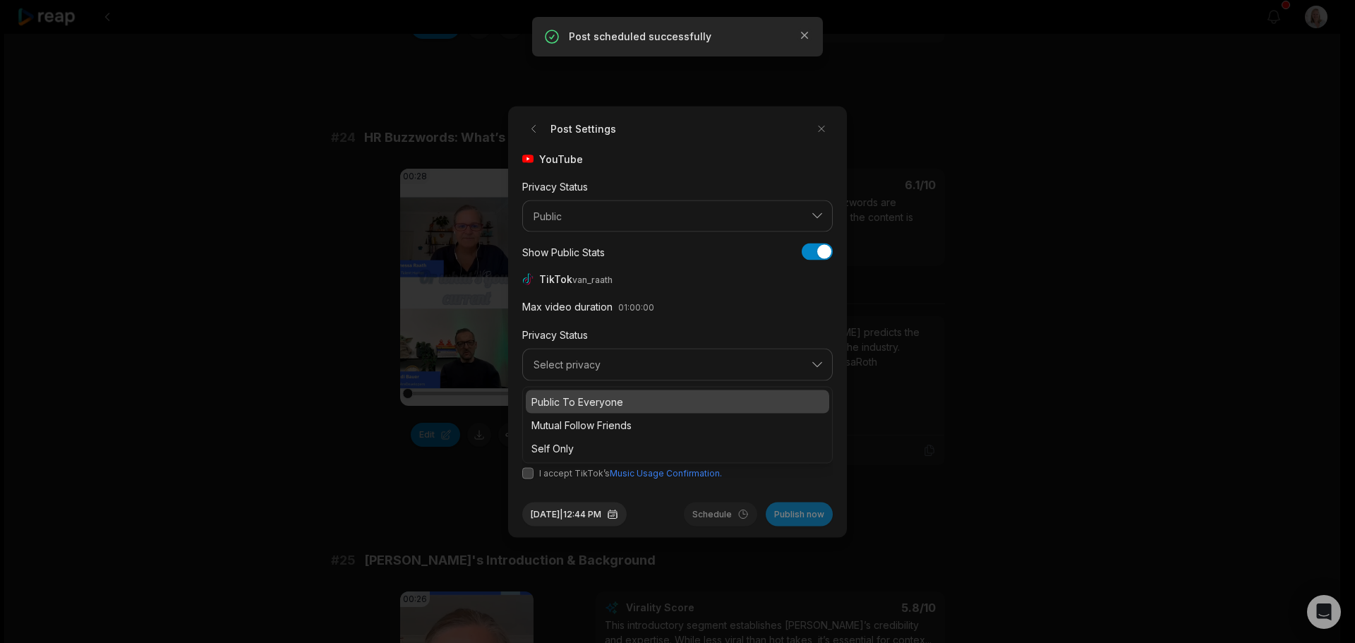
click at [608, 400] on p "Public To Everyone" at bounding box center [677, 401] width 292 height 15
click at [587, 421] on button "button" at bounding box center [584, 421] width 11 height 11
click at [527, 472] on button "button" at bounding box center [527, 472] width 11 height 11
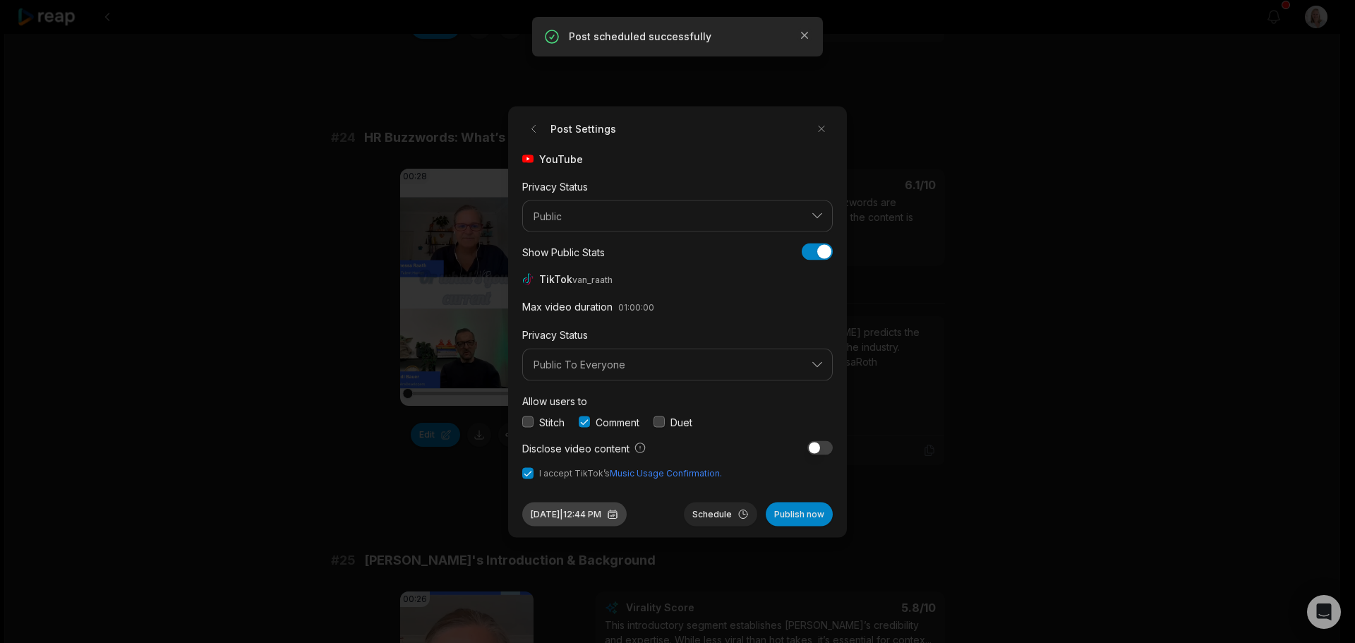
click at [613, 510] on button "Aug 29, 2025 | 12:44 PM" at bounding box center [574, 514] width 104 height 24
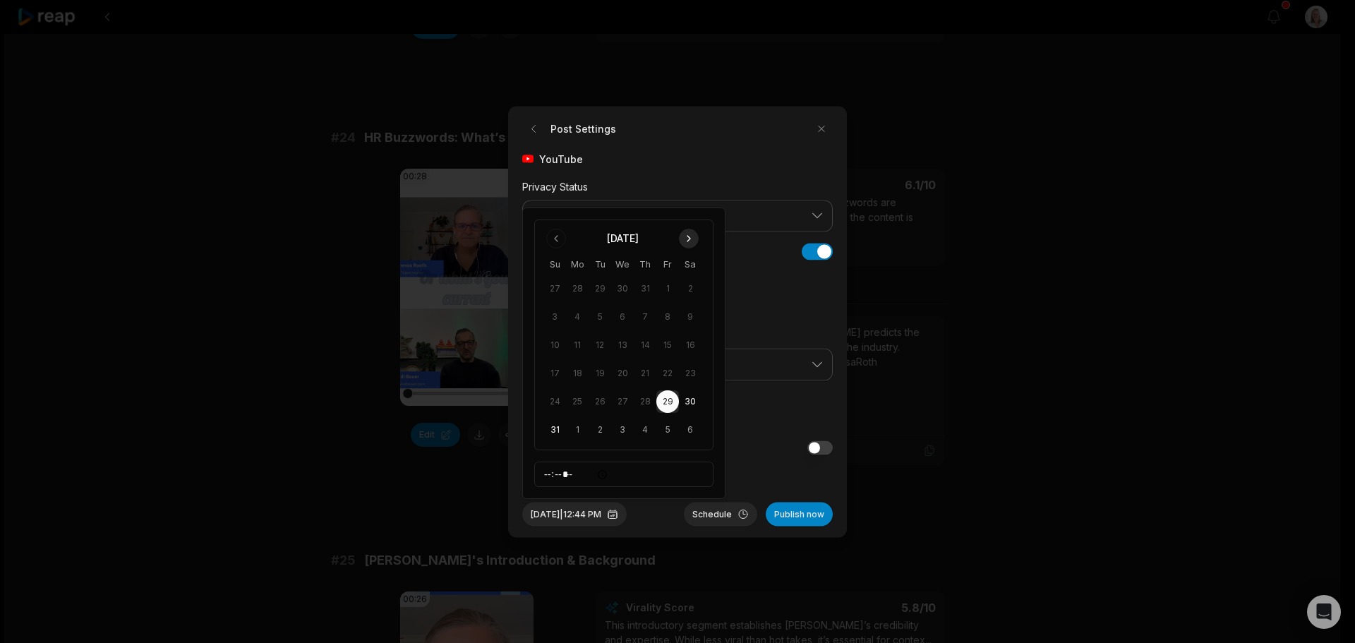
click at [685, 235] on button "Go to next month" at bounding box center [689, 239] width 20 height 20
click at [555, 377] on button "14" at bounding box center [554, 373] width 23 height 23
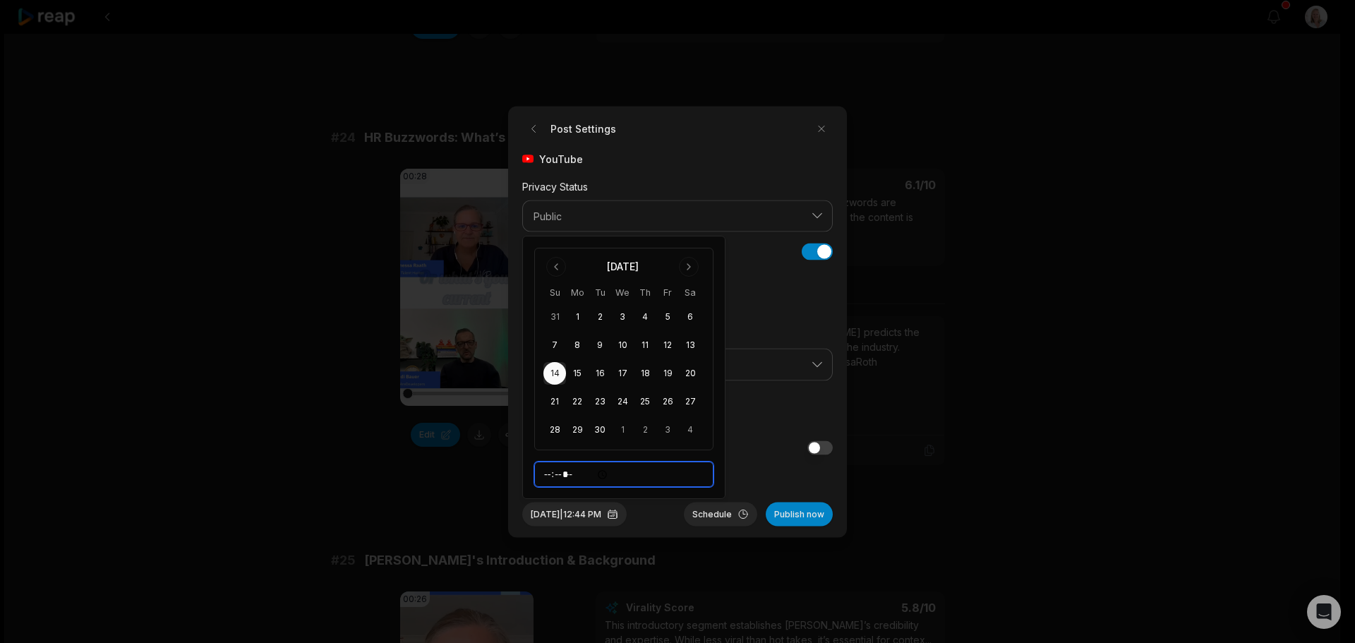
click at [549, 475] on input "*****" at bounding box center [623, 474] width 179 height 25
type input "*****"
click at [714, 514] on button "Schedule" at bounding box center [720, 514] width 73 height 24
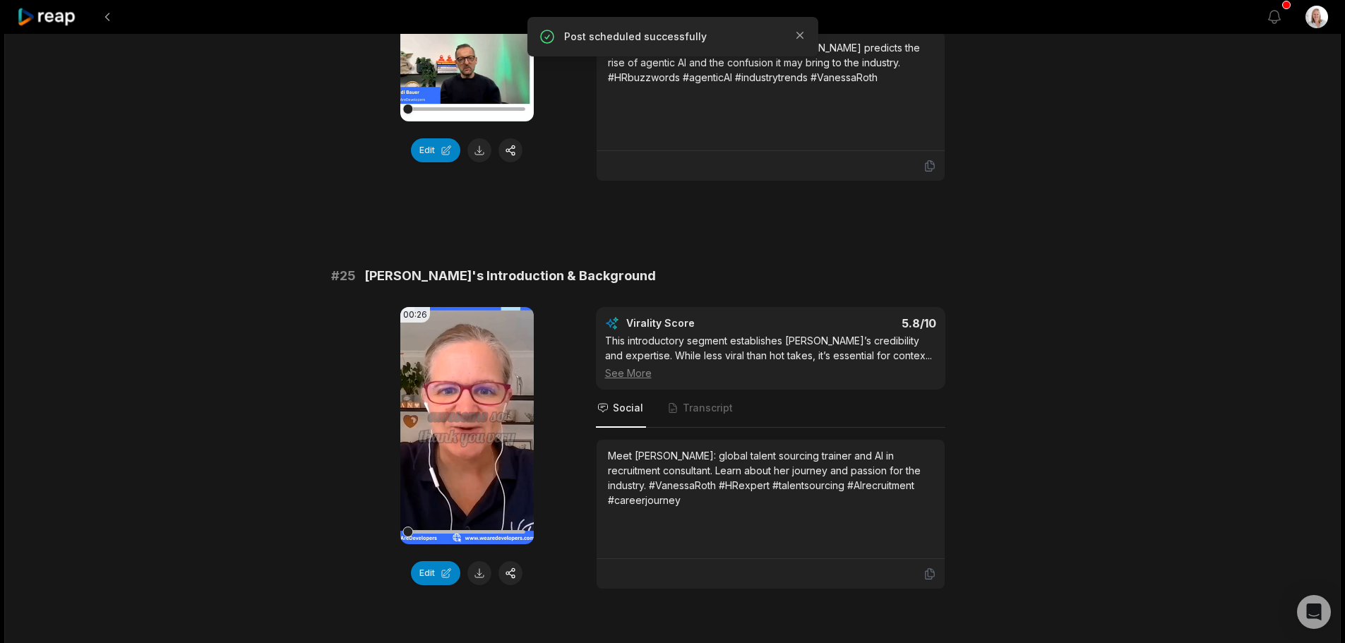
scroll to position [1623, 0]
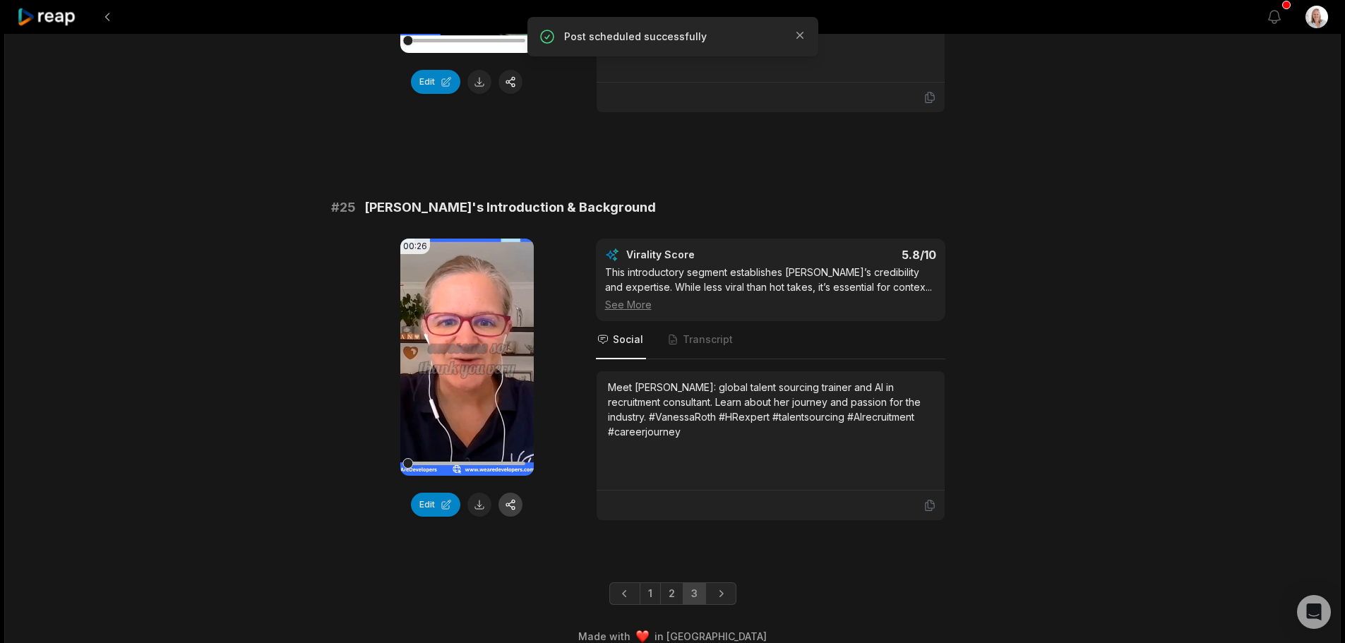
click at [515, 493] on button "button" at bounding box center [510, 505] width 24 height 24
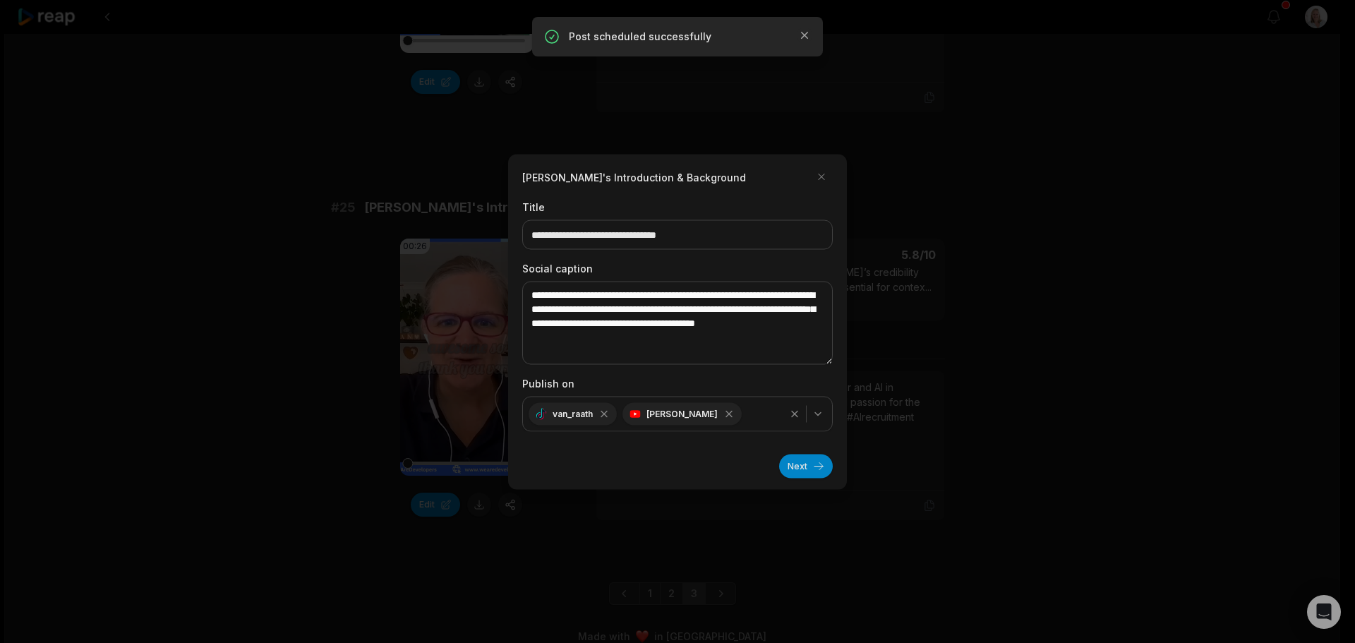
drag, startPoint x: 798, startPoint y: 472, endPoint x: 745, endPoint y: 457, distance: 54.5
click at [797, 472] on button "Next" at bounding box center [806, 466] width 54 height 24
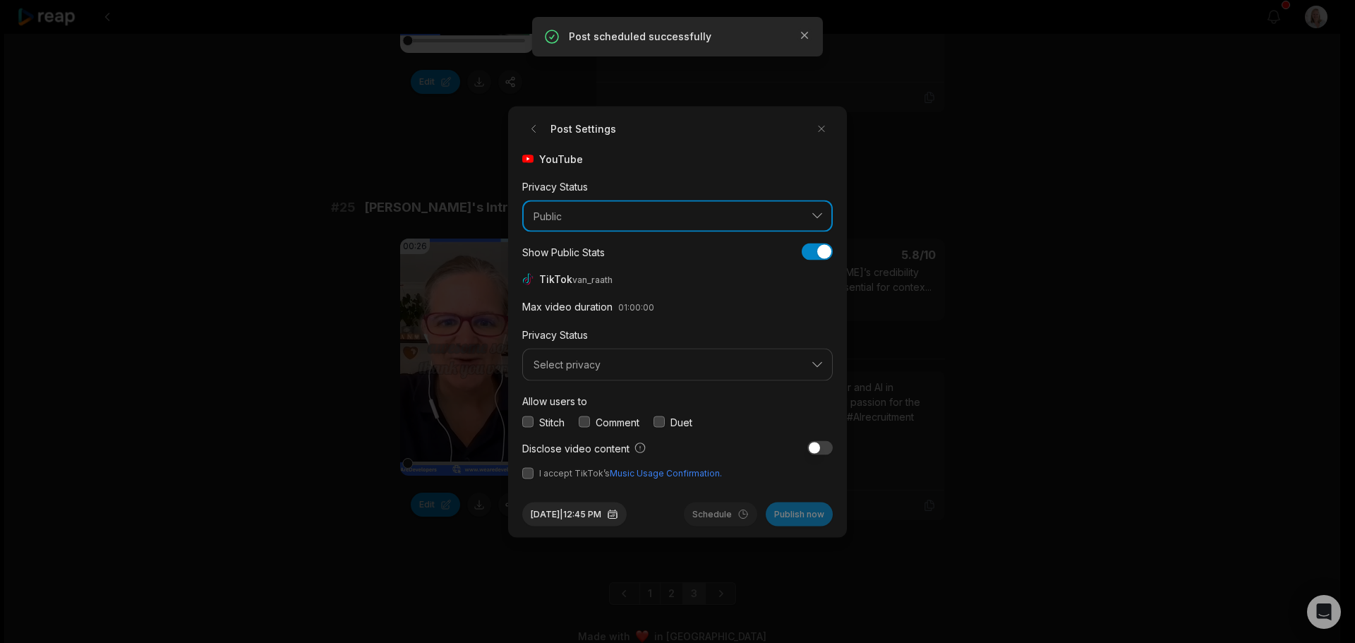
click at [578, 218] on span "Public" at bounding box center [668, 216] width 268 height 13
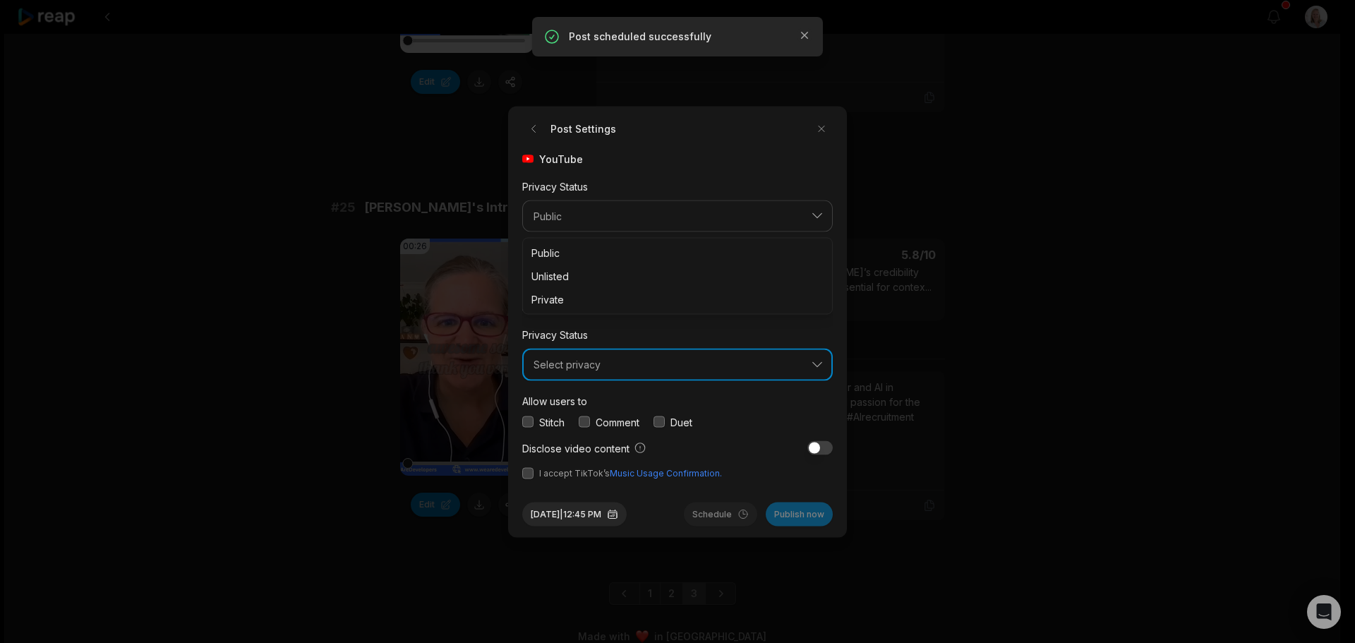
click at [567, 364] on span "Select privacy" at bounding box center [668, 365] width 268 height 13
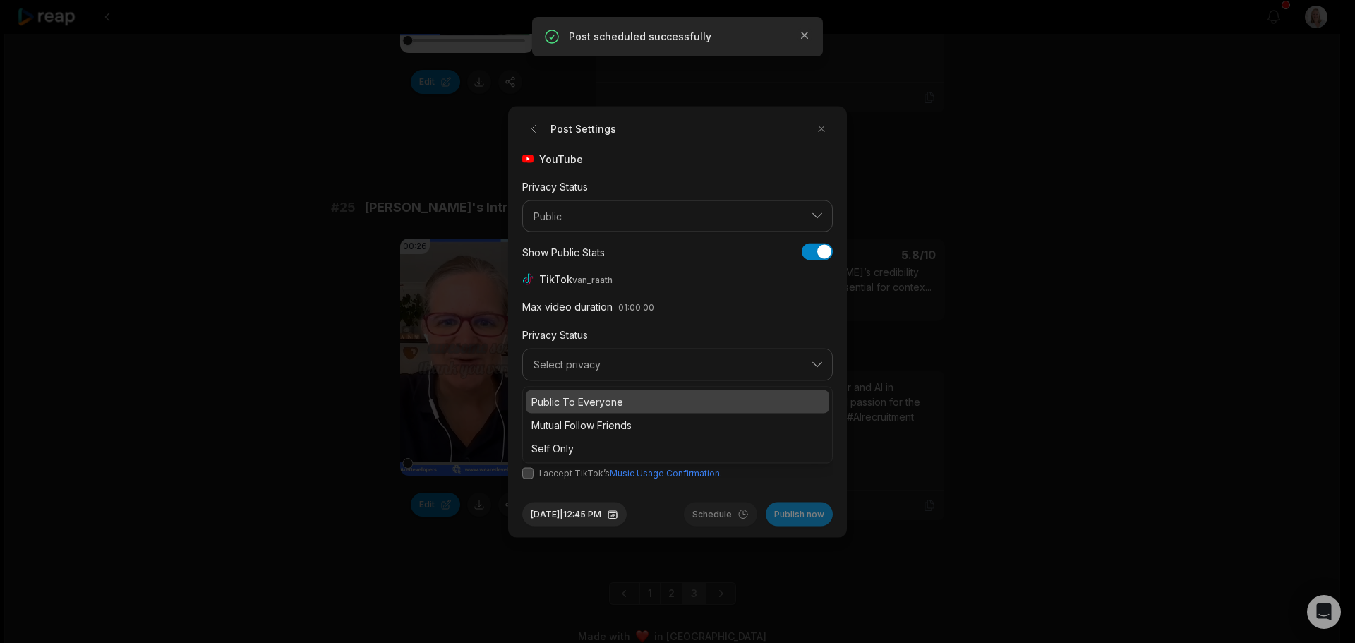
click at [575, 402] on p "Public To Everyone" at bounding box center [677, 401] width 292 height 15
click at [588, 421] on button "button" at bounding box center [584, 421] width 11 height 11
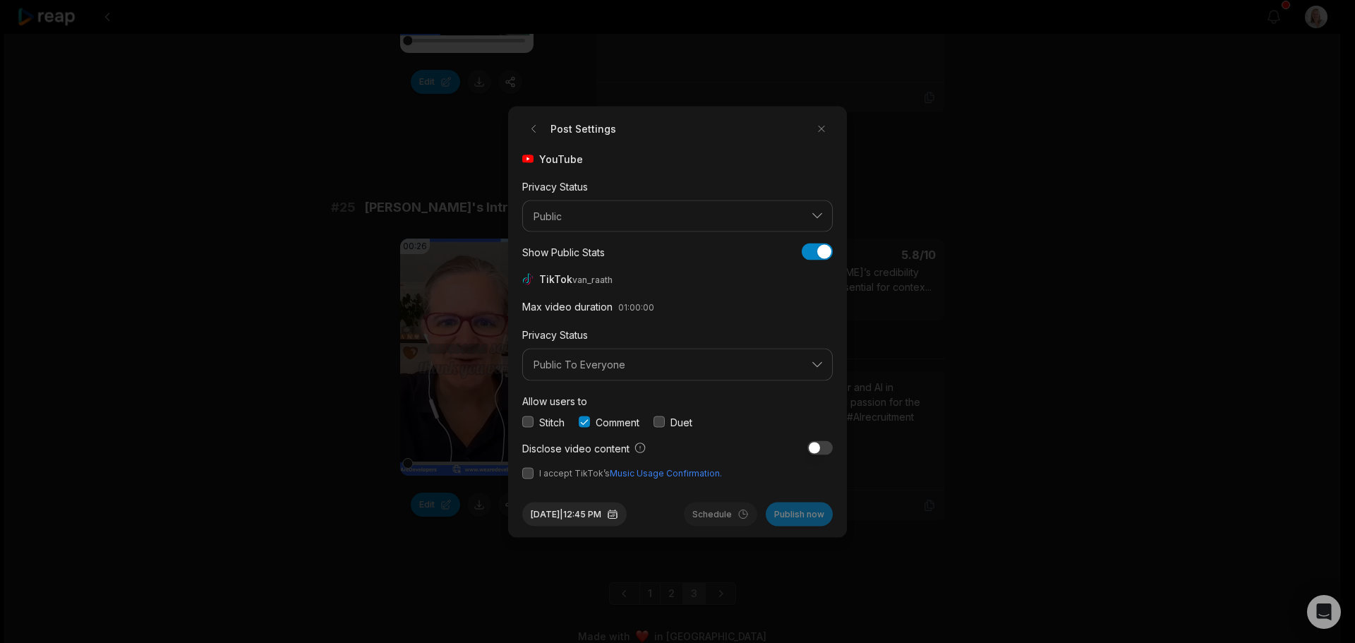
click at [529, 474] on button "button" at bounding box center [527, 472] width 11 height 11
click at [596, 522] on button "Aug 29, 2025 | 12:45 PM" at bounding box center [574, 514] width 104 height 24
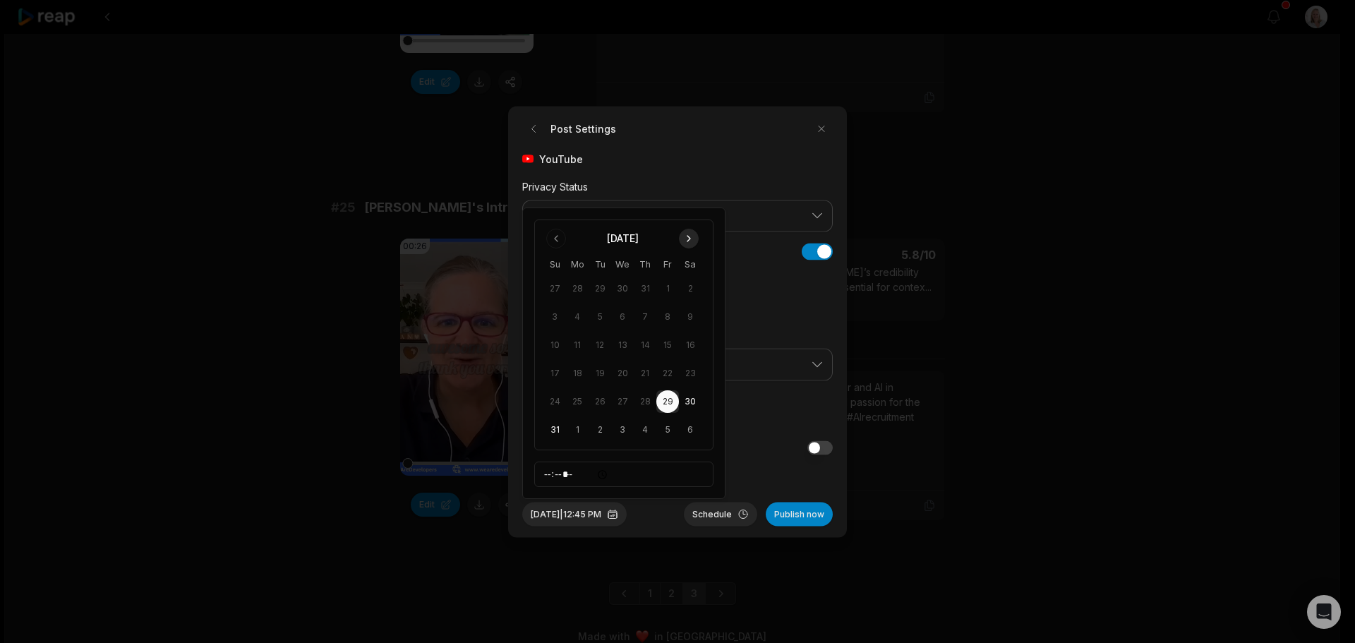
click at [685, 236] on button "Go to next month" at bounding box center [689, 239] width 20 height 20
click at [647, 374] on button "18" at bounding box center [645, 373] width 23 height 23
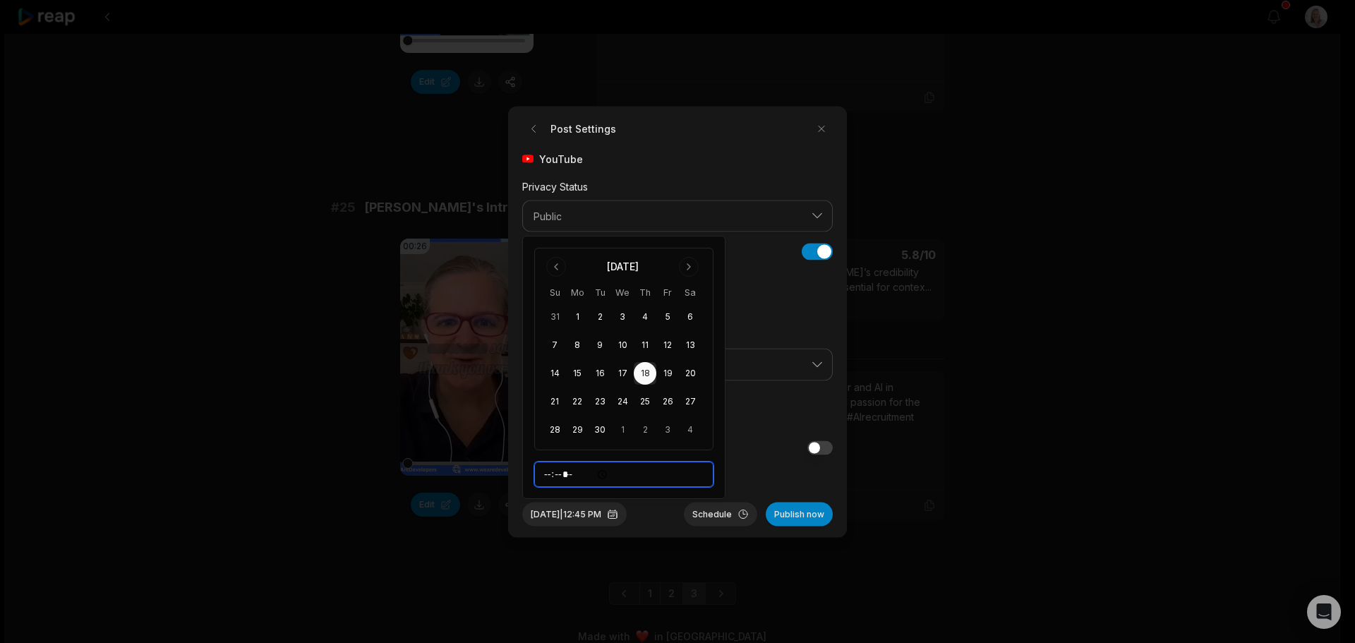
click at [548, 476] on input "*****" at bounding box center [623, 474] width 179 height 25
type input "*****"
click at [708, 516] on button "Schedule" at bounding box center [720, 514] width 73 height 24
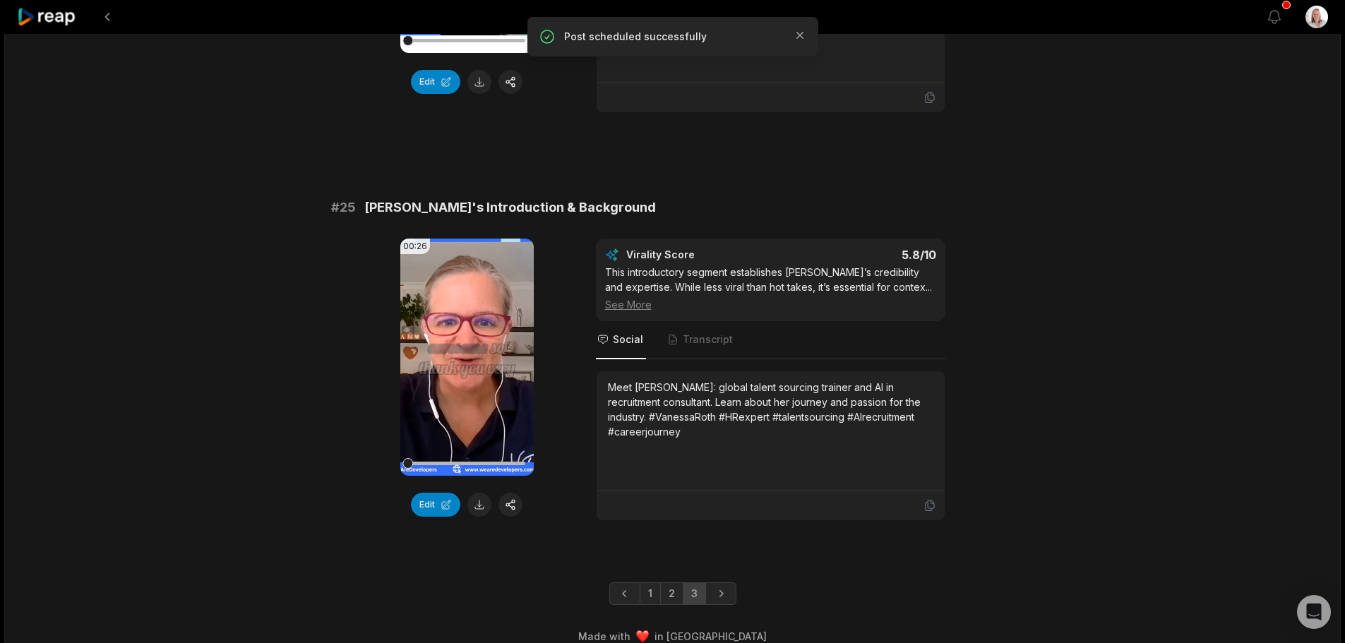
scroll to position [1627, 0]
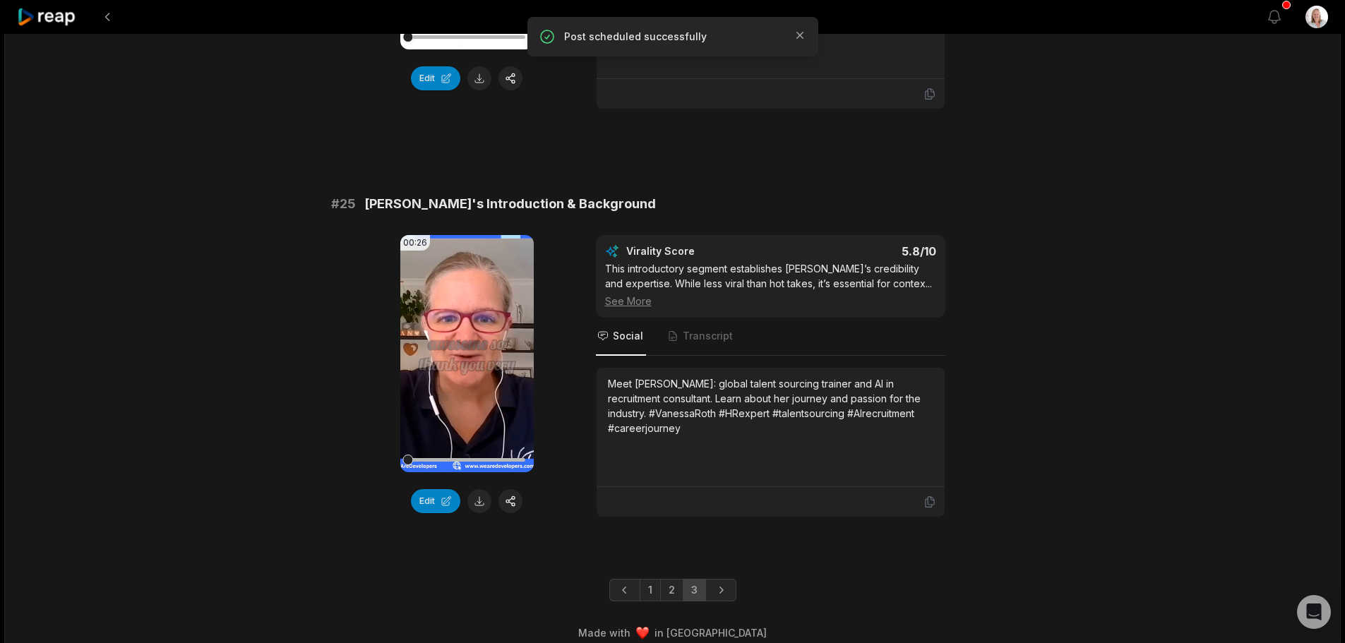
click at [49, 16] on icon at bounding box center [47, 17] width 60 height 19
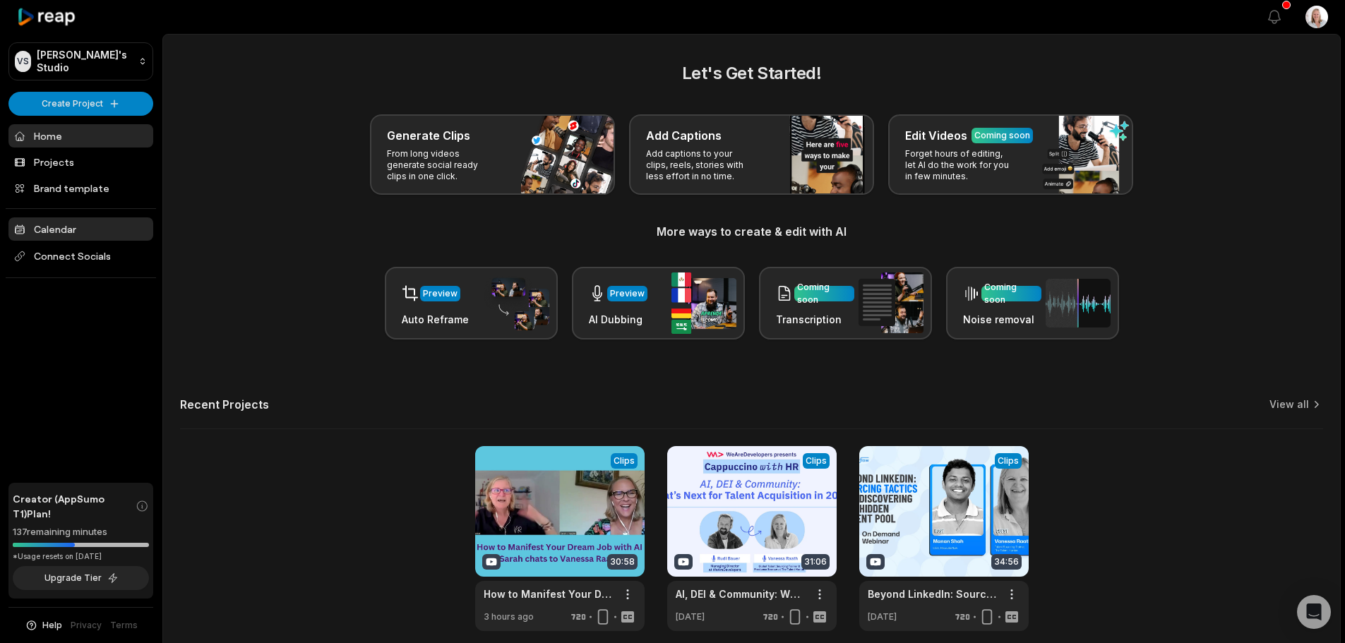
click at [59, 229] on link "Calendar" at bounding box center [80, 228] width 145 height 23
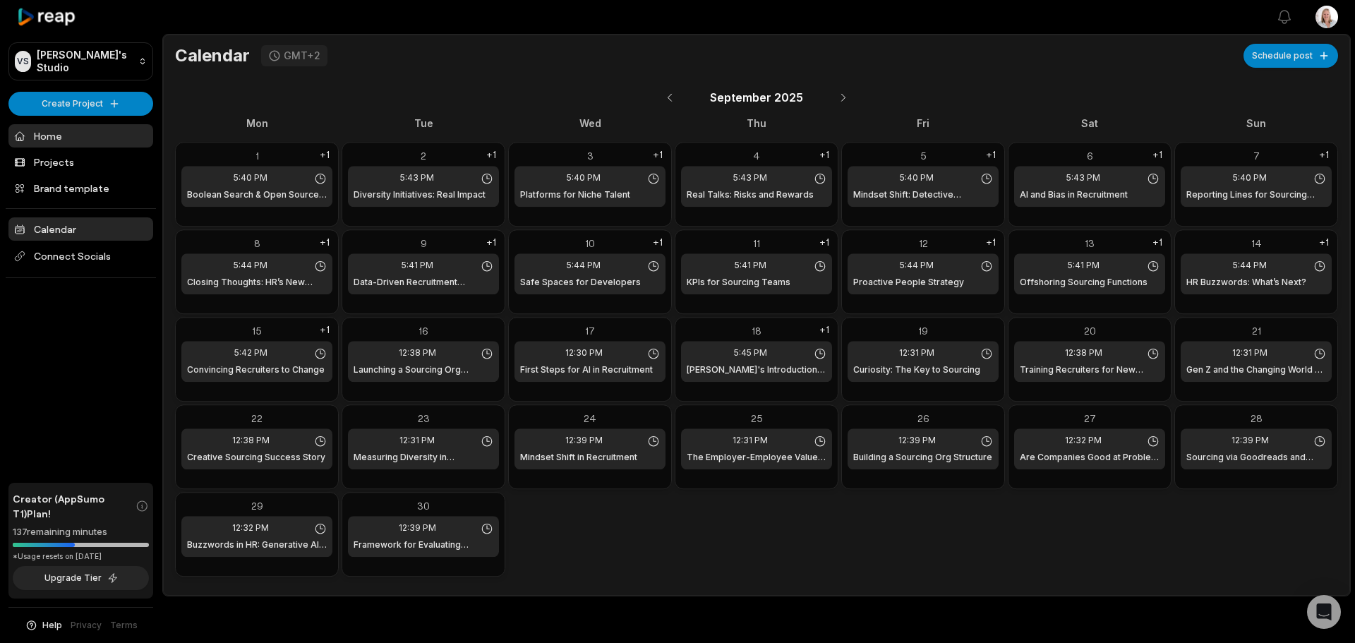
click at [57, 138] on link "Home" at bounding box center [80, 135] width 145 height 23
